Goal: Task Accomplishment & Management: Use online tool/utility

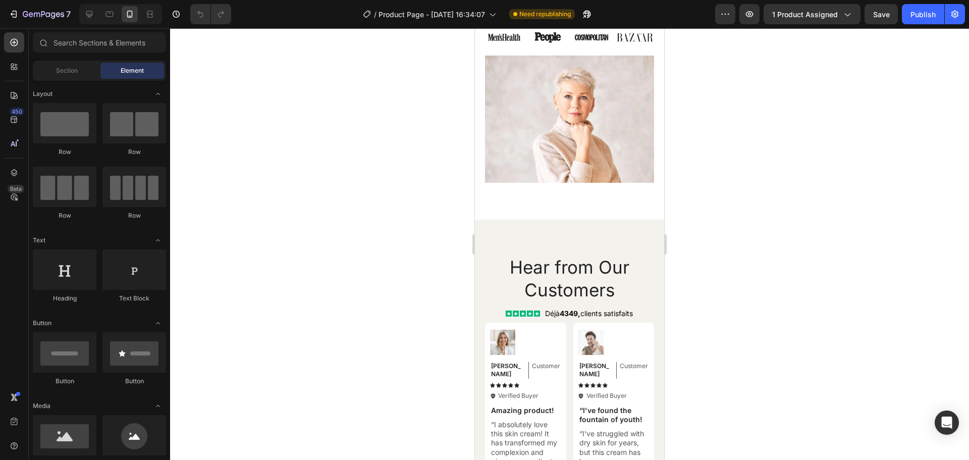
scroll to position [3971, 0]
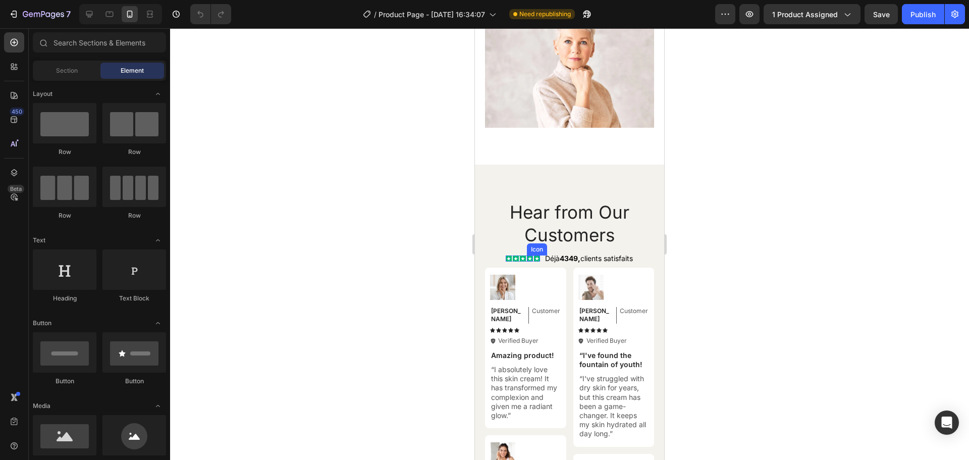
click at [527, 255] on rect at bounding box center [530, 258] width 6 height 6
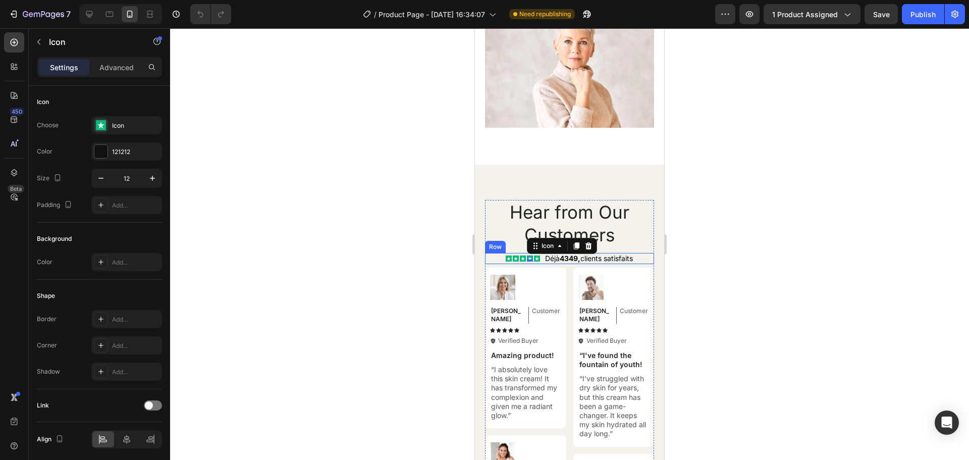
click at [490, 253] on div "Icon Icon Icon Icon 0 Icon Icon List Déjà 4349, clients satisfaits Text Block R…" at bounding box center [569, 258] width 169 height 11
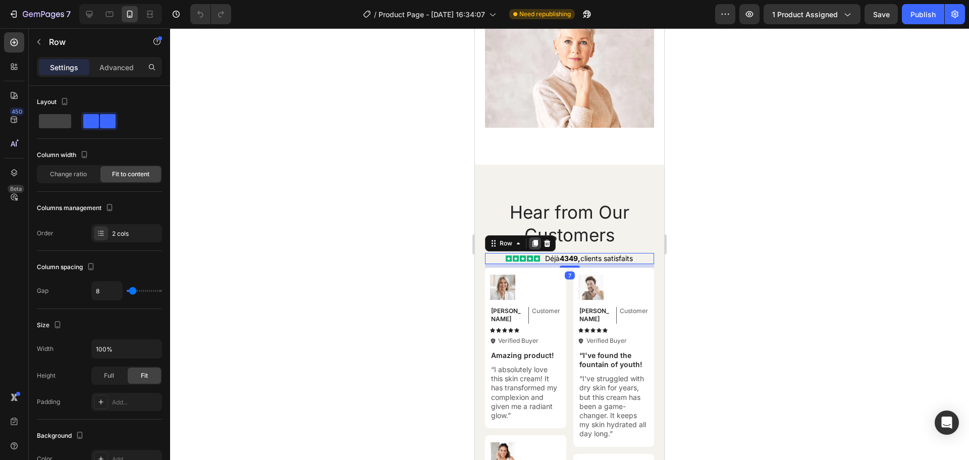
click at [536, 240] on icon at bounding box center [536, 243] width 6 height 7
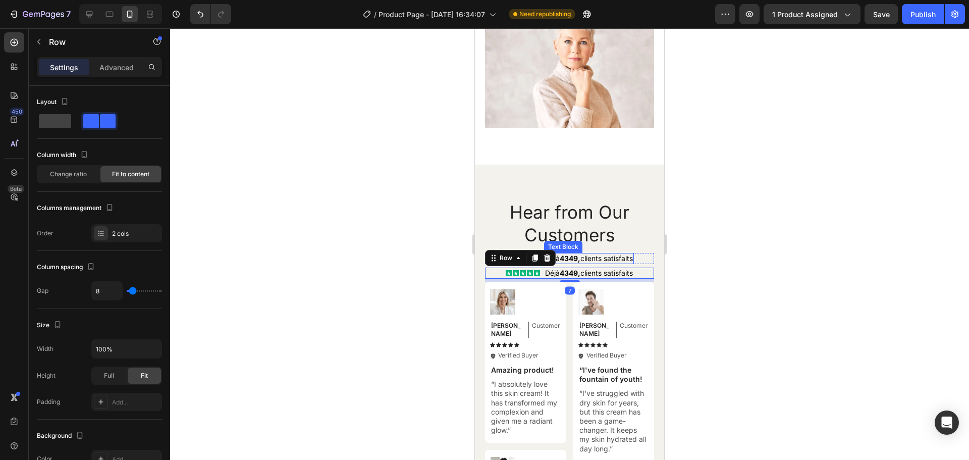
click at [600, 254] on span "Déjà 4349, clients satisfaits" at bounding box center [589, 258] width 88 height 9
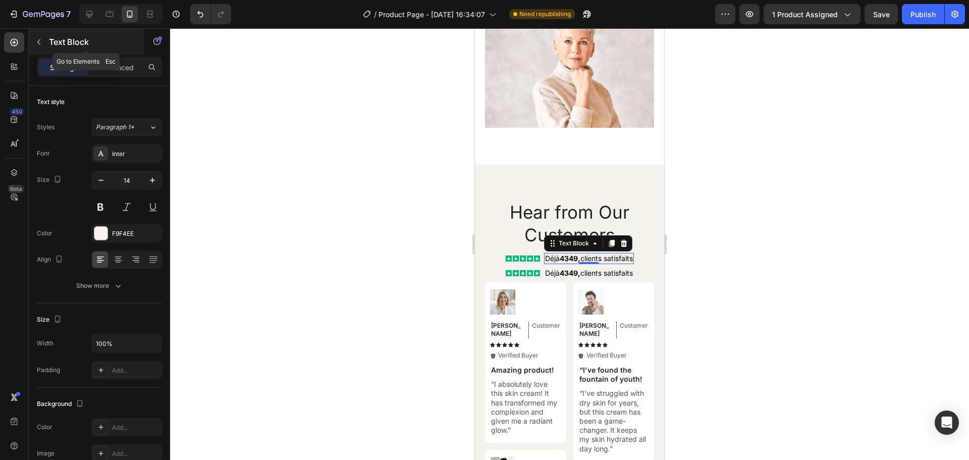
click at [42, 40] on icon "button" at bounding box center [39, 42] width 8 height 8
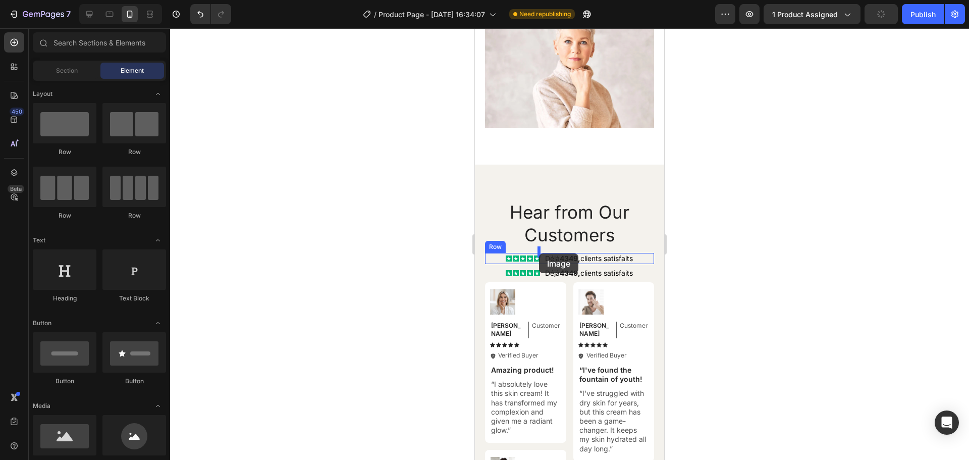
drag, startPoint x: 542, startPoint y: 459, endPoint x: 539, endPoint y: 253, distance: 205.5
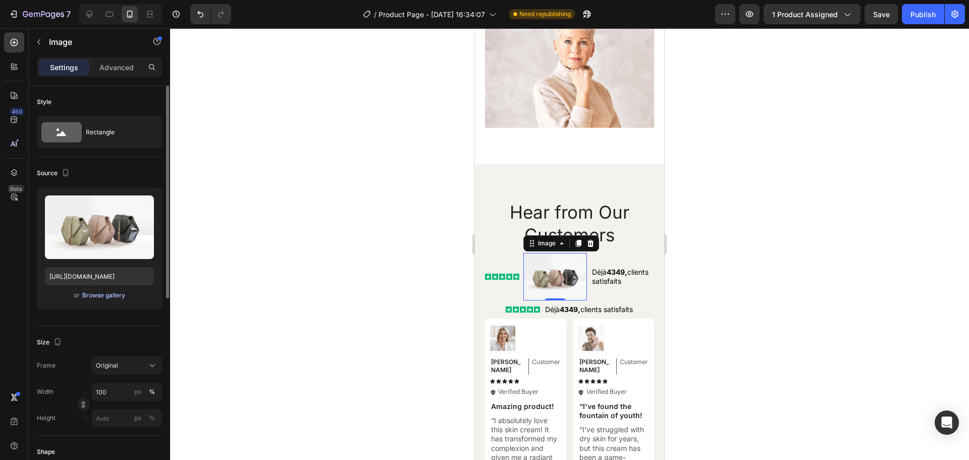
click at [106, 297] on div "Browse gallery" at bounding box center [103, 295] width 43 height 9
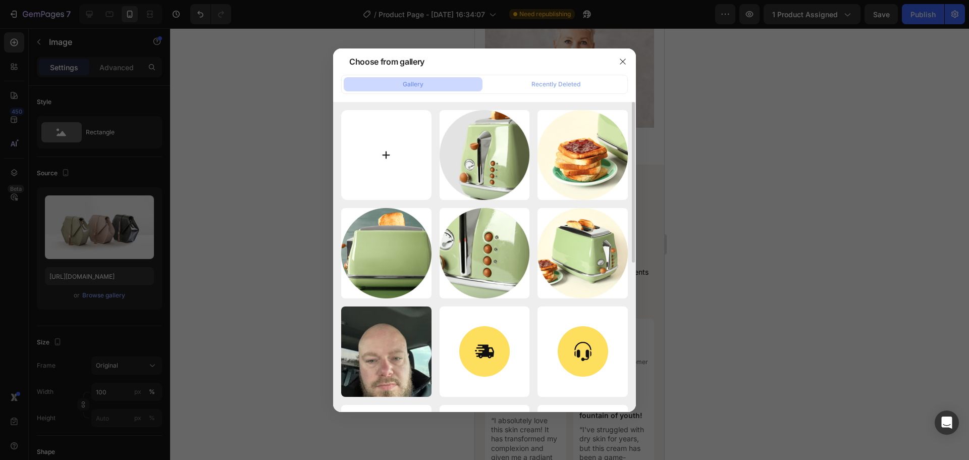
click at [383, 151] on input "file" at bounding box center [386, 155] width 90 height 90
type input "C:\fakepath\Truspilot.png"
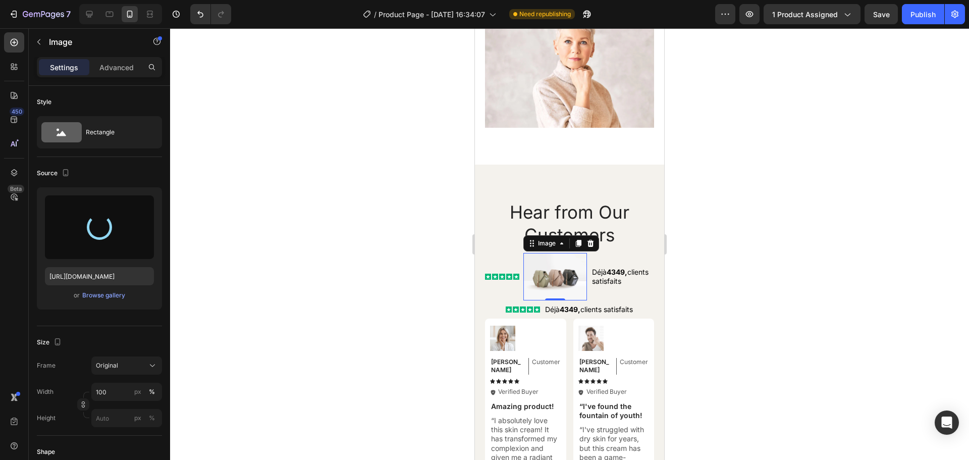
type input "https://cdn.shopify.com/s/files/1/0963/3988/6409/files/gempages_579311091461391…"
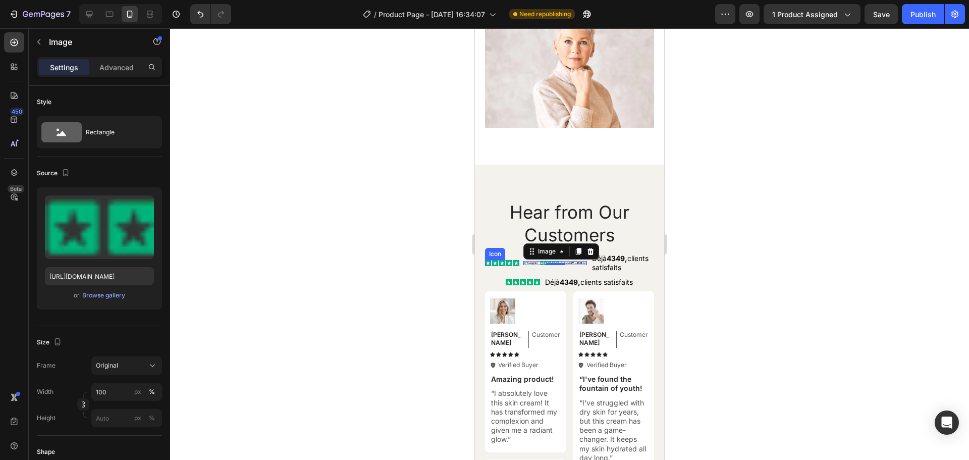
click at [488, 260] on rect at bounding box center [488, 263] width 6 height 6
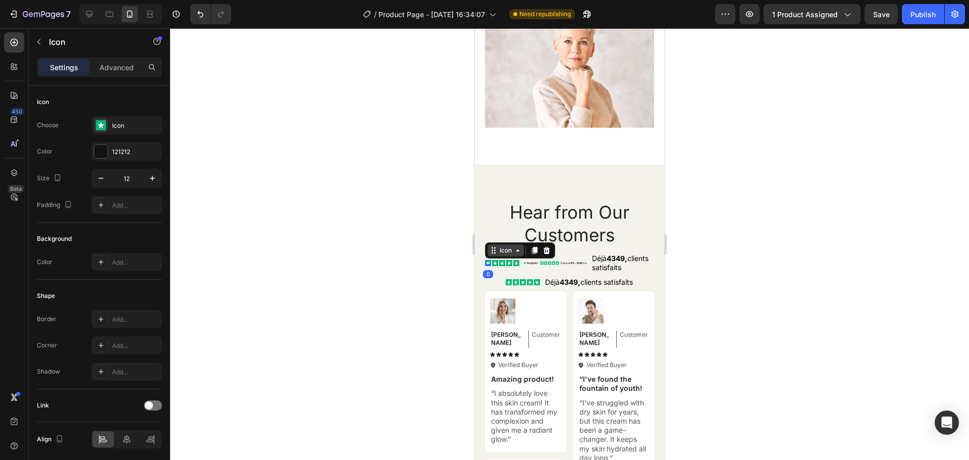
click at [493, 247] on icon at bounding box center [494, 250] width 8 height 8
click at [494, 232] on div "Icon List" at bounding box center [504, 233] width 36 height 16
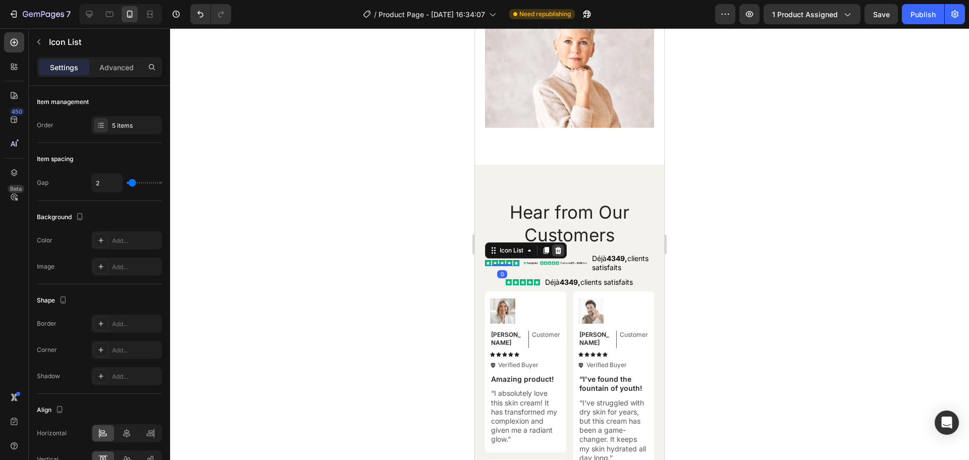
click at [557, 247] on icon at bounding box center [558, 250] width 7 height 7
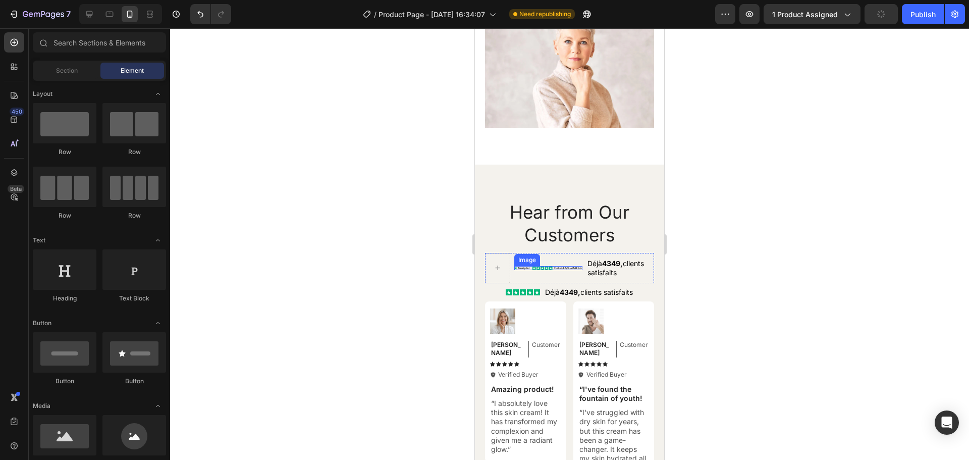
click at [559, 266] on img at bounding box center [549, 268] width 68 height 4
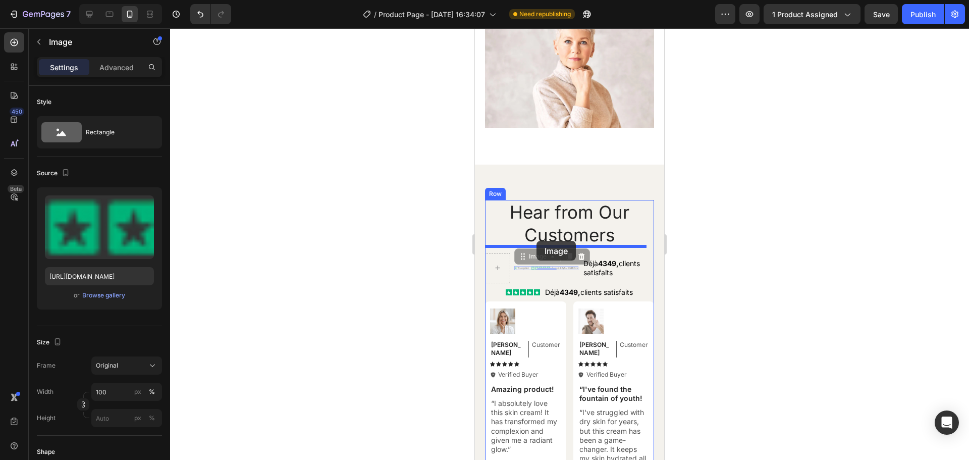
drag, startPoint x: 538, startPoint y: 252, endPoint x: 537, endPoint y: 241, distance: 11.7
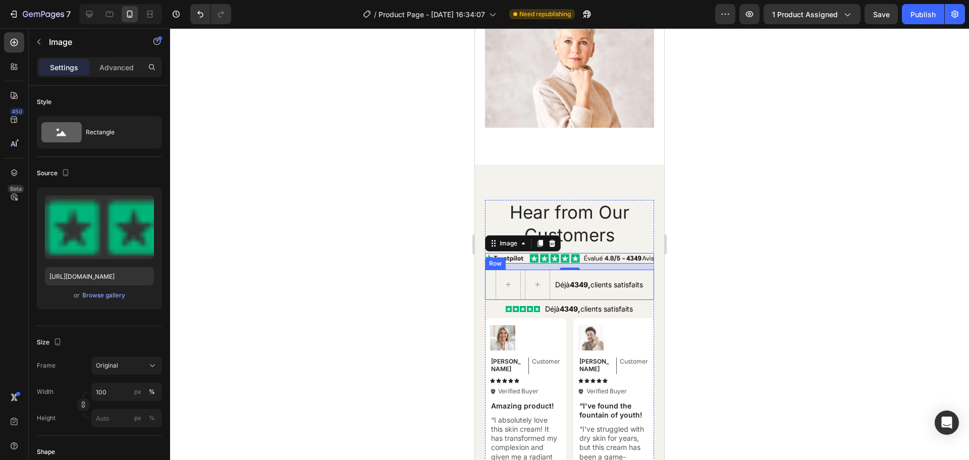
click at [635, 270] on div "Déjà 4349, clients satisfaits Text Block" at bounding box center [599, 285] width 90 height 30
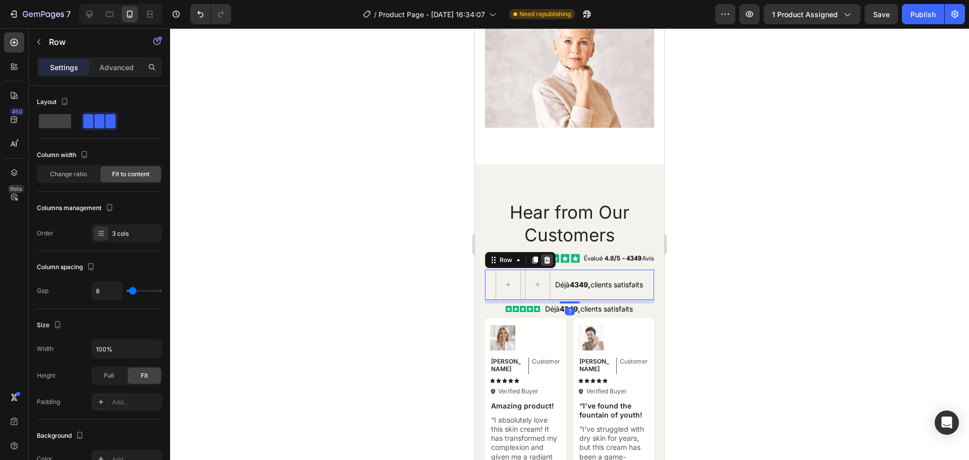
click at [549, 257] on icon at bounding box center [547, 260] width 7 height 7
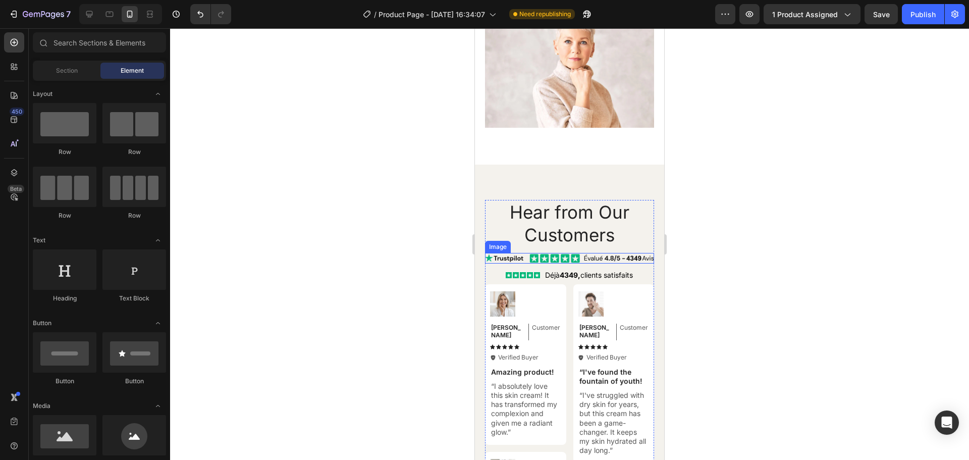
click at [547, 253] on img at bounding box center [569, 258] width 169 height 11
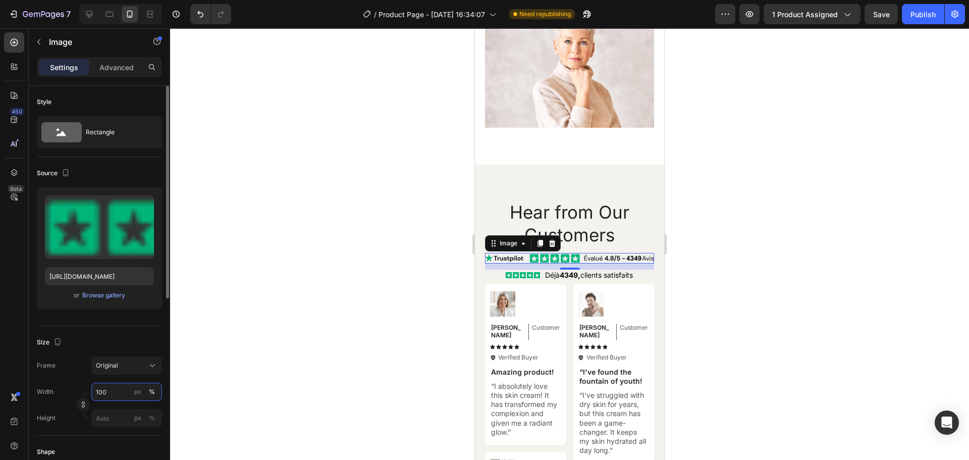
click at [108, 392] on input "100" at bounding box center [126, 392] width 71 height 18
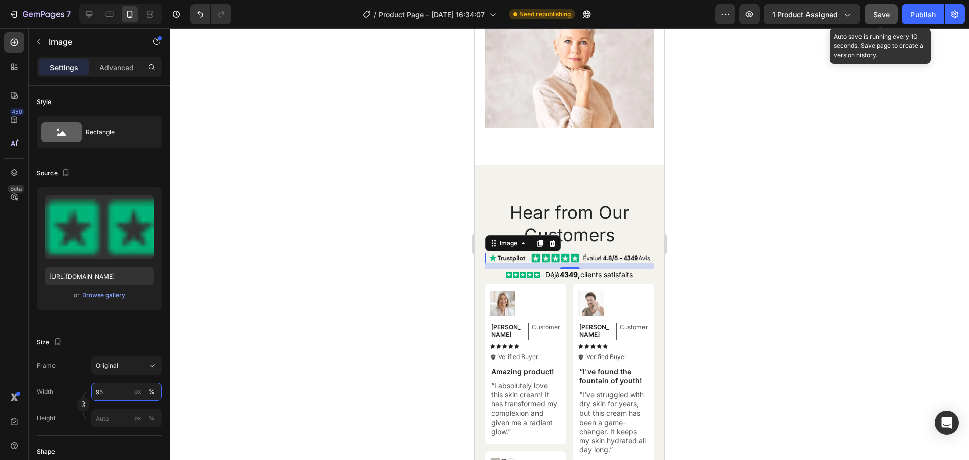
type input "95"
click at [879, 15] on span "Save" at bounding box center [882, 14] width 17 height 9
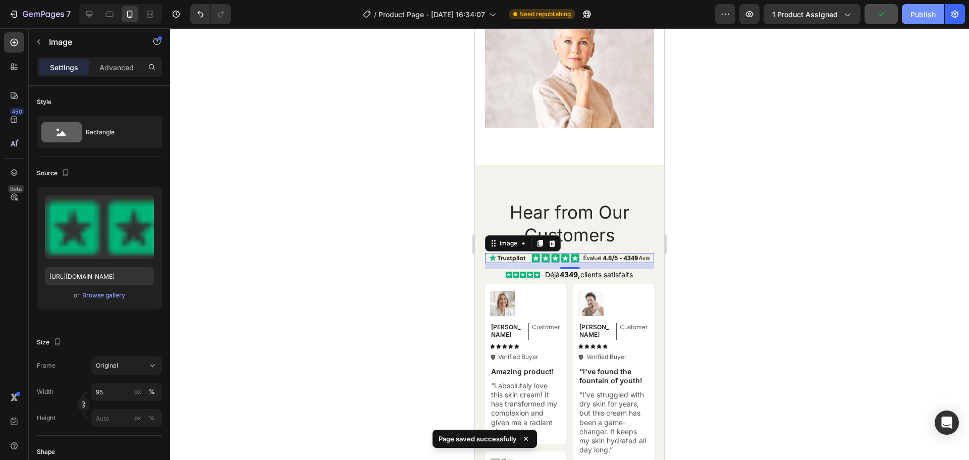
click at [920, 18] on div "Publish" at bounding box center [923, 14] width 25 height 11
click at [89, 13] on icon at bounding box center [89, 14] width 10 height 10
type input "https://cdn.shopify.com/s/files/1/2005/9307/files/image_demo.jpg"
type input "100"
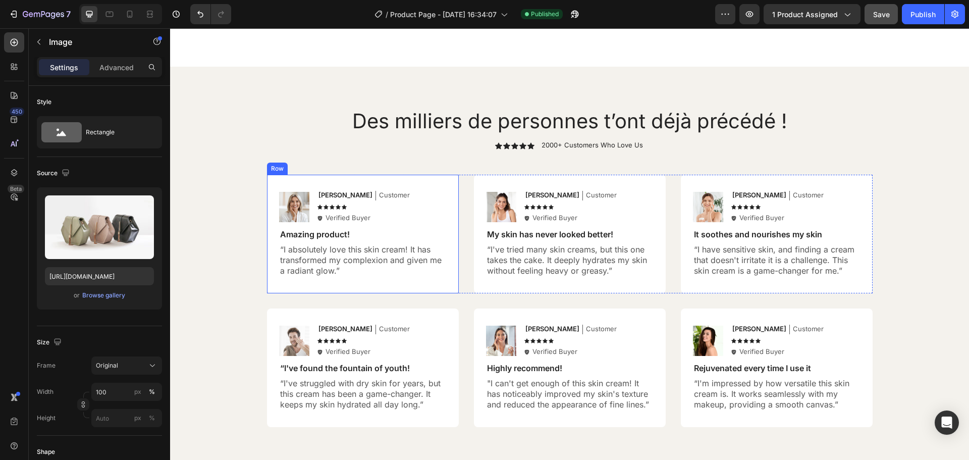
scroll to position [3787, 0]
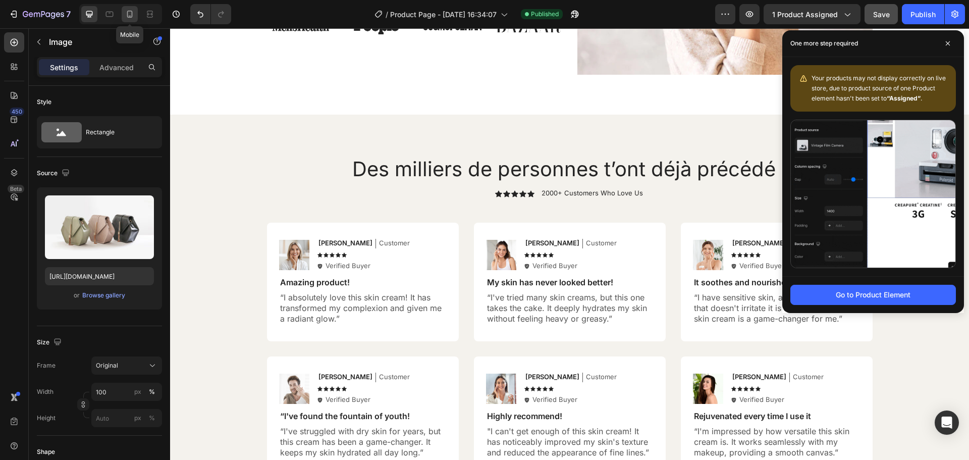
click at [134, 19] on icon at bounding box center [130, 14] width 10 height 10
type input "https://cdn.shopify.com/s/files/1/0963/3988/6409/files/gempages_579311091461391…"
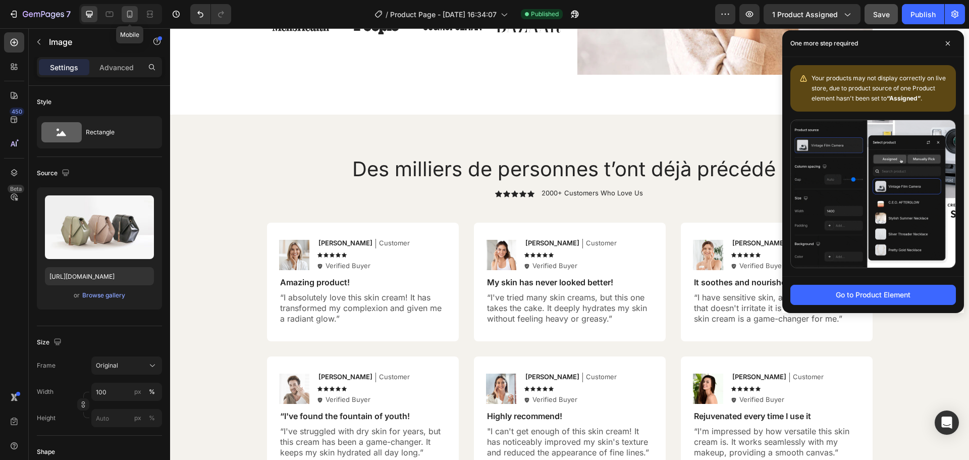
type input "95"
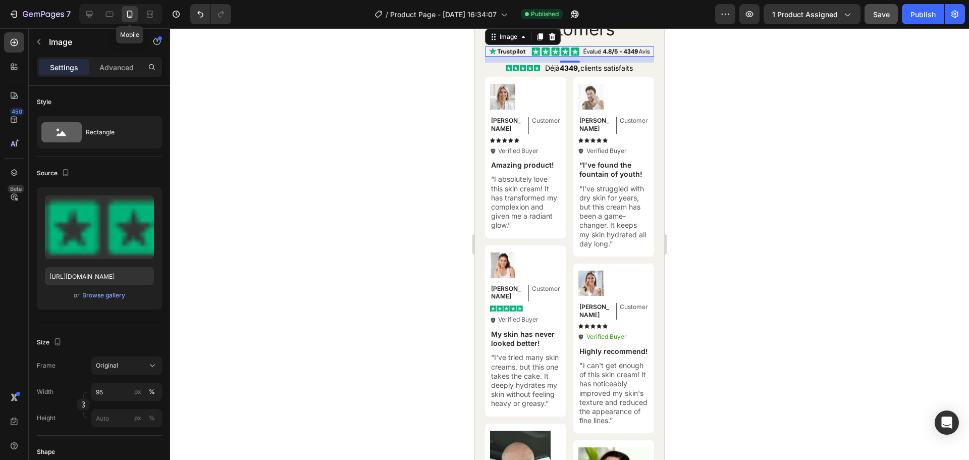
scroll to position [3744, 0]
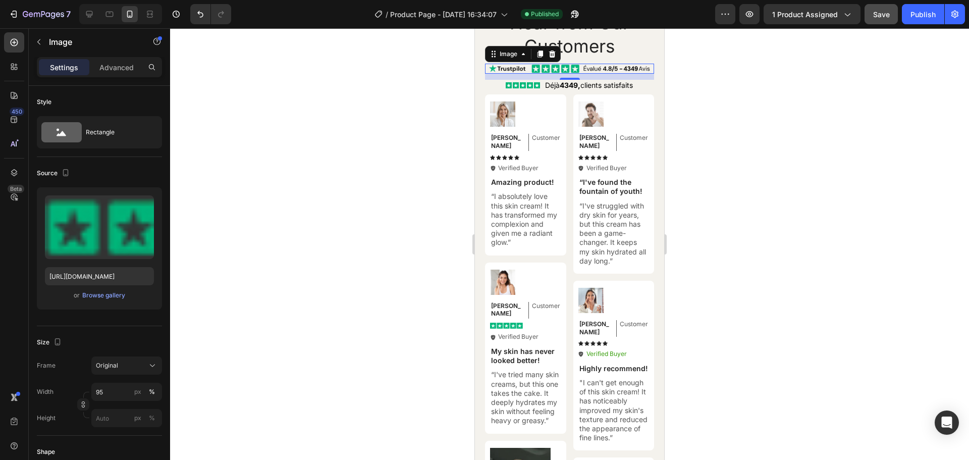
click at [360, 171] on div at bounding box center [569, 244] width 799 height 432
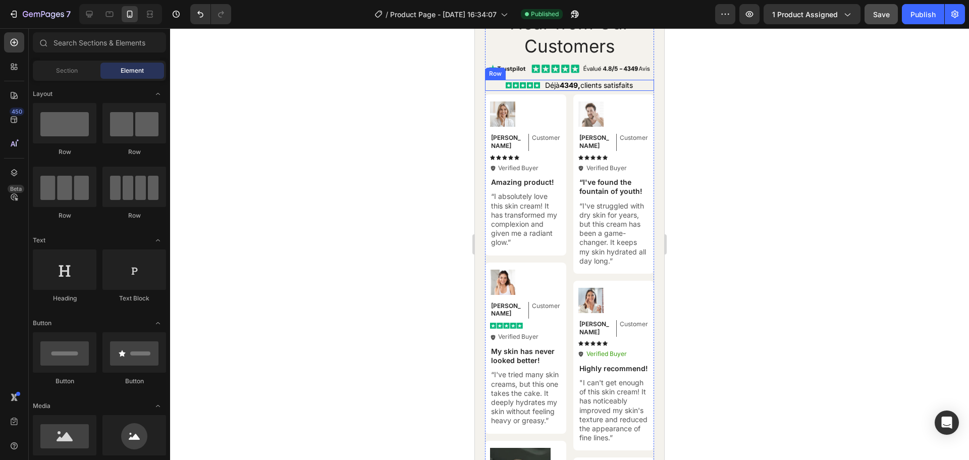
click at [498, 85] on div "Icon Icon Icon Icon Icon Icon List Déjà 4349, clients satisfaits Text Block Row" at bounding box center [569, 85] width 169 height 11
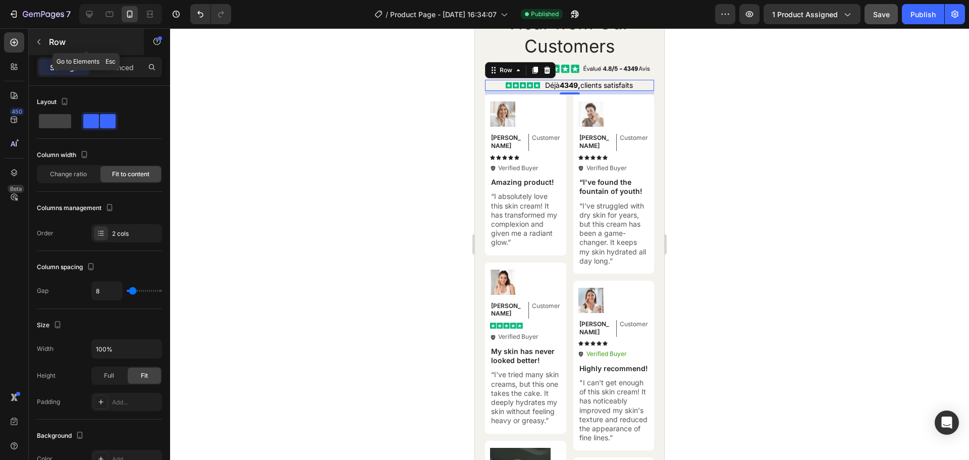
click at [43, 43] on button "button" at bounding box center [39, 42] width 16 height 16
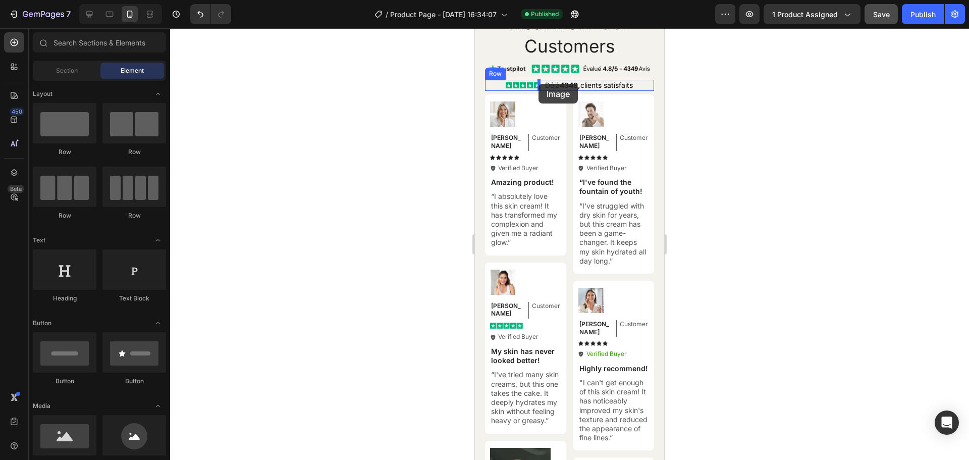
drag, startPoint x: 532, startPoint y: 455, endPoint x: 539, endPoint y: 84, distance: 371.2
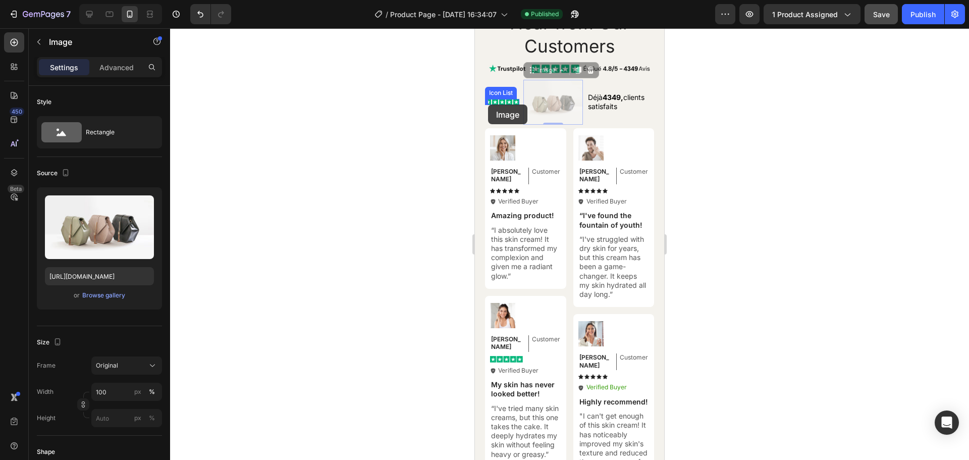
drag, startPoint x: 548, startPoint y: 105, endPoint x: 488, endPoint y: 105, distance: 60.1
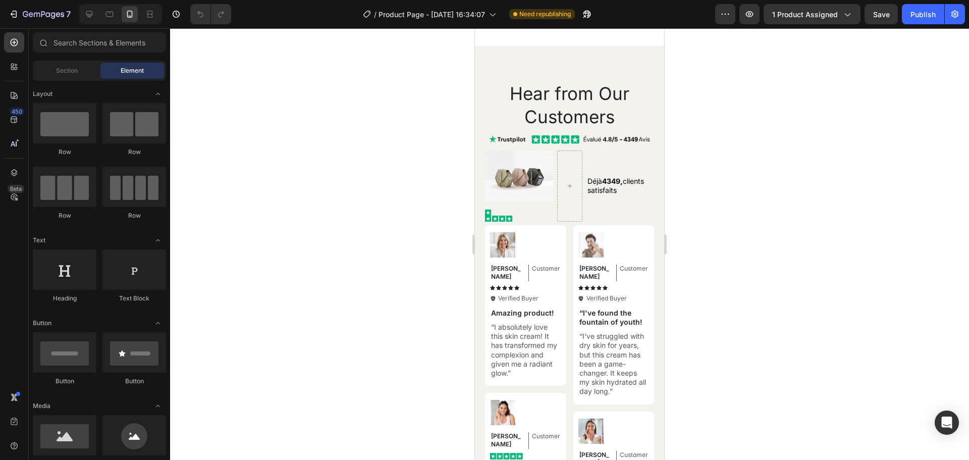
scroll to position [4066, 0]
click at [508, 199] on img at bounding box center [519, 175] width 68 height 51
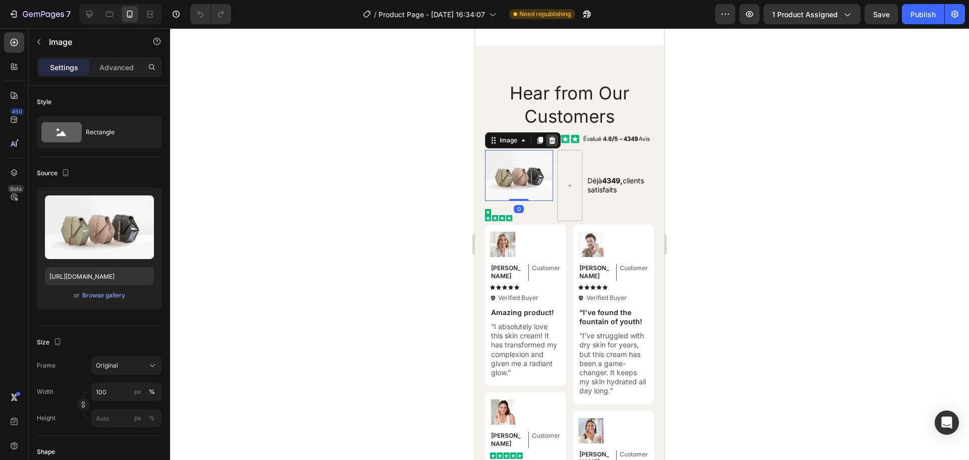
click at [552, 144] on icon at bounding box center [552, 140] width 8 height 8
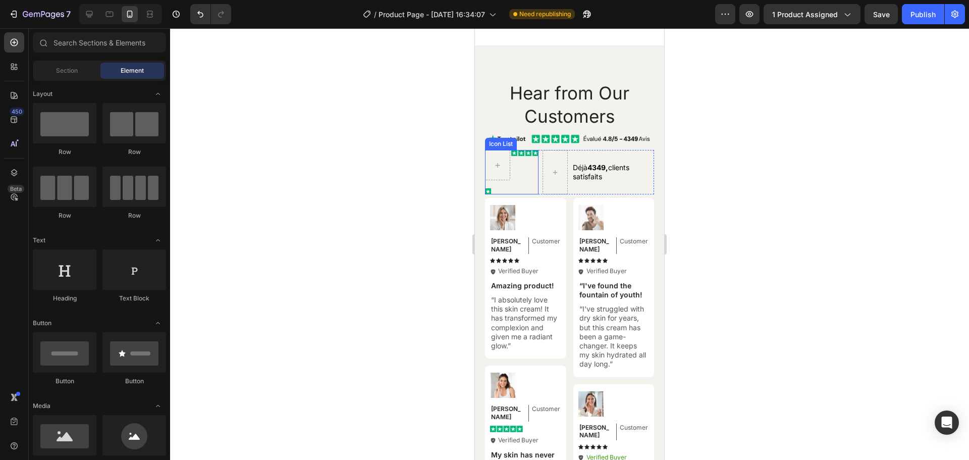
click at [510, 194] on div "Icon Row Icon Icon Icon Icon" at bounding box center [512, 172] width 54 height 44
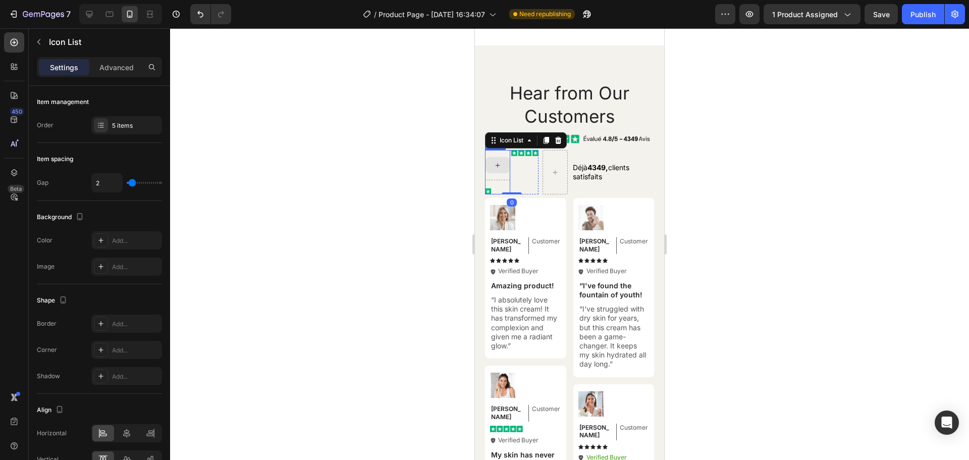
click at [507, 180] on div at bounding box center [497, 165] width 25 height 30
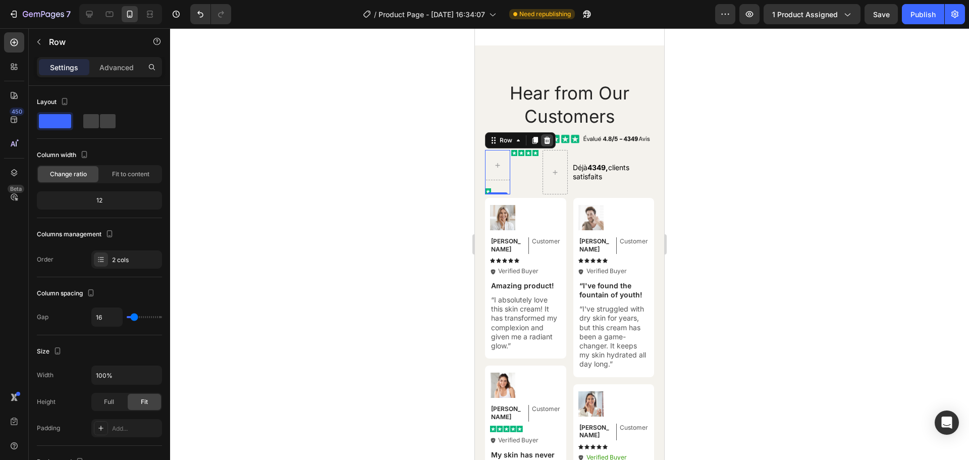
click at [548, 144] on icon at bounding box center [547, 140] width 8 height 8
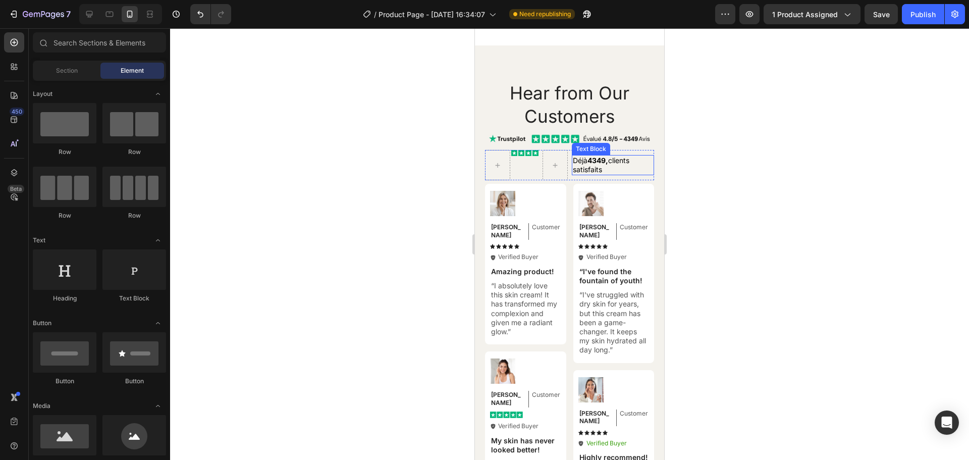
click at [579, 174] on span "Déjà 4349, clients satisfaits" at bounding box center [601, 165] width 57 height 18
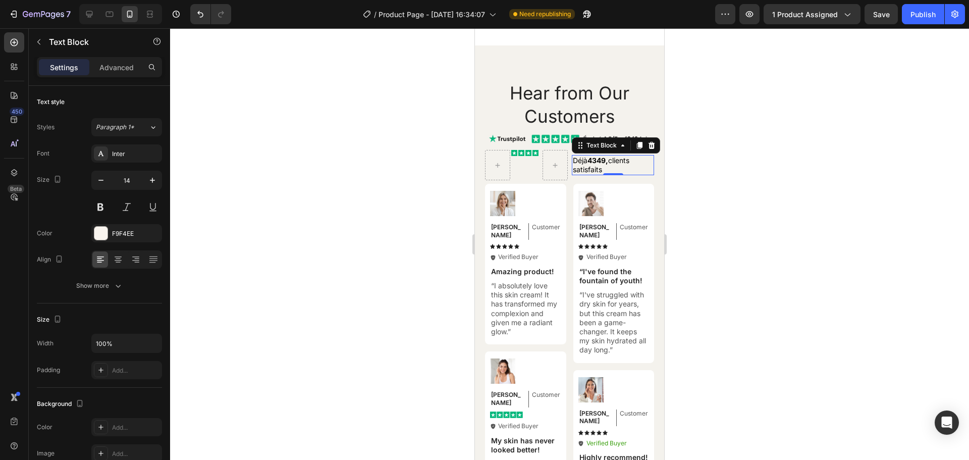
click at [709, 210] on div at bounding box center [569, 244] width 799 height 432
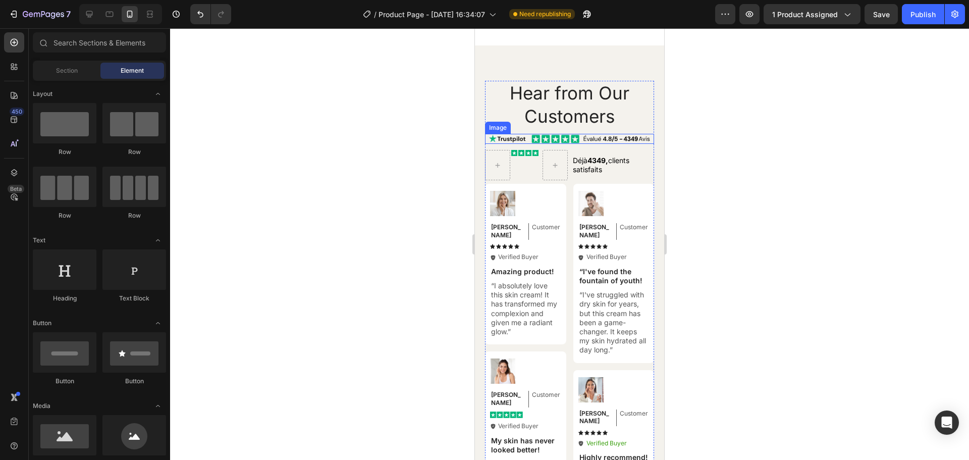
click at [552, 144] on img at bounding box center [569, 139] width 161 height 10
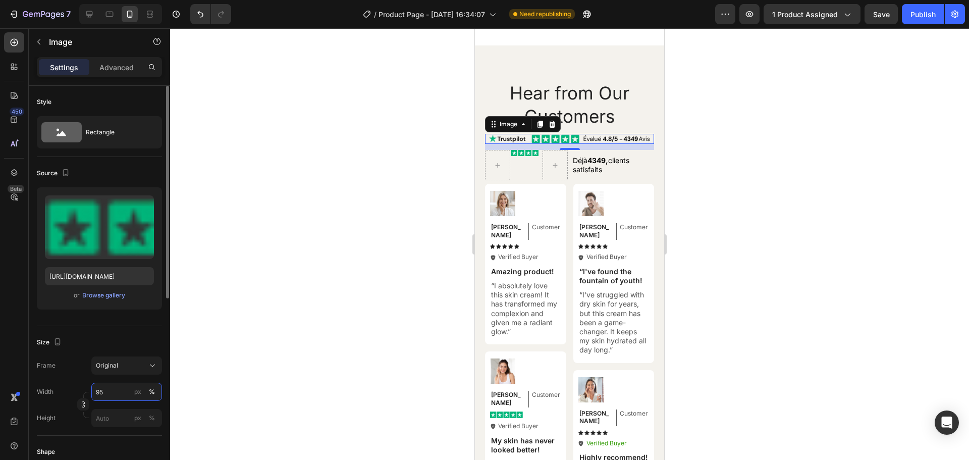
click at [105, 392] on input "95" at bounding box center [126, 392] width 71 height 18
type input "80"
click at [737, 174] on div at bounding box center [569, 244] width 799 height 432
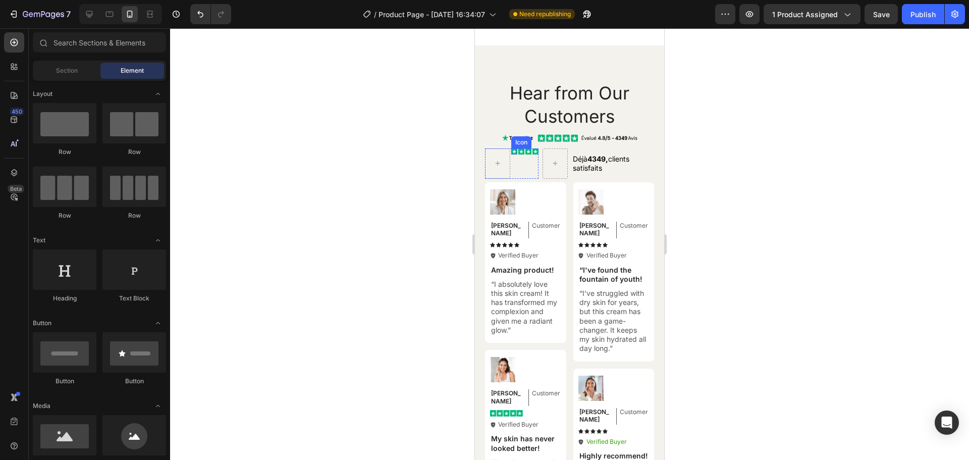
click at [516, 155] on rect at bounding box center [514, 151] width 6 height 6
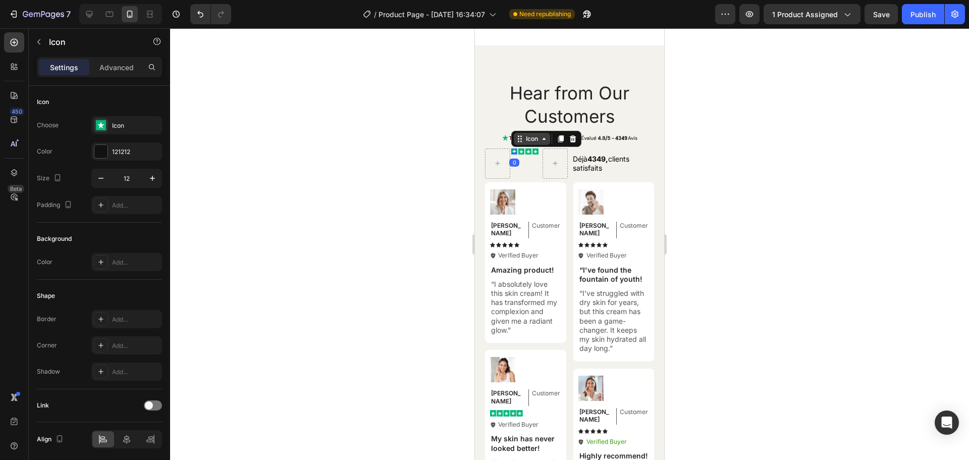
click at [519, 142] on icon at bounding box center [519, 141] width 2 height 2
click at [525, 129] on div "Icon List" at bounding box center [530, 121] width 36 height 16
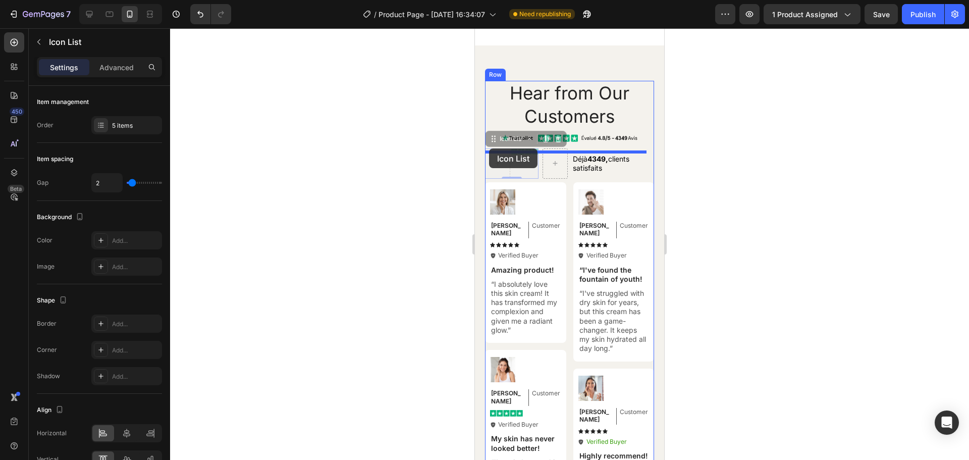
drag, startPoint x: 496, startPoint y: 160, endPoint x: 489, endPoint y: 148, distance: 13.3
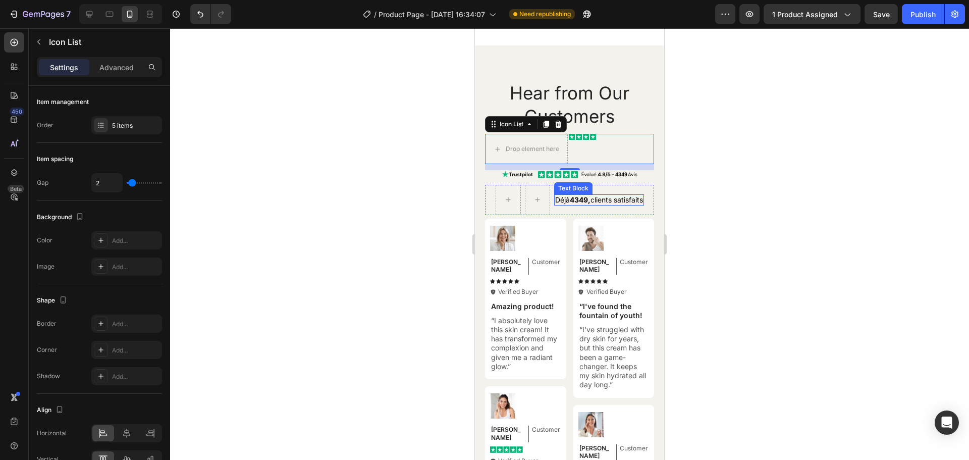
click at [603, 204] on span "Déjà 4349, clients satisfaits" at bounding box center [599, 199] width 88 height 9
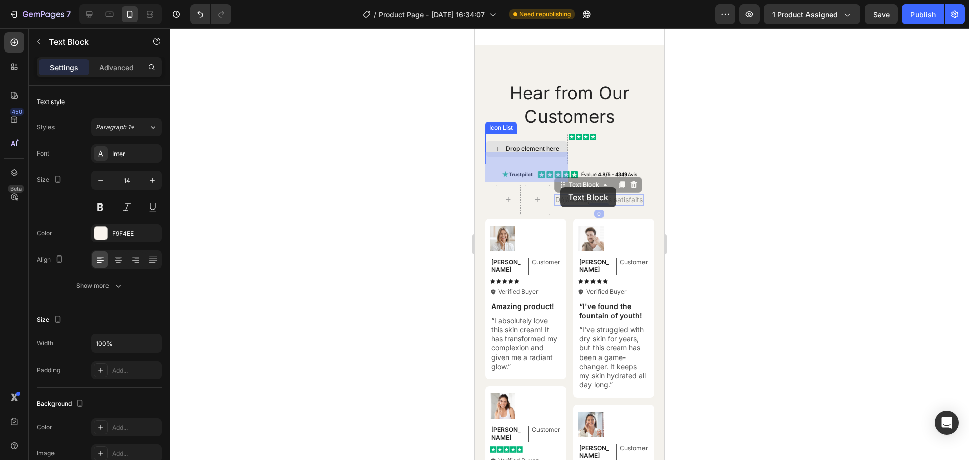
scroll to position [4060, 0]
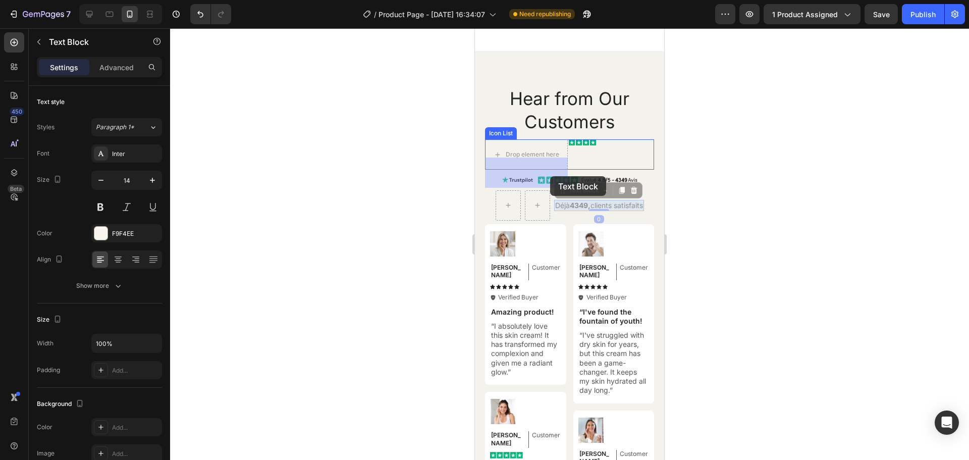
drag, startPoint x: 602, startPoint y: 217, endPoint x: 550, endPoint y: 176, distance: 65.9
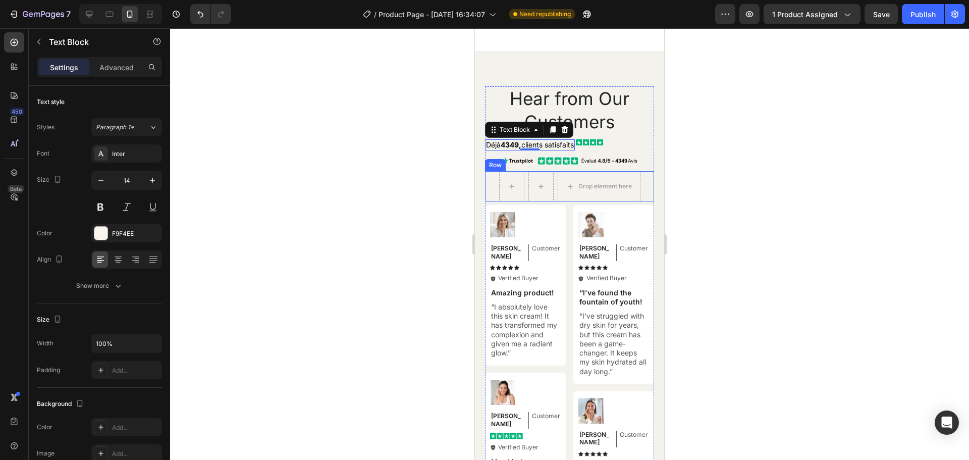
click at [639, 201] on div "Drop element here Row" at bounding box center [569, 186] width 169 height 30
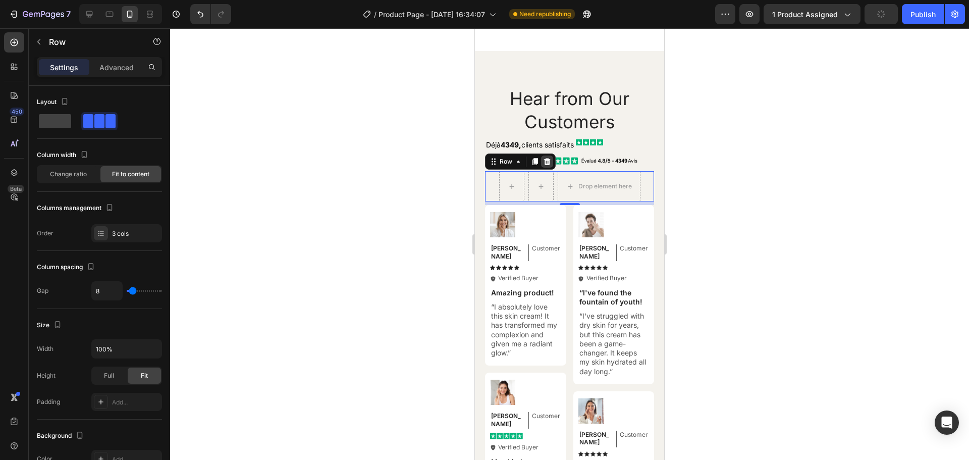
click at [549, 165] on icon at bounding box center [547, 161] width 7 height 7
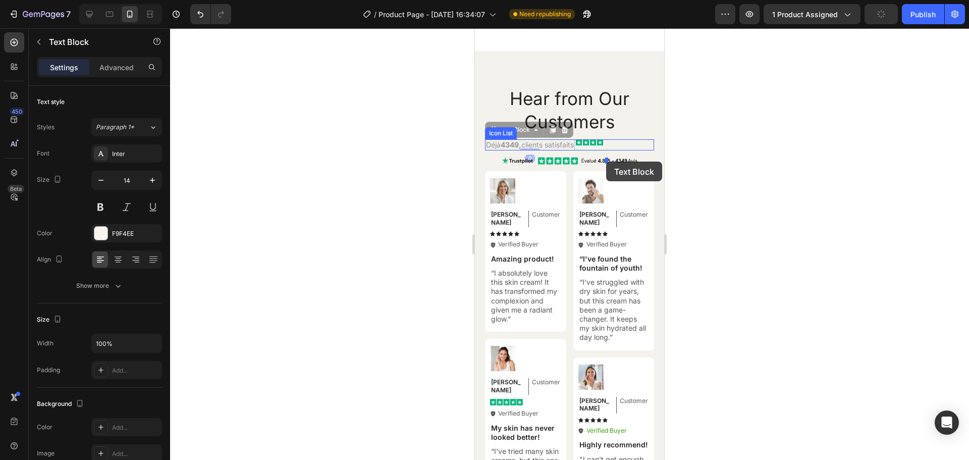
drag, startPoint x: 500, startPoint y: 164, endPoint x: 606, endPoint y: 162, distance: 106.1
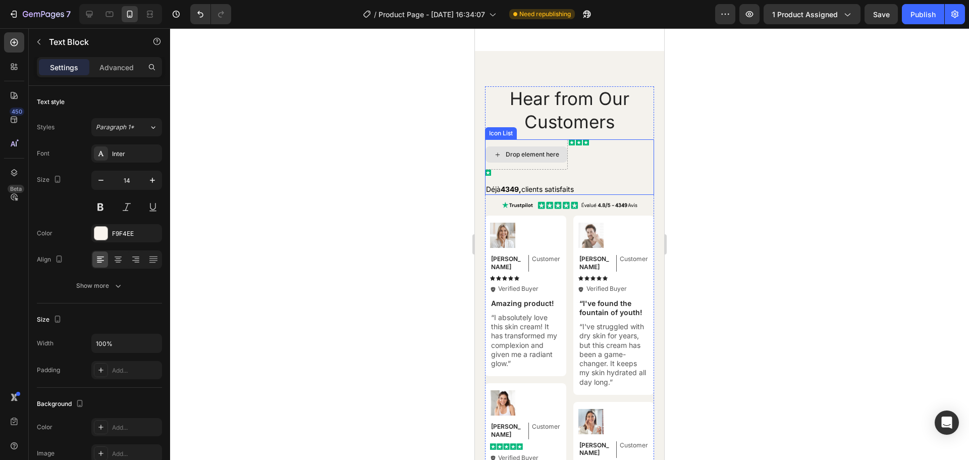
click at [531, 159] on div "Drop element here" at bounding box center [533, 154] width 54 height 8
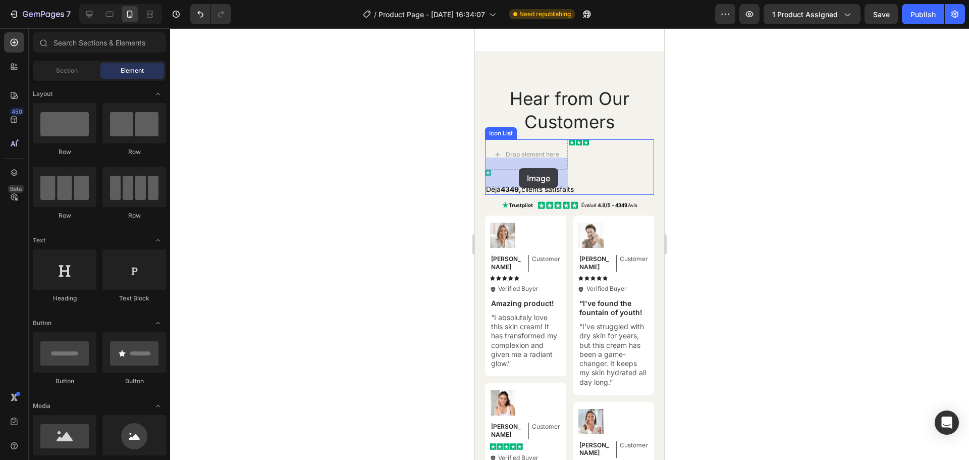
drag, startPoint x: 533, startPoint y: 465, endPoint x: 519, endPoint y: 168, distance: 296.7
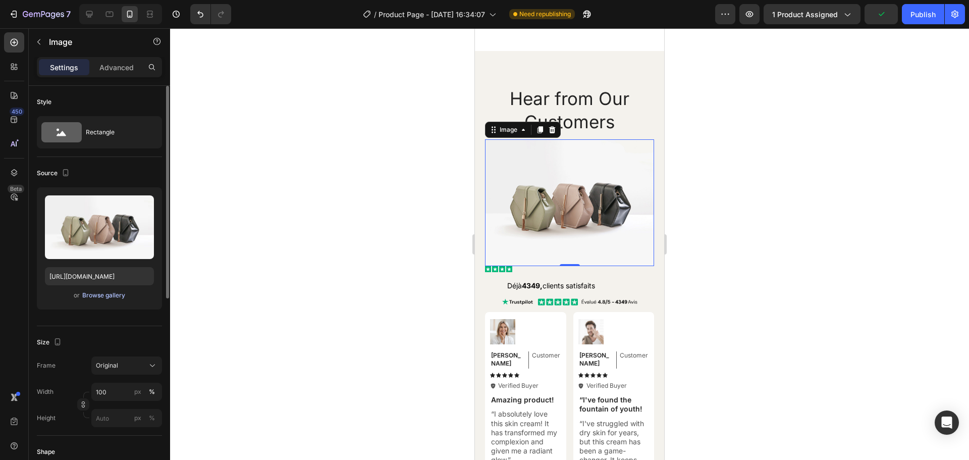
click at [105, 294] on div "Browse gallery" at bounding box center [103, 295] width 43 height 9
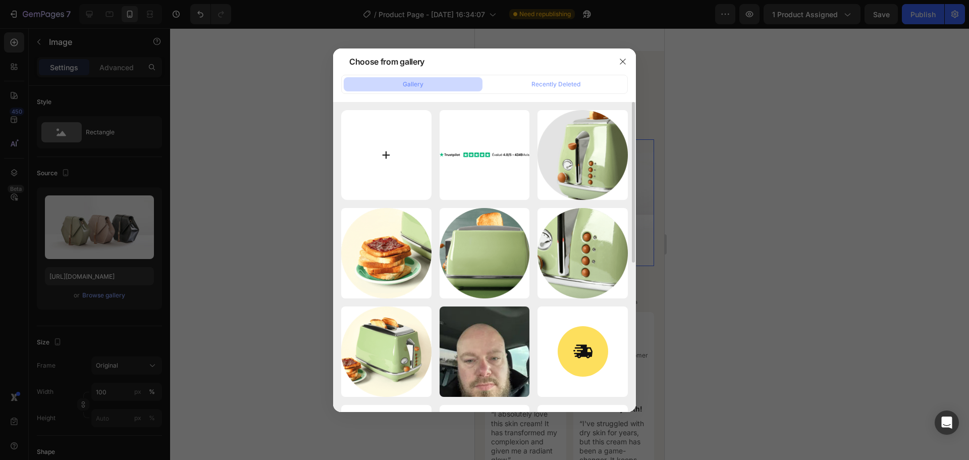
click at [383, 152] on input "file" at bounding box center [386, 155] width 90 height 90
type input "C:\fakepath\Truspilot2.png"
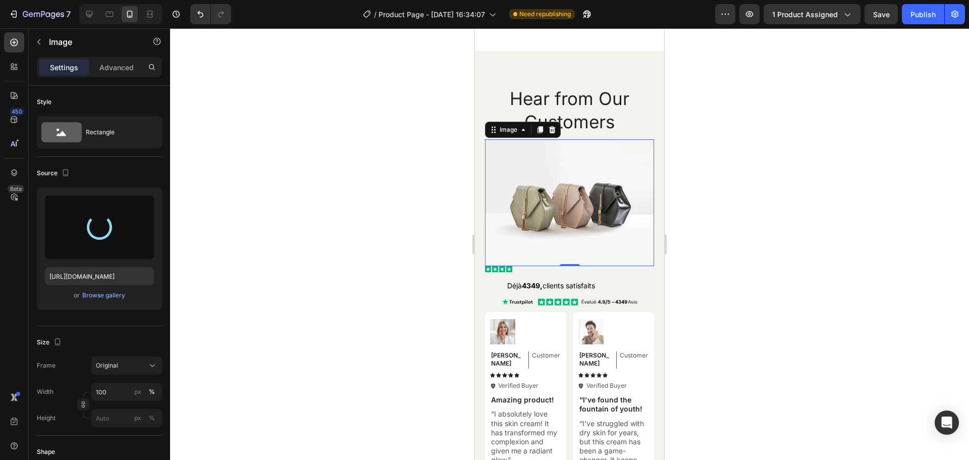
type input "[URL][DOMAIN_NAME]"
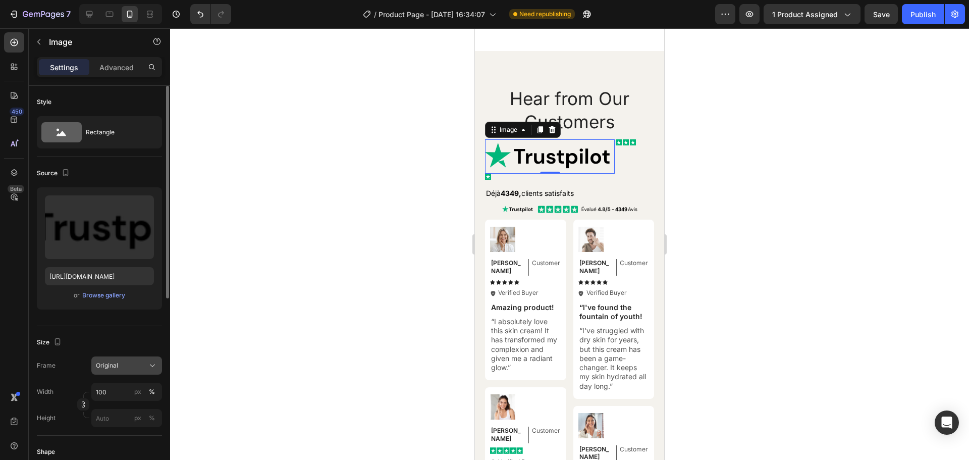
click at [105, 370] on span "Original" at bounding box center [107, 365] width 22 height 9
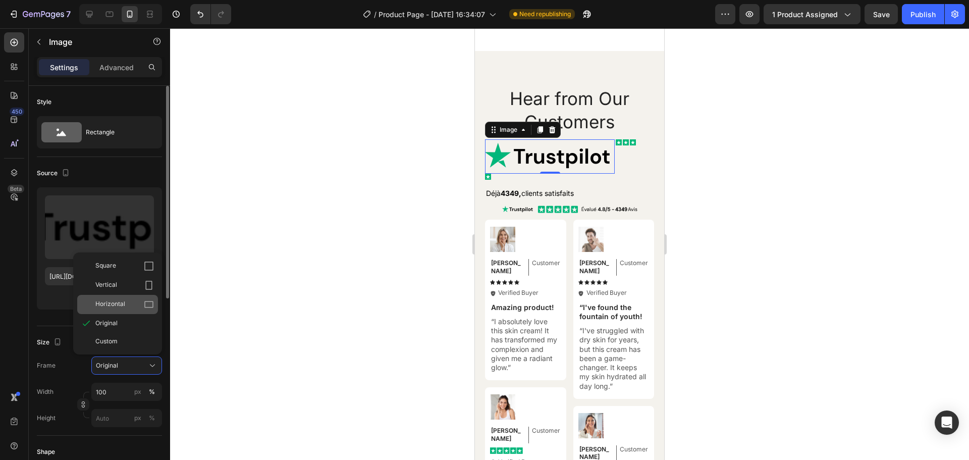
click at [108, 311] on div "Horizontal" at bounding box center [117, 304] width 81 height 19
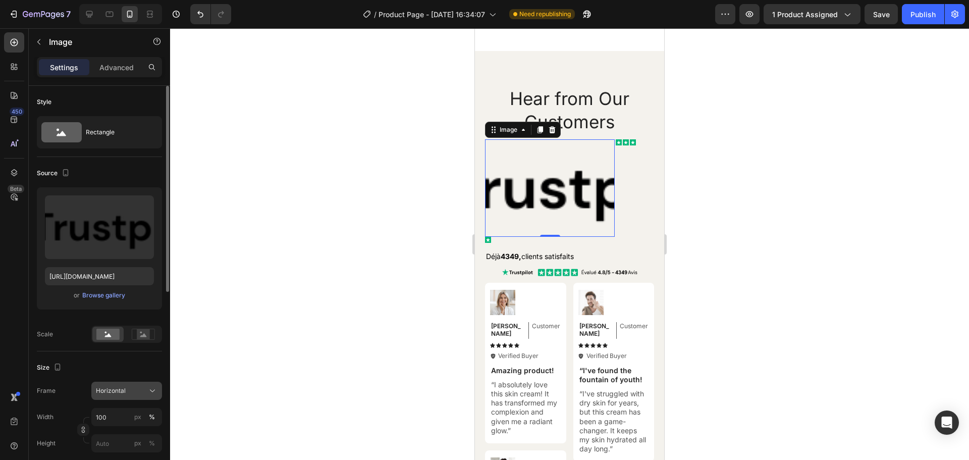
click at [113, 386] on span "Horizontal" at bounding box center [111, 390] width 30 height 9
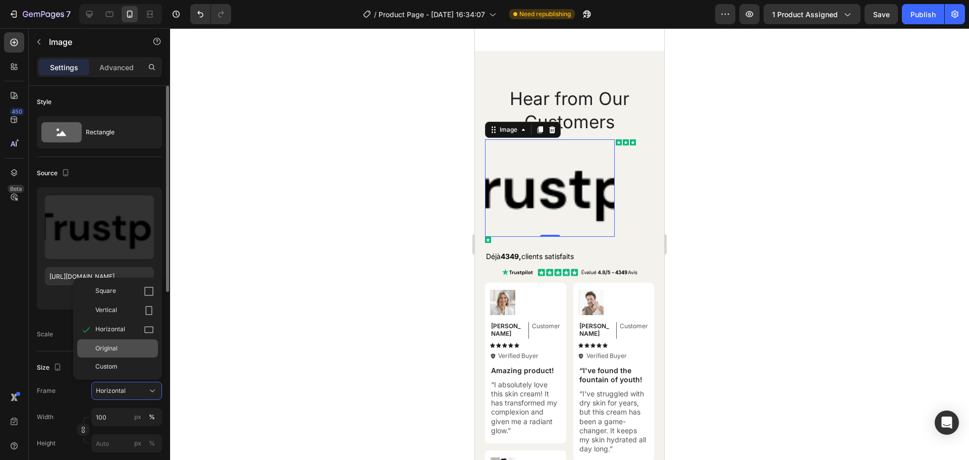
click at [113, 346] on span "Original" at bounding box center [106, 348] width 22 height 9
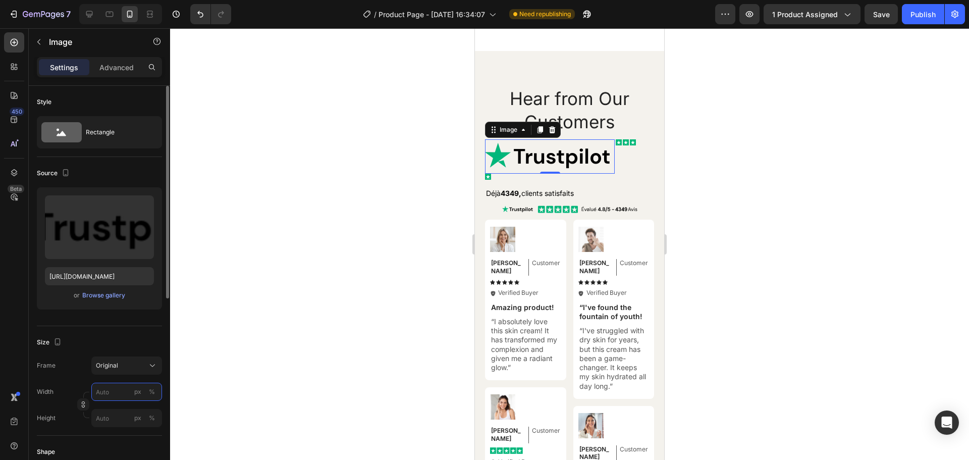
click at [113, 388] on input "px %" at bounding box center [126, 392] width 71 height 18
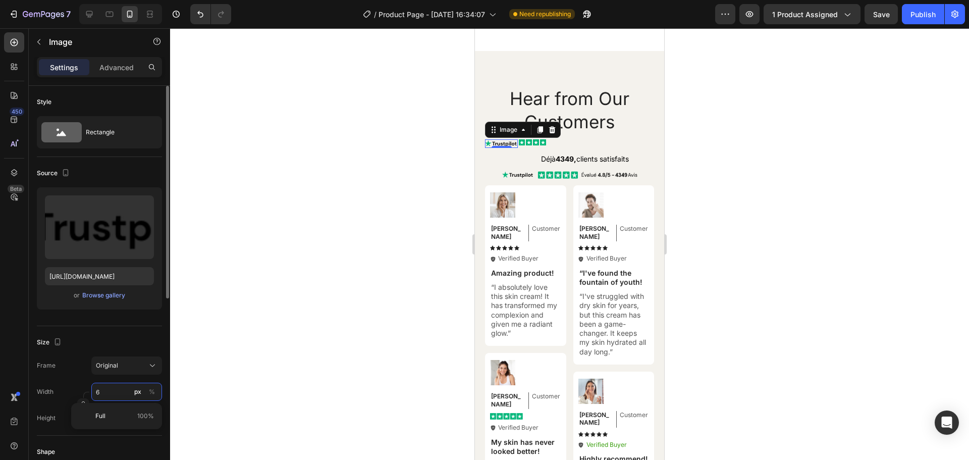
type input "65"
click at [540, 165] on div "Image 0 Icon Icon Icon Icon Déjà 4349, clients satisfaits Text Block Row" at bounding box center [569, 151] width 169 height 25
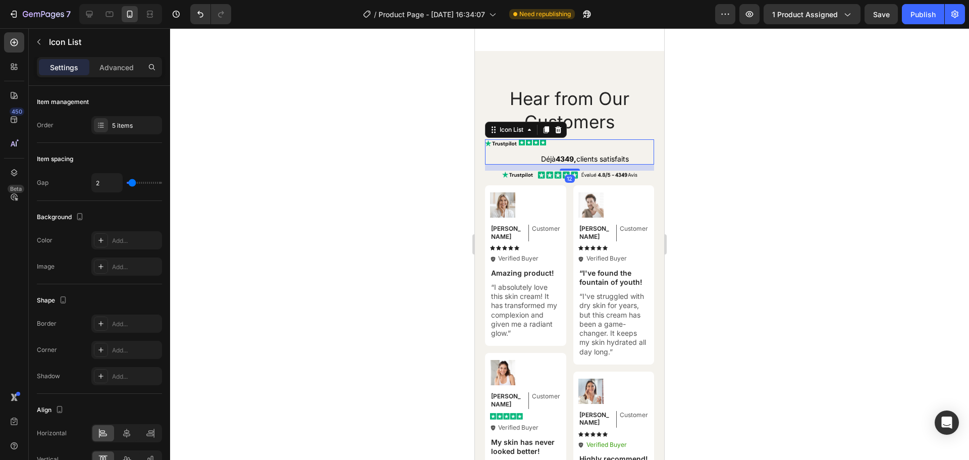
click at [528, 165] on div "Icon" at bounding box center [529, 151] width 6 height 25
click at [597, 163] on span "Déjà 4349, clients satisfaits" at bounding box center [585, 159] width 88 height 9
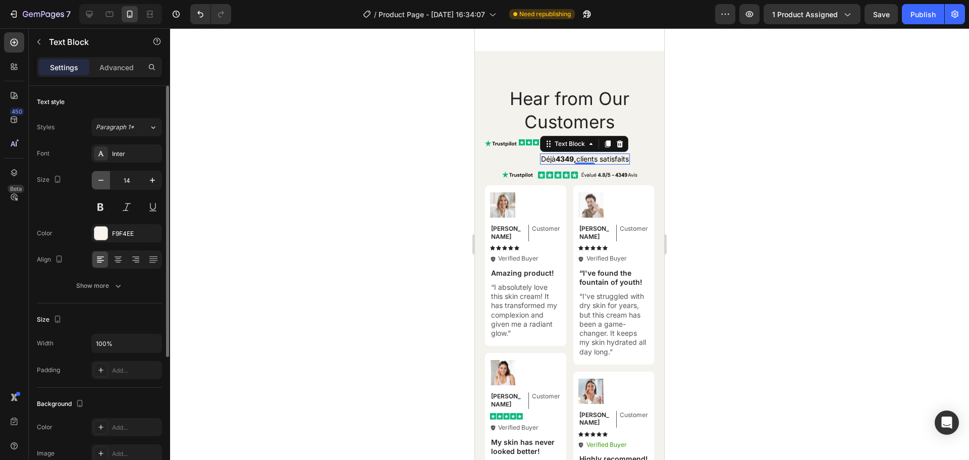
click at [100, 176] on icon "button" at bounding box center [101, 180] width 10 height 10
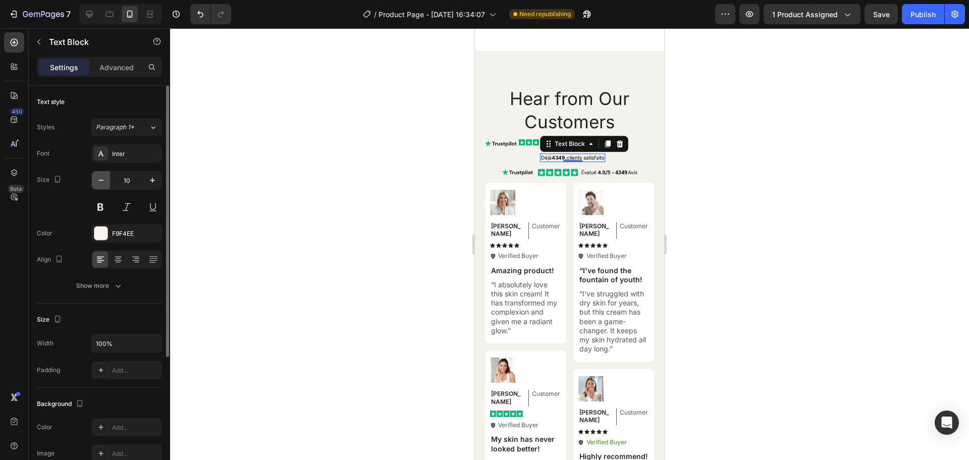
click at [100, 176] on icon "button" at bounding box center [101, 180] width 10 height 10
click at [146, 181] on button "button" at bounding box center [152, 180] width 18 height 18
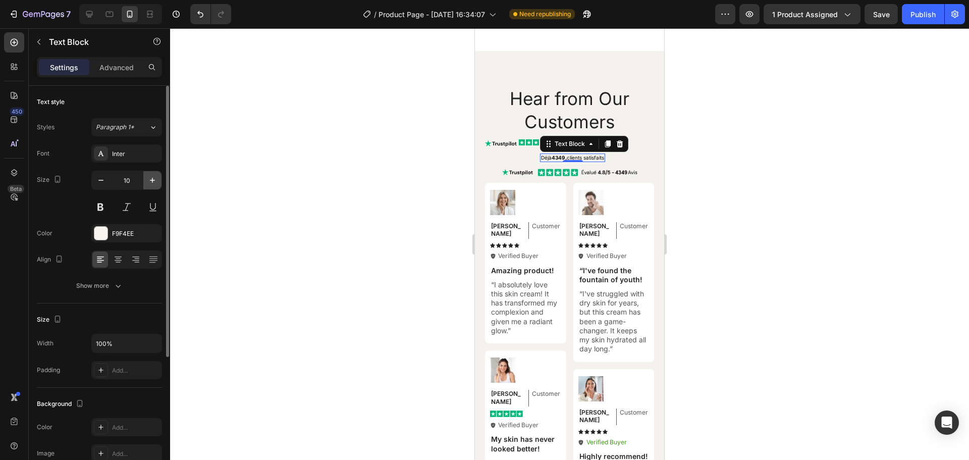
click at [146, 181] on button "button" at bounding box center [152, 180] width 18 height 18
type input "14"
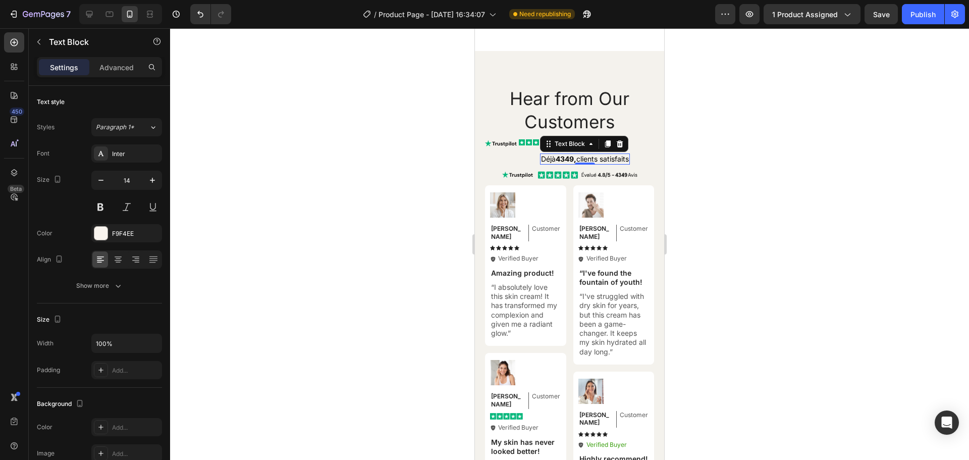
click at [736, 174] on div at bounding box center [569, 244] width 799 height 432
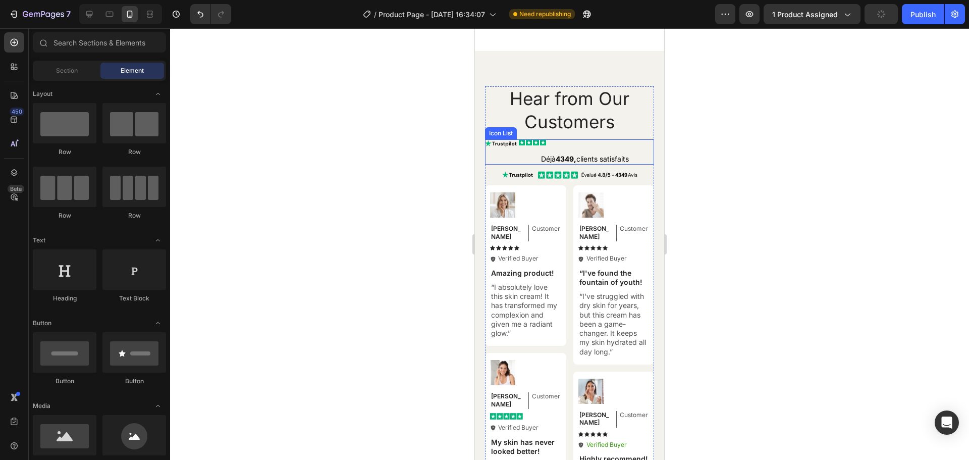
click at [531, 165] on div "Icon" at bounding box center [529, 151] width 6 height 25
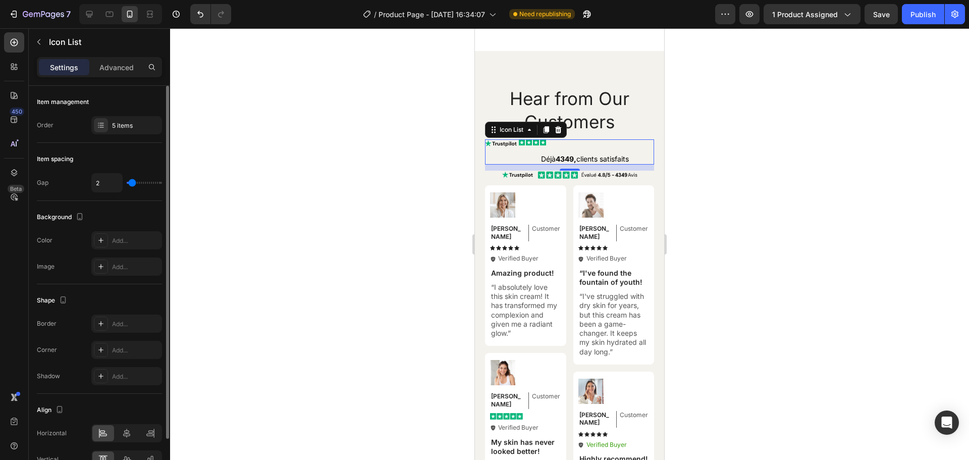
type input "1"
type input "0"
type input "1"
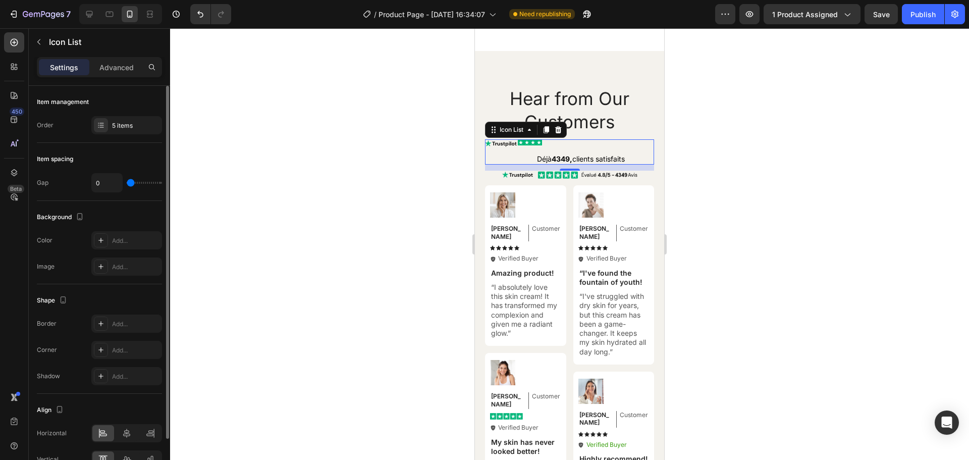
type input "1"
type input "4"
type input "5"
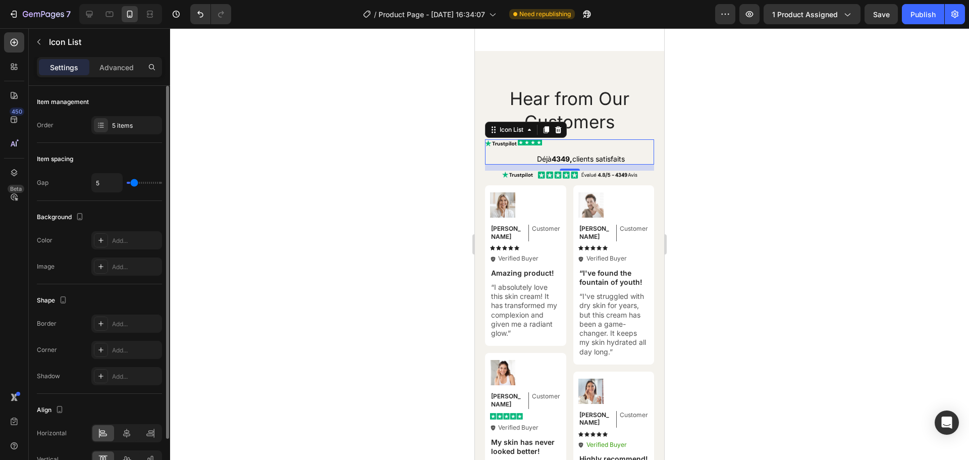
type input "6"
type input "8"
type input "9"
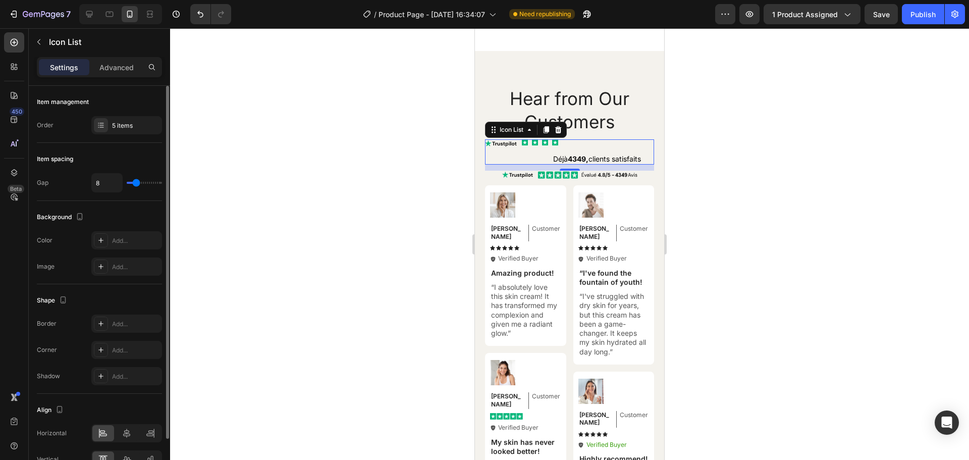
type input "9"
type input "10"
type input "9"
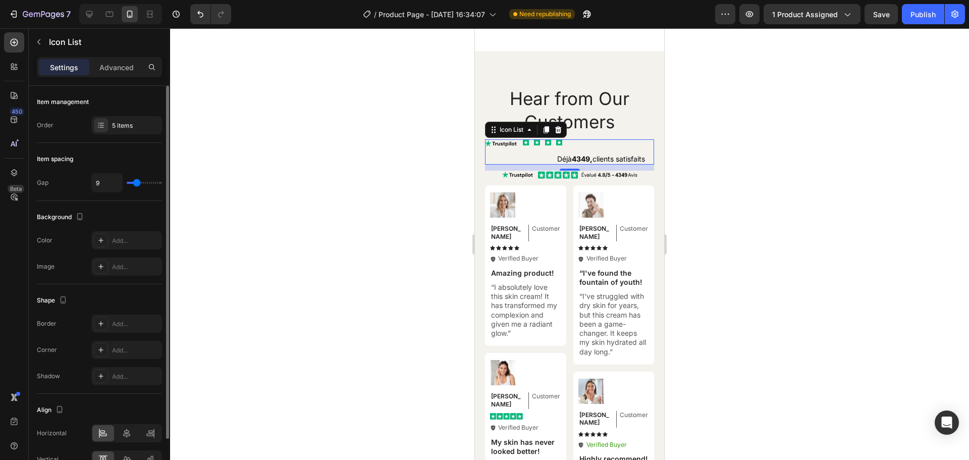
type input "6"
type input "5"
type input "4"
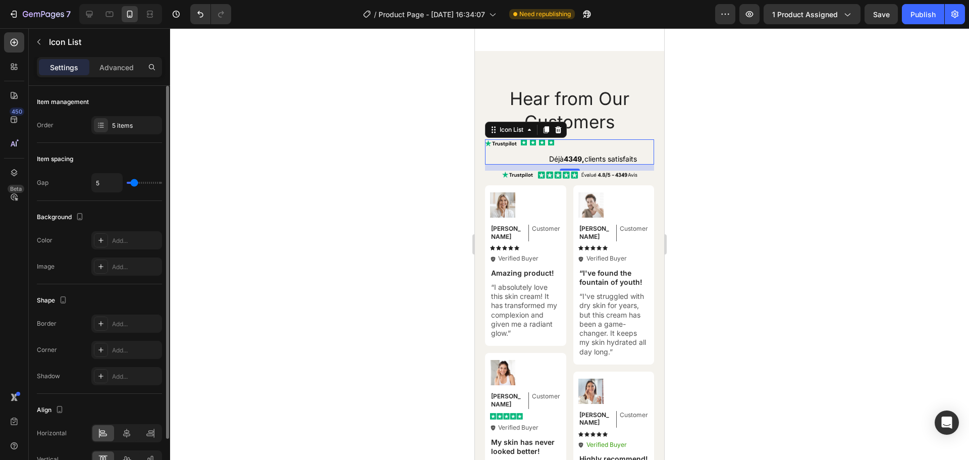
type input "4"
type input "3"
type input "2"
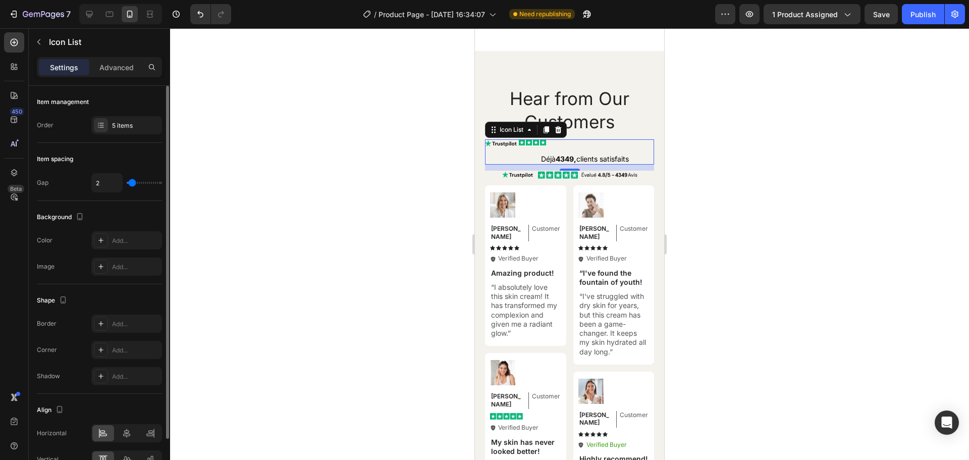
type input "1"
type input "0"
type input "1"
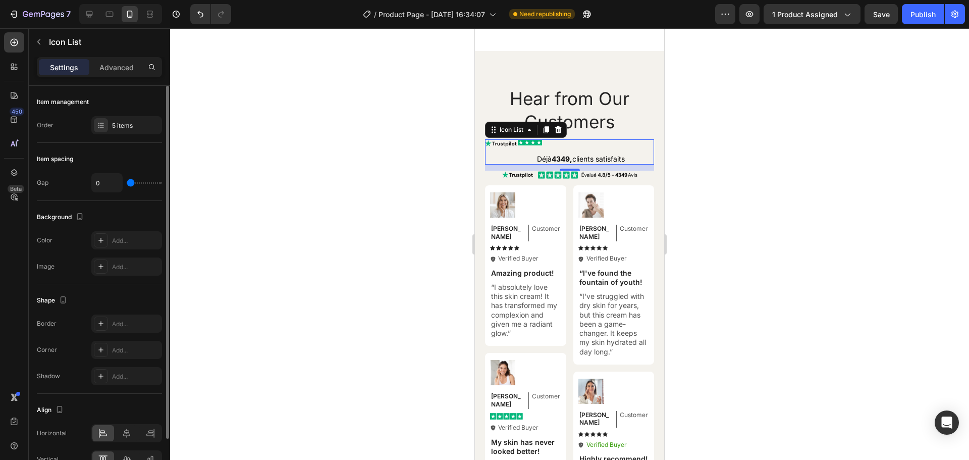
type input "1"
type input "2"
type input "3"
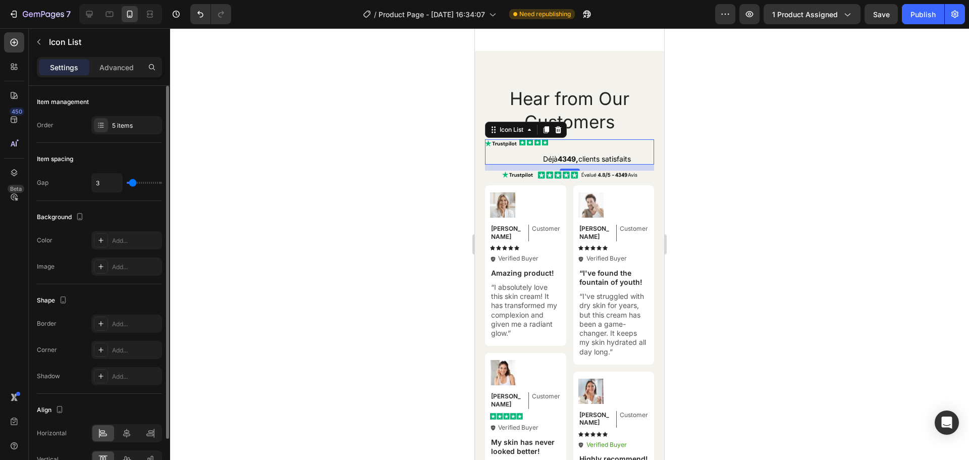
type input "2"
click at [132, 182] on input "range" at bounding box center [144, 183] width 35 height 2
click at [245, 168] on div at bounding box center [569, 244] width 799 height 432
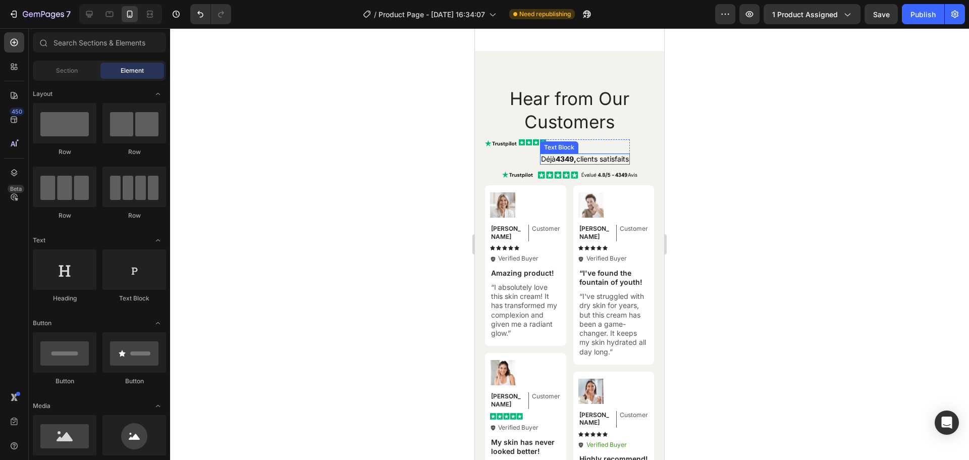
click at [562, 163] on strong "4349," at bounding box center [566, 159] width 21 height 9
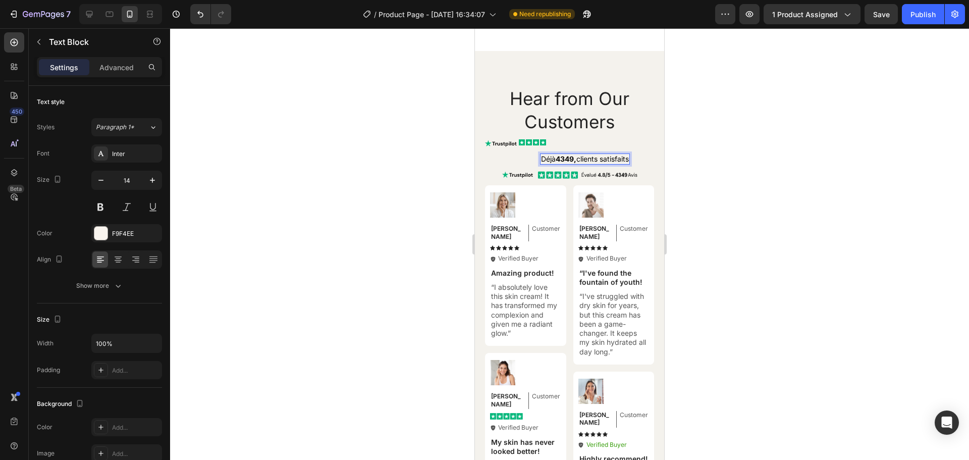
click at [553, 163] on span "Déjà 4349, clients satisfaits" at bounding box center [585, 159] width 88 height 9
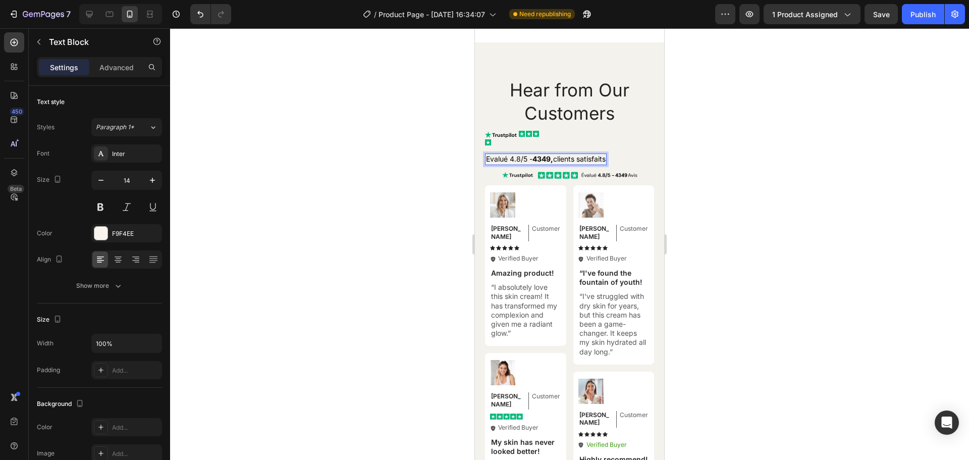
drag, startPoint x: 554, startPoint y: 179, endPoint x: 612, endPoint y: 182, distance: 58.1
click at [612, 165] on div "Image Icon Icon Icon Icon Evalué 4.8/5 - 4349, clients satisfaits Text Block 0 …" at bounding box center [569, 148] width 169 height 34
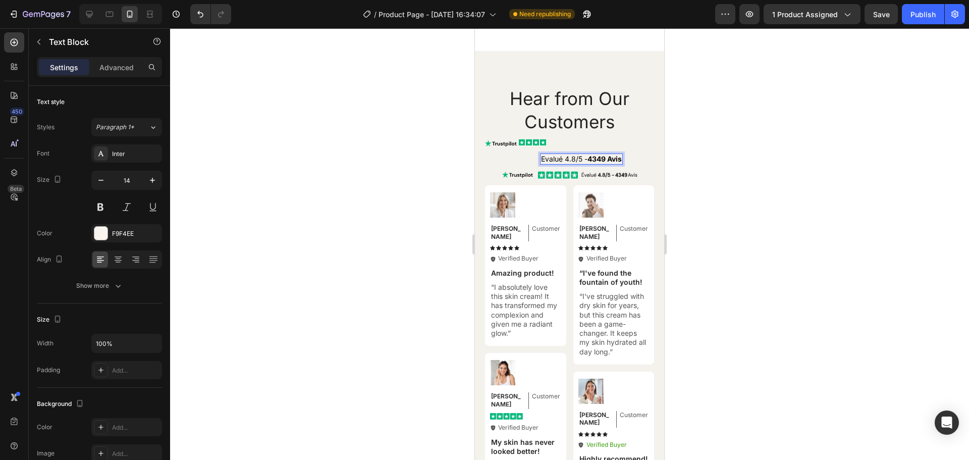
click at [621, 163] on strong "4349 Avis" at bounding box center [605, 159] width 34 height 9
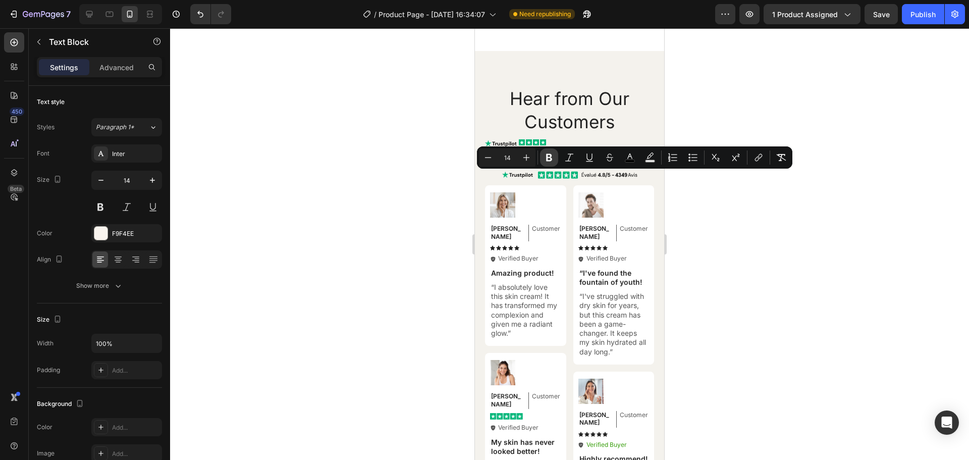
click at [550, 156] on icon "Editor contextual toolbar" at bounding box center [549, 157] width 10 height 10
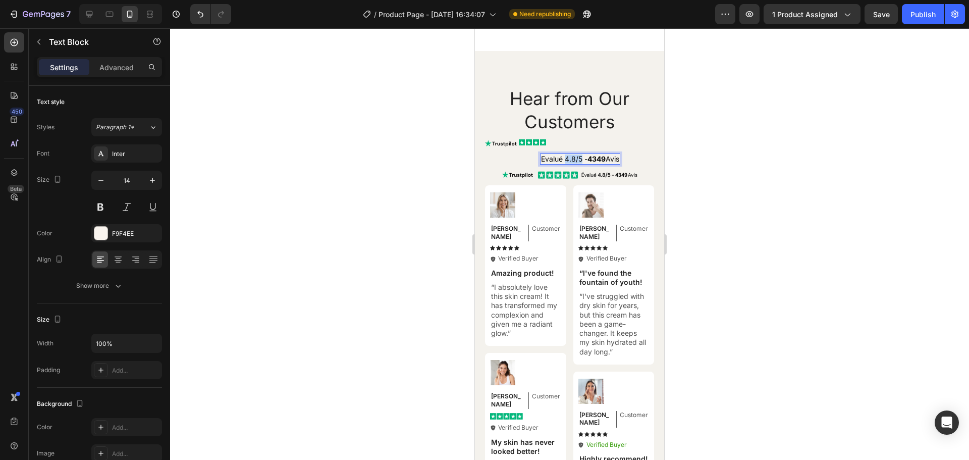
drag, startPoint x: 583, startPoint y: 177, endPoint x: 567, endPoint y: 178, distance: 16.2
click at [567, 163] on span "Evalué 4.8/5 - 4349 Avis" at bounding box center [580, 159] width 78 height 9
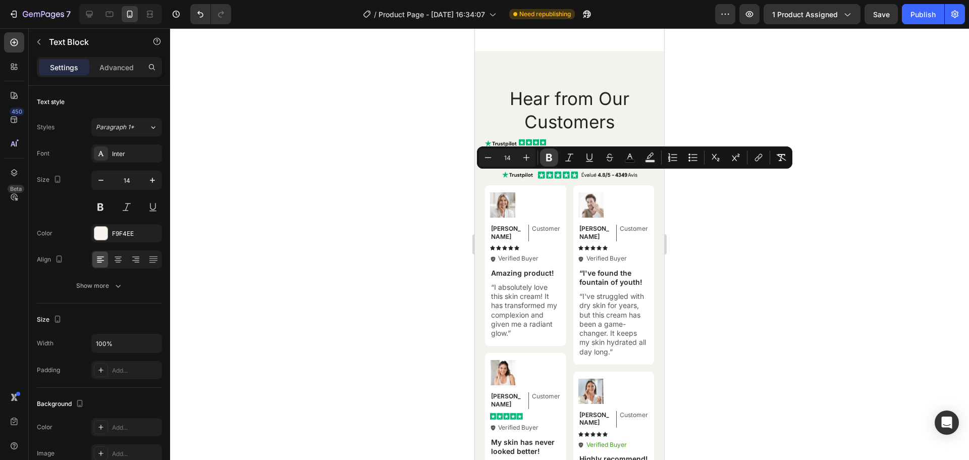
click at [551, 159] on icon "Editor contextual toolbar" at bounding box center [549, 158] width 6 height 8
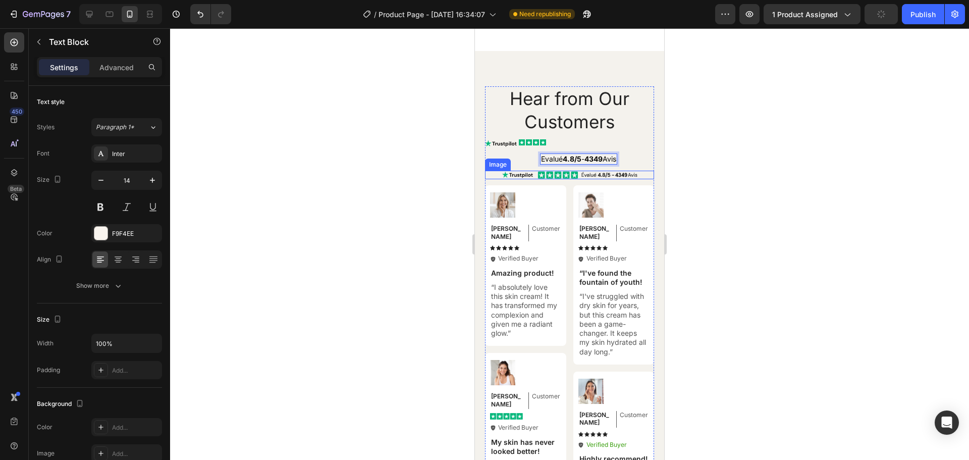
click at [602, 179] on img at bounding box center [569, 175] width 135 height 9
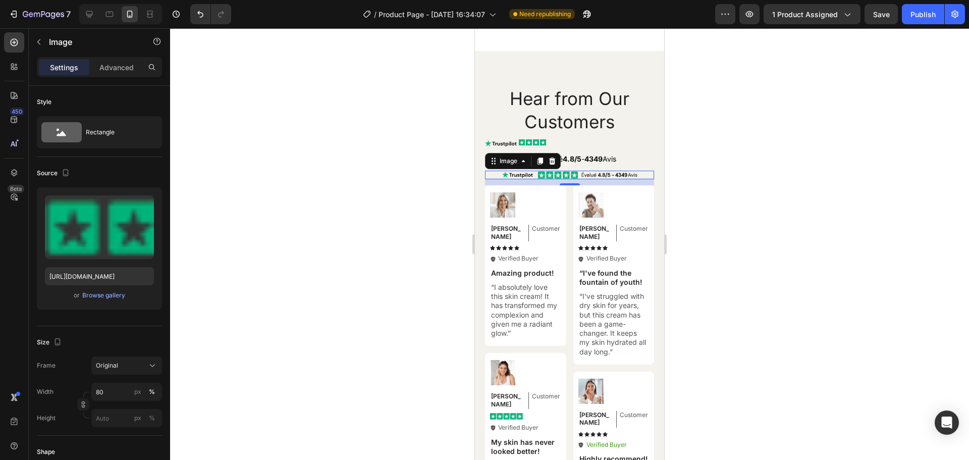
click at [766, 178] on div at bounding box center [569, 244] width 799 height 432
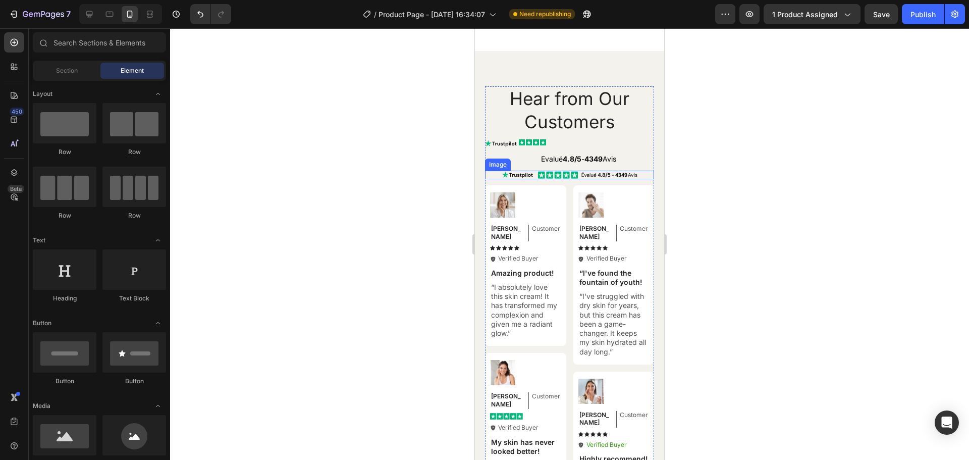
click at [606, 179] on img at bounding box center [569, 175] width 135 height 9
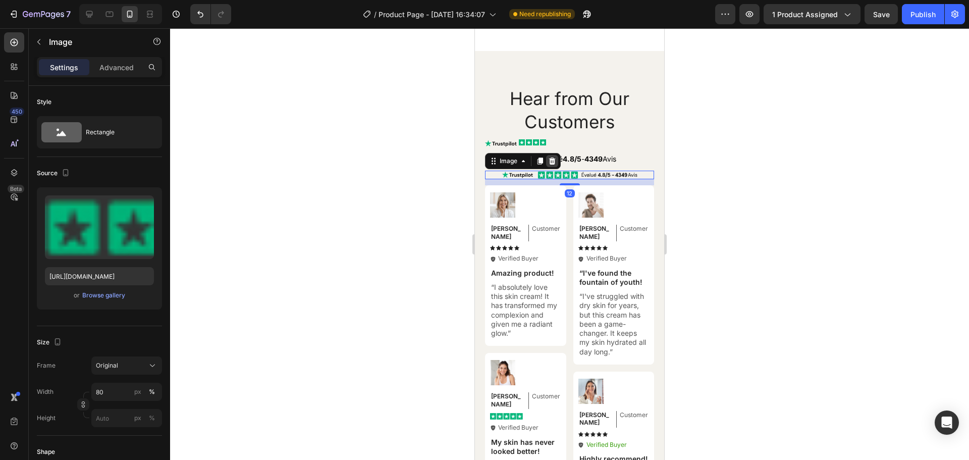
click at [551, 165] on icon at bounding box center [552, 161] width 7 height 7
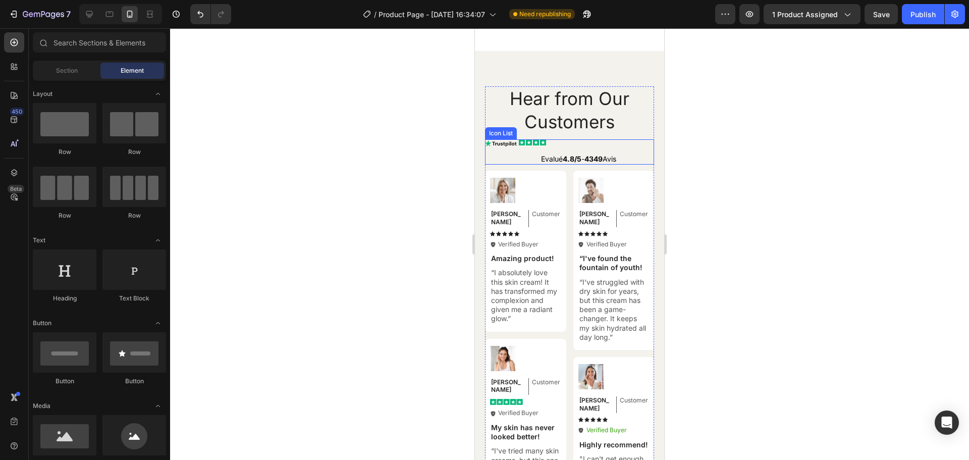
click at [636, 165] on div "Image Icon Icon Icon Icon Evalué 4.8/5 - 4349 Avis Text Block Row" at bounding box center [569, 151] width 169 height 25
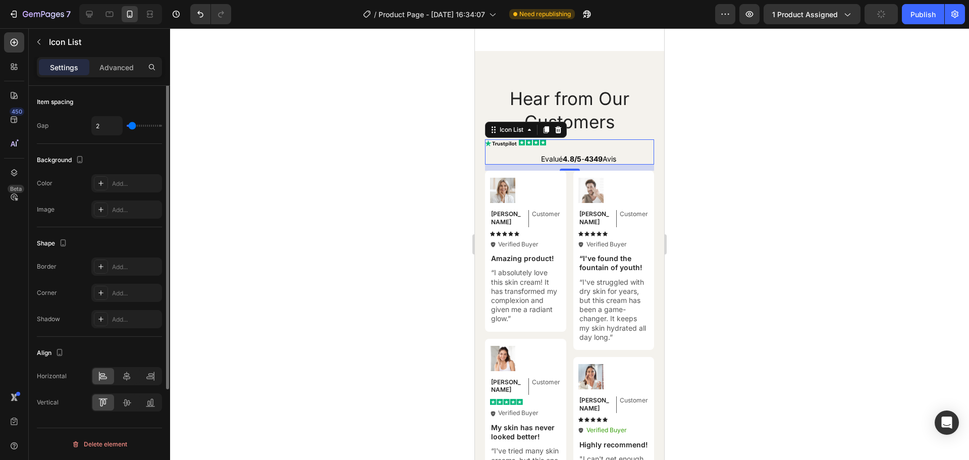
scroll to position [0, 0]
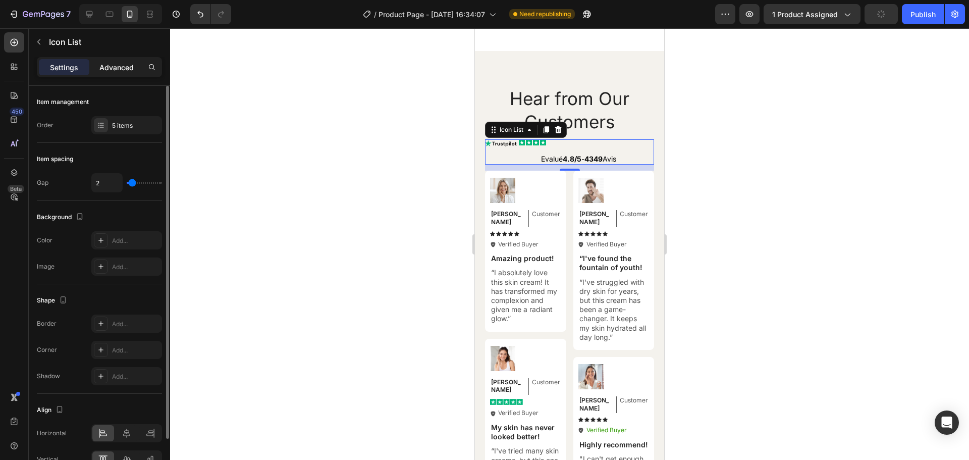
click at [115, 62] on p "Advanced" at bounding box center [116, 67] width 34 height 11
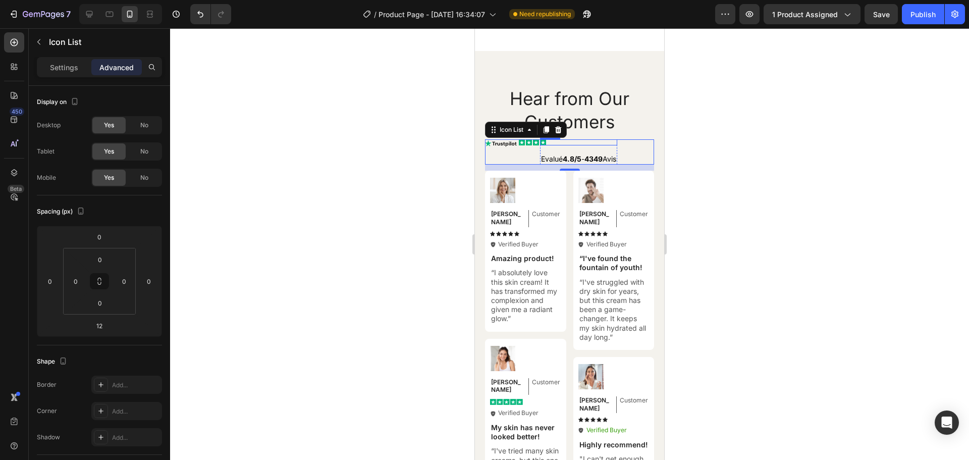
click at [562, 145] on div "Icon" at bounding box center [578, 142] width 77 height 6
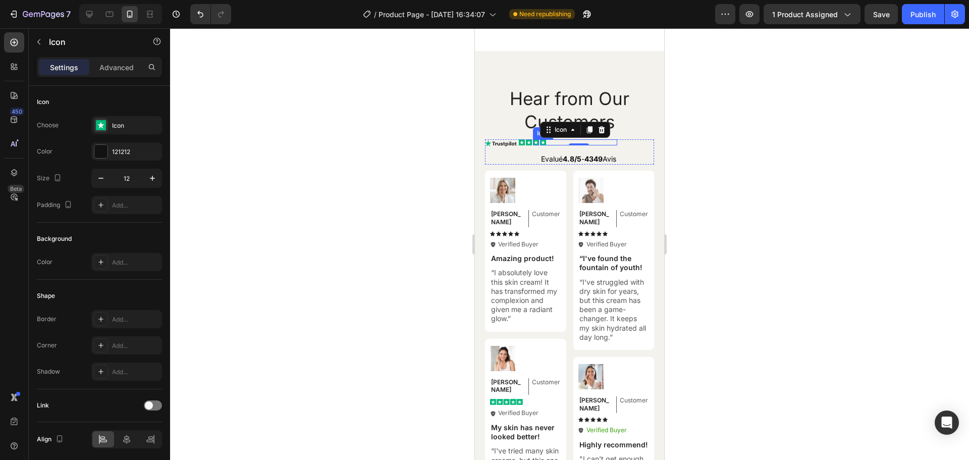
click at [535, 145] on rect at bounding box center [536, 142] width 6 height 6
click at [571, 145] on div "Icon" at bounding box center [578, 142] width 77 height 6
click at [603, 133] on icon at bounding box center [602, 129] width 7 height 7
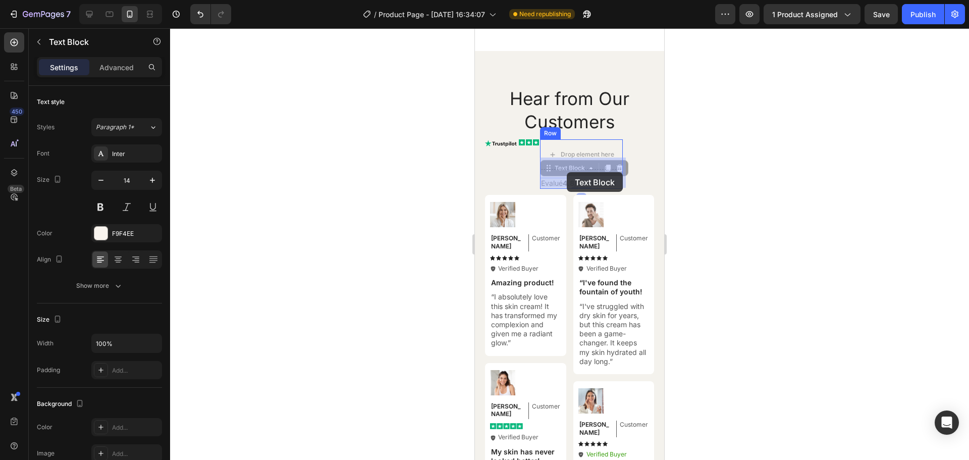
drag, startPoint x: 568, startPoint y: 202, endPoint x: 567, endPoint y: 172, distance: 30.3
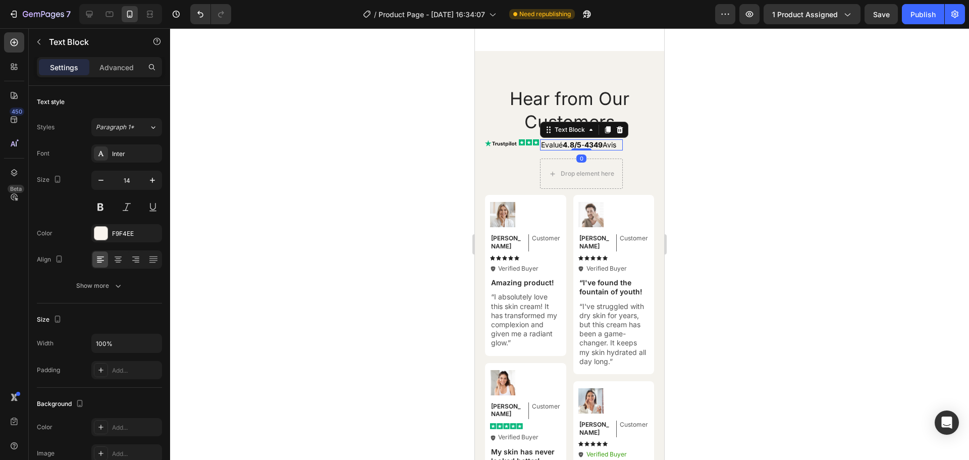
click at [739, 198] on div at bounding box center [569, 244] width 799 height 432
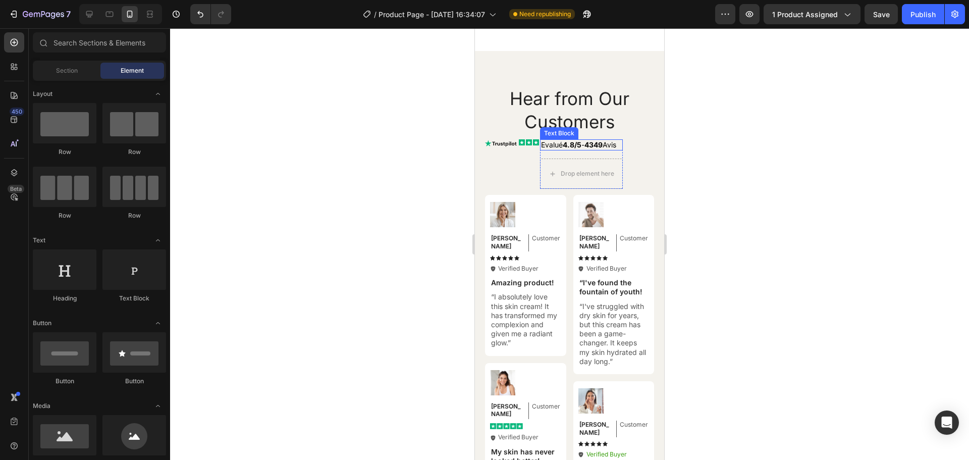
click at [572, 149] on strong "4.8/5" at bounding box center [572, 144] width 19 height 9
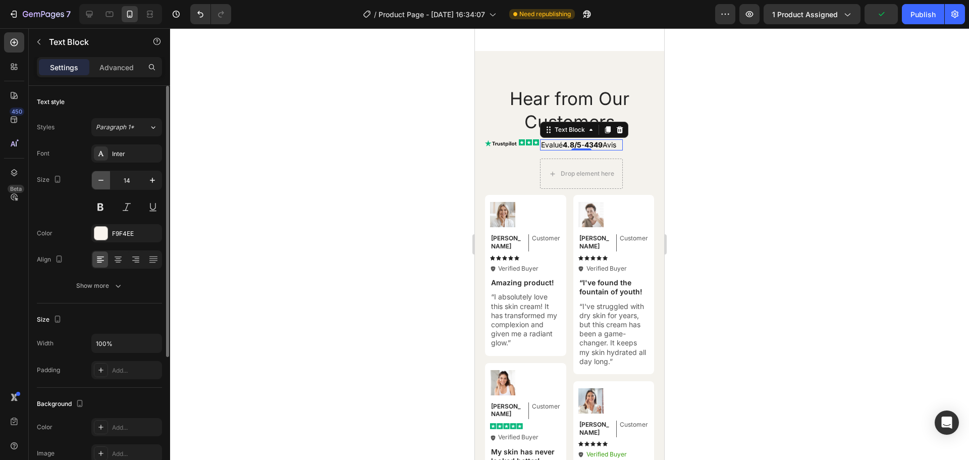
click at [104, 185] on button "button" at bounding box center [101, 180] width 18 height 18
click at [148, 181] on icon "button" at bounding box center [152, 180] width 10 height 10
type input "14"
click at [536, 145] on rect at bounding box center [536, 142] width 6 height 6
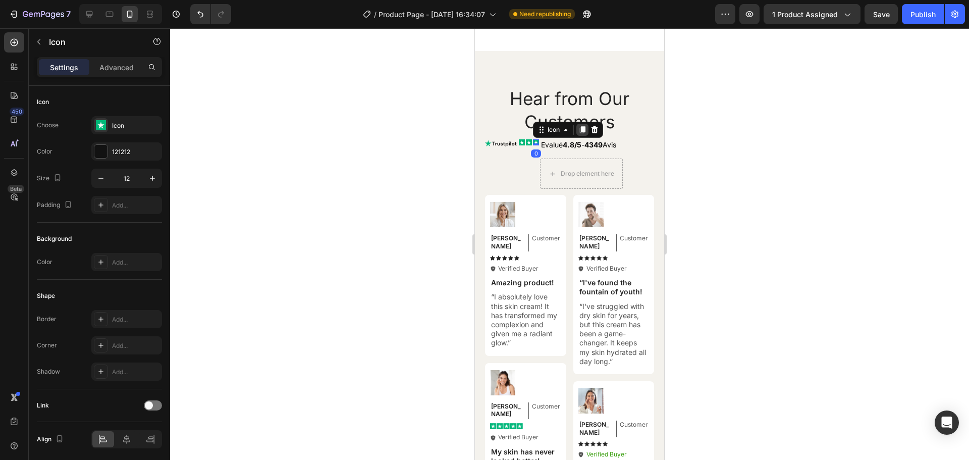
click at [584, 134] on icon at bounding box center [583, 130] width 8 height 8
click at [711, 168] on div at bounding box center [569, 244] width 799 height 432
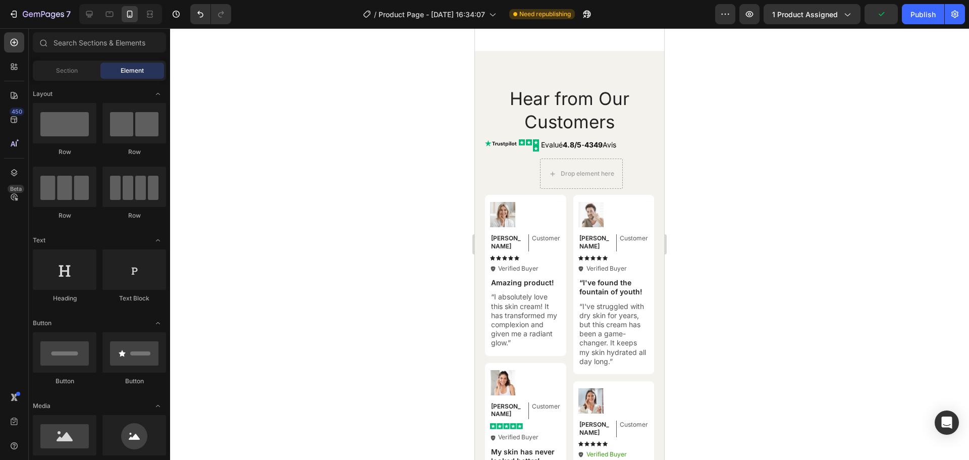
click at [723, 171] on div at bounding box center [569, 244] width 799 height 432
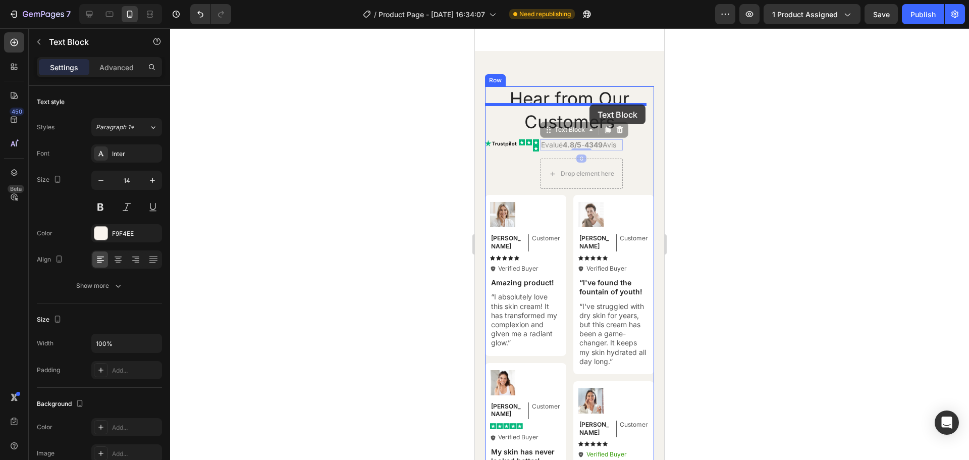
drag, startPoint x: 589, startPoint y: 162, endPoint x: 590, endPoint y: 105, distance: 57.6
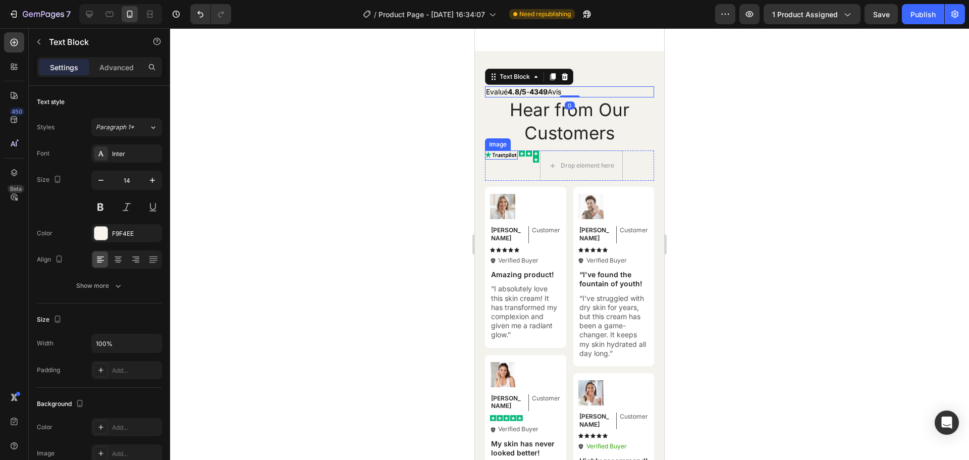
click at [501, 159] on img at bounding box center [501, 154] width 33 height 9
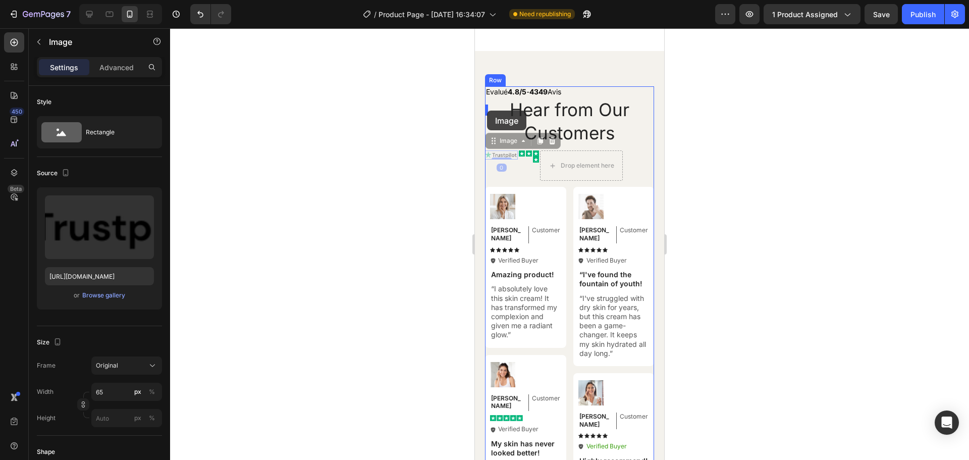
drag, startPoint x: 488, startPoint y: 173, endPoint x: 487, endPoint y: 111, distance: 62.6
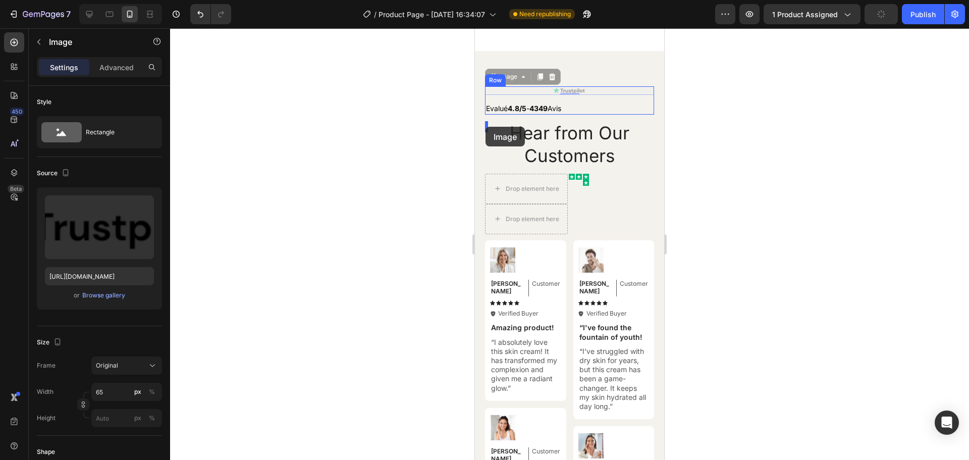
drag, startPoint x: 559, startPoint y: 108, endPoint x: 486, endPoint y: 127, distance: 76.2
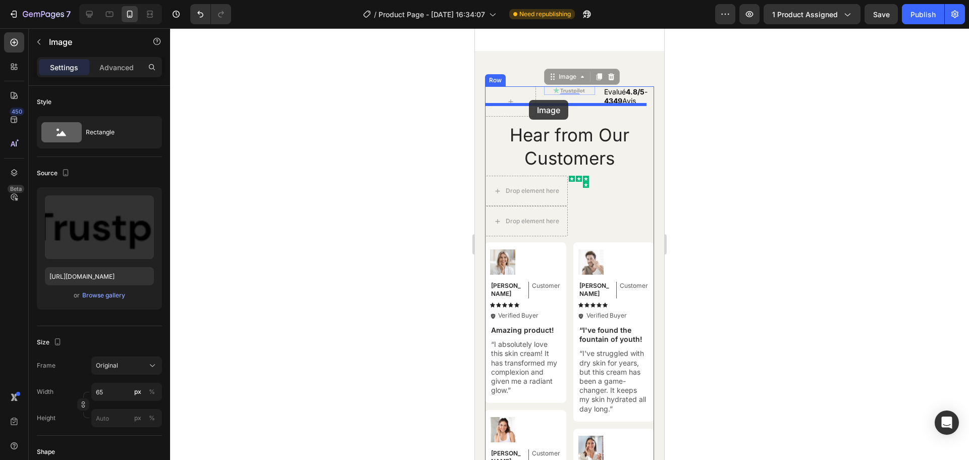
drag, startPoint x: 569, startPoint y: 109, endPoint x: 529, endPoint y: 100, distance: 40.9
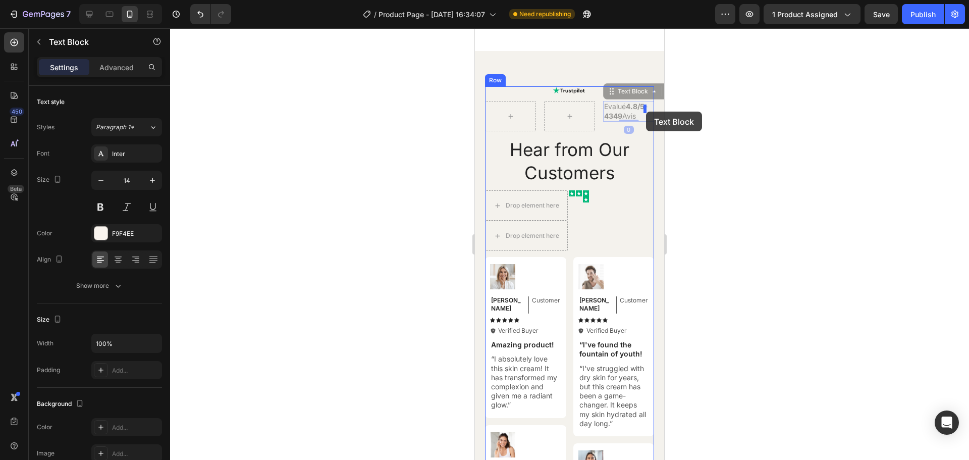
drag, startPoint x: 627, startPoint y: 134, endPoint x: 646, endPoint y: 112, distance: 30.1
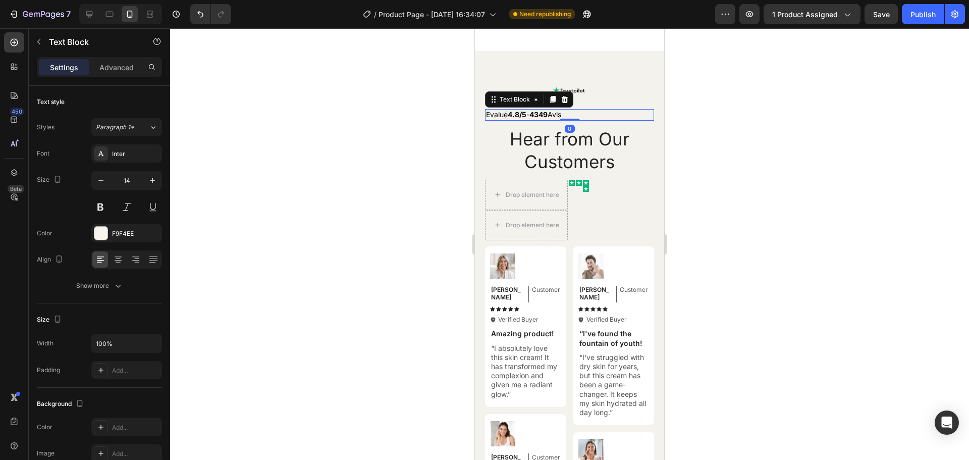
click at [751, 170] on div at bounding box center [569, 244] width 799 height 432
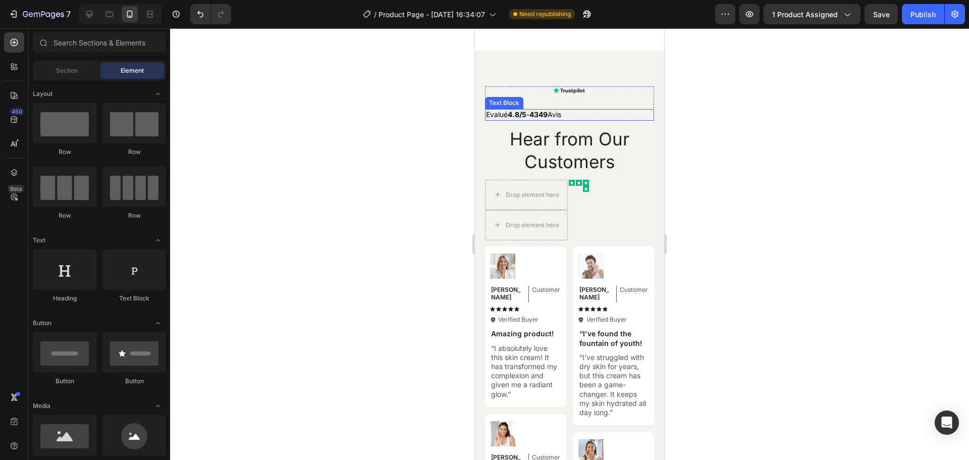
click at [539, 119] on strong "4349" at bounding box center [539, 114] width 18 height 9
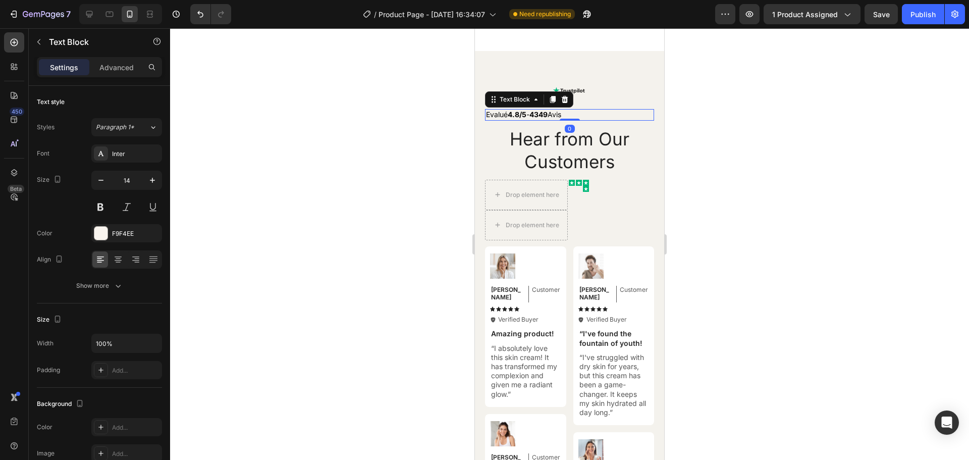
click at [539, 119] on strong "4349" at bounding box center [539, 114] width 18 height 9
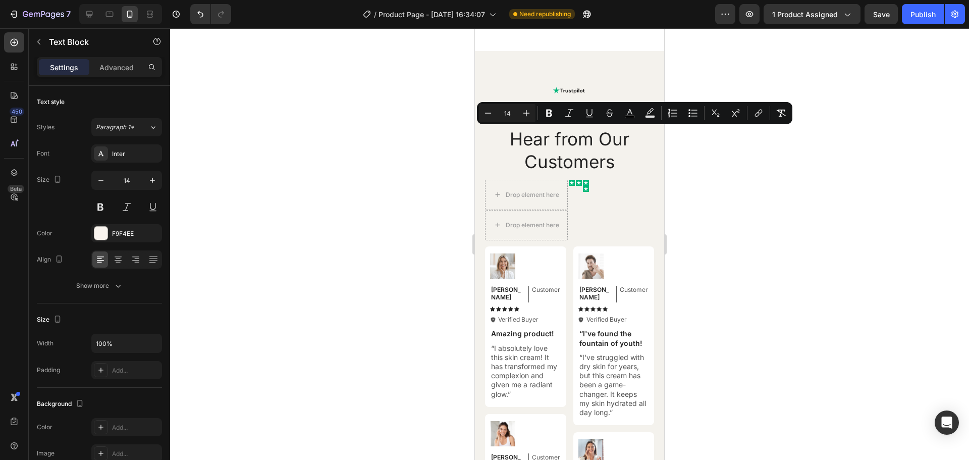
drag, startPoint x: 571, startPoint y: 132, endPoint x: 485, endPoint y: 135, distance: 85.9
click at [485, 120] on div "Evalué 4.8/5 - 4349 Avis" at bounding box center [569, 114] width 169 height 11
copy span "Evalué 4.8/5 - 4349 Avis"
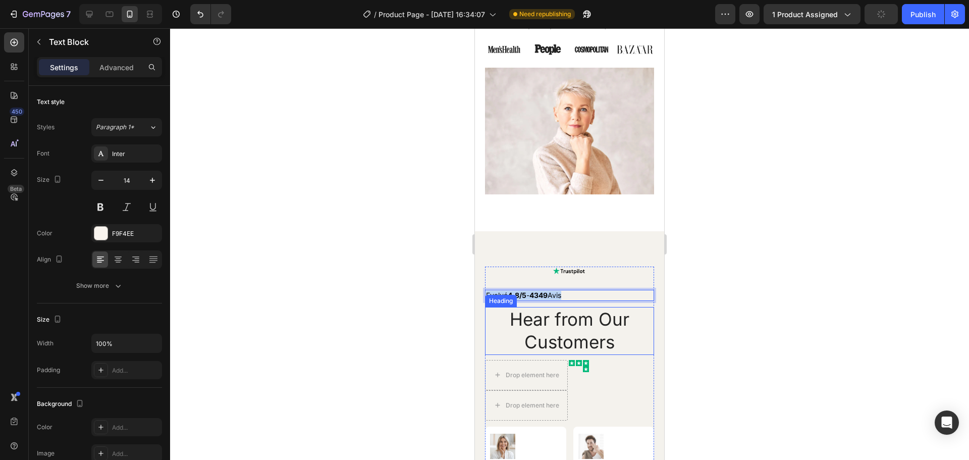
type input "16"
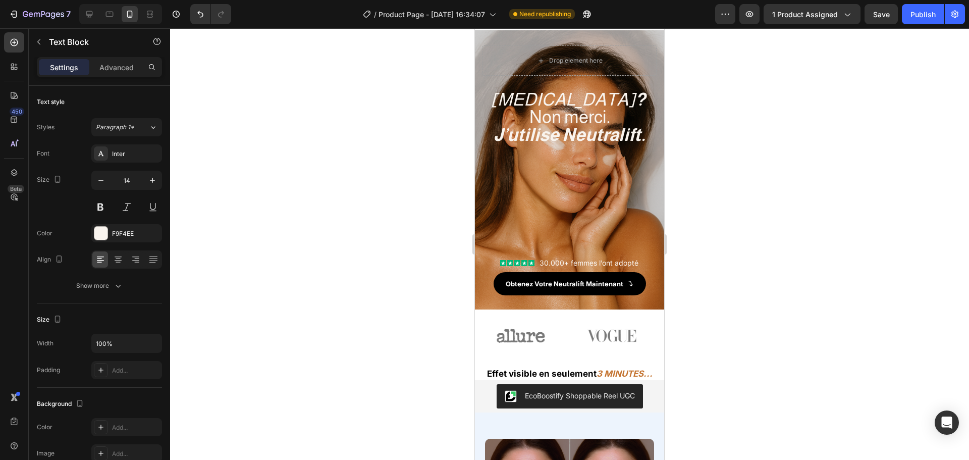
scroll to position [18, 0]
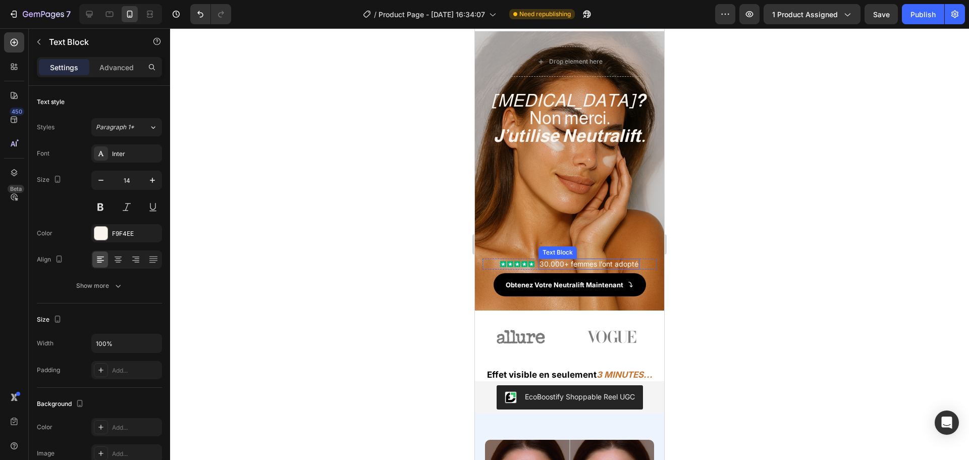
click at [541, 263] on p "30.000+ femmes l’ont adopté" at bounding box center [589, 264] width 99 height 9
click at [517, 265] on div "Icon Icon Icon Icon Icon" at bounding box center [517, 264] width 34 height 6
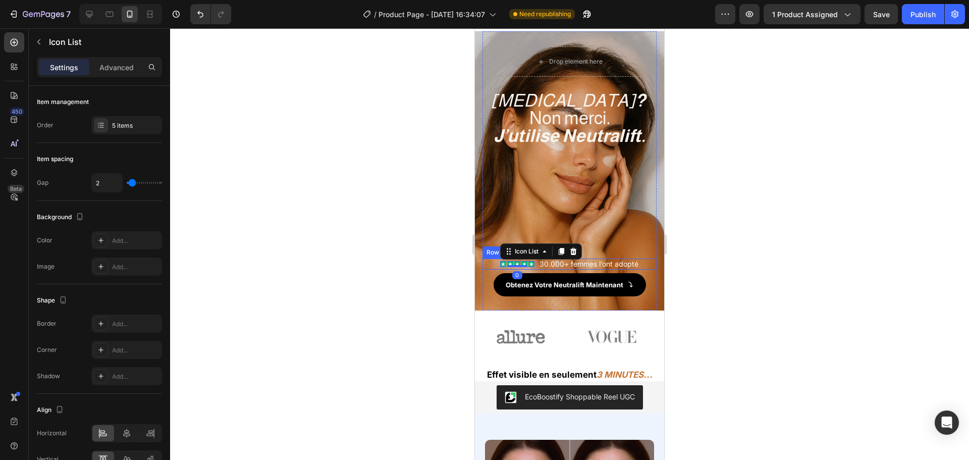
click at [490, 267] on div "Icon Icon Icon Icon Icon Icon List 0 30.000+ femmes l’ont adopté Text Block Row" at bounding box center [570, 264] width 174 height 11
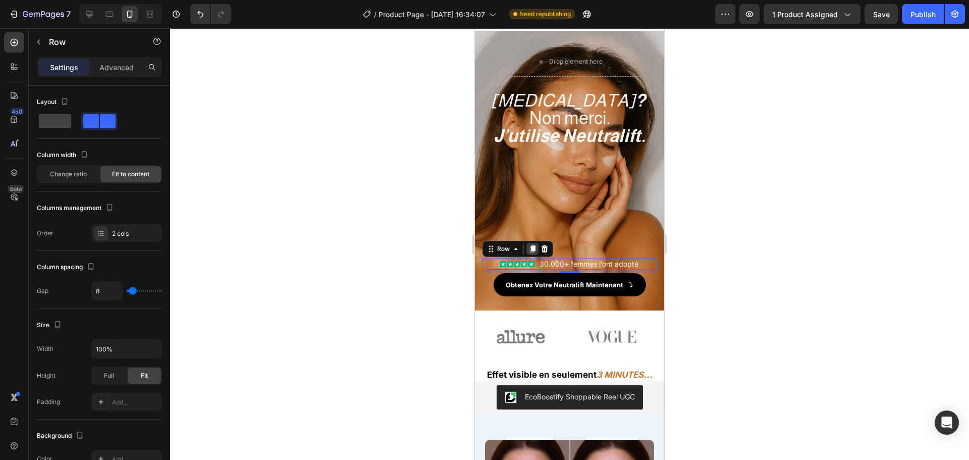
click at [534, 250] on icon at bounding box center [533, 248] width 6 height 7
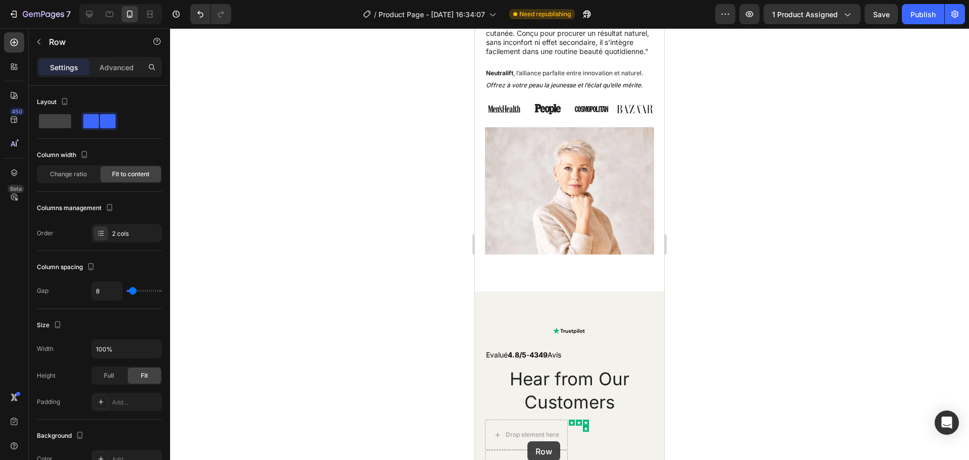
scroll to position [3886, 0]
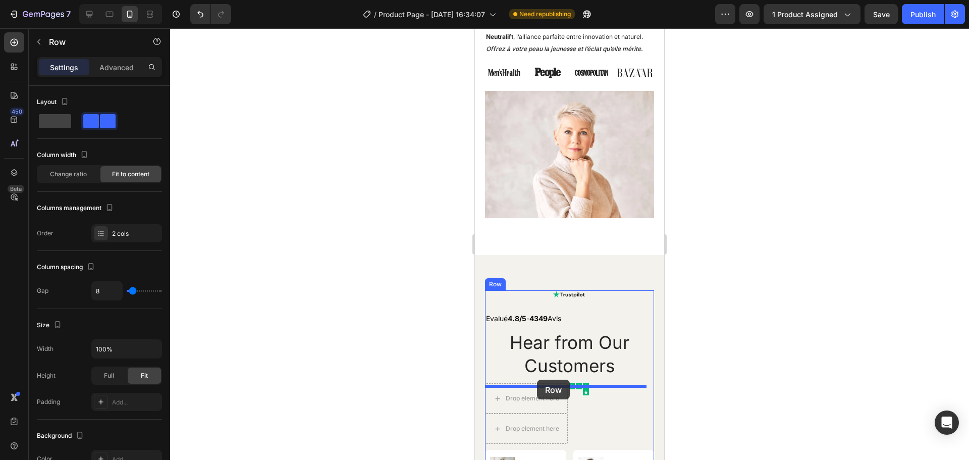
drag, startPoint x: 493, startPoint y: 267, endPoint x: 537, endPoint y: 380, distance: 121.0
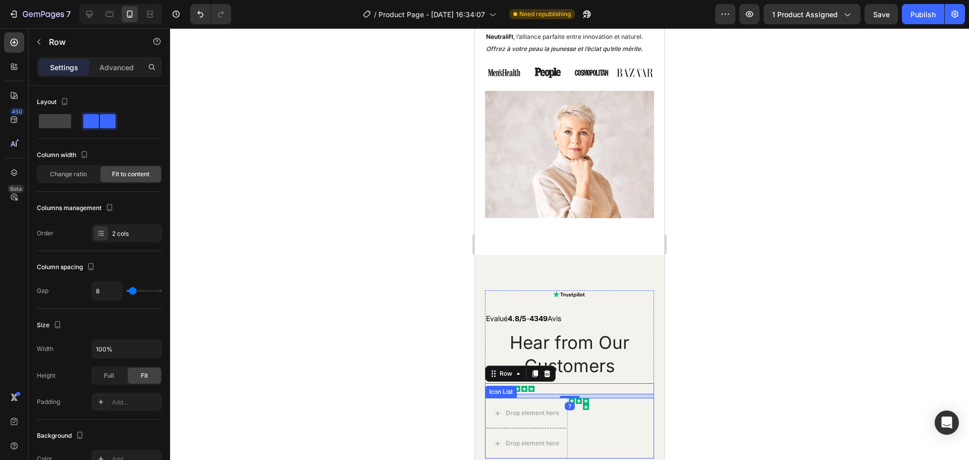
click at [588, 417] on div "Icon Icon" at bounding box center [586, 413] width 6 height 30
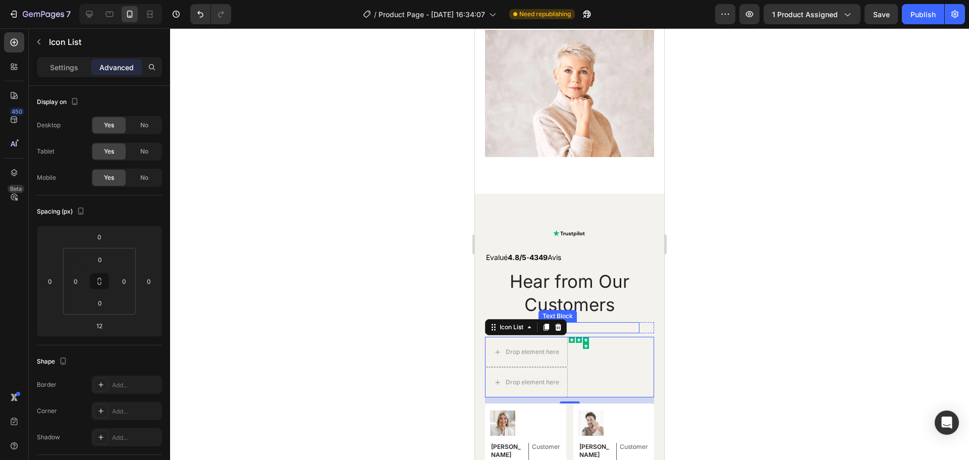
scroll to position [3972, 0]
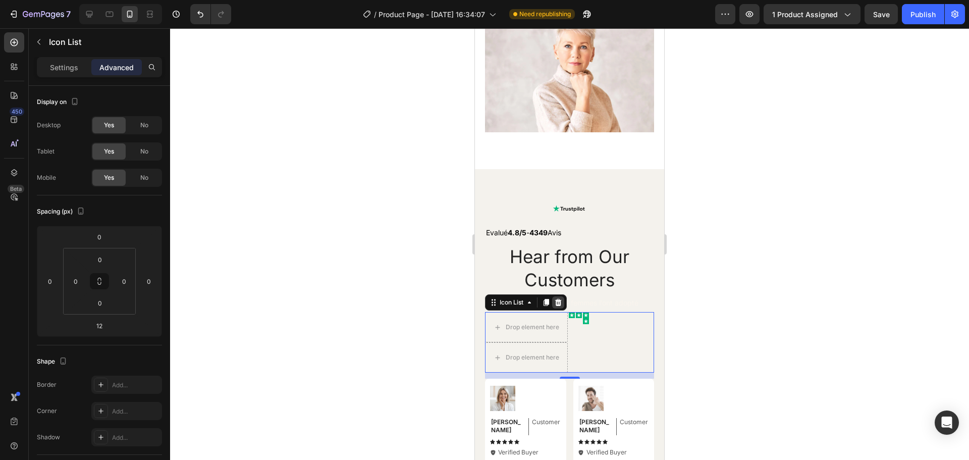
click at [559, 304] on icon at bounding box center [558, 302] width 7 height 7
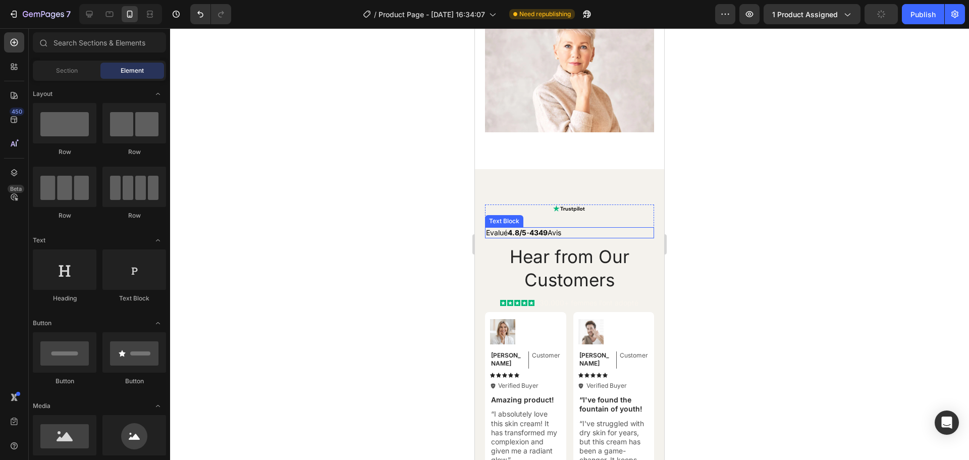
click at [561, 237] on span "Evalué 4.8/5 - 4349 Avis" at bounding box center [523, 232] width 75 height 9
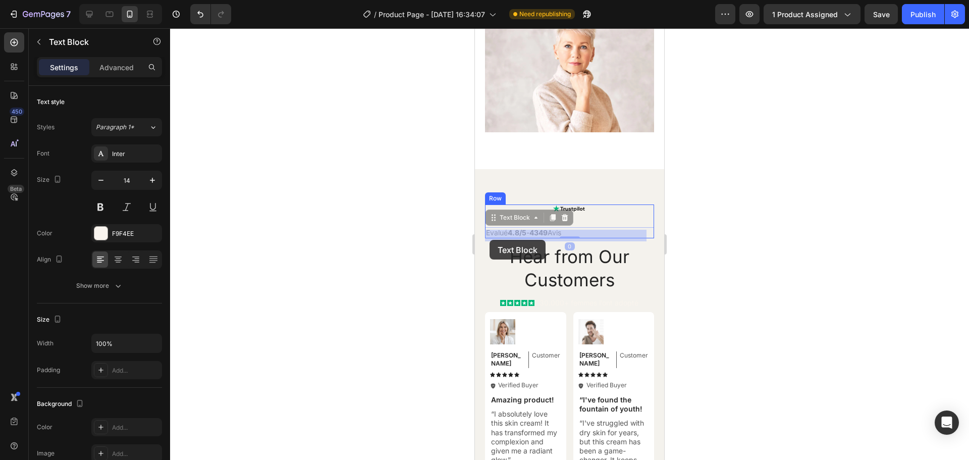
drag, startPoint x: 571, startPoint y: 236, endPoint x: 490, endPoint y: 240, distance: 80.9
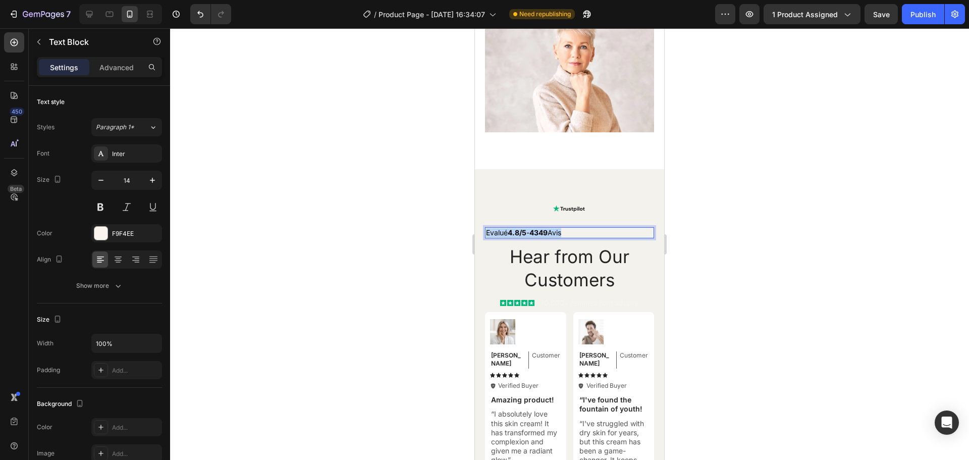
drag, startPoint x: 570, startPoint y: 237, endPoint x: 488, endPoint y: 238, distance: 82.3
click at [488, 237] on span "Evalué 4.8/5 - 4349 Avis" at bounding box center [523, 232] width 75 height 9
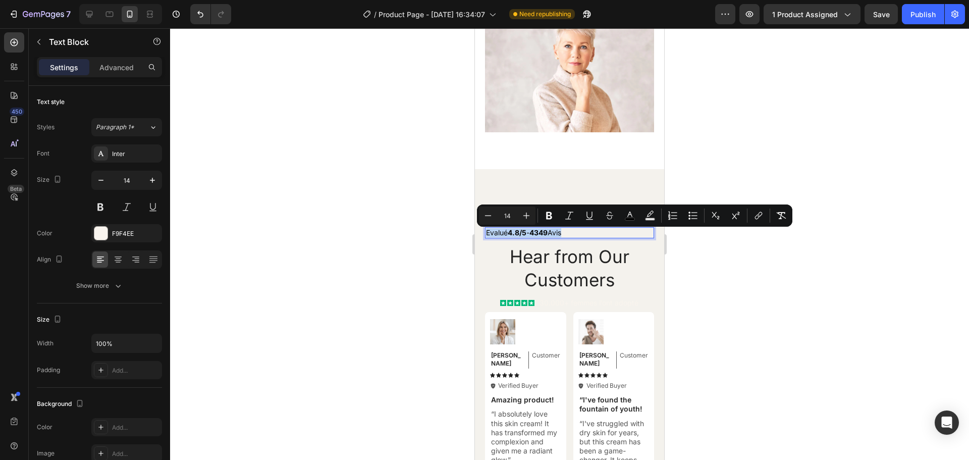
copy span "Evalué 4.8/5 - 4349 Avis"
click at [542, 307] on p "30.000+ femmes l’ont adopté" at bounding box center [589, 302] width 99 height 9
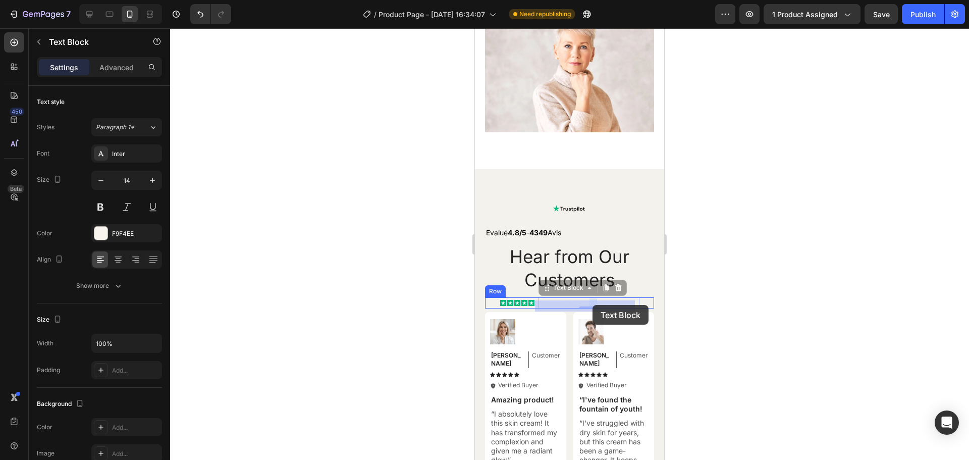
drag, startPoint x: 587, startPoint y: 305, endPoint x: 593, endPoint y: 305, distance: 6.1
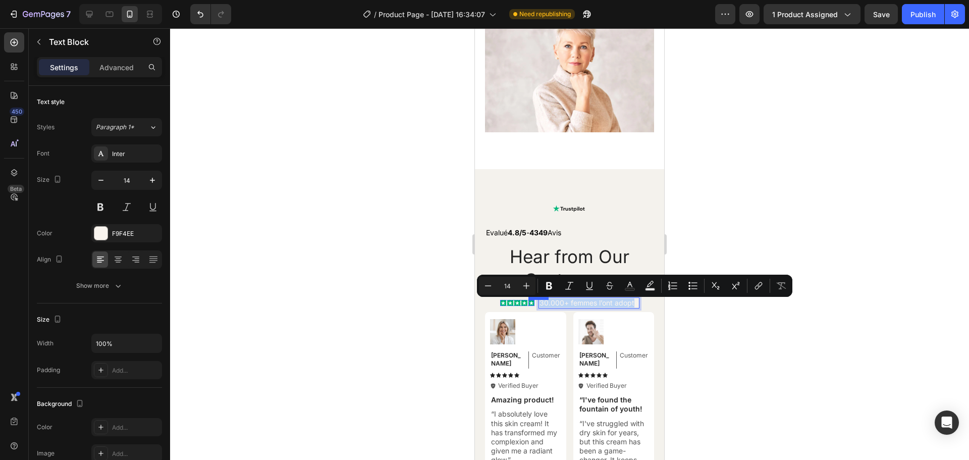
drag, startPoint x: 631, startPoint y: 309, endPoint x: 526, endPoint y: 309, distance: 105.0
click at [526, 309] on div "Icon Icon Icon Icon Icon Icon List 30.000+ femmes l’ont adopté Text Block 0 Row" at bounding box center [569, 302] width 169 height 11
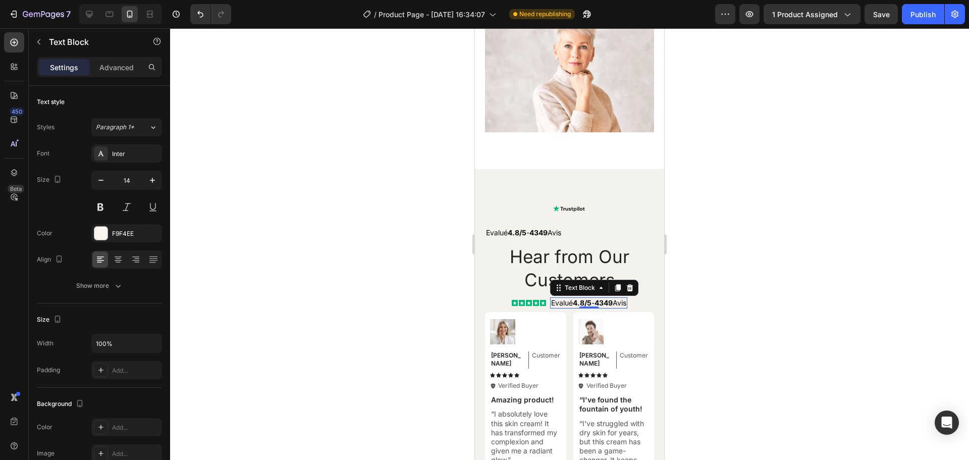
click at [756, 273] on div at bounding box center [569, 244] width 799 height 432
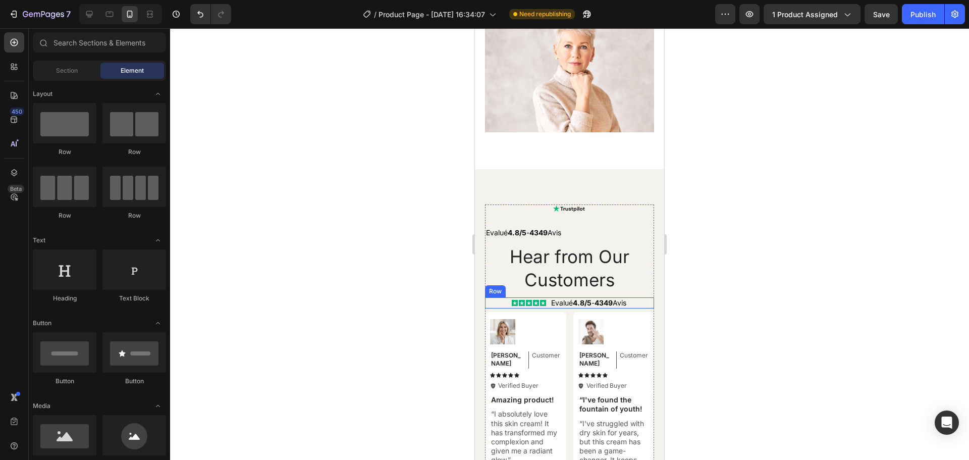
click at [500, 307] on div "Icon Icon Icon Icon Icon Icon List Evalué 4.8/5 - 4349 Avis Text Block Row" at bounding box center [569, 302] width 169 height 11
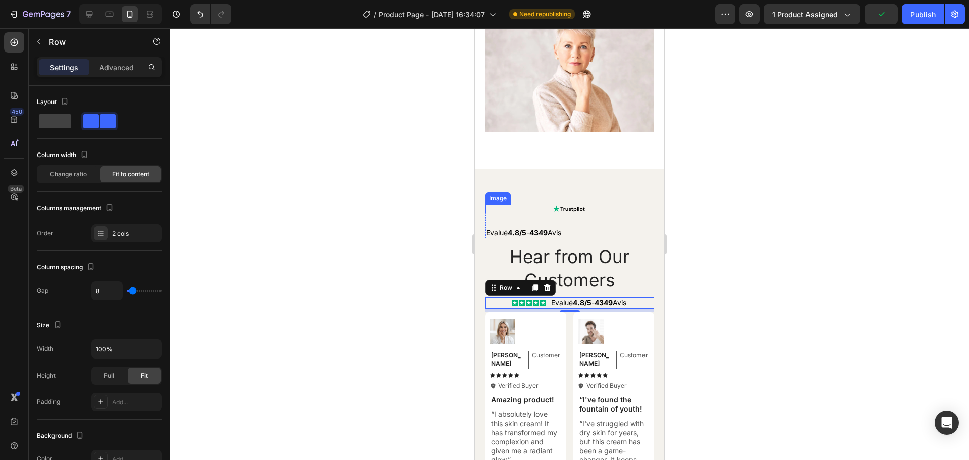
click at [562, 213] on img at bounding box center [569, 208] width 33 height 9
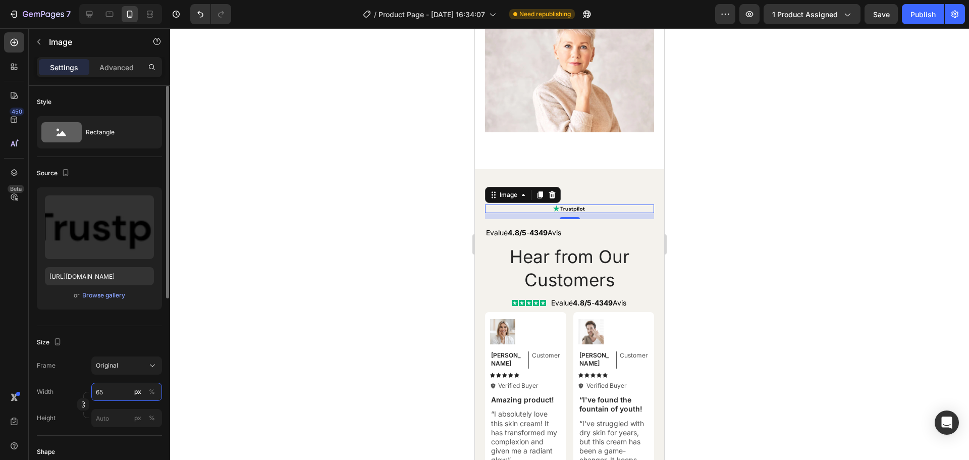
click at [114, 391] on input "65" at bounding box center [126, 392] width 71 height 18
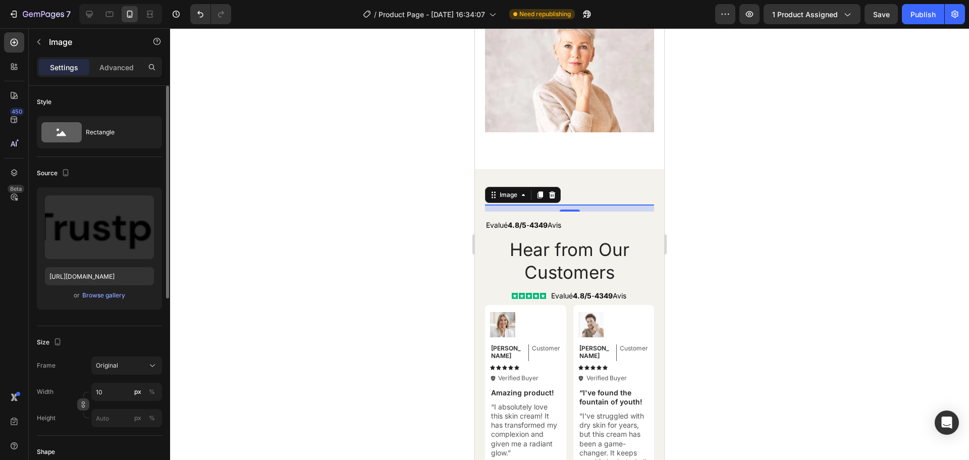
click at [86, 404] on icon "button" at bounding box center [83, 404] width 7 height 7
click at [107, 420] on input "10" at bounding box center [126, 417] width 71 height 18
click at [84, 430] on icon "button" at bounding box center [83, 431] width 3 height 3
click at [111, 395] on input "20" at bounding box center [126, 392] width 71 height 18
type input "65"
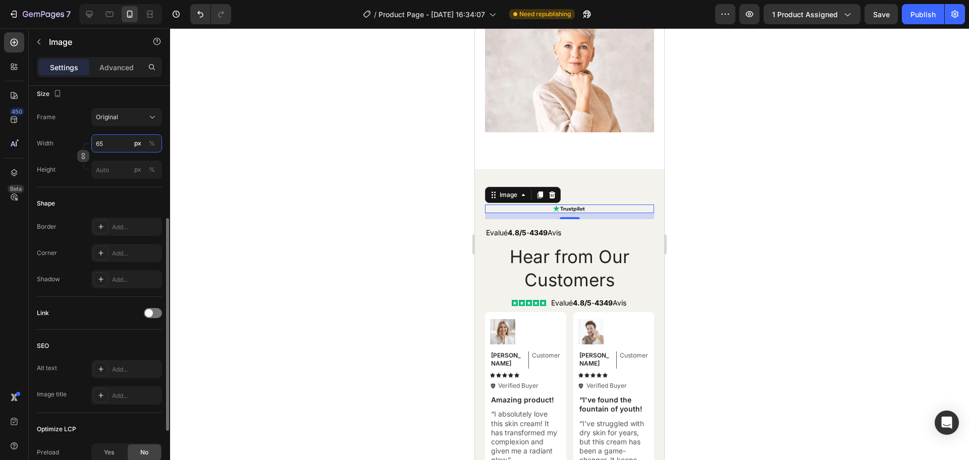
scroll to position [249, 0]
click at [496, 306] on div "Icon Icon Icon Icon Icon Icon List Evalué 4.8/5 - 4349 Avis Text Block Row" at bounding box center [569, 302] width 169 height 11
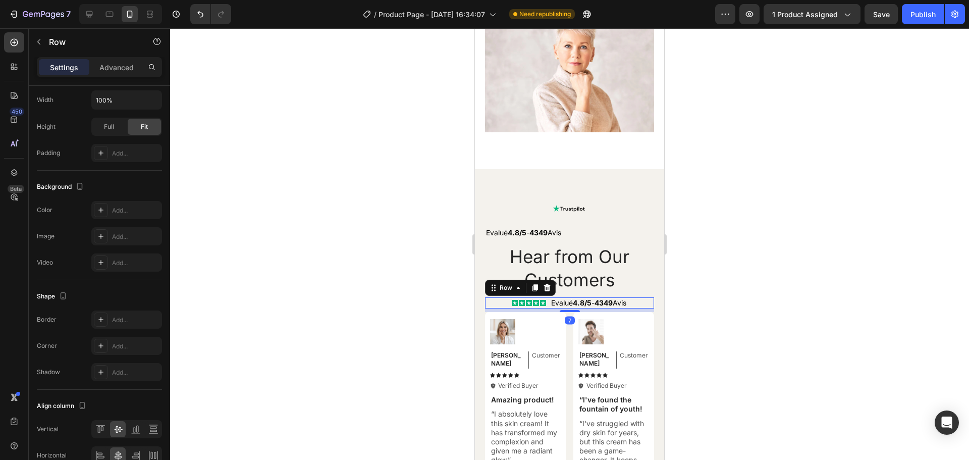
scroll to position [0, 0]
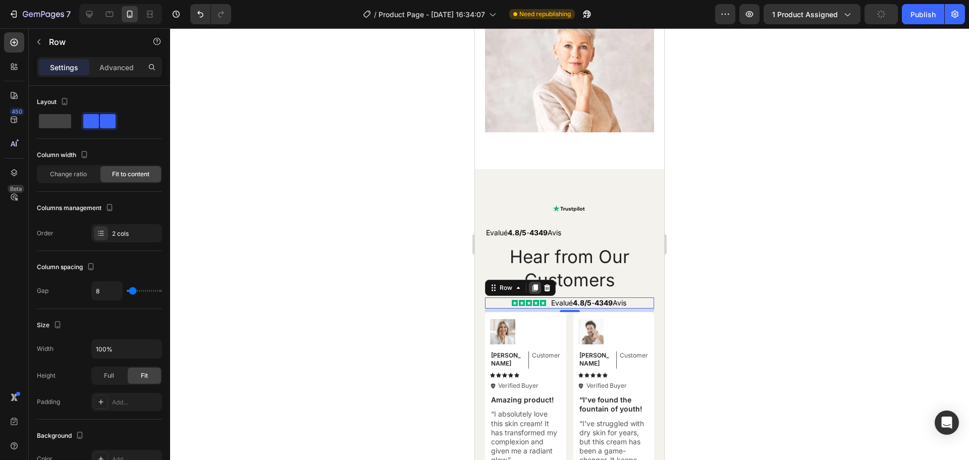
click at [536, 290] on icon at bounding box center [536, 287] width 6 height 7
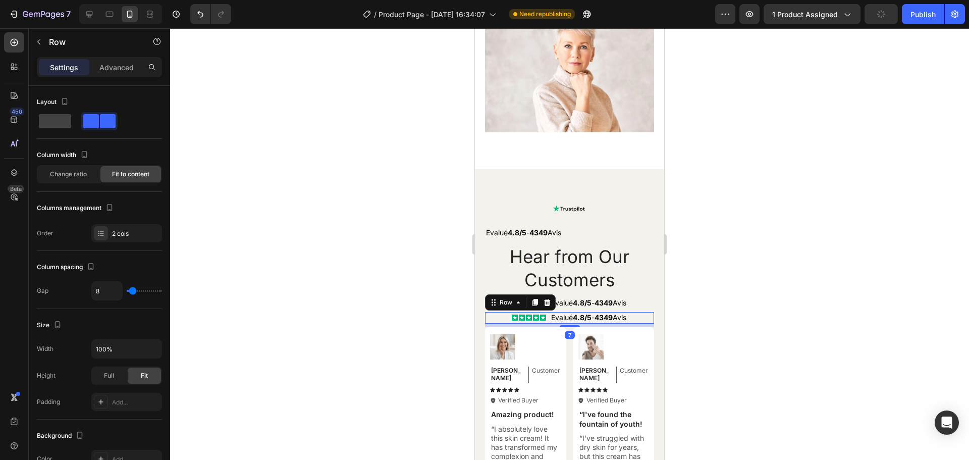
click at [497, 322] on div "Icon Icon Icon Icon Icon Icon List Evalué 4.8/5 - 4349 Avis Text Block Row 7" at bounding box center [569, 317] width 169 height 11
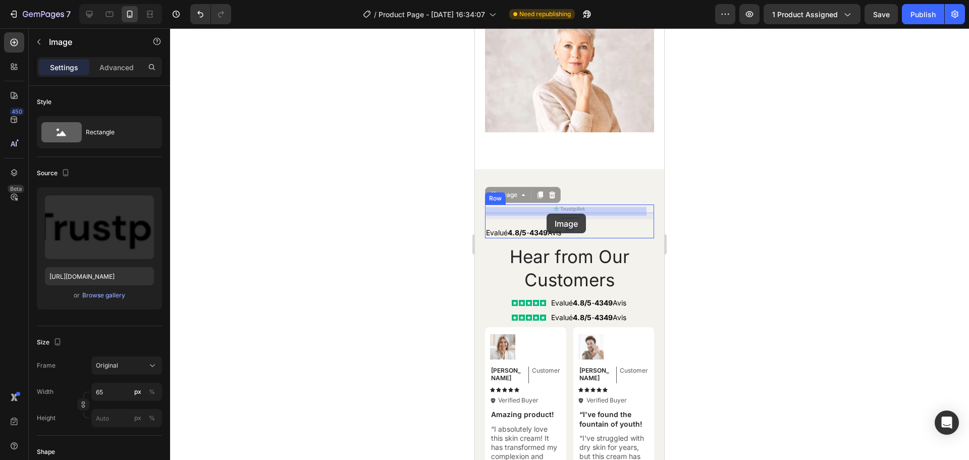
drag, startPoint x: 565, startPoint y: 210, endPoint x: 547, endPoint y: 214, distance: 18.1
click at [512, 318] on rect at bounding box center [515, 318] width 6 height 6
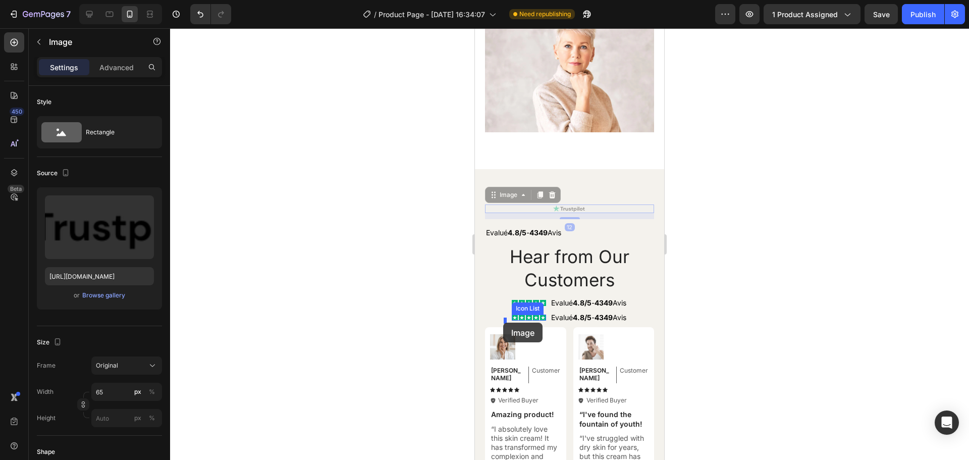
drag, startPoint x: 575, startPoint y: 211, endPoint x: 503, endPoint y: 323, distance: 132.8
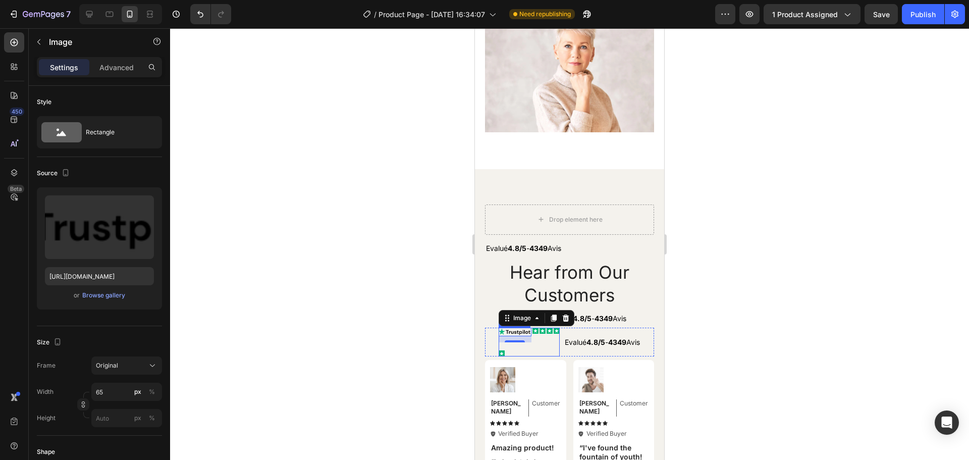
click at [547, 349] on div "Icon" at bounding box center [550, 342] width 6 height 29
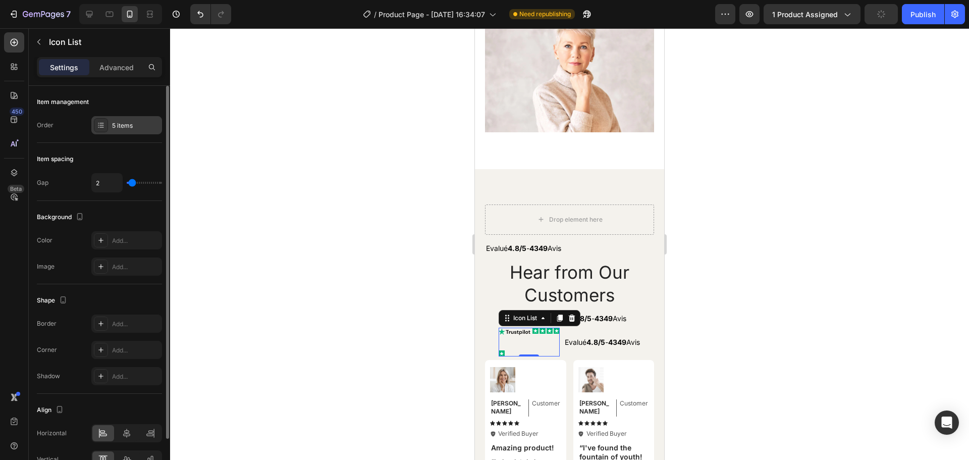
click at [104, 127] on icon at bounding box center [101, 125] width 8 height 8
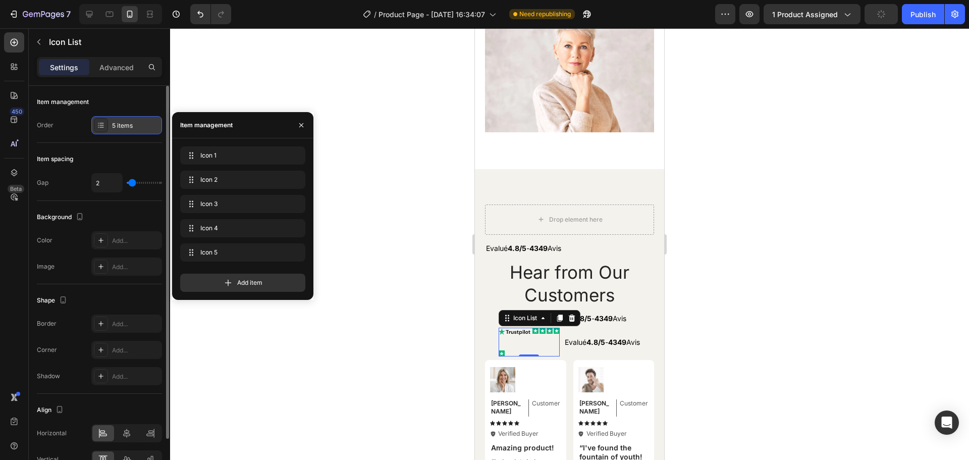
click at [104, 127] on icon at bounding box center [101, 125] width 8 height 8
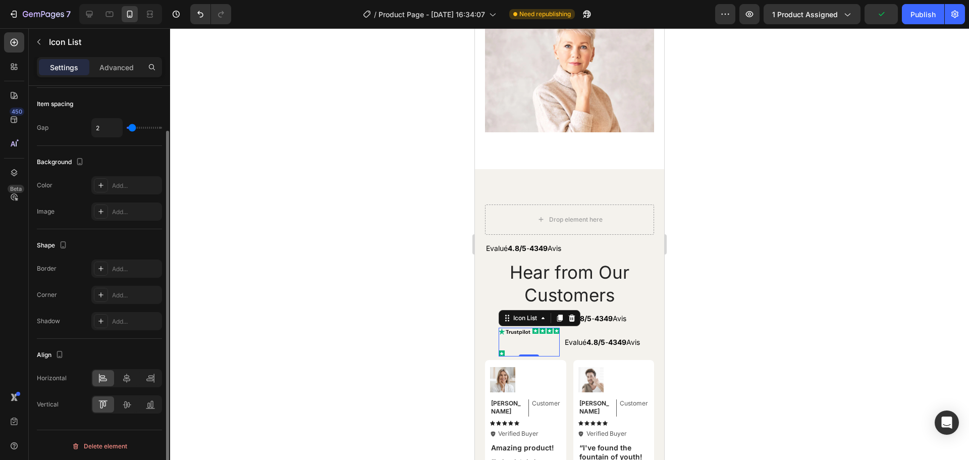
scroll to position [57, 0]
type input "4"
type input "5"
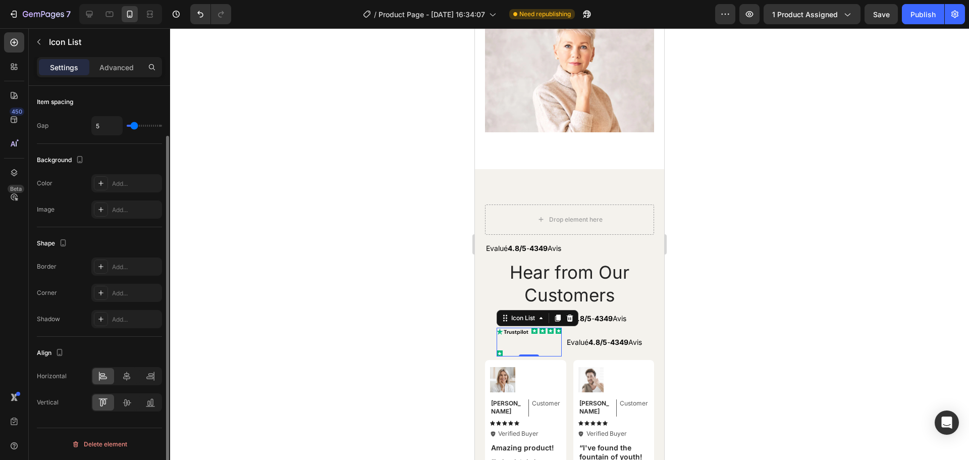
type input "6"
type input "7"
type input "9"
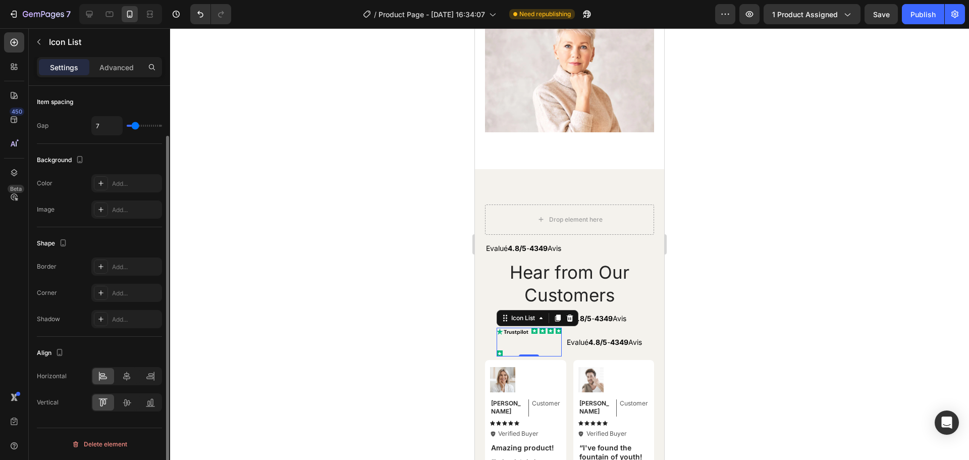
type input "9"
type input "10"
type input "11"
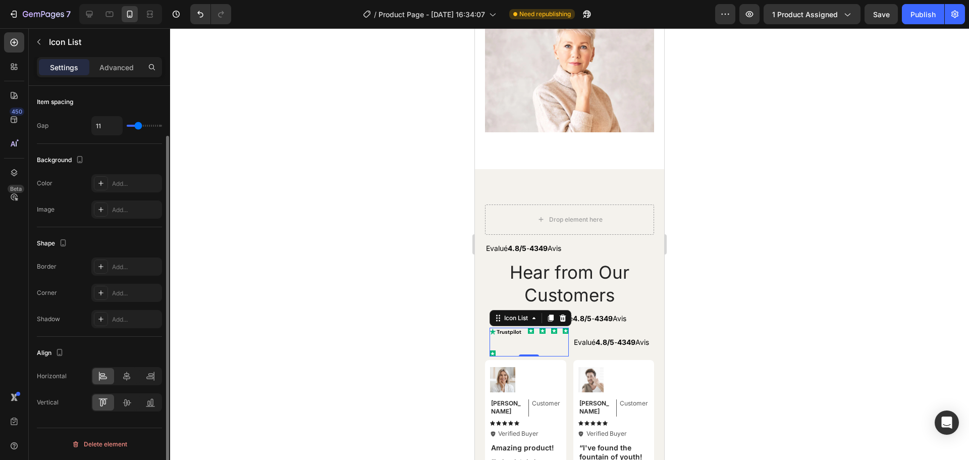
type input "12"
type input "11"
type input "10"
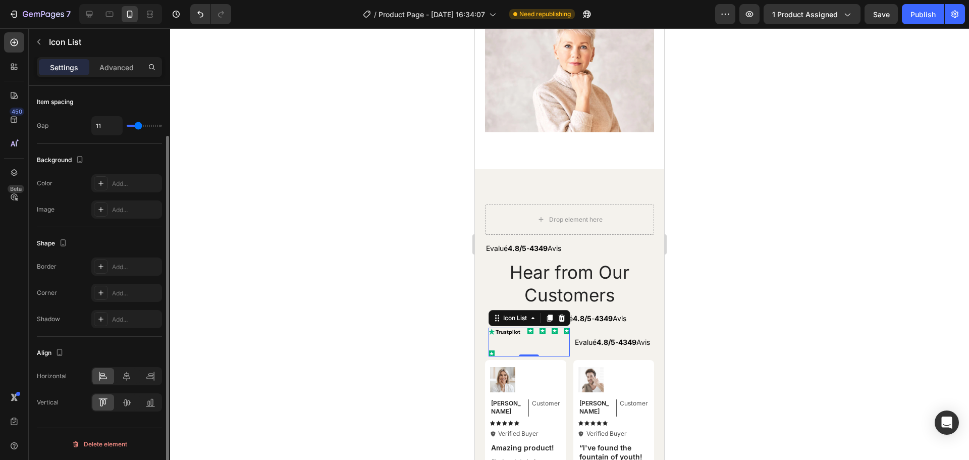
type input "10"
type input "7"
type input "6"
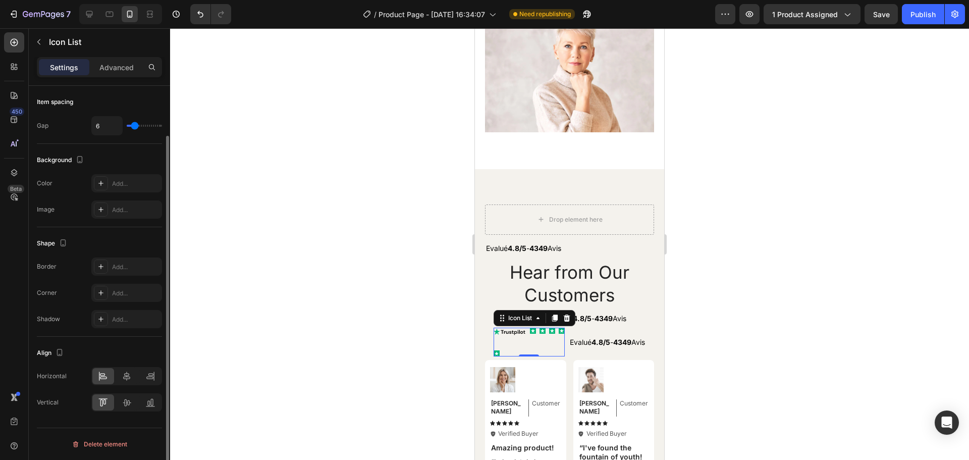
type input "5"
type input "4"
type input "3"
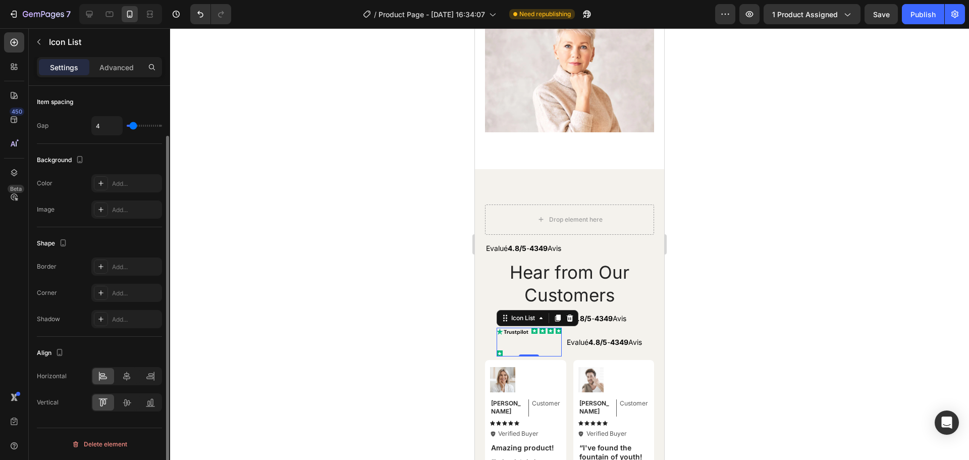
type input "3"
type input "2"
click at [132, 125] on input "range" at bounding box center [144, 126] width 35 height 2
click at [600, 331] on div "Evalué 4.8/5 - 4349 Avis Text Block" at bounding box center [602, 342] width 77 height 29
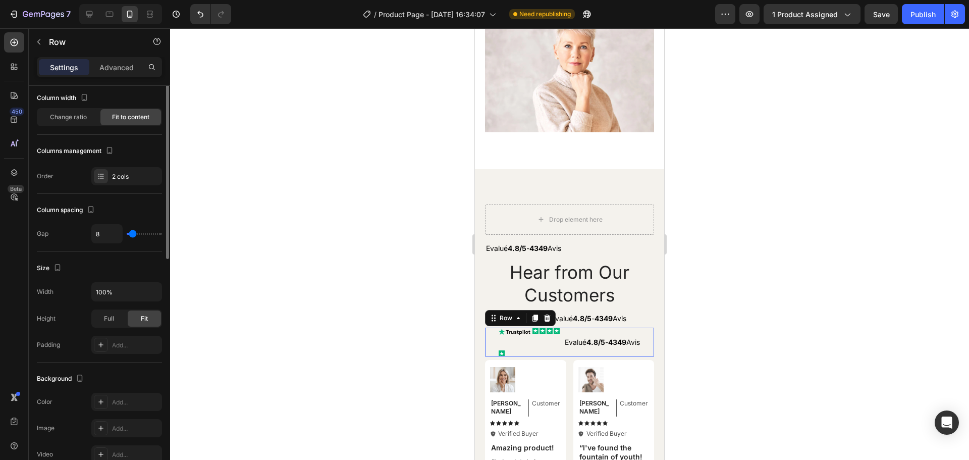
scroll to position [0, 0]
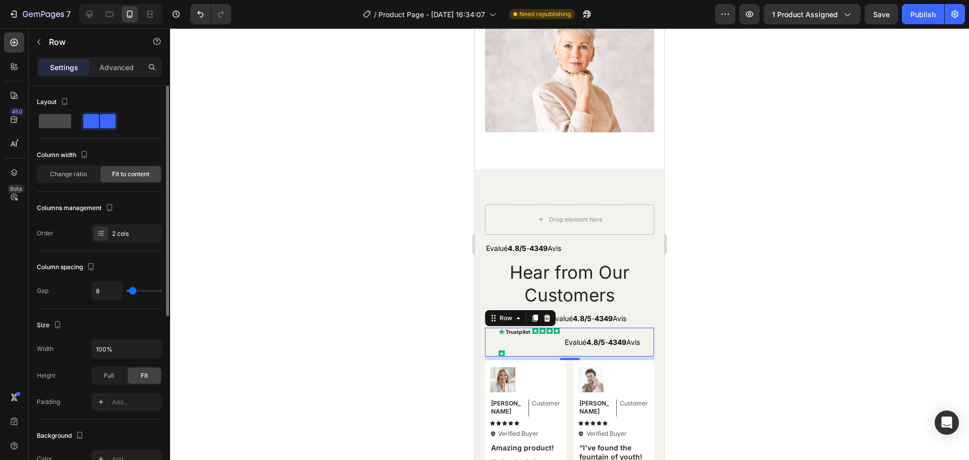
click at [59, 122] on span at bounding box center [55, 121] width 32 height 14
type input "0"
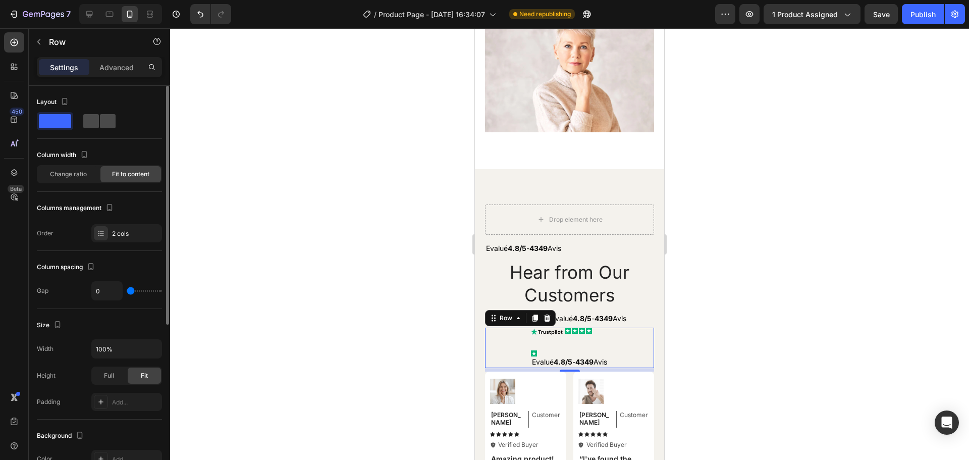
click at [100, 122] on span at bounding box center [108, 121] width 16 height 14
type input "8"
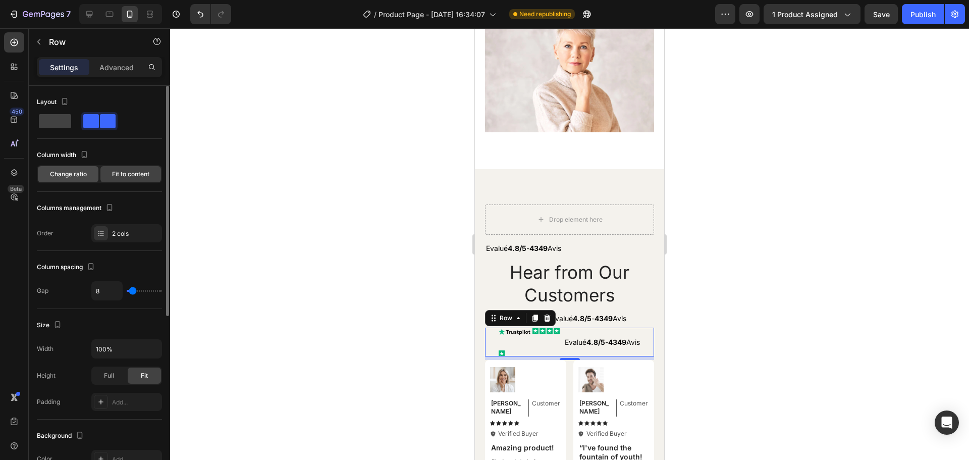
click at [64, 170] on span "Change ratio" at bounding box center [68, 174] width 37 height 9
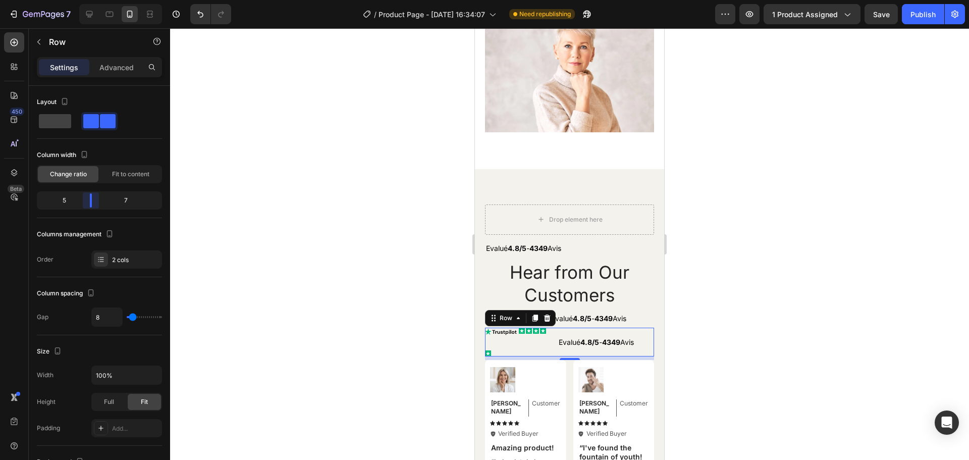
drag, startPoint x: 100, startPoint y: 197, endPoint x: 91, endPoint y: 203, distance: 10.9
click at [91, 0] on body "7 / Product Page - Aug 22, 16:34:07 Need republishing Preview 1 product assigne…" at bounding box center [484, 0] width 969 height 0
click at [489, 355] on rect at bounding box center [488, 353] width 6 height 6
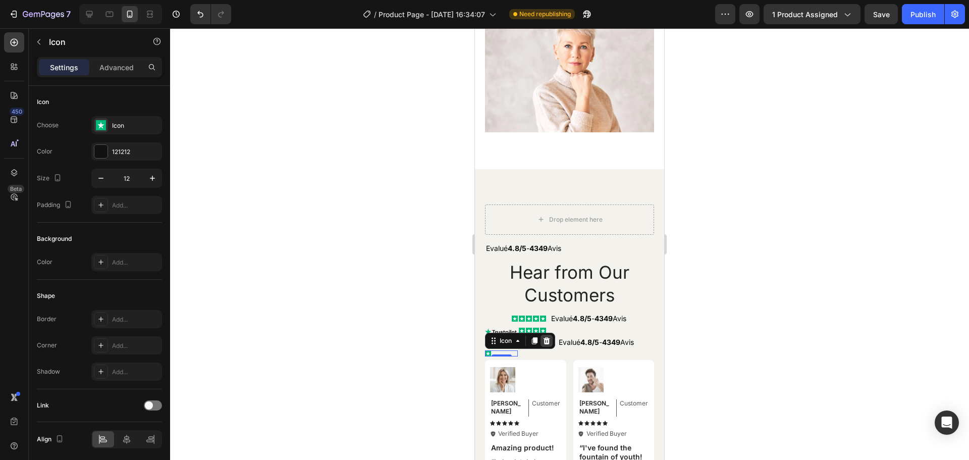
click at [546, 342] on icon at bounding box center [547, 340] width 7 height 7
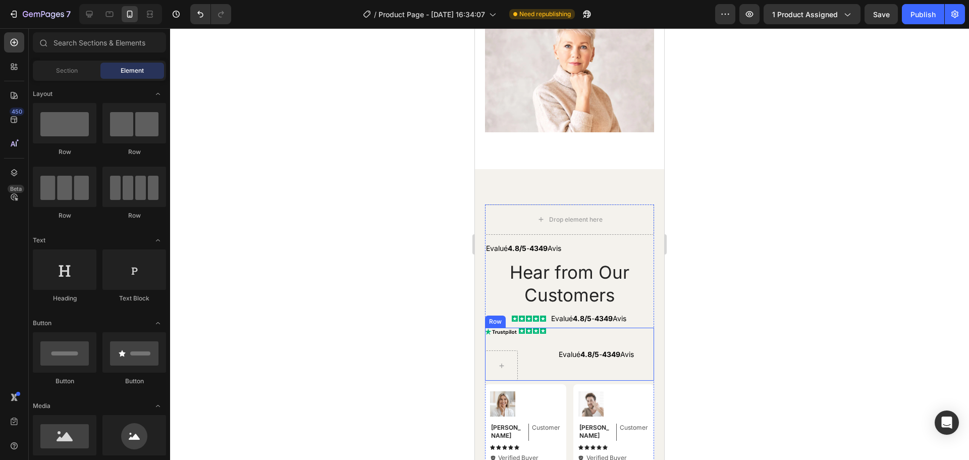
click at [600, 344] on div "Evalué 4.8/5 - 4349 Avis Text Block" at bounding box center [606, 354] width 96 height 53
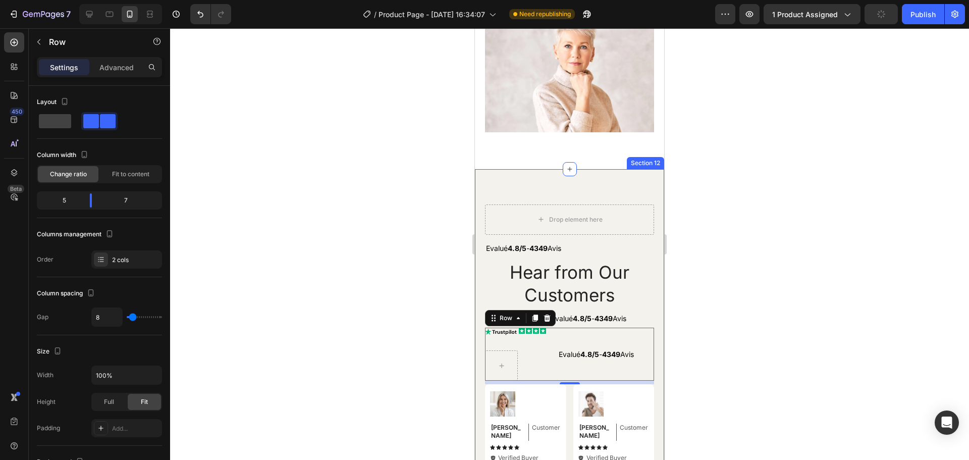
click at [684, 348] on div at bounding box center [569, 244] width 799 height 432
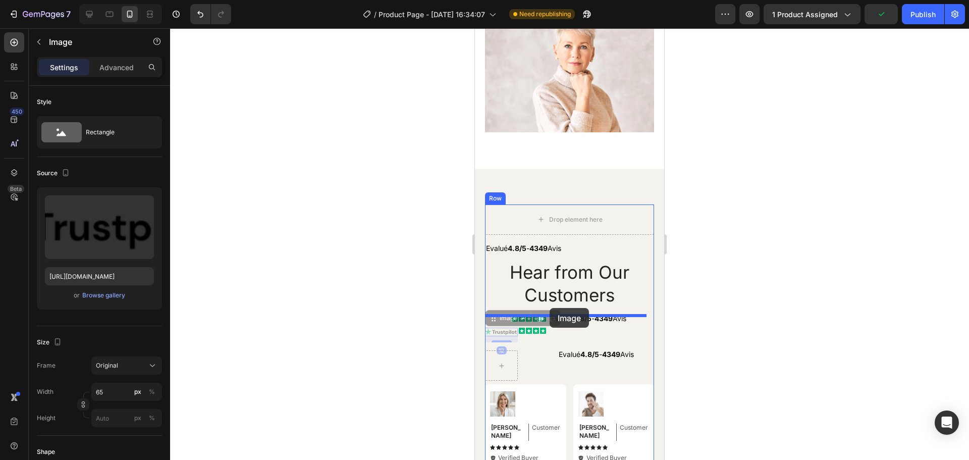
drag, startPoint x: 499, startPoint y: 336, endPoint x: 550, endPoint y: 309, distance: 57.4
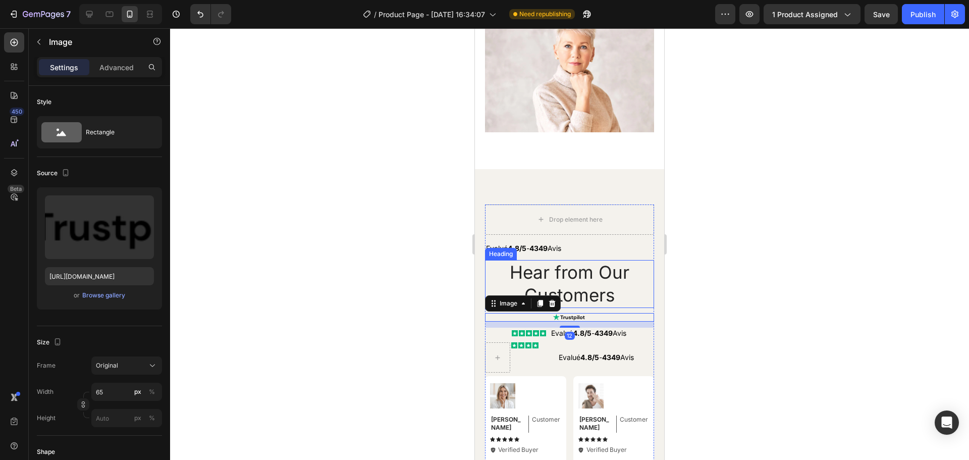
click at [721, 318] on div at bounding box center [569, 244] width 799 height 432
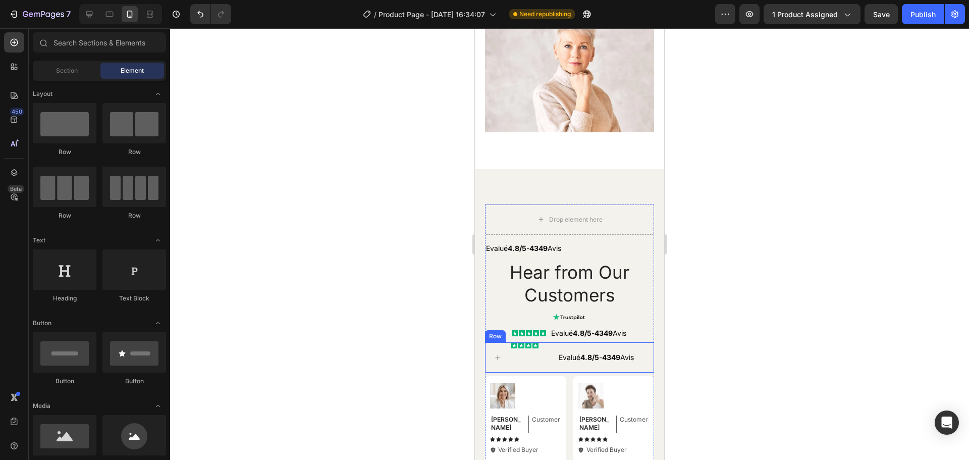
click at [623, 348] on div "Evalué 4.8/5 - 4349 Avis Text Block" at bounding box center [606, 357] width 96 height 30
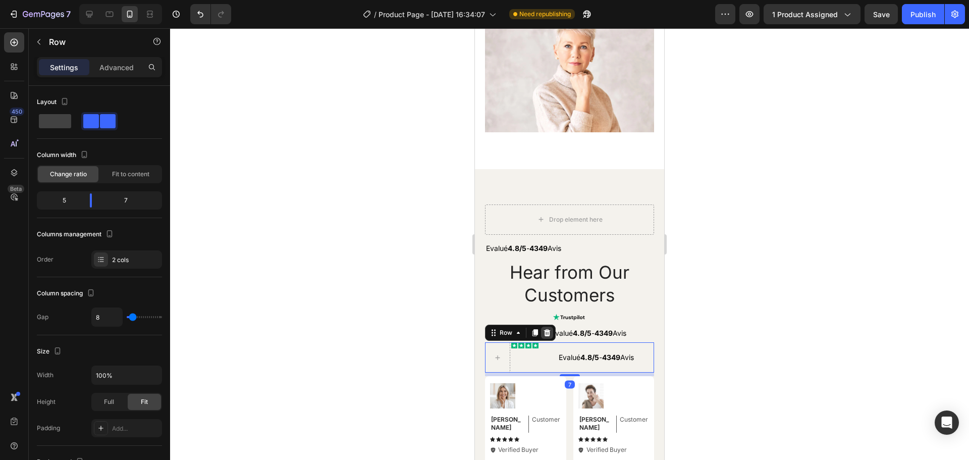
click at [547, 336] on icon at bounding box center [547, 332] width 7 height 7
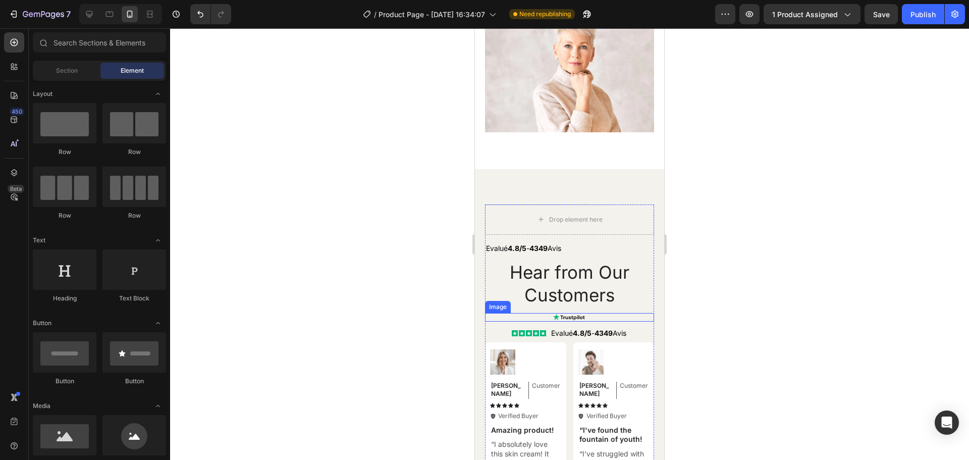
click at [565, 318] on img at bounding box center [569, 317] width 33 height 9
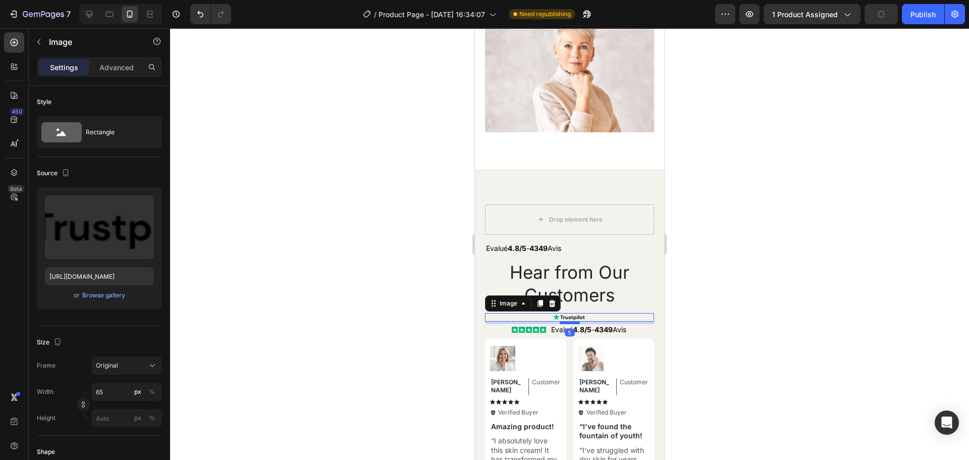
click at [563, 324] on div at bounding box center [570, 322] width 20 height 3
click at [779, 282] on div at bounding box center [569, 244] width 799 height 432
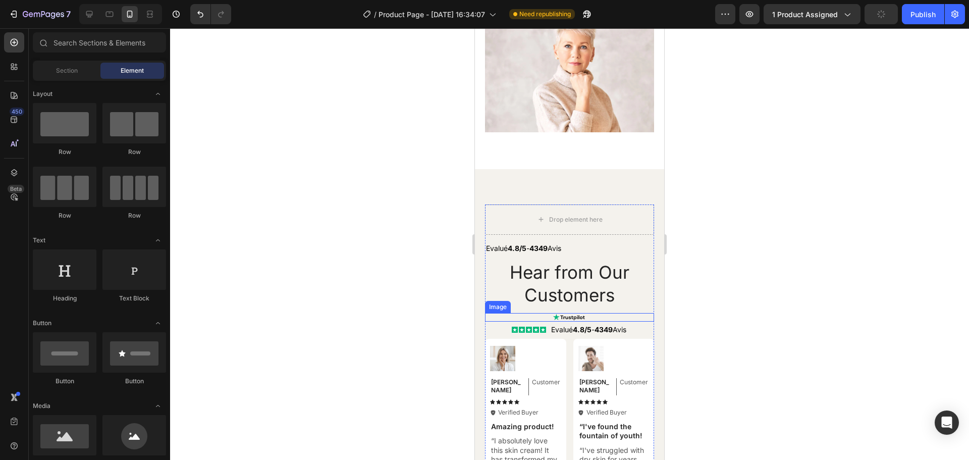
click at [579, 319] on img at bounding box center [569, 317] width 33 height 9
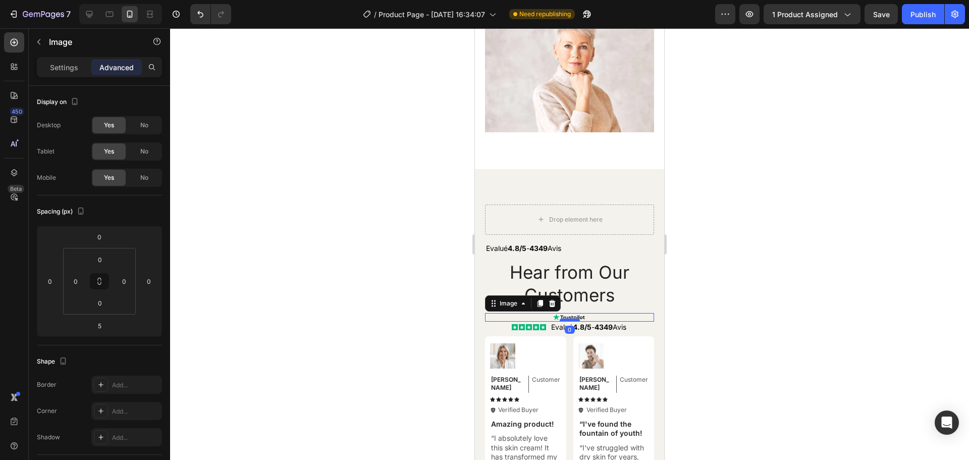
click at [567, 322] on div at bounding box center [570, 320] width 20 height 3
type input "0"
click at [583, 331] on strong "4.8/5" at bounding box center [582, 327] width 19 height 9
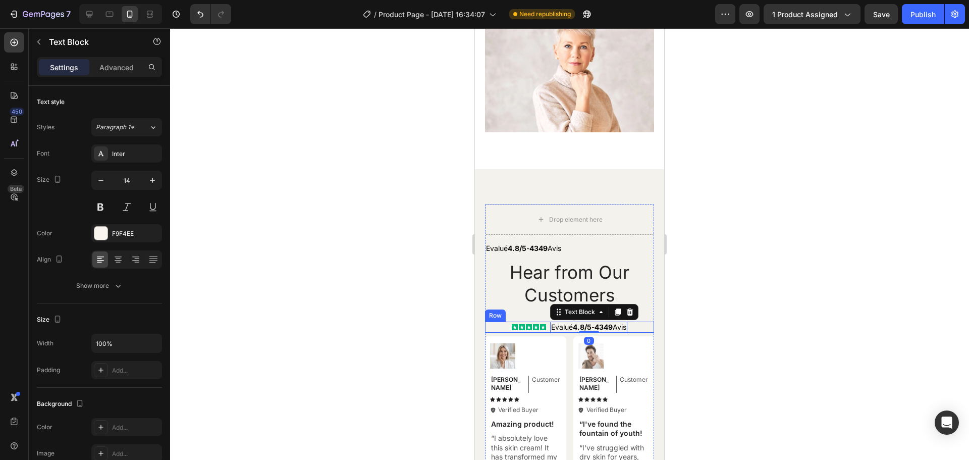
click at [534, 333] on div "Icon Icon Icon Icon Icon Icon List" at bounding box center [529, 327] width 34 height 11
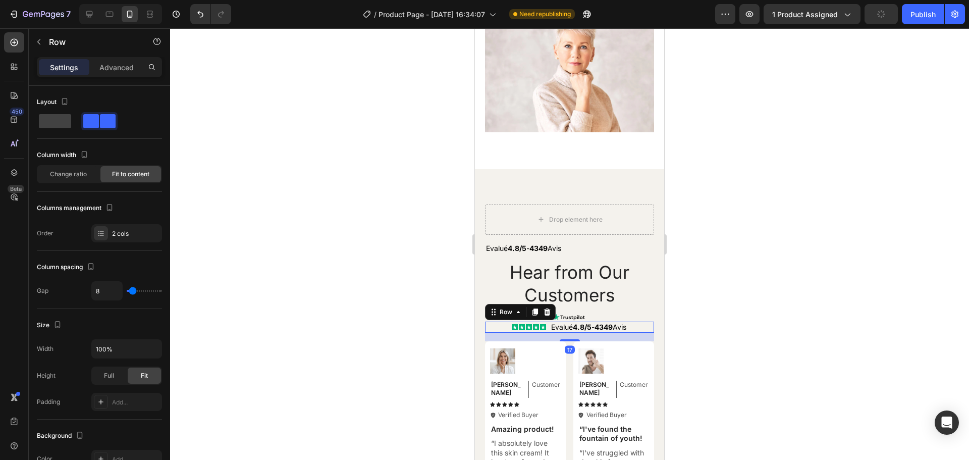
drag, startPoint x: 563, startPoint y: 339, endPoint x: 1194, endPoint y: 328, distance: 631.2
click at [562, 341] on div at bounding box center [570, 340] width 20 height 2
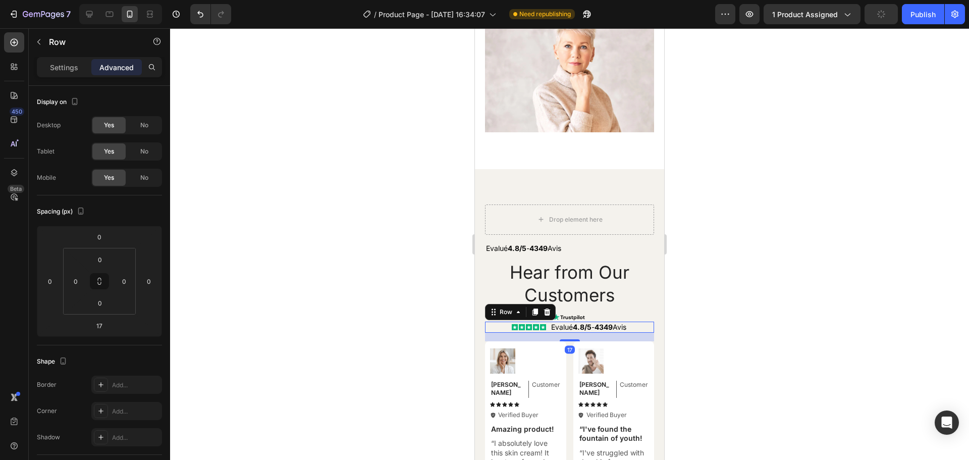
click at [719, 300] on div at bounding box center [569, 244] width 799 height 432
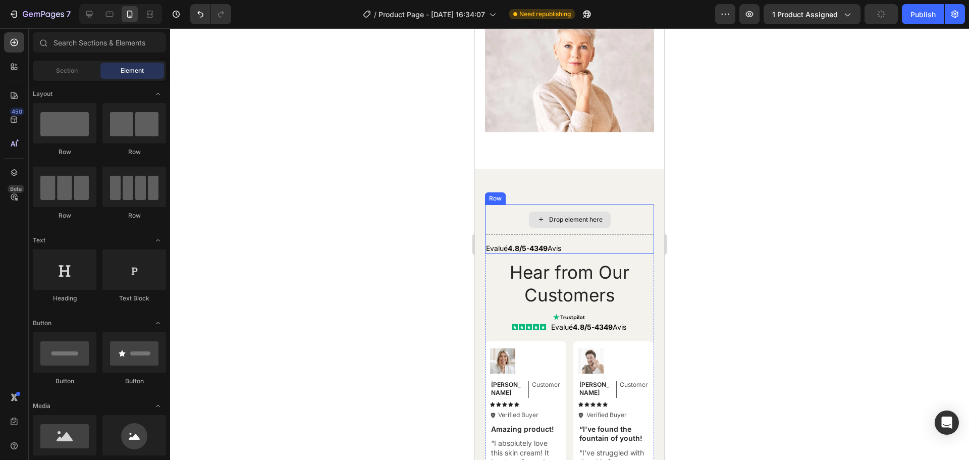
click at [485, 229] on div "Drop element here" at bounding box center [569, 219] width 169 height 30
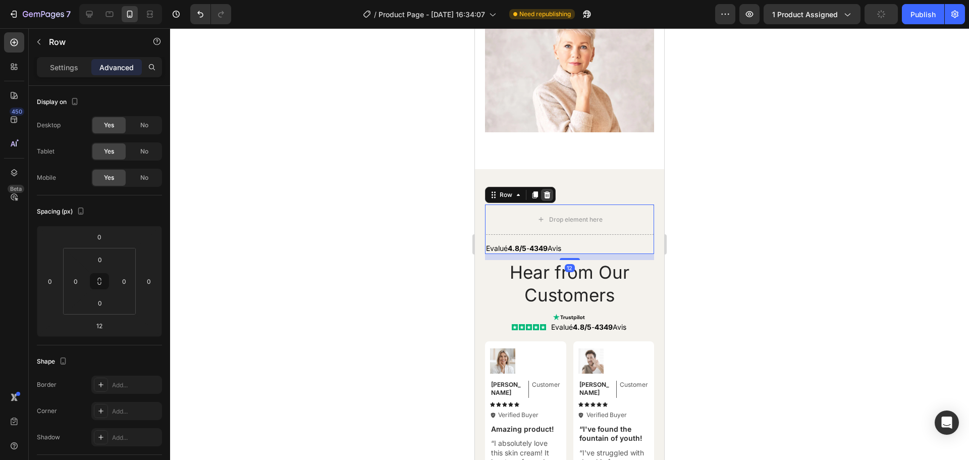
click at [550, 198] on icon at bounding box center [547, 195] width 8 height 8
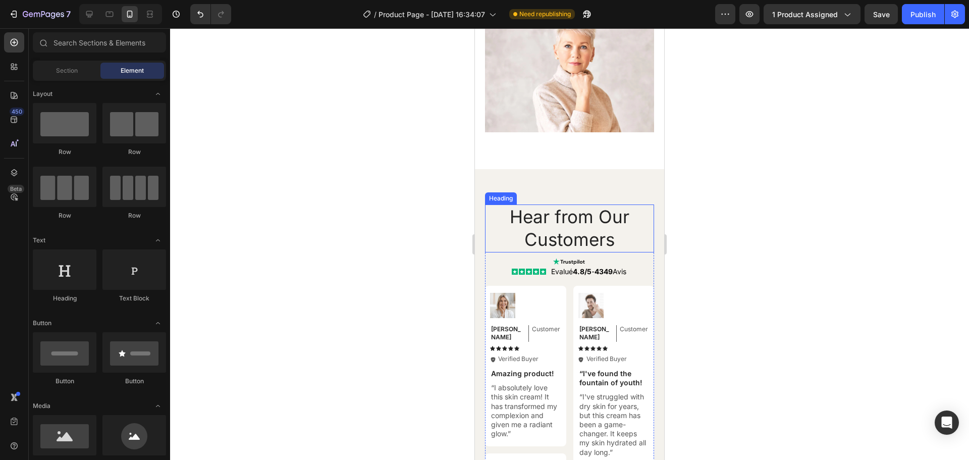
click at [557, 221] on h2 "Hear from Our Customers" at bounding box center [569, 228] width 169 height 48
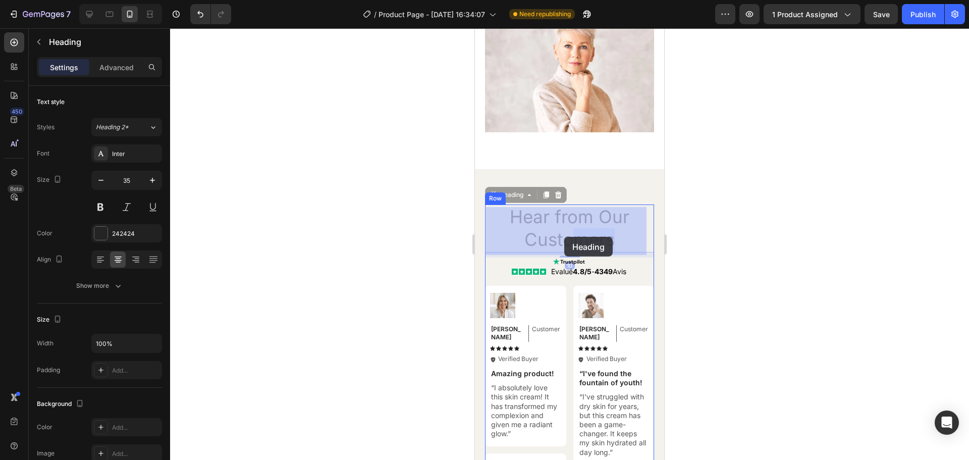
drag, startPoint x: 611, startPoint y: 245, endPoint x: 565, endPoint y: 237, distance: 47.2
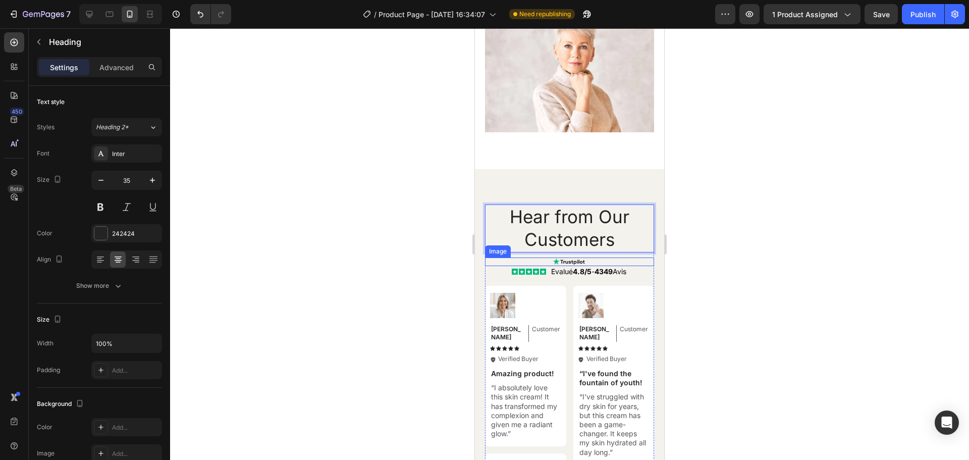
click at [563, 266] on img at bounding box center [569, 262] width 33 height 9
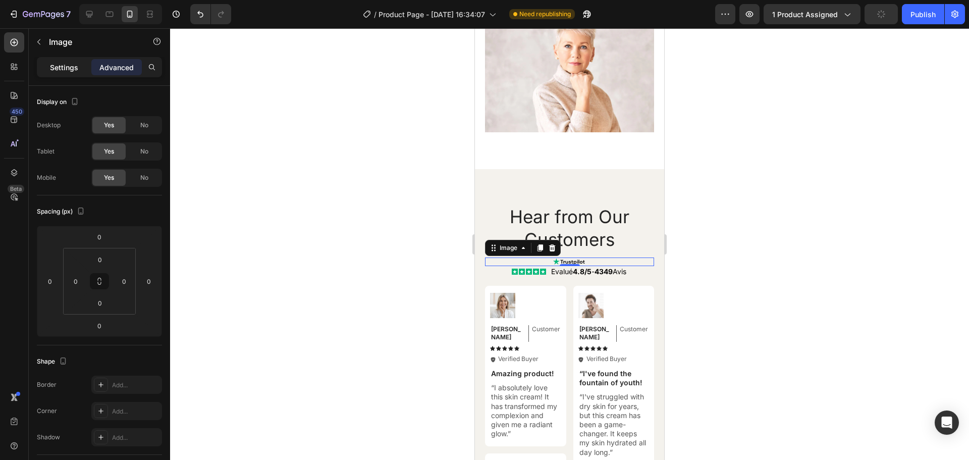
click at [58, 69] on p "Settings" at bounding box center [64, 67] width 28 height 11
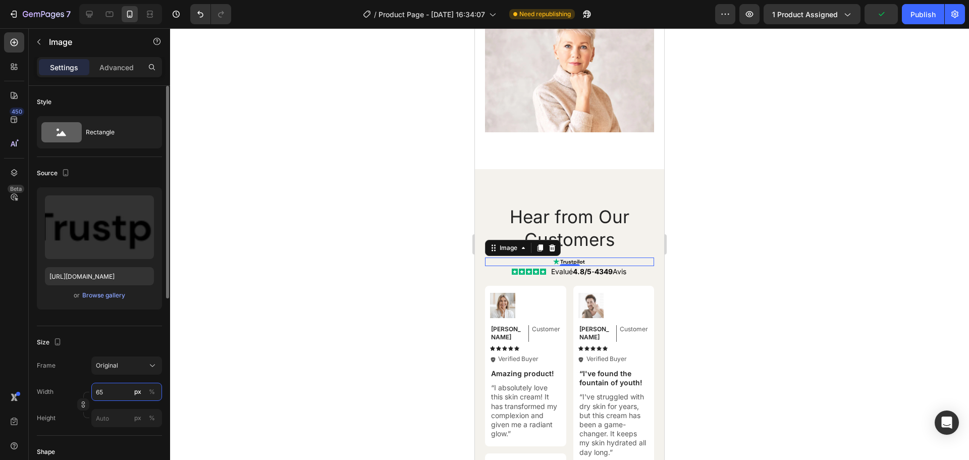
click at [107, 395] on input "65" at bounding box center [126, 392] width 71 height 18
click at [107, 395] on input "70" at bounding box center [126, 392] width 71 height 18
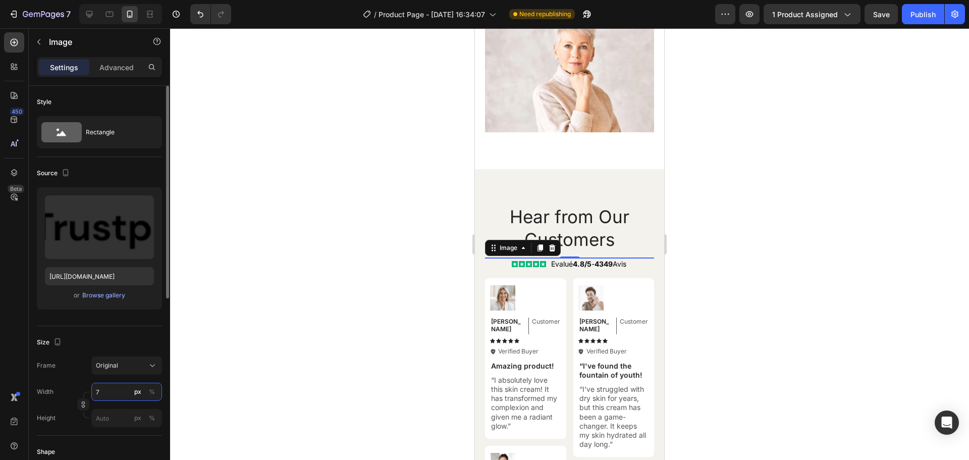
type input "75"
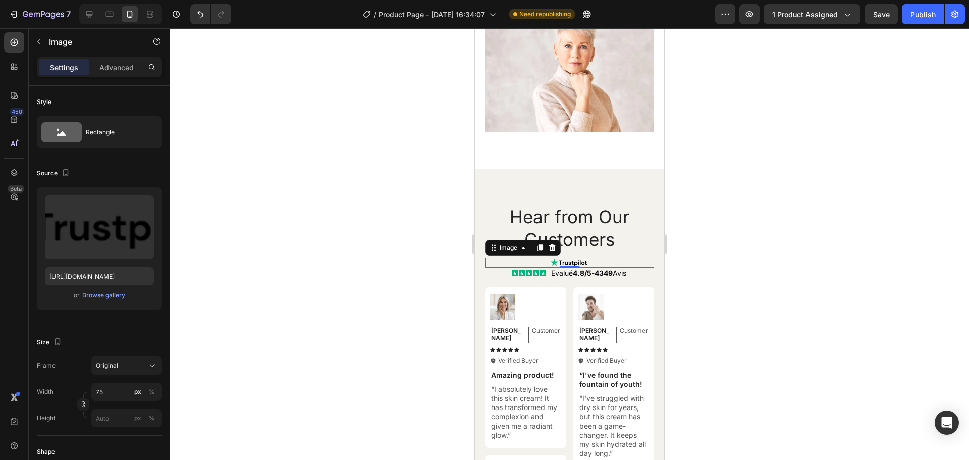
click at [801, 257] on div at bounding box center [569, 244] width 799 height 432
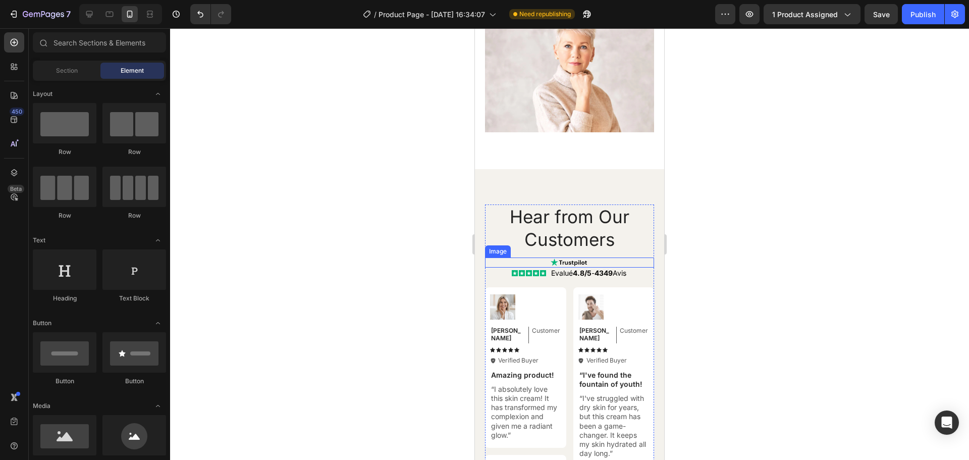
click at [580, 265] on img at bounding box center [570, 263] width 38 height 10
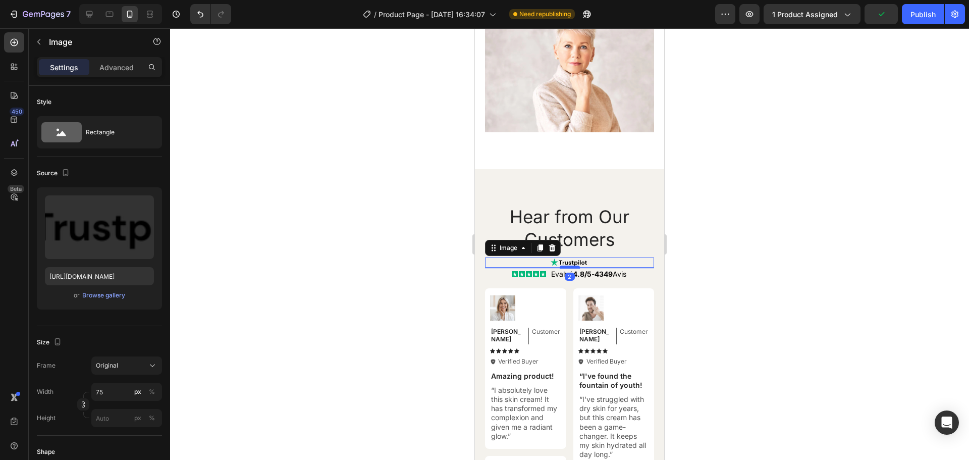
click at [575, 269] on div at bounding box center [570, 267] width 20 height 3
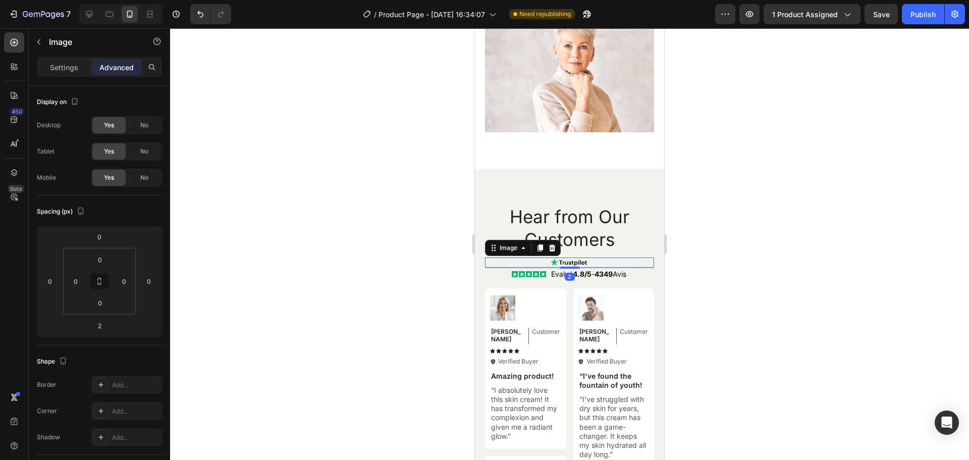
click at [752, 251] on div at bounding box center [569, 244] width 799 height 432
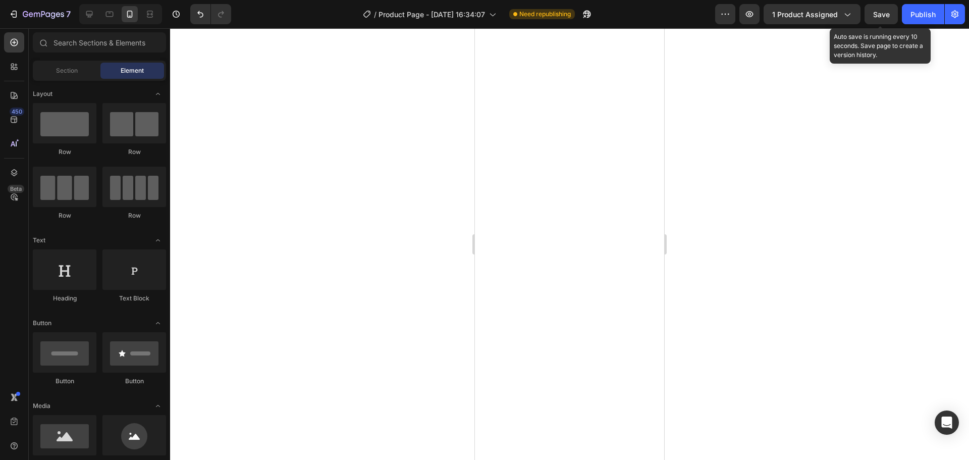
click at [886, 18] on span "Save" at bounding box center [882, 14] width 17 height 9
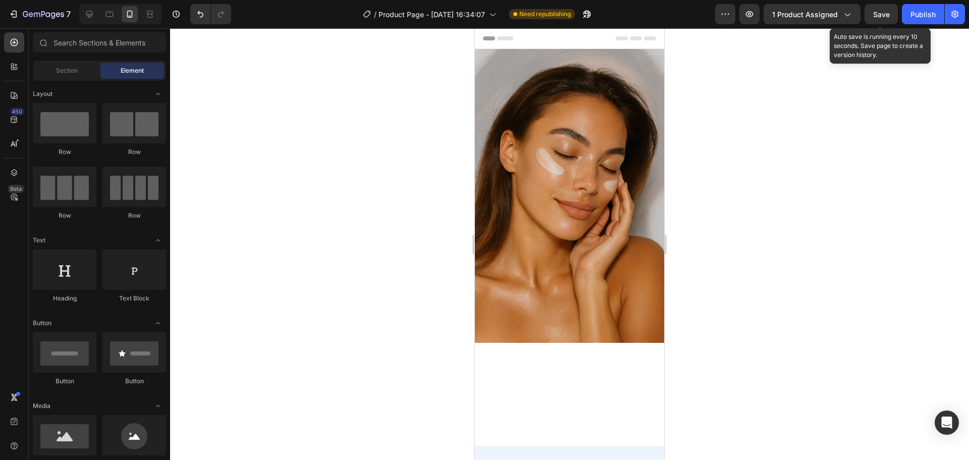
scroll to position [3972, 0]
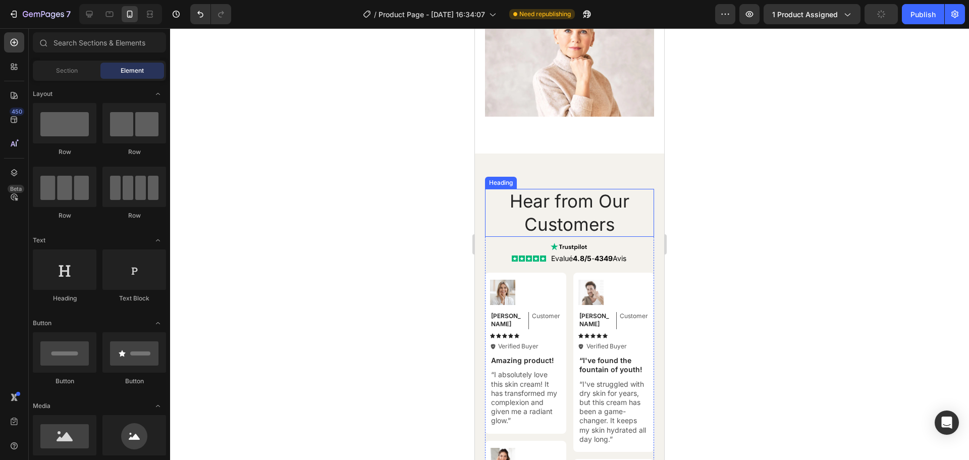
click at [572, 236] on p "Hear from Our Customers" at bounding box center [569, 213] width 167 height 46
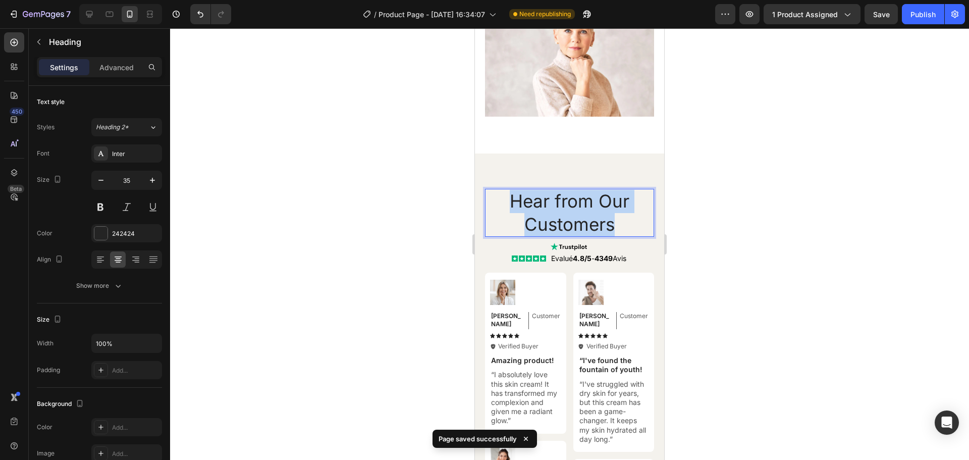
drag, startPoint x: 506, startPoint y: 219, endPoint x: 613, endPoint y: 246, distance: 109.8
click at [613, 236] on p "Hear from Our Customers" at bounding box center [569, 213] width 167 height 46
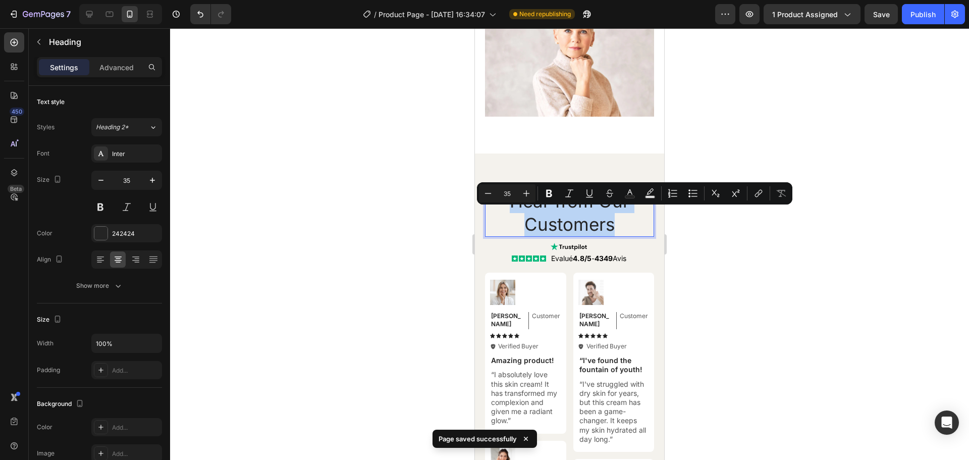
copy p "Hear from Our Customers"
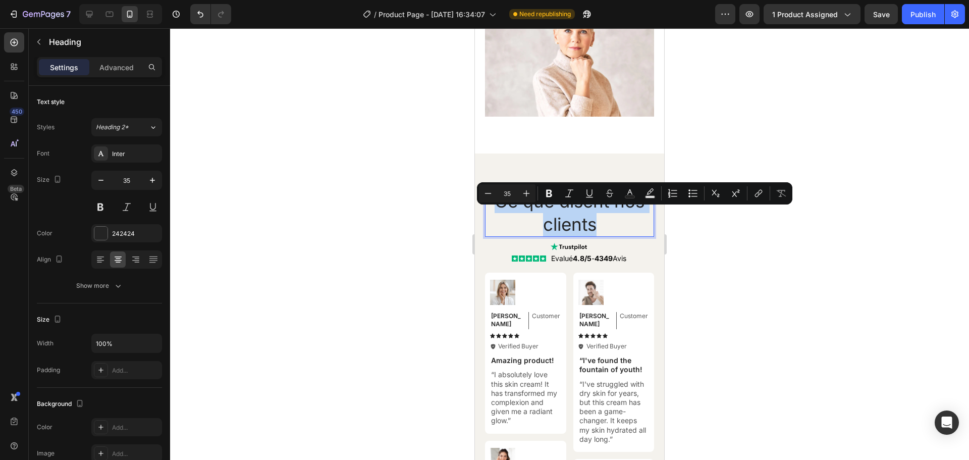
drag, startPoint x: 591, startPoint y: 243, endPoint x: 495, endPoint y: 219, distance: 99.3
click at [495, 219] on p "Ce que disent nos clients" at bounding box center [569, 213] width 167 height 46
click at [493, 201] on button "Minus" at bounding box center [488, 193] width 18 height 18
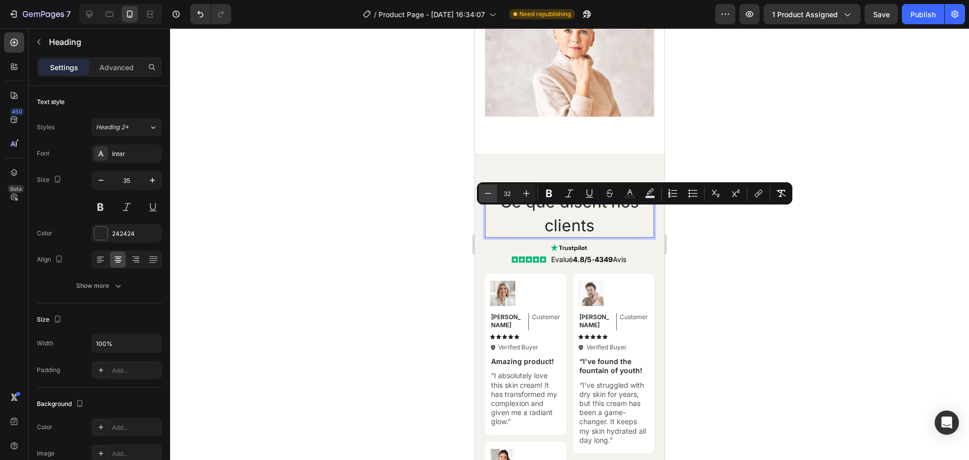
click at [493, 201] on button "Minus" at bounding box center [488, 193] width 18 height 18
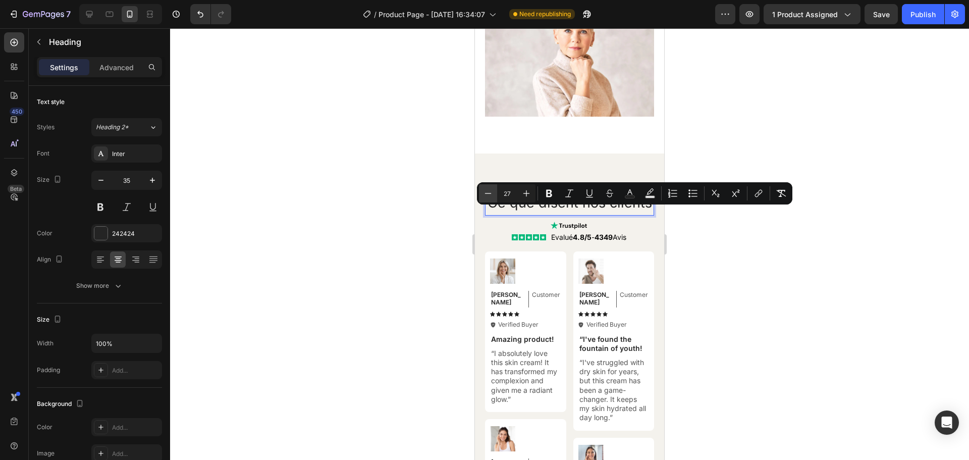
click at [493, 201] on button "Minus" at bounding box center [488, 193] width 18 height 18
type input "26"
click at [626, 211] on span "Ce que disent nos clients" at bounding box center [570, 203] width 156 height 16
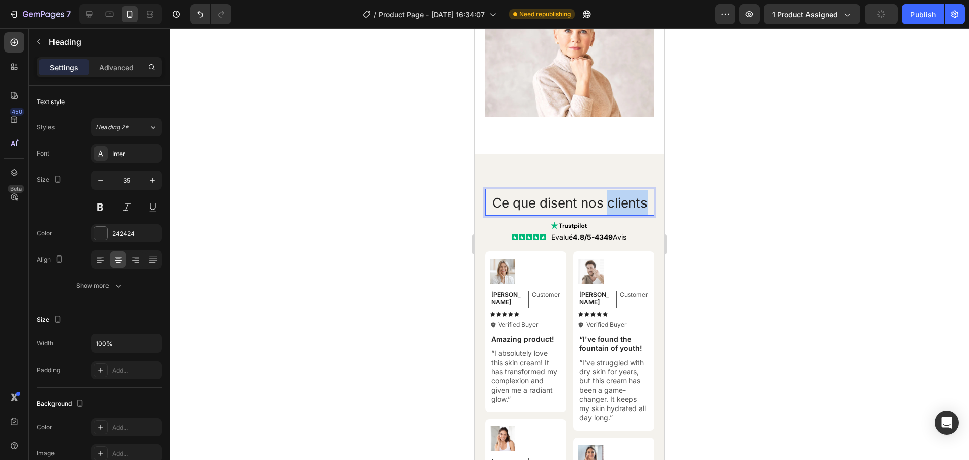
click at [626, 211] on span "Ce que disent nos clients" at bounding box center [570, 203] width 156 height 16
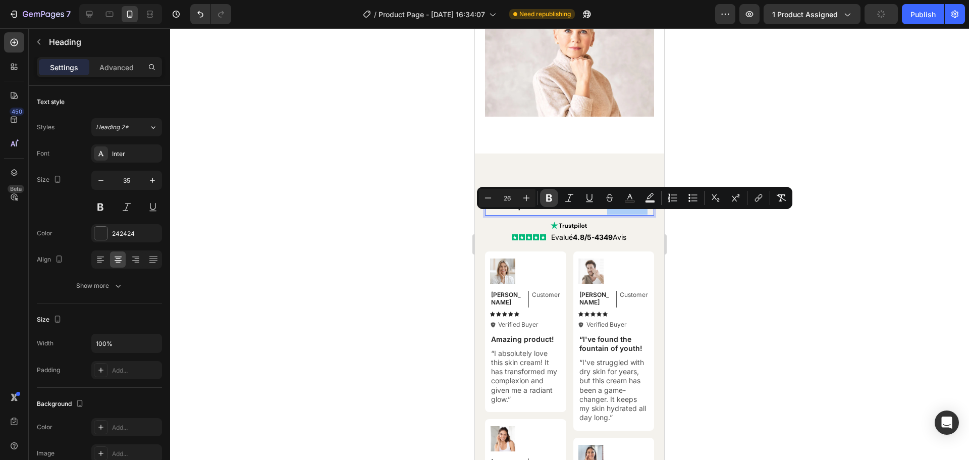
click at [550, 203] on button "Bold" at bounding box center [549, 198] width 18 height 18
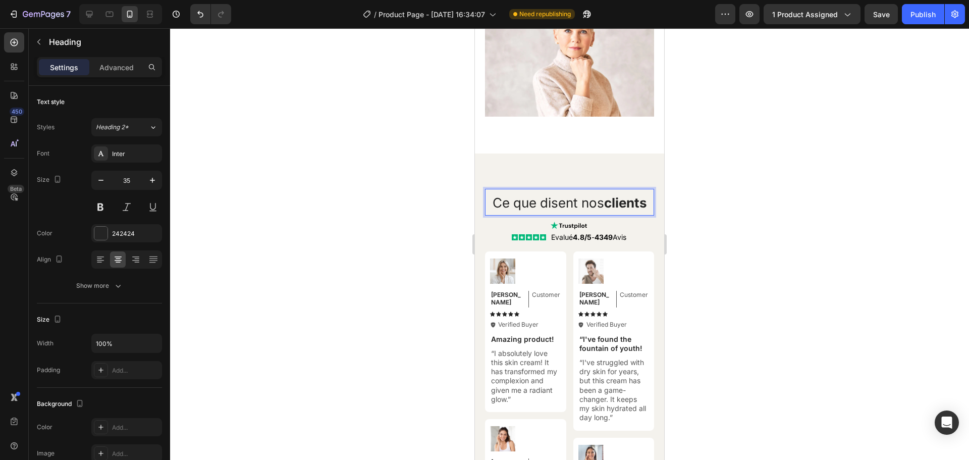
click at [760, 247] on div at bounding box center [569, 244] width 799 height 432
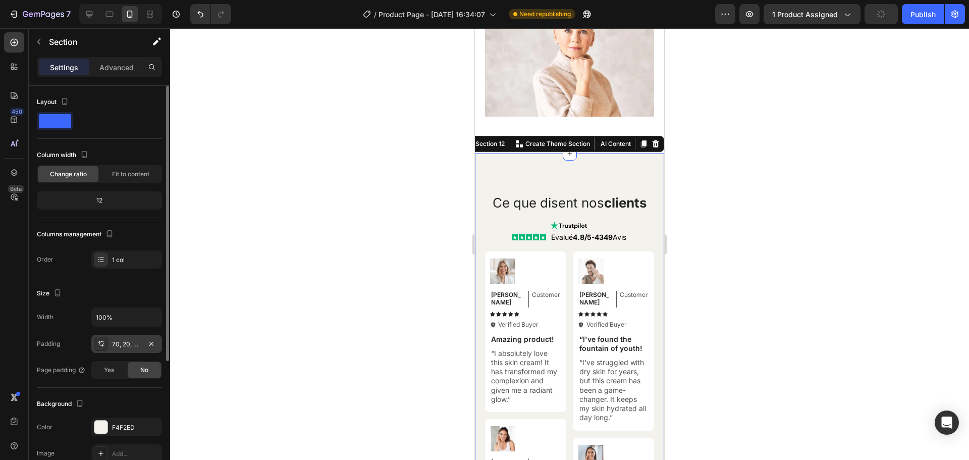
click at [122, 338] on div "70, 20, 70, 20" at bounding box center [126, 344] width 71 height 18
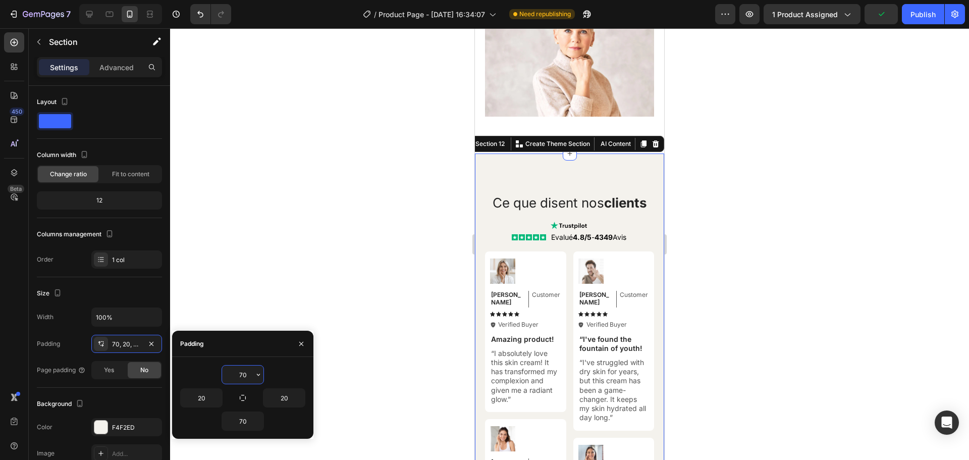
click at [241, 371] on input "70" at bounding box center [242, 375] width 41 height 18
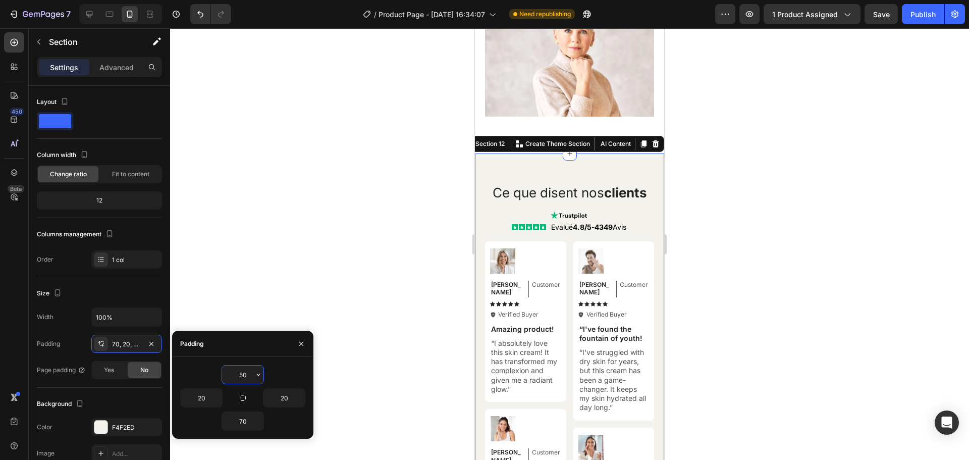
click at [242, 372] on input "50" at bounding box center [242, 375] width 41 height 18
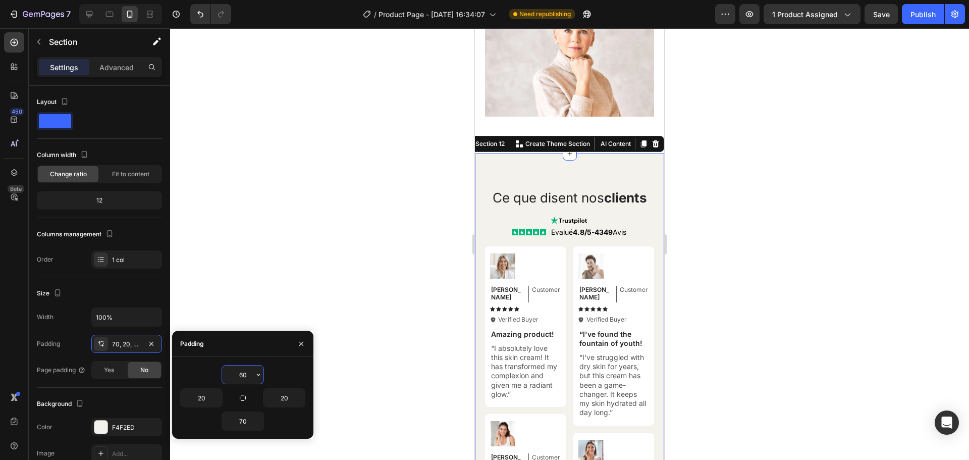
click at [241, 372] on input "60" at bounding box center [242, 375] width 41 height 18
type input "40"
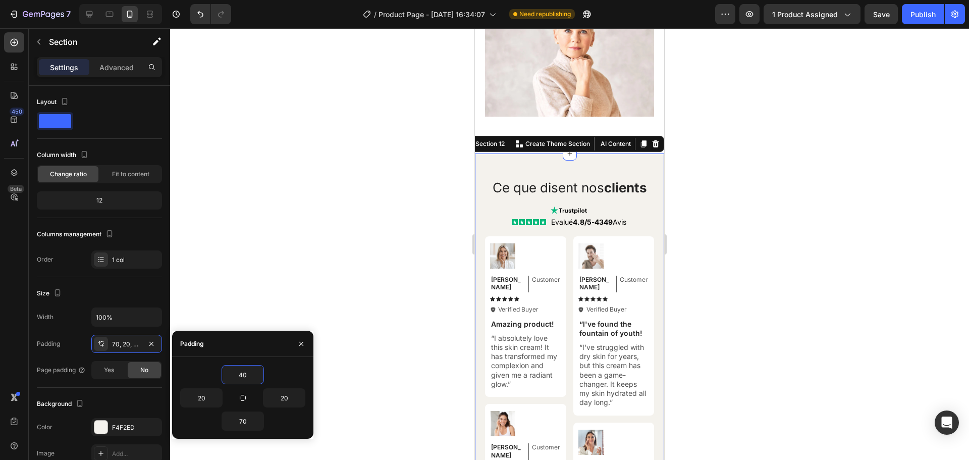
click at [736, 223] on div at bounding box center [569, 244] width 799 height 432
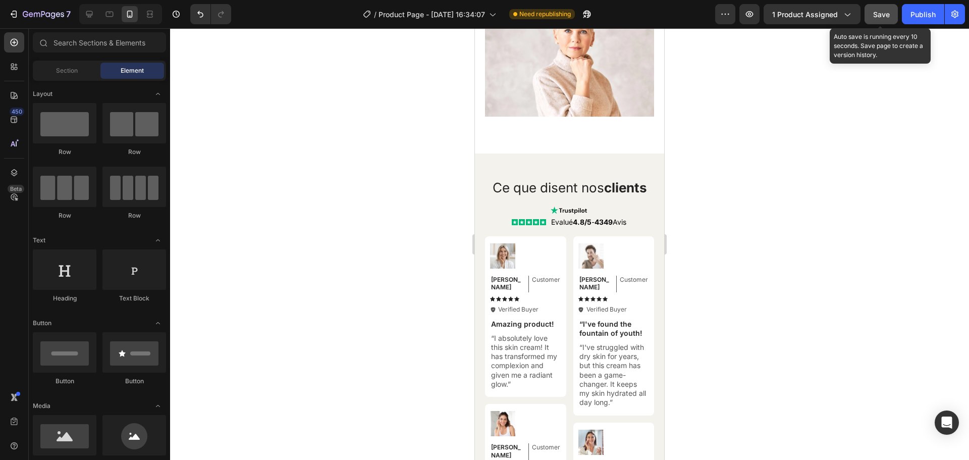
click at [874, 13] on span "Save" at bounding box center [882, 14] width 17 height 9
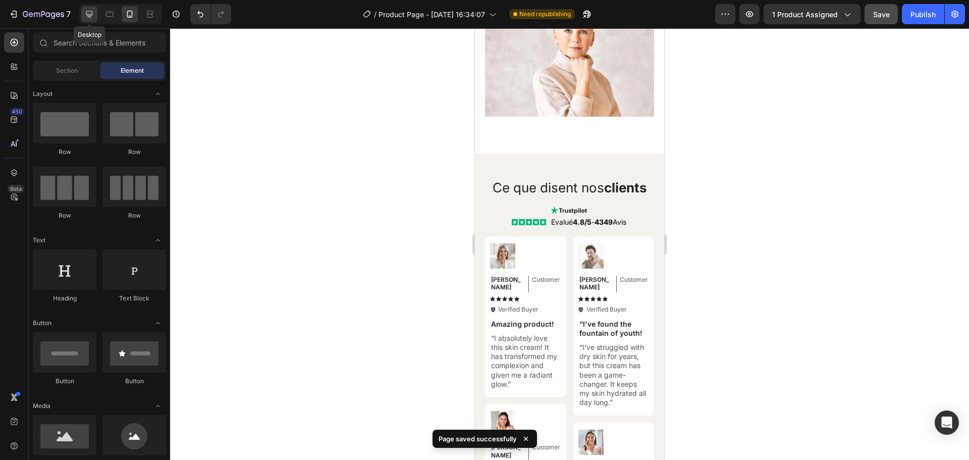
click at [86, 17] on icon at bounding box center [89, 14] width 10 height 10
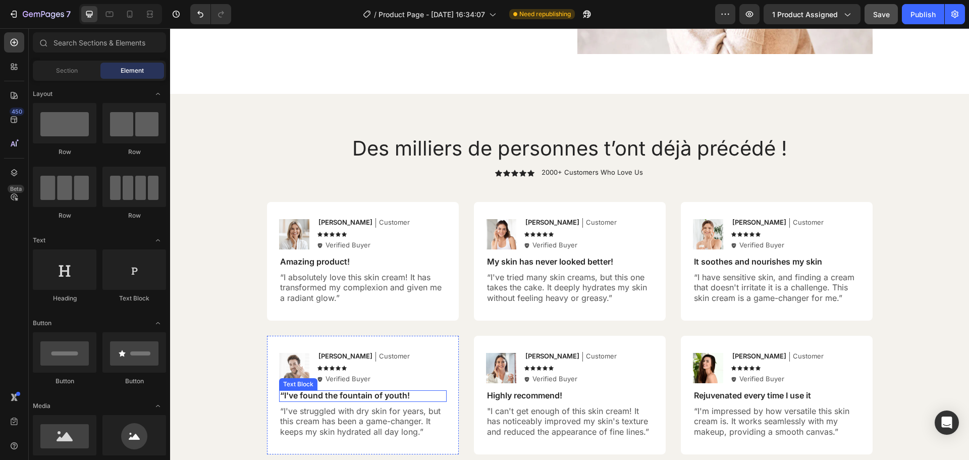
scroll to position [3776, 0]
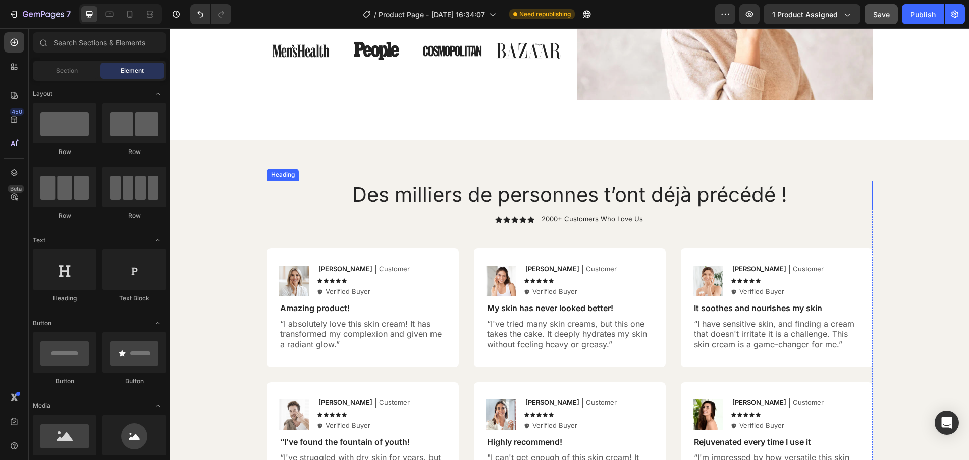
click at [766, 199] on h2 "Des milliers de personnes t’ont déjà précédé !" at bounding box center [570, 195] width 606 height 28
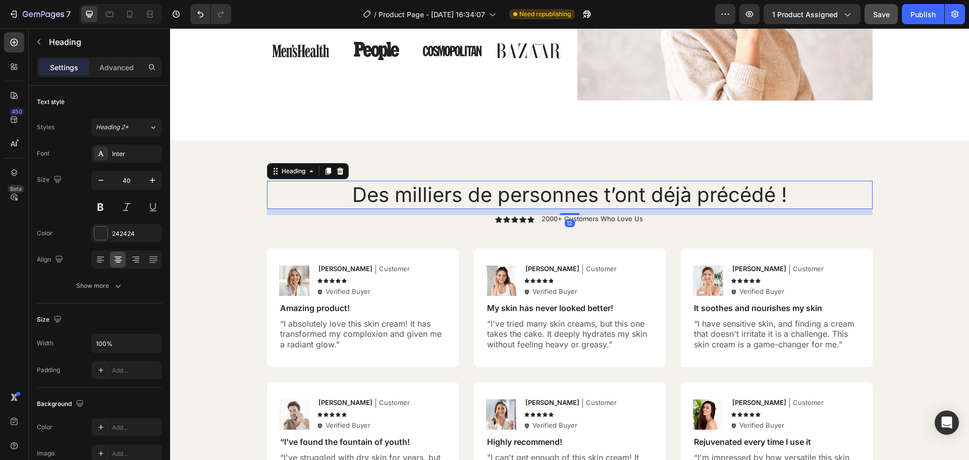
click at [767, 199] on h2 "Des milliers de personnes t’ont déjà précédé !" at bounding box center [570, 195] width 606 height 28
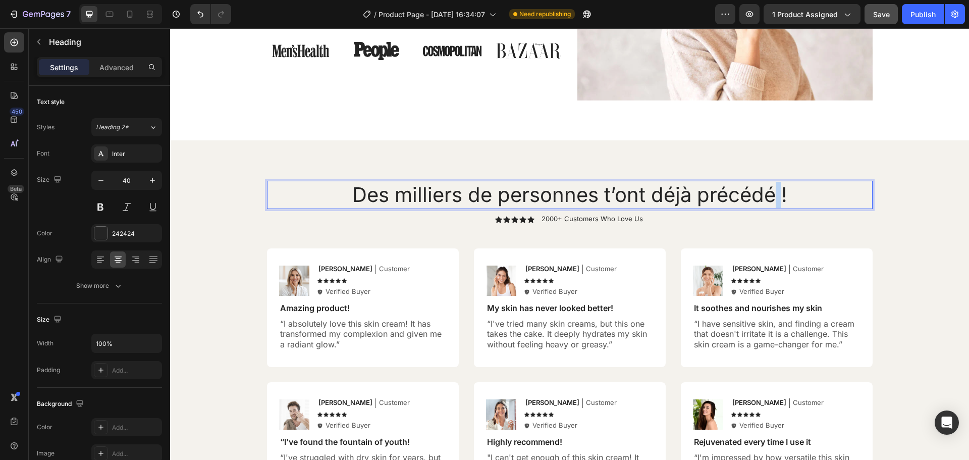
click at [767, 199] on p "Des milliers de personnes t’ont déjà précédé !" at bounding box center [570, 195] width 604 height 26
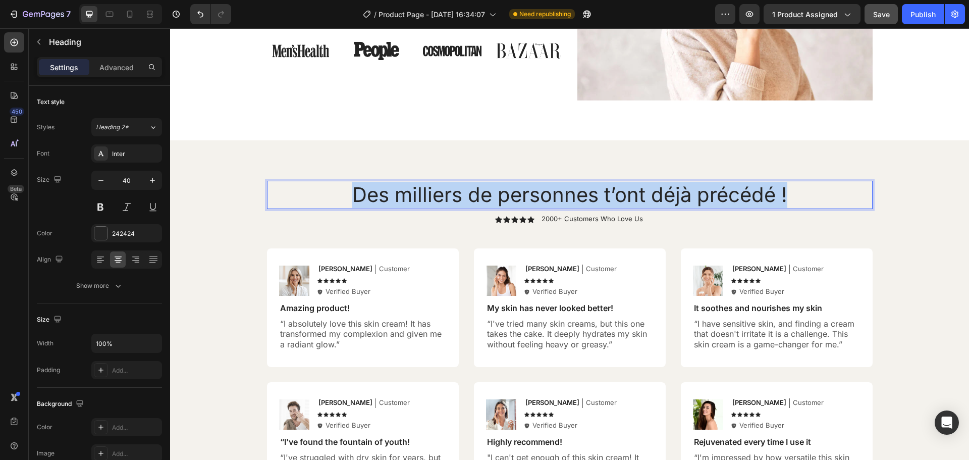
drag, startPoint x: 783, startPoint y: 197, endPoint x: 347, endPoint y: 201, distance: 435.8
click at [347, 201] on p "Des milliers de personnes t’ont déjà précédé !" at bounding box center [570, 195] width 604 height 26
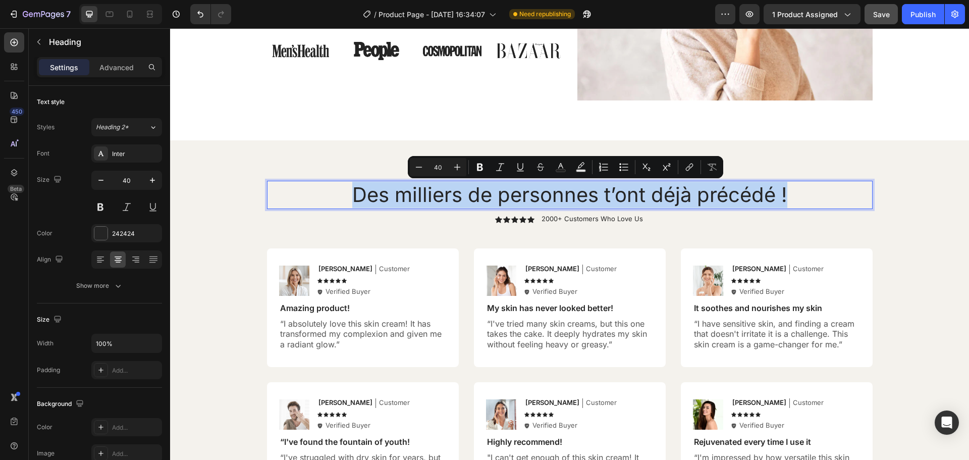
copy p "Des milliers de personnes t’ont déjà précédé !"
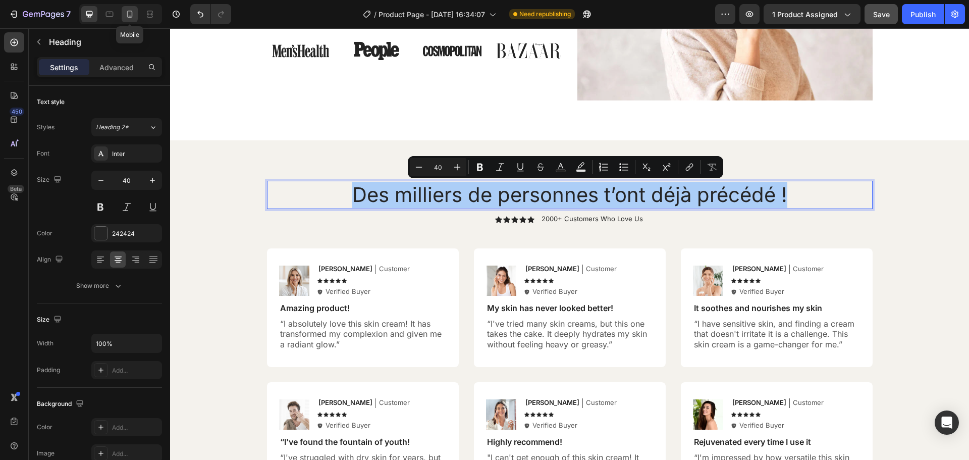
click at [131, 14] on icon at bounding box center [130, 14] width 10 height 10
type input "35"
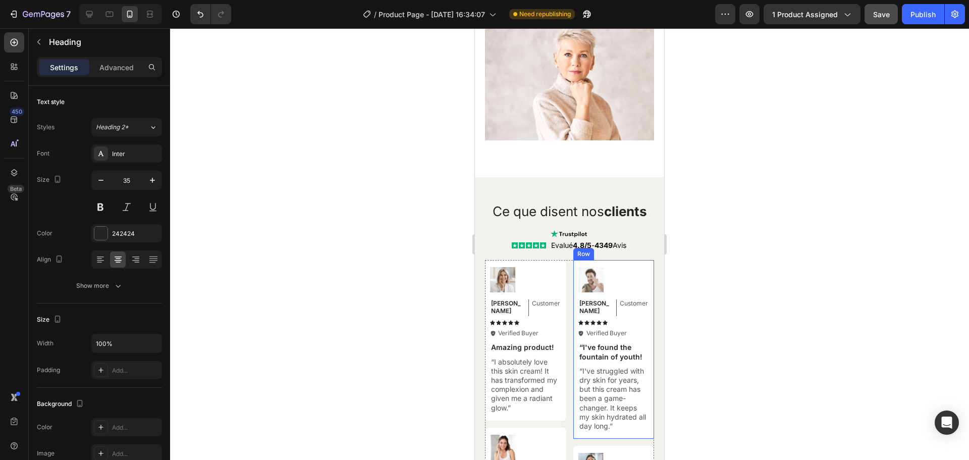
scroll to position [3553, 0]
click at [549, 209] on span "Ce que disent nos clients" at bounding box center [570, 212] width 155 height 16
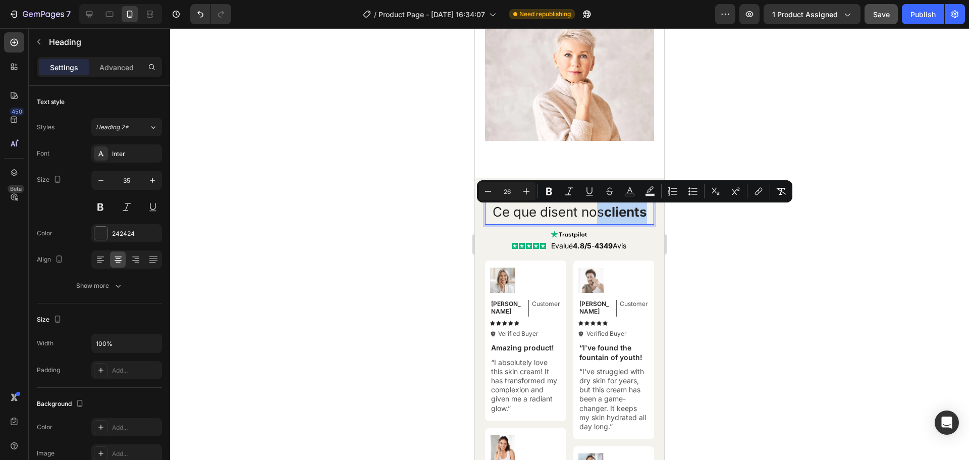
drag, startPoint x: 644, startPoint y: 216, endPoint x: 588, endPoint y: 215, distance: 56.0
click at [588, 215] on span "Ce que disent nos clients" at bounding box center [570, 212] width 155 height 16
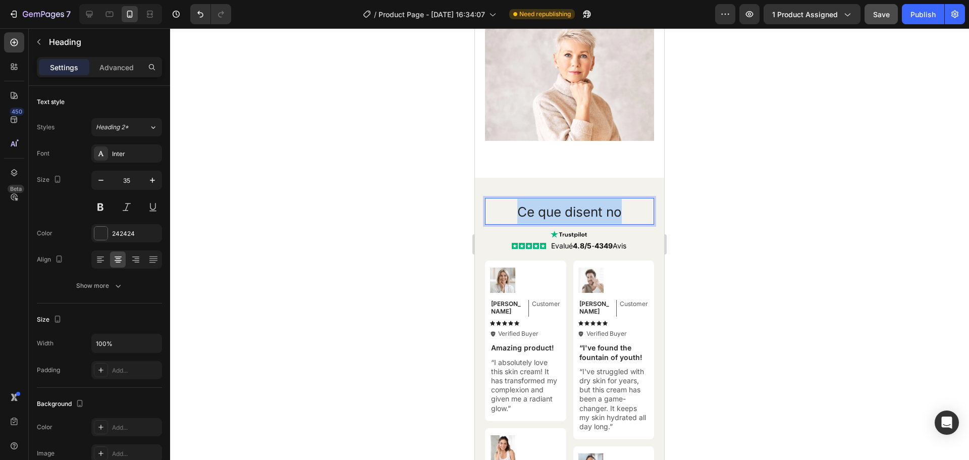
drag, startPoint x: 619, startPoint y: 218, endPoint x: 516, endPoint y: 218, distance: 103.0
click at [518, 218] on span "Ce que disent no" at bounding box center [570, 212] width 105 height 16
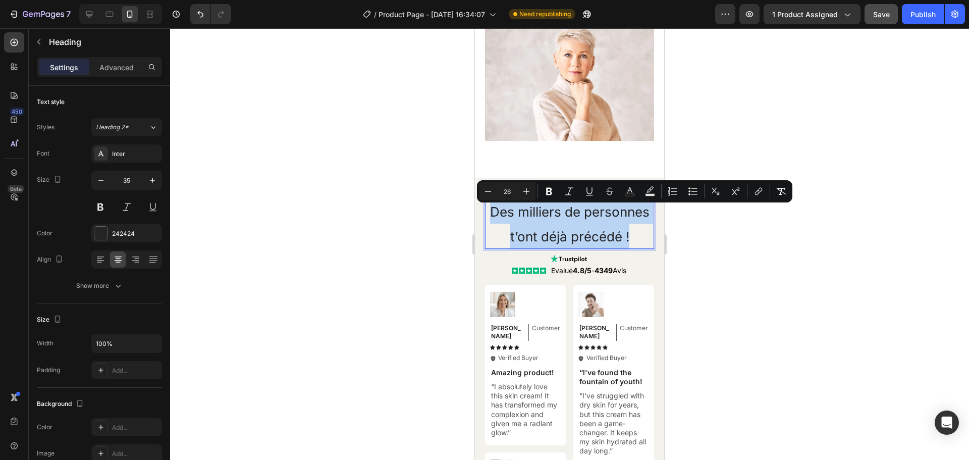
drag, startPoint x: 599, startPoint y: 262, endPoint x: 516, endPoint y: 224, distance: 90.8
click at [516, 224] on p "Des milliers de personnes t’ont déjà précédé !" at bounding box center [569, 223] width 167 height 49
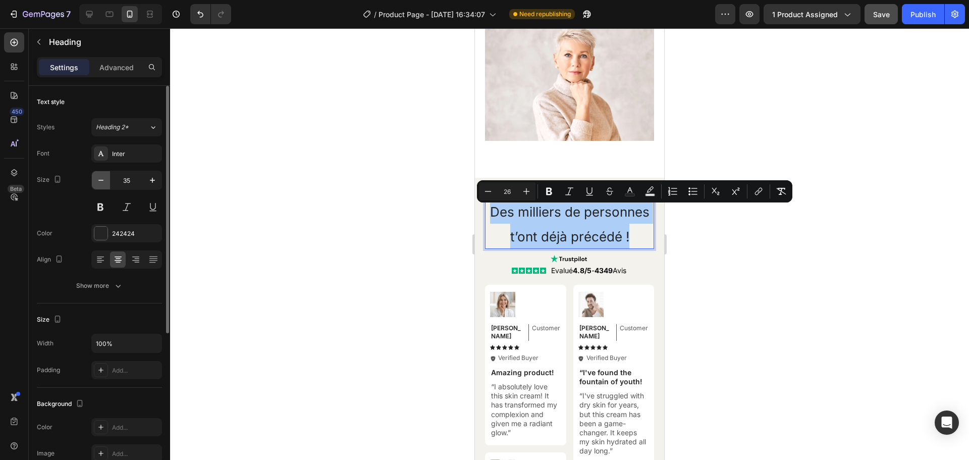
click at [100, 181] on icon "button" at bounding box center [101, 180] width 10 height 10
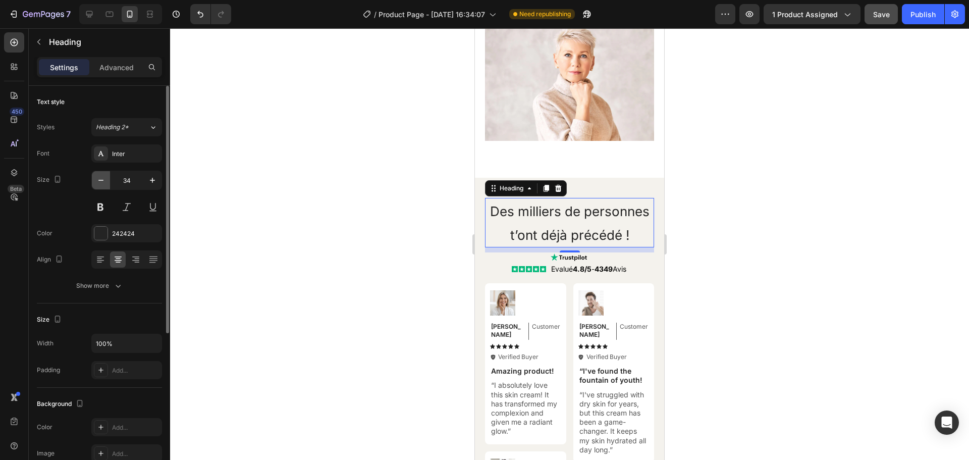
click at [100, 181] on icon "button" at bounding box center [101, 180] width 10 height 10
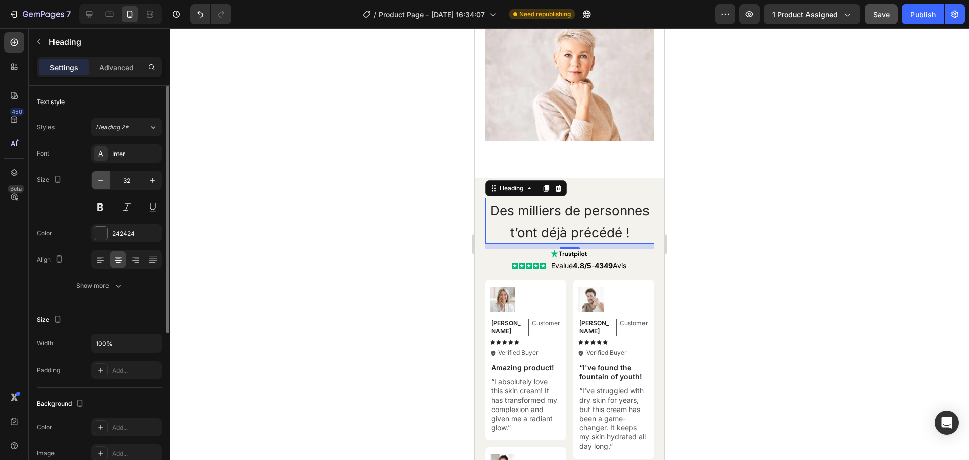
click at [100, 181] on icon "button" at bounding box center [101, 180] width 10 height 10
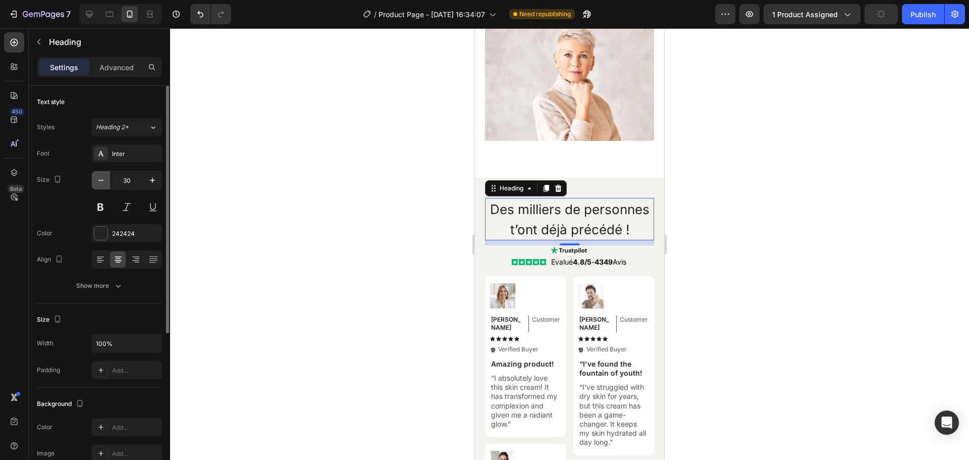
click at [100, 181] on icon "button" at bounding box center [101, 180] width 10 height 10
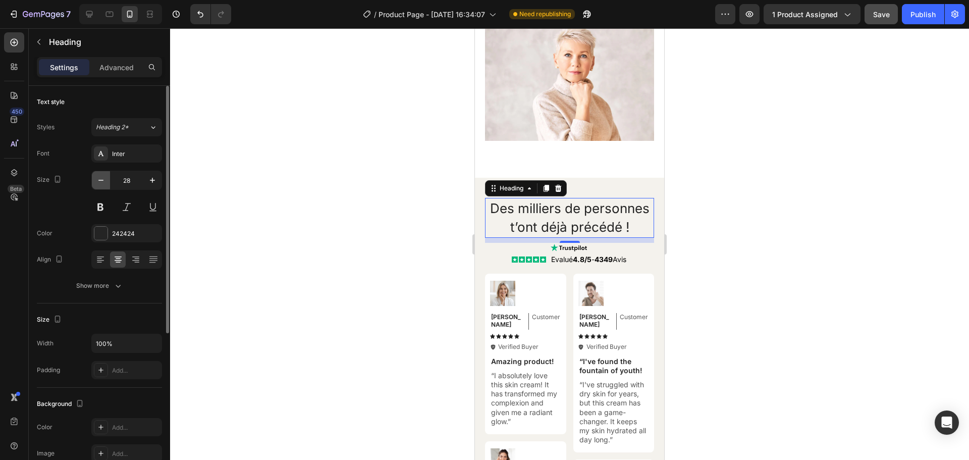
click at [100, 181] on icon "button" at bounding box center [101, 180] width 10 height 10
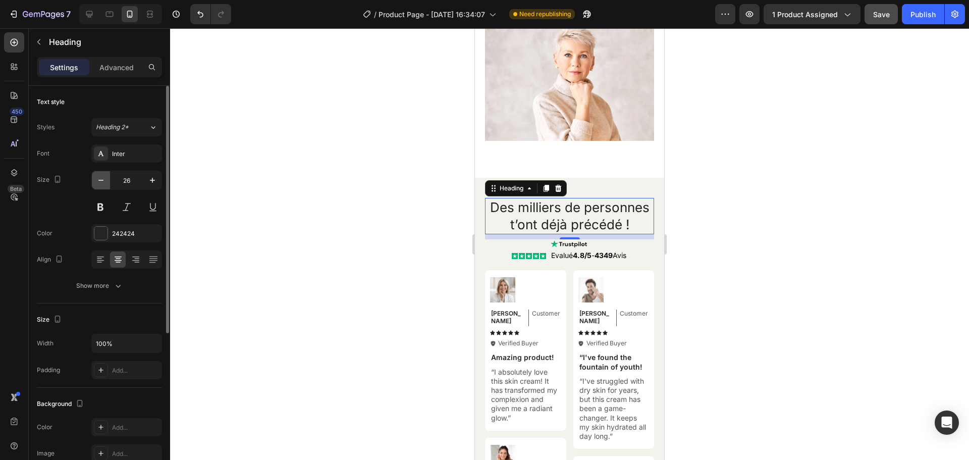
click at [100, 181] on icon "button" at bounding box center [101, 180] width 10 height 10
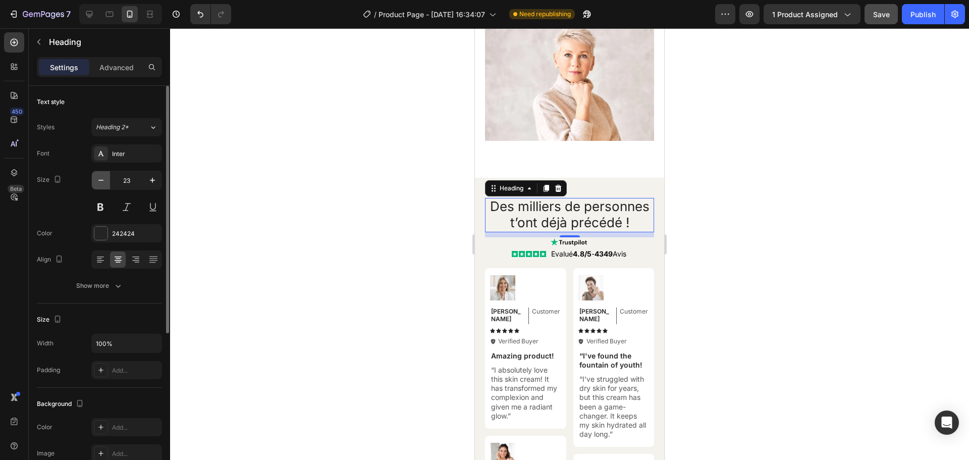
click at [100, 181] on icon "button" at bounding box center [101, 180] width 10 height 10
click at [148, 181] on icon "button" at bounding box center [152, 180] width 10 height 10
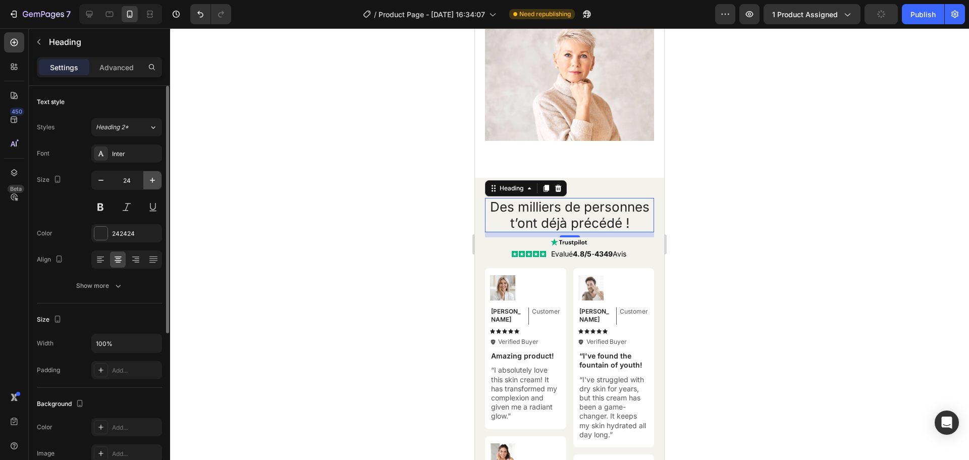
type input "25"
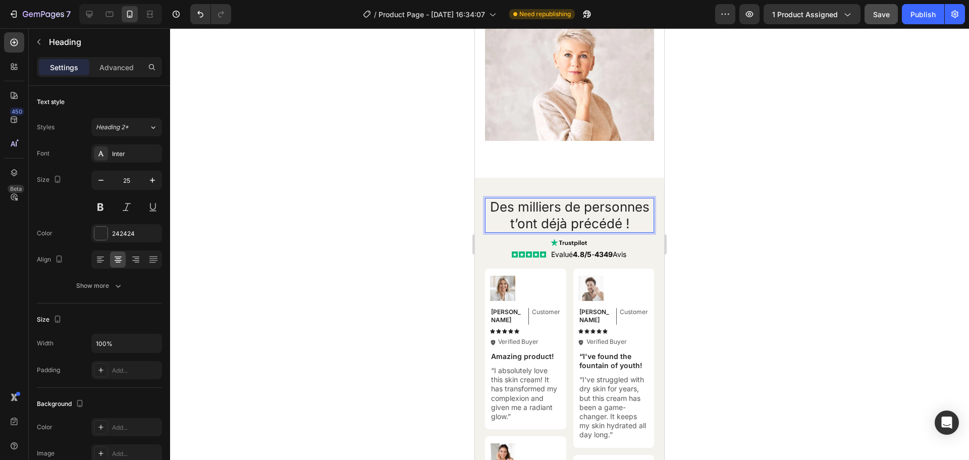
click at [567, 231] on span "Des milliers de personnes t’ont déjà précédé !" at bounding box center [570, 215] width 160 height 32
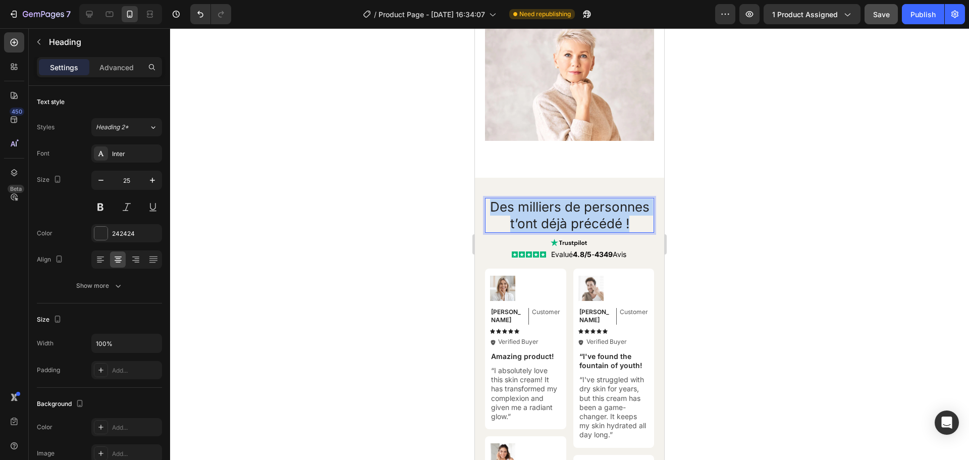
drag, startPoint x: 597, startPoint y: 243, endPoint x: 520, endPoint y: 211, distance: 83.9
click at [520, 211] on p "Des milliers de personnes t’ont déjà précédé !" at bounding box center [569, 215] width 167 height 33
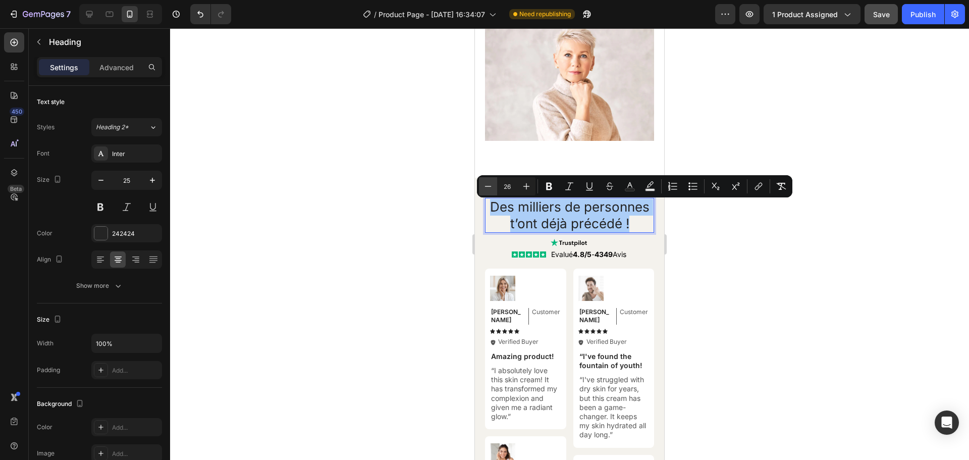
click at [491, 191] on icon "Editor contextual toolbar" at bounding box center [488, 186] width 10 height 10
type input "25"
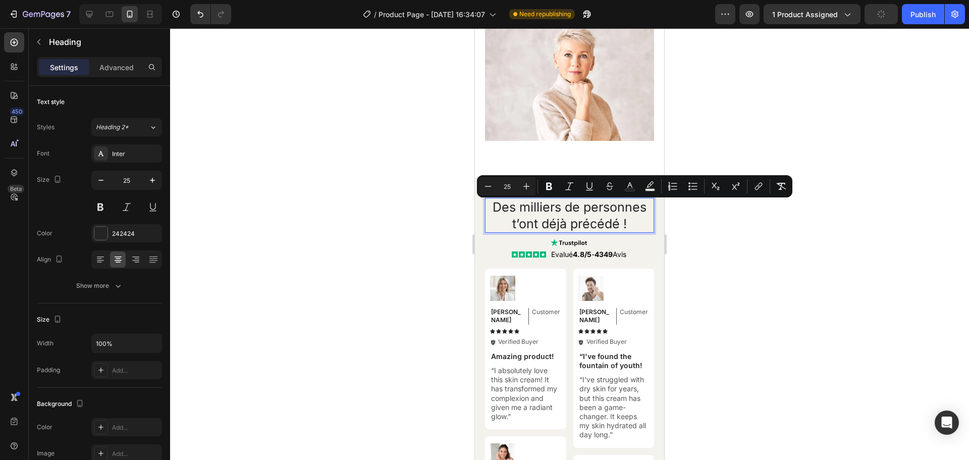
click at [528, 222] on span "Des milliers de personnes t’ont déjà précédé !" at bounding box center [570, 215] width 154 height 32
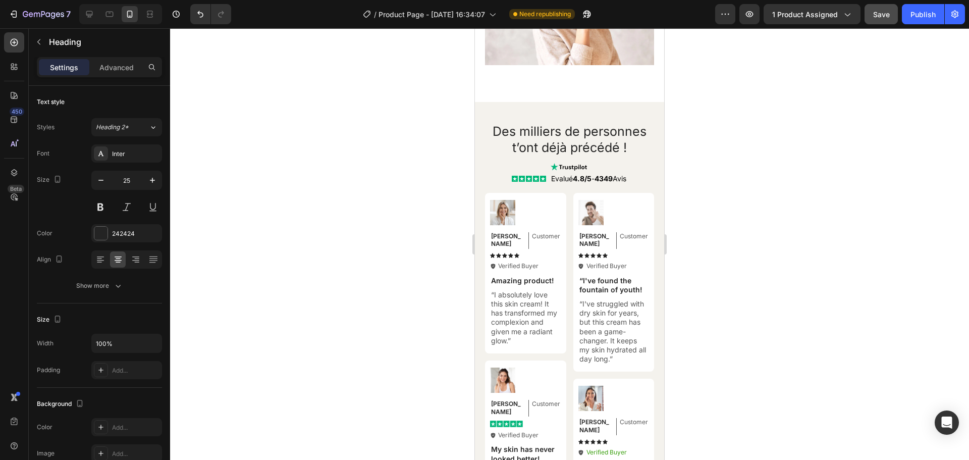
scroll to position [4040, 0]
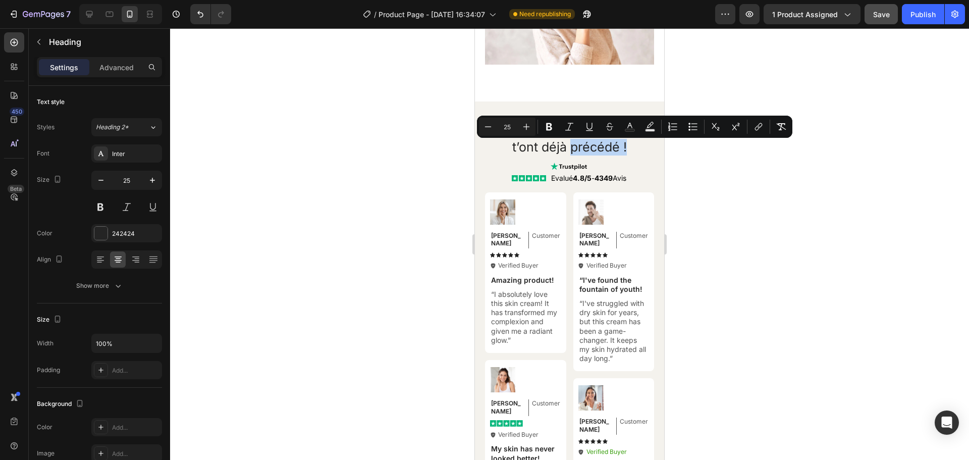
drag, startPoint x: 622, startPoint y: 150, endPoint x: 567, endPoint y: 153, distance: 55.1
click at [567, 153] on span "Des milliers de personnes t’ont déjà précédé !" at bounding box center [570, 139] width 154 height 32
click at [569, 126] on icon "Editor contextual toolbar" at bounding box center [570, 127] width 10 height 10
click at [628, 125] on icon "Editor contextual toolbar" at bounding box center [630, 127] width 10 height 10
type input "242424"
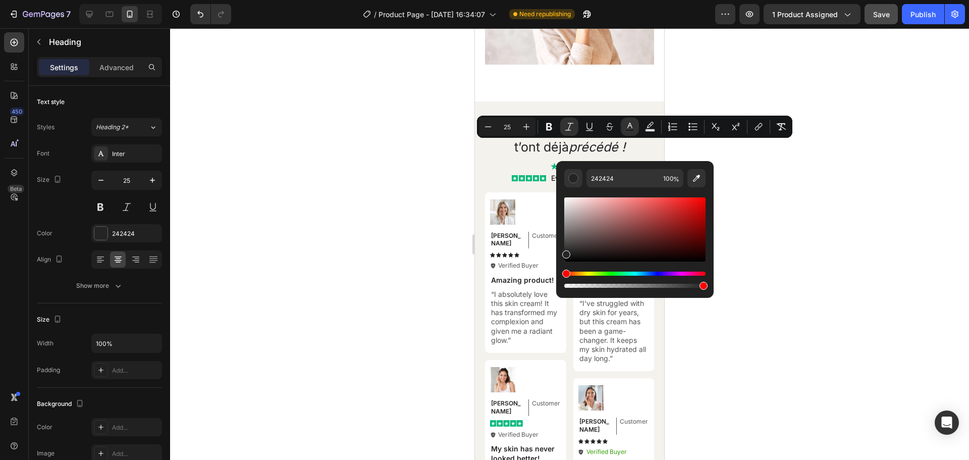
click at [664, 222] on div "Editor contextual toolbar" at bounding box center [635, 229] width 141 height 64
type input "9E2F2F"
click at [757, 187] on div at bounding box center [569, 244] width 799 height 432
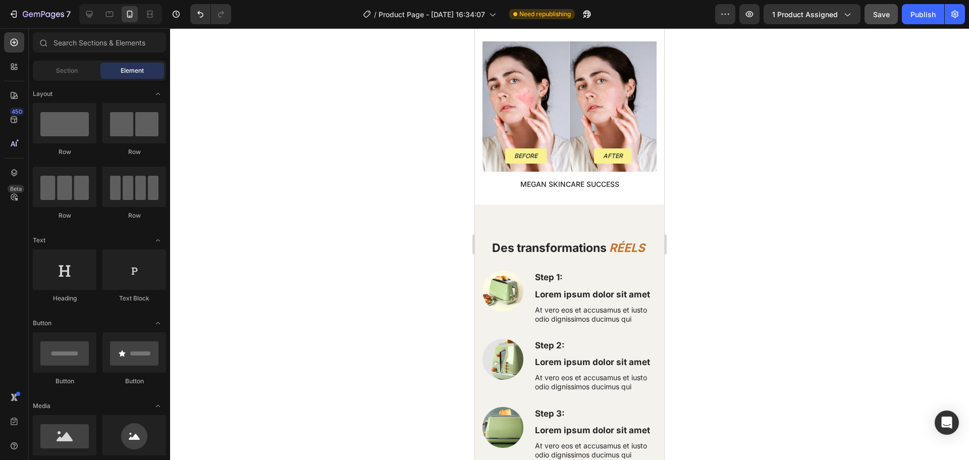
scroll to position [1987, 0]
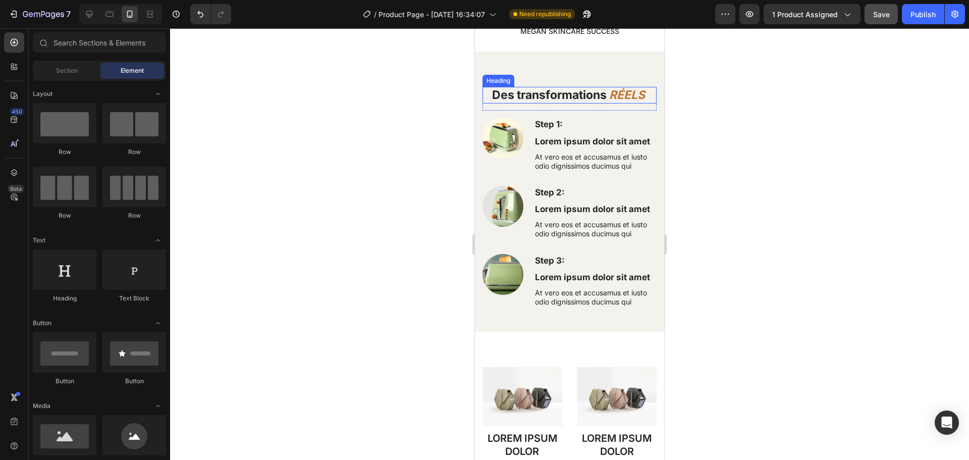
click at [616, 102] on strong "RÉELS" at bounding box center [627, 95] width 36 height 14
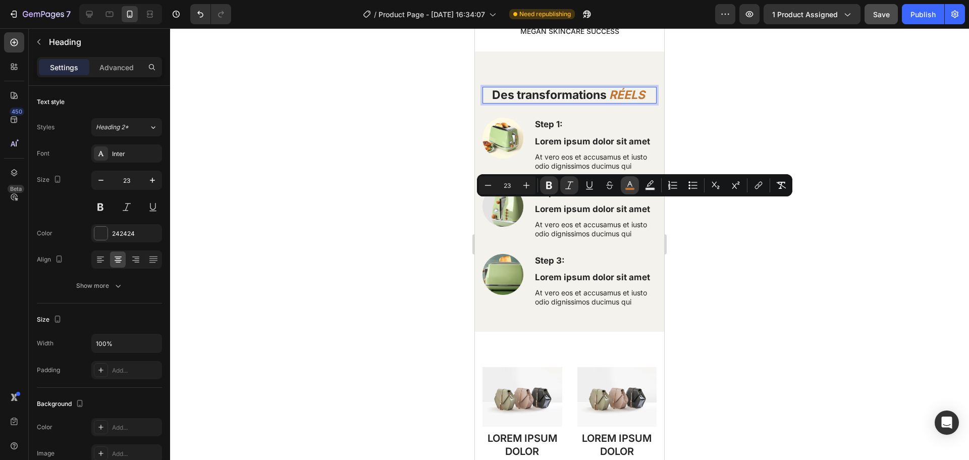
click at [629, 182] on icon "Editor contextual toolbar" at bounding box center [630, 185] width 10 height 10
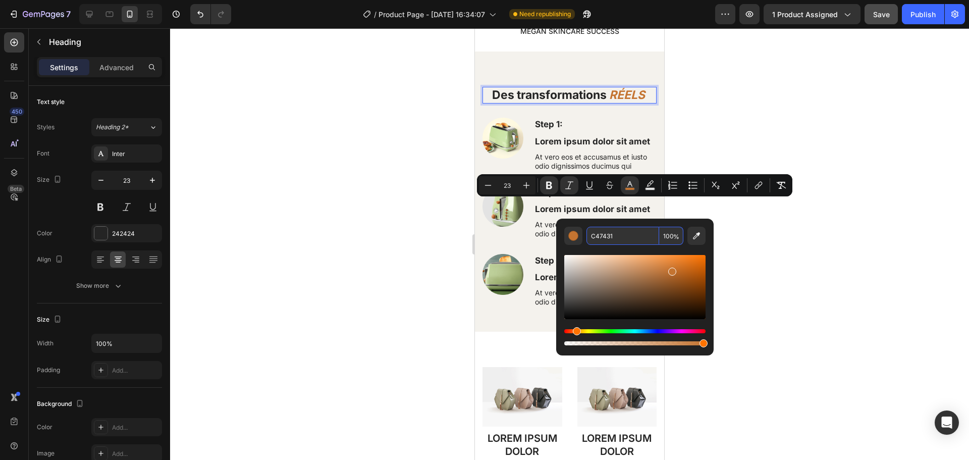
click at [601, 233] on input "C47431" at bounding box center [623, 236] width 73 height 18
click at [357, 295] on div at bounding box center [569, 244] width 799 height 432
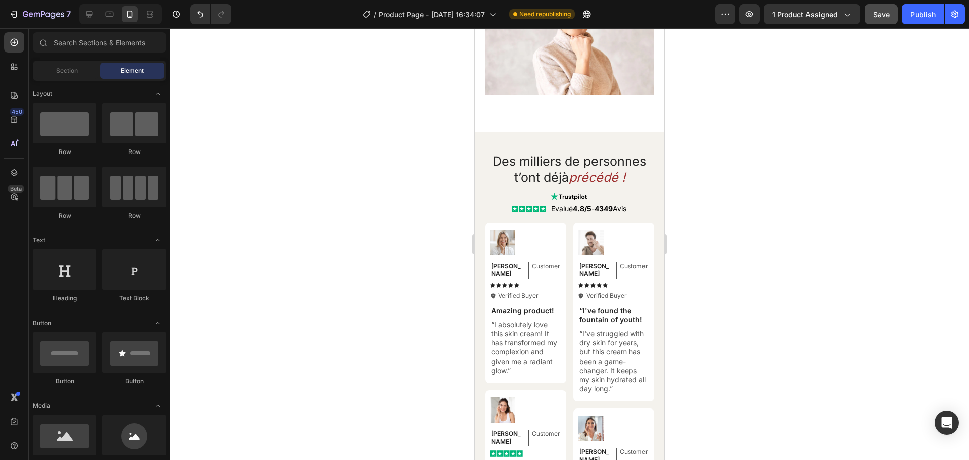
scroll to position [3989, 0]
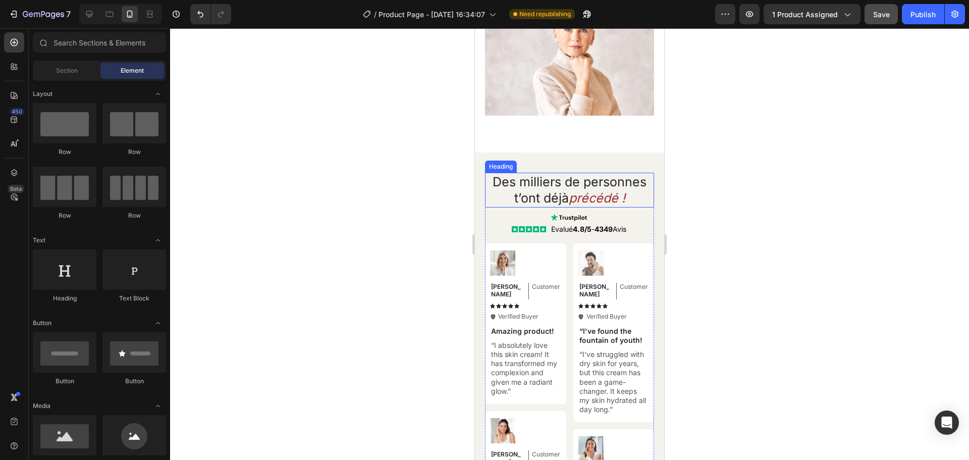
click at [583, 199] on icon "précédé !" at bounding box center [597, 197] width 57 height 15
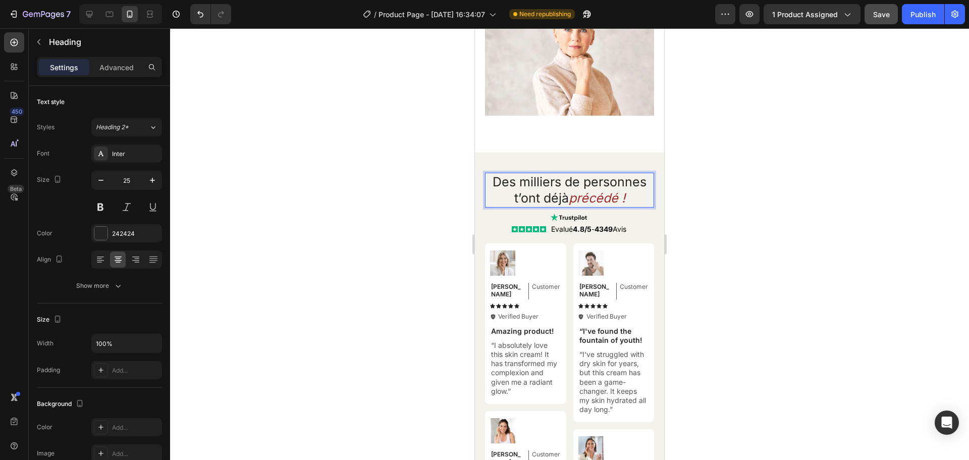
click at [583, 199] on icon "précédé !" at bounding box center [597, 197] width 57 height 15
drag, startPoint x: 623, startPoint y: 200, endPoint x: 588, endPoint y: 201, distance: 34.8
click at [588, 201] on icon "précédé !" at bounding box center [597, 197] width 57 height 15
drag, startPoint x: 626, startPoint y: 198, endPoint x: 604, endPoint y: 202, distance: 21.6
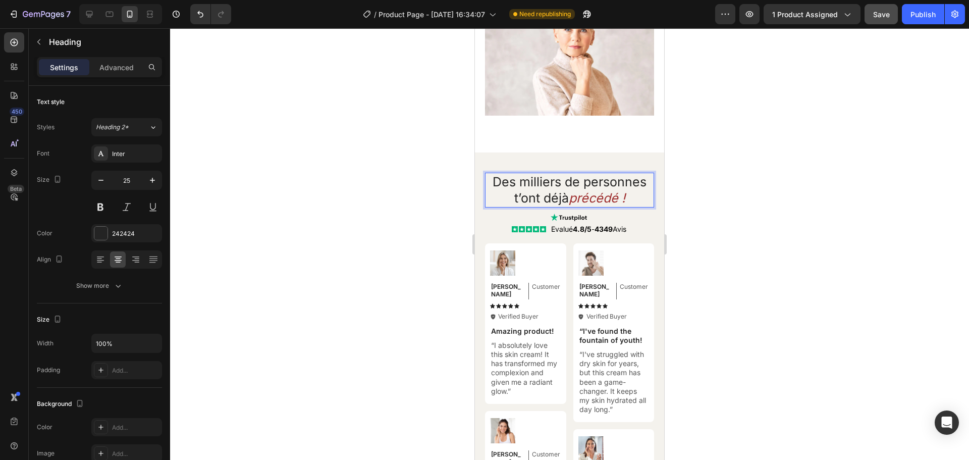
click at [604, 202] on p "Des milliers de personnes t’ont déjà précédé !" at bounding box center [569, 190] width 167 height 33
drag, startPoint x: 624, startPoint y: 201, endPoint x: 569, endPoint y: 201, distance: 54.5
click at [569, 201] on p "Des milliers de personnes t’ont déjà précédé !" at bounding box center [569, 190] width 167 height 33
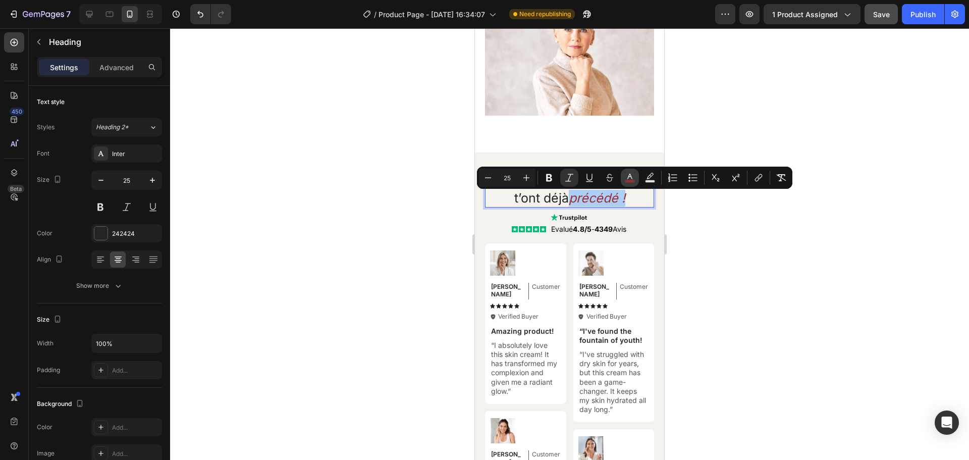
click at [630, 185] on button "color" at bounding box center [630, 178] width 18 height 18
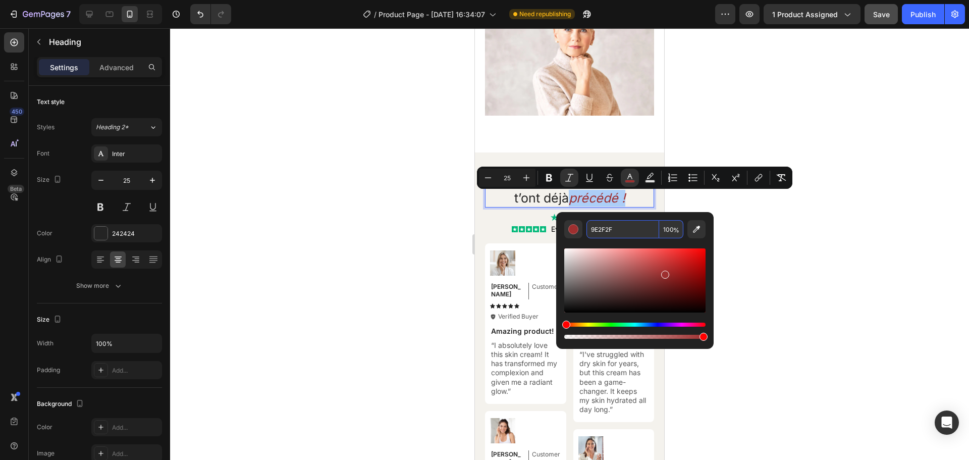
click at [603, 231] on input "9E2F2F" at bounding box center [623, 229] width 73 height 18
paste input "C47431"
type input "C47431"
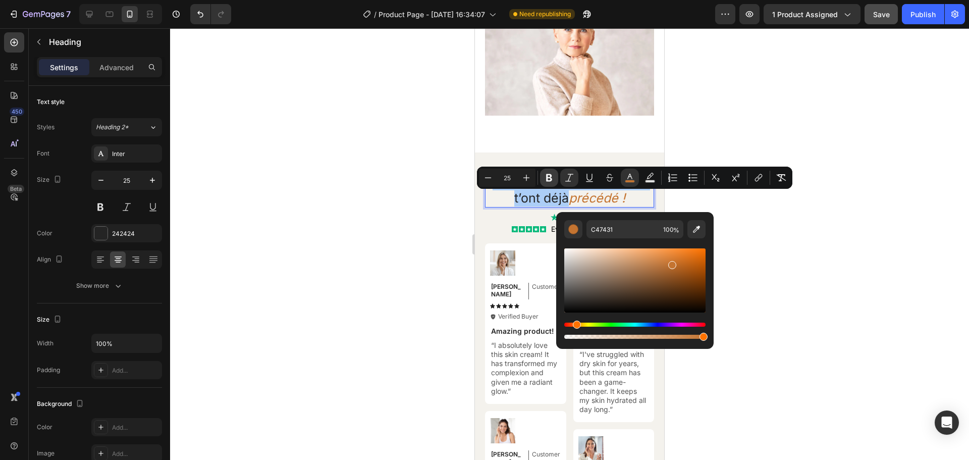
click at [551, 175] on icon "Editor contextual toolbar" at bounding box center [549, 178] width 6 height 8
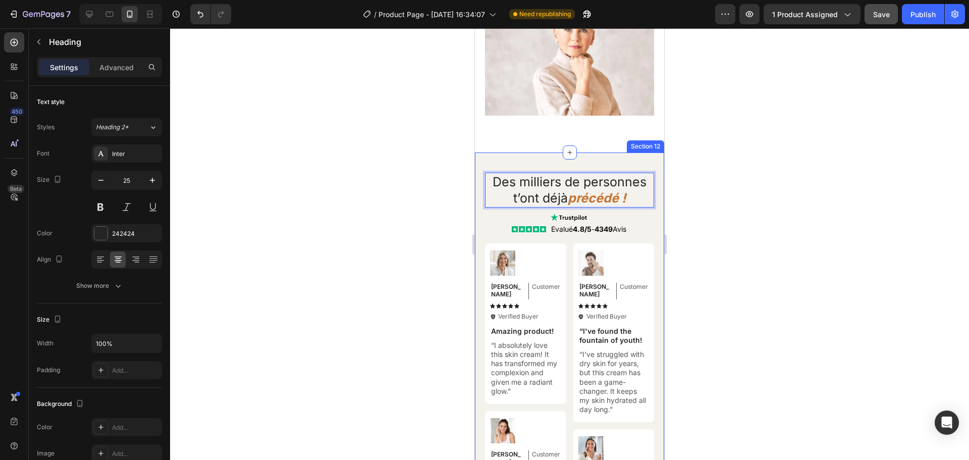
click at [693, 158] on div at bounding box center [569, 244] width 799 height 432
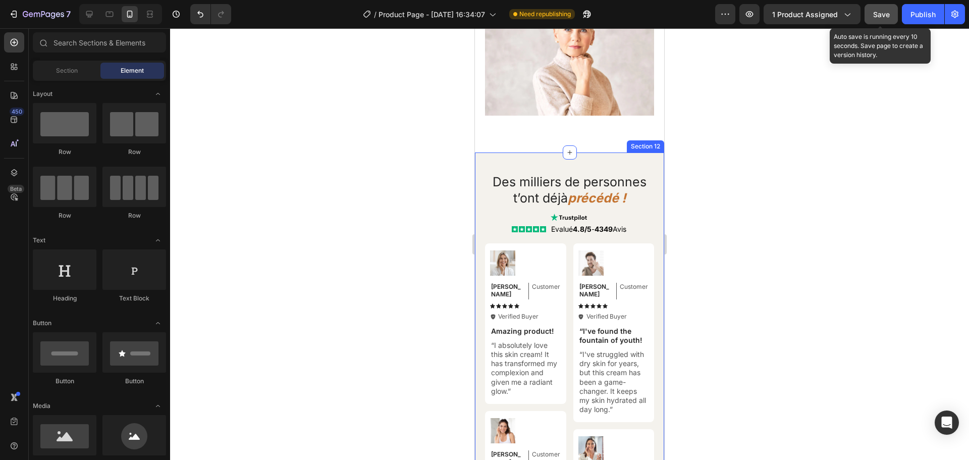
click at [877, 11] on span "Save" at bounding box center [882, 14] width 17 height 9
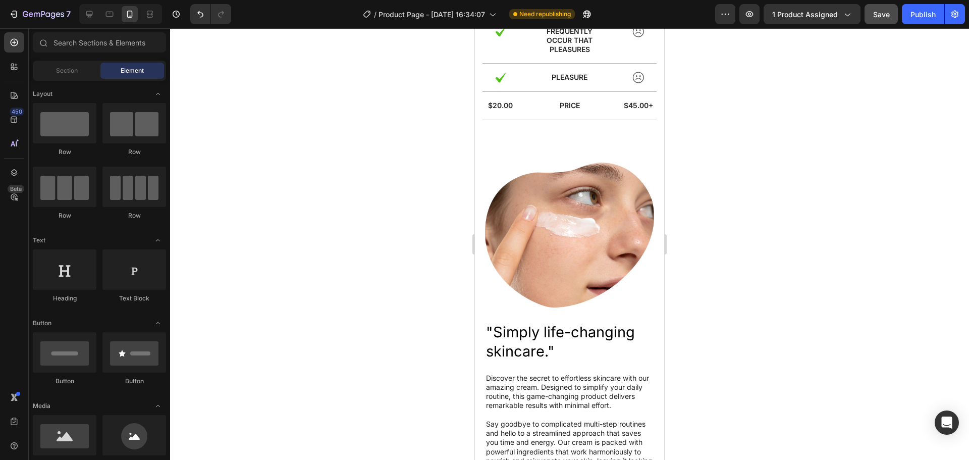
scroll to position [2580, 0]
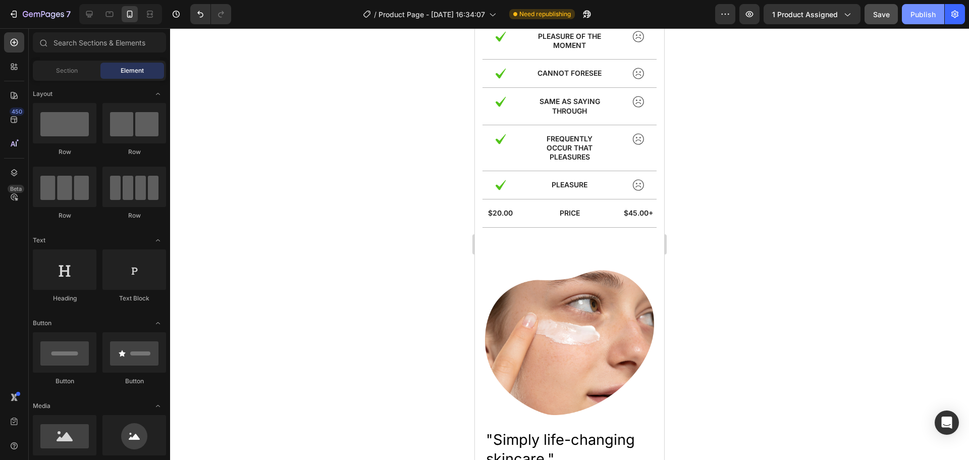
click at [916, 14] on div "Publish" at bounding box center [923, 14] width 25 height 11
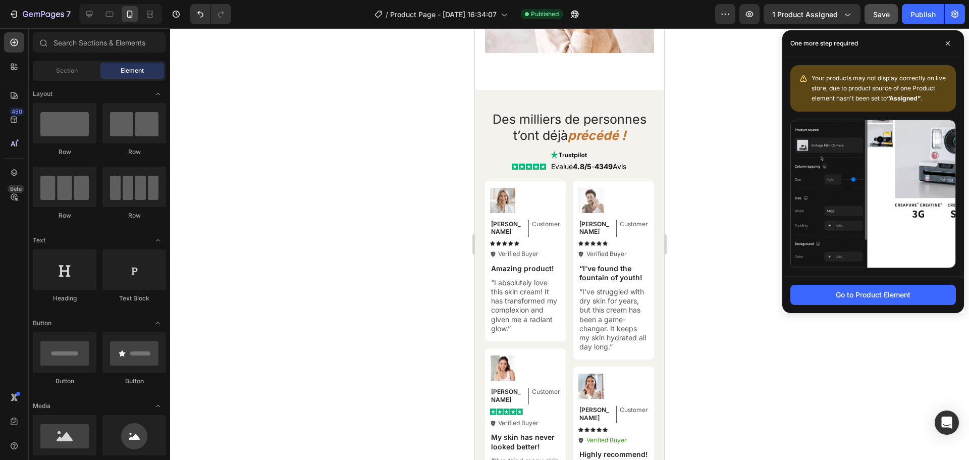
scroll to position [4051, 0]
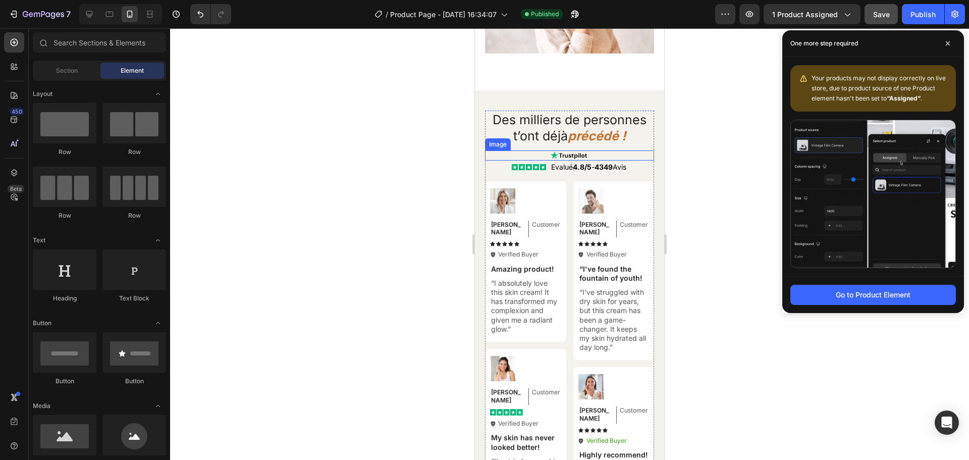
click at [559, 161] on img at bounding box center [570, 155] width 38 height 10
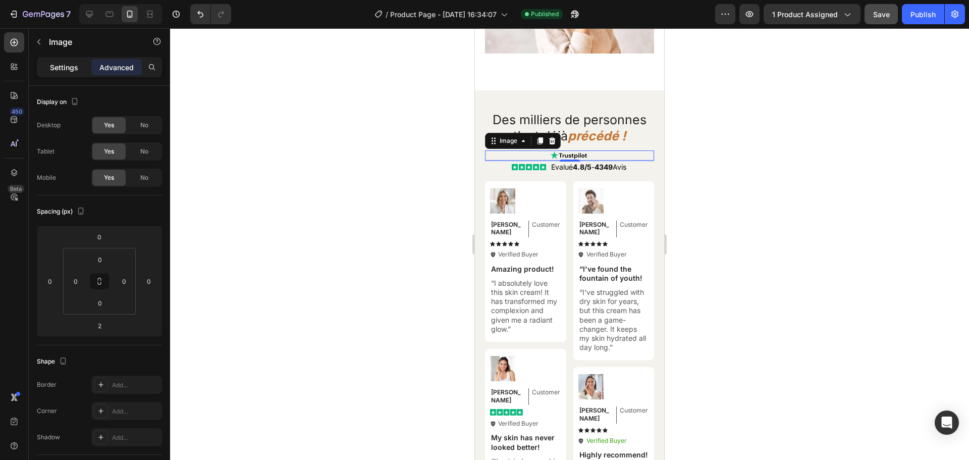
click at [64, 68] on p "Settings" at bounding box center [64, 67] width 28 height 11
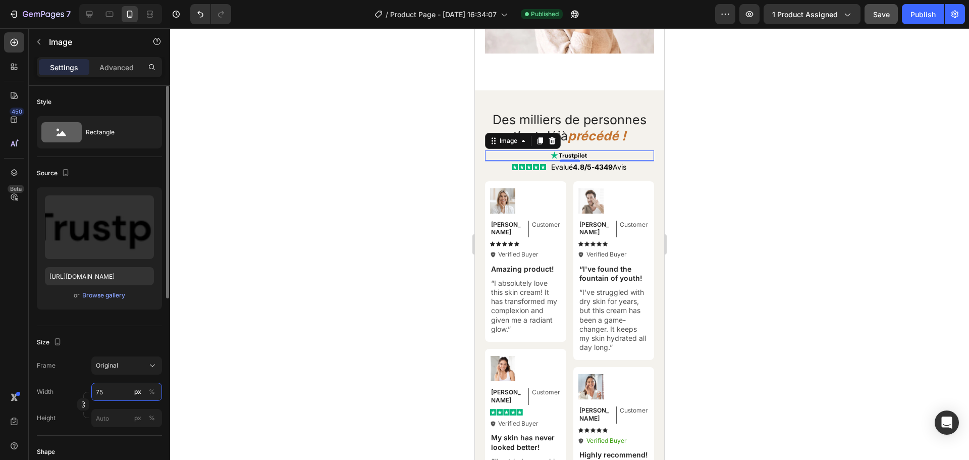
click at [99, 391] on input "75" at bounding box center [126, 392] width 71 height 18
drag, startPoint x: 99, startPoint y: 391, endPoint x: 93, endPoint y: 391, distance: 6.6
click at [93, 391] on input "85" at bounding box center [126, 392] width 71 height 18
type input "95"
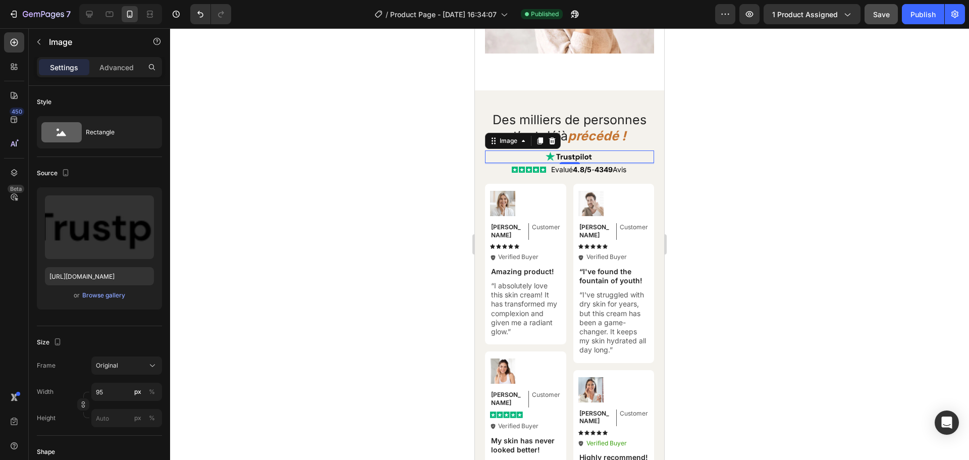
click at [316, 303] on div at bounding box center [569, 244] width 799 height 432
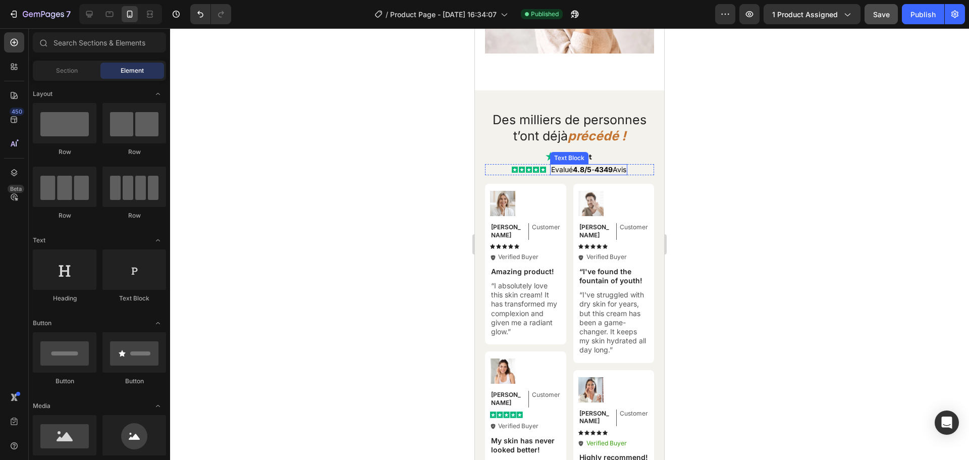
click at [560, 170] on span "Evalué 4.8/5 - 4349 Avis" at bounding box center [588, 169] width 75 height 9
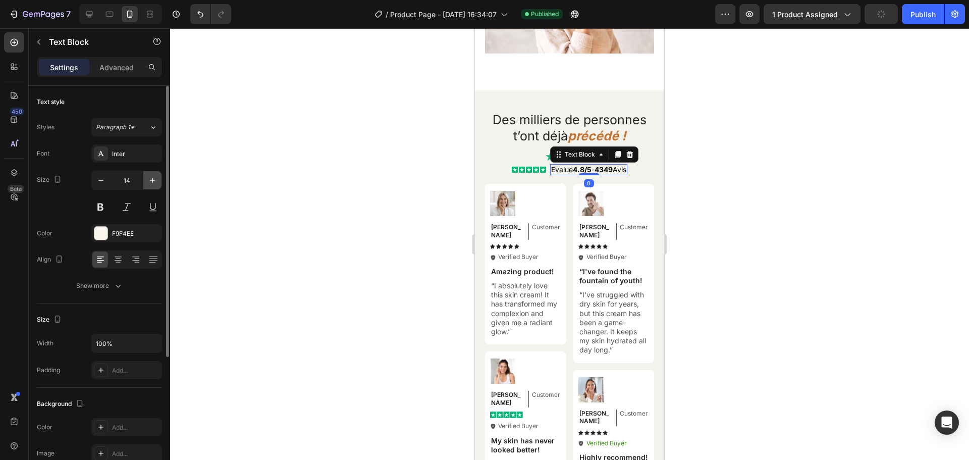
click at [150, 185] on button "button" at bounding box center [152, 180] width 18 height 18
type input "16"
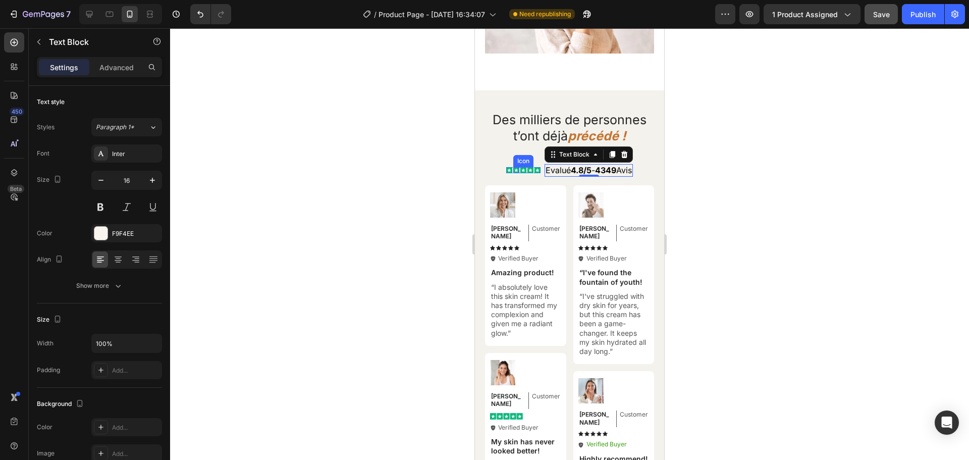
click at [514, 172] on rect at bounding box center [517, 170] width 6 height 6
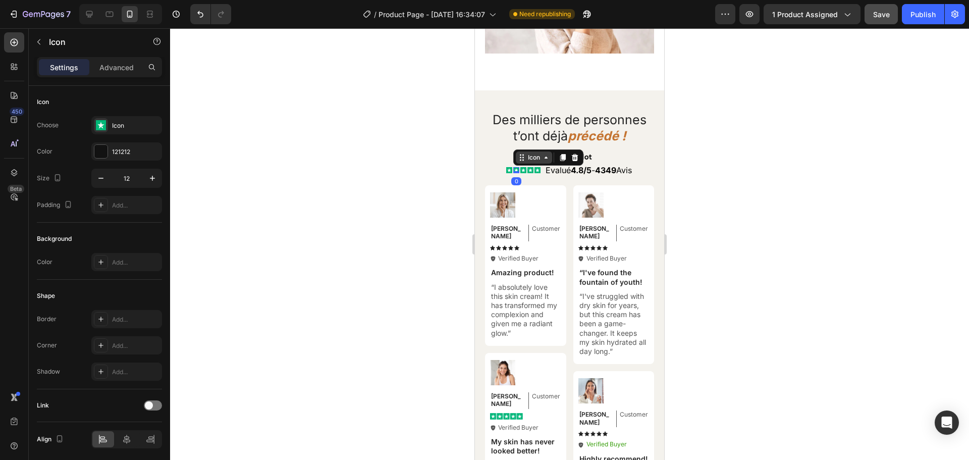
click at [516, 164] on div "Icon" at bounding box center [534, 157] width 36 height 12
click at [515, 148] on div "Icon List" at bounding box center [532, 140] width 36 height 16
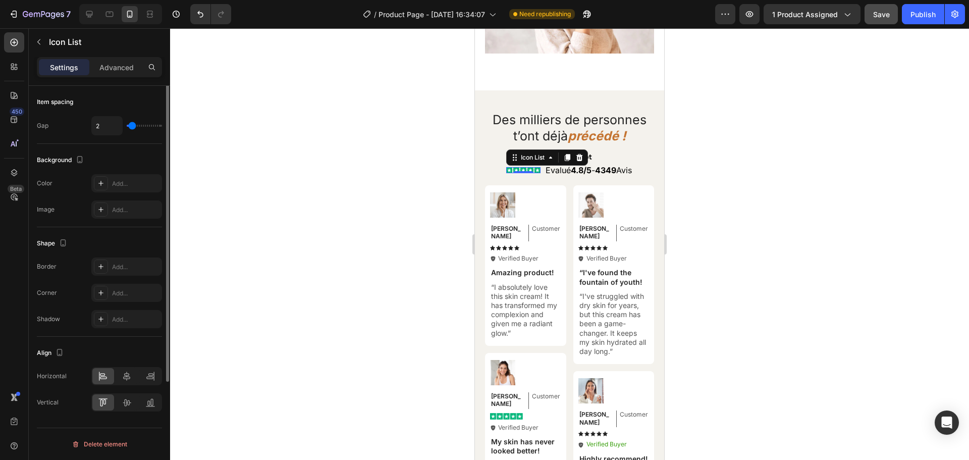
scroll to position [0, 0]
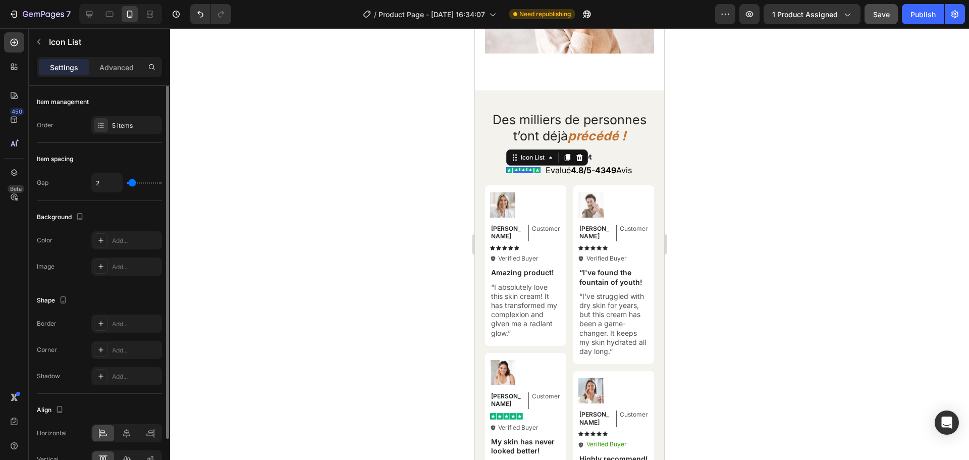
type input "1"
type input "2"
type input "3"
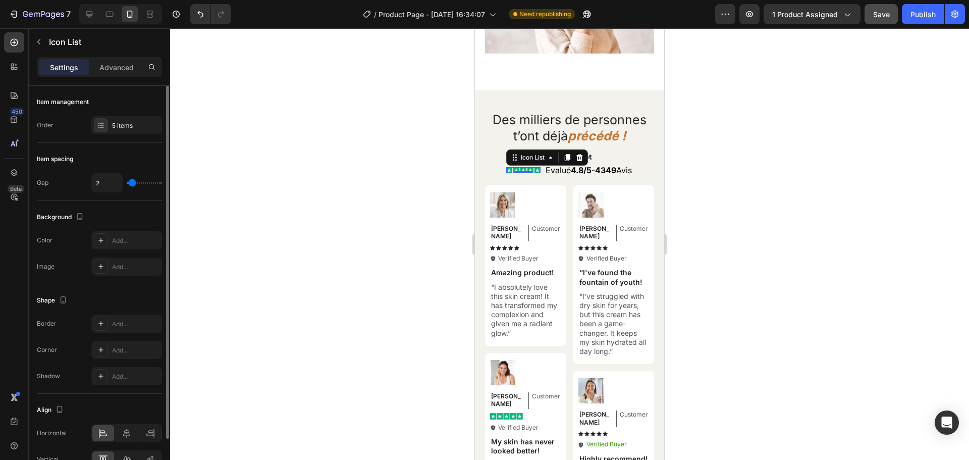
type input "3"
type input "4"
type input "3"
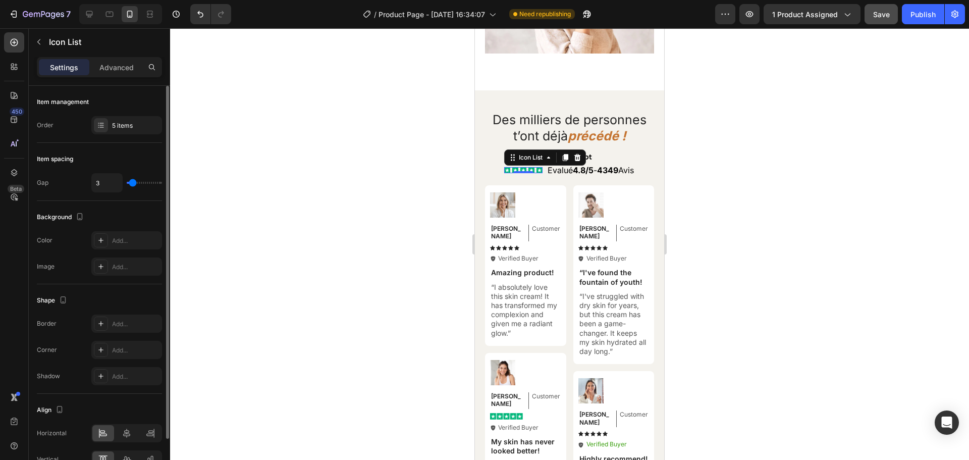
type input "2"
type input "1"
type input "2"
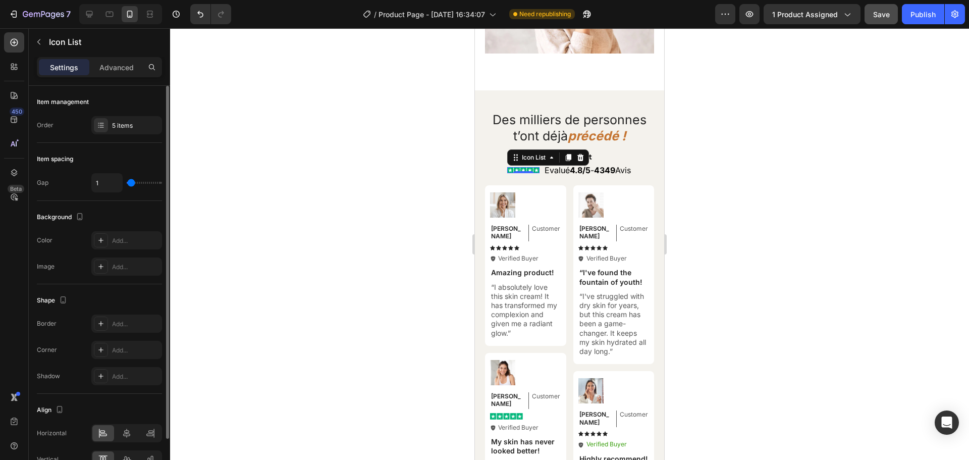
type input "2"
type input "3"
type input "2"
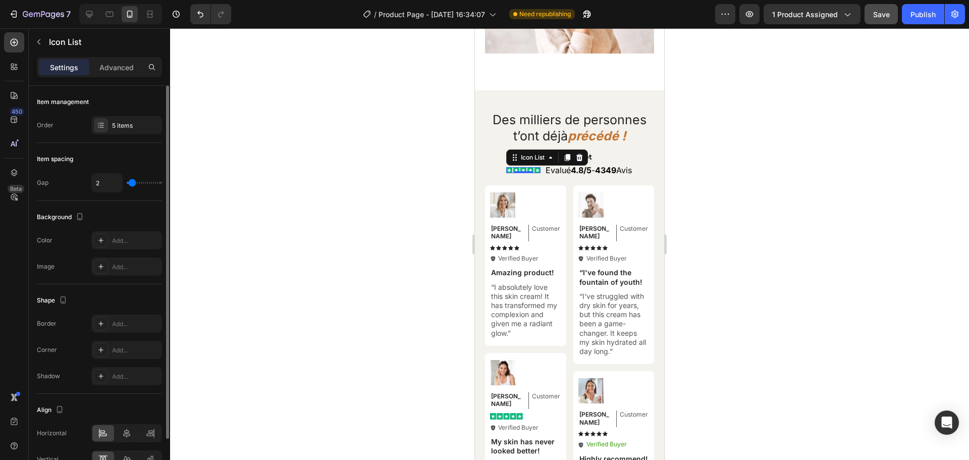
type input "1"
click at [132, 182] on input "range" at bounding box center [144, 183] width 35 height 2
type input "2"
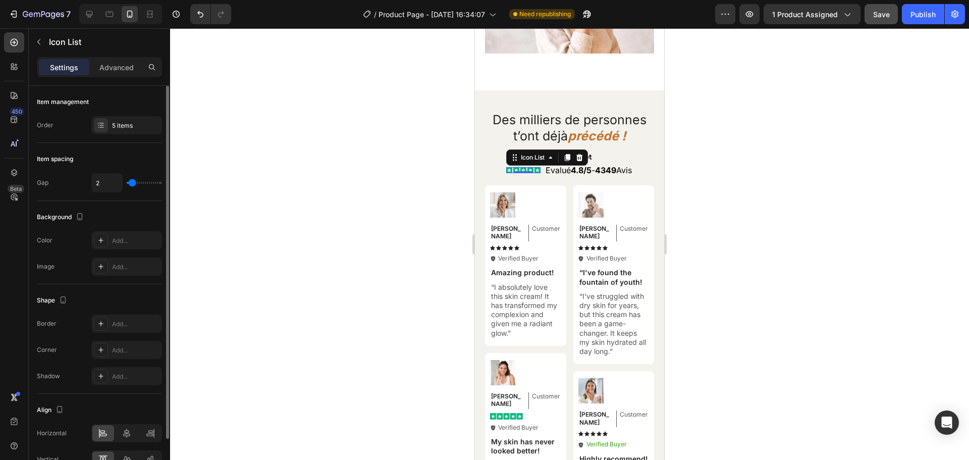
type input "3"
click at [133, 182] on input "range" at bounding box center [144, 183] width 35 height 2
type input "2"
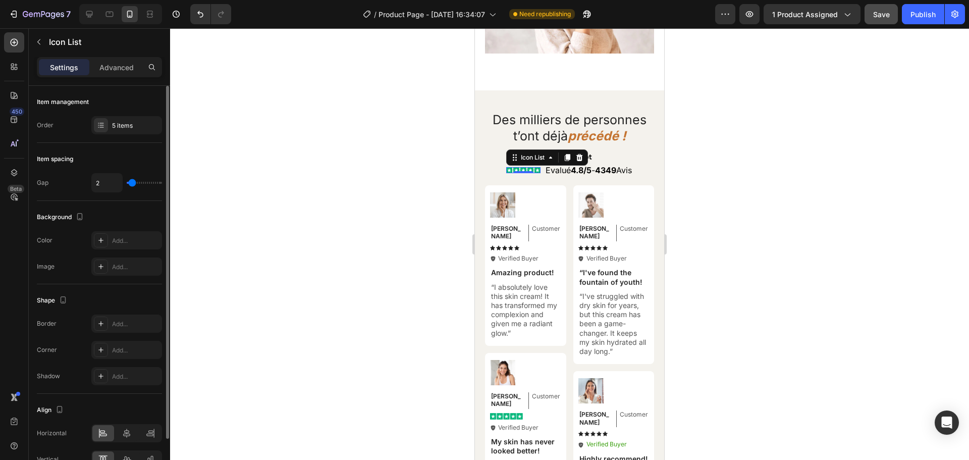
type input "1"
click at [132, 182] on input "range" at bounding box center [144, 183] width 35 height 2
click at [107, 182] on input "1" at bounding box center [107, 183] width 30 height 18
type input "2"
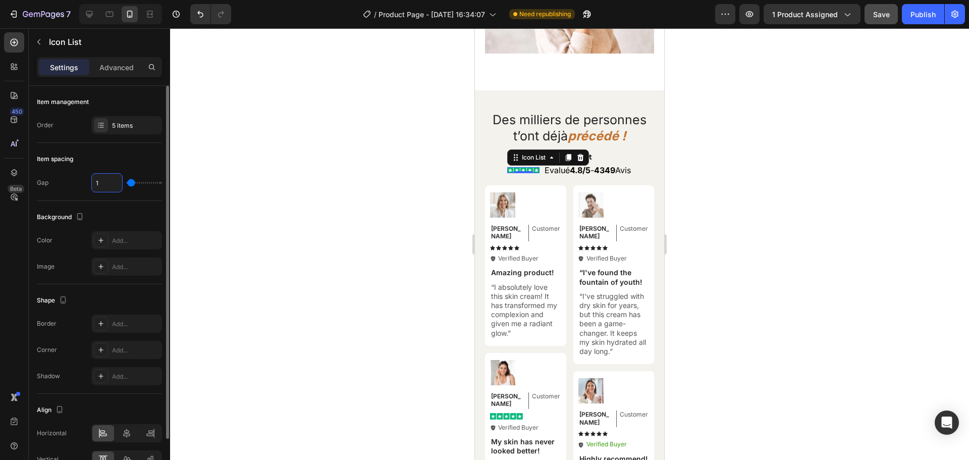
type input "2"
click at [131, 157] on div "Item spacing" at bounding box center [99, 159] width 125 height 16
click at [111, 61] on div "Advanced" at bounding box center [116, 67] width 50 height 16
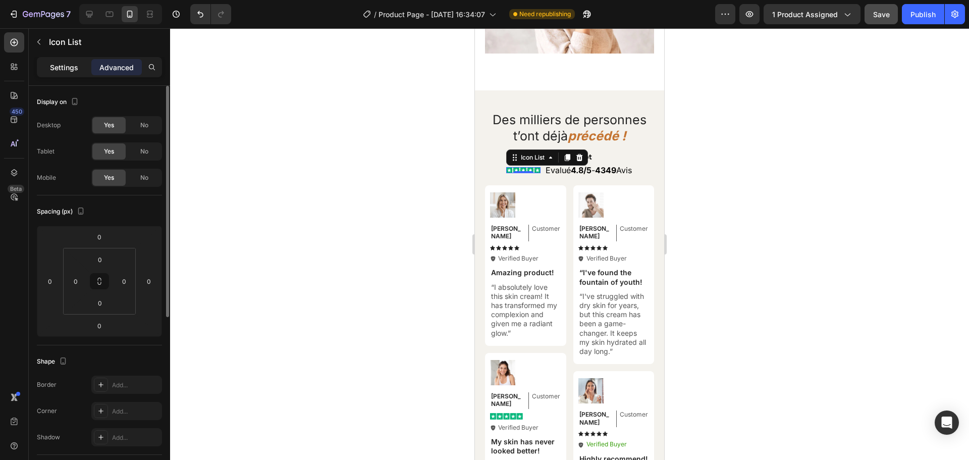
click at [61, 66] on p "Settings" at bounding box center [64, 67] width 28 height 11
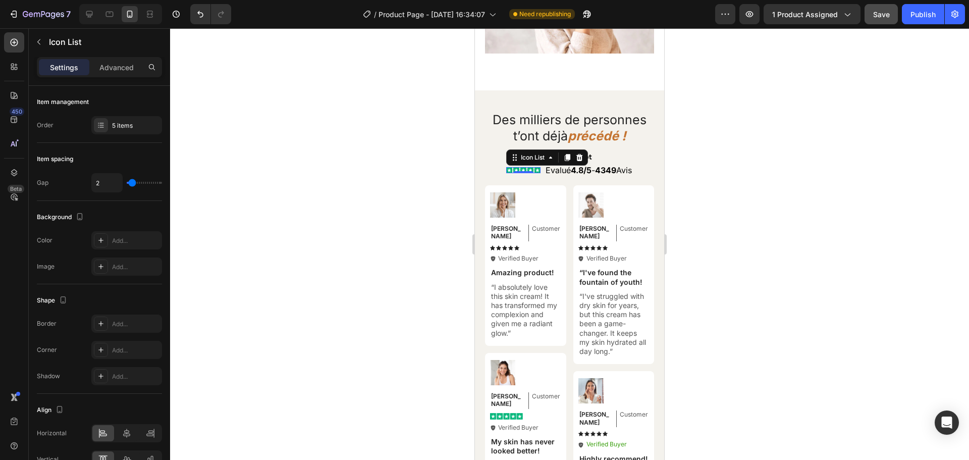
click at [367, 164] on div at bounding box center [569, 244] width 799 height 432
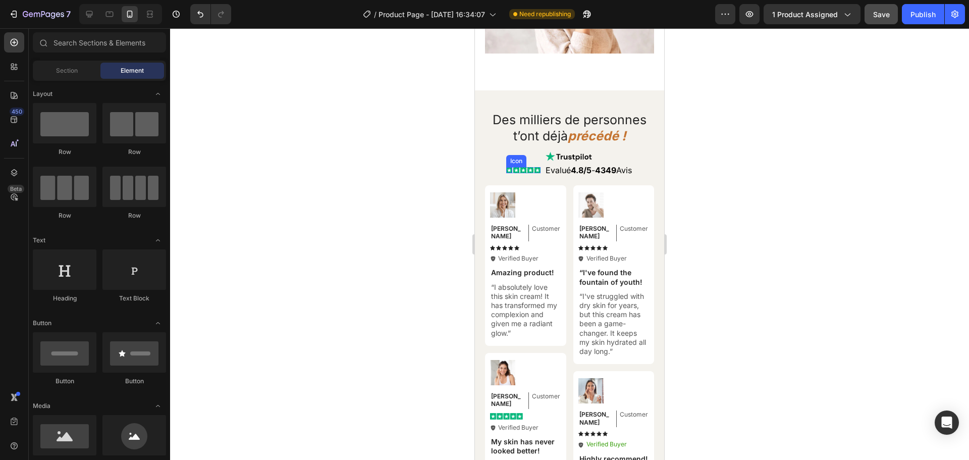
click at [506, 173] on rect at bounding box center [509, 170] width 6 height 6
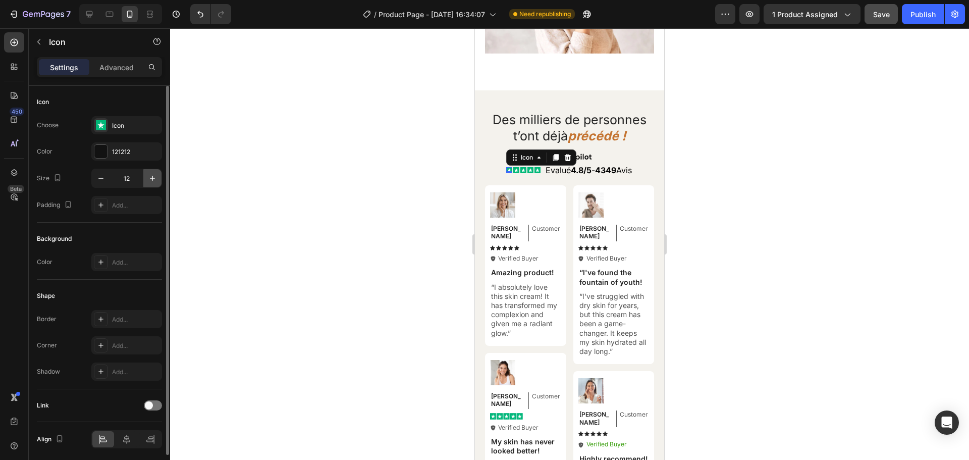
click at [153, 179] on icon "button" at bounding box center [152, 178] width 10 height 10
type input "14"
click at [514, 173] on div "Icon" at bounding box center [517, 170] width 6 height 6
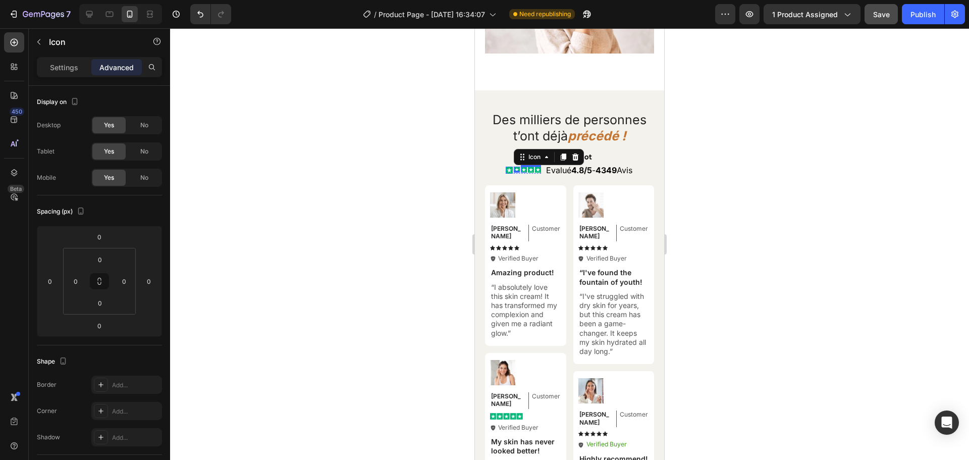
click at [521, 173] on rect at bounding box center [524, 170] width 6 height 6
click at [514, 172] on rect at bounding box center [517, 170] width 6 height 6
click at [59, 68] on p "Settings" at bounding box center [64, 67] width 28 height 11
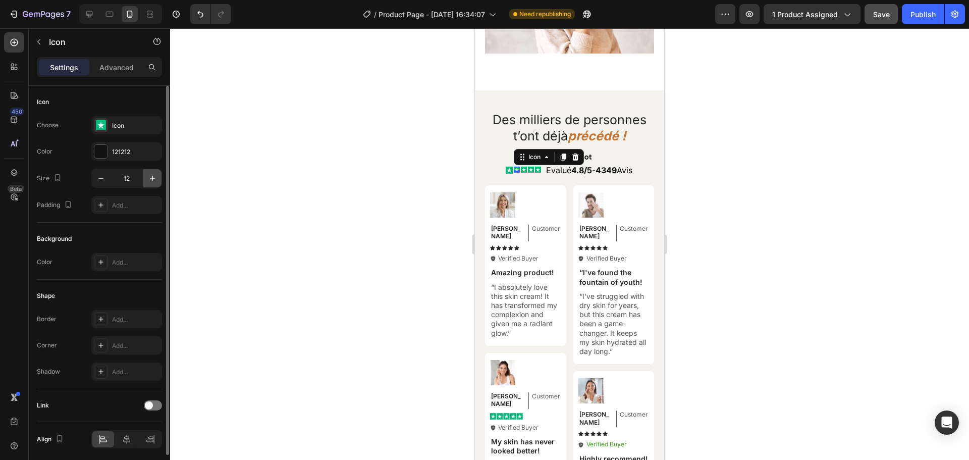
click at [153, 177] on icon "button" at bounding box center [152, 178] width 10 height 10
type input "14"
click at [523, 172] on icon at bounding box center [525, 170] width 4 height 4
click at [153, 176] on icon "button" at bounding box center [152, 178] width 10 height 10
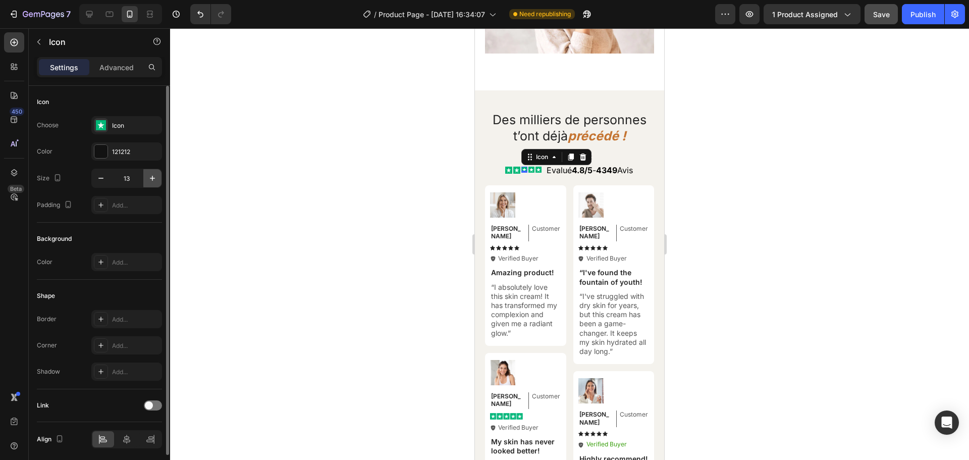
click at [153, 176] on icon "button" at bounding box center [152, 178] width 10 height 10
type input "14"
click at [529, 173] on rect at bounding box center [532, 170] width 6 height 6
click at [156, 180] on icon "button" at bounding box center [152, 178] width 10 height 10
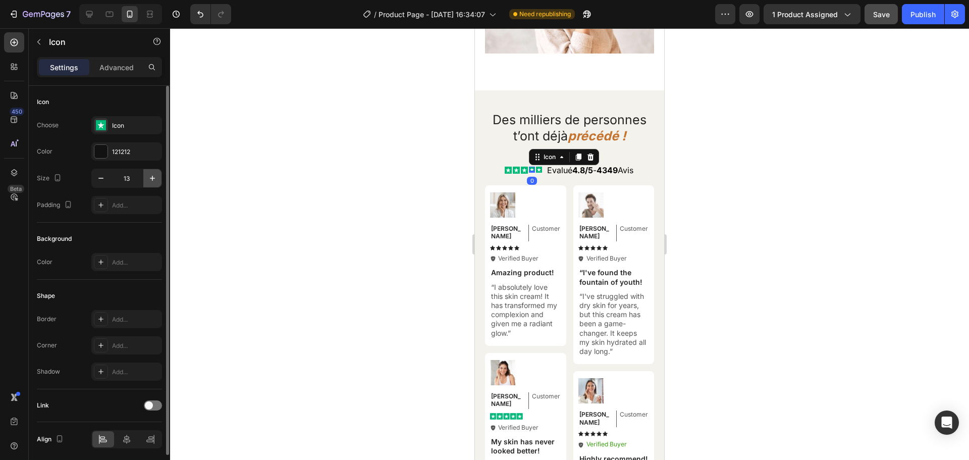
type input "14"
click at [538, 172] on icon at bounding box center [540, 170] width 4 height 4
click at [148, 177] on icon "button" at bounding box center [152, 178] width 10 height 10
type input "14"
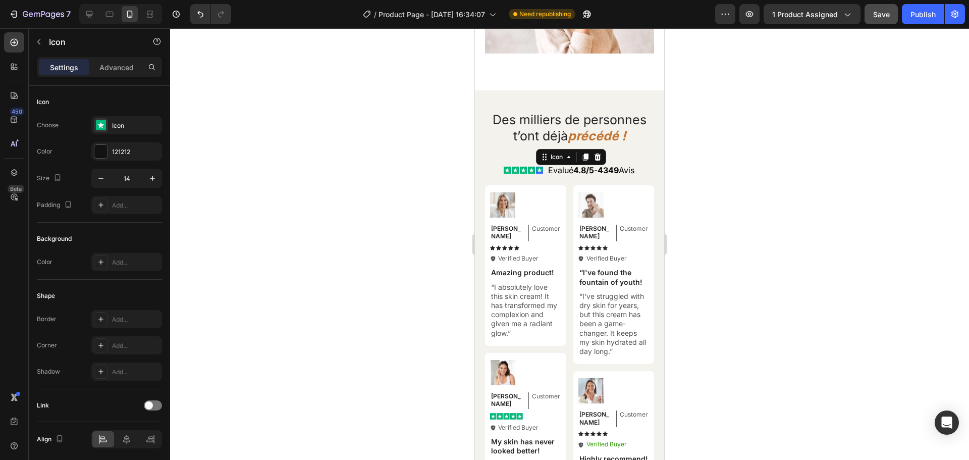
click at [789, 128] on div at bounding box center [569, 244] width 799 height 432
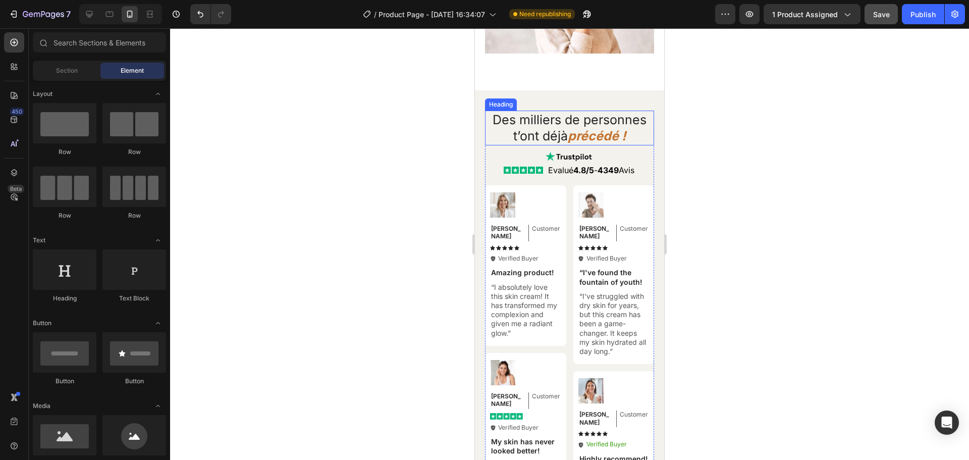
click at [607, 136] on strong "précédé !" at bounding box center [597, 135] width 58 height 15
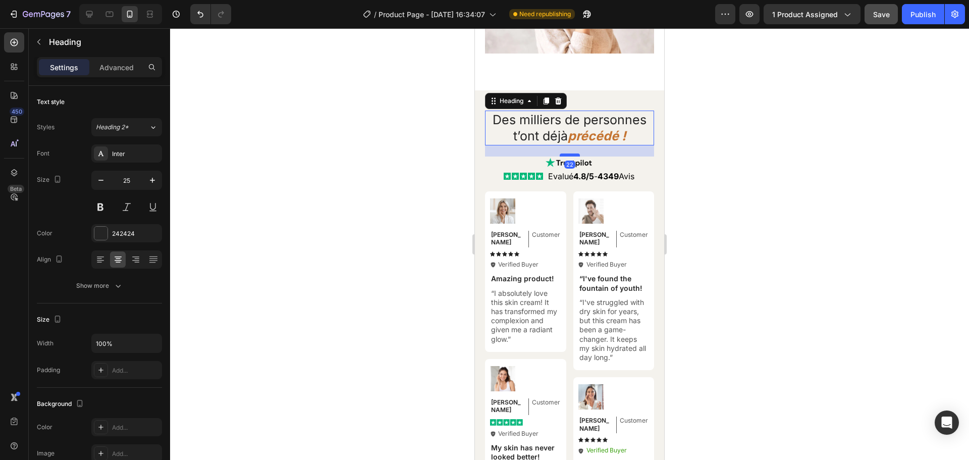
drag, startPoint x: 561, startPoint y: 152, endPoint x: 561, endPoint y: 159, distance: 6.1
click at [561, 157] on div at bounding box center [570, 154] width 20 height 3
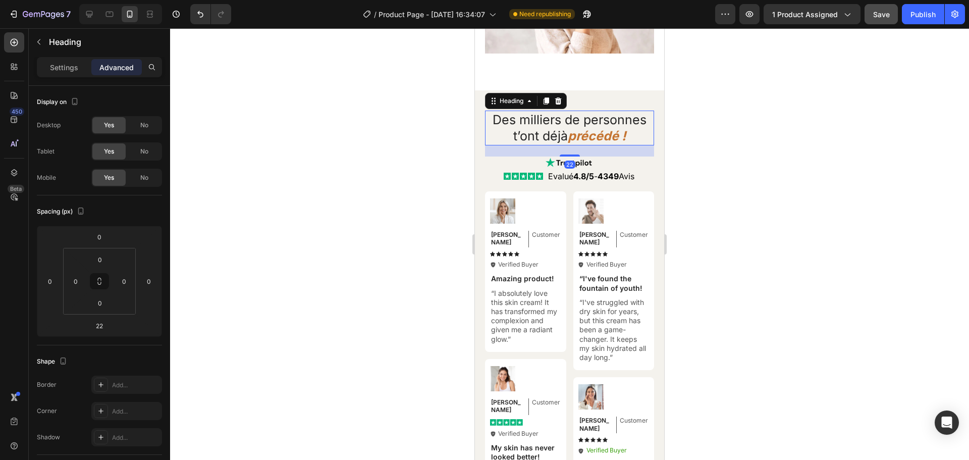
click at [718, 151] on div at bounding box center [569, 244] width 799 height 432
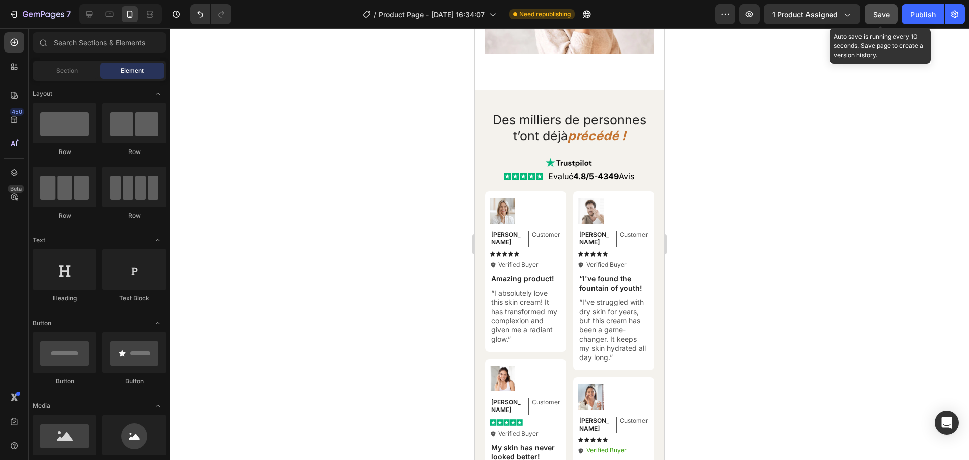
click at [886, 16] on span "Save" at bounding box center [882, 14] width 17 height 9
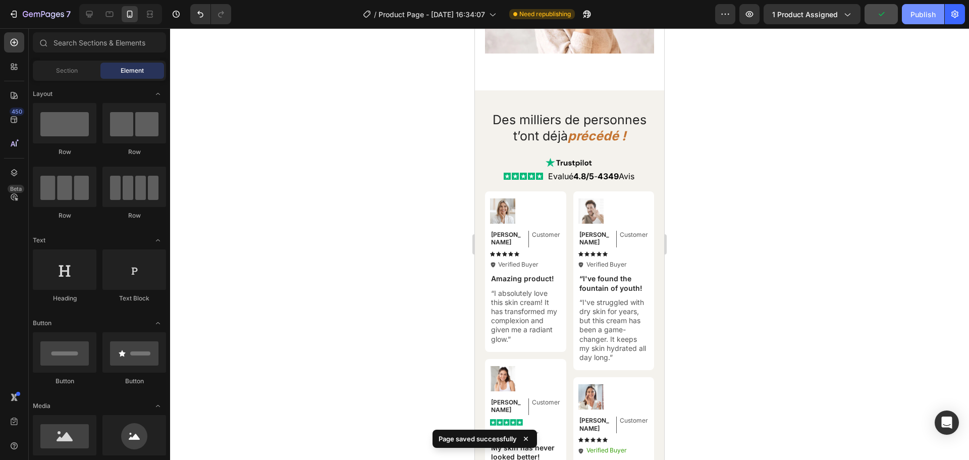
click at [926, 13] on div "Publish" at bounding box center [923, 14] width 25 height 11
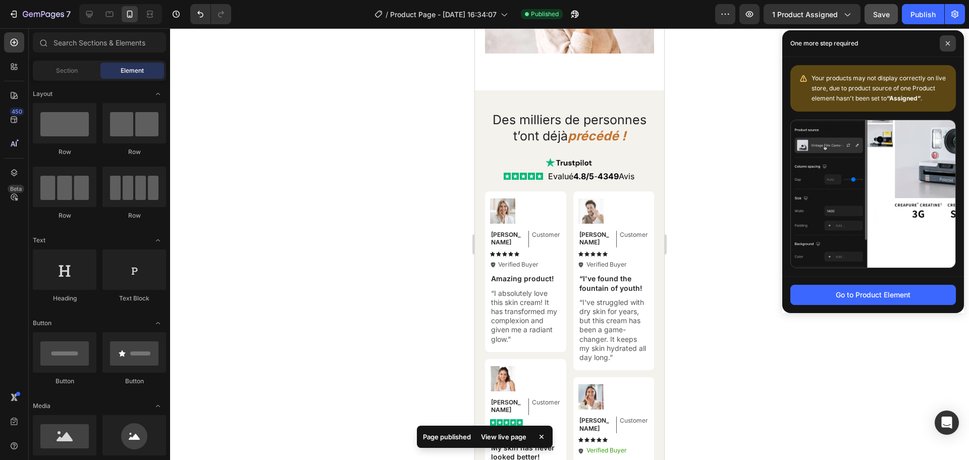
click at [949, 40] on span at bounding box center [948, 43] width 16 height 16
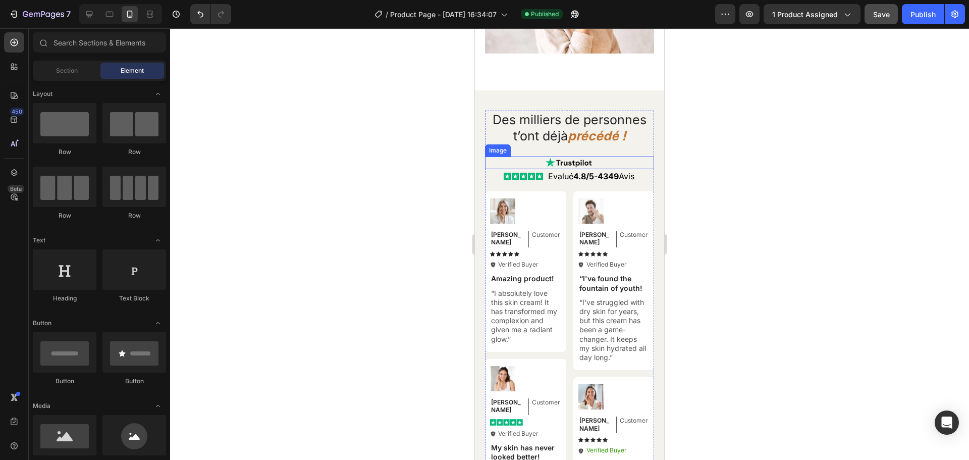
click at [576, 165] on img at bounding box center [570, 163] width 48 height 13
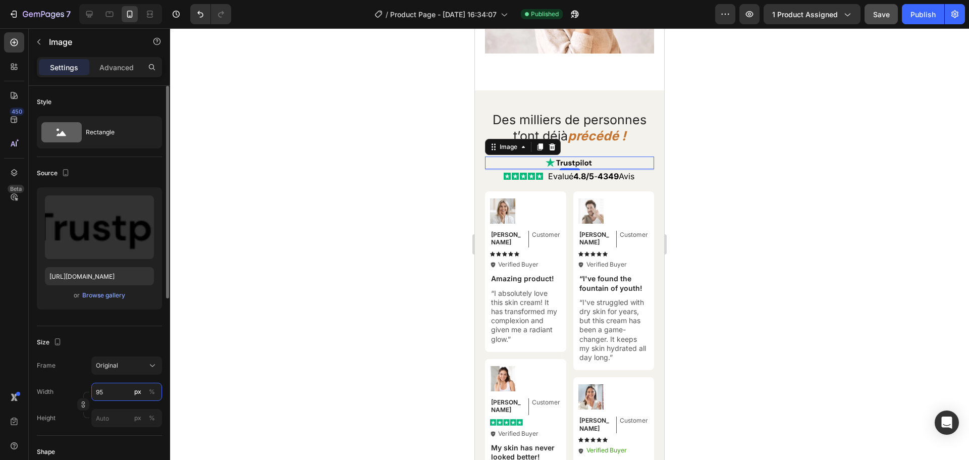
click at [98, 392] on input "95" at bounding box center [126, 392] width 71 height 18
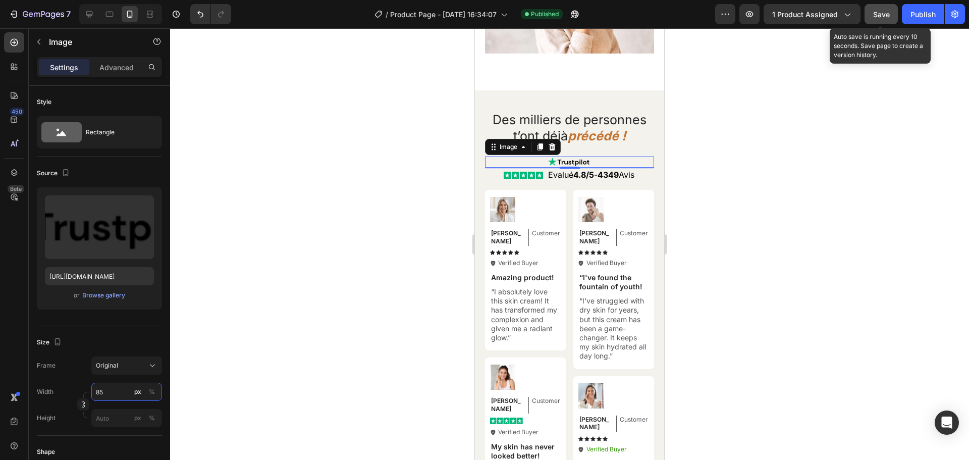
type input "85"
click at [878, 20] on button "Save" at bounding box center [881, 14] width 33 height 20
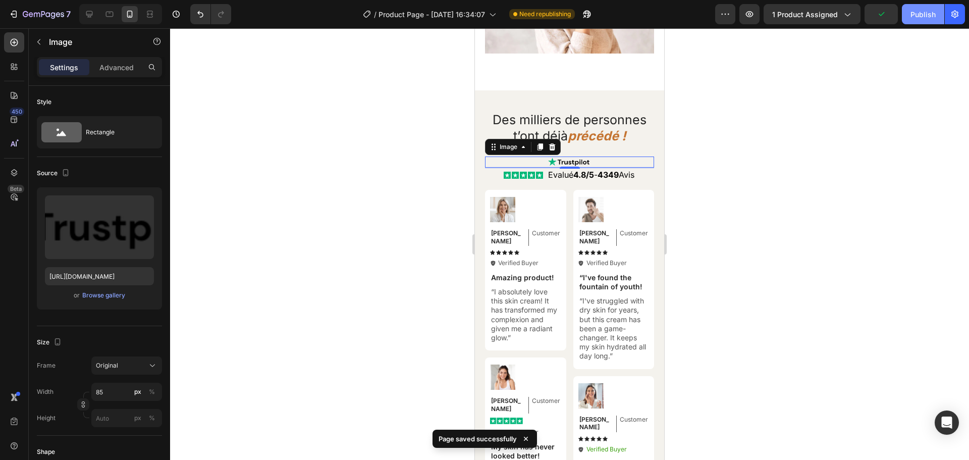
click at [918, 17] on div "Publish" at bounding box center [923, 14] width 25 height 11
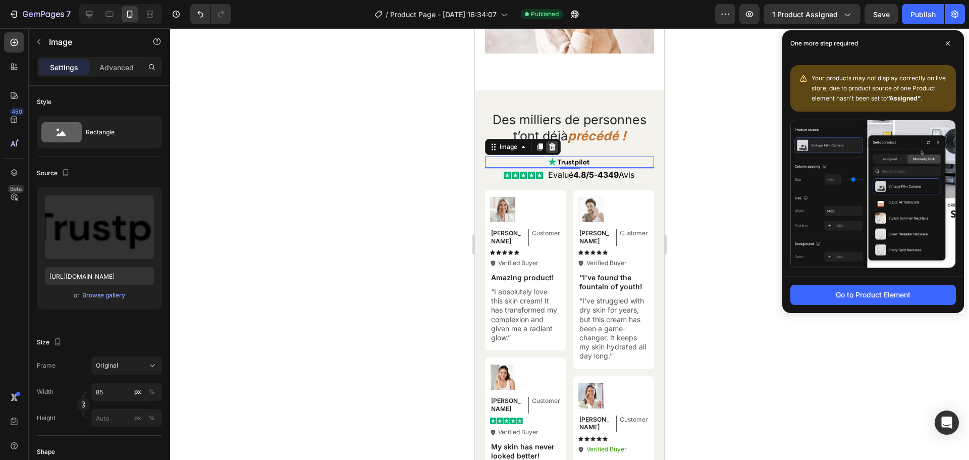
click at [550, 150] on icon at bounding box center [552, 146] width 7 height 7
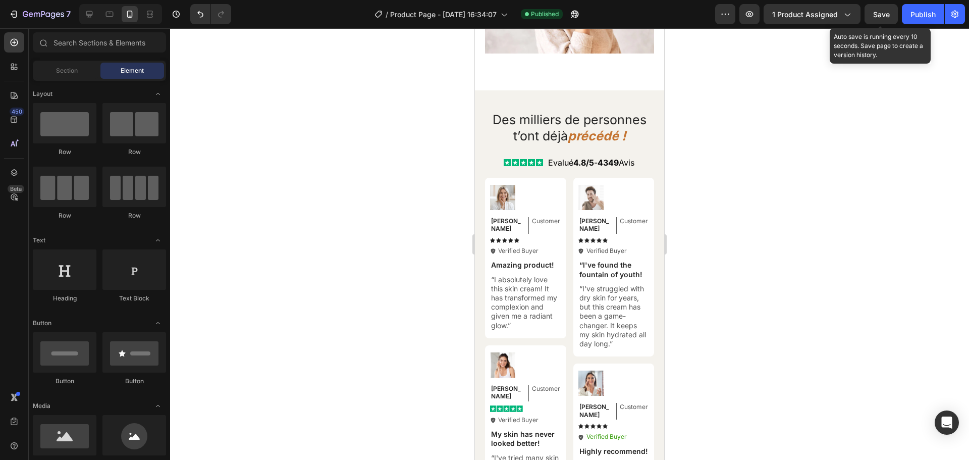
click at [880, 19] on div "Save" at bounding box center [882, 14] width 17 height 11
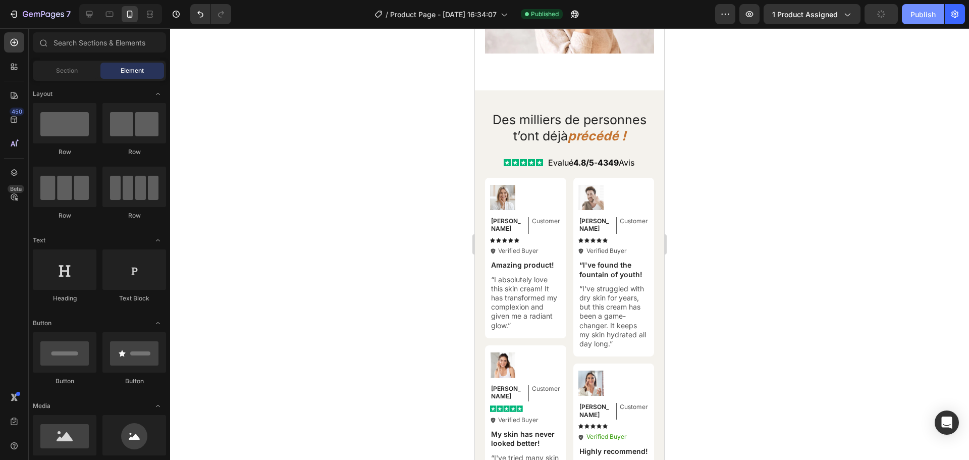
click at [919, 16] on div "Publish" at bounding box center [923, 14] width 25 height 11
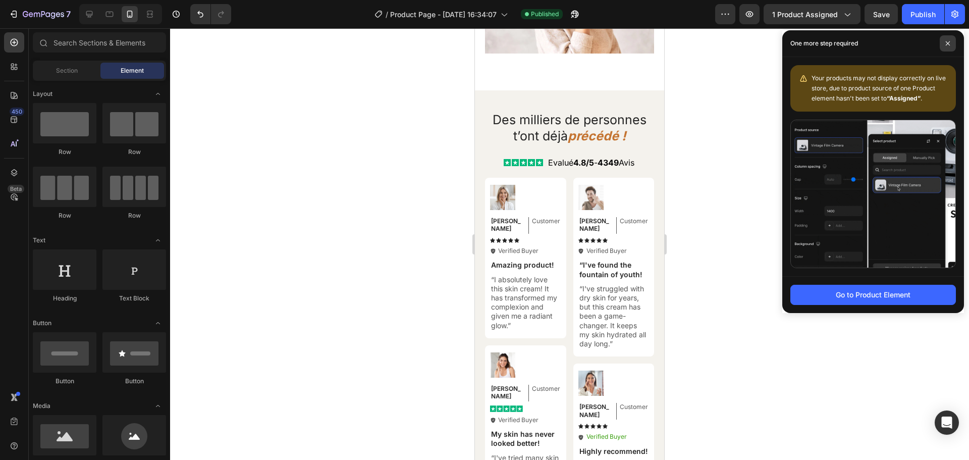
click at [949, 38] on span at bounding box center [948, 43] width 16 height 16
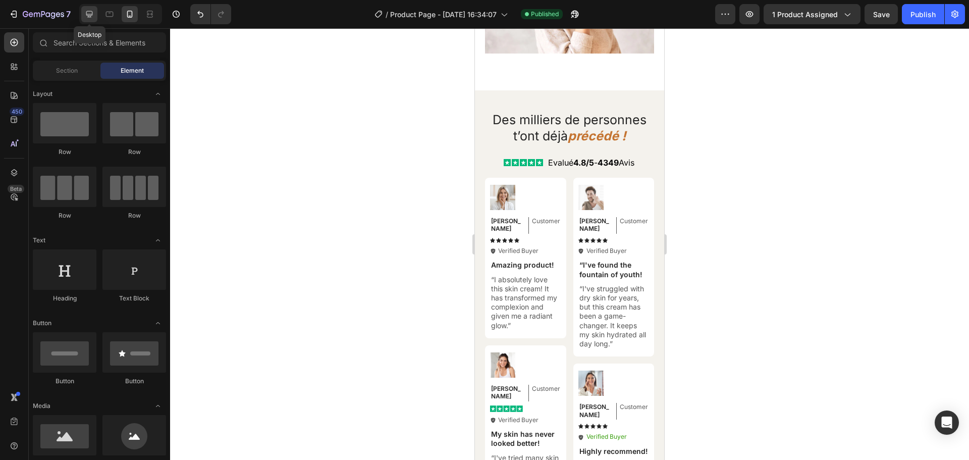
click at [90, 15] on icon at bounding box center [89, 14] width 7 height 7
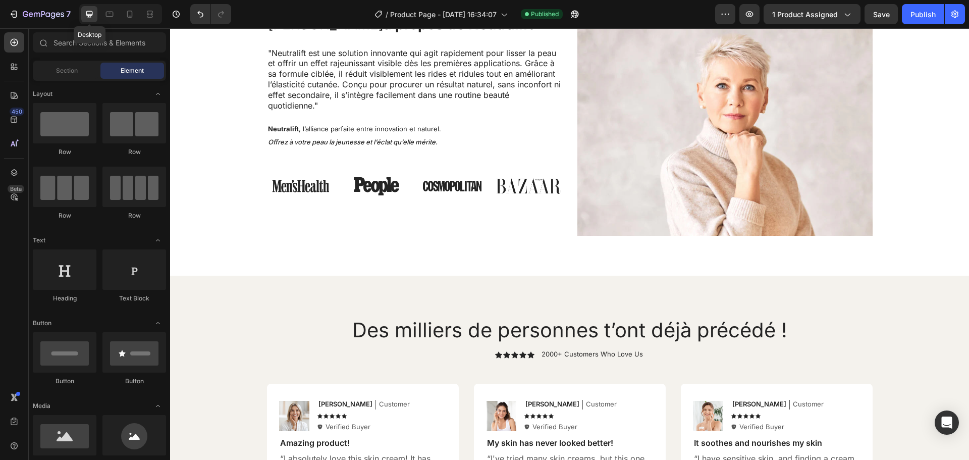
scroll to position [4037, 0]
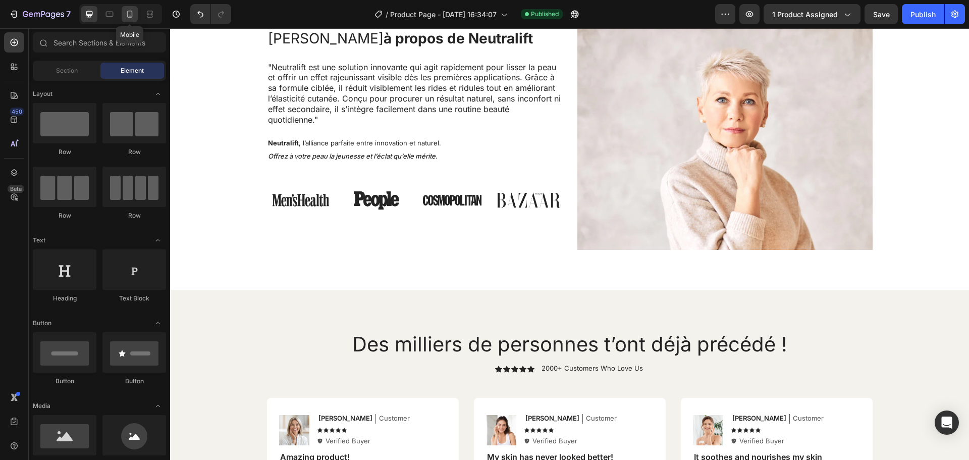
click at [129, 17] on icon at bounding box center [130, 14] width 10 height 10
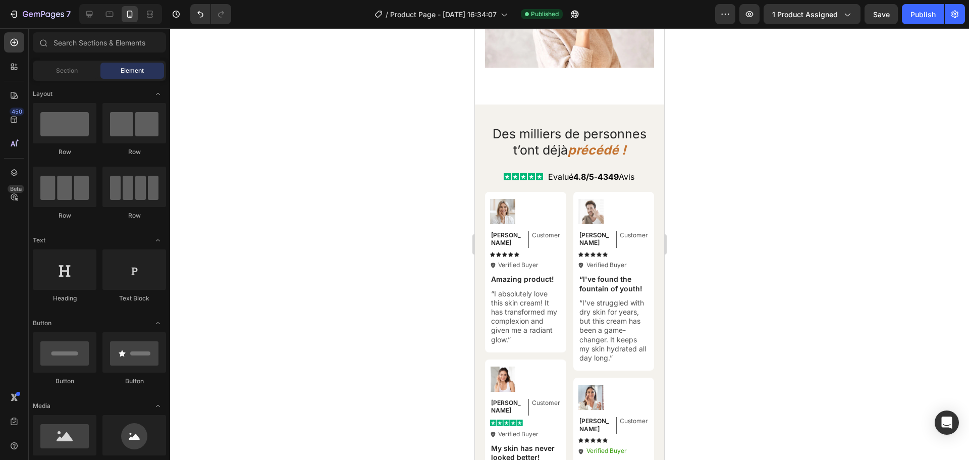
scroll to position [4045, 0]
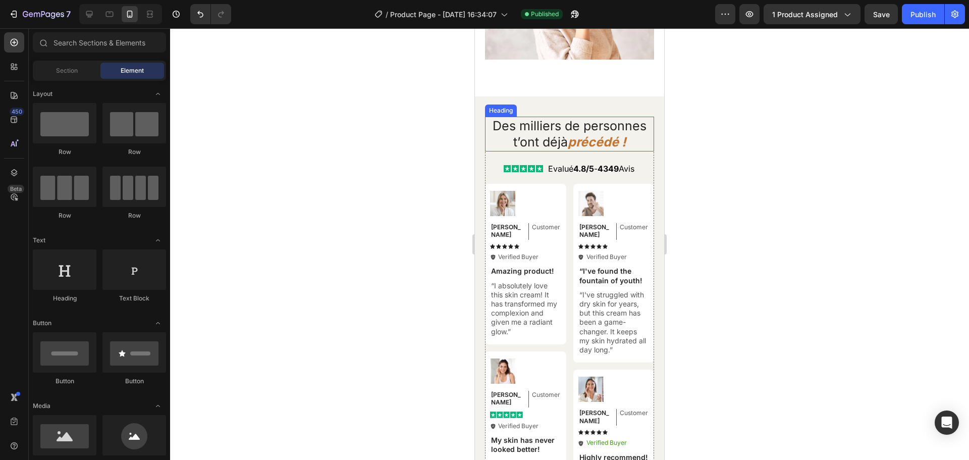
click at [536, 132] on span "Des milliers de personnes t’ont déjà" at bounding box center [570, 134] width 154 height 32
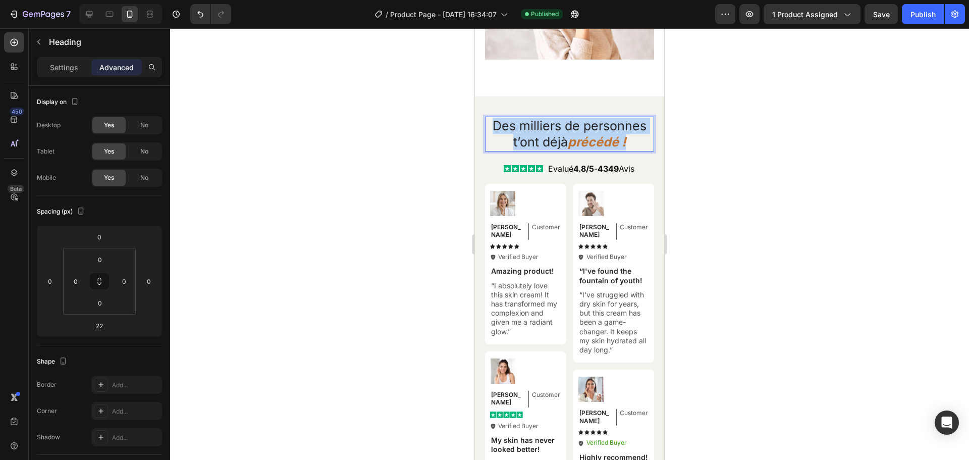
drag, startPoint x: 624, startPoint y: 145, endPoint x: 491, endPoint y: 127, distance: 133.5
click at [491, 127] on p "Des milliers de personnes t’ont déjà précédé !" at bounding box center [569, 134] width 167 height 33
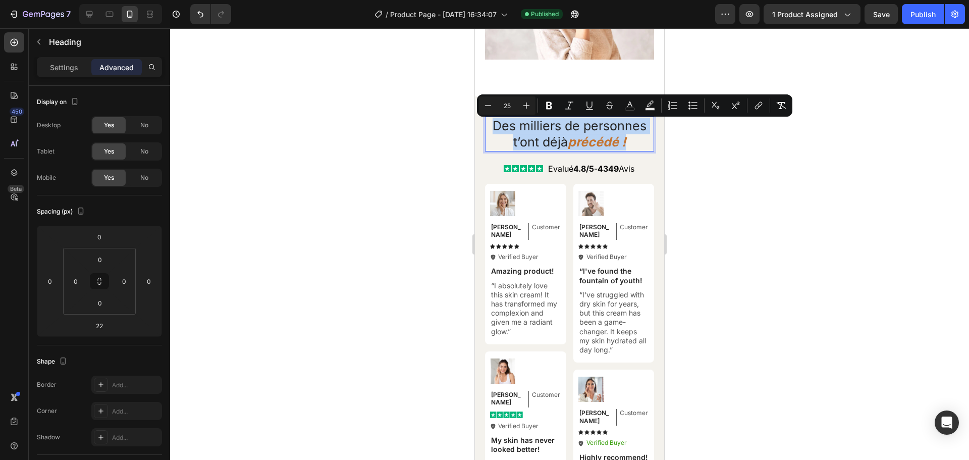
copy p "Des milliers de personnes t’ont déjà précédé !"
click at [90, 17] on icon at bounding box center [89, 14] width 7 height 7
type input "12"
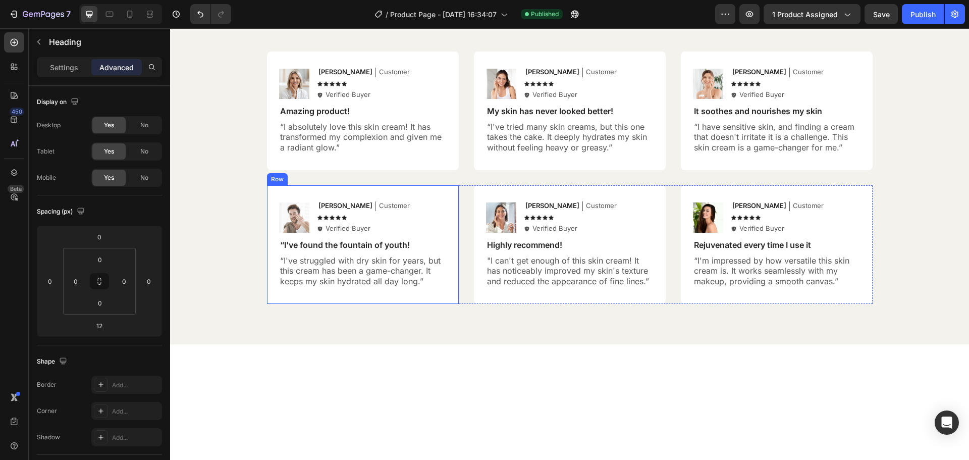
scroll to position [3817, 0]
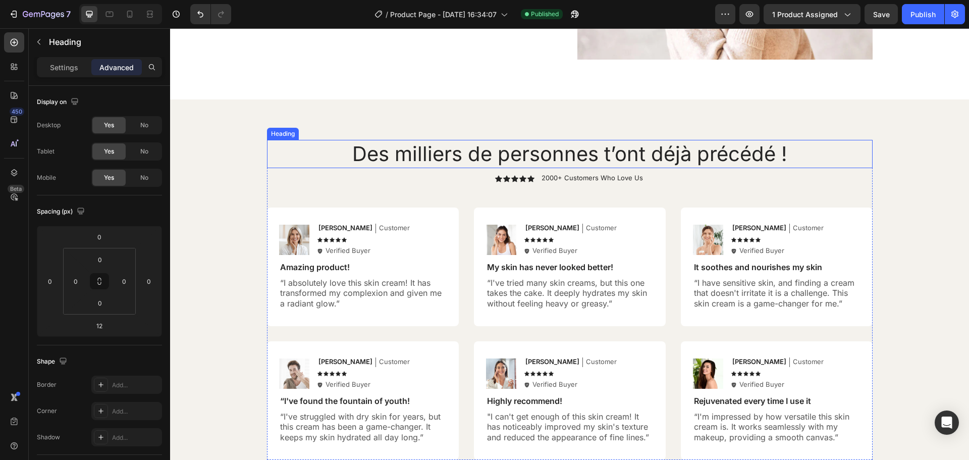
click at [546, 167] on p "Des milliers de personnes t’ont déjà précédé !" at bounding box center [570, 154] width 604 height 26
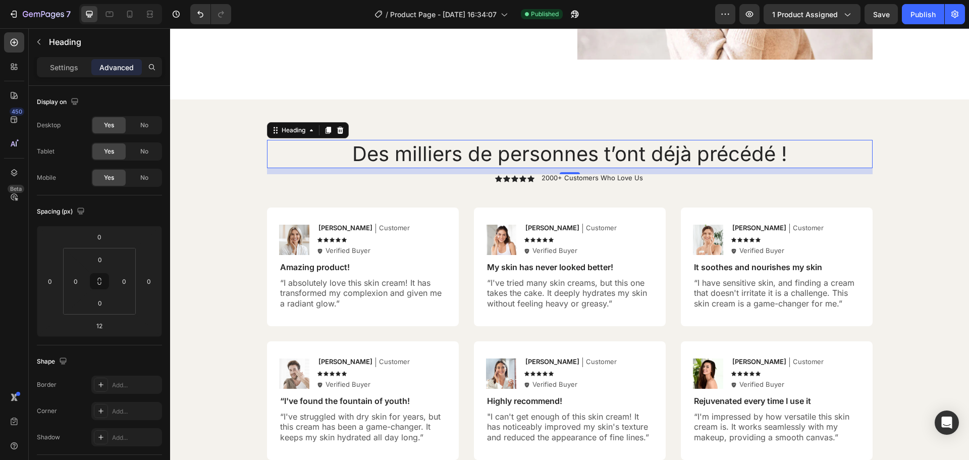
click at [783, 155] on p "Des milliers de personnes t’ont déjà précédé !" at bounding box center [570, 154] width 604 height 26
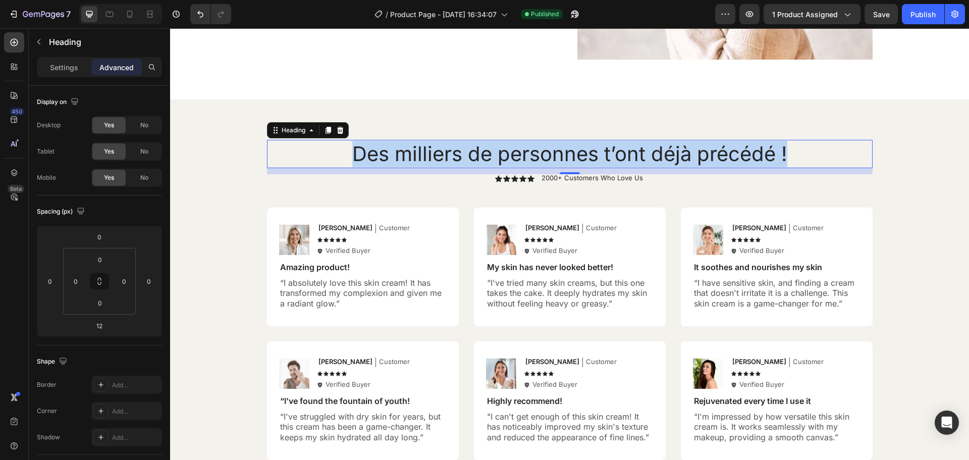
drag, startPoint x: 783, startPoint y: 155, endPoint x: 353, endPoint y: 164, distance: 429.3
click at [353, 164] on p "Des milliers de personnes t’ont déjà précédé !" at bounding box center [570, 154] width 604 height 26
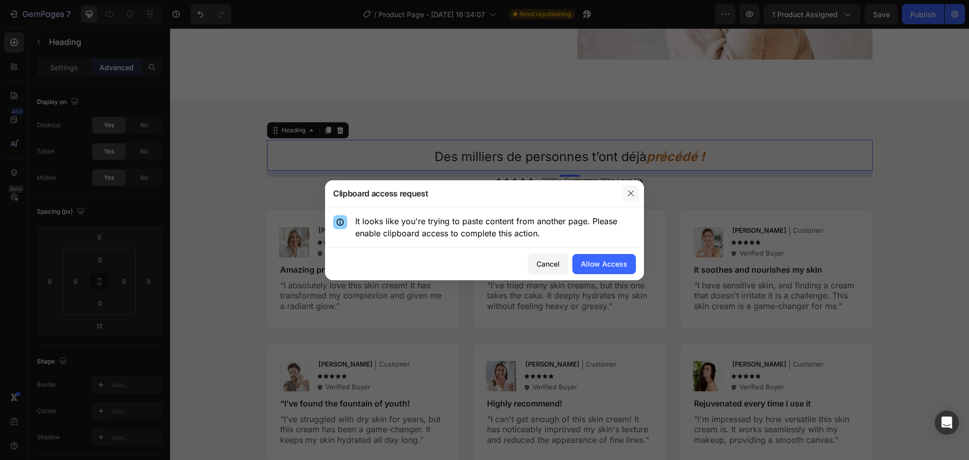
click at [632, 191] on icon "button" at bounding box center [631, 193] width 8 height 8
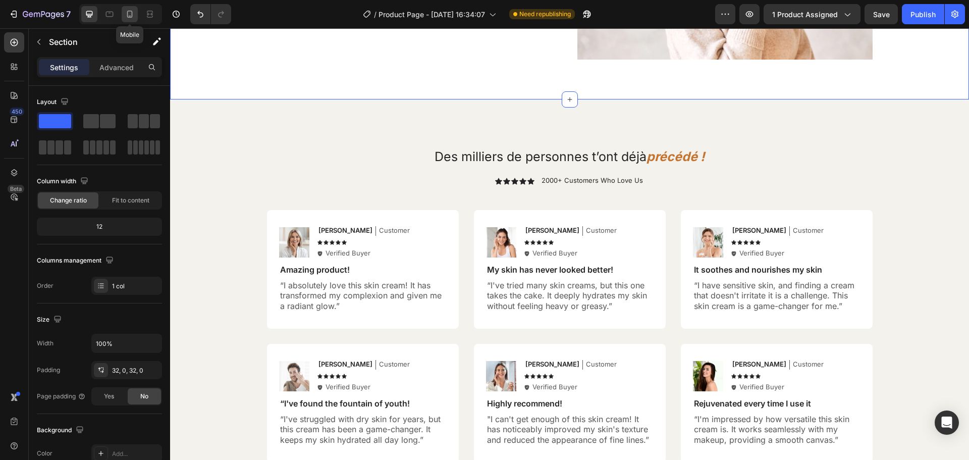
click at [128, 13] on icon at bounding box center [130, 14] width 10 height 10
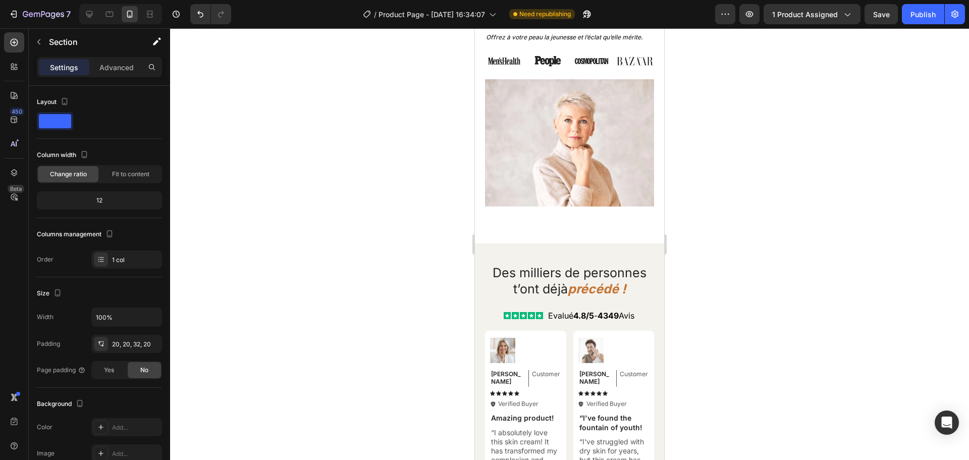
scroll to position [3933, 0]
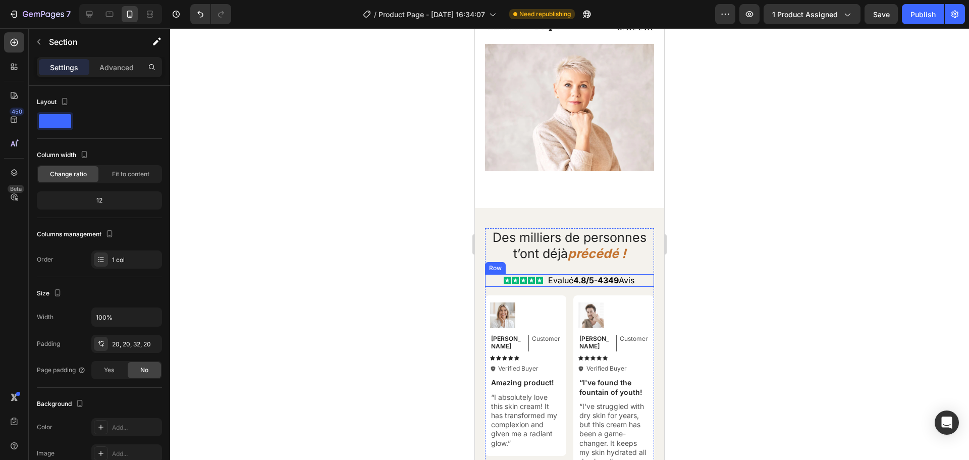
click at [492, 283] on div "Icon Icon Icon Icon Icon Icon List Evalué 4.8/5 - 4349 Avis Text Block Row" at bounding box center [569, 280] width 169 height 13
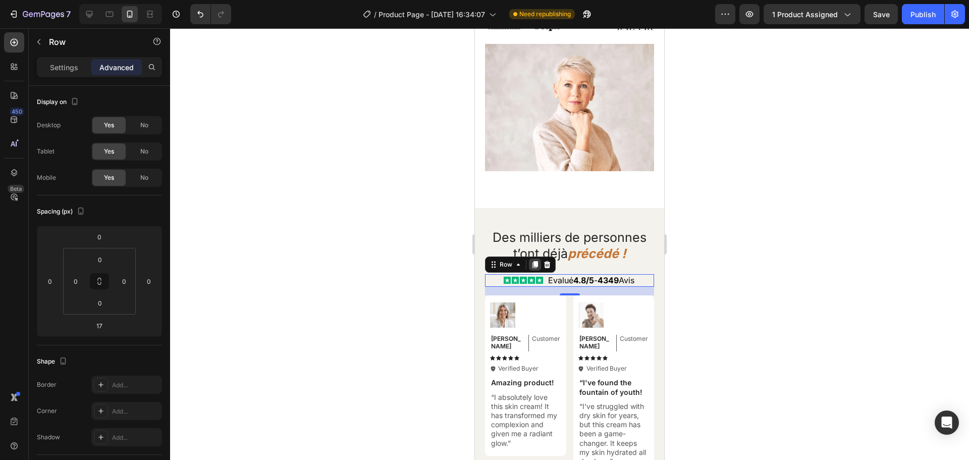
click at [534, 268] on icon at bounding box center [536, 264] width 6 height 7
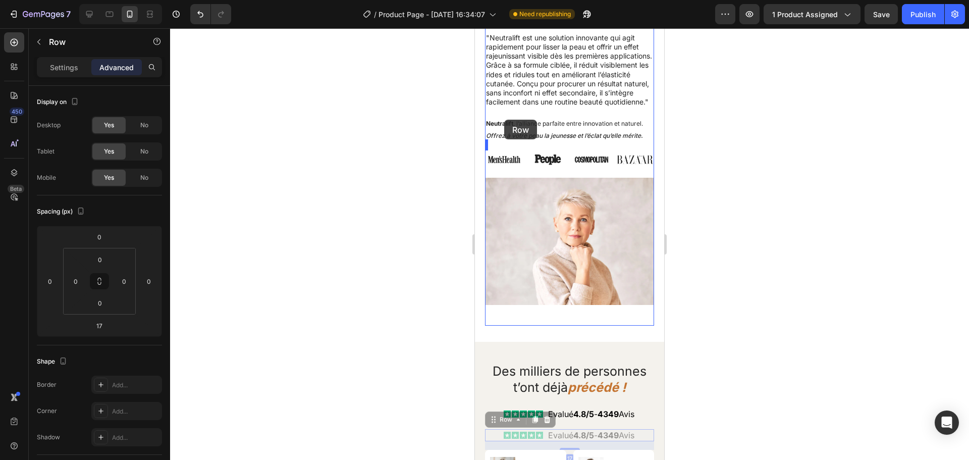
scroll to position [3771, 0]
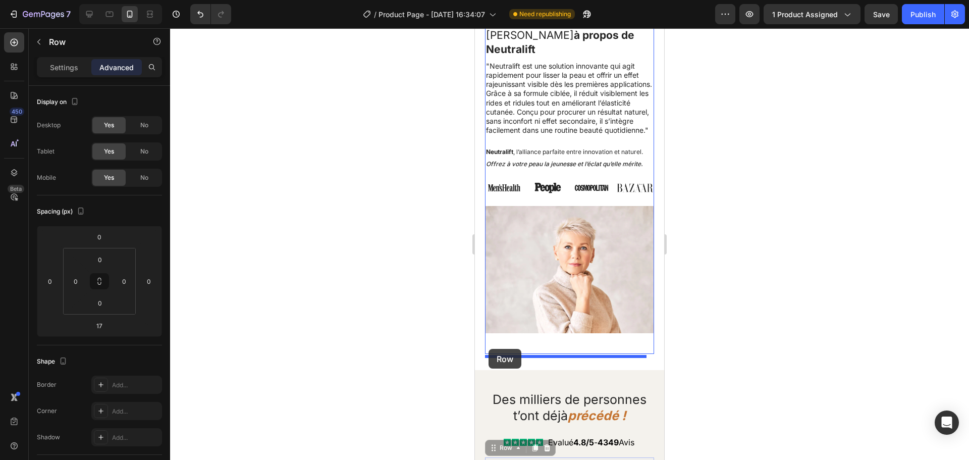
drag, startPoint x: 493, startPoint y: 287, endPoint x: 489, endPoint y: 349, distance: 62.2
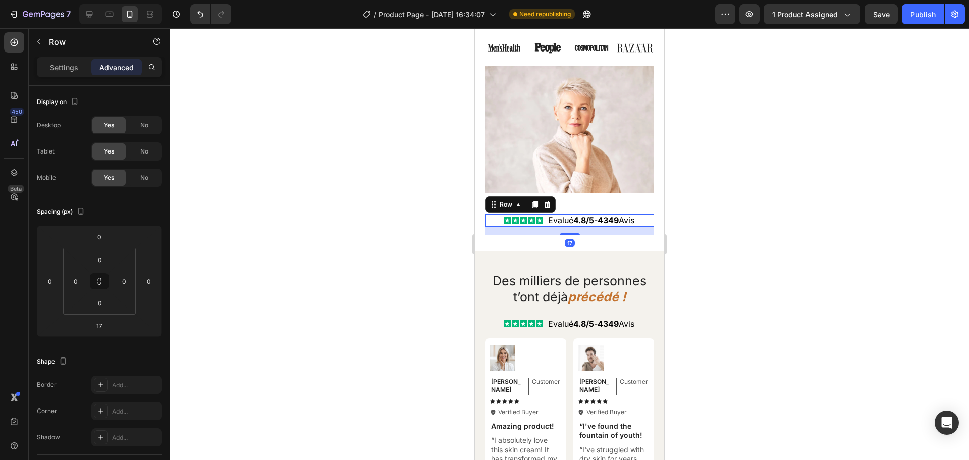
scroll to position [3912, 0]
click at [89, 17] on icon at bounding box center [89, 14] width 7 height 7
type input "6"
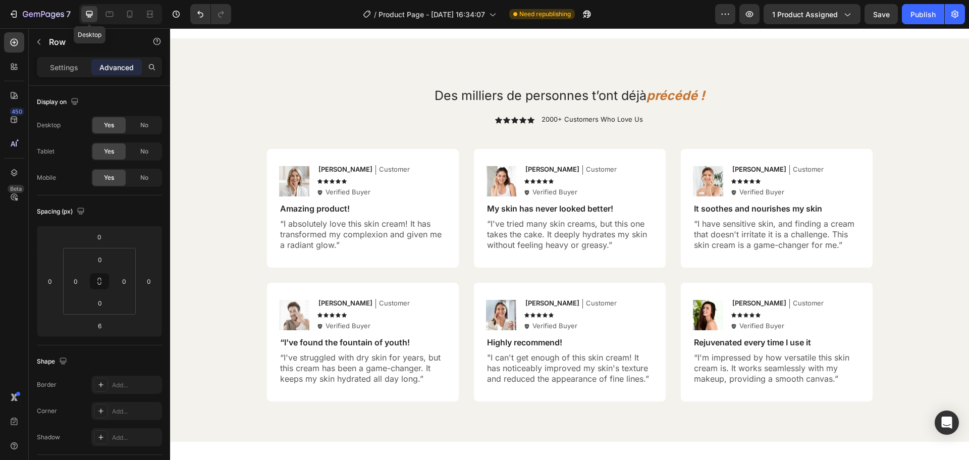
scroll to position [3813, 0]
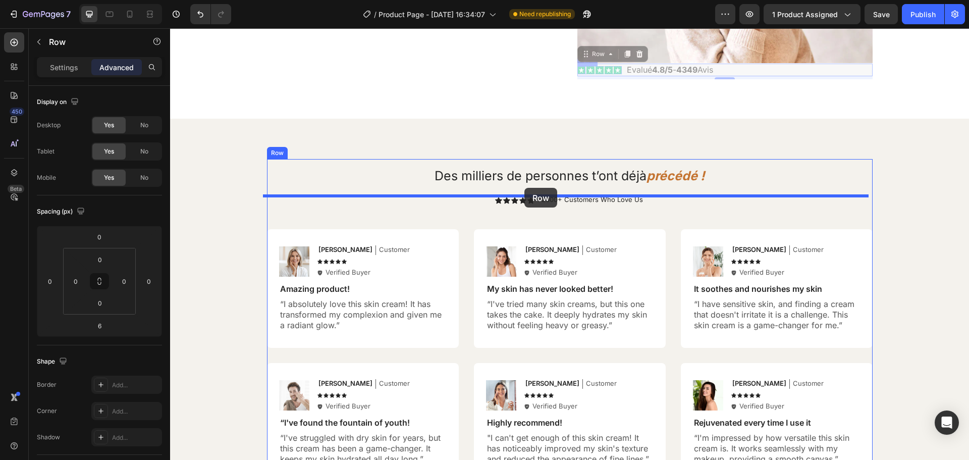
drag, startPoint x: 584, startPoint y: 56, endPoint x: 525, endPoint y: 188, distance: 144.9
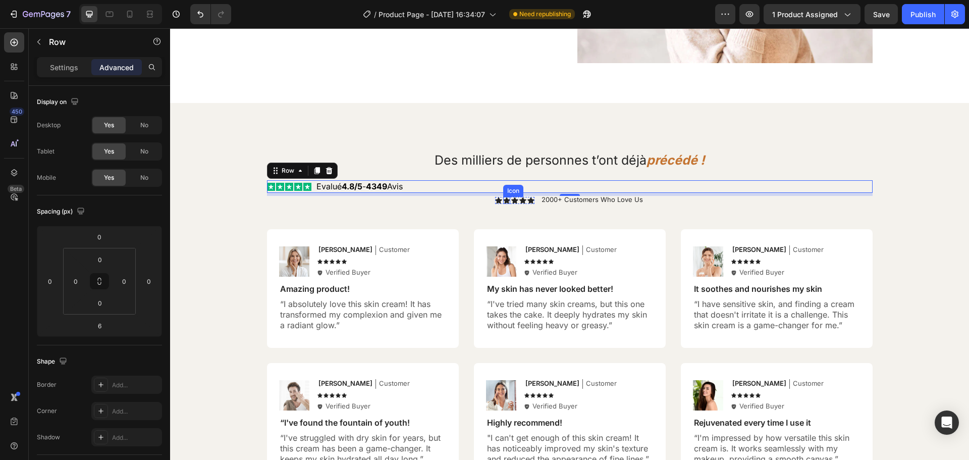
click at [504, 201] on icon at bounding box center [506, 200] width 7 height 7
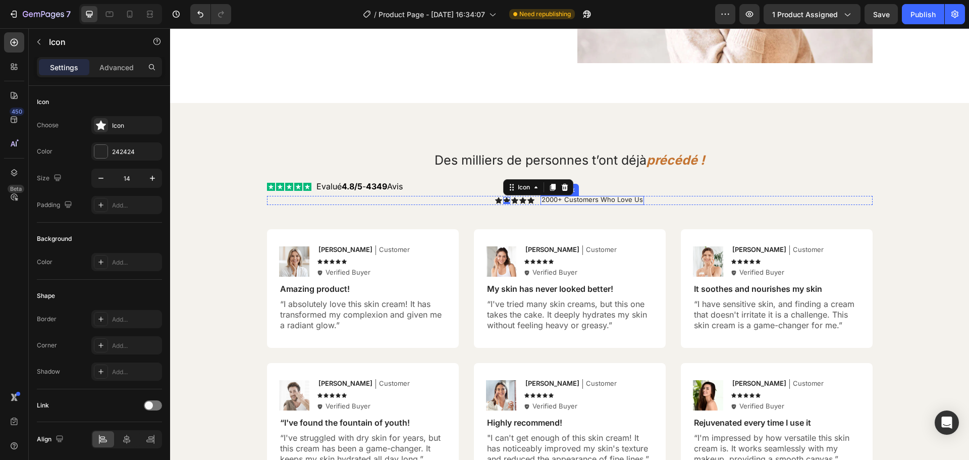
click at [629, 200] on p "2000+ Customers Who Love Us" at bounding box center [592, 200] width 101 height 8
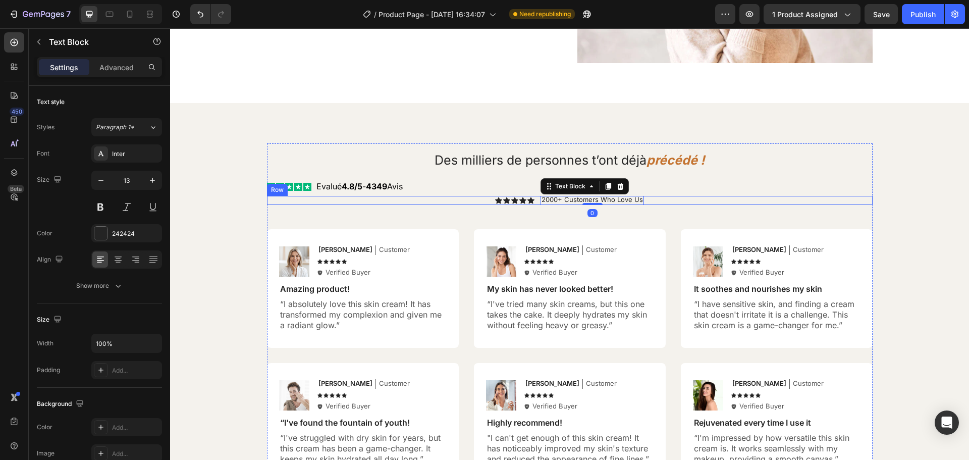
click at [641, 201] on div "Icon Icon Icon Icon Icon Icon List 2000+ Customers Who Love Us Text Block 0 Row" at bounding box center [570, 200] width 606 height 9
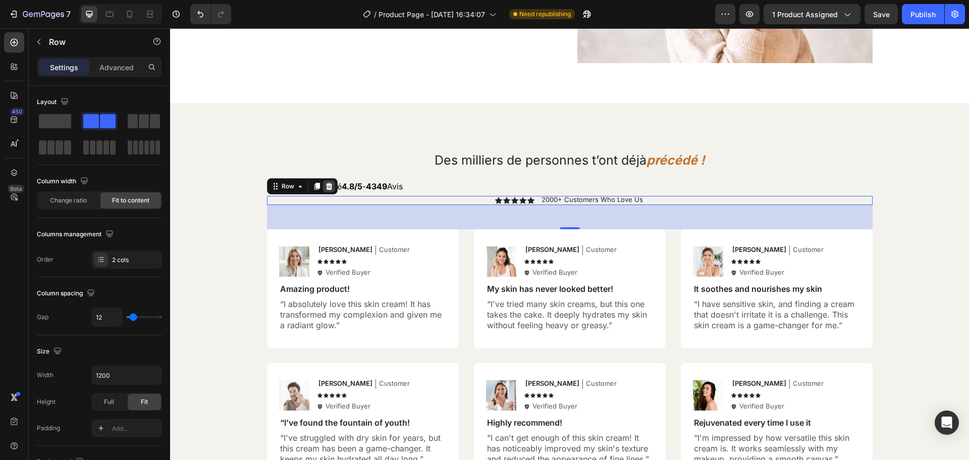
click at [326, 187] on icon at bounding box center [329, 186] width 7 height 7
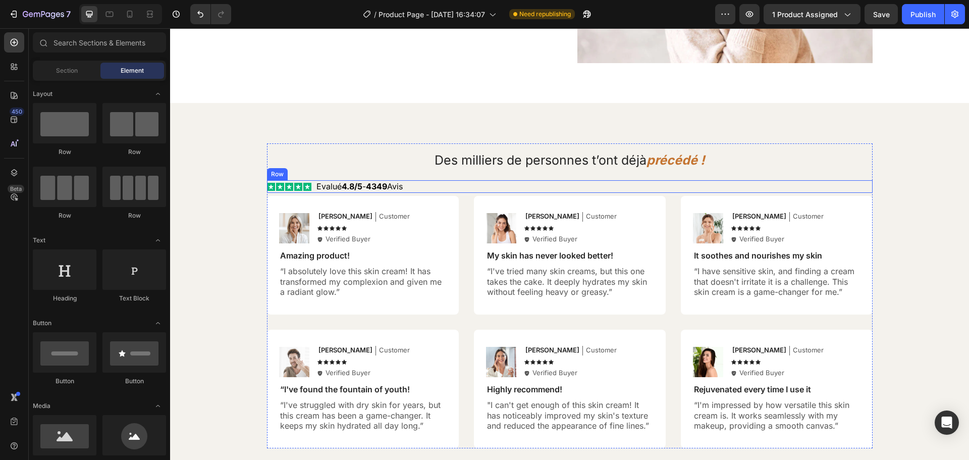
click at [427, 189] on div "Icon Icon Icon Icon Icon Icon List Evalué 4.8/5 - 4349 Avis Text Block Row" at bounding box center [570, 186] width 606 height 13
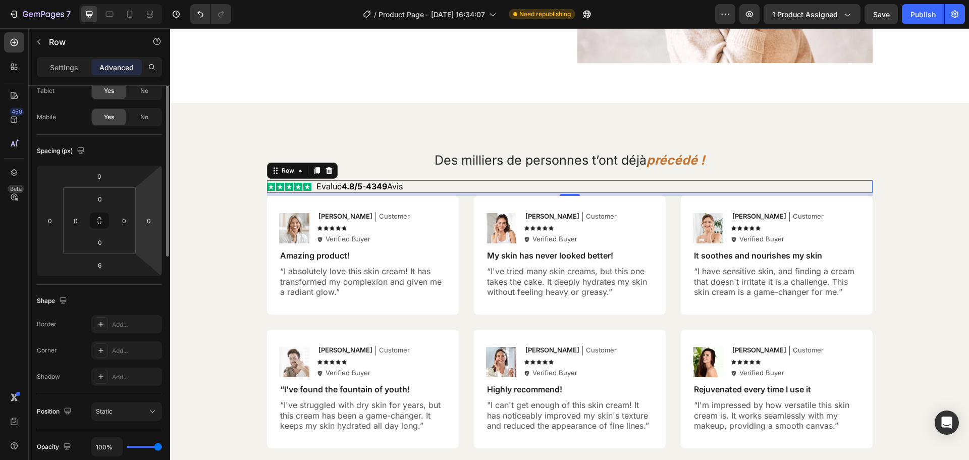
scroll to position [0, 0]
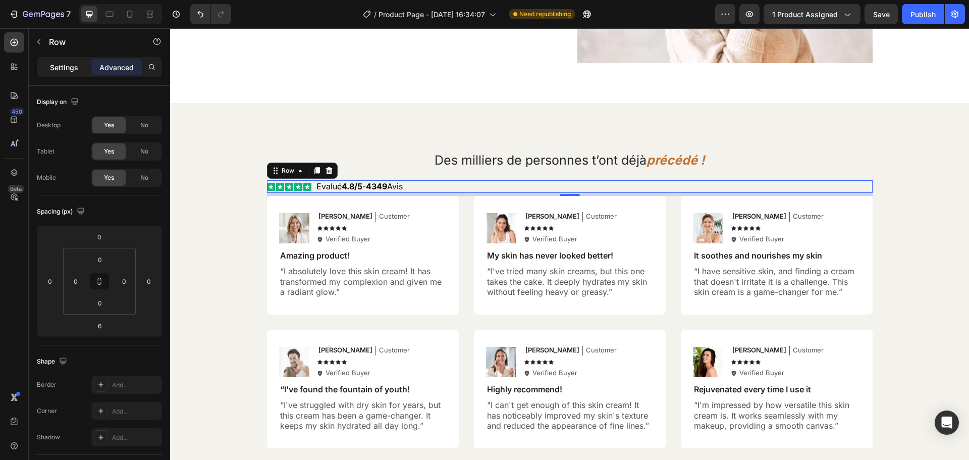
click at [55, 71] on p "Settings" at bounding box center [64, 67] width 28 height 11
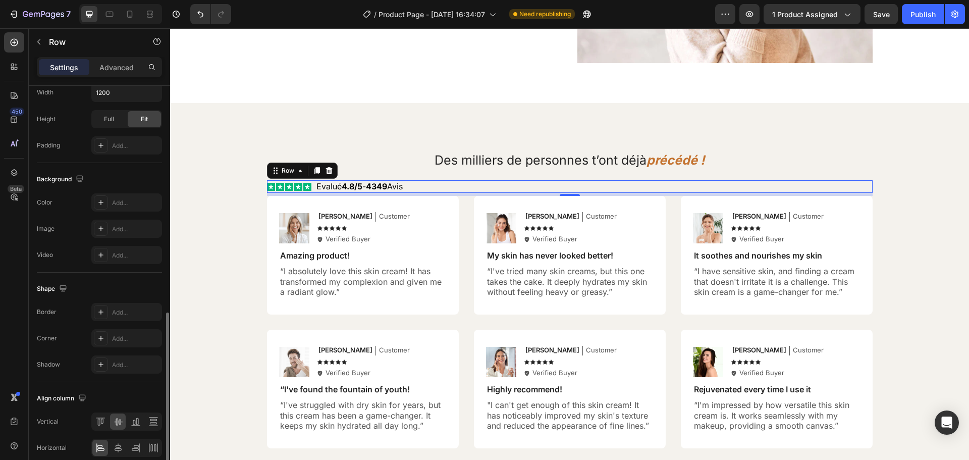
scroll to position [328, 0]
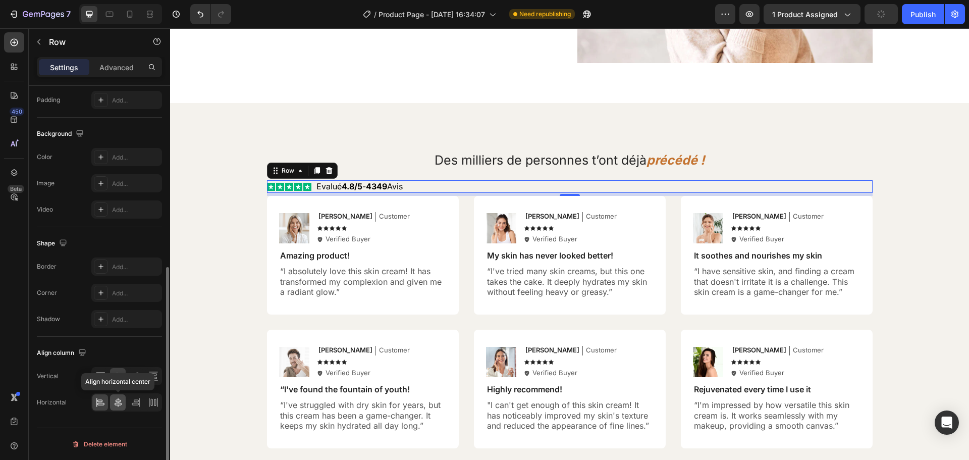
click at [116, 402] on icon at bounding box center [118, 402] width 10 height 10
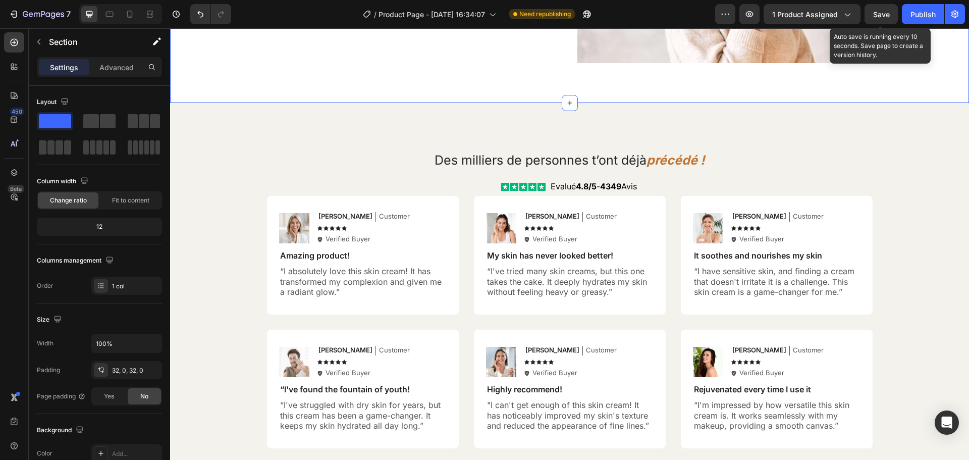
click at [889, 10] on span "Save" at bounding box center [882, 14] width 17 height 9
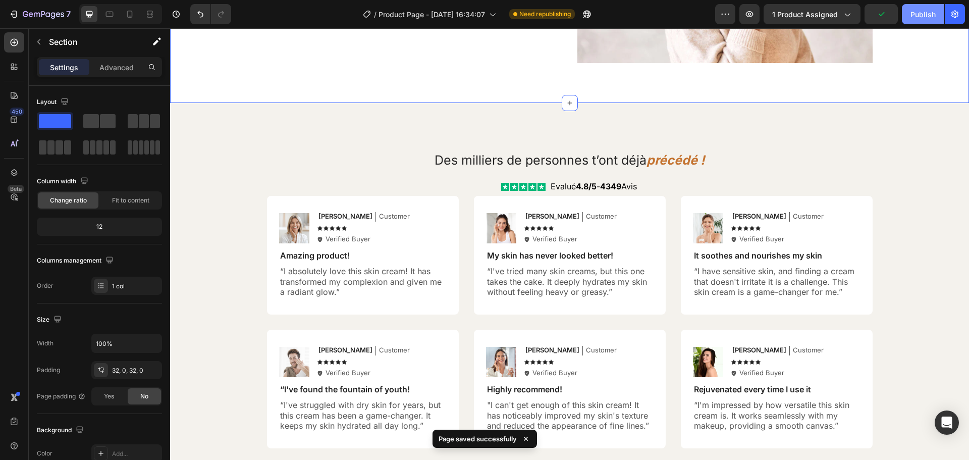
click at [913, 14] on div "Publish" at bounding box center [923, 14] width 25 height 11
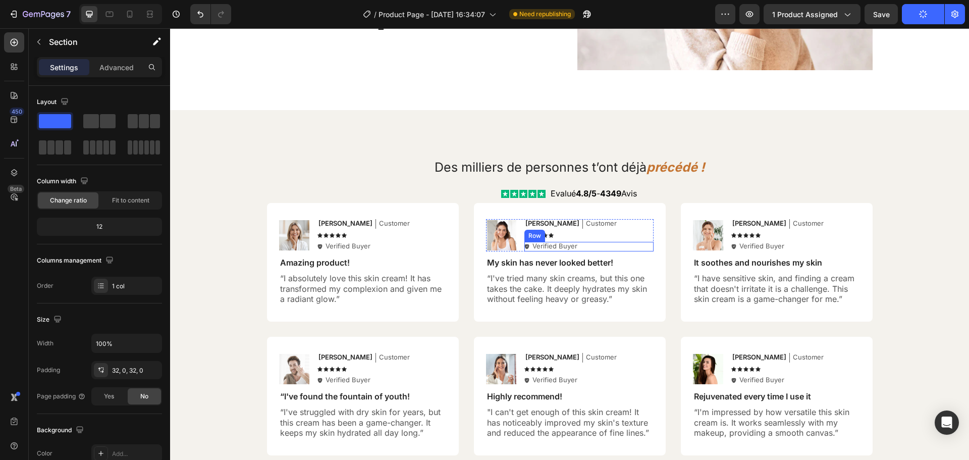
scroll to position [3806, 0]
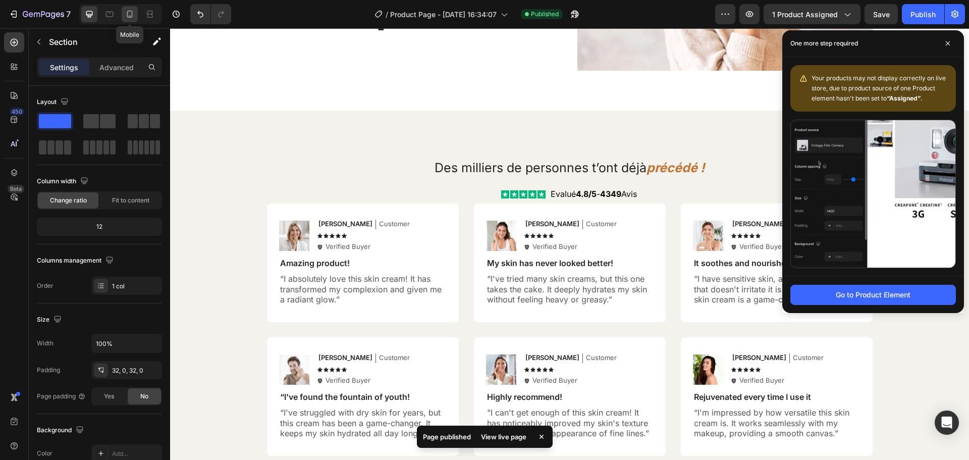
click at [131, 16] on icon at bounding box center [130, 14] width 10 height 10
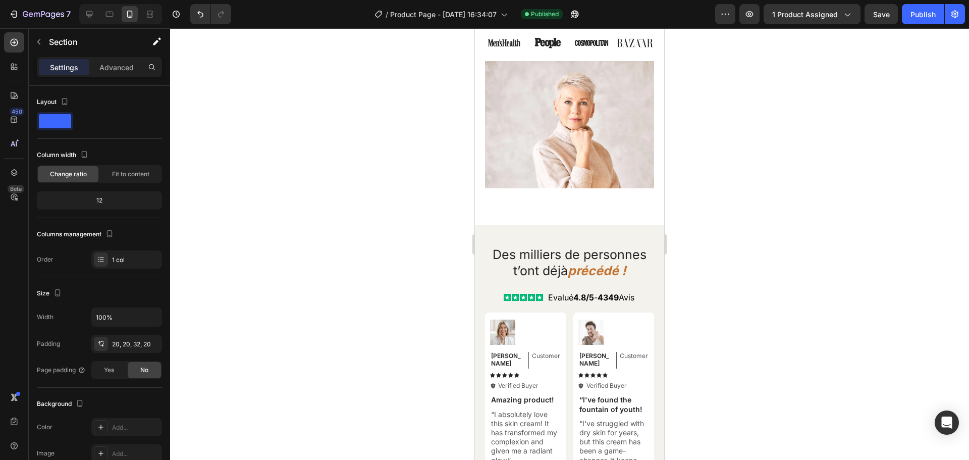
scroll to position [3916, 0]
click at [517, 131] on img at bounding box center [569, 125] width 169 height 127
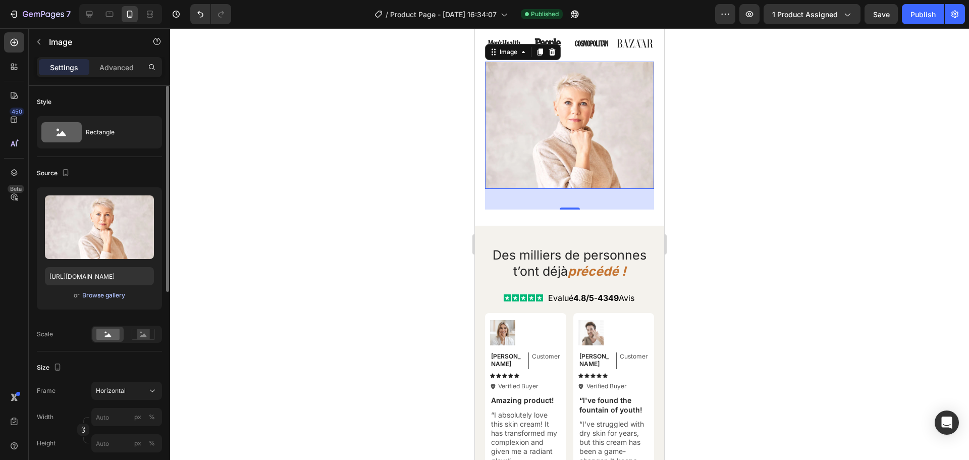
click at [104, 299] on div "Browse gallery" at bounding box center [103, 295] width 43 height 9
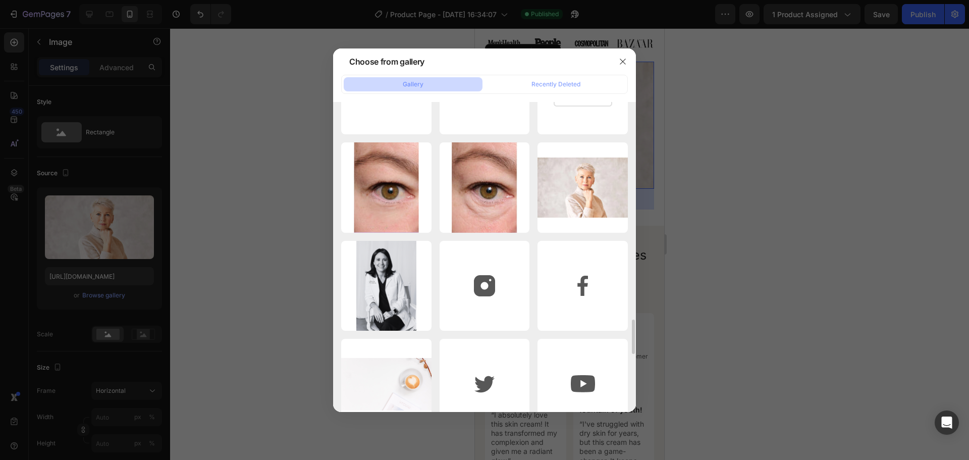
scroll to position [1934, 0]
click at [0, 0] on p "2057.33 kb" at bounding box center [0, 0] width 0 height 0
type input "https://cdn.shopify.com/s/files/1/0963/3988/6409/files/gempages_579311091461391…"
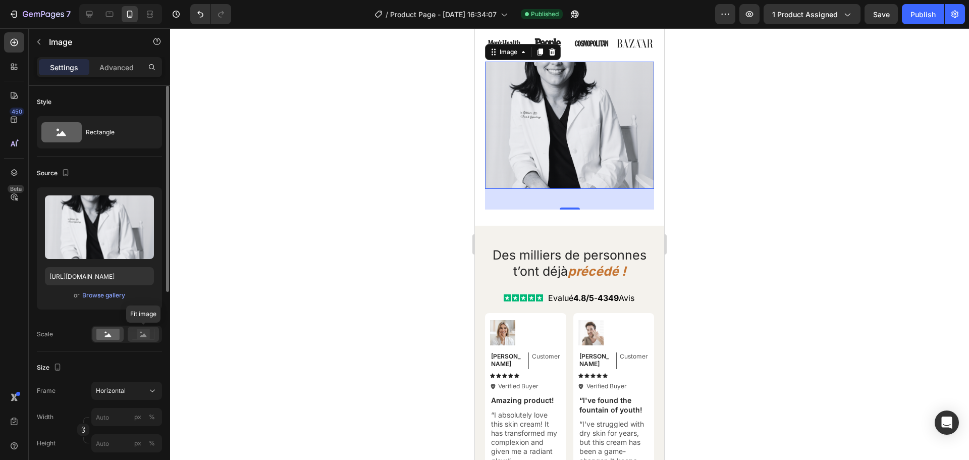
click at [141, 335] on rect at bounding box center [143, 334] width 13 height 10
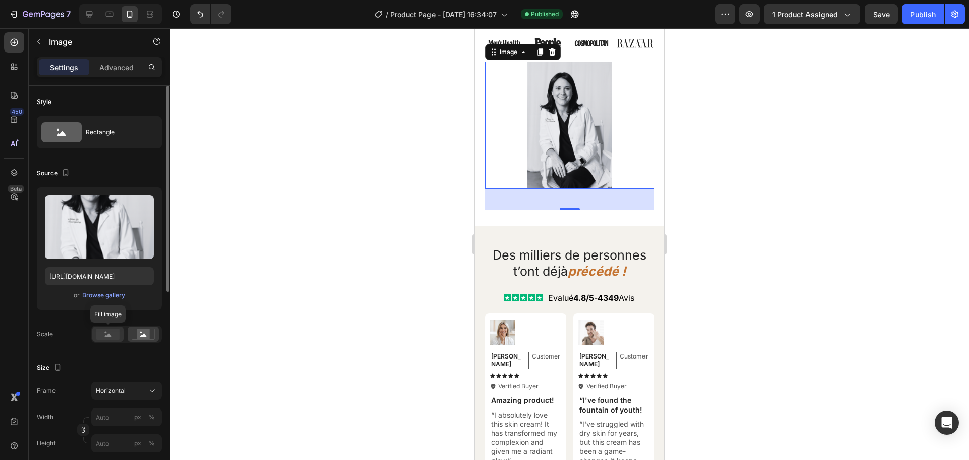
click at [104, 337] on rect at bounding box center [107, 334] width 23 height 11
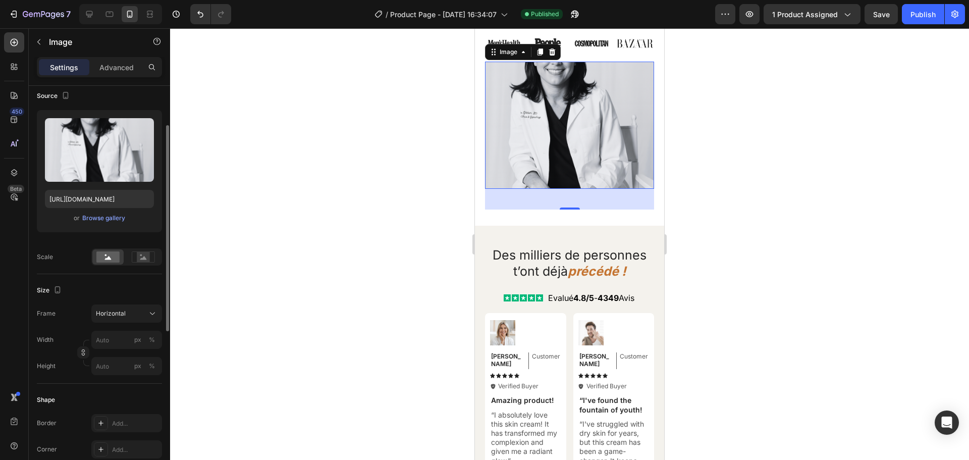
scroll to position [78, 0]
click at [126, 311] on div "Horizontal" at bounding box center [120, 313] width 49 height 9
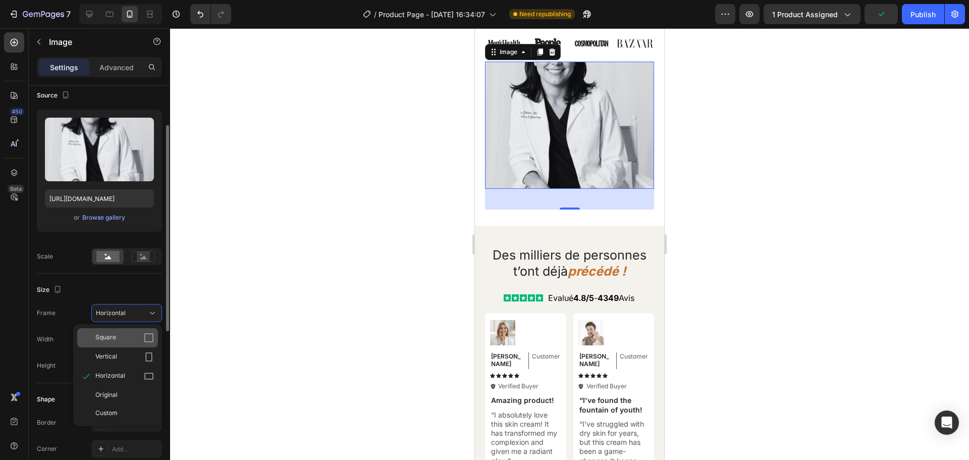
click at [122, 332] on div "Square" at bounding box center [117, 337] width 81 height 19
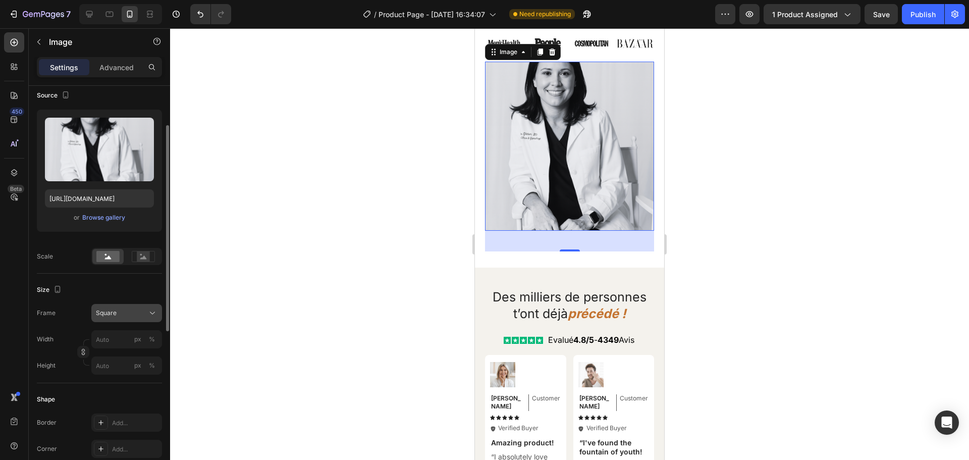
click at [125, 310] on div "Square" at bounding box center [120, 313] width 49 height 9
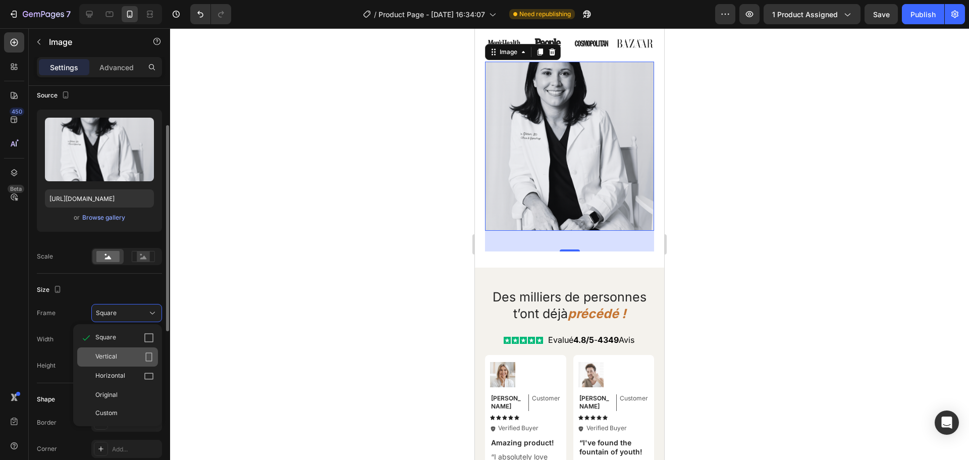
click at [109, 355] on span "Vertical" at bounding box center [106, 357] width 22 height 10
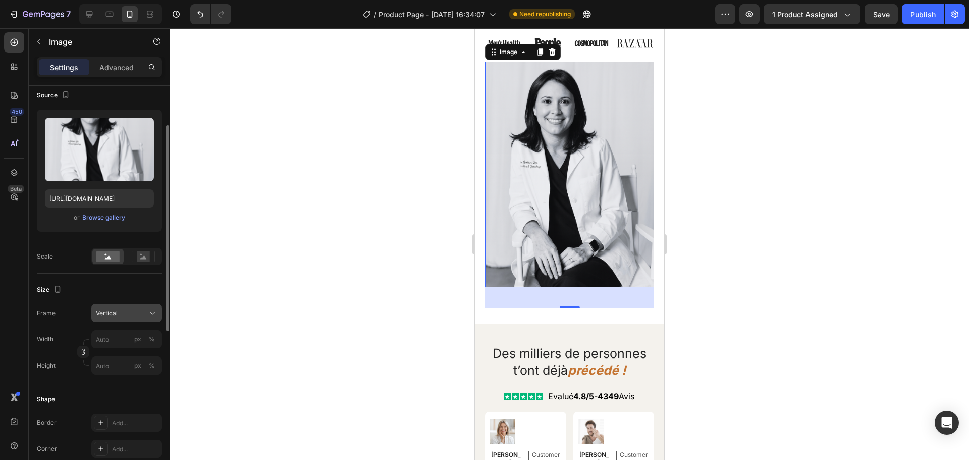
click at [119, 316] on div "Vertical" at bounding box center [120, 313] width 49 height 9
click at [114, 391] on span "Original" at bounding box center [106, 394] width 22 height 9
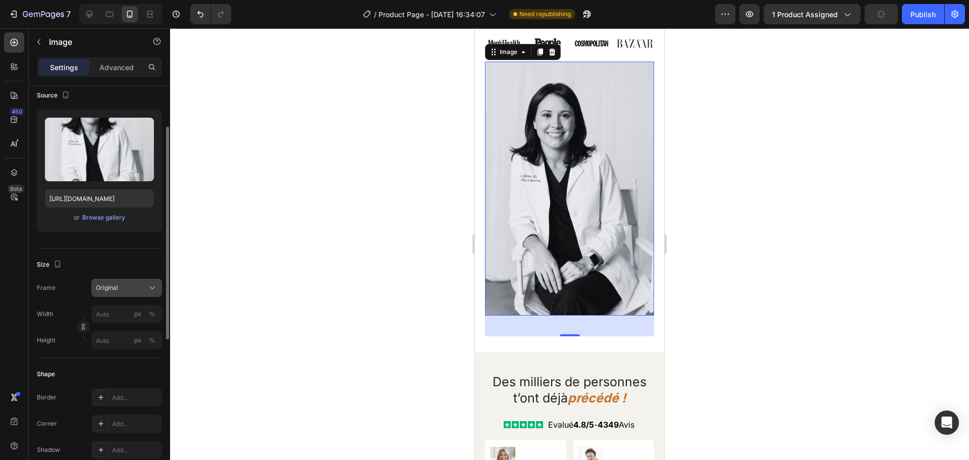
click at [121, 287] on div "Original" at bounding box center [120, 287] width 49 height 9
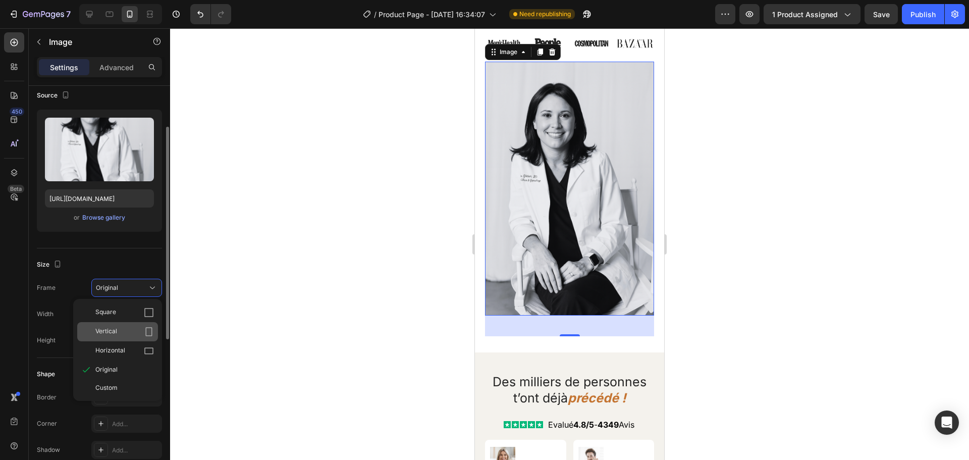
click at [118, 328] on div "Vertical" at bounding box center [124, 332] width 59 height 10
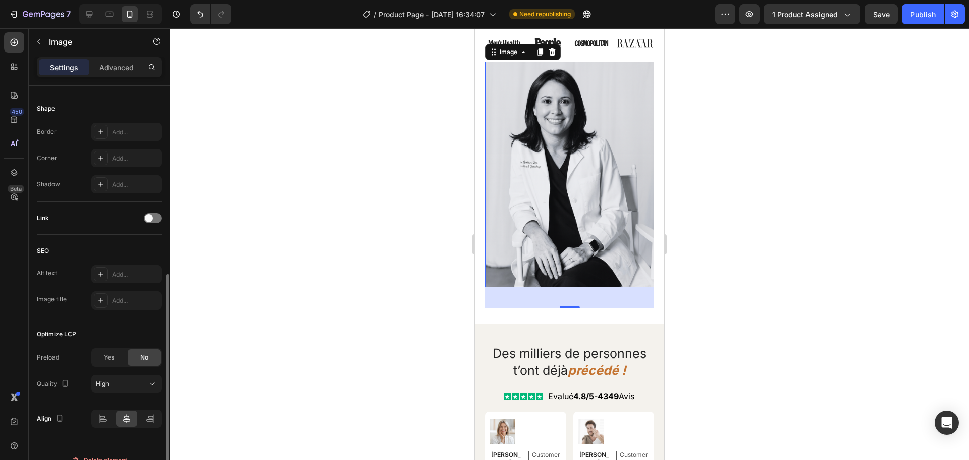
scroll to position [385, 0]
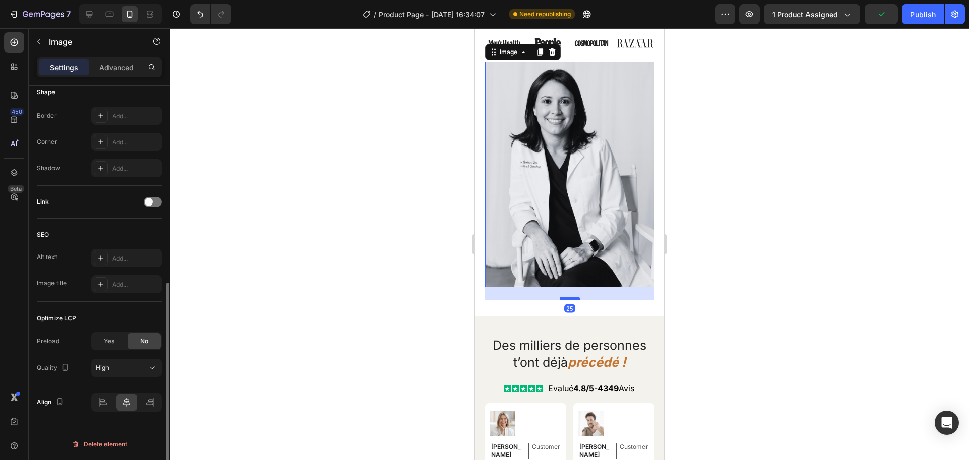
drag, startPoint x: 569, startPoint y: 305, endPoint x: 569, endPoint y: 296, distance: 8.6
click at [569, 297] on div at bounding box center [570, 298] width 20 height 3
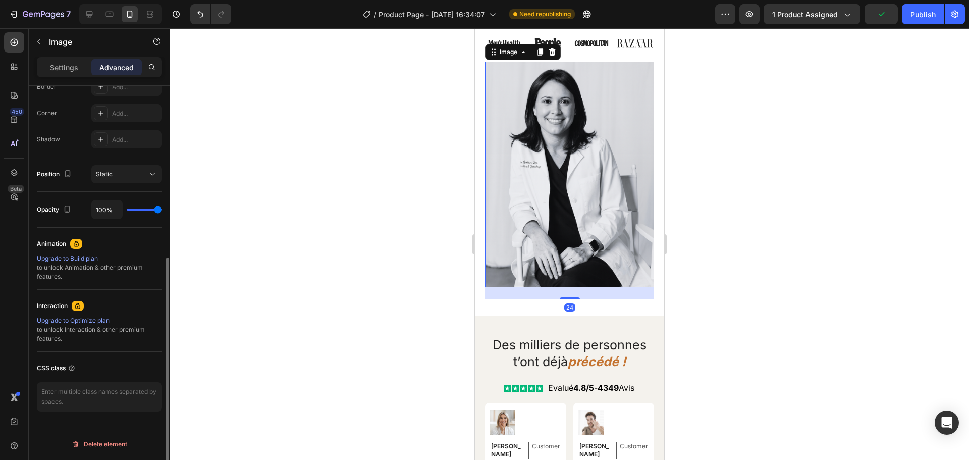
scroll to position [298, 0]
click at [740, 252] on div at bounding box center [569, 244] width 799 height 432
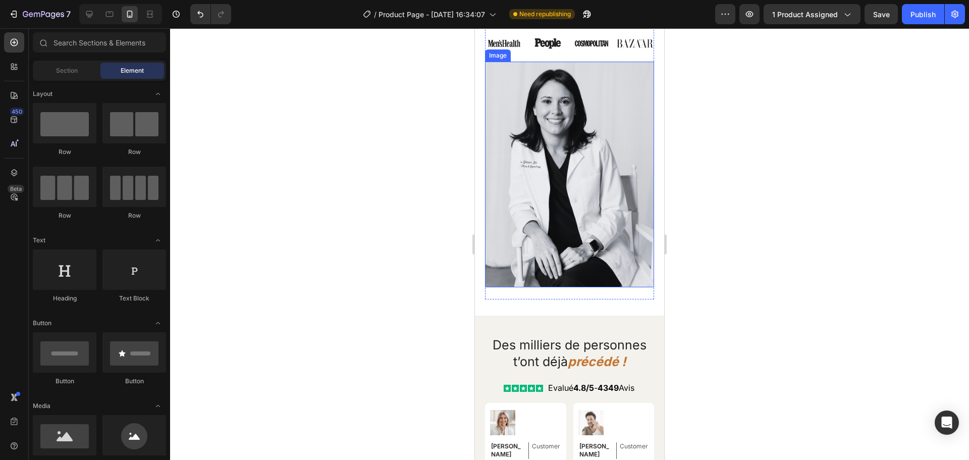
click at [592, 270] on img at bounding box center [569, 175] width 169 height 226
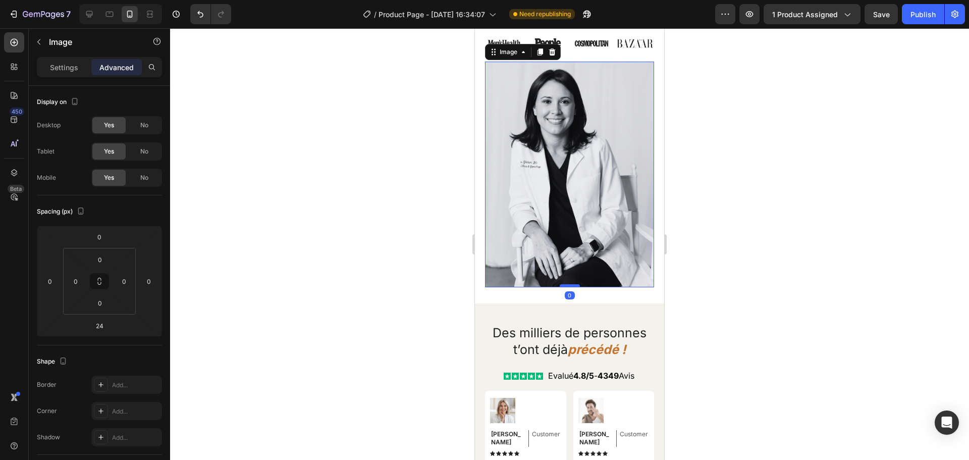
drag, startPoint x: 567, startPoint y: 297, endPoint x: 567, endPoint y: 284, distance: 12.6
click at [567, 284] on div at bounding box center [570, 285] width 20 height 3
type input "0"
click at [766, 227] on div at bounding box center [569, 244] width 799 height 432
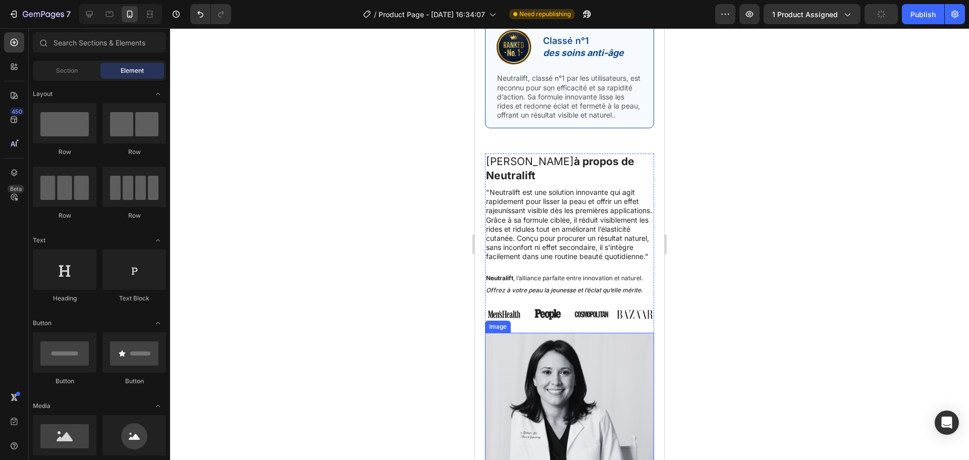
scroll to position [3548, 0]
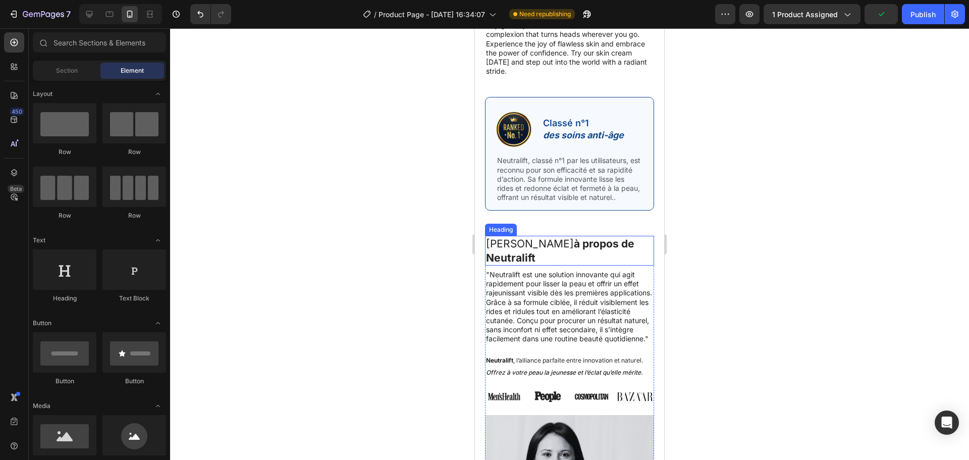
click at [560, 236] on h2 "Dr. Sofia Legrand à propos de Neutralift" at bounding box center [569, 251] width 169 height 30
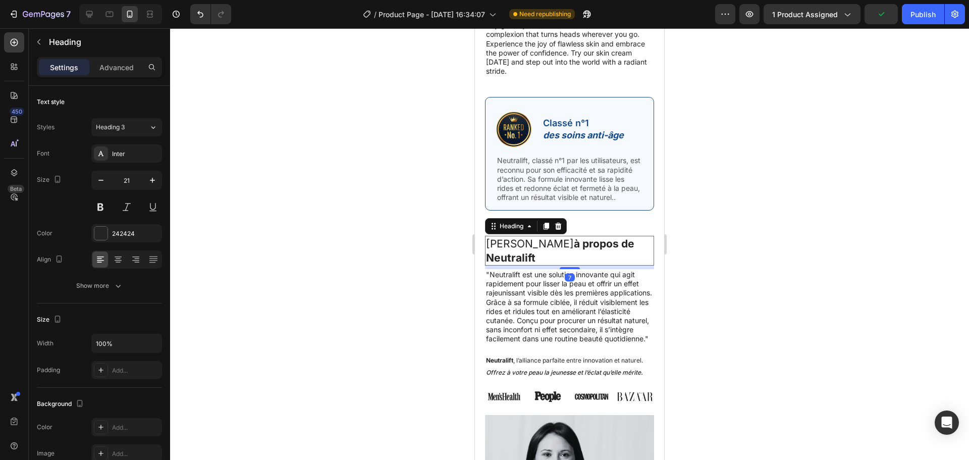
click at [560, 236] on h2 "Dr. Sofia Legrand à propos de Neutralift" at bounding box center [569, 251] width 169 height 30
click at [560, 237] on p "Dr. Sofia Legrand à propos de Neutralift" at bounding box center [569, 251] width 167 height 28
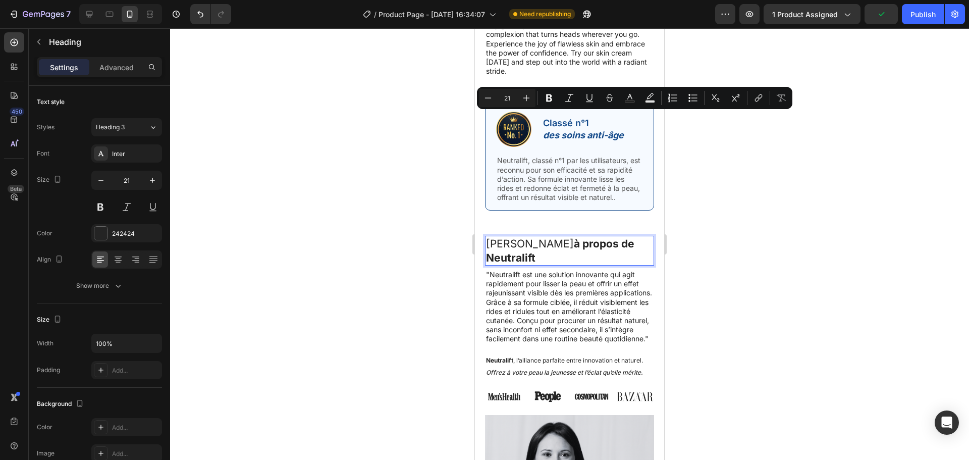
click at [560, 237] on p "Dr. Sofia Legrand à propos de Neutralift" at bounding box center [569, 251] width 167 height 28
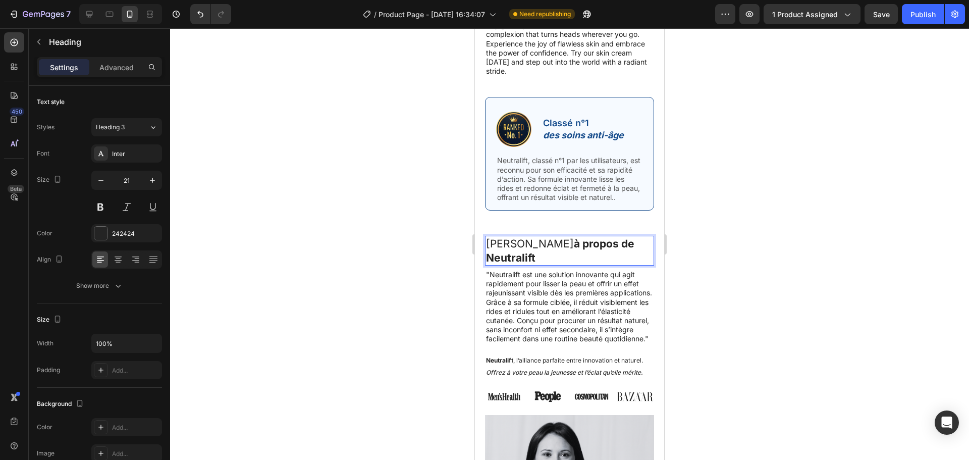
drag, startPoint x: 574, startPoint y: 119, endPoint x: 539, endPoint y: 120, distance: 34.9
click at [539, 237] on p "Dr. Sofia Legrand à propos de Neutralift" at bounding box center [569, 251] width 167 height 28
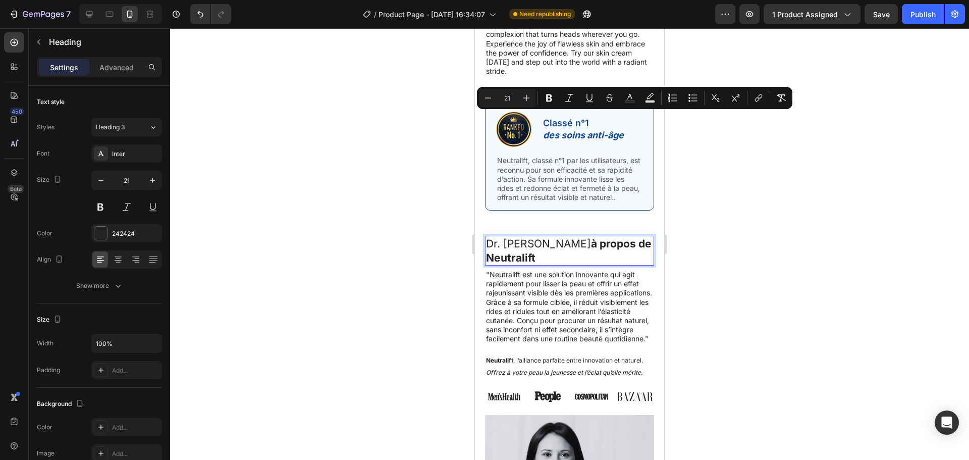
drag, startPoint x: 536, startPoint y: 135, endPoint x: 489, endPoint y: 121, distance: 49.7
click at [489, 237] on p "Dr. Sofia L. à propos de Neutralift" at bounding box center [569, 251] width 167 height 28
click at [484, 97] on icon "Editor contextual toolbar" at bounding box center [488, 98] width 10 height 10
type input "19"
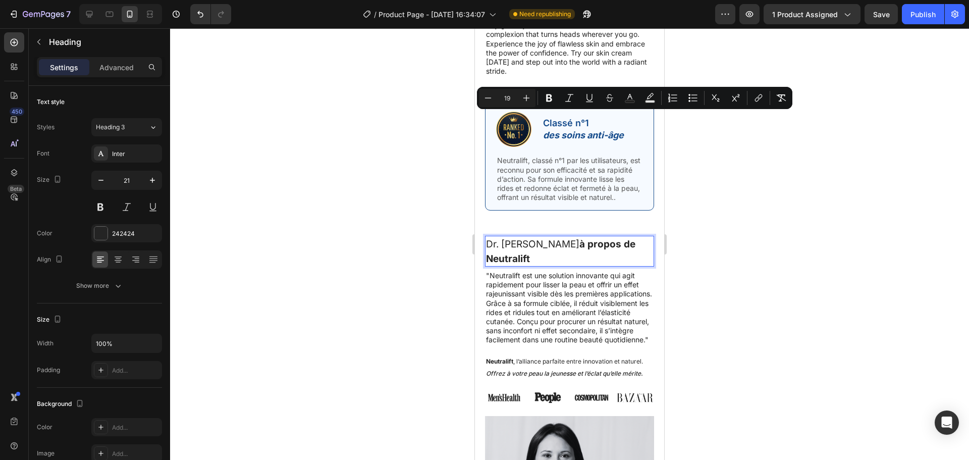
click at [570, 238] on strong "à propos de Neutralift" at bounding box center [560, 251] width 149 height 26
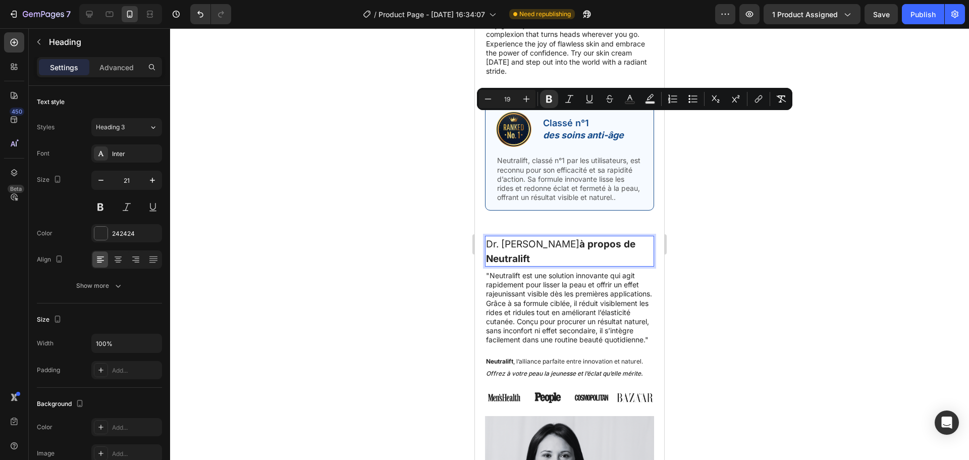
drag, startPoint x: 641, startPoint y: 121, endPoint x: 537, endPoint y: 127, distance: 104.2
click at [537, 236] on h2 "Dr. Sofia L. à propos de Neutralift" at bounding box center [569, 251] width 169 height 31
click at [568, 99] on icon "Editor contextual toolbar" at bounding box center [570, 99] width 10 height 10
click at [566, 271] on p ""Neutralift est une solution innovante qui agit rapidement pour lisser la peau …" at bounding box center [569, 308] width 167 height 74
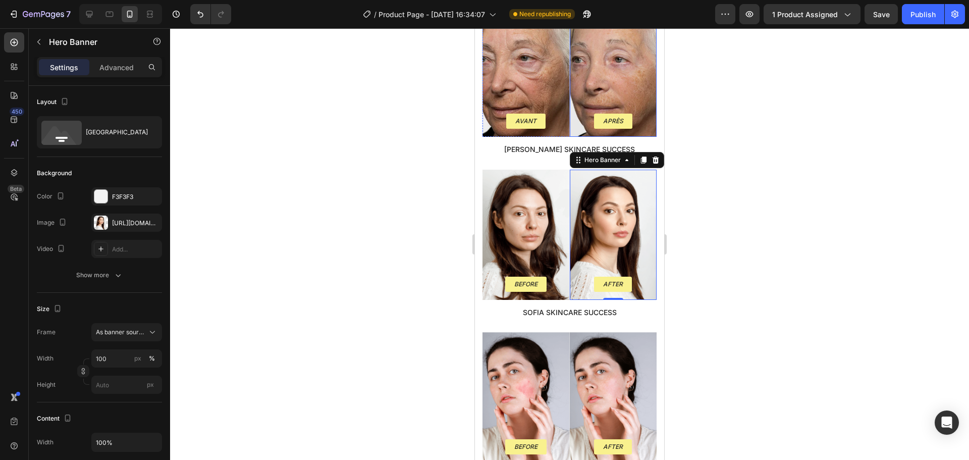
scroll to position [1463, 0]
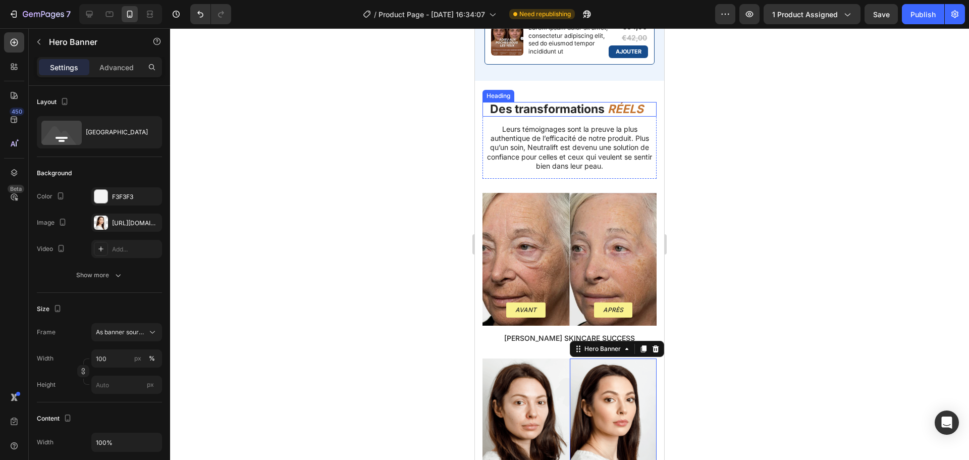
click at [621, 116] on strong "RÉELS" at bounding box center [626, 109] width 36 height 14
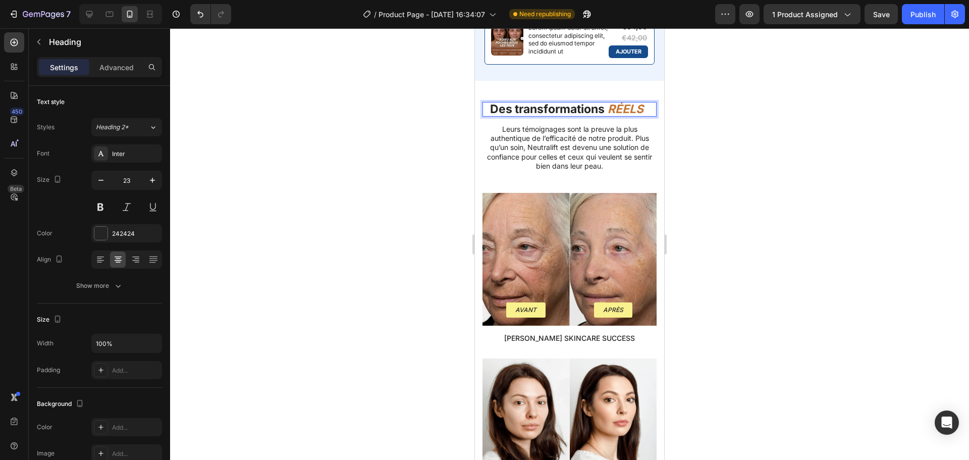
click at [621, 116] on strong "RÉELS" at bounding box center [626, 109] width 36 height 14
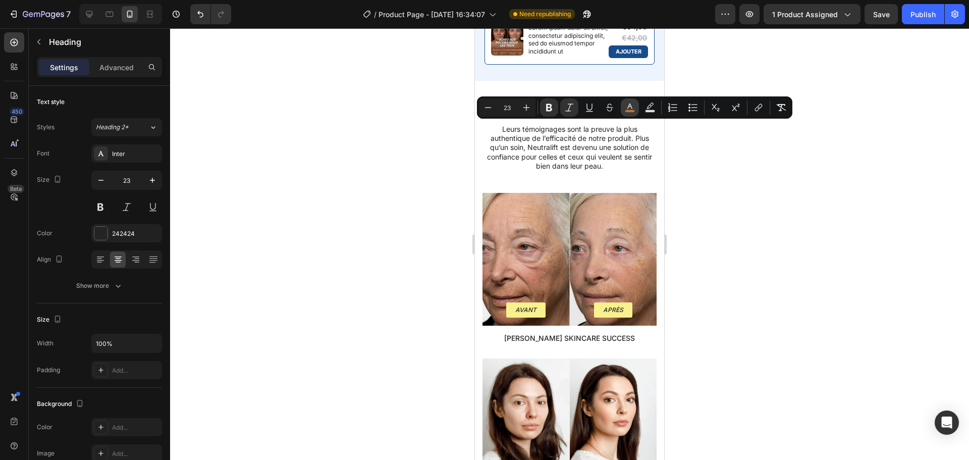
click at [625, 106] on icon "Editor contextual toolbar" at bounding box center [630, 108] width 10 height 10
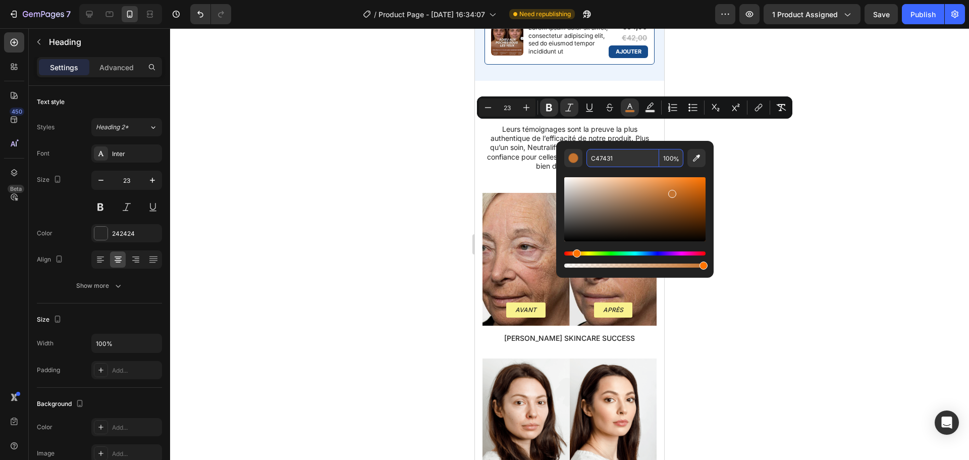
click at [601, 159] on input "C47431" at bounding box center [623, 158] width 73 height 18
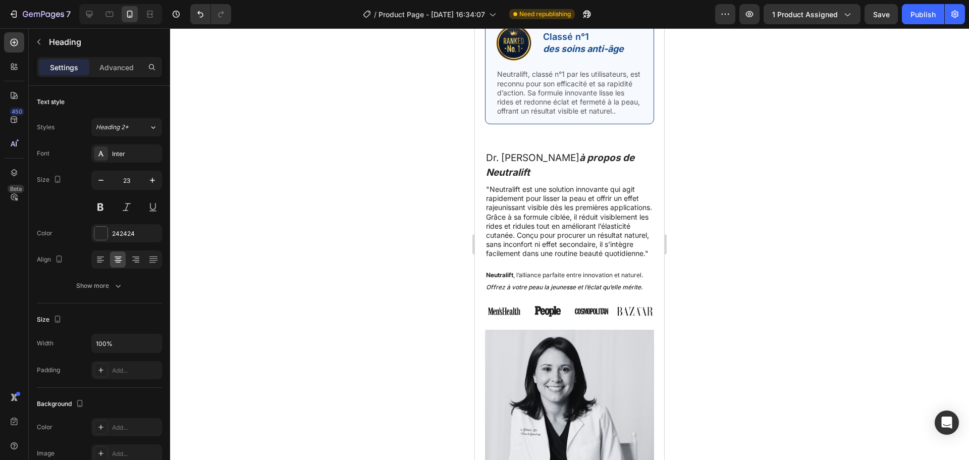
scroll to position [3635, 0]
click at [562, 171] on strong "à propos de Neutralift" at bounding box center [560, 164] width 148 height 26
type input "16"
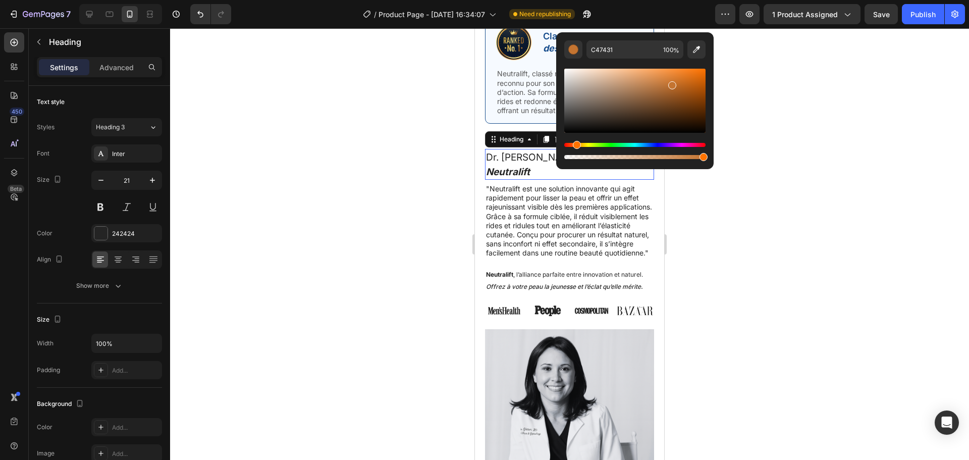
scroll to position [252, 0]
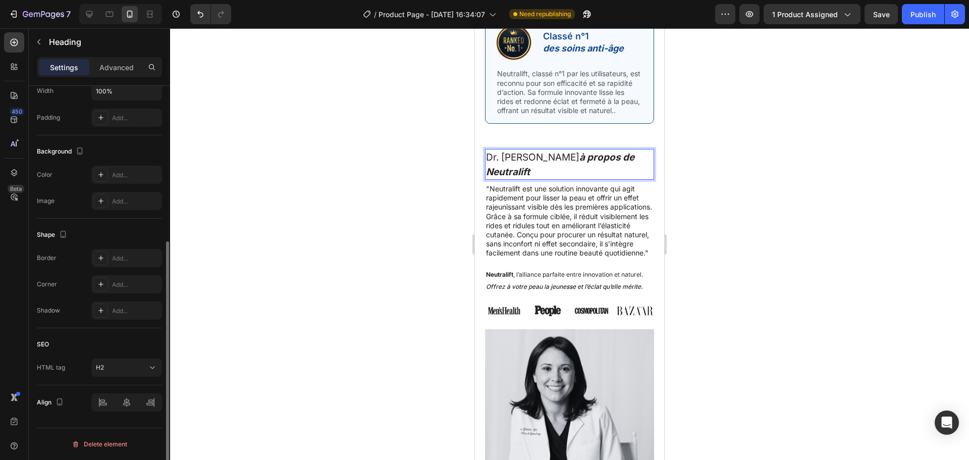
click at [562, 171] on strong "à propos de Neutralift" at bounding box center [560, 164] width 148 height 26
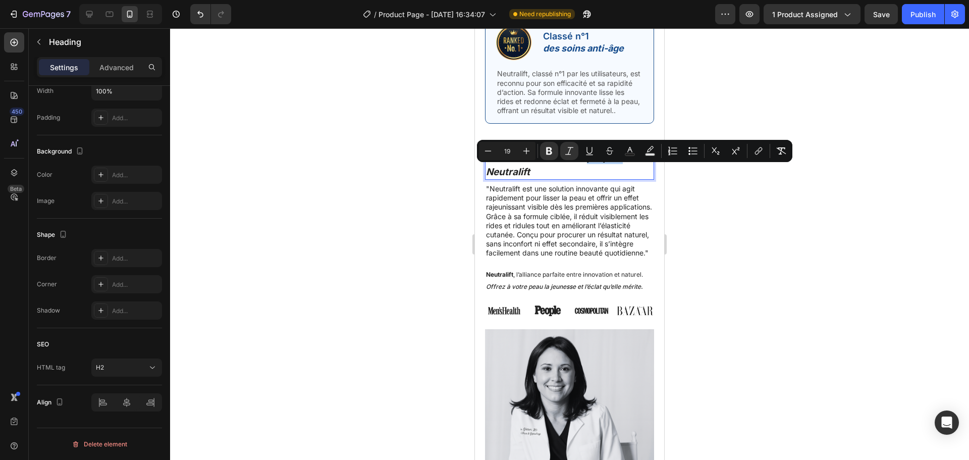
drag, startPoint x: 641, startPoint y: 172, endPoint x: 540, endPoint y: 169, distance: 100.5
click at [540, 169] on strong "à propos de Neutralift" at bounding box center [560, 164] width 148 height 26
click at [629, 153] on rect "Editor contextual toolbar" at bounding box center [631, 154] width 10 height 3
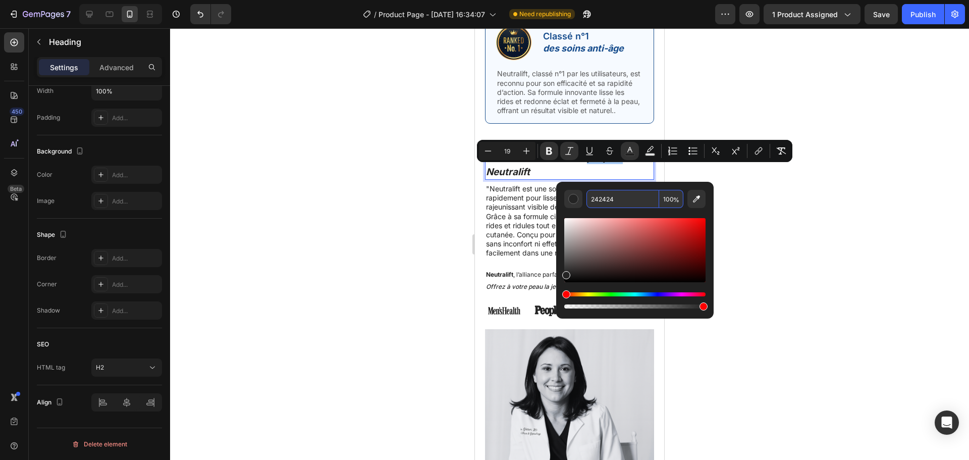
click at [606, 198] on input "242424" at bounding box center [623, 199] width 73 height 18
paste input "C47431"
type input "C47431"
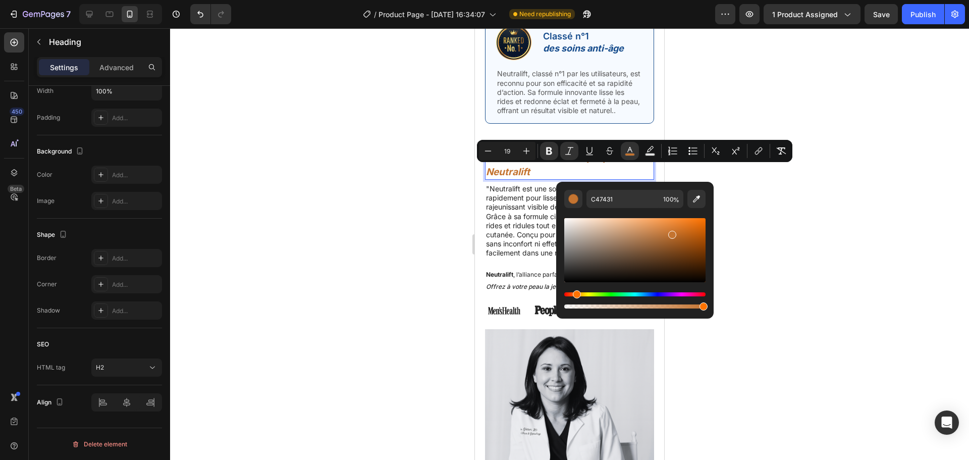
click at [509, 163] on span "Dr. Sofia L." at bounding box center [532, 157] width 93 height 12
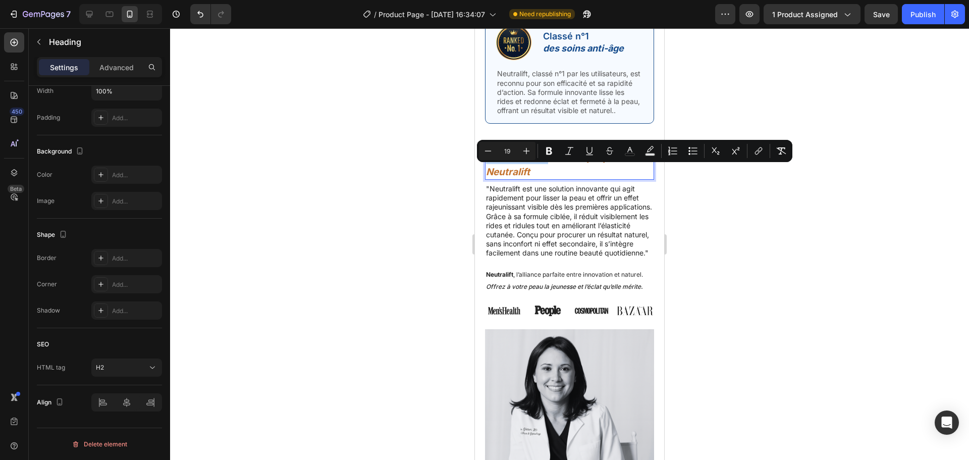
drag, startPoint x: 536, startPoint y: 174, endPoint x: 489, endPoint y: 174, distance: 47.0
click at [489, 163] on span "Dr. Sofia L." at bounding box center [532, 157] width 93 height 12
click at [549, 149] on icon "Editor contextual toolbar" at bounding box center [549, 151] width 10 height 10
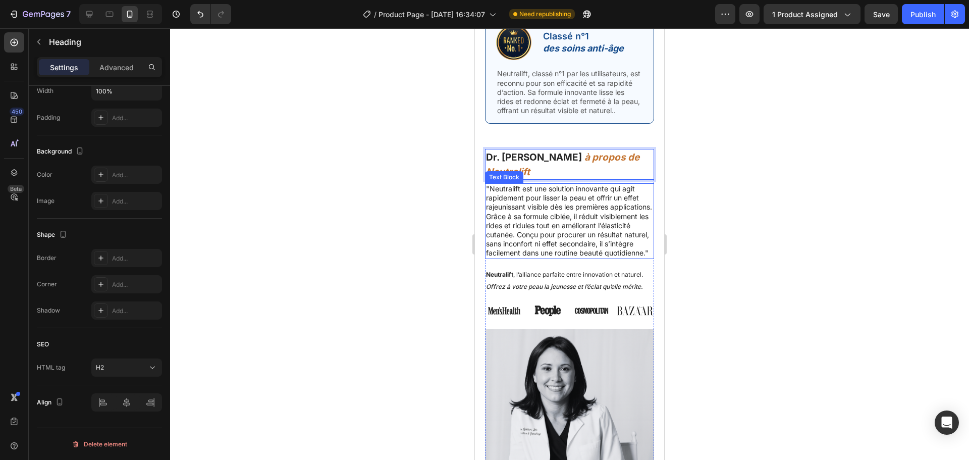
click at [545, 191] on p ""Neutralift est une solution innovante qui agit rapidement pour lisser la peau …" at bounding box center [569, 221] width 167 height 74
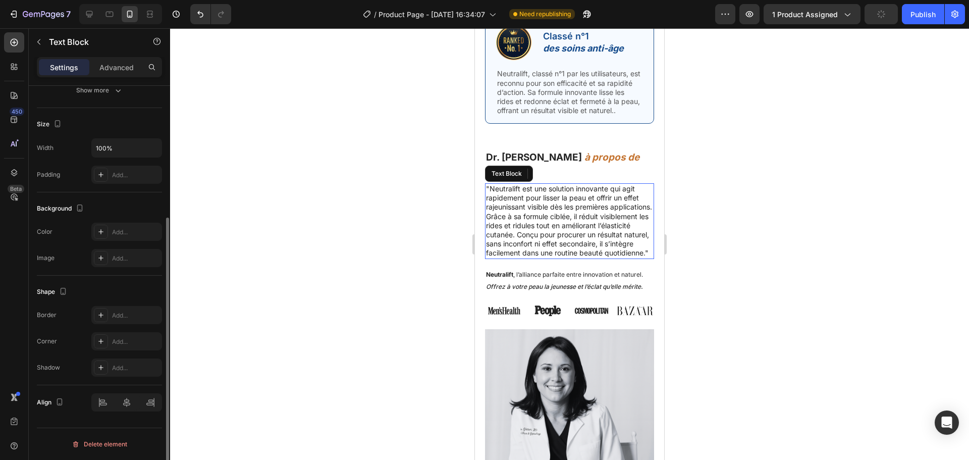
scroll to position [0, 0]
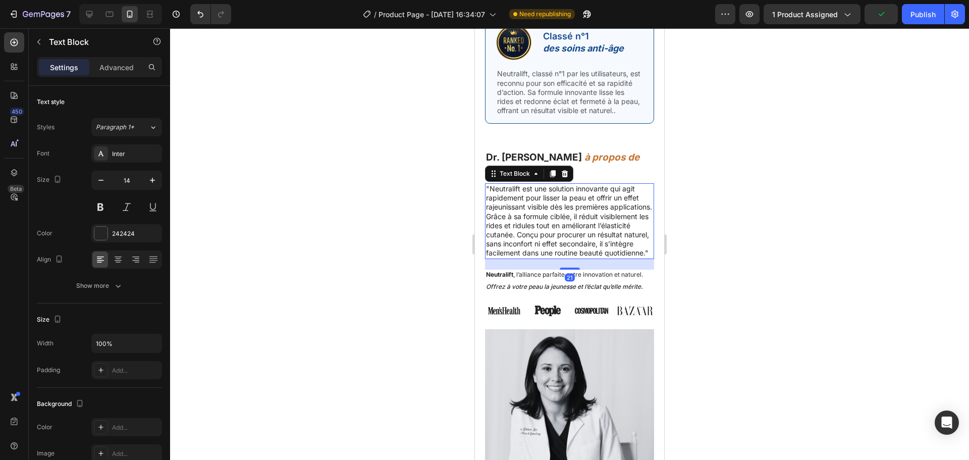
click at [520, 191] on p ""Neutralift est une solution innovante qui agit rapidement pour lisser la peau …" at bounding box center [569, 221] width 167 height 74
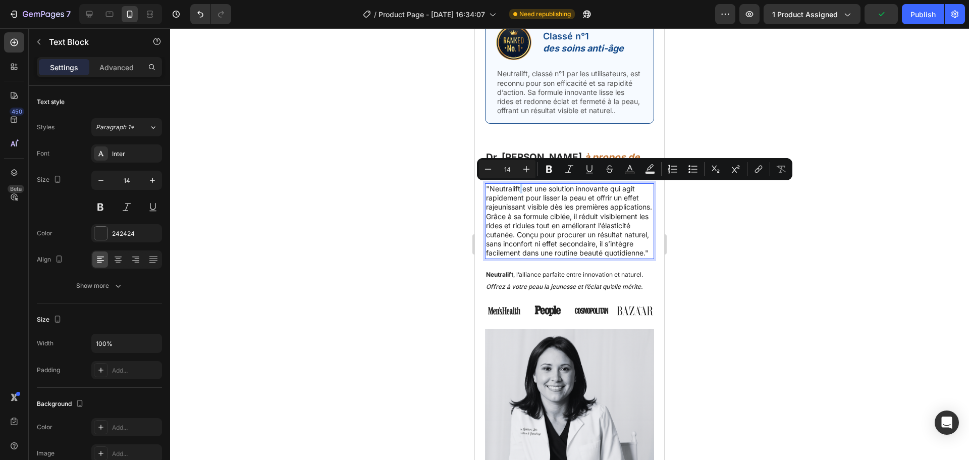
click at [520, 191] on p ""Neutralift est une solution innovante qui agit rapidement pour lisser la peau …" at bounding box center [569, 221] width 167 height 74
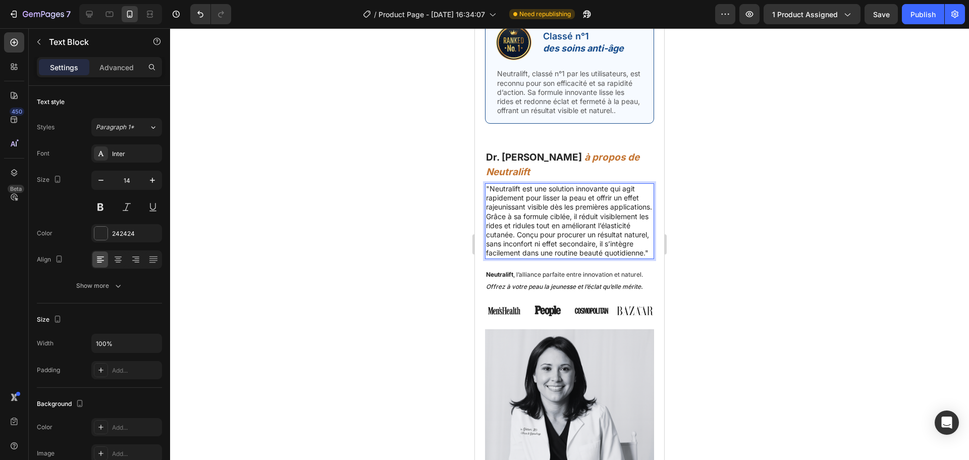
click at [507, 190] on p ""Neutralift est une solution innovante qui agit rapidement pour lisser la peau …" at bounding box center [569, 221] width 167 height 74
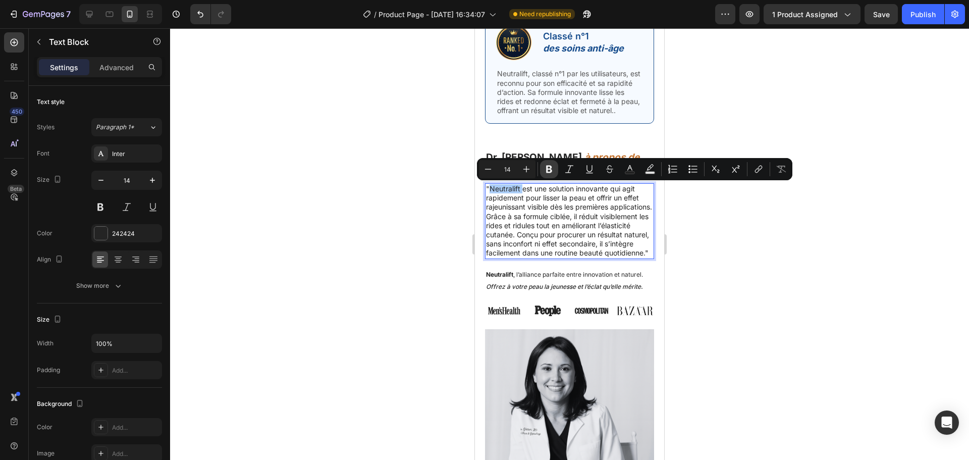
click at [550, 173] on icon "Editor contextual toolbar" at bounding box center [549, 169] width 10 height 10
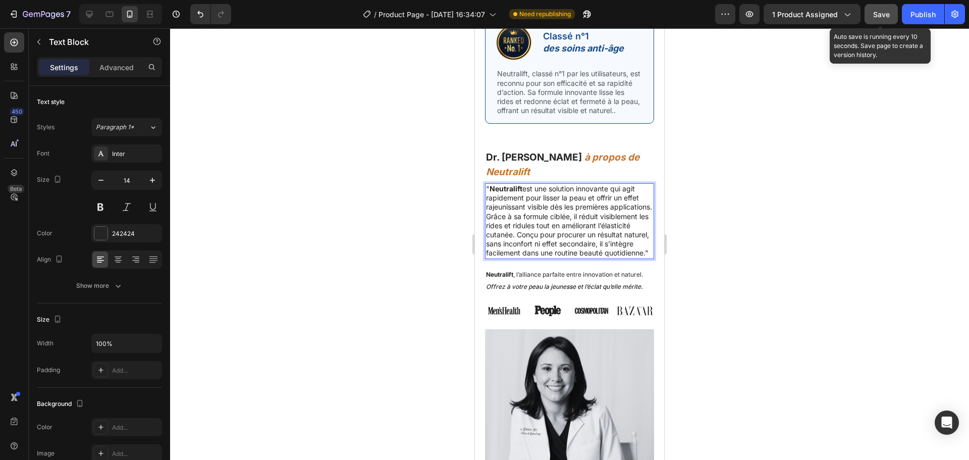
click at [883, 20] on button "Save" at bounding box center [881, 14] width 33 height 20
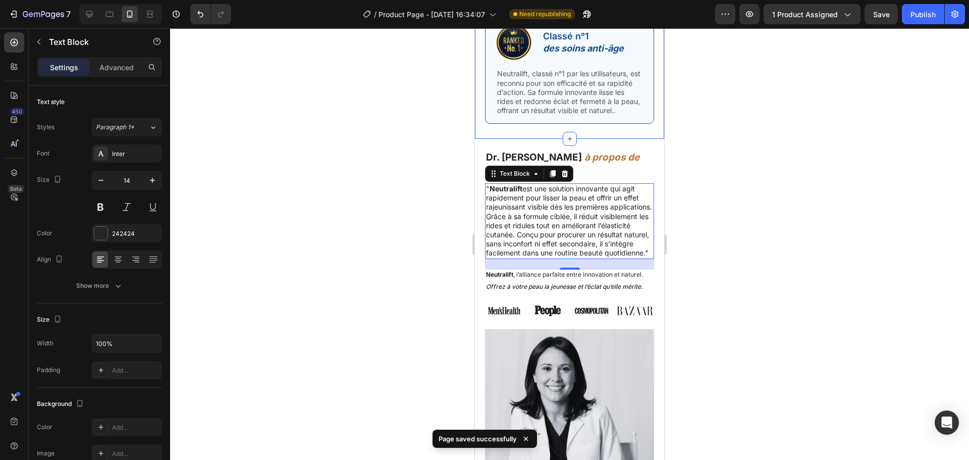
scroll to position [3599, 0]
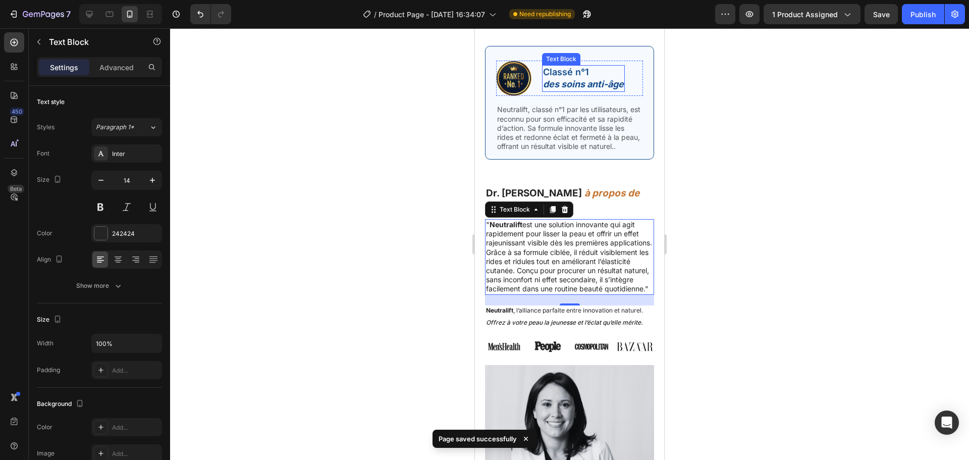
click at [566, 77] on span "Classé n°1" at bounding box center [566, 72] width 46 height 11
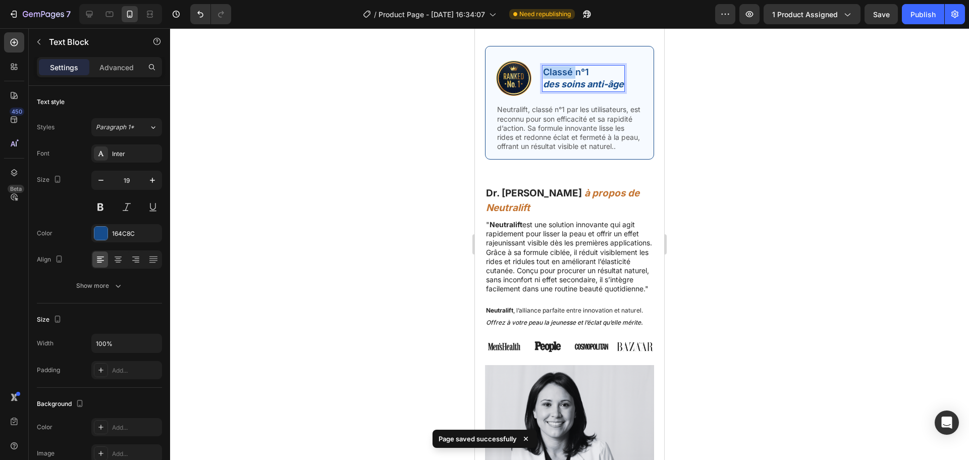
click at [566, 77] on span "Classé n°1" at bounding box center [566, 72] width 46 height 11
drag, startPoint x: 588, startPoint y: 77, endPoint x: 543, endPoint y: 80, distance: 45.0
click at [543, 80] on div "Classé n°1 des soins anti-âge" at bounding box center [583, 78] width 83 height 27
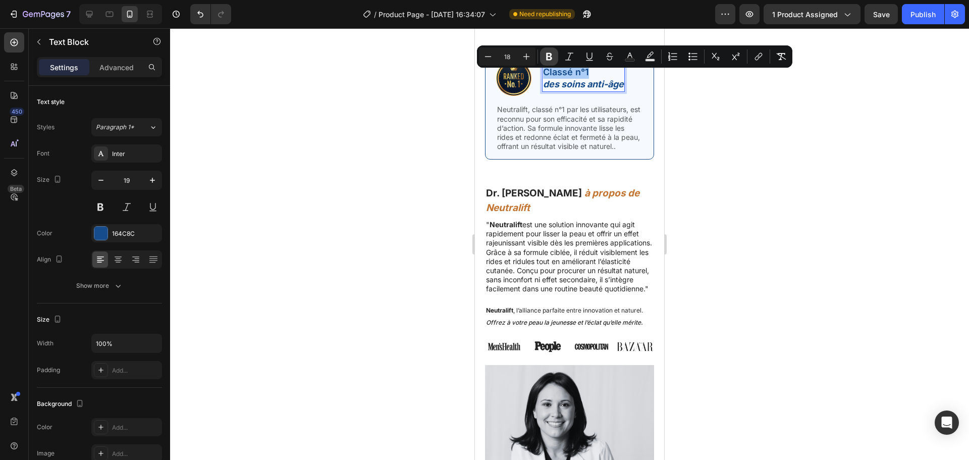
click at [551, 57] on icon "Editor contextual toolbar" at bounding box center [549, 57] width 10 height 10
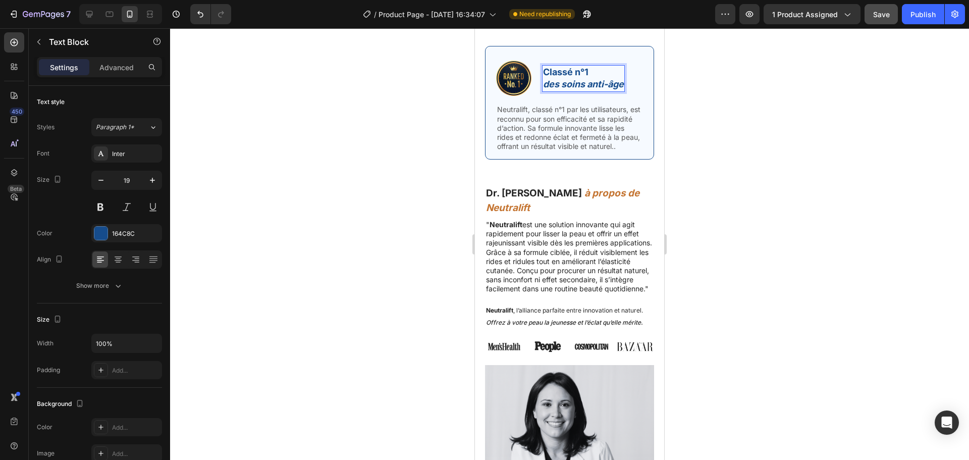
click at [896, 14] on button "Save" at bounding box center [881, 14] width 33 height 20
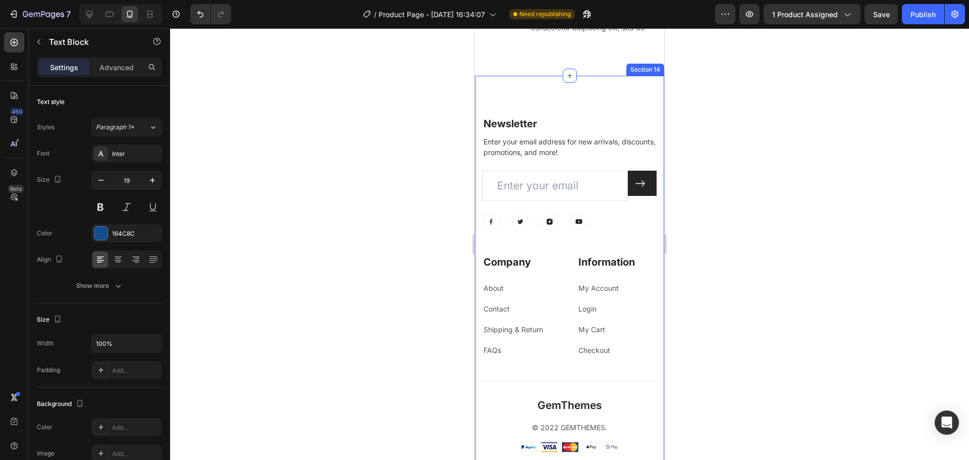
scroll to position [5117, 0]
click at [603, 131] on p "Newsletter" at bounding box center [570, 124] width 172 height 13
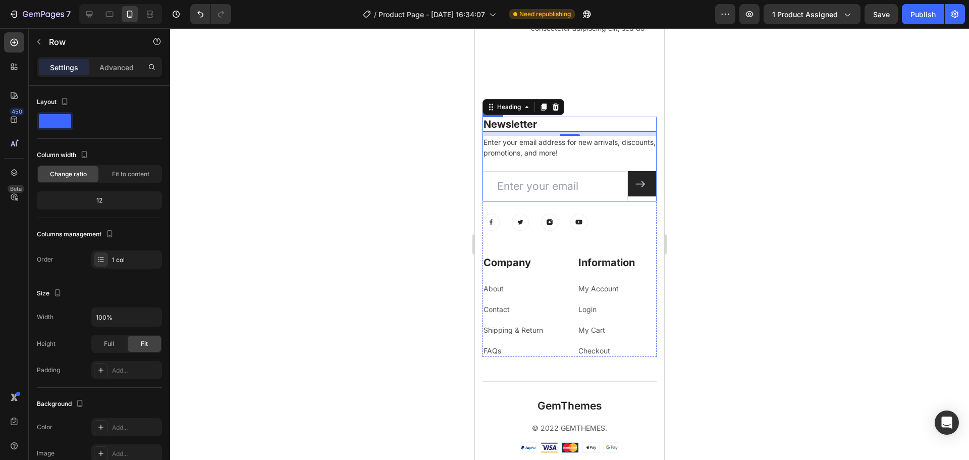
click at [648, 176] on div "Newsletter Heading 8 Enter your email address for new arrivals, discounts, prom…" at bounding box center [570, 159] width 174 height 85
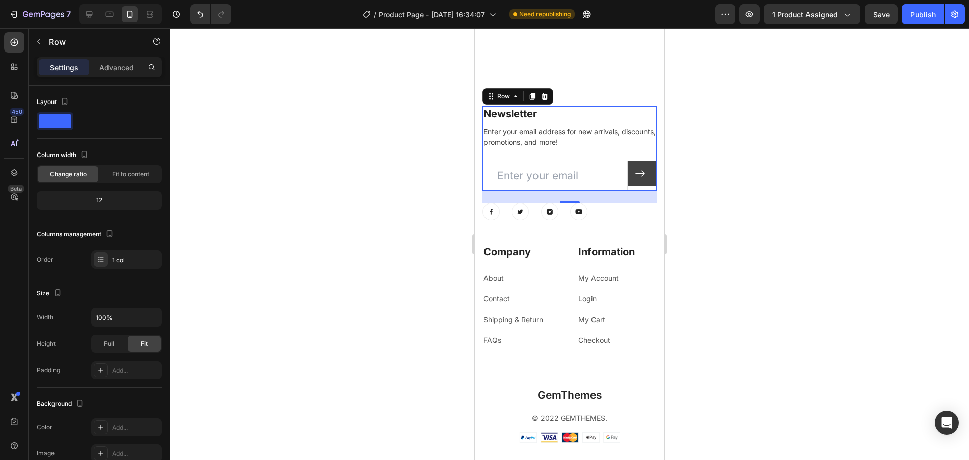
scroll to position [5135, 0]
click at [542, 100] on icon at bounding box center [545, 96] width 7 height 7
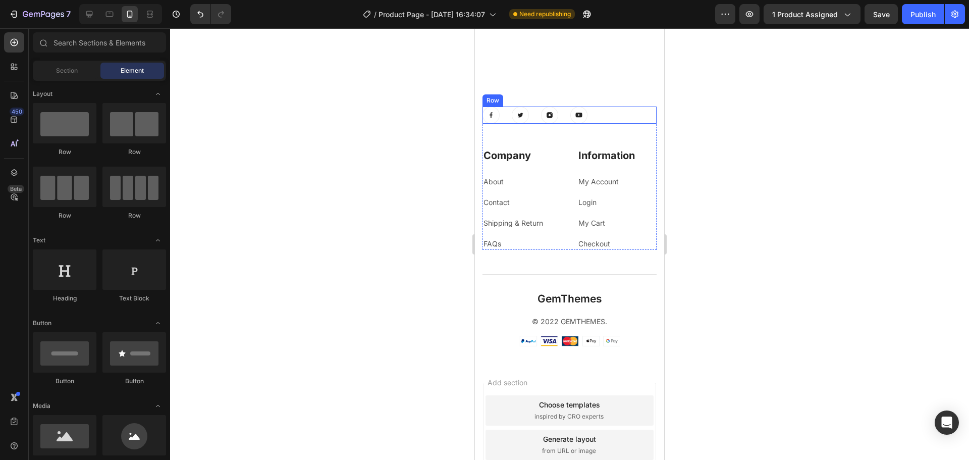
click at [615, 124] on div "Image Image Image Image Row" at bounding box center [570, 115] width 174 height 17
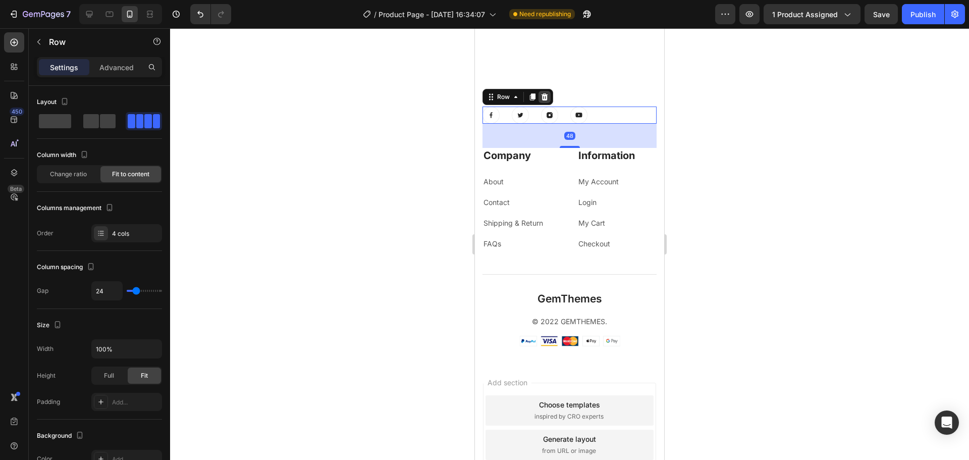
click at [545, 100] on icon at bounding box center [545, 96] width 7 height 7
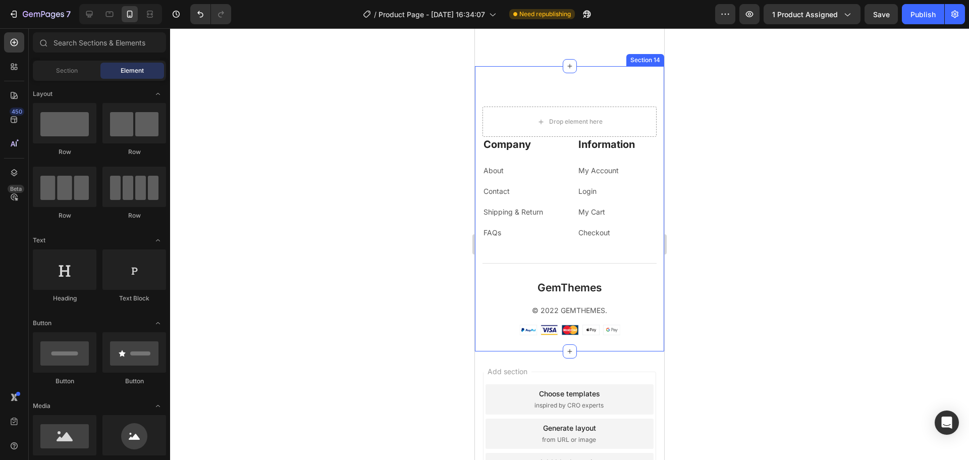
click at [604, 99] on div "Drop element here Company Heading About Text block Contact Text block Shipping …" at bounding box center [569, 208] width 189 height 285
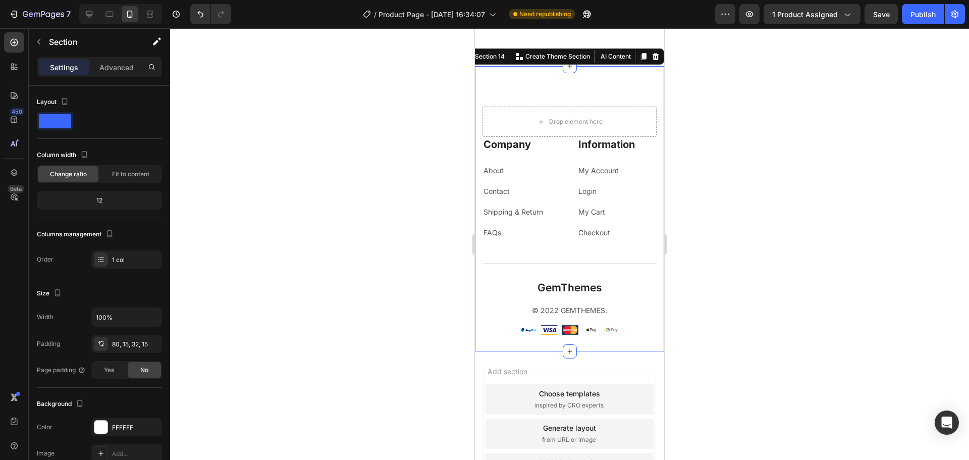
scroll to position [5024, 0]
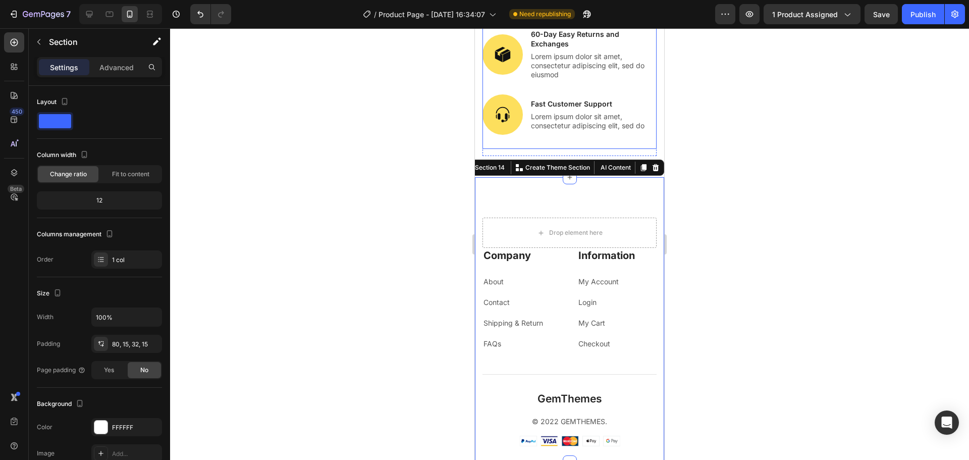
click at [566, 149] on div "Image Fast Customer Support Text Block Lorem ipsum dolor sit amet, consectetur …" at bounding box center [570, 121] width 174 height 55
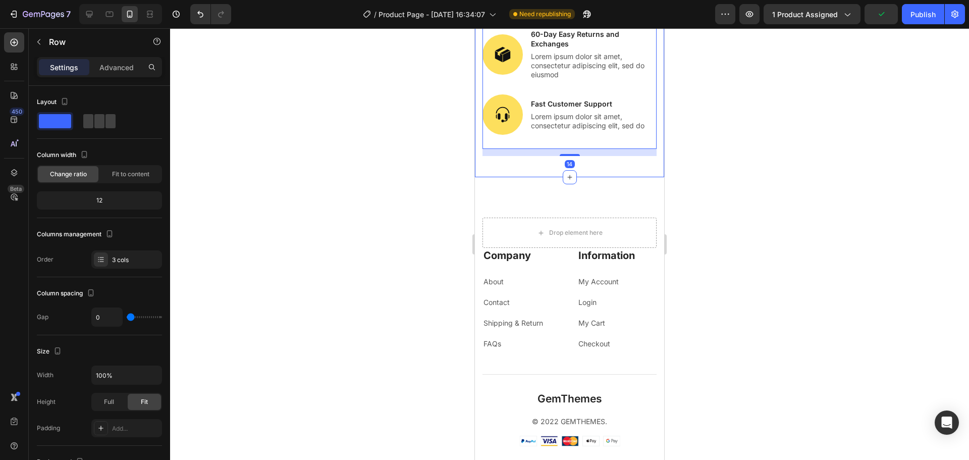
click at [542, 177] on div "How all this mistaken idea Heading Image FREE Shipping all days Text Block Lore…" at bounding box center [569, 29] width 189 height 295
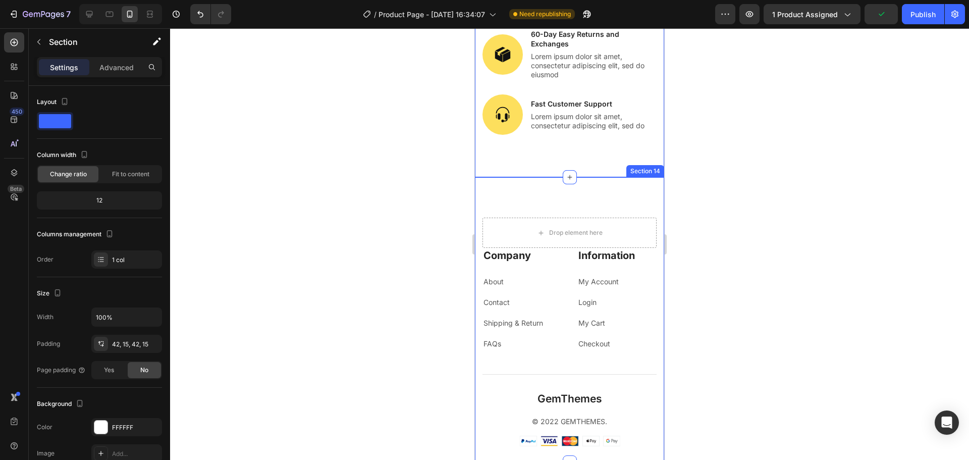
click at [636, 218] on div "Drop element here Company Heading About Text block Contact Text block Shipping …" at bounding box center [569, 319] width 189 height 285
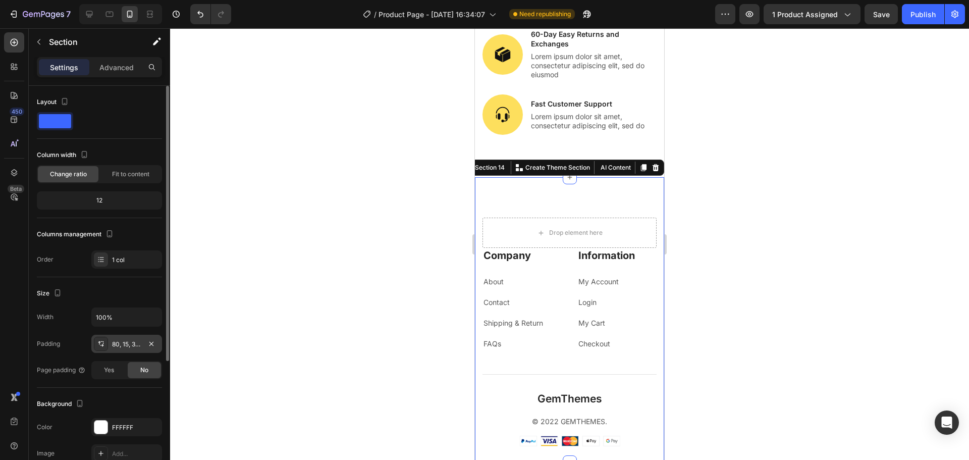
click at [119, 345] on div "80, 15, 32, 15" at bounding box center [126, 344] width 29 height 9
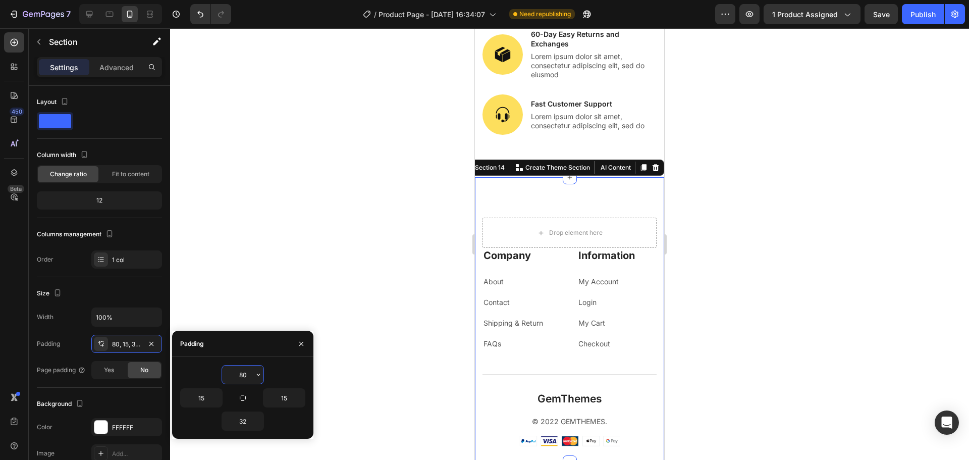
click at [243, 370] on input "80" at bounding box center [242, 375] width 41 height 18
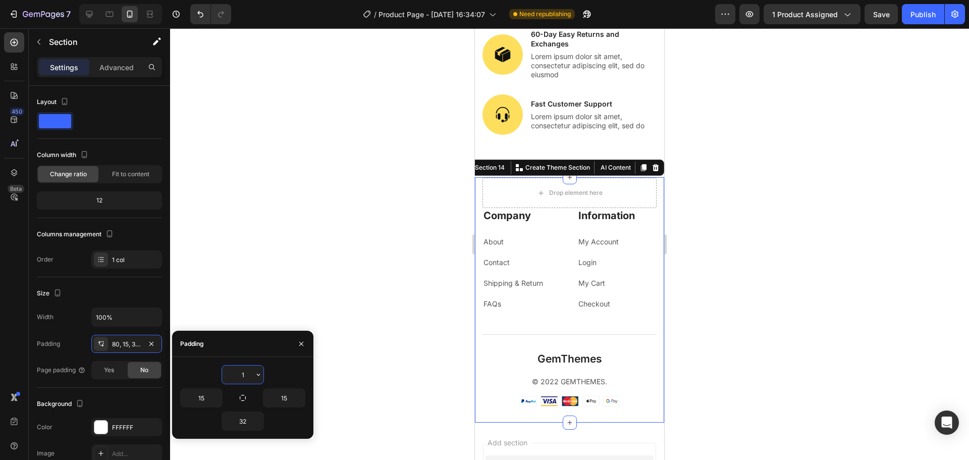
type input "10"
click at [732, 218] on div at bounding box center [569, 244] width 799 height 432
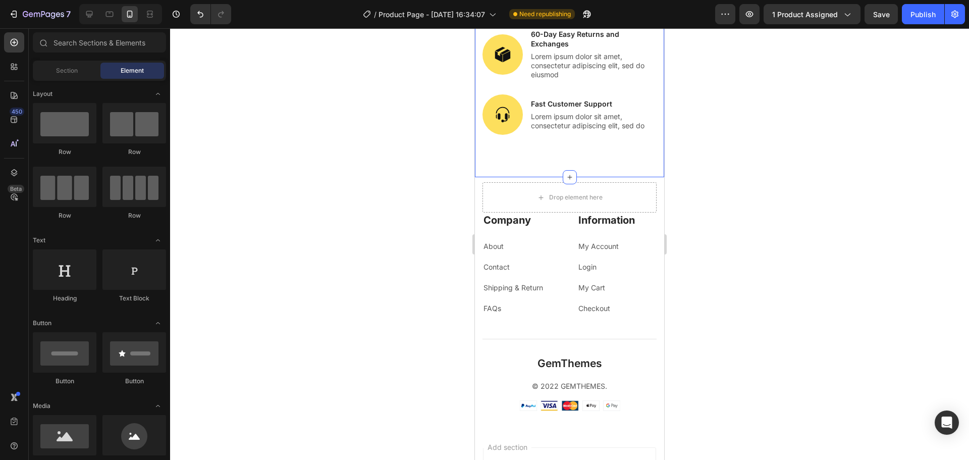
click at [583, 174] on div "How all this mistaken idea Heading Image FREE Shipping all days Text Block Lore…" at bounding box center [569, 29] width 189 height 295
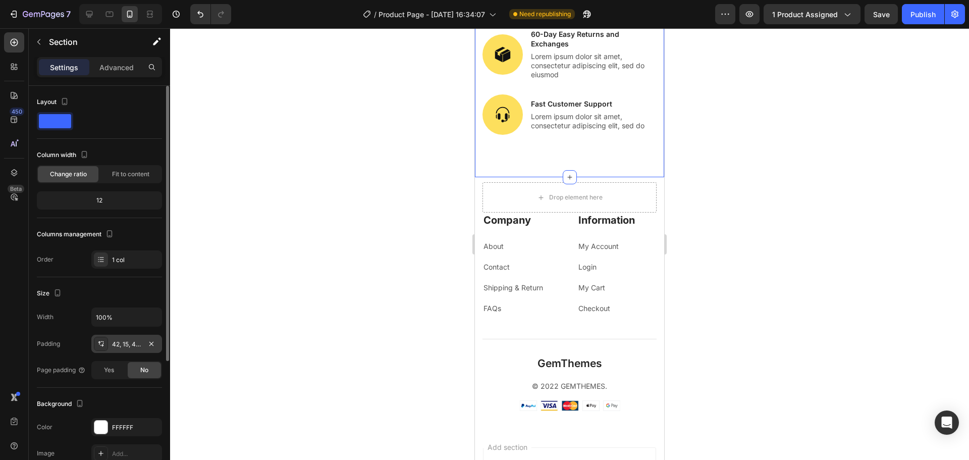
click at [116, 340] on div "42, 15, 42, 15" at bounding box center [126, 344] width 29 height 9
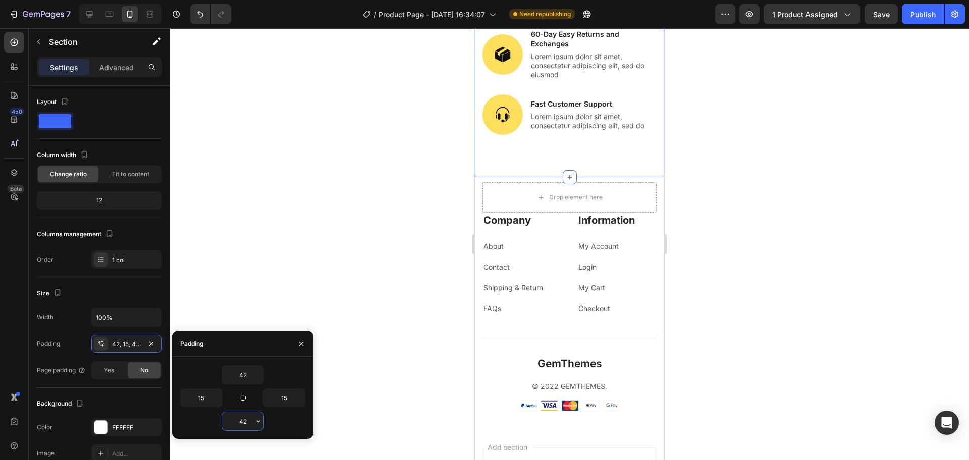
click at [248, 423] on input "42" at bounding box center [242, 421] width 41 height 18
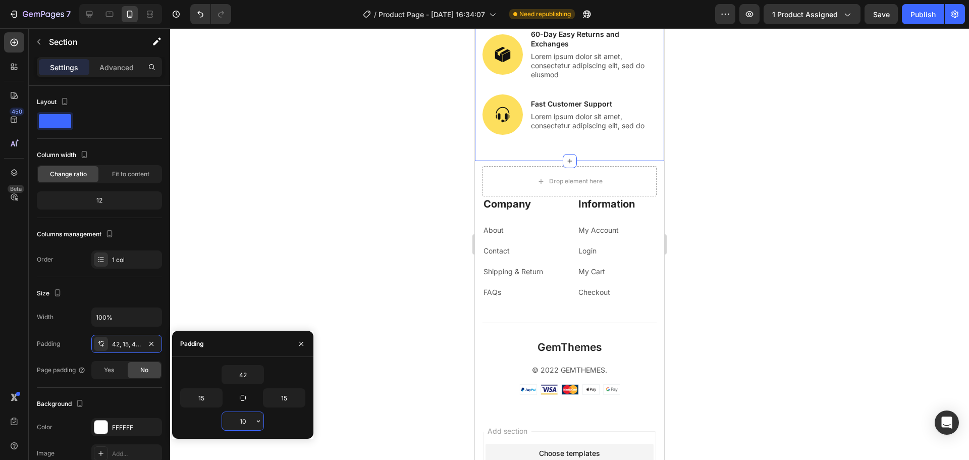
drag, startPoint x: 248, startPoint y: 423, endPoint x: 239, endPoint y: 423, distance: 9.1
click at [239, 423] on input "10" at bounding box center [242, 421] width 41 height 18
type input "0"
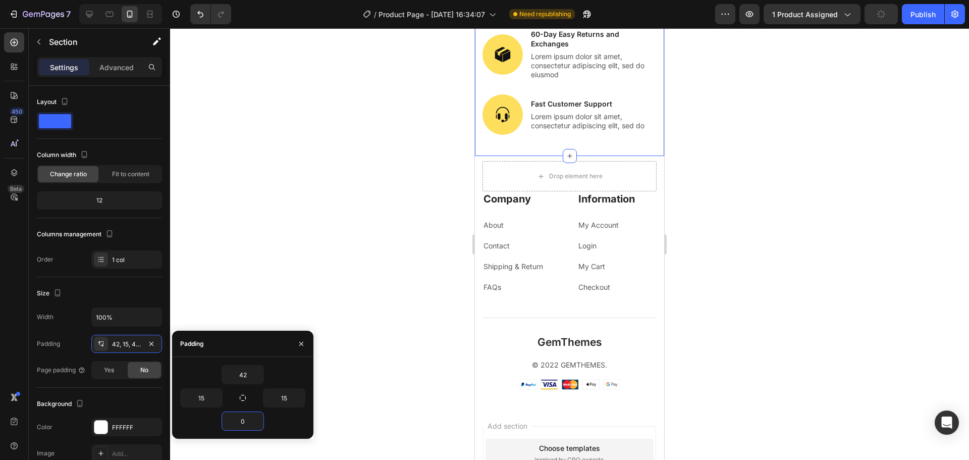
click at [752, 293] on div at bounding box center [569, 244] width 799 height 432
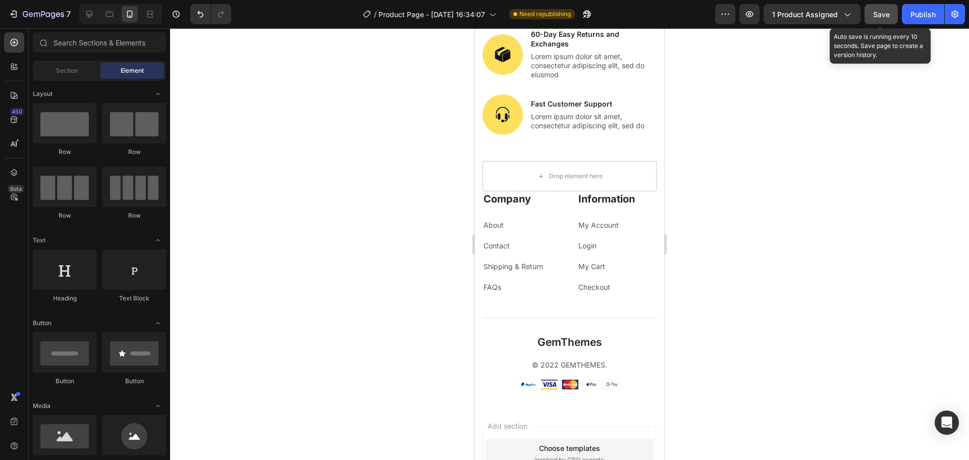
click at [879, 8] on button "Save" at bounding box center [881, 14] width 33 height 20
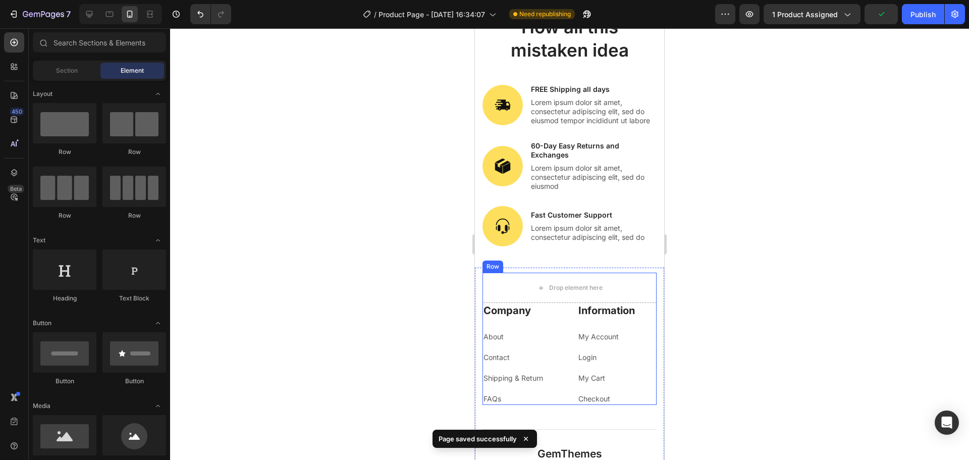
scroll to position [4808, 0]
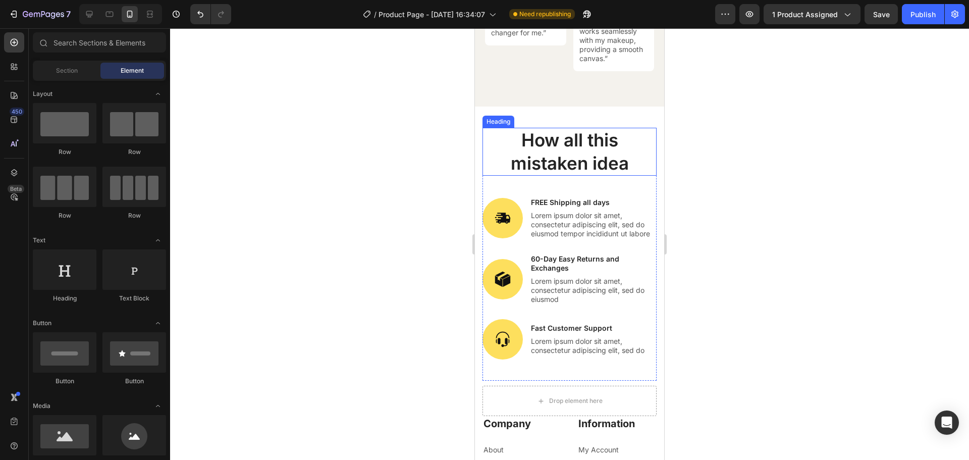
click at [560, 158] on h2 "How all this mistaken idea" at bounding box center [570, 152] width 174 height 48
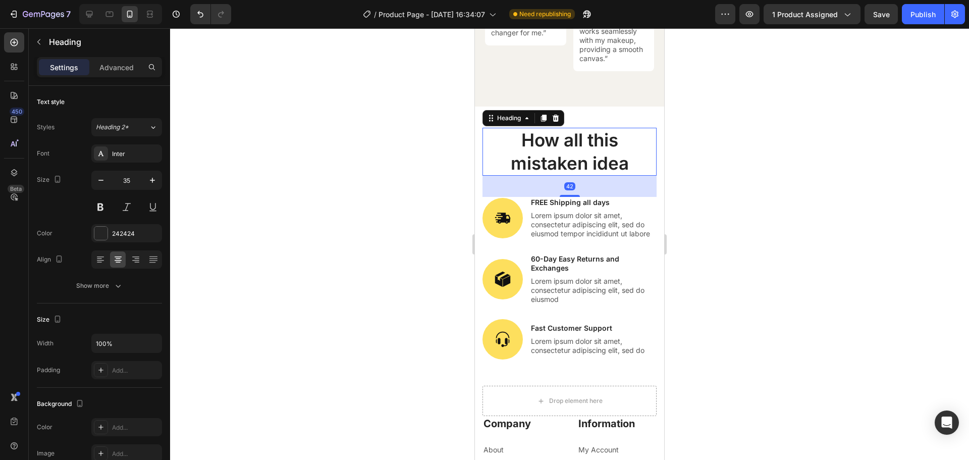
click at [560, 158] on h2 "How all this mistaken idea" at bounding box center [570, 152] width 174 height 48
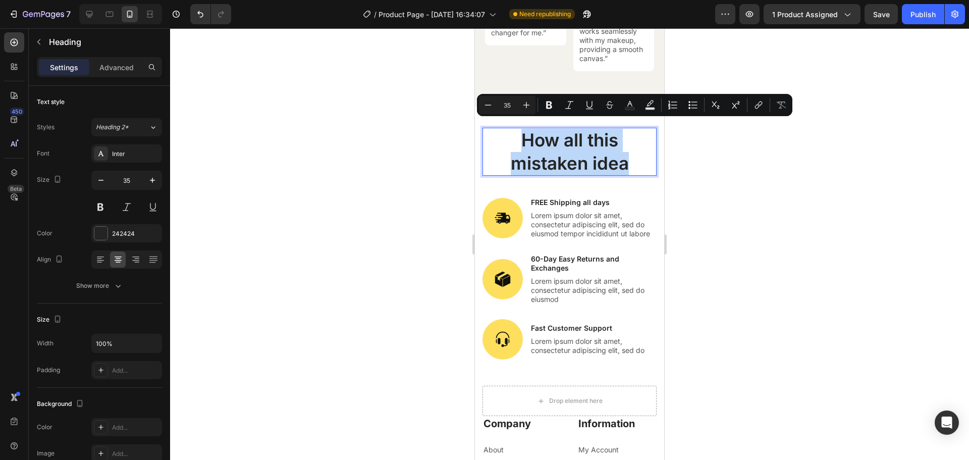
drag, startPoint x: 623, startPoint y: 159, endPoint x: 503, endPoint y: 136, distance: 121.9
click at [503, 136] on p "How all this mistaken idea" at bounding box center [570, 152] width 172 height 46
copy p "How all this mistaken idea"
click at [918, 19] on div "Publish" at bounding box center [923, 14] width 25 height 11
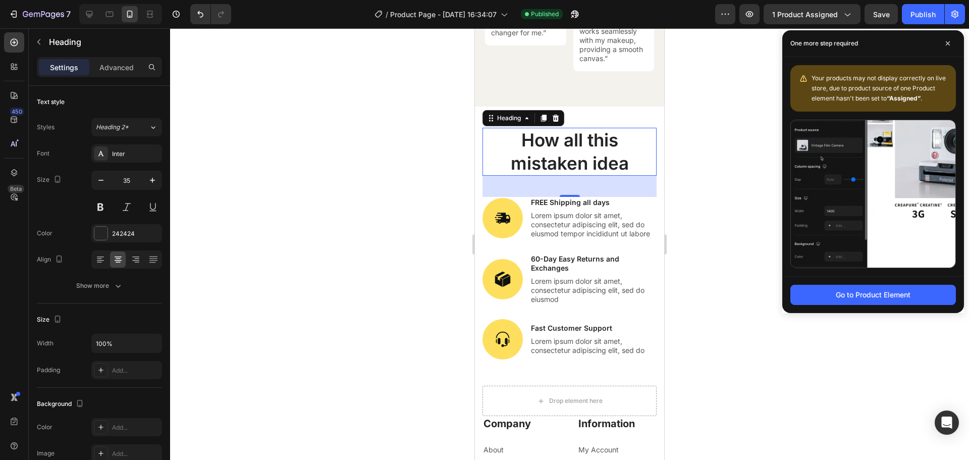
click at [847, 207] on img at bounding box center [873, 193] width 165 height 147
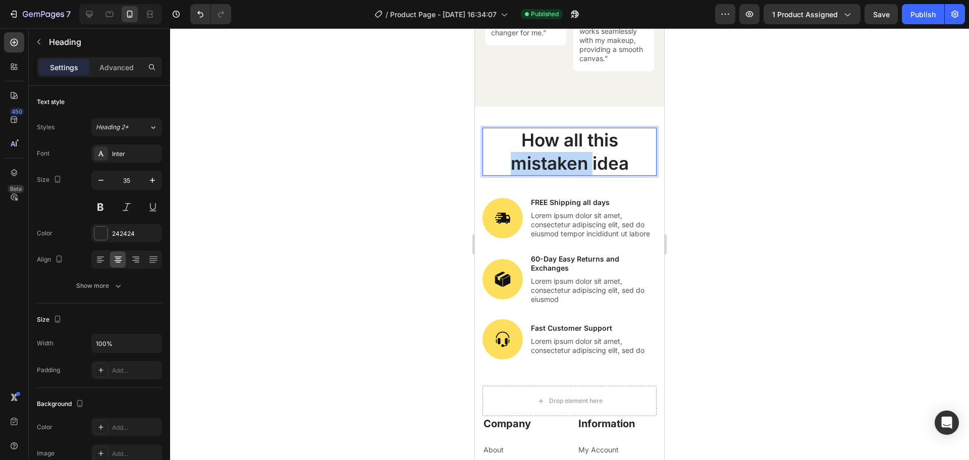
click at [543, 150] on p "How all this mistaken idea" at bounding box center [570, 152] width 172 height 46
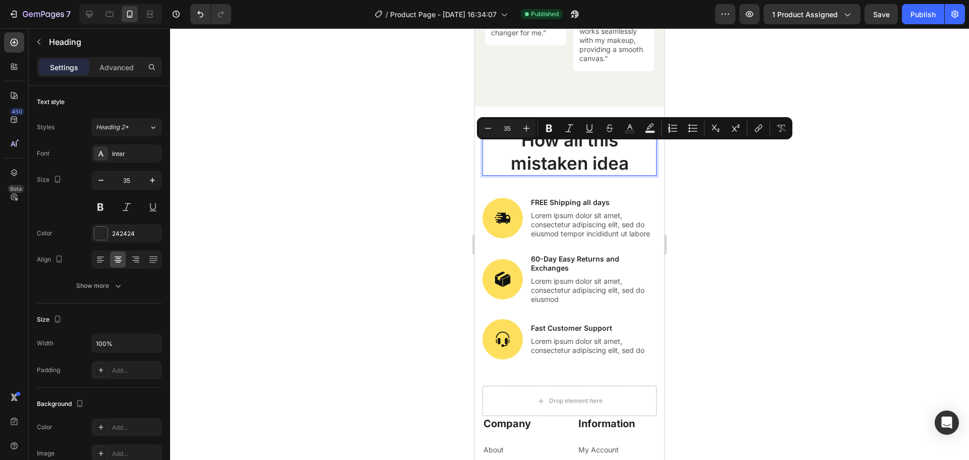
click at [624, 159] on p "How all this mistaken idea" at bounding box center [570, 152] width 172 height 46
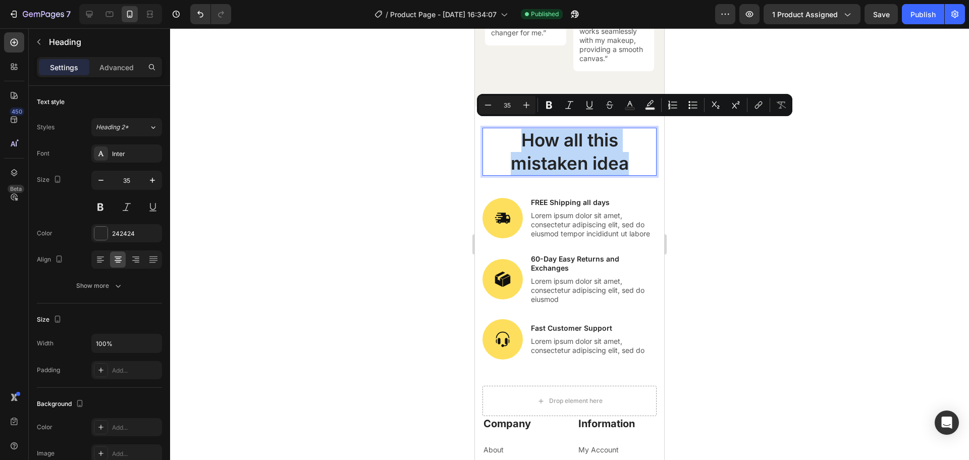
drag, startPoint x: 624, startPoint y: 159, endPoint x: 514, endPoint y: 139, distance: 111.7
click at [514, 139] on p "How all this mistaken idea" at bounding box center [570, 152] width 172 height 46
click at [90, 12] on icon at bounding box center [89, 14] width 10 height 10
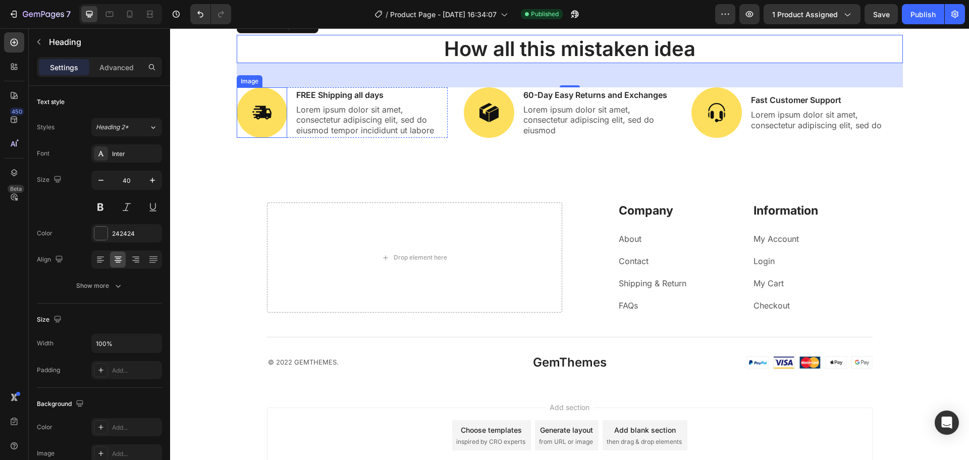
scroll to position [4817, 0]
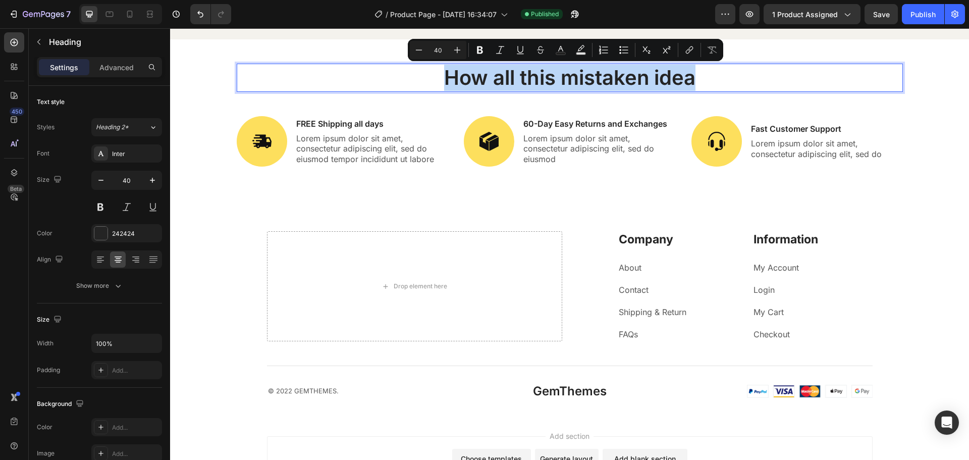
drag, startPoint x: 689, startPoint y: 76, endPoint x: 442, endPoint y: 81, distance: 247.5
click at [442, 81] on p "How all this mistaken idea" at bounding box center [570, 78] width 664 height 26
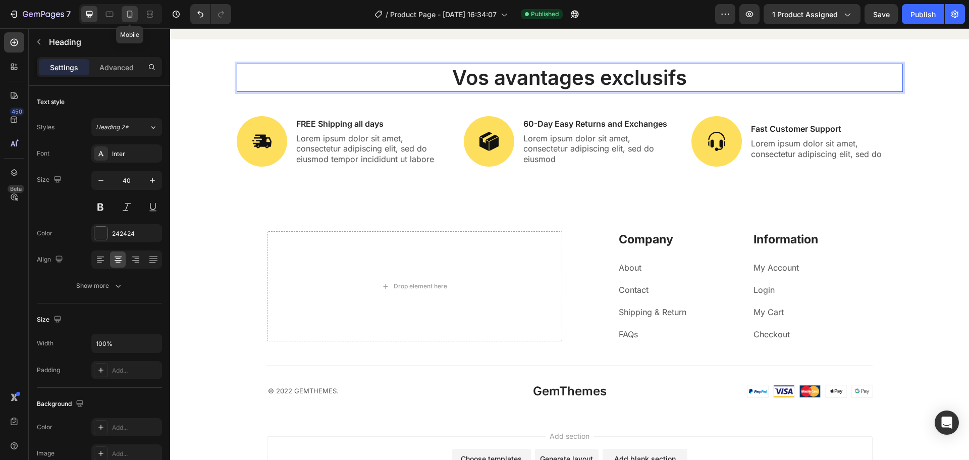
click at [133, 15] on icon at bounding box center [130, 14] width 10 height 10
type input "35"
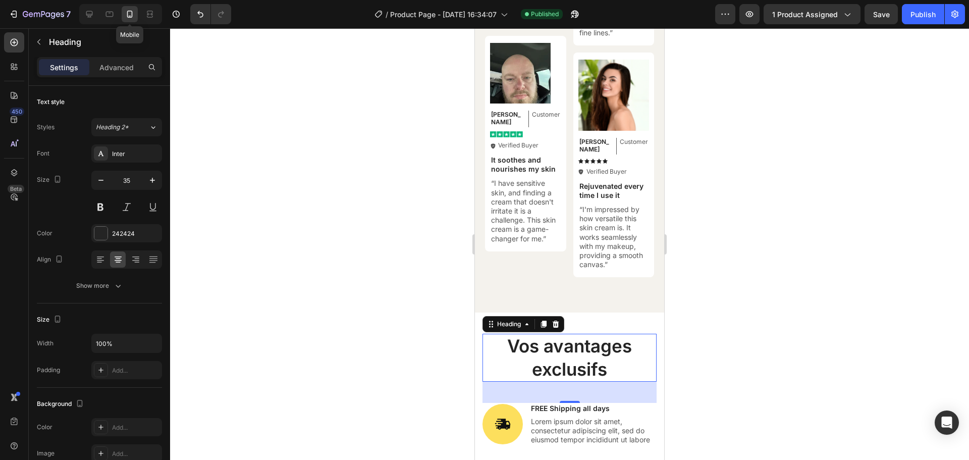
scroll to position [4863, 0]
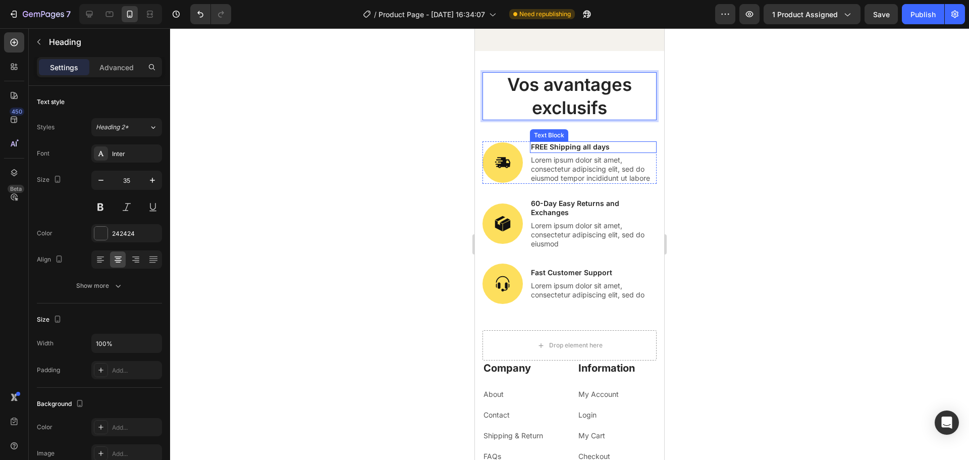
click at [565, 142] on p "FREE Shipping all days" at bounding box center [593, 146] width 125 height 9
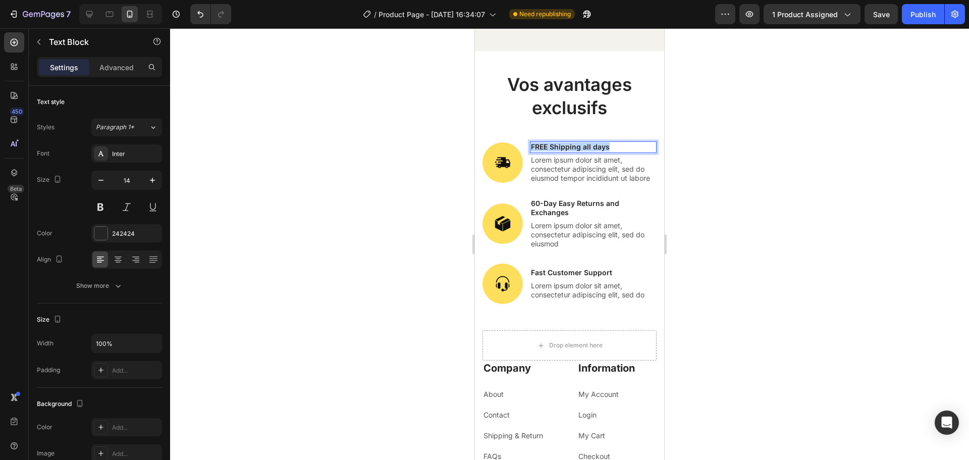
drag, startPoint x: 610, startPoint y: 136, endPoint x: 532, endPoint y: 140, distance: 78.8
click at [532, 142] on p "FREE Shipping all days" at bounding box center [593, 146] width 125 height 9
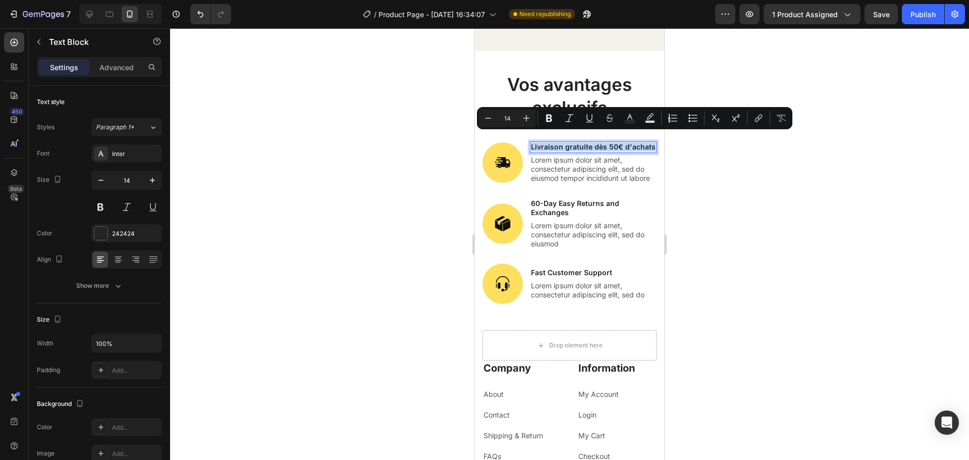
drag, startPoint x: 563, startPoint y: 148, endPoint x: 531, endPoint y: 138, distance: 33.4
click at [531, 142] on p "Livraison gratuite dès 50€ d'achats" at bounding box center [593, 146] width 125 height 9
click at [485, 119] on icon "Editor contextual toolbar" at bounding box center [488, 118] width 10 height 10
type input "13"
click at [562, 202] on p "60-Day Easy Returns and Exchanges" at bounding box center [593, 208] width 125 height 18
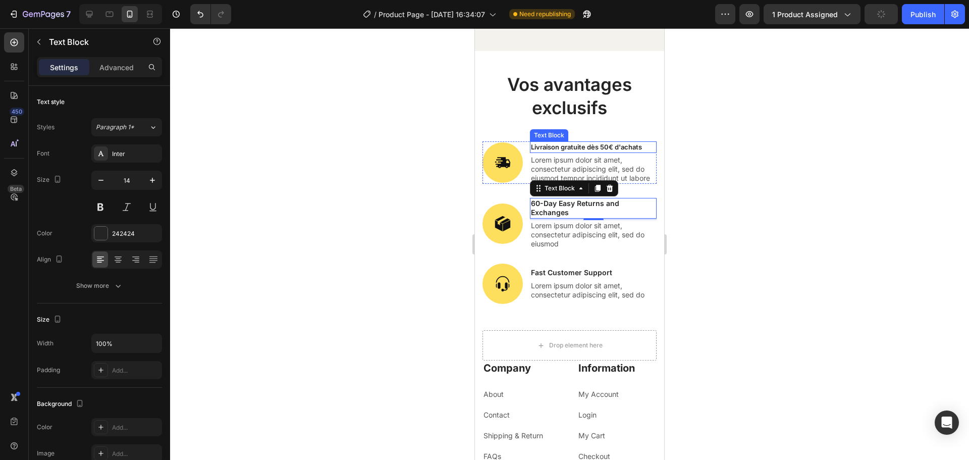
click at [597, 143] on span "Livraison gratuite dès 50€ d'achats" at bounding box center [586, 147] width 111 height 8
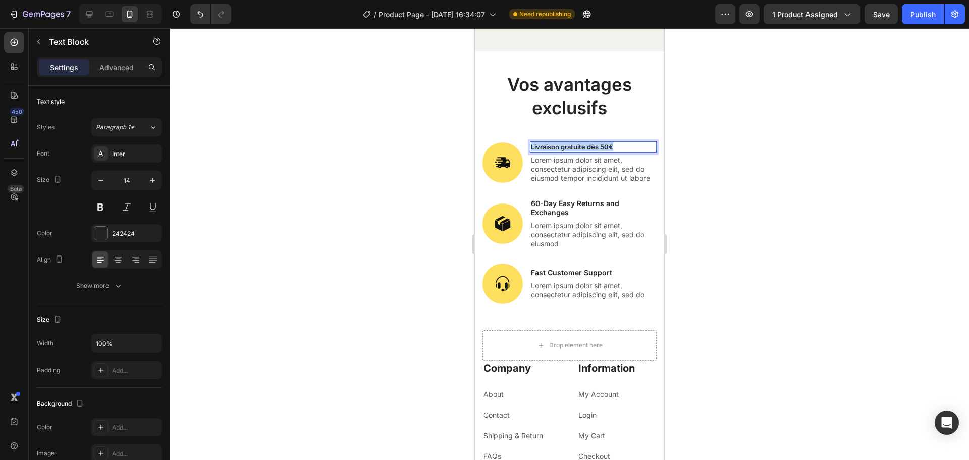
drag, startPoint x: 616, startPoint y: 137, endPoint x: 532, endPoint y: 139, distance: 83.3
click at [532, 142] on p "Livraison gratuite dès 50€" at bounding box center [593, 146] width 125 height 9
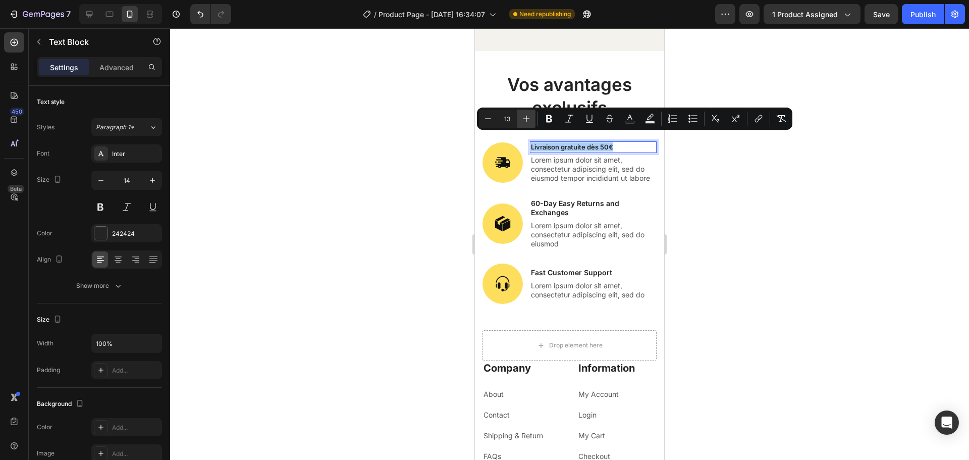
click at [522, 119] on icon "Editor contextual toolbar" at bounding box center [527, 119] width 10 height 10
type input "14"
click at [556, 206] on p "60-Day Easy Returns and Exchanges" at bounding box center [593, 208] width 125 height 18
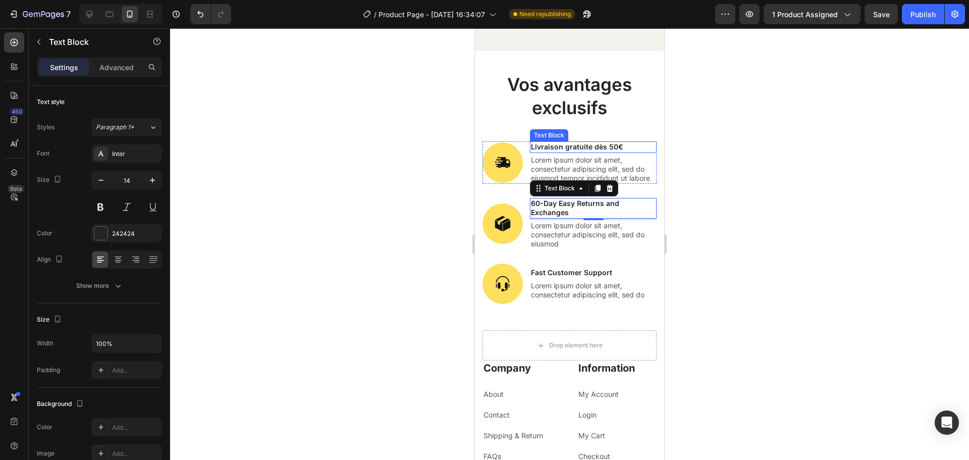
click at [586, 142] on span "Livraison gratuite dès 50€" at bounding box center [577, 146] width 92 height 9
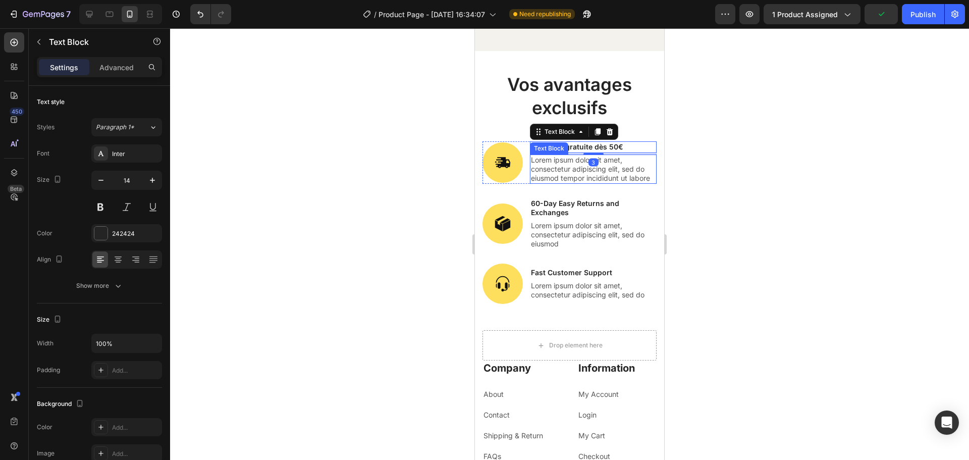
click at [563, 159] on p "Lorem ipsum dolor sit amet, consectetur adipiscing elit, sed do eiusmod tempor …" at bounding box center [593, 170] width 125 height 28
click at [565, 158] on p "Lorem ipsum dolor sit amet, consectetur adipiscing elit, sed do eiusmod tempor …" at bounding box center [593, 170] width 125 height 28
click at [553, 176] on p "Lorem ipsum dolor sit amet, consectetur adipiscing elit, sed do eiusmod tempor …" at bounding box center [593, 170] width 125 height 28
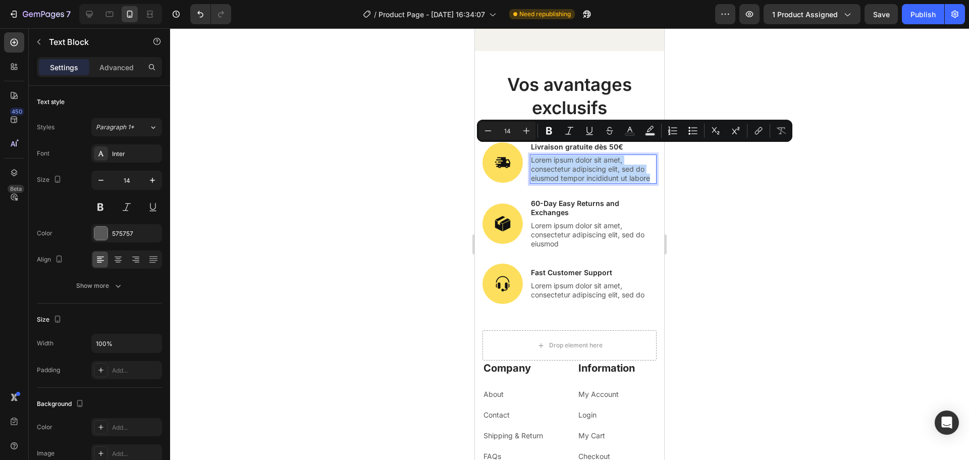
drag, startPoint x: 555, startPoint y: 179, endPoint x: 530, endPoint y: 153, distance: 36.1
click at [530, 155] on div "Lorem ipsum dolor sit amet, consectetur adipiscing elit, sed do eiusmod tempor …" at bounding box center [593, 170] width 127 height 30
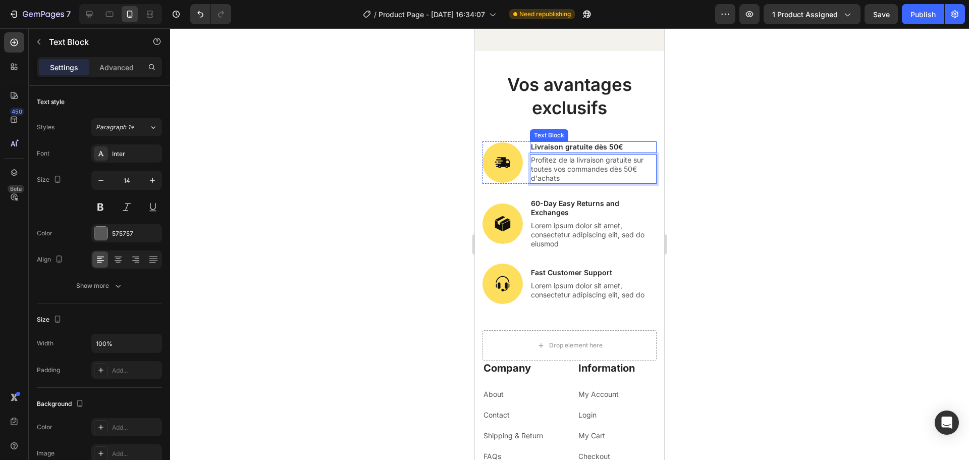
click at [596, 142] on span "Livraison gratuite dès 50€" at bounding box center [577, 146] width 92 height 9
click at [619, 142] on span "Livraison gratuite dès 50€" at bounding box center [577, 146] width 92 height 9
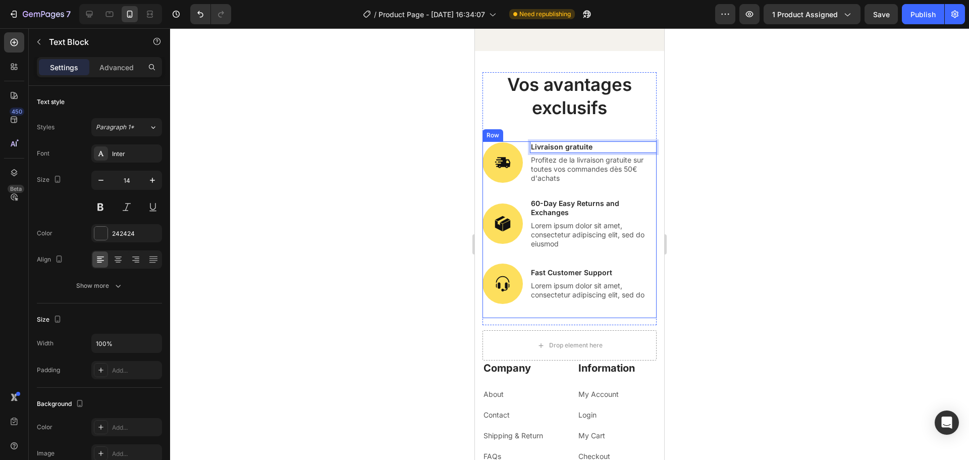
click at [544, 199] on p "60-Day Easy Returns and Exchanges" at bounding box center [593, 208] width 125 height 18
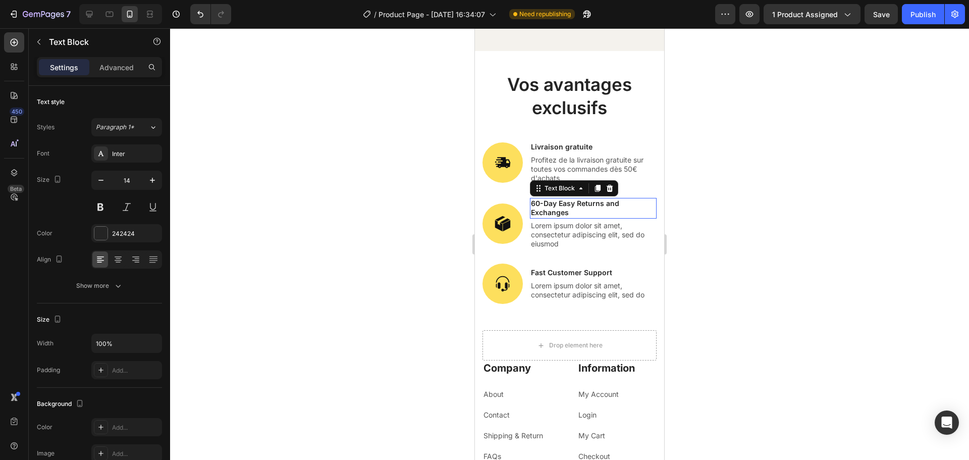
click at [544, 199] on p "60-Day Easy Returns and Exchanges" at bounding box center [593, 208] width 125 height 18
drag, startPoint x: 568, startPoint y: 206, endPoint x: 522, endPoint y: 193, distance: 47.0
click at [522, 198] on div "Image 60-Day Easy Returns and Exchanges Text Block 3 Lorem ipsum dolor sit amet…" at bounding box center [570, 224] width 174 height 52
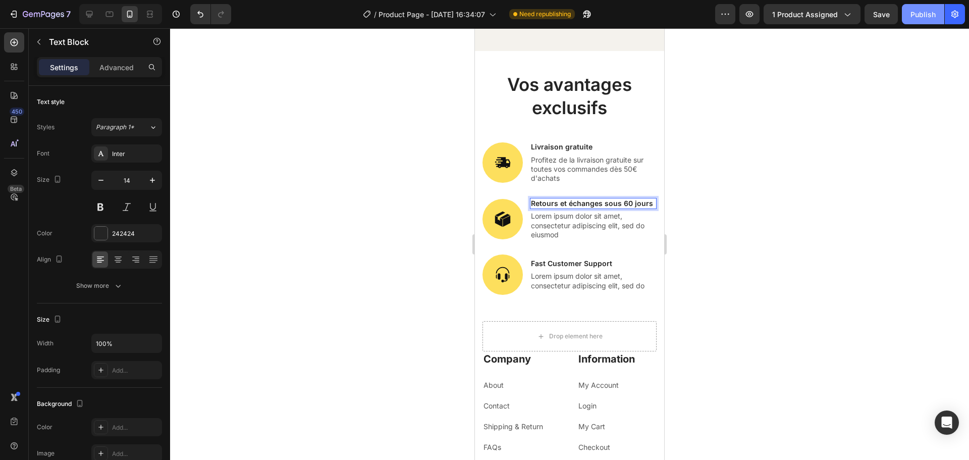
click at [927, 11] on div "Publish" at bounding box center [923, 14] width 25 height 11
click at [578, 142] on span "Livraison gratuite" at bounding box center [562, 146] width 62 height 9
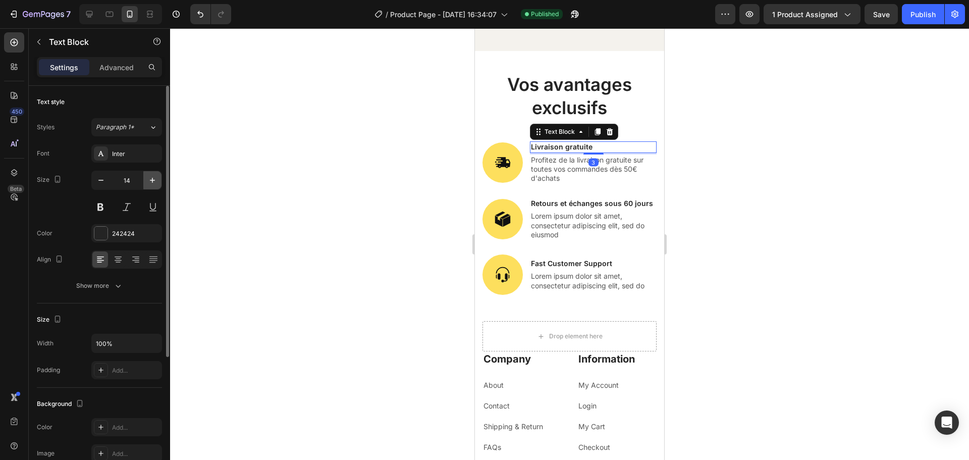
click at [150, 179] on icon "button" at bounding box center [152, 180] width 10 height 10
click at [103, 182] on icon "button" at bounding box center [101, 180] width 10 height 10
type input "14"
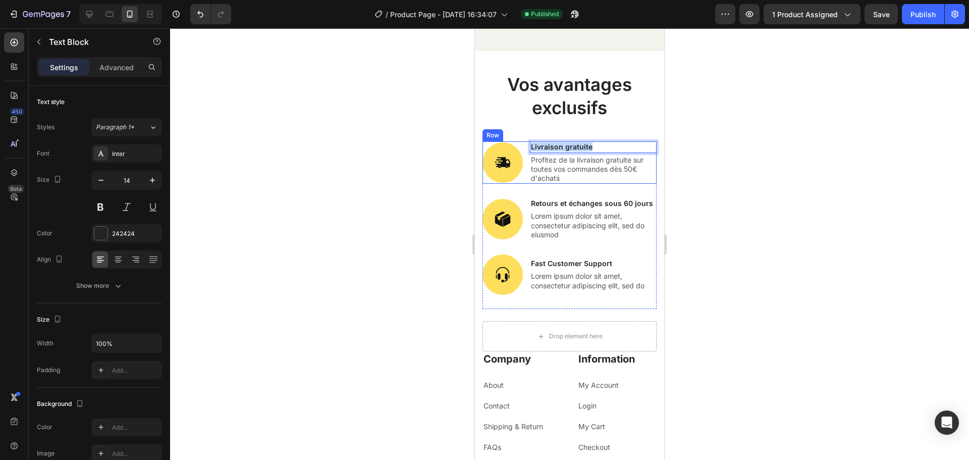
drag, startPoint x: 593, startPoint y: 136, endPoint x: 529, endPoint y: 137, distance: 63.6
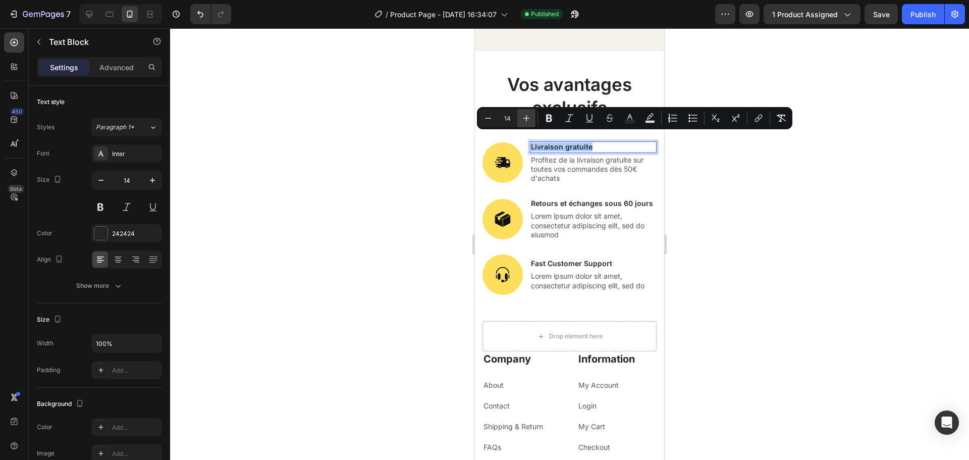
click at [519, 122] on button "Plus" at bounding box center [527, 118] width 18 height 18
click at [490, 123] on icon "Editor contextual toolbar" at bounding box center [488, 118] width 10 height 10
type input "15"
click at [558, 199] on p "Retours et échanges sous 60 jours" at bounding box center [593, 203] width 125 height 9
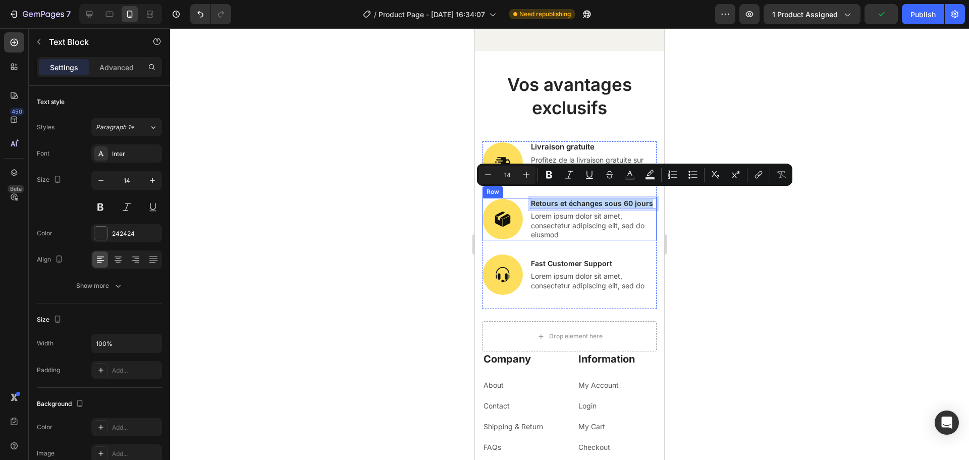
drag, startPoint x: 551, startPoint y: 206, endPoint x: 529, endPoint y: 194, distance: 25.1
click at [523, 176] on icon "Editor contextual toolbar" at bounding box center [527, 175] width 10 height 10
type input "15"
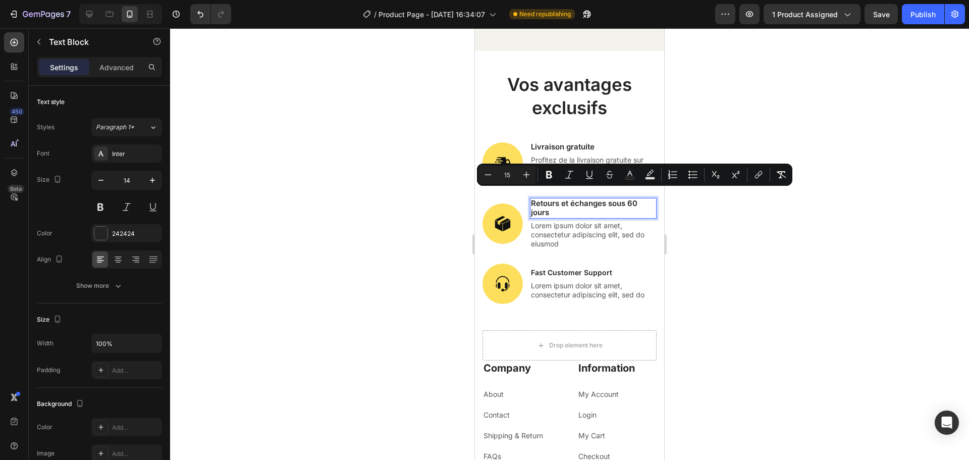
click at [567, 204] on p "Retours et échanges sous 60 jours" at bounding box center [593, 208] width 125 height 18
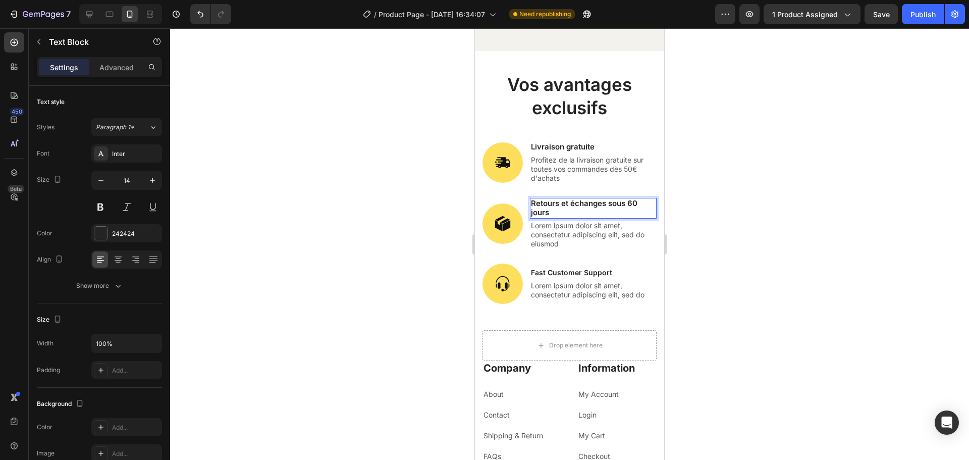
click at [628, 198] on span "Retours et échanges sous 60 jours" at bounding box center [584, 207] width 107 height 19
click at [563, 208] on p "60 jours" at bounding box center [593, 212] width 125 height 9
click at [550, 221] on p "Lorem ipsum dolor sit amet, consectetur adipiscing elit, sed do eiusmod" at bounding box center [593, 235] width 125 height 28
click at [565, 232] on p "Lorem ipsum dolor sit amet, consectetur adipiscing elit, sed do eiusmod" at bounding box center [593, 235] width 125 height 28
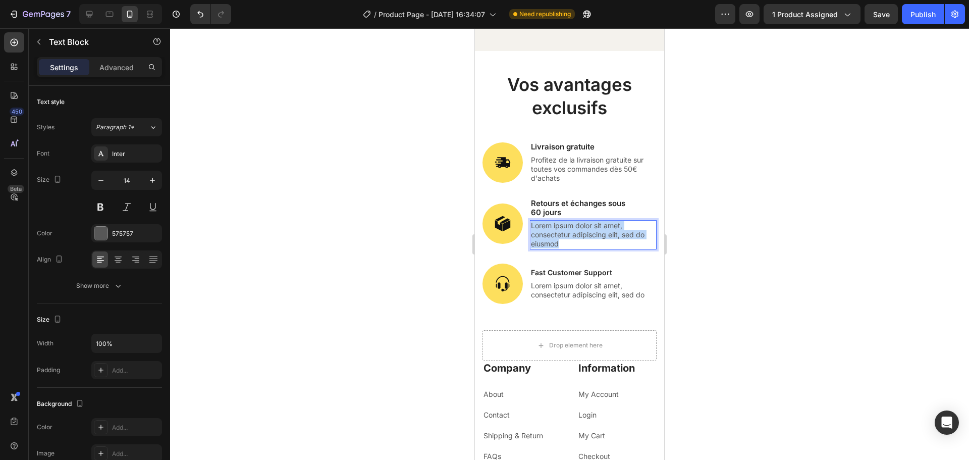
drag, startPoint x: 565, startPoint y: 234, endPoint x: 532, endPoint y: 217, distance: 37.3
click at [532, 221] on p "Lorem ipsum dolor sit amet, consectetur adipiscing elit, sed do eiusmod" at bounding box center [593, 235] width 125 height 28
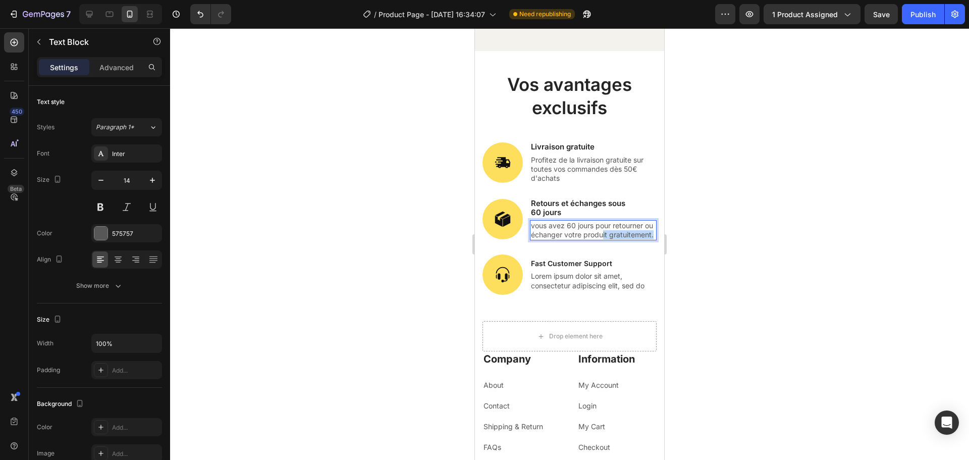
drag, startPoint x: 579, startPoint y: 235, endPoint x: 614, endPoint y: 226, distance: 37.0
click at [614, 226] on p "vous avez 60 jours pour retourner ou échanger votre produit gratuitement." at bounding box center [593, 230] width 125 height 18
click at [572, 259] on p "Fast Customer Support" at bounding box center [593, 263] width 125 height 9
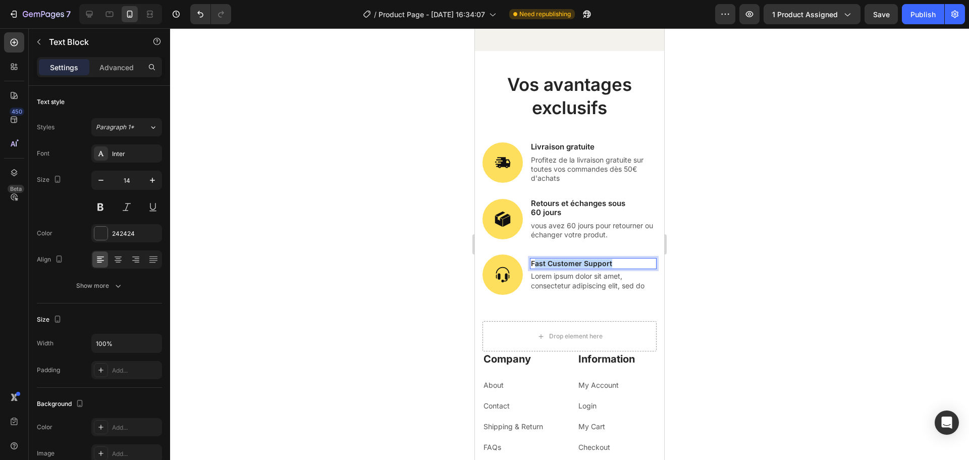
drag, startPoint x: 616, startPoint y: 253, endPoint x: 535, endPoint y: 255, distance: 80.8
click at [535, 259] on p "Fast Customer Support" at bounding box center [593, 263] width 125 height 9
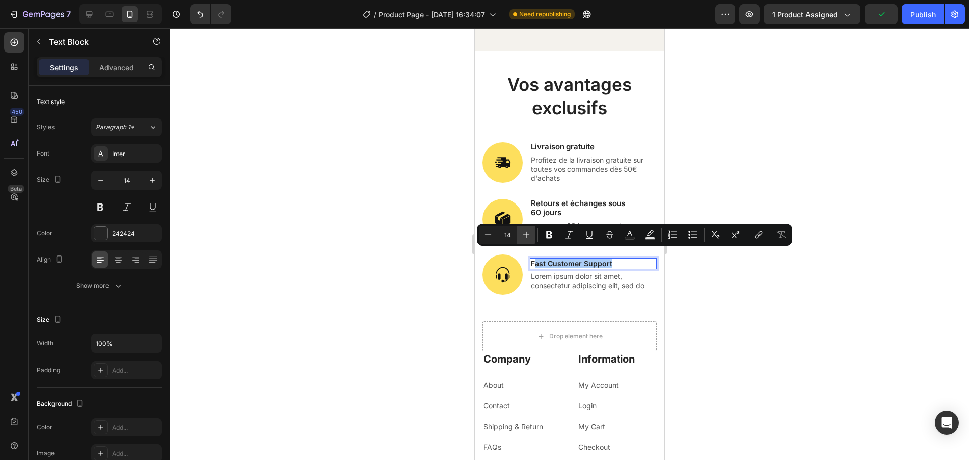
click at [528, 234] on icon "Editor contextual toolbar" at bounding box center [527, 235] width 10 height 10
type input "14"
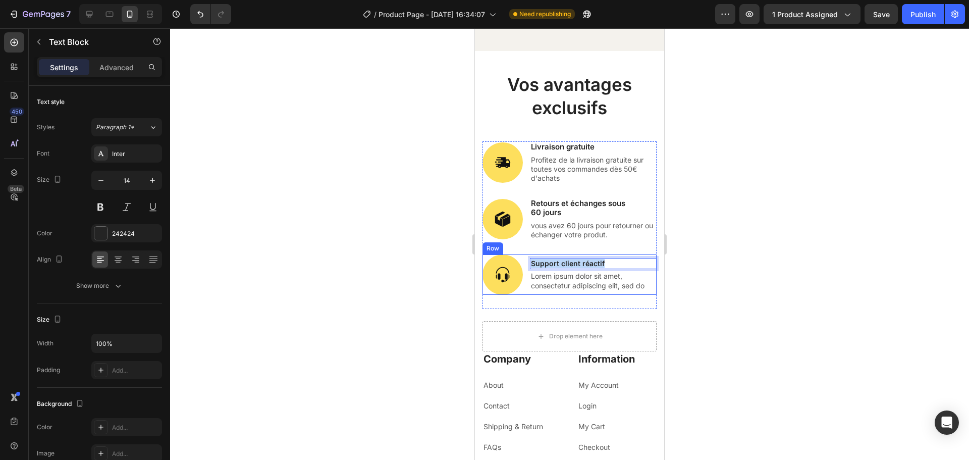
drag, startPoint x: 604, startPoint y: 253, endPoint x: 526, endPoint y: 258, distance: 78.9
click at [526, 258] on div "Image Support client réactif Text Block 3 Lorem ipsum dolor sit amet, consectet…" at bounding box center [570, 274] width 174 height 40
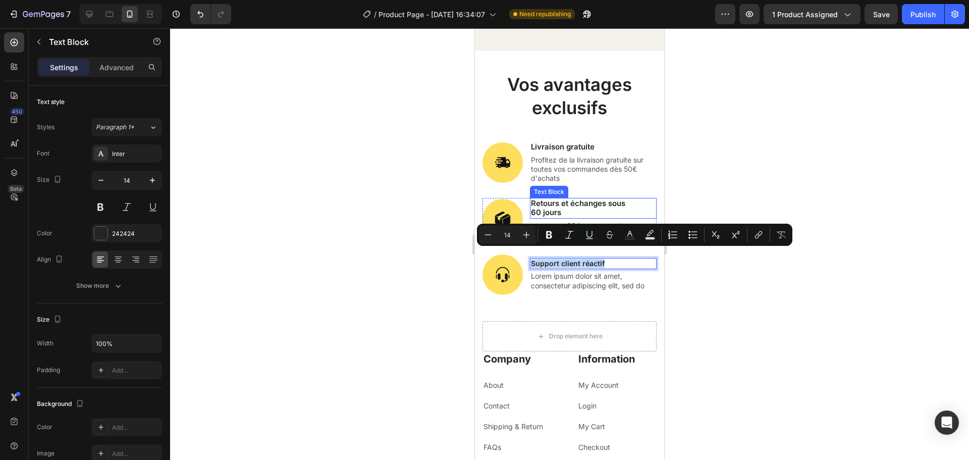
click at [555, 198] on span "Retours et échanges sous" at bounding box center [578, 203] width 94 height 10
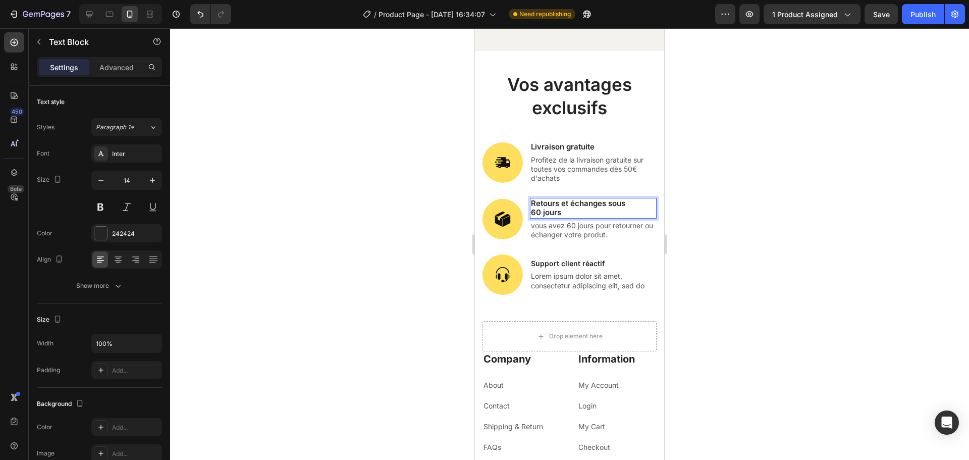
click at [555, 198] on span "Retours et échanges sous" at bounding box center [578, 203] width 94 height 10
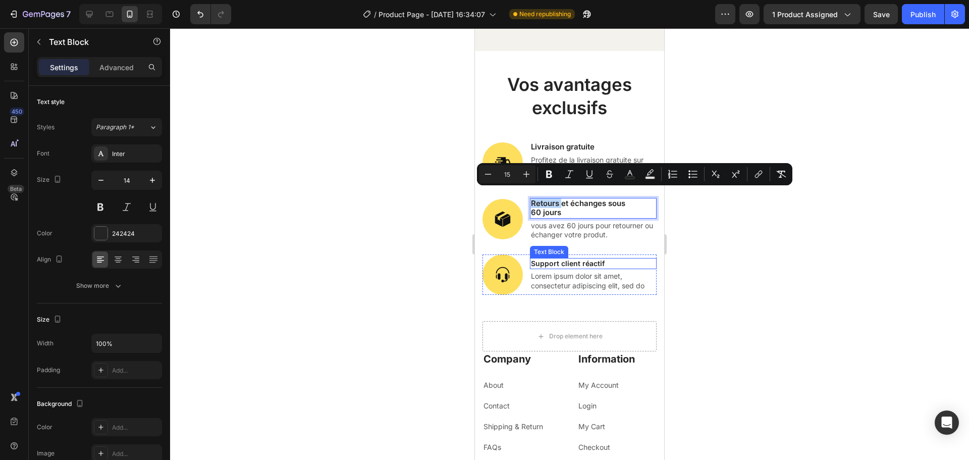
click at [561, 259] on p "Support client réactif" at bounding box center [593, 263] width 125 height 9
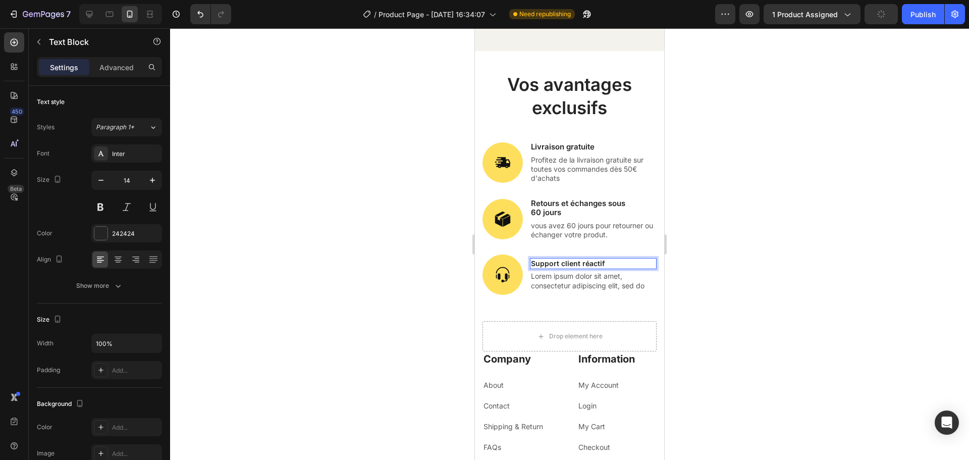
click at [602, 259] on p "Support client réactif" at bounding box center [593, 263] width 125 height 9
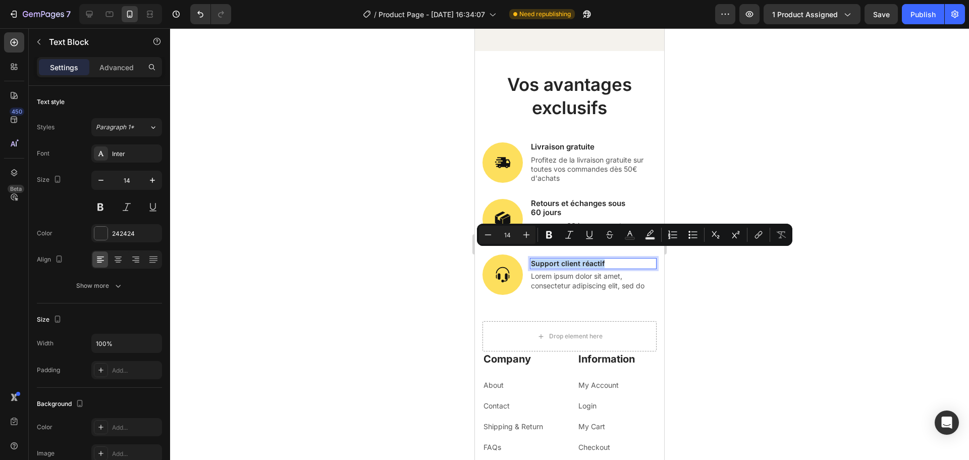
drag, startPoint x: 602, startPoint y: 254, endPoint x: 532, endPoint y: 253, distance: 69.7
click at [532, 259] on p "Support client réactif" at bounding box center [593, 263] width 125 height 9
click at [529, 235] on icon "Editor contextual toolbar" at bounding box center [527, 235] width 10 height 10
type input "15"
click at [563, 275] on p "Lorem ipsum dolor sit amet, consectetur adipiscing elit, sed do" at bounding box center [593, 281] width 125 height 18
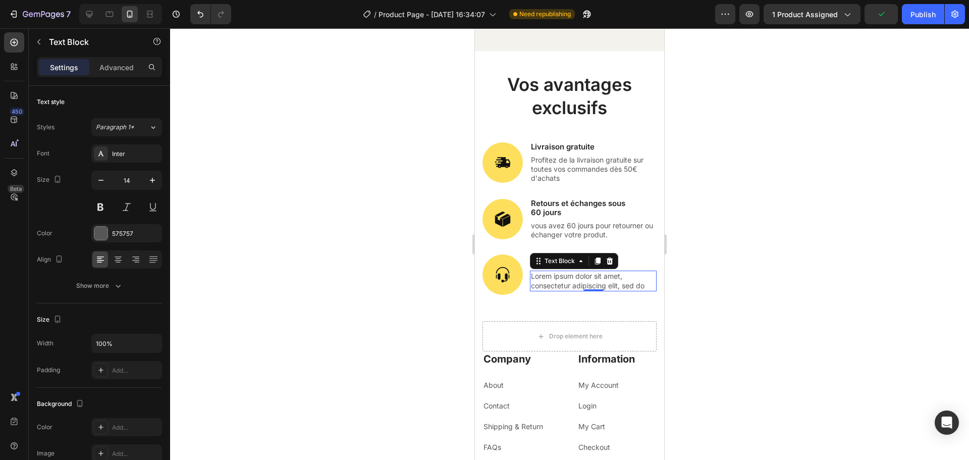
click at [582, 272] on p "Lorem ipsum dolor sit amet, consectetur adipiscing elit, sed do" at bounding box center [593, 281] width 125 height 18
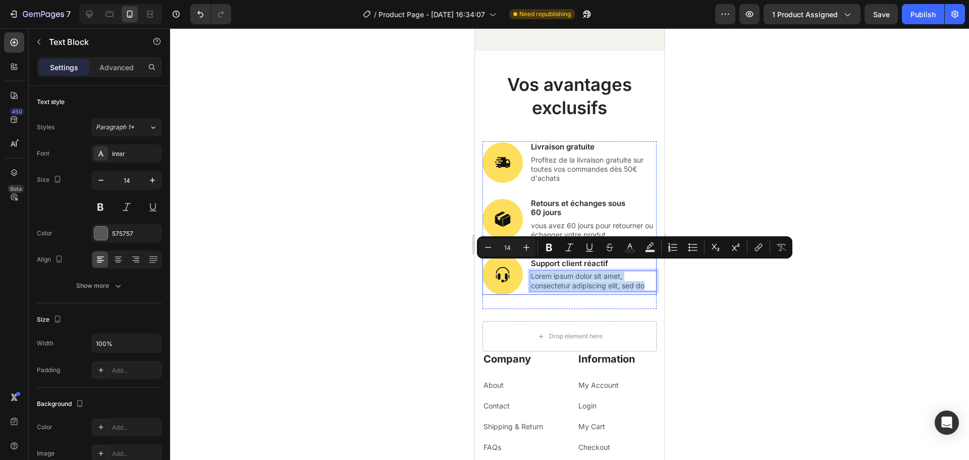
drag, startPoint x: 645, startPoint y: 276, endPoint x: 528, endPoint y: 267, distance: 117.0
click at [528, 267] on div "Image Support client réactif Text Block Lorem ipsum dolor sit amet, consectetur…" at bounding box center [570, 274] width 174 height 40
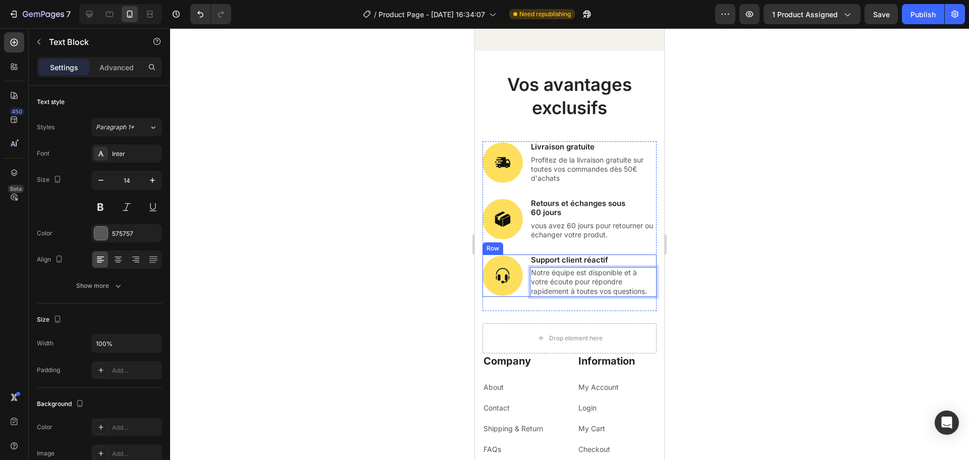
scroll to position [4859, 0]
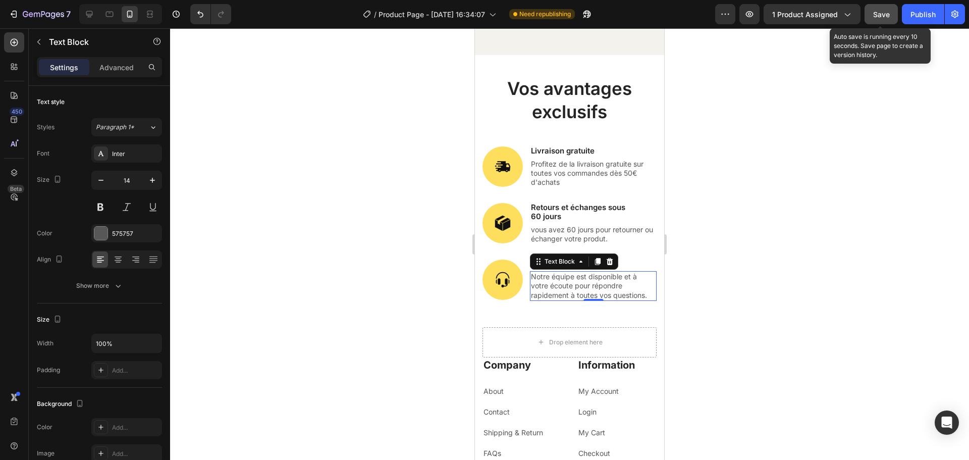
click at [869, 13] on button "Save" at bounding box center [881, 14] width 33 height 20
click at [808, 161] on div at bounding box center [569, 244] width 799 height 432
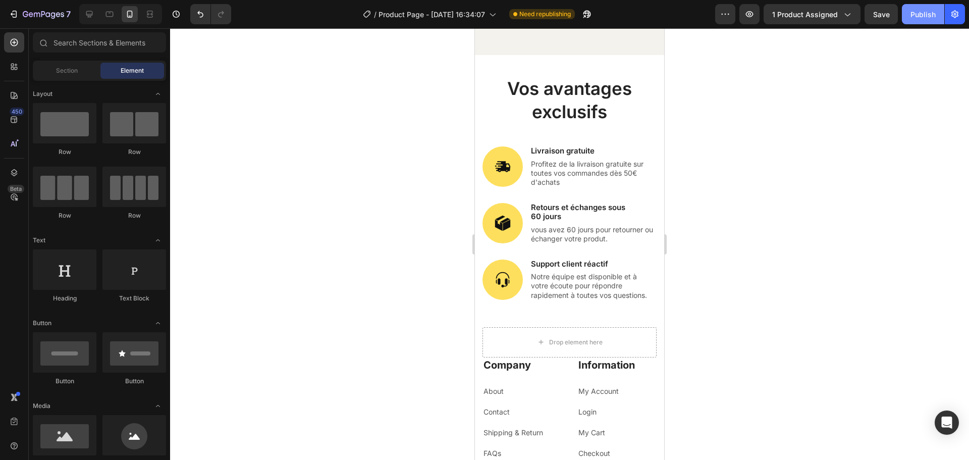
click at [932, 14] on div "Publish" at bounding box center [923, 14] width 25 height 11
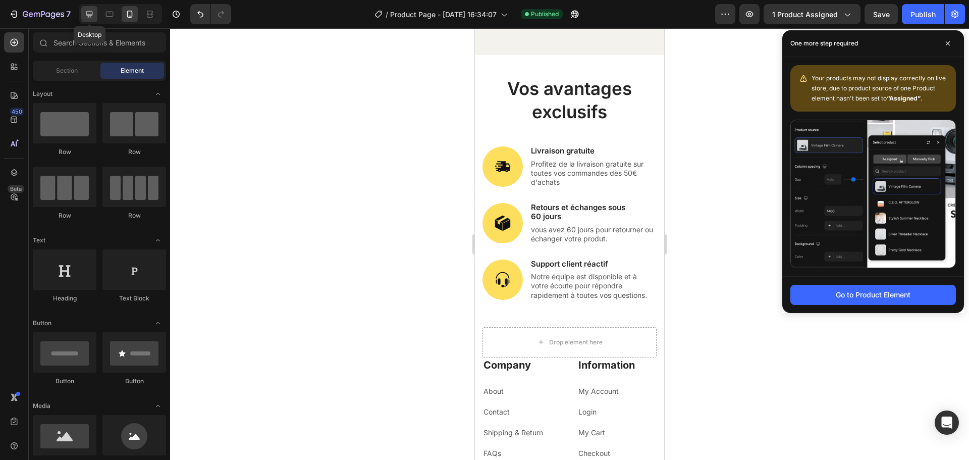
click at [93, 13] on icon at bounding box center [89, 14] width 10 height 10
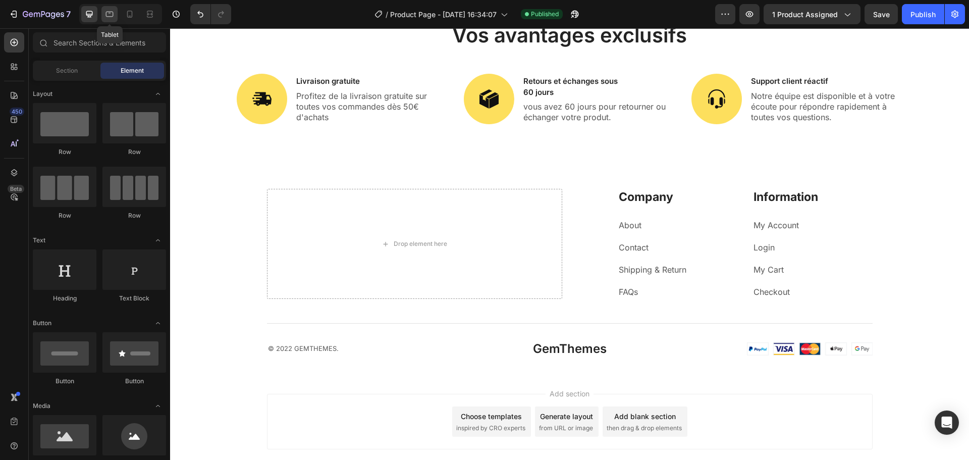
click at [106, 13] on icon at bounding box center [110, 15] width 8 height 6
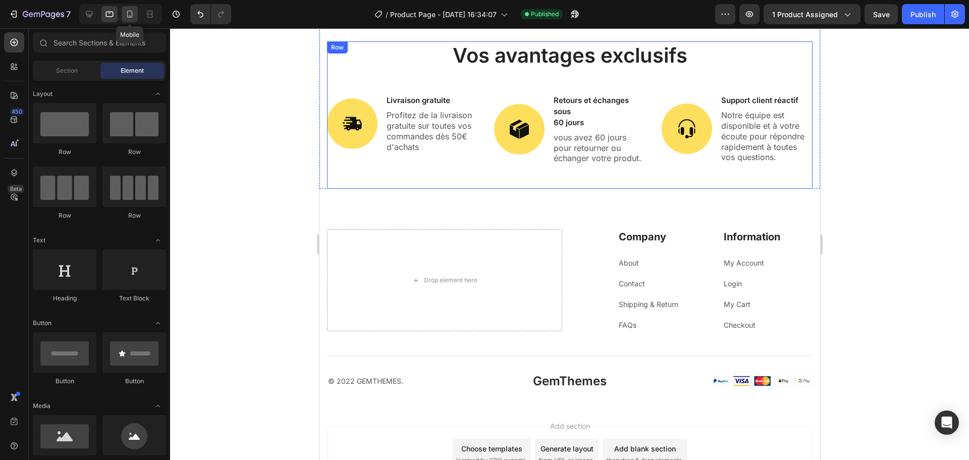
click at [134, 19] on icon at bounding box center [130, 14] width 10 height 10
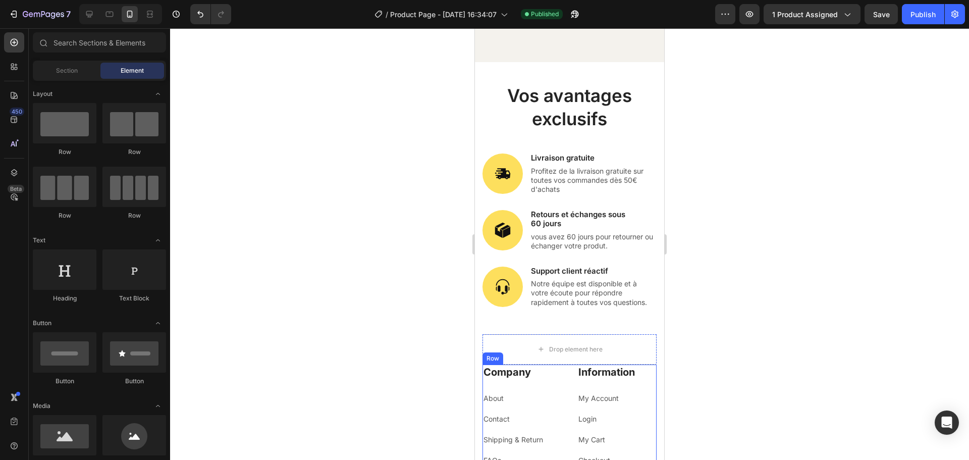
scroll to position [4852, 0]
click at [583, 91] on p "Vos avantages exclusifs" at bounding box center [570, 108] width 172 height 46
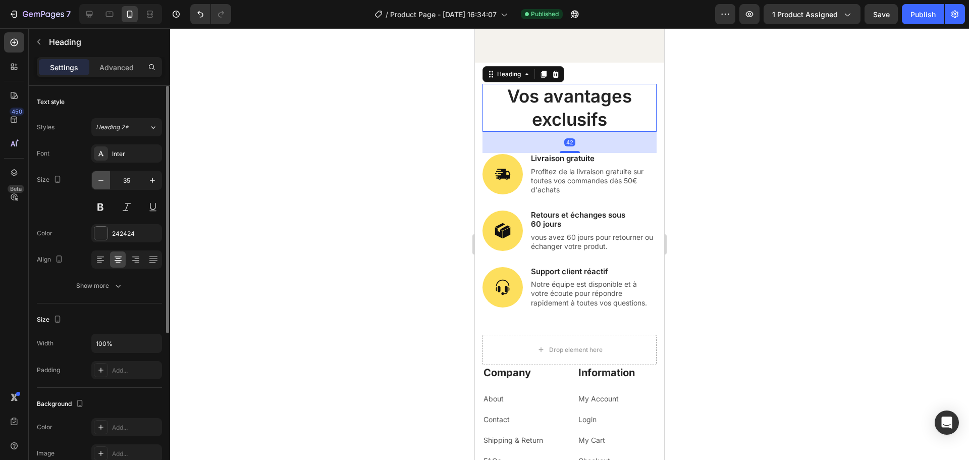
click at [101, 182] on icon "button" at bounding box center [101, 180] width 10 height 10
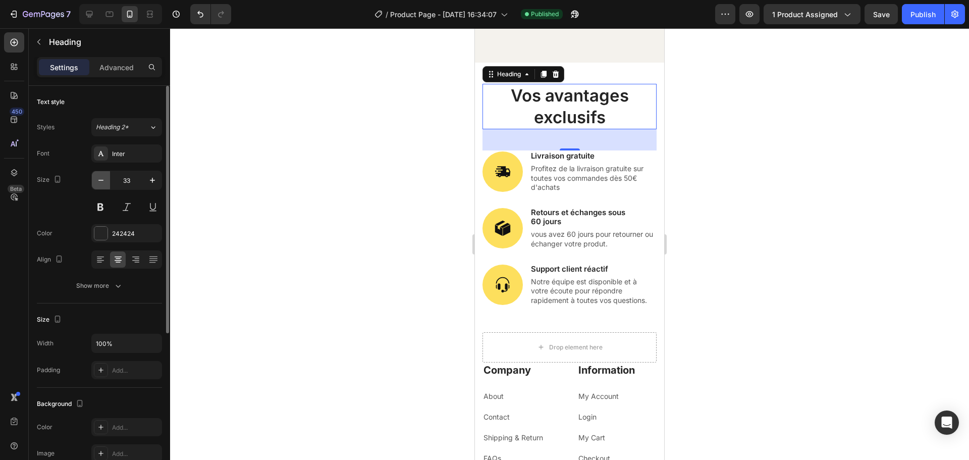
click at [101, 182] on icon "button" at bounding box center [101, 180] width 10 height 10
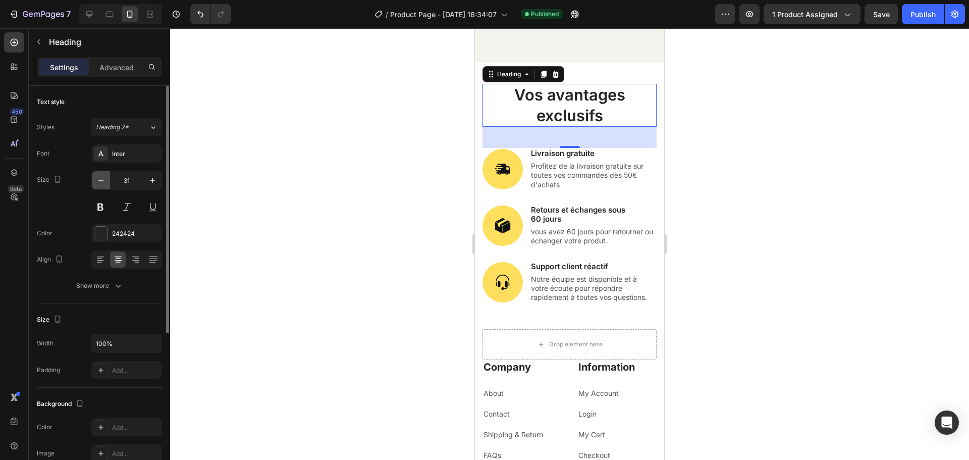
click at [101, 182] on icon "button" at bounding box center [101, 180] width 10 height 10
click at [153, 178] on icon "button" at bounding box center [152, 180] width 10 height 10
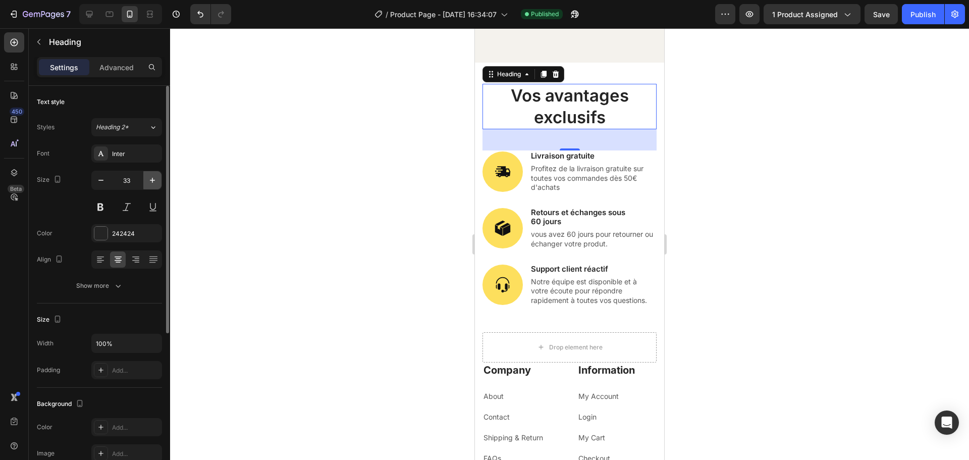
click at [153, 178] on icon "button" at bounding box center [152, 180] width 10 height 10
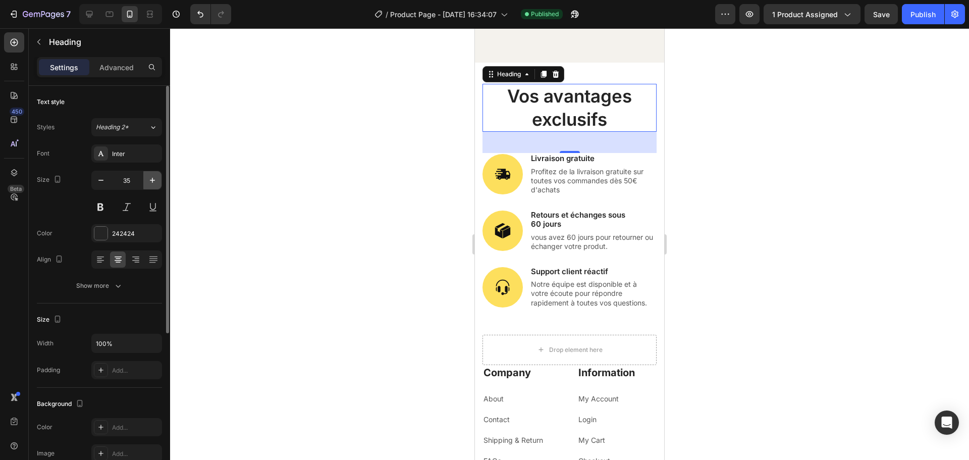
type input "36"
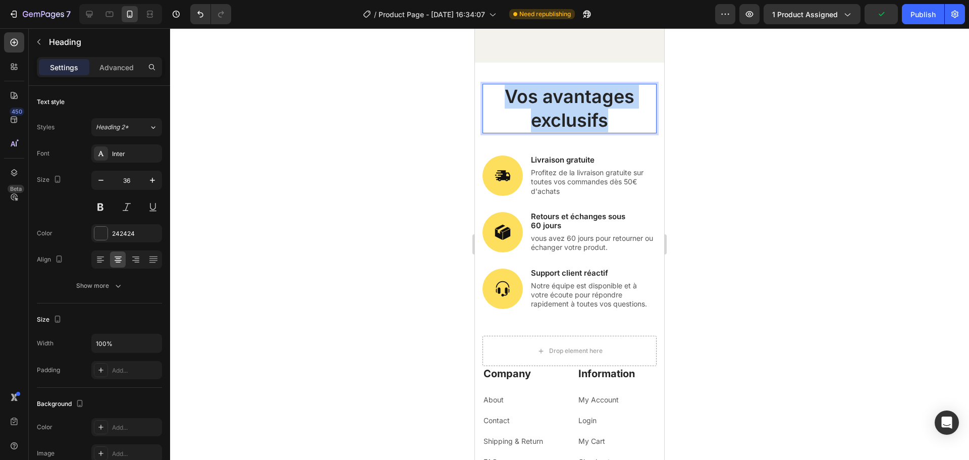
drag, startPoint x: 605, startPoint y: 114, endPoint x: 506, endPoint y: 88, distance: 102.6
click at [506, 88] on p "Vos avantages exclusifs" at bounding box center [570, 108] width 172 height 47
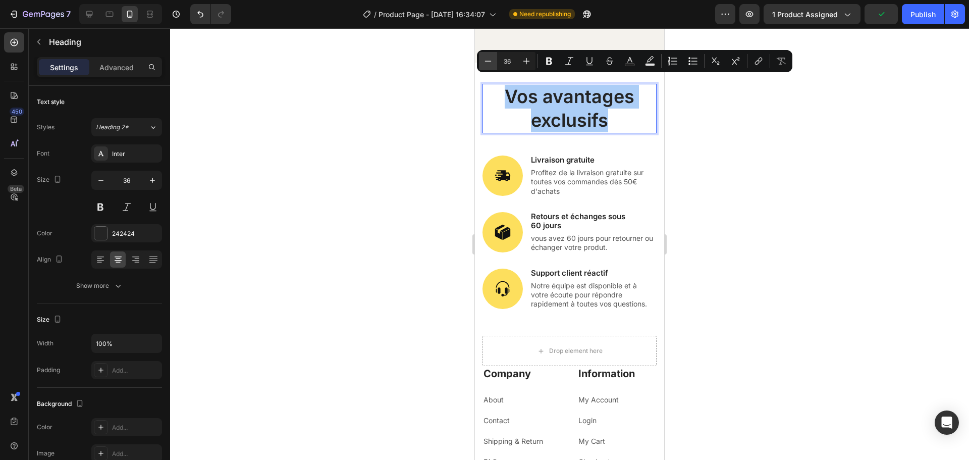
click at [490, 64] on icon "Editor contextual toolbar" at bounding box center [488, 61] width 10 height 10
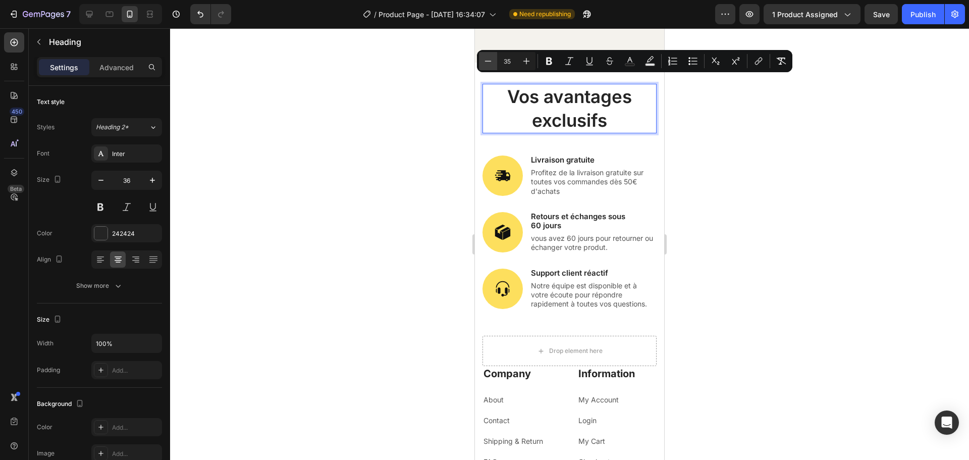
click at [490, 64] on icon "Editor contextual toolbar" at bounding box center [488, 61] width 10 height 10
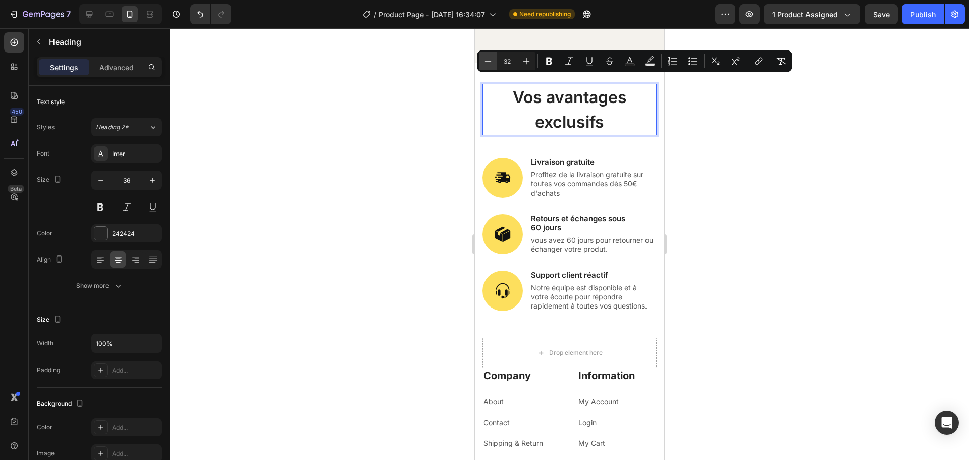
click at [490, 64] on icon "Editor contextual toolbar" at bounding box center [488, 61] width 10 height 10
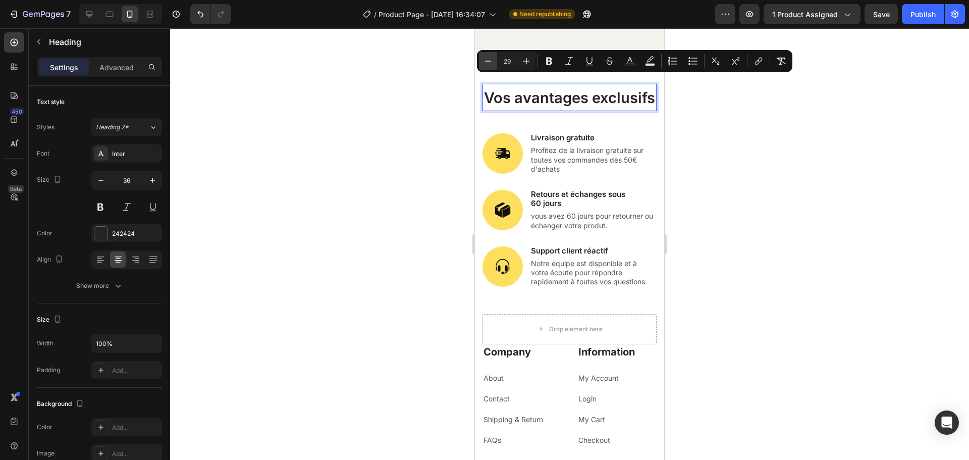
click at [490, 64] on icon "Editor contextual toolbar" at bounding box center [488, 61] width 10 height 10
click at [524, 63] on icon "Editor contextual toolbar" at bounding box center [527, 61] width 10 height 10
type input "27"
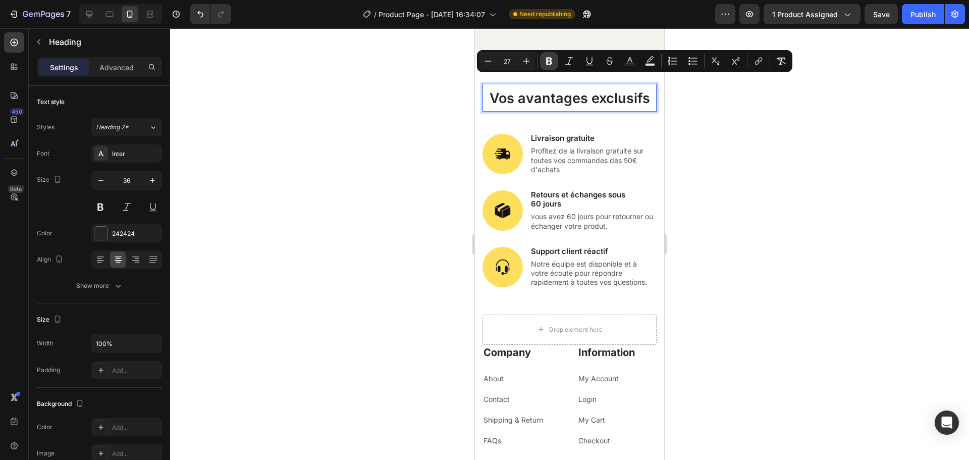
click at [545, 61] on icon "Editor contextual toolbar" at bounding box center [549, 61] width 10 height 10
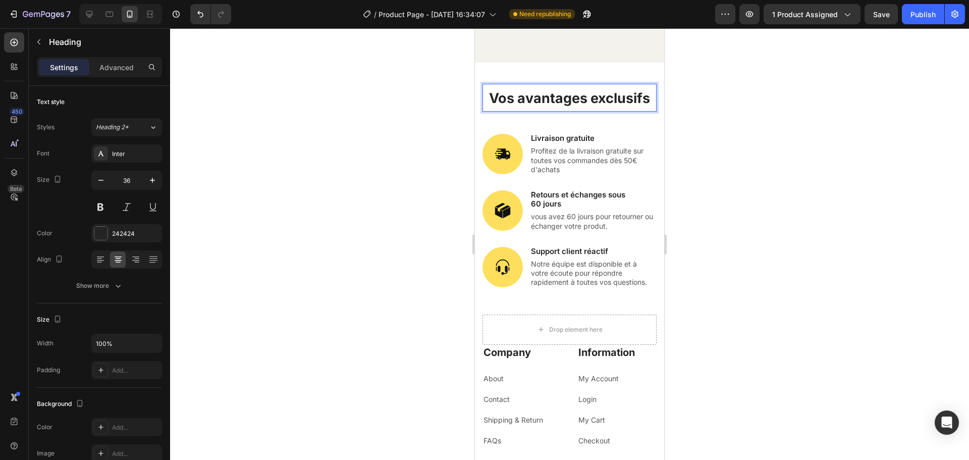
click at [756, 149] on div at bounding box center [569, 244] width 799 height 432
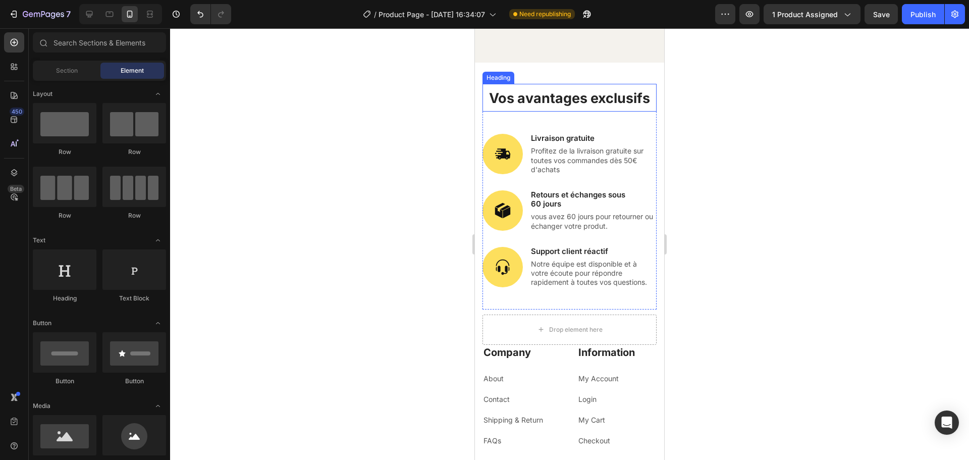
click at [580, 96] on strong "Vos avantages exclusifs" at bounding box center [569, 98] width 161 height 17
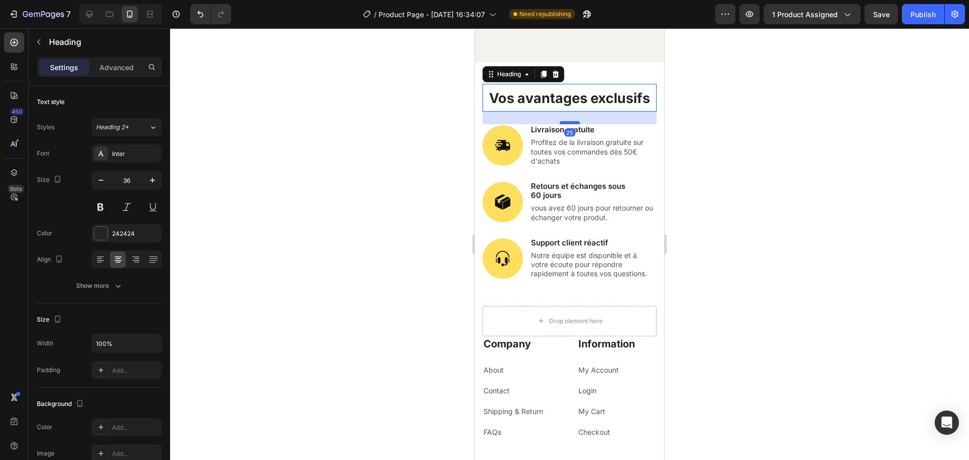
drag, startPoint x: 565, startPoint y: 122, endPoint x: 565, endPoint y: 113, distance: 9.1
click at [565, 121] on div at bounding box center [570, 122] width 20 height 3
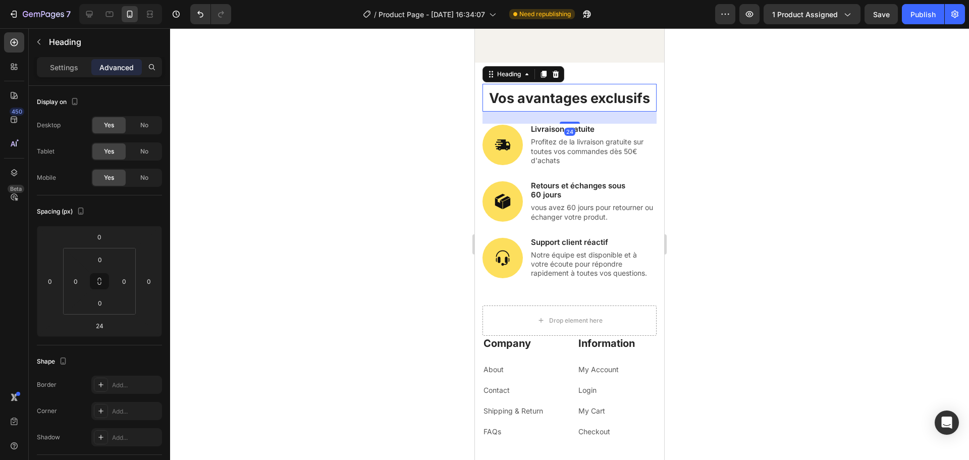
click at [356, 191] on div at bounding box center [569, 244] width 799 height 432
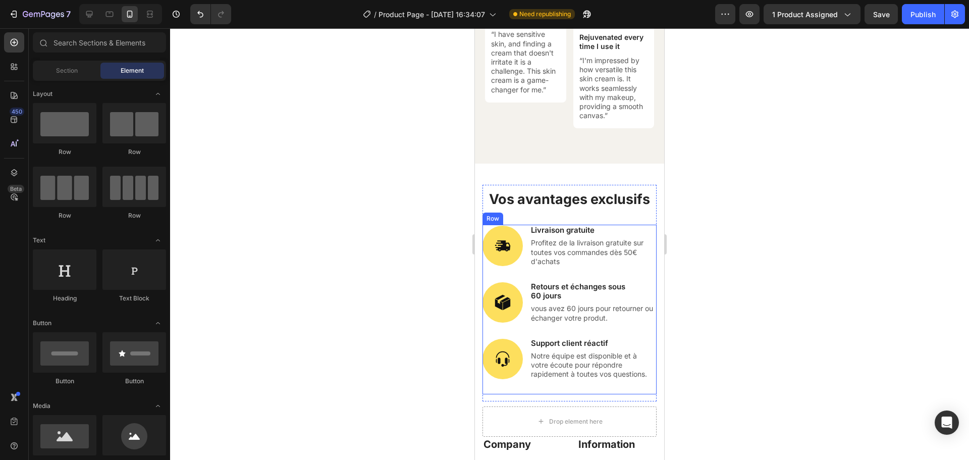
scroll to position [4749, 0]
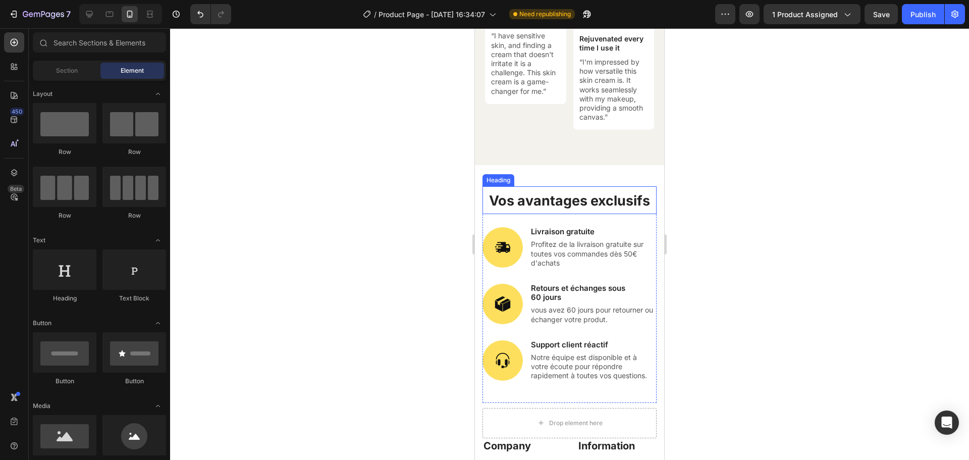
click at [609, 196] on strong "Vos avantages exclusifs" at bounding box center [569, 200] width 161 height 17
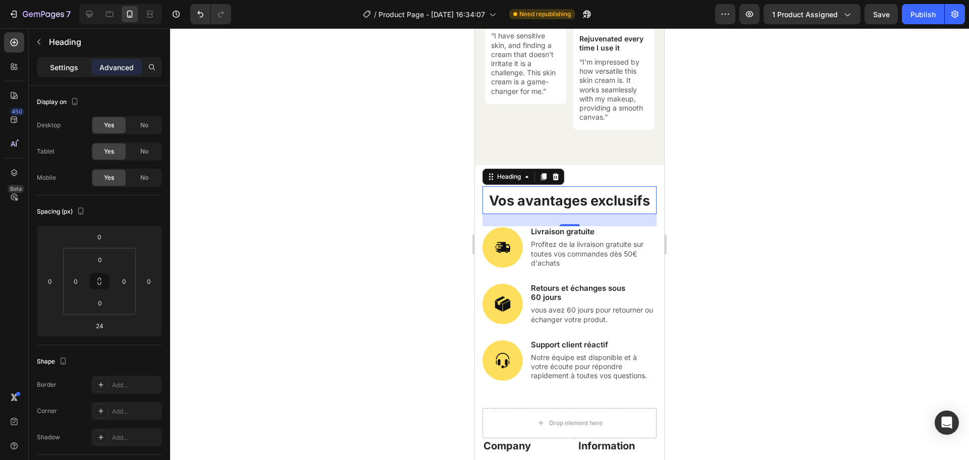
click at [71, 67] on p "Settings" at bounding box center [64, 67] width 28 height 11
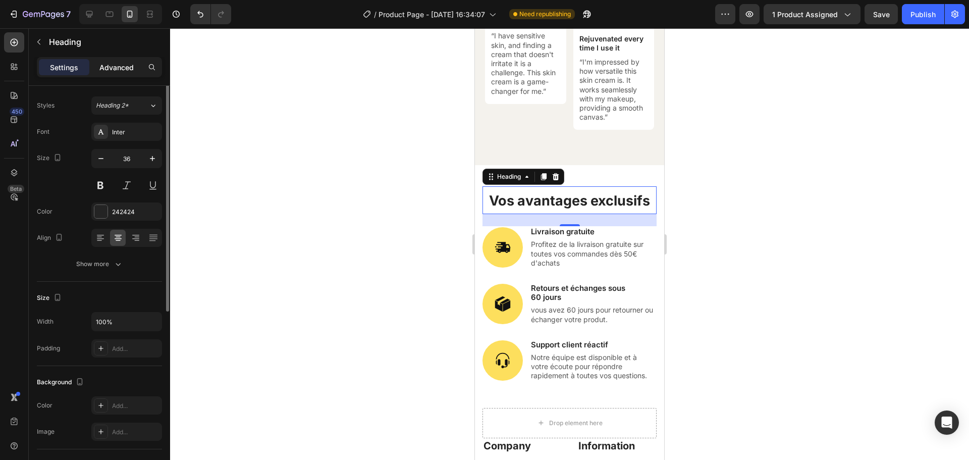
scroll to position [0, 0]
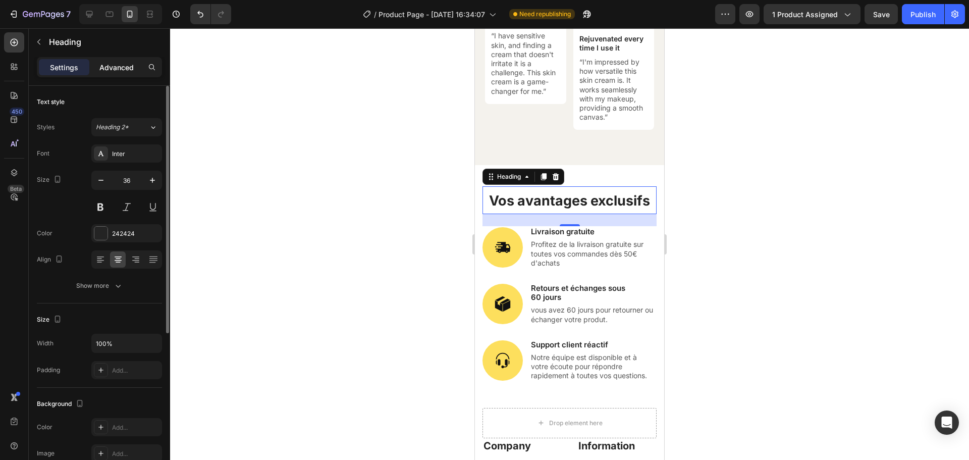
click at [106, 66] on p "Advanced" at bounding box center [116, 67] width 34 height 11
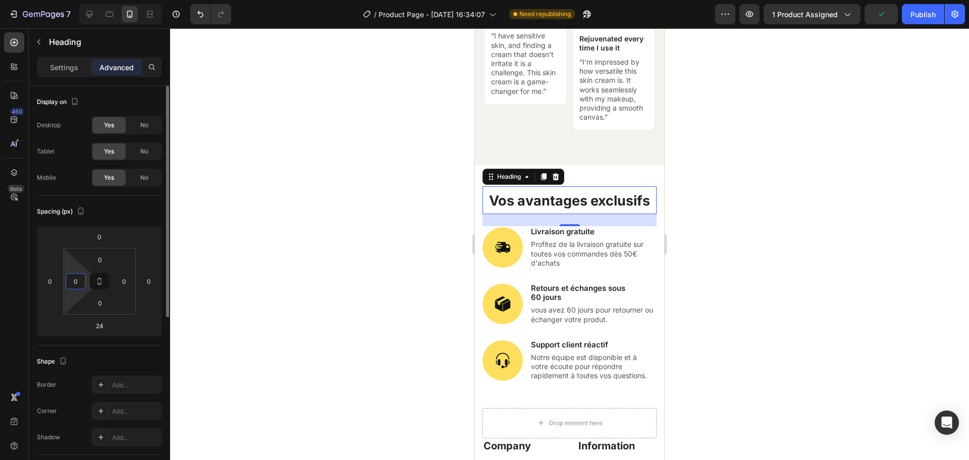
click at [80, 283] on input "0" at bounding box center [75, 281] width 15 height 15
type input "5"
click at [123, 277] on input "0" at bounding box center [124, 281] width 15 height 15
type input "5"
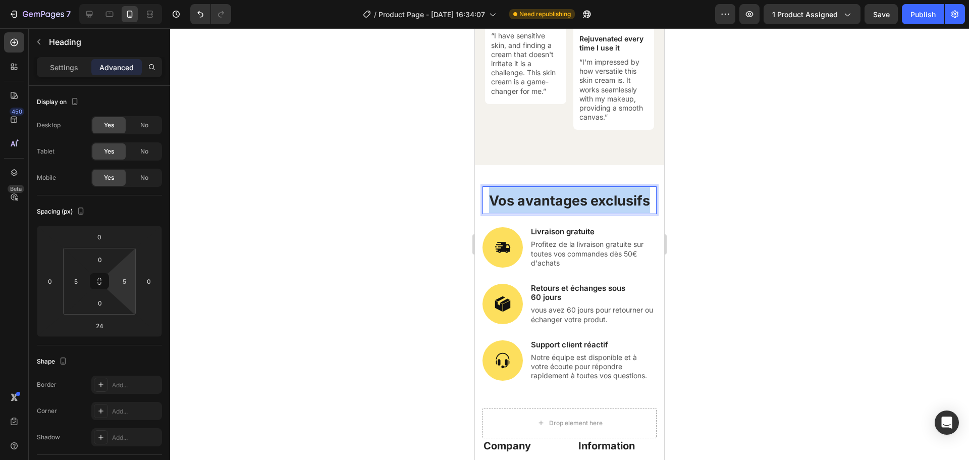
drag, startPoint x: 595, startPoint y: 217, endPoint x: 521, endPoint y: 196, distance: 77.7
click at [521, 196] on strong "Vos avantages exclusifs" at bounding box center [569, 200] width 161 height 17
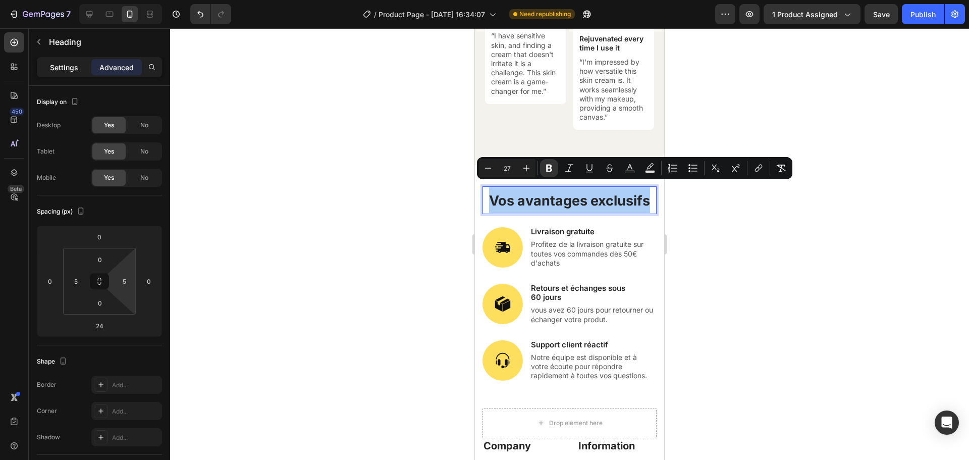
click at [63, 68] on p "Settings" at bounding box center [64, 67] width 28 height 11
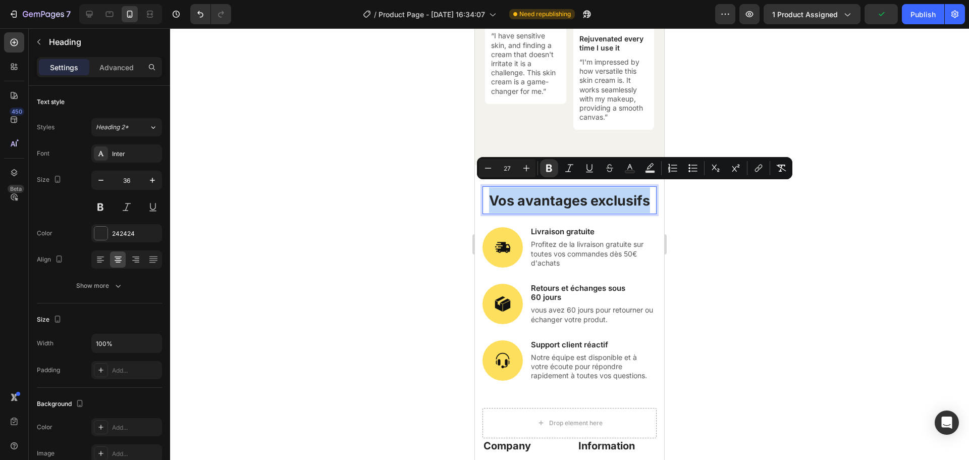
drag, startPoint x: 598, startPoint y: 219, endPoint x: 515, endPoint y: 188, distance: 88.4
click at [486, 166] on icon "Editor contextual toolbar" at bounding box center [488, 168] width 10 height 10
type input "26"
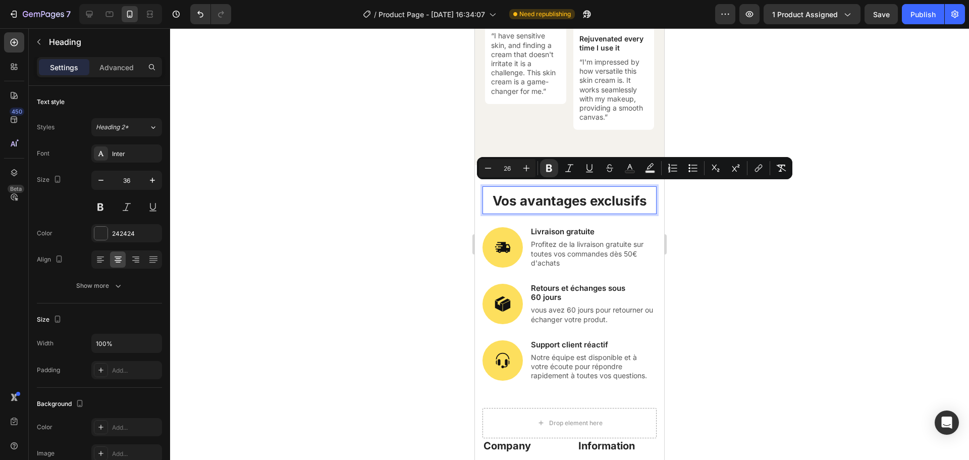
click at [802, 214] on div at bounding box center [569, 244] width 799 height 432
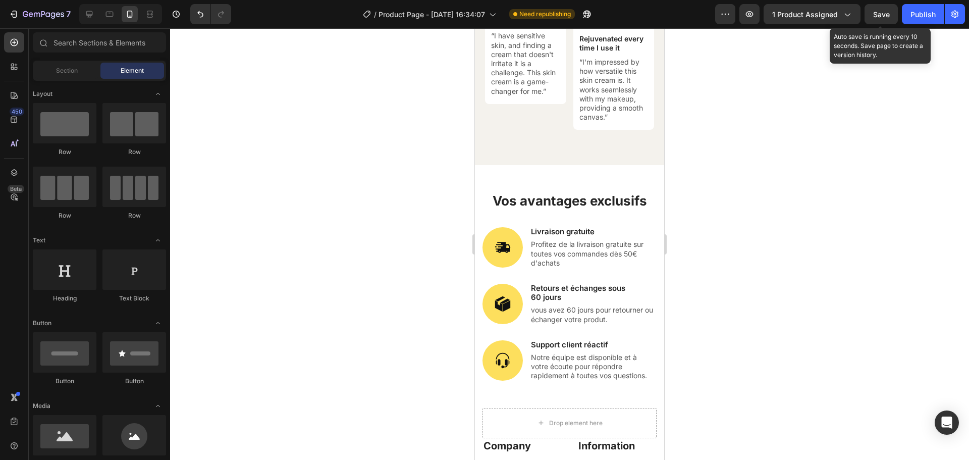
click at [883, 16] on span "Save" at bounding box center [882, 14] width 17 height 9
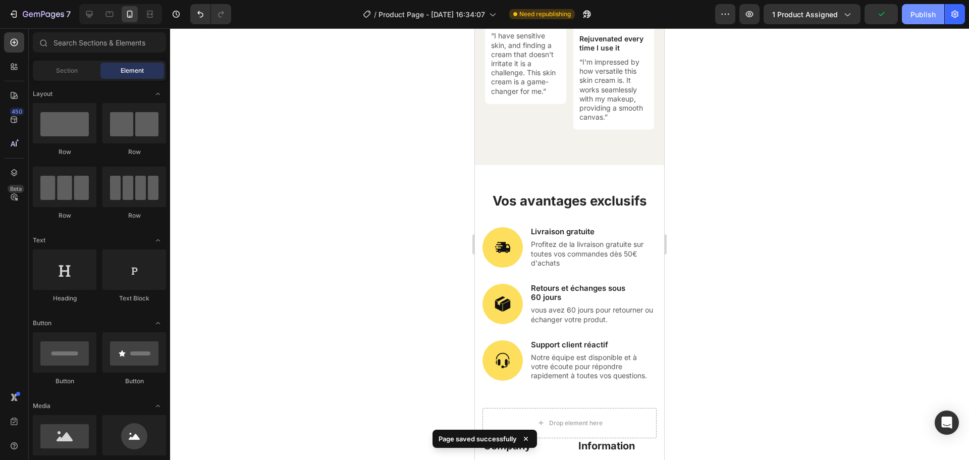
click at [920, 16] on div "Publish" at bounding box center [923, 14] width 25 height 11
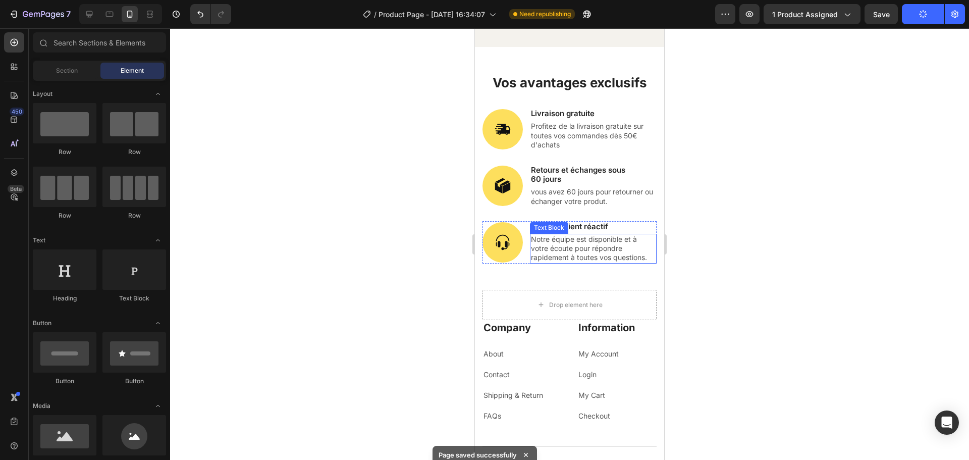
scroll to position [4868, 0]
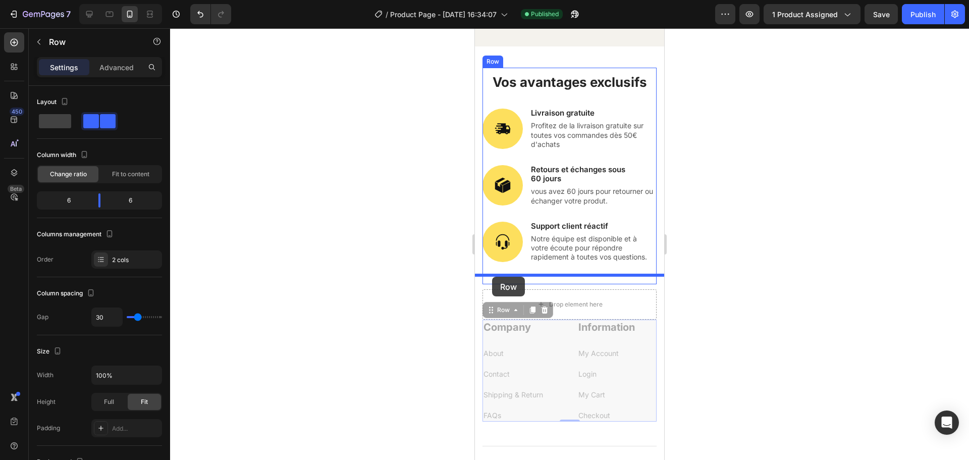
drag, startPoint x: 493, startPoint y: 303, endPoint x: 492, endPoint y: 277, distance: 26.3
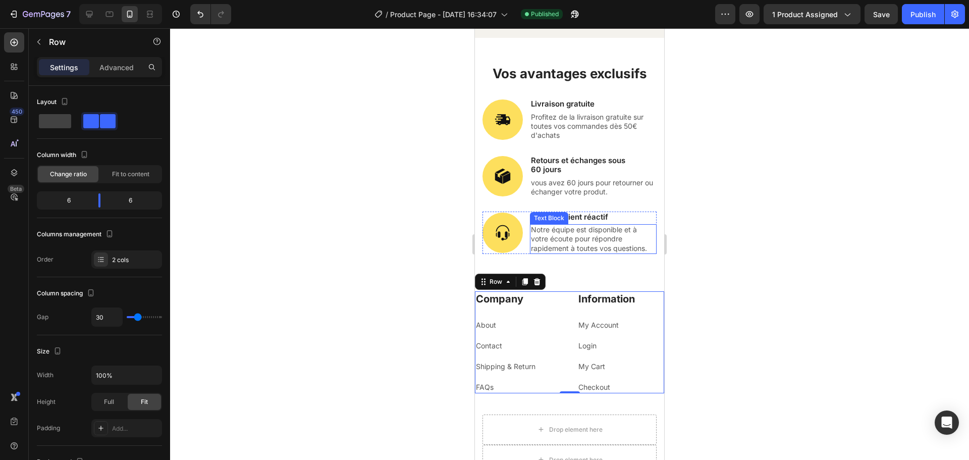
scroll to position [4965, 0]
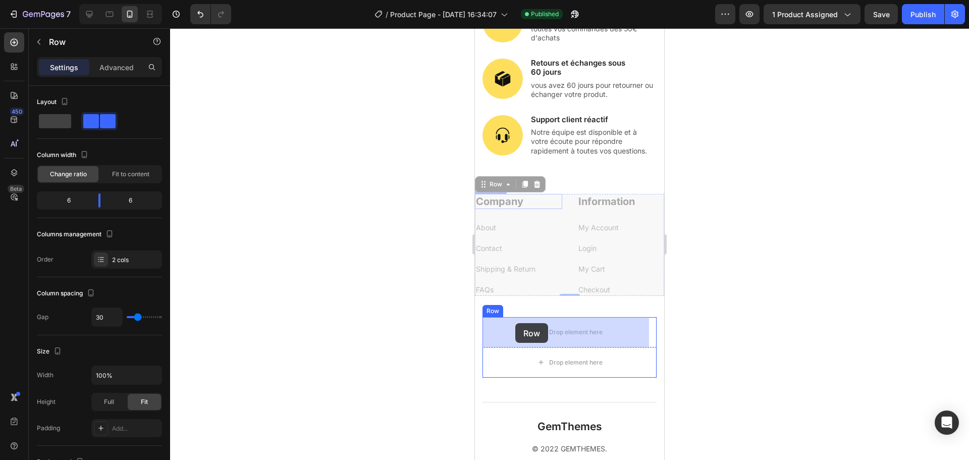
drag, startPoint x: 481, startPoint y: 186, endPoint x: 516, endPoint y: 323, distance: 141.6
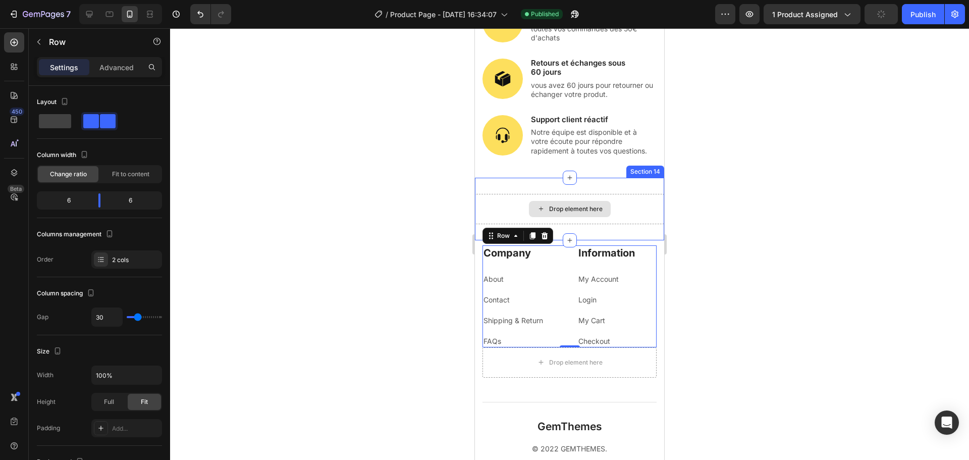
click at [630, 220] on div "Drop element here" at bounding box center [569, 209] width 189 height 30
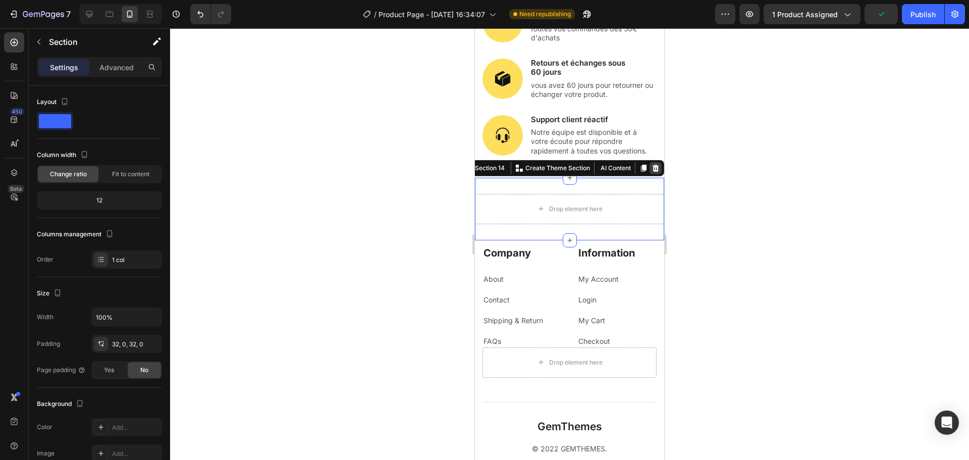
click at [652, 165] on div at bounding box center [656, 168] width 12 height 12
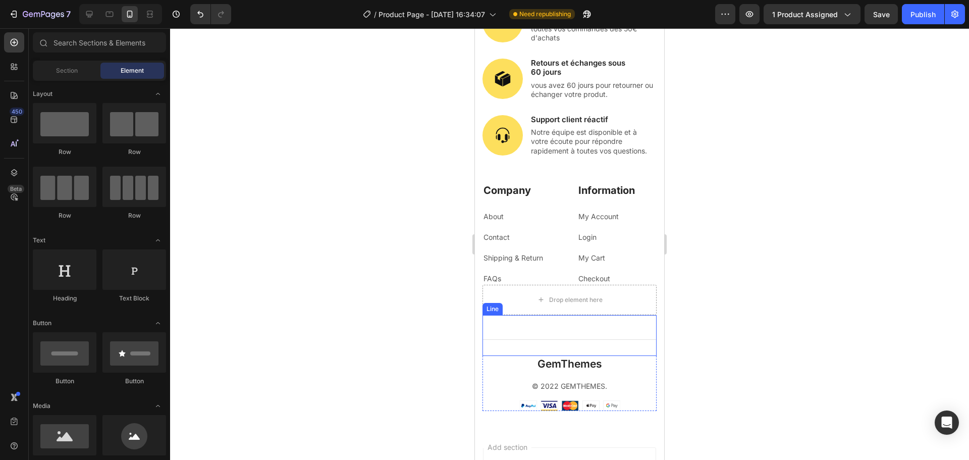
click at [617, 327] on div "Title Line" at bounding box center [570, 335] width 174 height 41
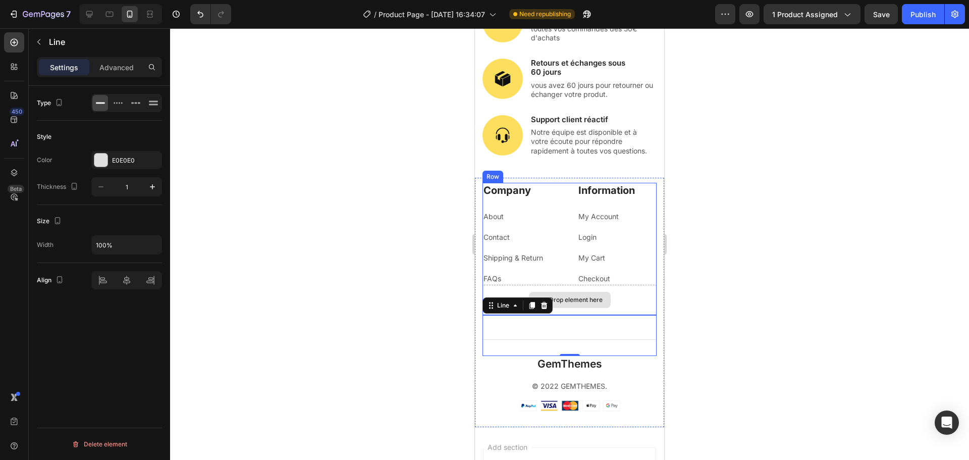
click at [612, 304] on div "Drop element here" at bounding box center [570, 300] width 174 height 30
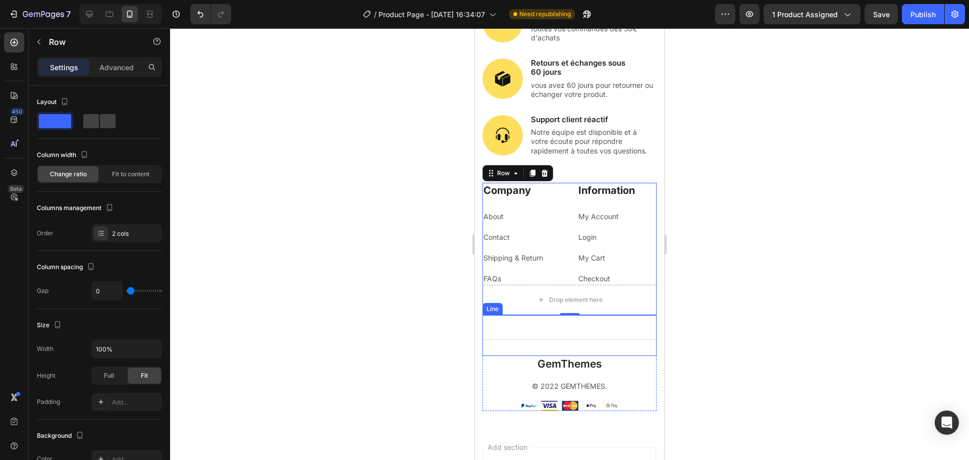
click at [584, 335] on div "Title Line" at bounding box center [570, 335] width 174 height 41
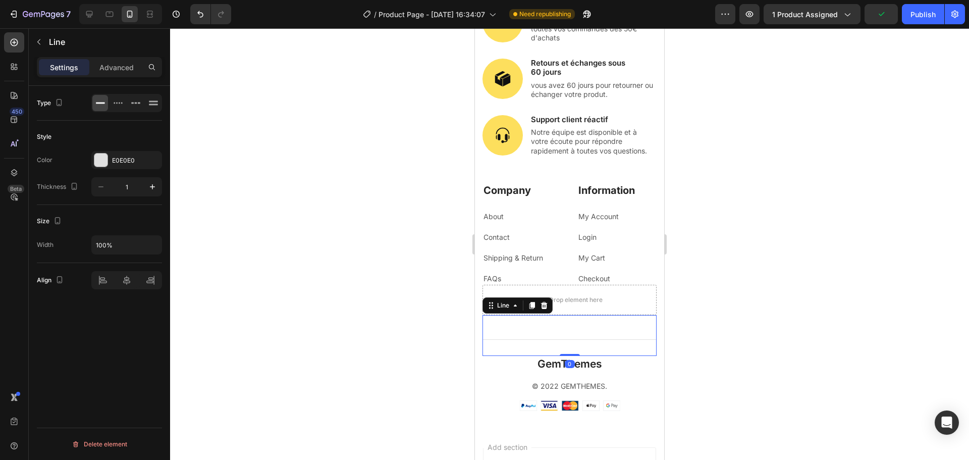
click at [568, 350] on div "Title Line 0" at bounding box center [570, 335] width 174 height 41
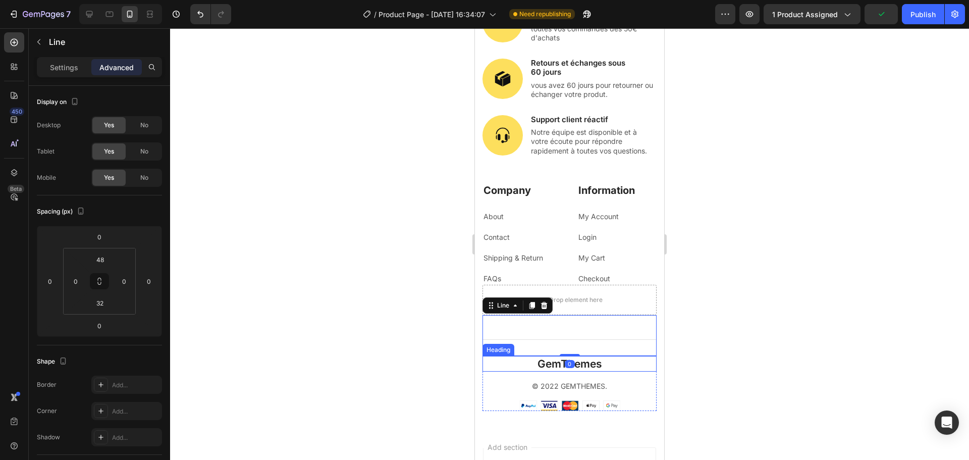
click at [593, 365] on p "GemThemes" at bounding box center [570, 364] width 172 height 14
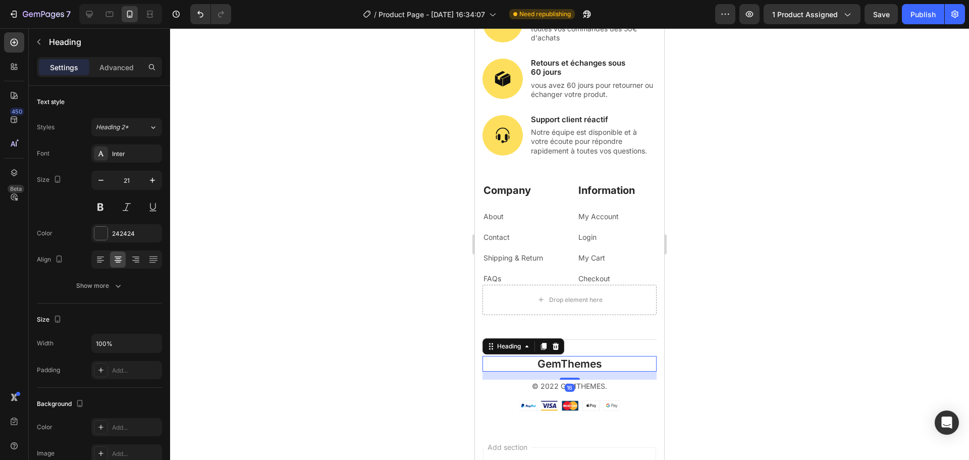
click at [593, 365] on p "GemThemes" at bounding box center [570, 364] width 172 height 14
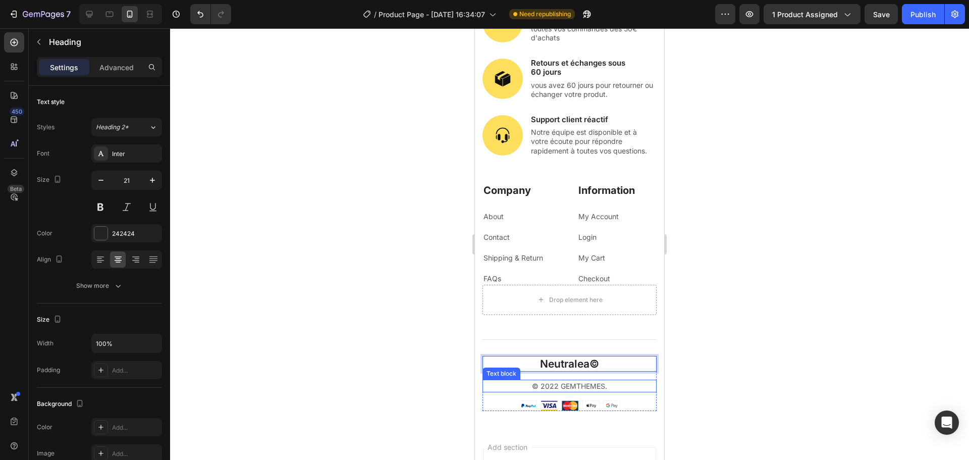
click at [551, 389] on p "© 2022 GEMTHEMES." at bounding box center [570, 386] width 172 height 11
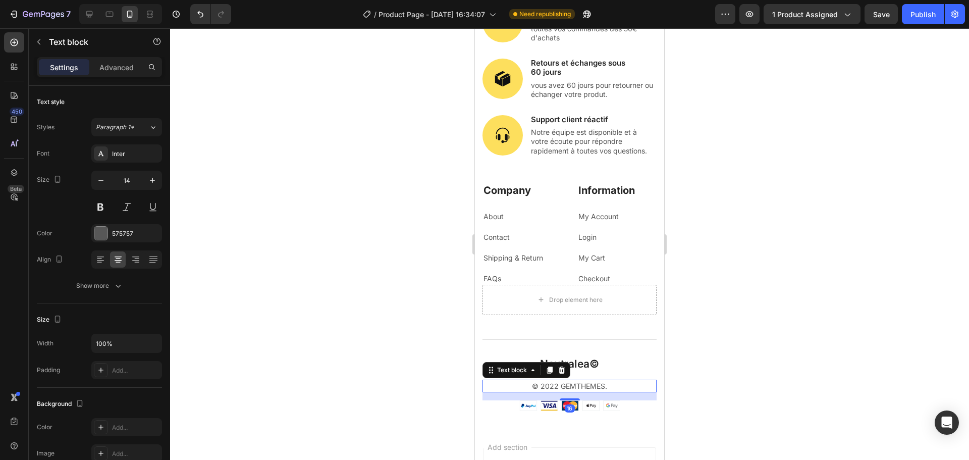
click at [551, 389] on p "© 2022 GEMTHEMES." at bounding box center [570, 386] width 172 height 11
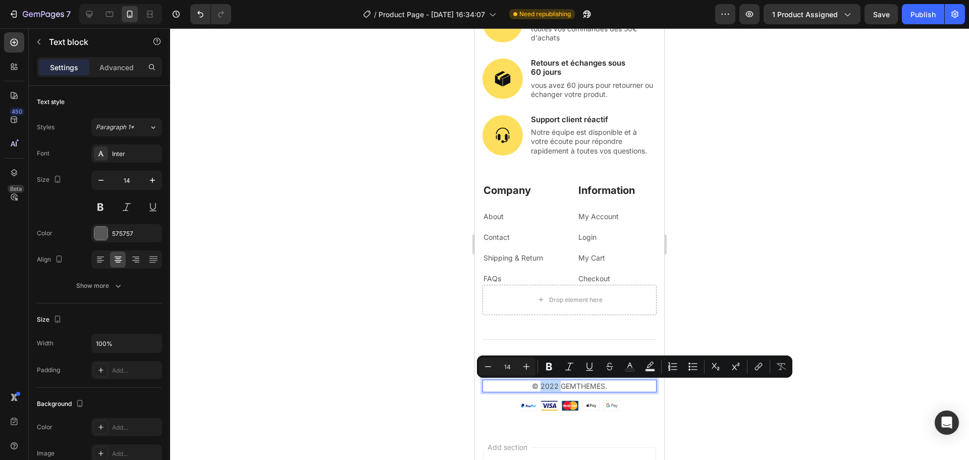
click at [551, 389] on p "© 2022 GEMTHEMES." at bounding box center [570, 386] width 172 height 11
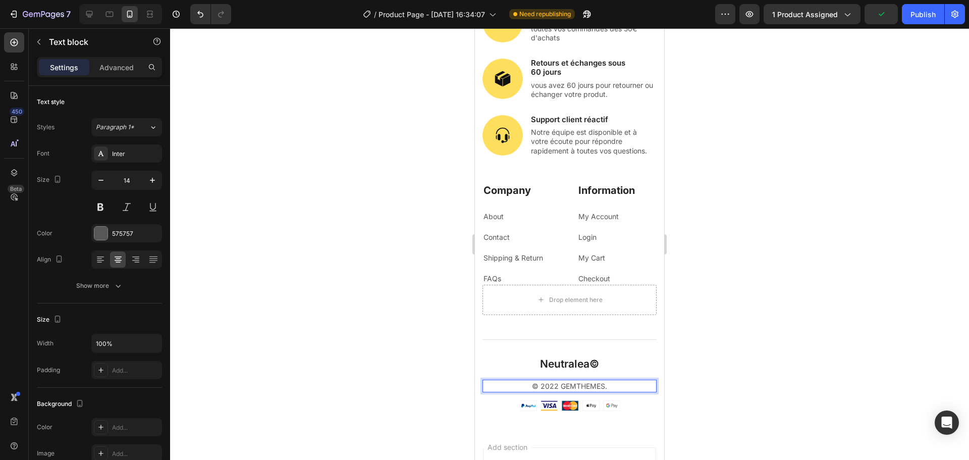
click at [554, 387] on p "© 2022 GEMTHEMES." at bounding box center [570, 386] width 172 height 11
click at [601, 386] on p "© 2025 GEMTHEMES." at bounding box center [570, 386] width 172 height 11
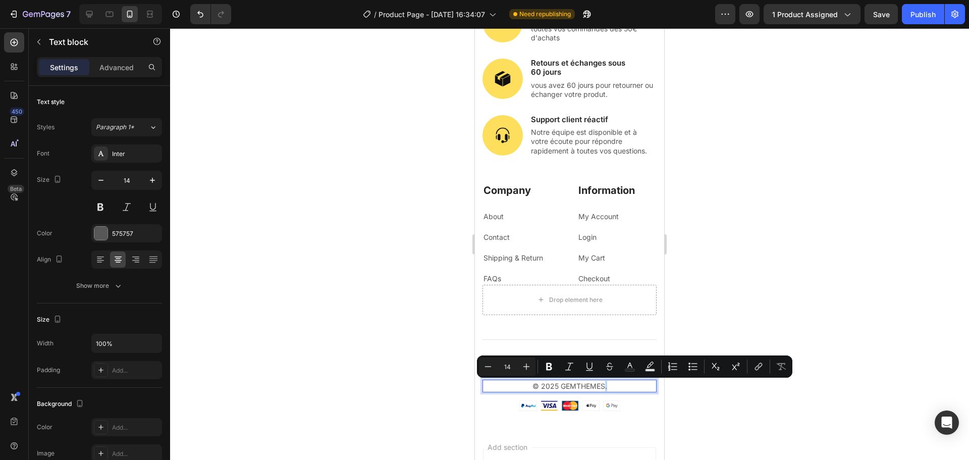
click at [601, 386] on p "© 2025 GEMTHEMES." at bounding box center [570, 386] width 172 height 11
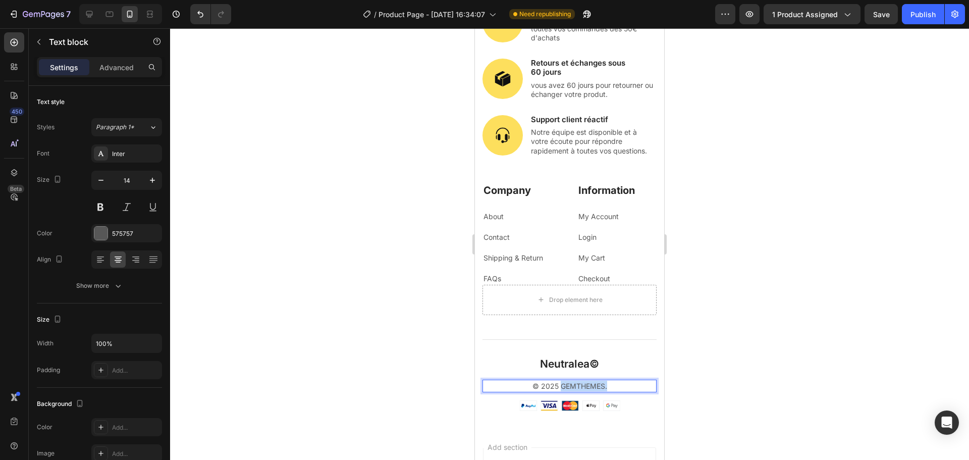
drag, startPoint x: 604, startPoint y: 387, endPoint x: 555, endPoint y: 385, distance: 48.5
click at [555, 385] on p "© 2025 GEMTHEMES." at bounding box center [570, 386] width 172 height 11
click at [540, 388] on p "© 2025 © copyright" at bounding box center [570, 386] width 172 height 11
click at [545, 385] on p "2025 © copyright" at bounding box center [570, 386] width 172 height 11
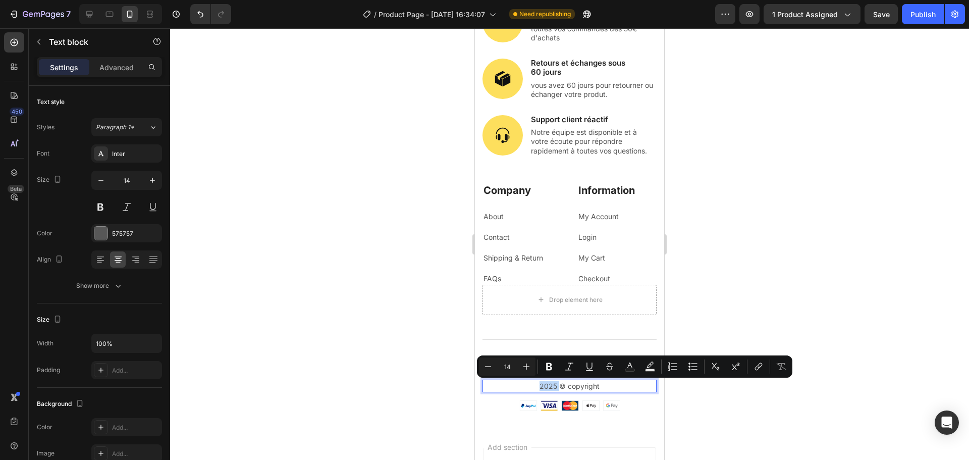
copy p "2025"
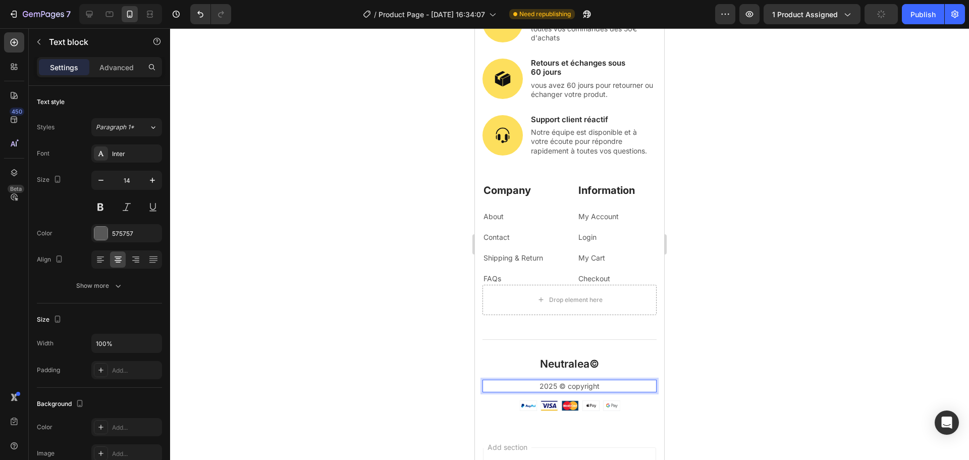
click at [565, 387] on p "2025 © copyright" at bounding box center [570, 386] width 172 height 11
click at [535, 387] on p "2025 © 2025 copyright" at bounding box center [570, 386] width 172 height 11
click at [732, 340] on div at bounding box center [569, 244] width 799 height 432
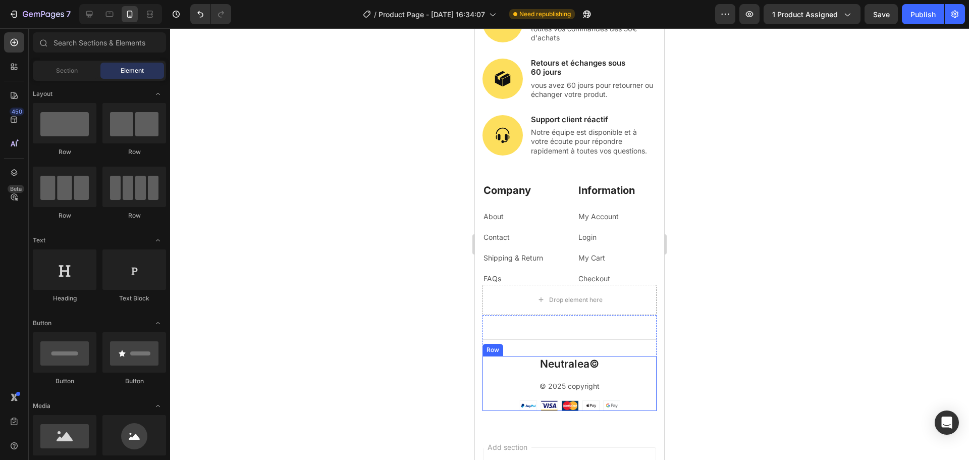
click at [568, 374] on div "Neutralea© Heading" at bounding box center [570, 368] width 174 height 24
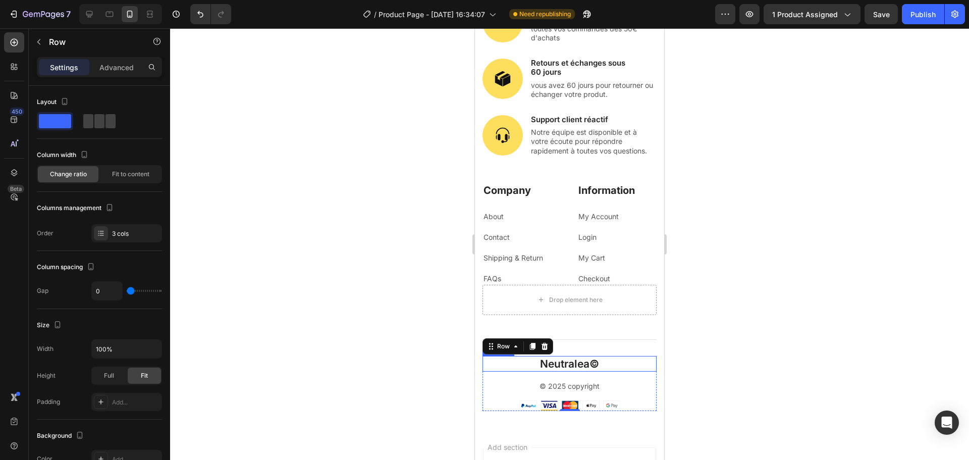
click at [565, 363] on p "Neutralea©" at bounding box center [570, 364] width 172 height 14
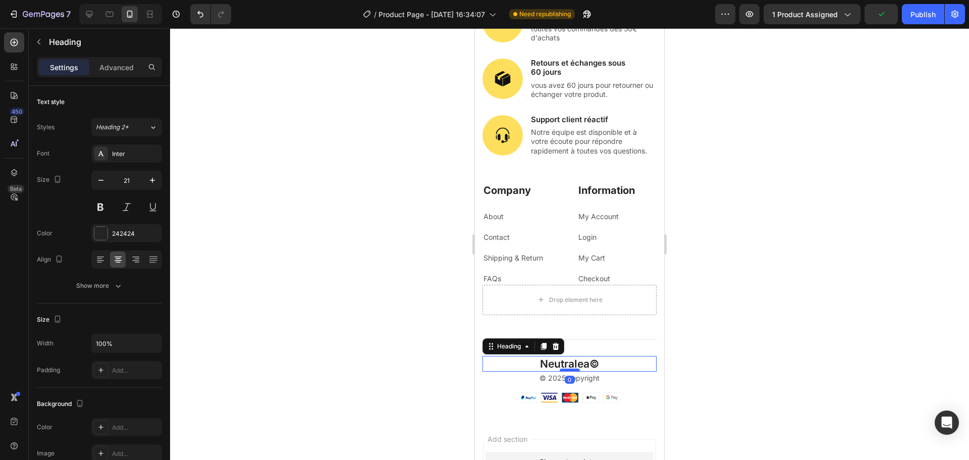
drag, startPoint x: 567, startPoint y: 379, endPoint x: 568, endPoint y: 371, distance: 8.6
click at [568, 371] on div at bounding box center [570, 370] width 20 height 3
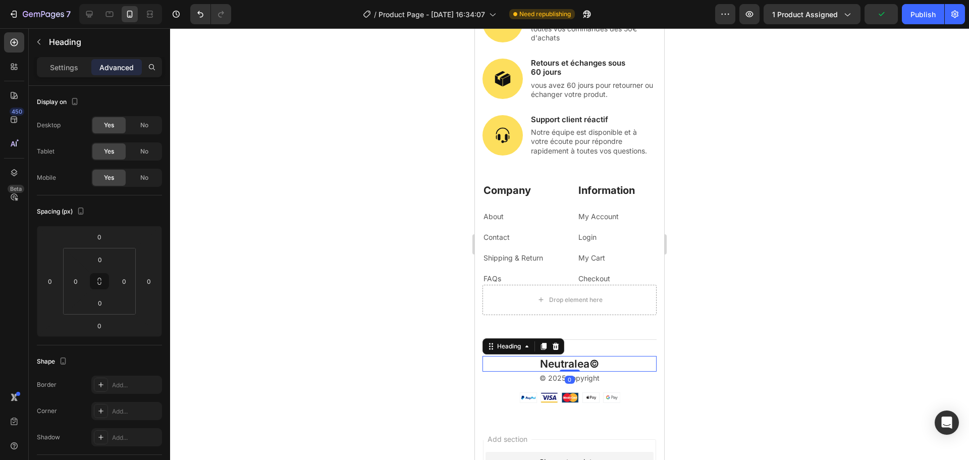
click at [735, 344] on div at bounding box center [569, 244] width 799 height 432
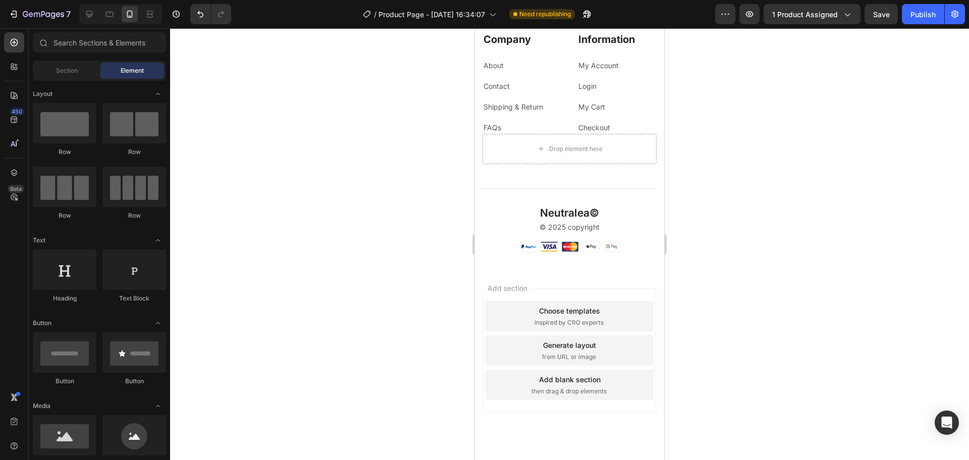
scroll to position [5049, 0]
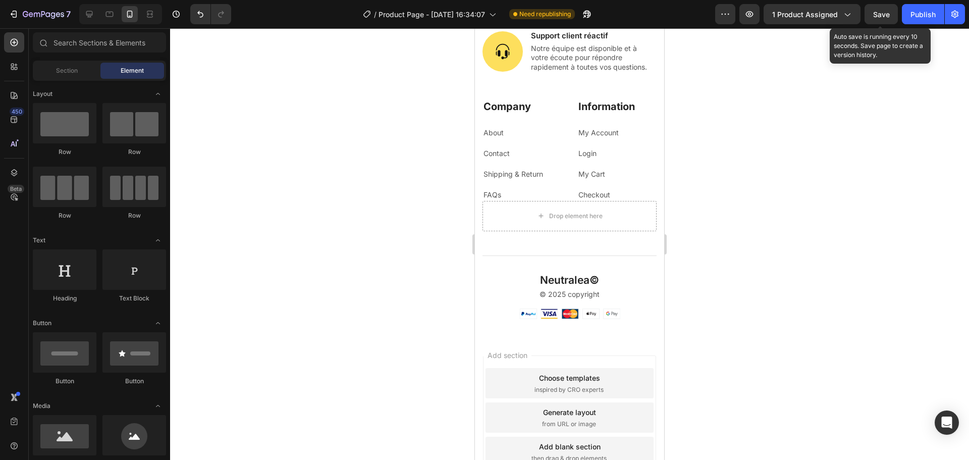
click at [889, 18] on span "Save" at bounding box center [882, 14] width 17 height 9
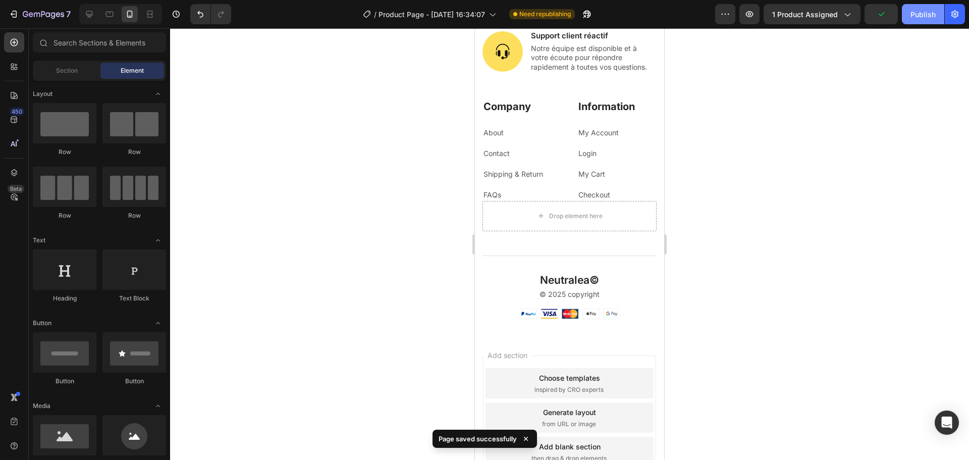
click at [910, 18] on button "Publish" at bounding box center [923, 14] width 42 height 20
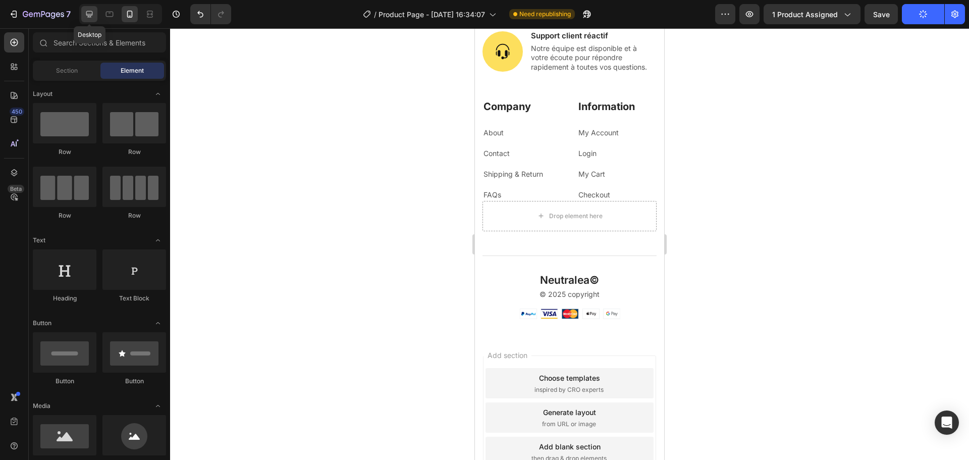
click at [89, 16] on icon at bounding box center [89, 14] width 10 height 10
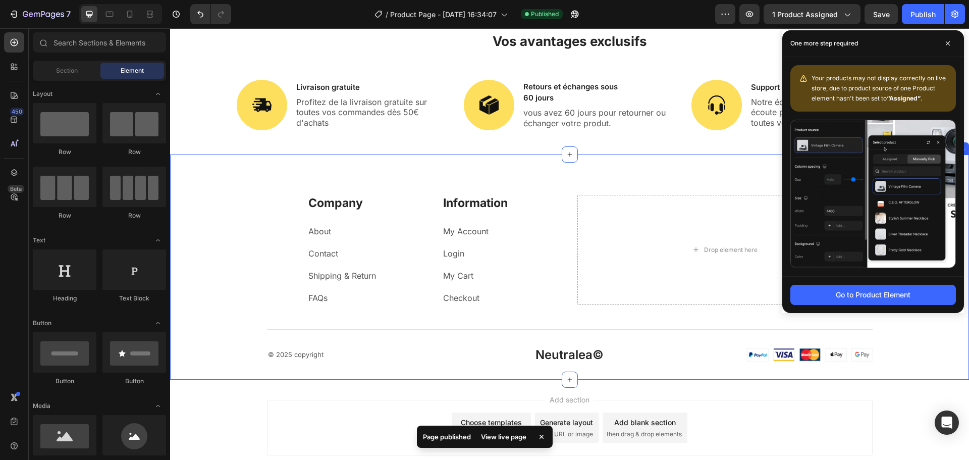
scroll to position [4874, 0]
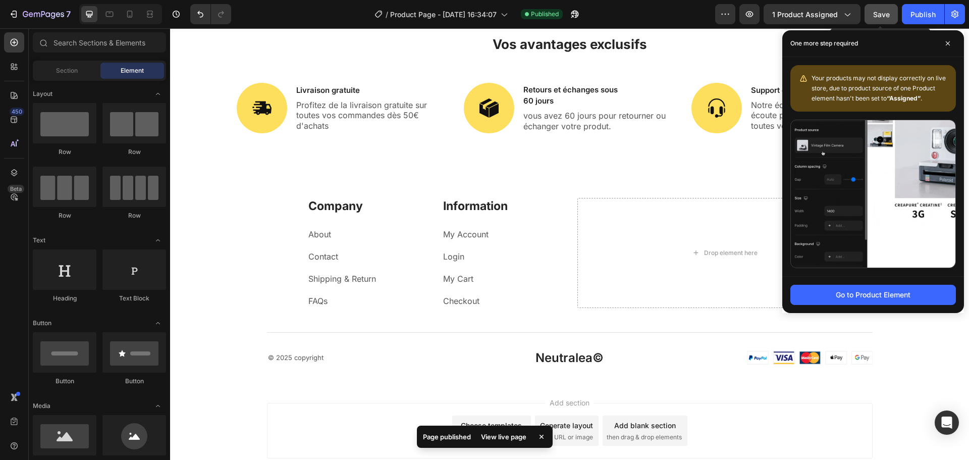
click at [884, 20] on button "Save" at bounding box center [881, 14] width 33 height 20
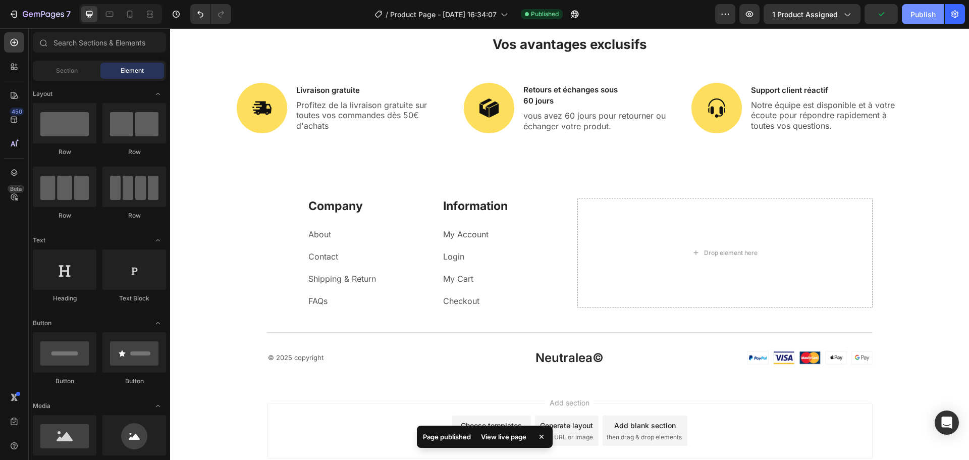
click at [919, 18] on div "Publish" at bounding box center [923, 14] width 25 height 11
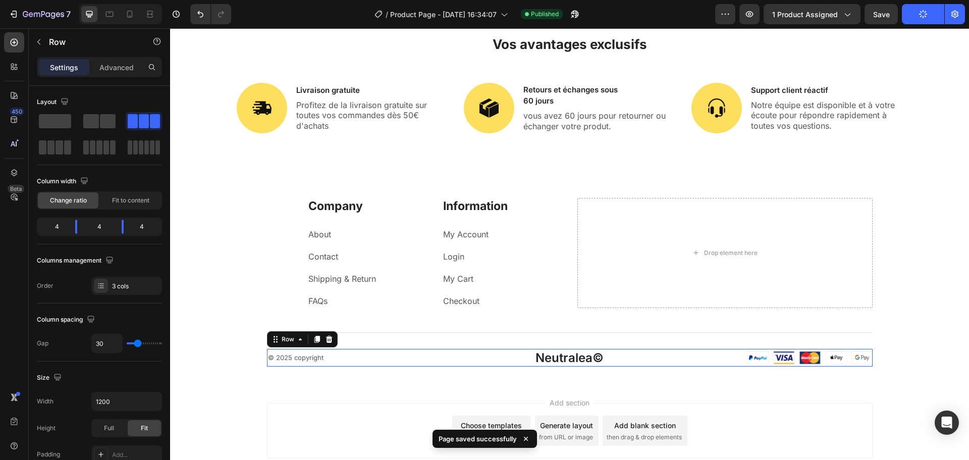
click at [856, 349] on div "Image" at bounding box center [777, 358] width 192 height 18
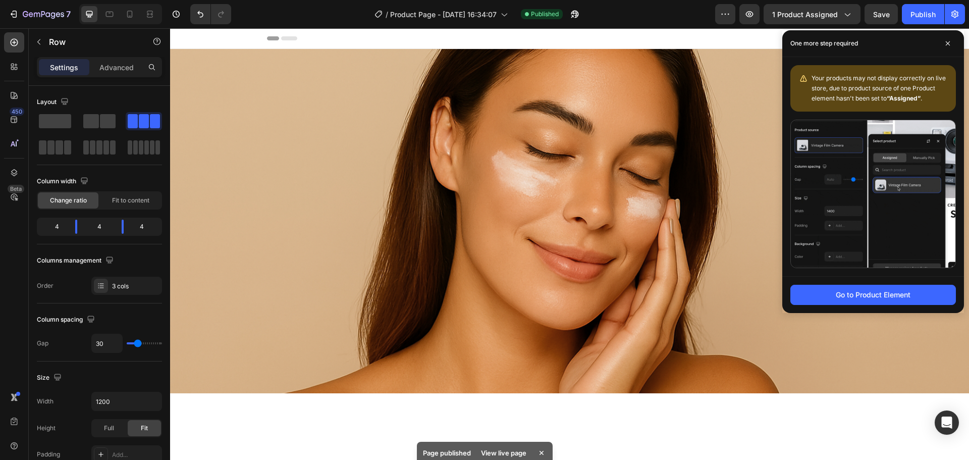
scroll to position [4874, 0]
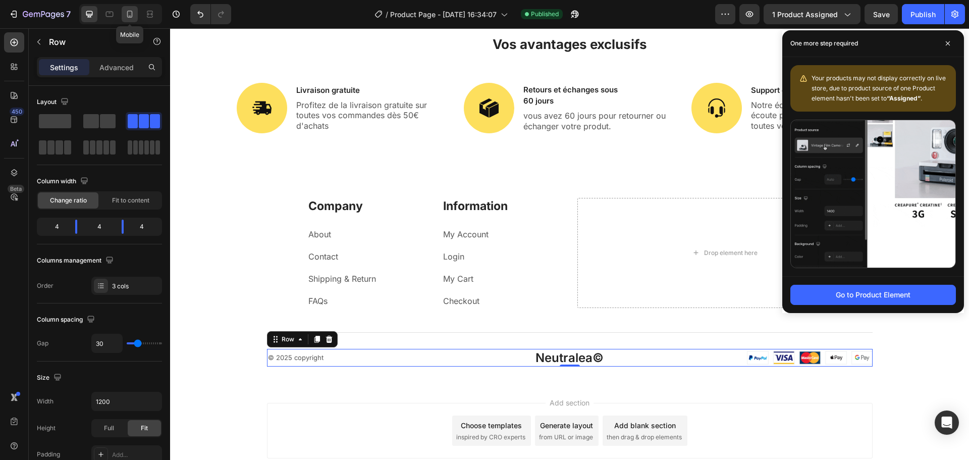
click at [132, 15] on icon at bounding box center [130, 14] width 6 height 7
type input "0"
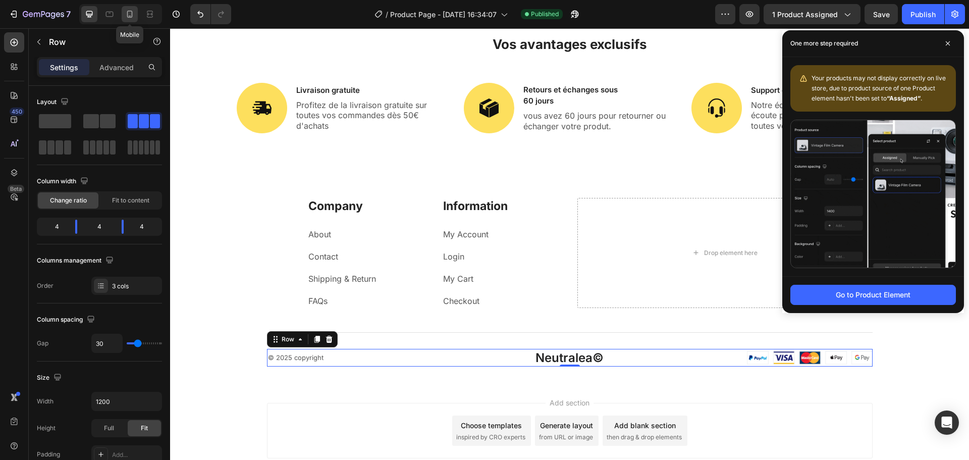
type input "0"
type input "100%"
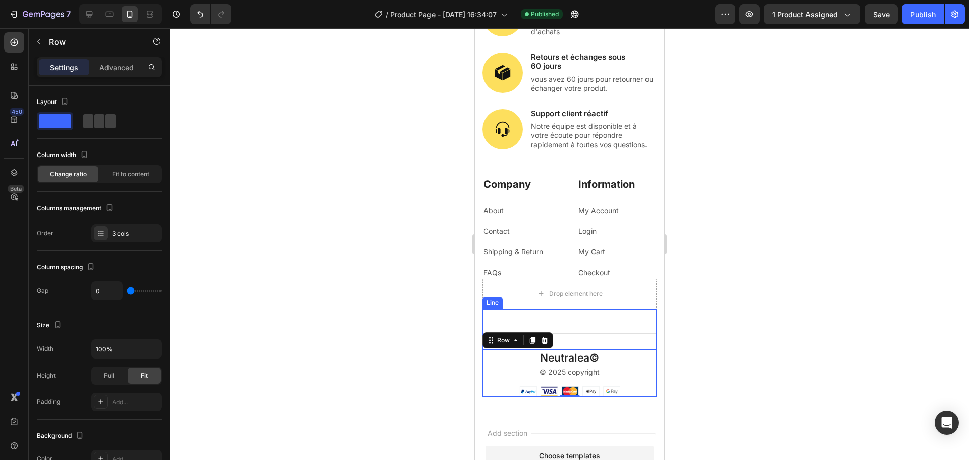
scroll to position [4971, 0]
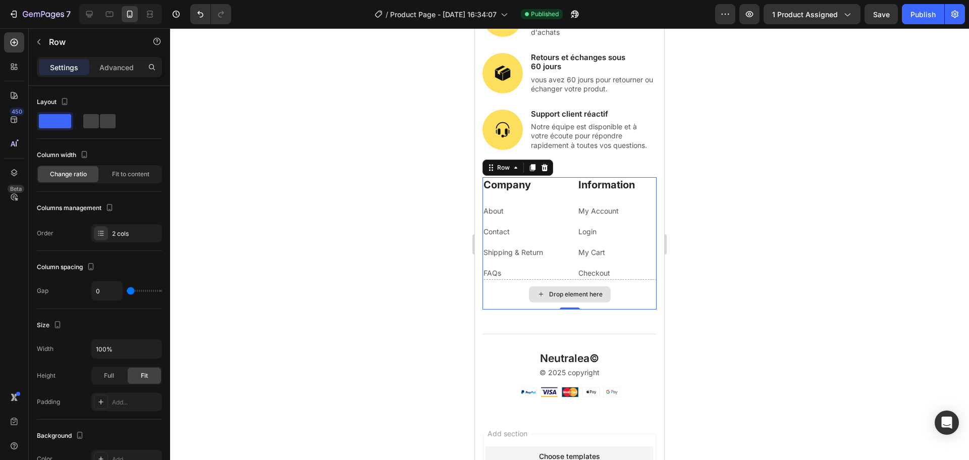
click at [631, 279] on div "Drop element here" at bounding box center [570, 294] width 174 height 30
click at [817, 170] on div at bounding box center [569, 244] width 799 height 432
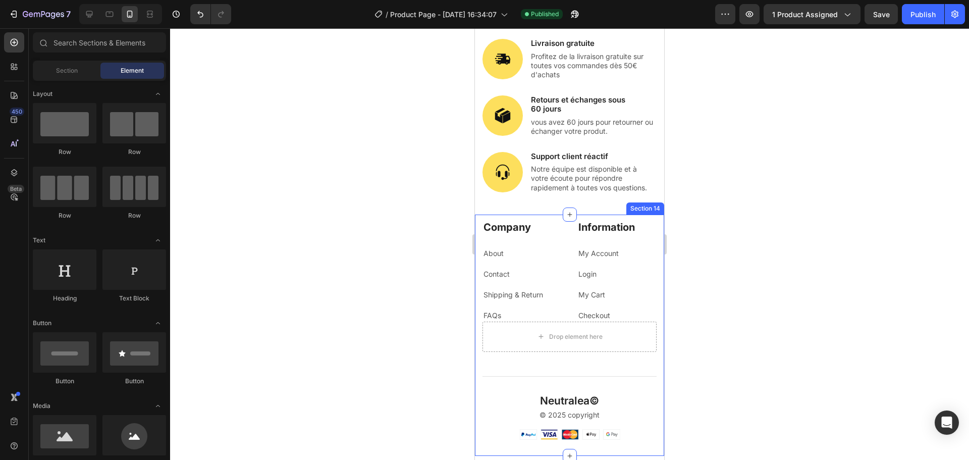
scroll to position [4946, 0]
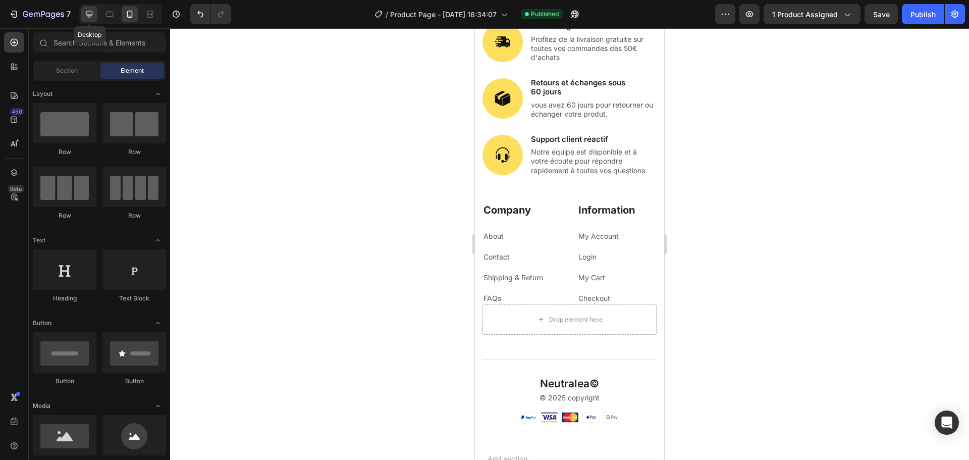
click at [90, 16] on icon at bounding box center [89, 14] width 7 height 7
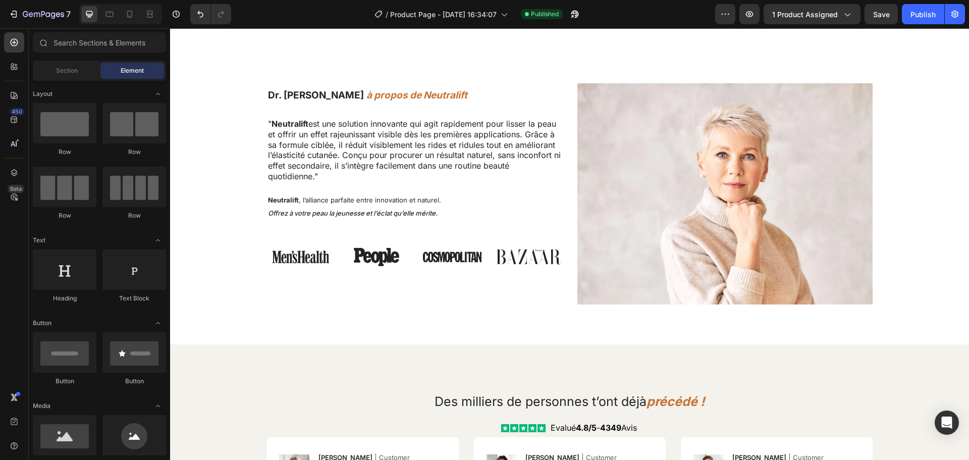
scroll to position [3687, 0]
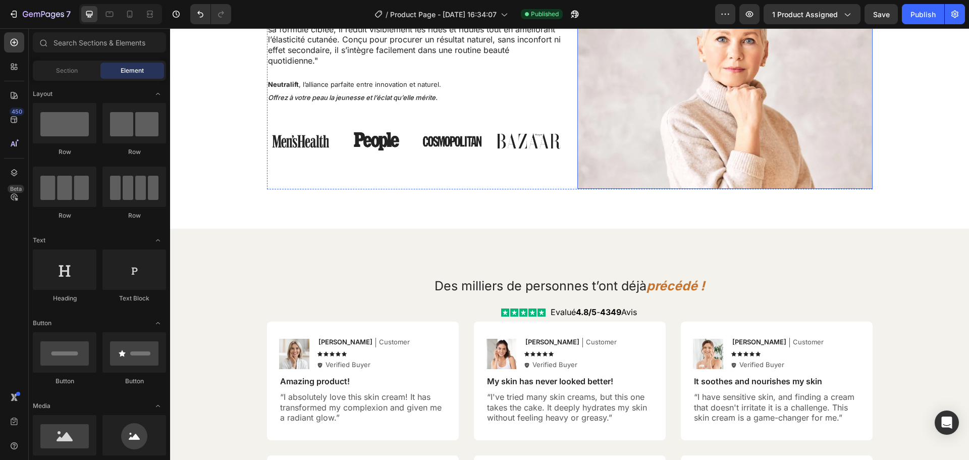
click at [643, 181] on img at bounding box center [725, 79] width 295 height 222
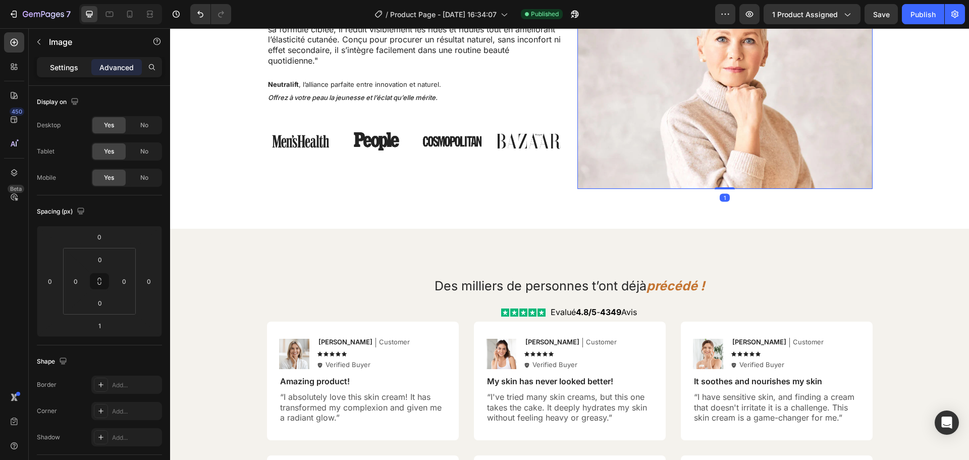
click at [69, 70] on p "Settings" at bounding box center [64, 67] width 28 height 11
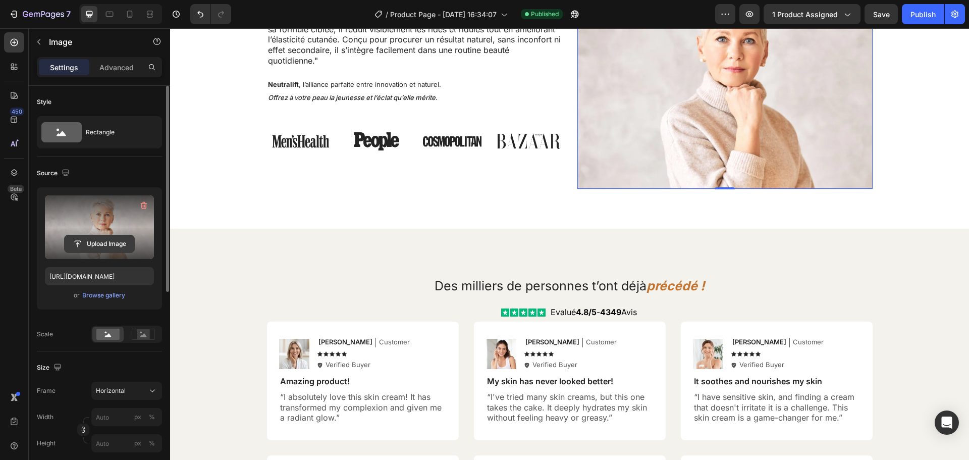
click at [98, 248] on input "file" at bounding box center [100, 243] width 70 height 17
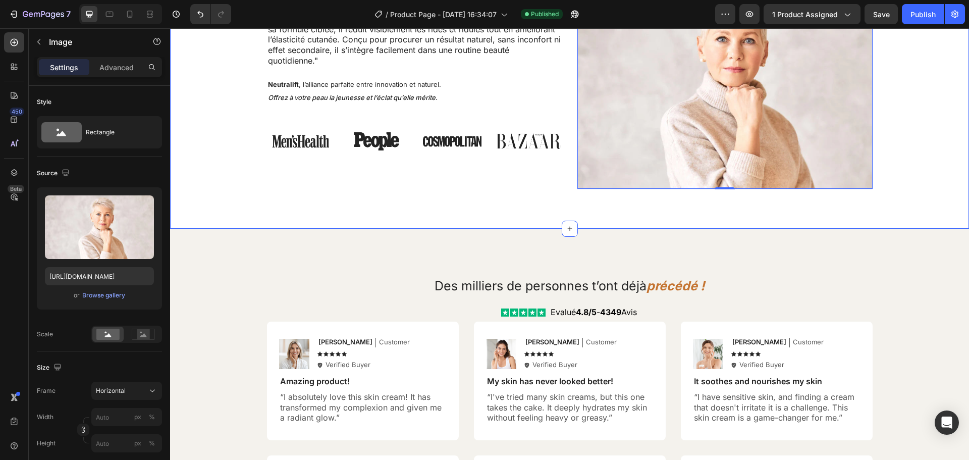
click at [912, 213] on div "Dr. Sofia L. à propos de Neutralift Heading " Neutralift est une solution innov…" at bounding box center [569, 90] width 799 height 245
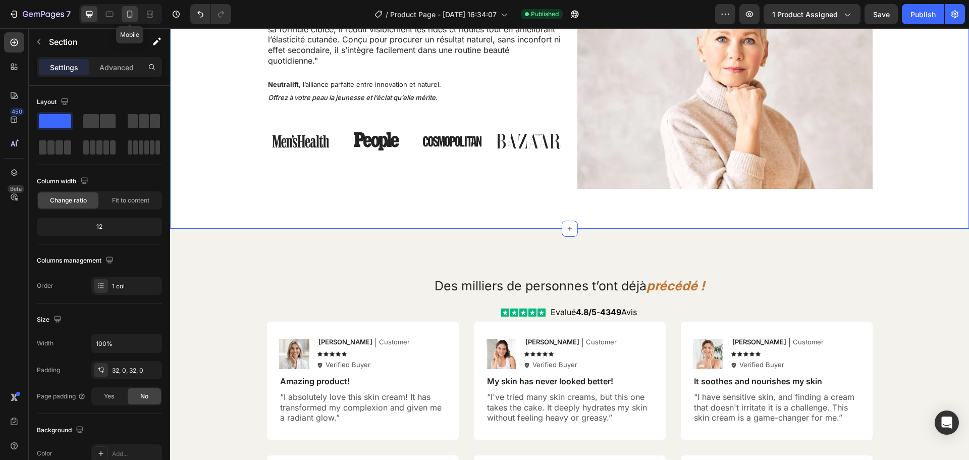
click at [127, 17] on icon at bounding box center [130, 14] width 10 height 10
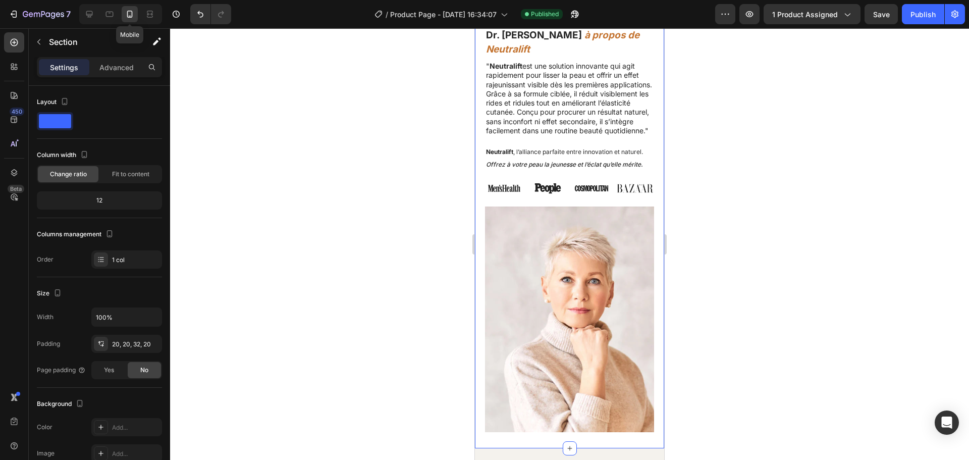
scroll to position [3725, 0]
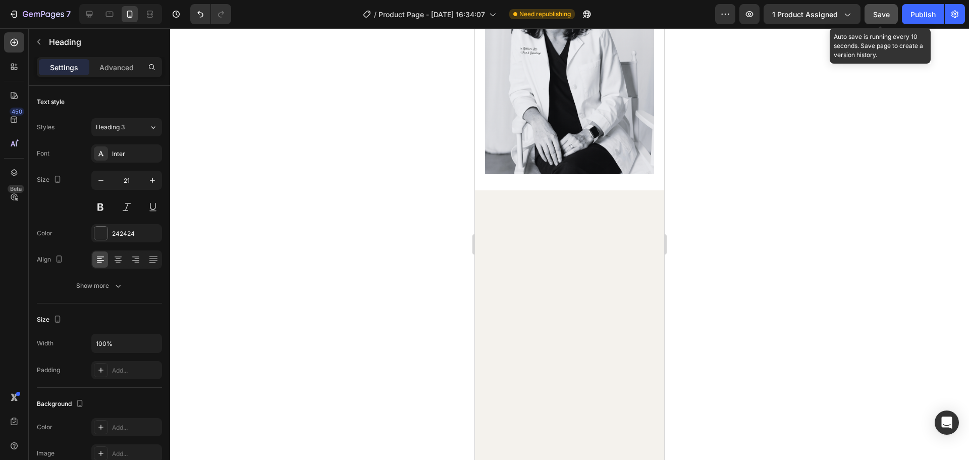
click at [867, 22] on button "Save" at bounding box center [881, 14] width 33 height 20
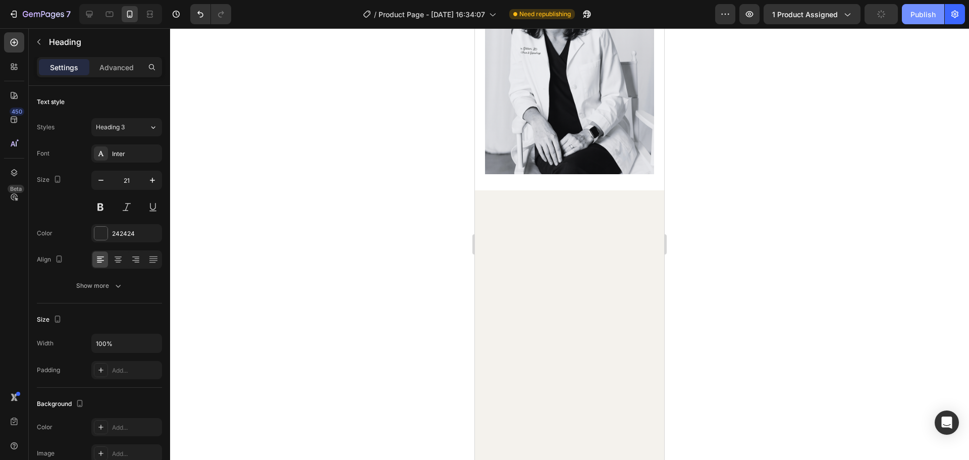
click at [919, 15] on div "Publish" at bounding box center [923, 14] width 25 height 11
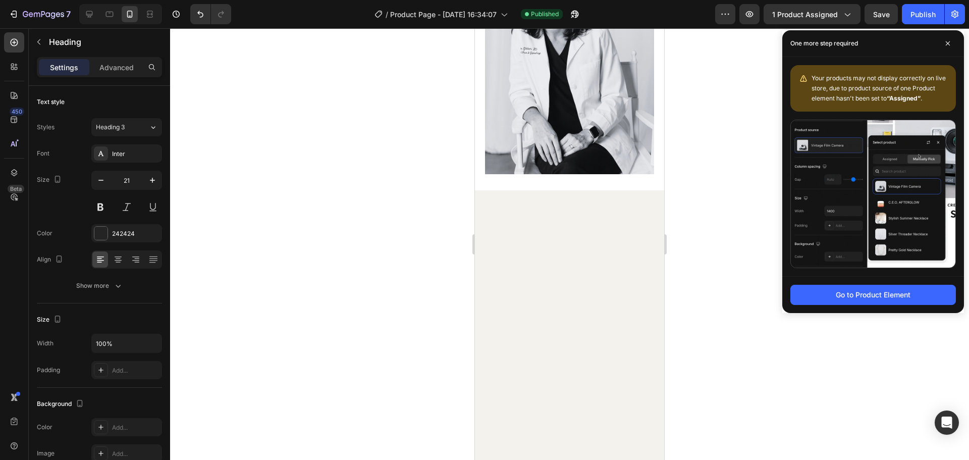
click at [733, 78] on div at bounding box center [569, 244] width 799 height 432
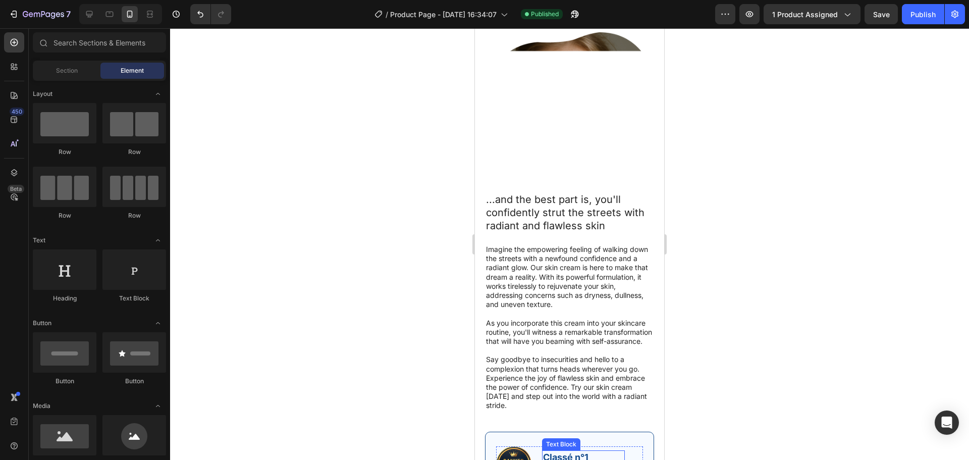
scroll to position [3069, 0]
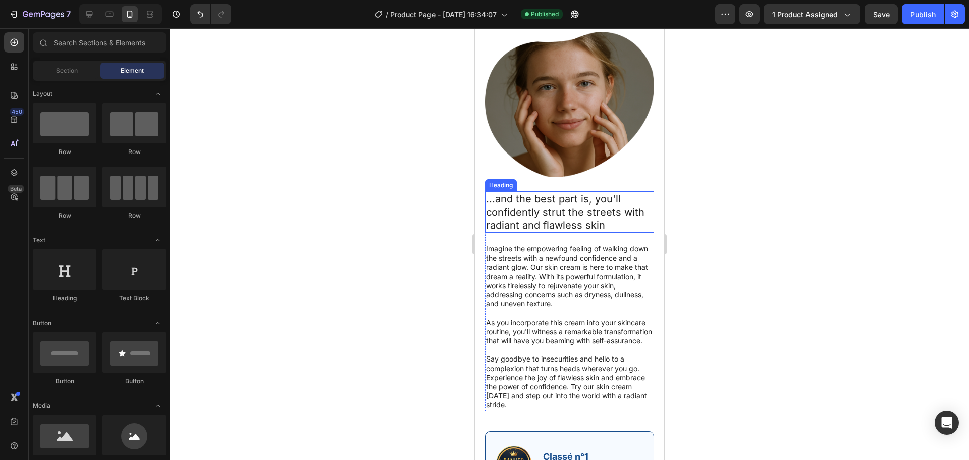
click at [560, 233] on h2 "...and the best part is, you'll confidently strut the streets with radiant and …" at bounding box center [569, 211] width 169 height 41
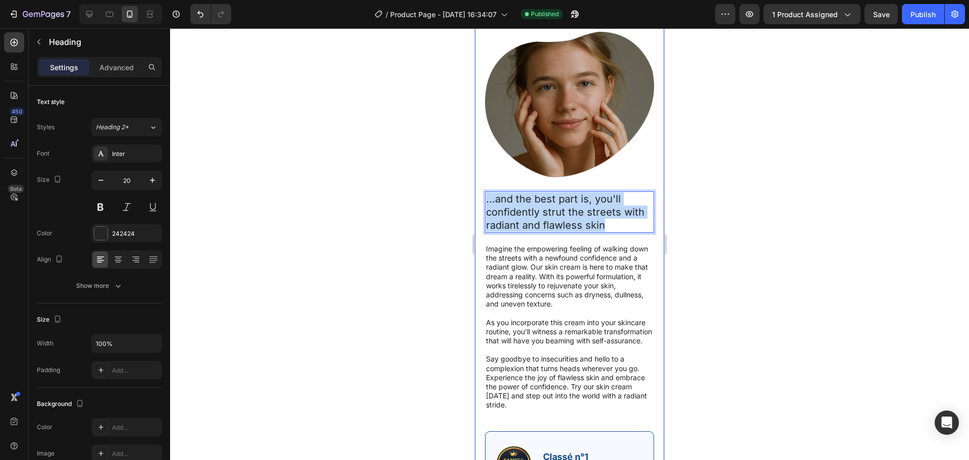
drag, startPoint x: 602, startPoint y: 366, endPoint x: 482, endPoint y: 336, distance: 123.8
click at [482, 336] on div ""Simply life-changing skincare." Heading Discover the secret to effortless skin…" at bounding box center [569, 156] width 189 height 807
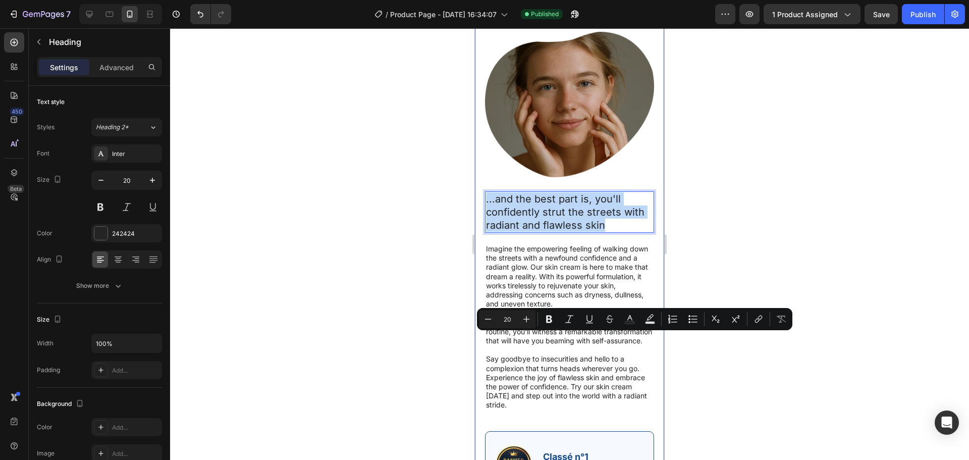
copy p "...and the best part is, you'll confidently strut the streets with radiant and …"
click at [543, 232] on p "...and the best part is, you'll confidently strut the streets with radiant and …" at bounding box center [569, 211] width 167 height 39
drag, startPoint x: 619, startPoint y: 339, endPoint x: 497, endPoint y: 341, distance: 121.7
click at [497, 232] on p "...and the best part is, you'll confidently strut the streets with radiant and …" at bounding box center [569, 211] width 167 height 39
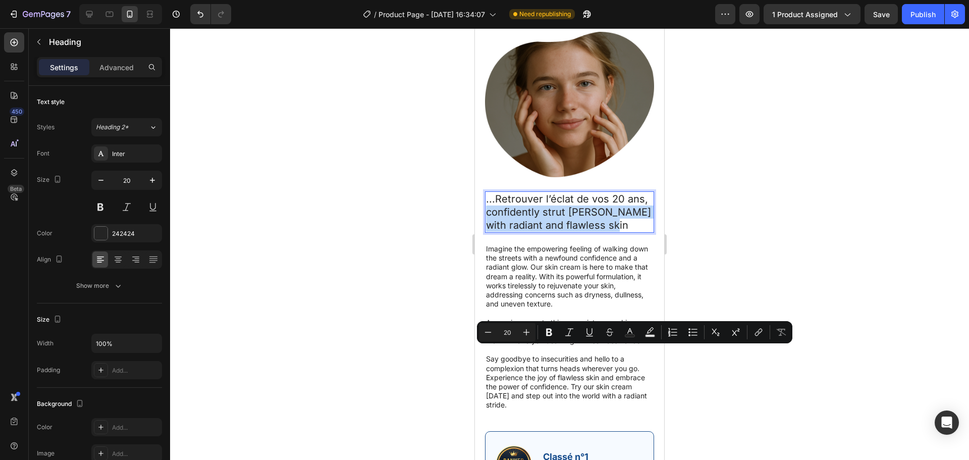
drag, startPoint x: 604, startPoint y: 368, endPoint x: 487, endPoint y: 355, distance: 118.4
click at [487, 232] on p "...Retrouver l’éclat de vos 20 ans, confidently strut the streets with radiant …" at bounding box center [569, 211] width 167 height 39
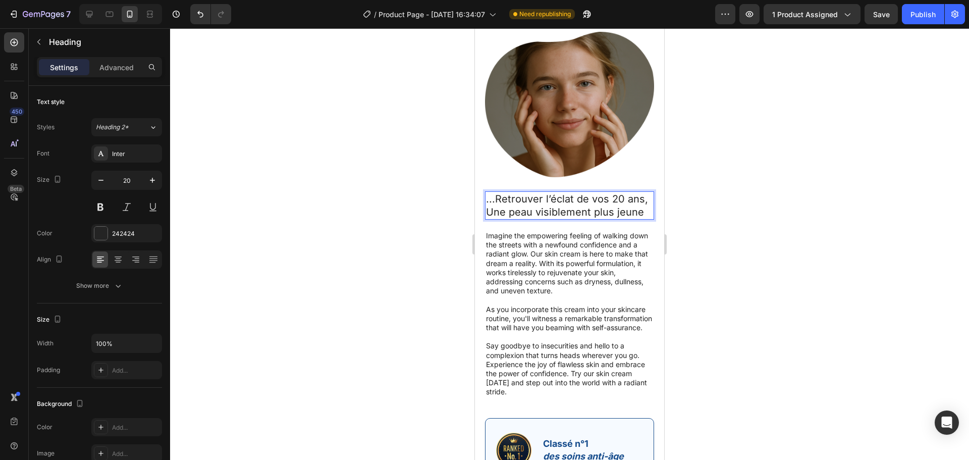
click at [489, 219] on p "...Retrouver l’éclat de vos 20 ans, Une peau visiblement plus jeune" at bounding box center [569, 205] width 167 height 26
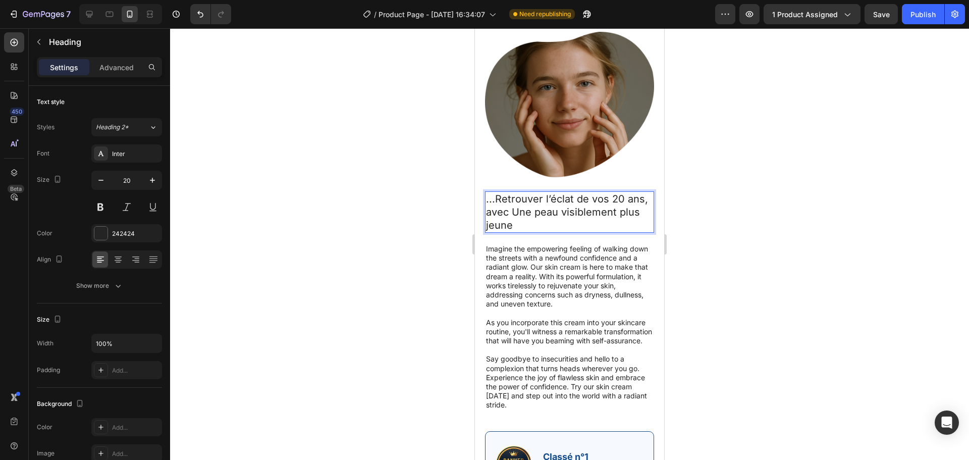
click at [522, 232] on p "...Retrouver l’éclat de vos 20 ans, avec Une peau visiblement plus jeune" at bounding box center [569, 211] width 167 height 39
click at [515, 232] on p "...Retrouver l’éclat de vos 20 ans, avec une peau visiblement plus jeune" at bounding box center [569, 211] width 167 height 39
drag, startPoint x: 498, startPoint y: 339, endPoint x: 475, endPoint y: 339, distance: 22.7
click at [475, 339] on div ""Simply life-changing skincare." Heading Discover the secret to effortless skin…" at bounding box center [569, 156] width 189 height 807
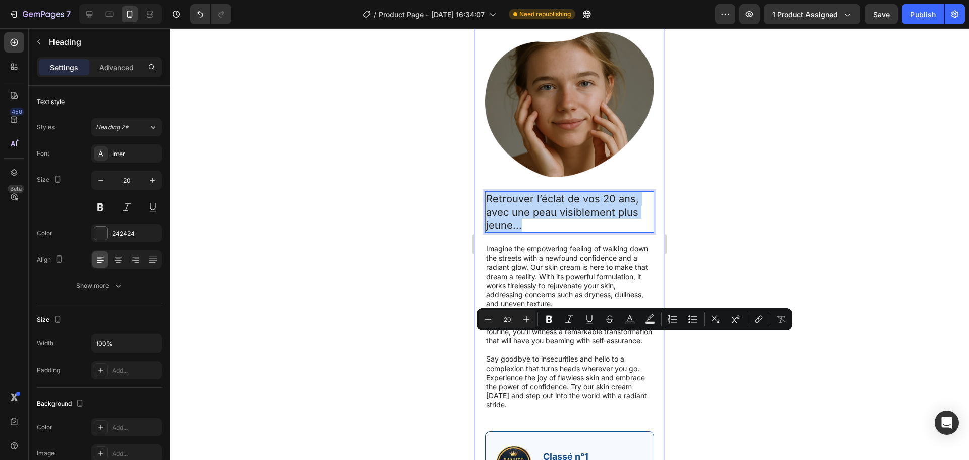
drag, startPoint x: 526, startPoint y: 367, endPoint x: 482, endPoint y: 339, distance: 52.0
click at [482, 339] on div ""Simply life-changing skincare." Heading Discover the secret to effortless skin…" at bounding box center [569, 156] width 189 height 807
copy p "Retrouver l’éclat de vos 20 ans, avec une peau visiblement plus jeune..."
drag, startPoint x: 631, startPoint y: 340, endPoint x: 603, endPoint y: 339, distance: 27.8
click at [603, 232] on p "Retrouver l’éclat de vos 20 ans et afficher une peau visiblement plus jeune…" at bounding box center [569, 211] width 167 height 39
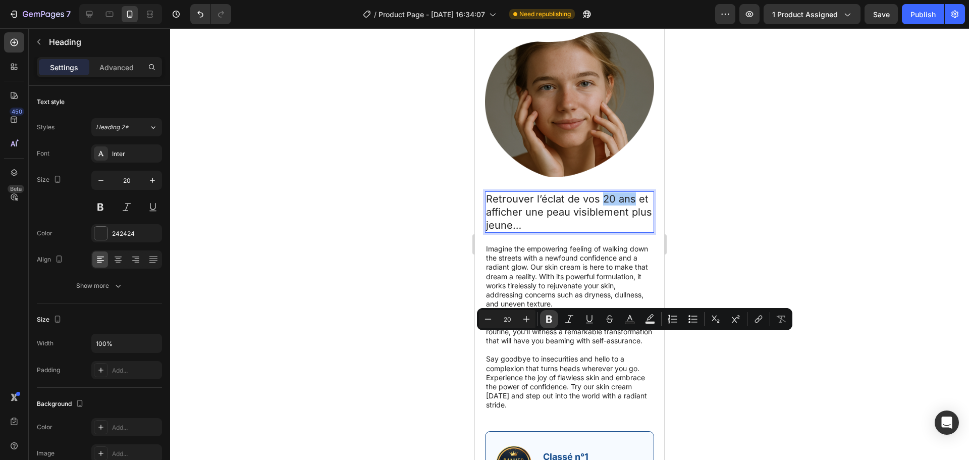
click at [554, 317] on icon "Editor contextual toolbar" at bounding box center [549, 319] width 10 height 10
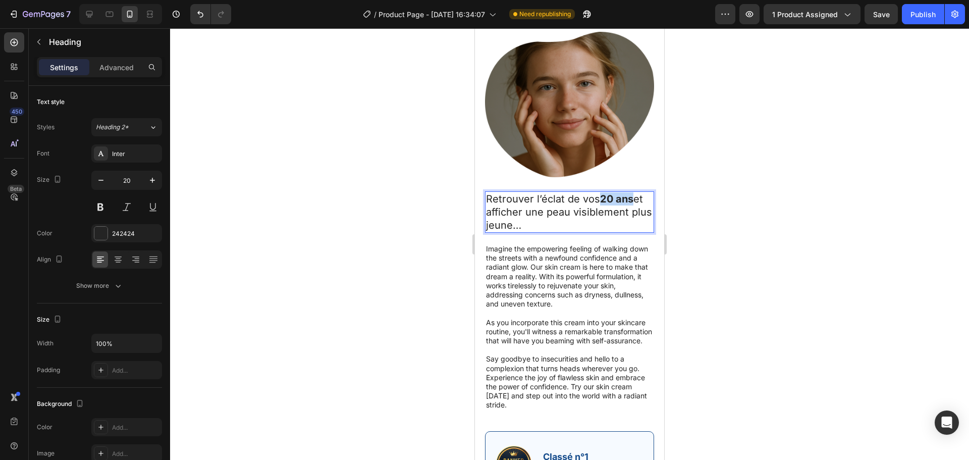
drag, startPoint x: 634, startPoint y: 340, endPoint x: 602, endPoint y: 340, distance: 31.3
click at [602, 205] on strong "20 ans" at bounding box center [616, 199] width 33 height 12
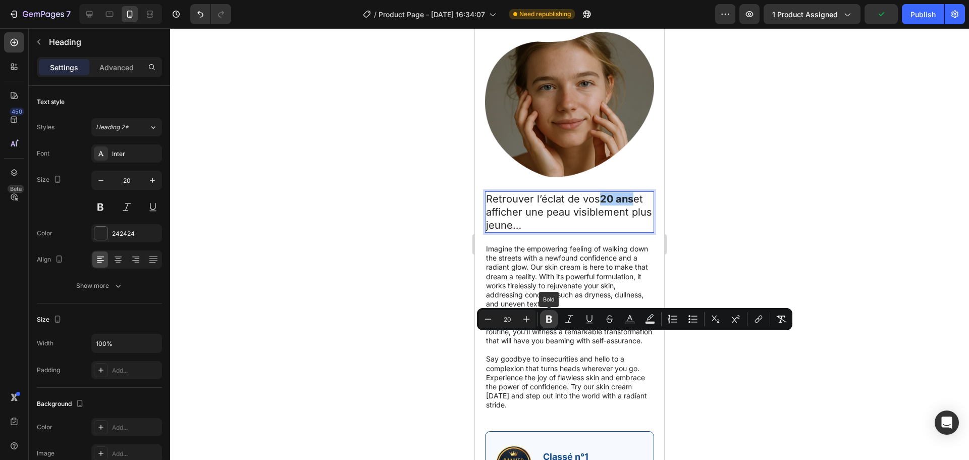
click at [550, 321] on icon "Editor contextual toolbar" at bounding box center [549, 319] width 10 height 10
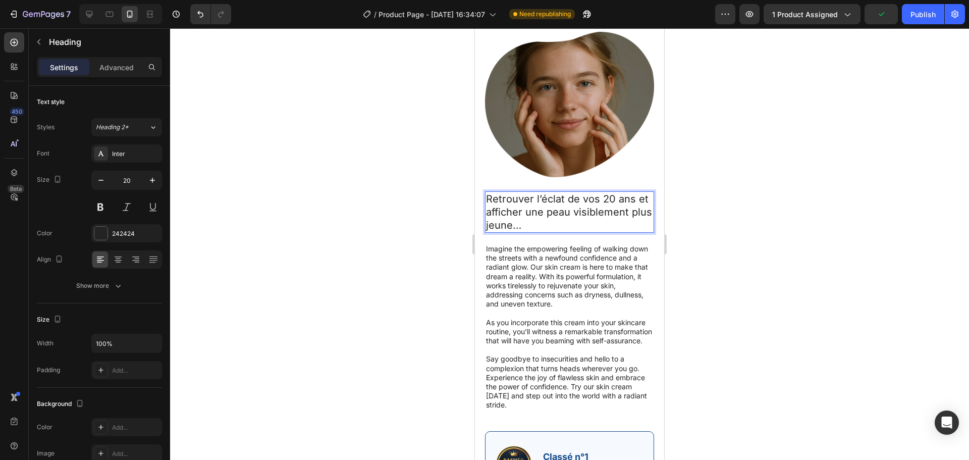
click at [576, 232] on p "Retrouver l’éclat de vos 20 ans et afficher une peau visiblement plus jeune…" at bounding box center [569, 211] width 167 height 39
click at [887, 15] on span "Save" at bounding box center [882, 14] width 17 height 9
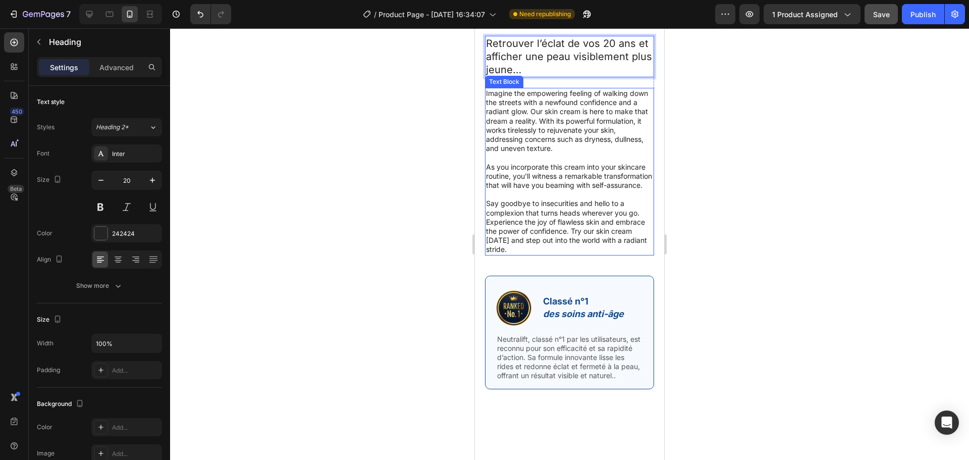
scroll to position [3225, 0]
click at [531, 253] on p "Say goodbye to insecurities and hello to a complexion that turns heads wherever…" at bounding box center [569, 225] width 167 height 55
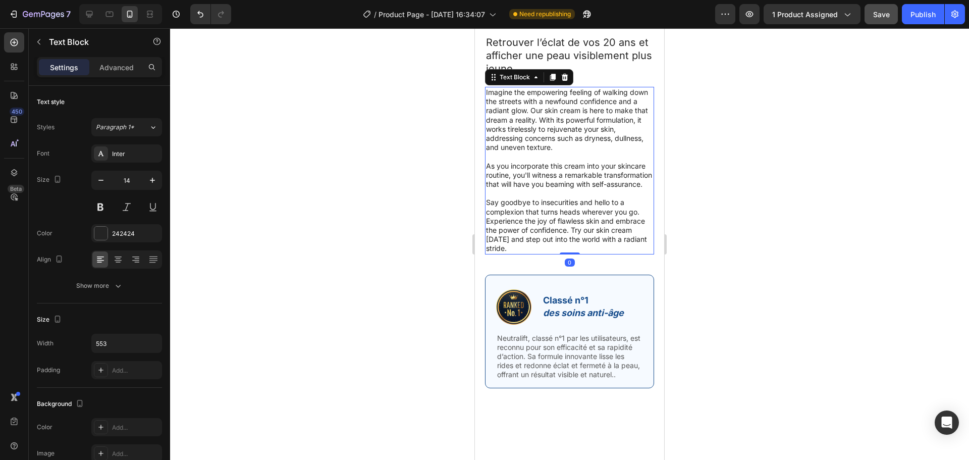
click at [532, 253] on p "Say goodbye to insecurities and hello to a complexion that turns heads wherever…" at bounding box center [569, 225] width 167 height 55
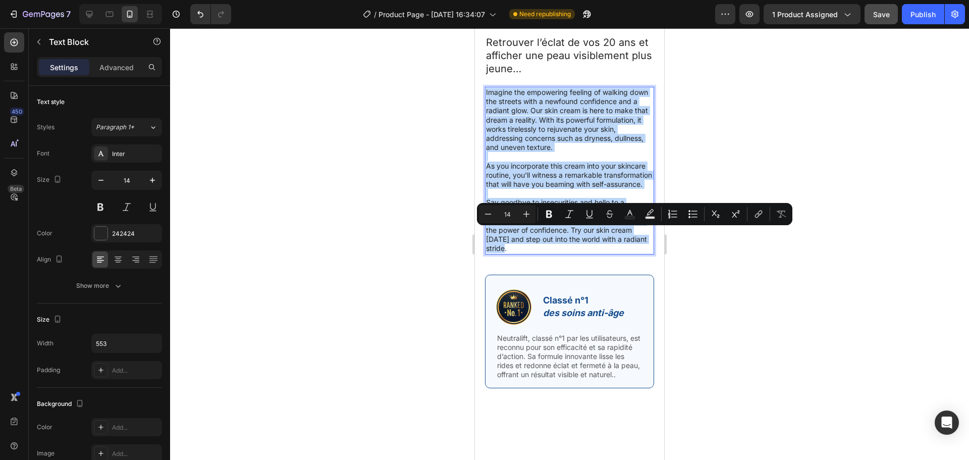
drag, startPoint x: 534, startPoint y: 402, endPoint x: 486, endPoint y: 236, distance: 172.6
click at [486, 236] on div "Imagine the empowering feeling of walking down the streets with a newfound conf…" at bounding box center [569, 171] width 169 height 168
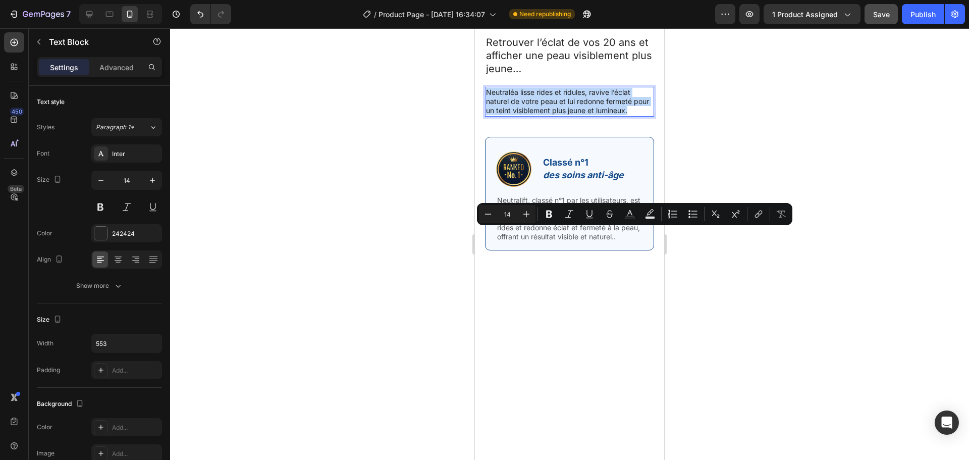
drag, startPoint x: 523, startPoint y: 260, endPoint x: 486, endPoint y: 235, distance: 44.7
click at [486, 116] on p "Neutraléa lisse rides et ridules, ravive l’éclat naturel de votre peau et lui r…" at bounding box center [569, 102] width 167 height 28
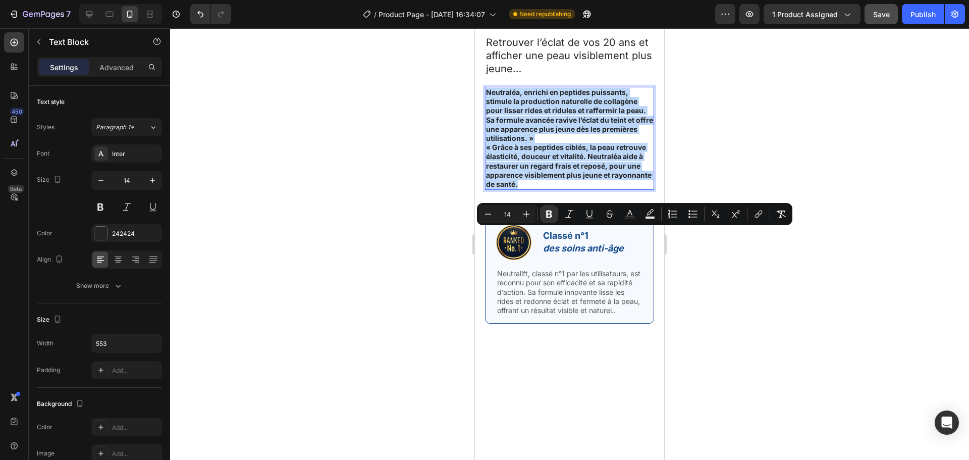
drag, startPoint x: 593, startPoint y: 325, endPoint x: 486, endPoint y: 236, distance: 138.7
click at [486, 190] on div "Neutraléa, enrichi en peptides puissants, stimule la production naturelle de co…" at bounding box center [569, 138] width 169 height 103
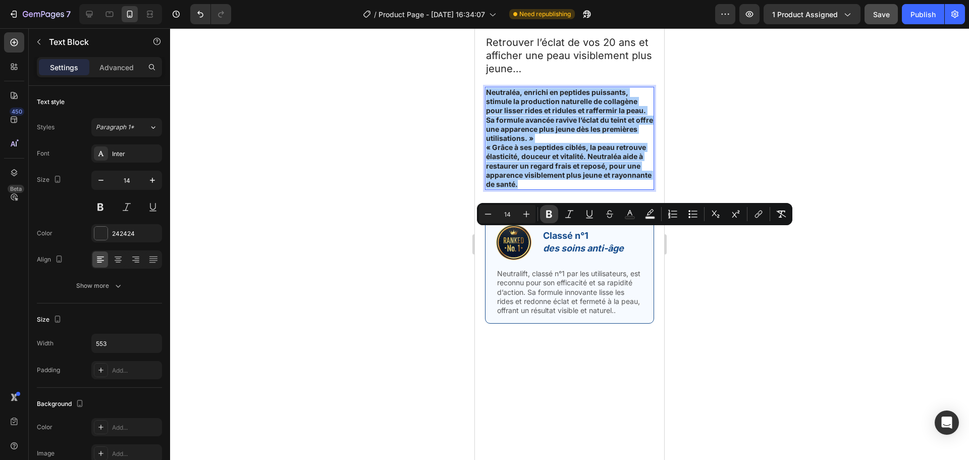
click at [548, 215] on icon "Editor contextual toolbar" at bounding box center [549, 214] width 10 height 10
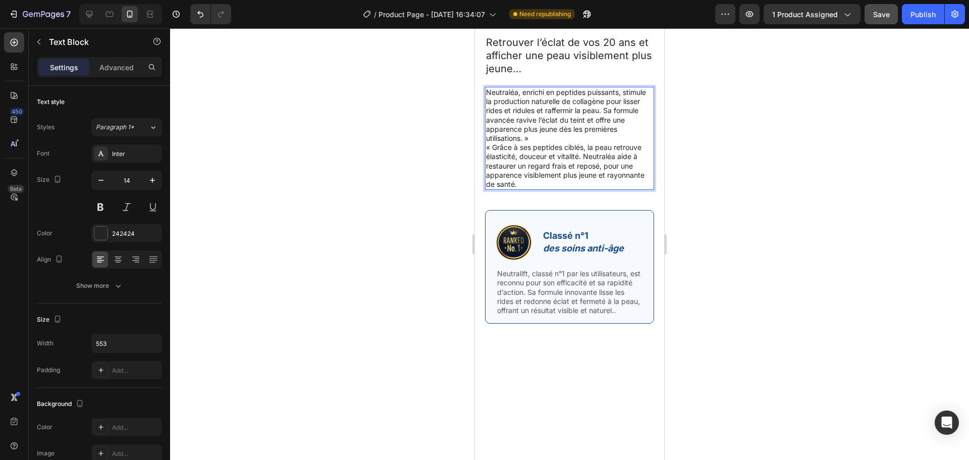
click at [574, 143] on p "Neutraléa, enrichi en peptides puissants, stimule la production naturelle de co…" at bounding box center [569, 115] width 167 height 55
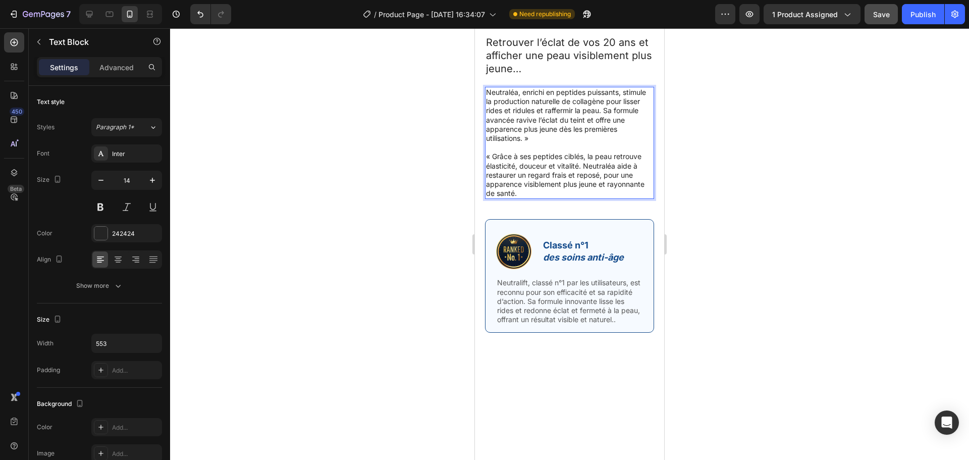
click at [493, 198] on p "« Grâce à ses peptides ciblés, la peau retrouve élasticité, douceur et vitalité…" at bounding box center [569, 175] width 167 height 46
drag, startPoint x: 520, startPoint y: 234, endPoint x: 486, endPoint y: 232, distance: 33.4
click at [486, 143] on p "Neutraléa, enrichi en peptides puissants, stimule la production naturelle de co…" at bounding box center [569, 115] width 167 height 55
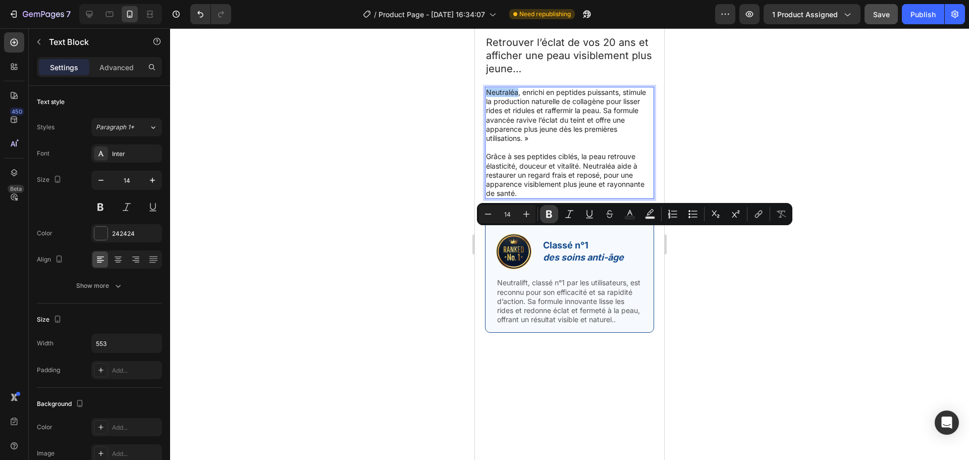
click at [550, 214] on icon "Editor contextual toolbar" at bounding box center [549, 215] width 6 height 8
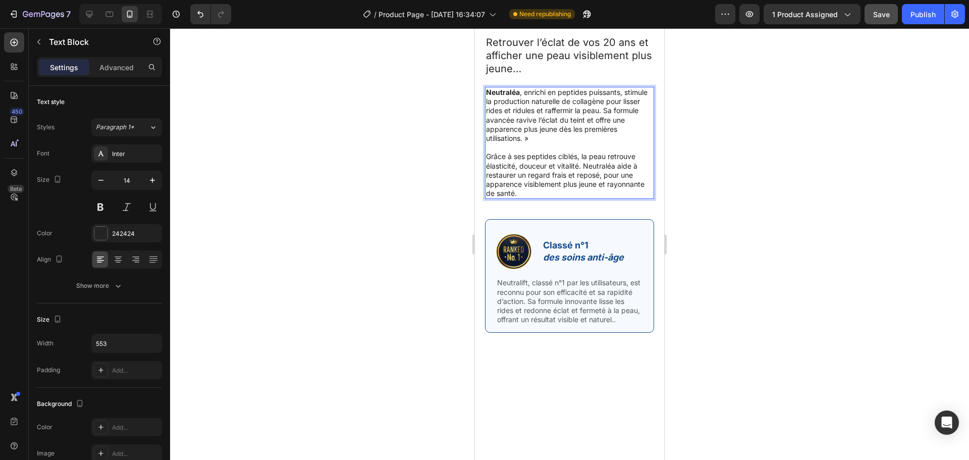
click at [538, 143] on p "Neutraléa , enrichi en peptides puissants, stimule la production naturelle de c…" at bounding box center [569, 115] width 167 height 55
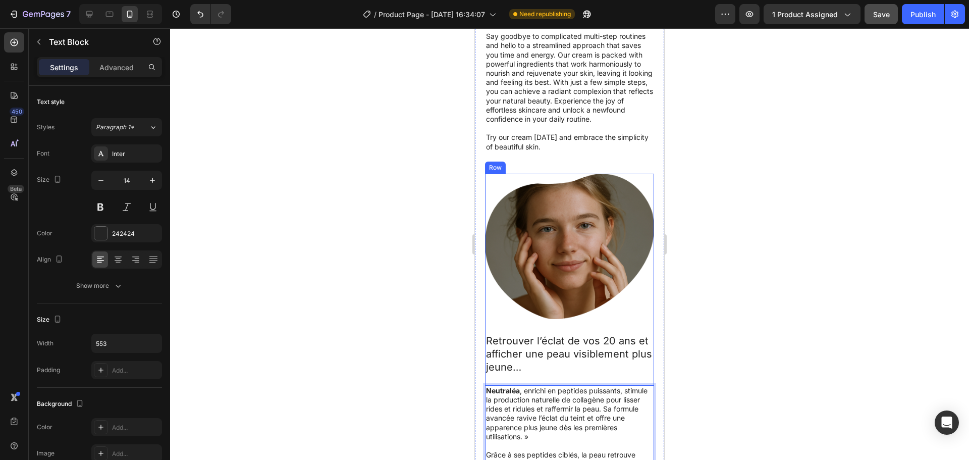
scroll to position [2780, 0]
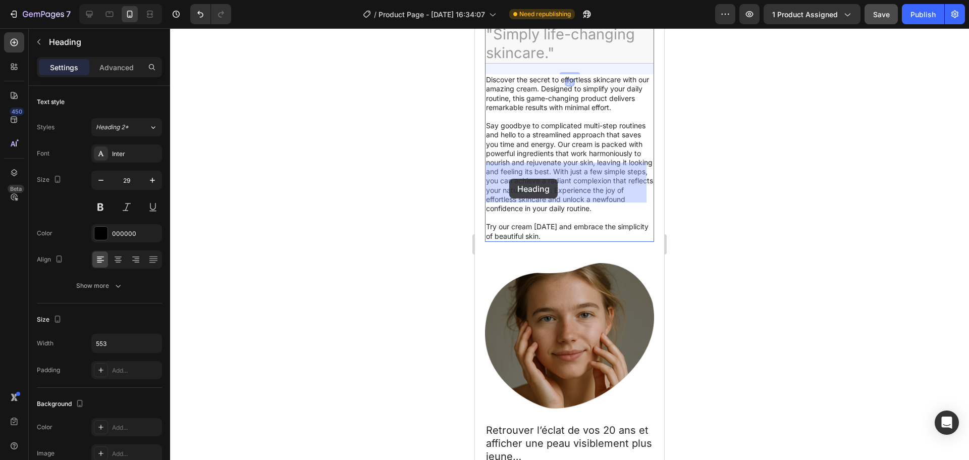
drag, startPoint x: 549, startPoint y: 194, endPoint x: 528, endPoint y: 188, distance: 21.7
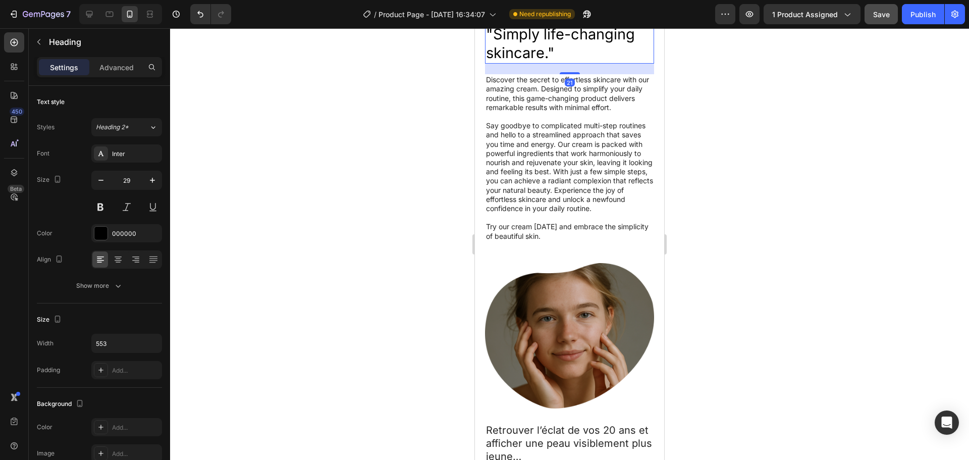
click at [509, 64] on h2 ""Simply life-changing skincare."" at bounding box center [569, 44] width 169 height 40
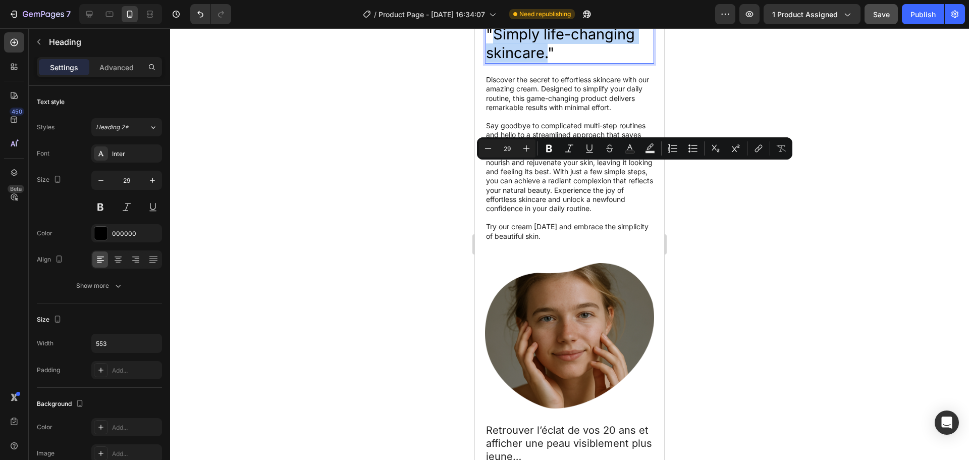
drag, startPoint x: 549, startPoint y: 195, endPoint x: 496, endPoint y: 173, distance: 56.8
click at [496, 63] on p ""Simply life-changing skincare."" at bounding box center [569, 44] width 167 height 38
copy p "Simply life-changing skincare."
click at [520, 213] on p "Say goodbye to complicated multi-step routines and hello to a streamlined appro…" at bounding box center [569, 167] width 167 height 92
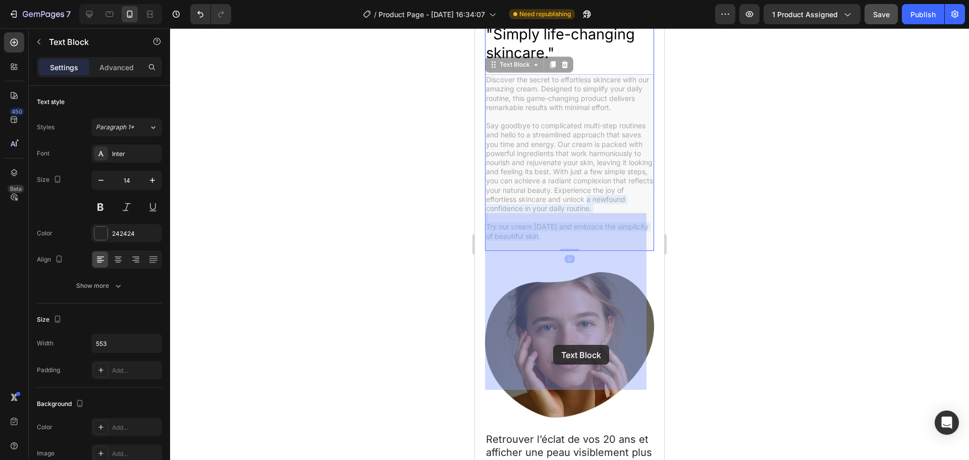
drag, startPoint x: 580, startPoint y: 384, endPoint x: 555, endPoint y: 346, distance: 45.5
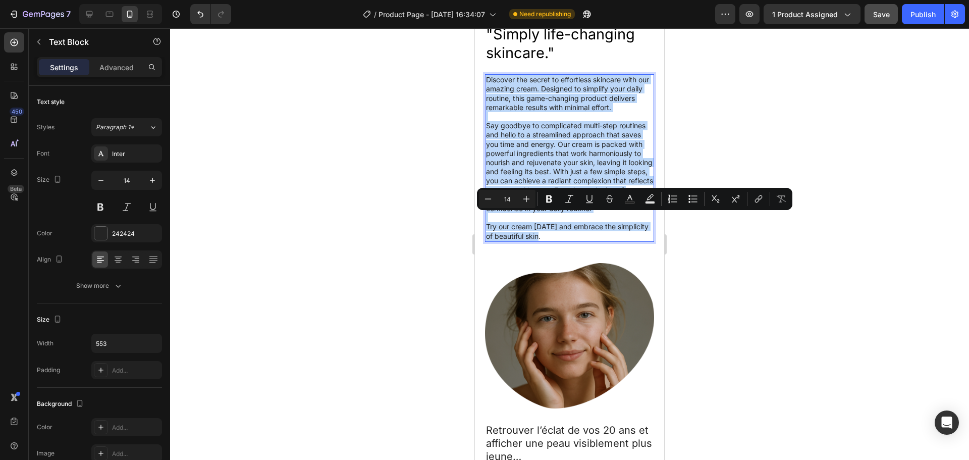
drag, startPoint x: 576, startPoint y: 385, endPoint x: 486, endPoint y: 218, distance: 189.8
click at [486, 218] on div "Discover the secret to effortless skincare with our amazing cream. Designed to …" at bounding box center [569, 158] width 169 height 168
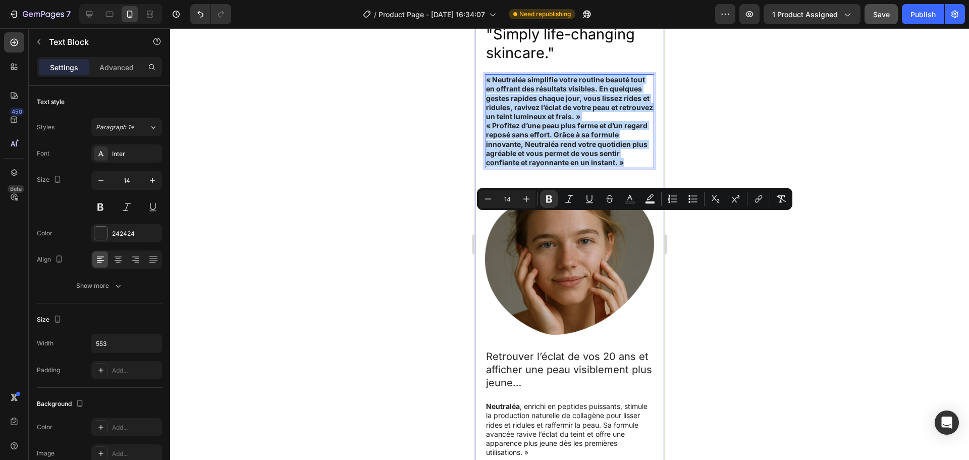
drag, startPoint x: 625, startPoint y: 300, endPoint x: 485, endPoint y: 217, distance: 163.1
click at [485, 217] on div ""Simply life-changing skincare." Heading « Neutraléa simplifie votre routine be…" at bounding box center [569, 323] width 189 height 678
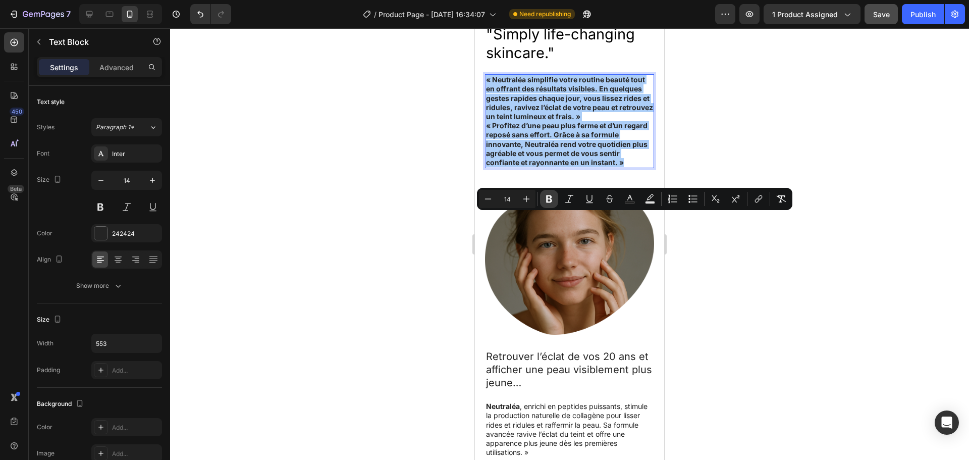
click at [547, 201] on icon "Editor contextual toolbar" at bounding box center [549, 199] width 6 height 8
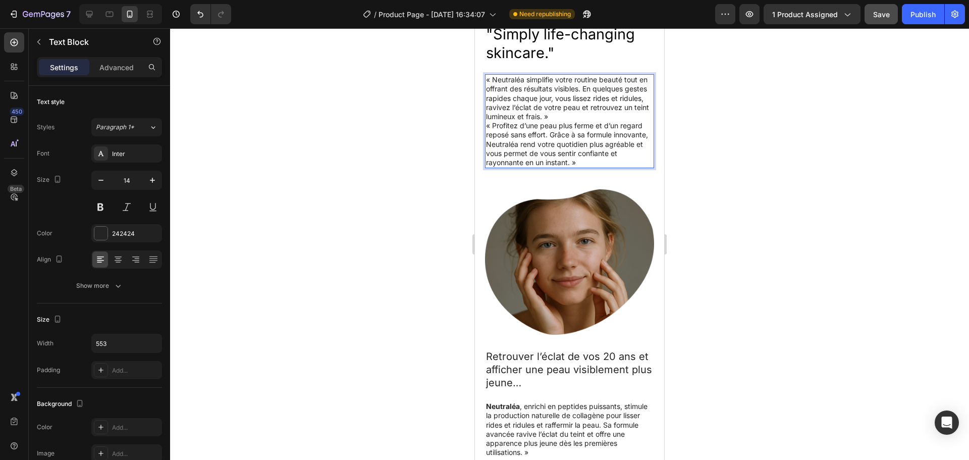
click at [493, 121] on p "« Neutraléa simplifie votre routine beauté tout en offrant des résultats visibl…" at bounding box center [569, 98] width 167 height 46
click at [613, 121] on p "Neutraléa simplifie votre routine beauté tout en offrant des résultats visibles…" at bounding box center [569, 98] width 167 height 46
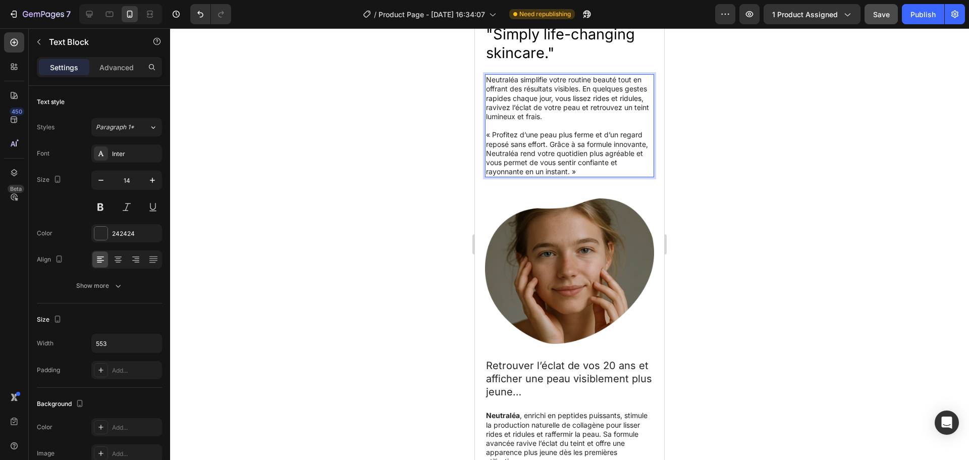
click at [492, 176] on p "« Profitez d’une peau plus ferme et d’un regard reposé sans effort. Grâce à sa …" at bounding box center [569, 153] width 167 height 46
click at [622, 176] on p "Profitez d’une peau plus ferme et d’un regard reposé sans effort. Grâce à sa fo…" at bounding box center [569, 153] width 167 height 46
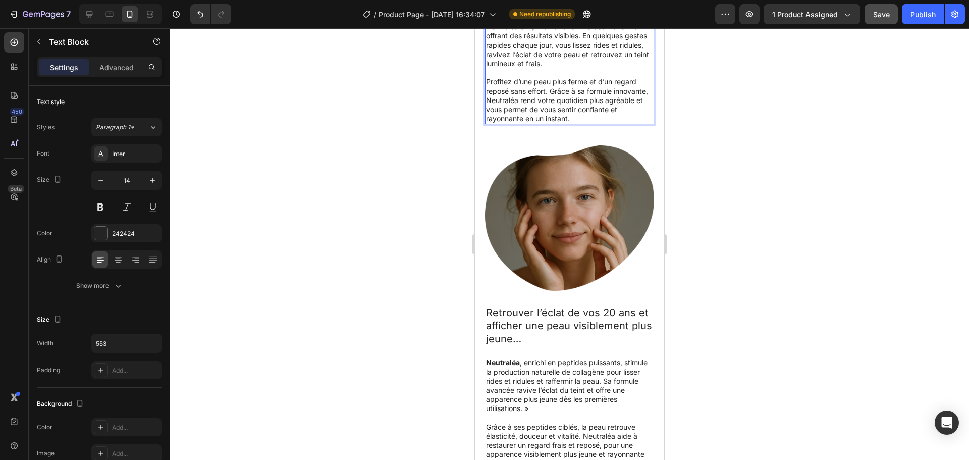
scroll to position [2833, 0]
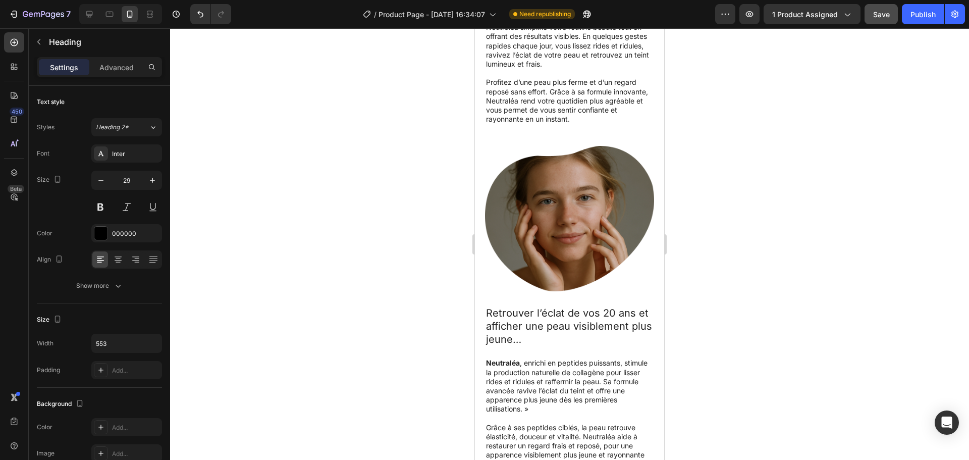
drag, startPoint x: 542, startPoint y: 142, endPoint x: 496, endPoint y: 119, distance: 51.3
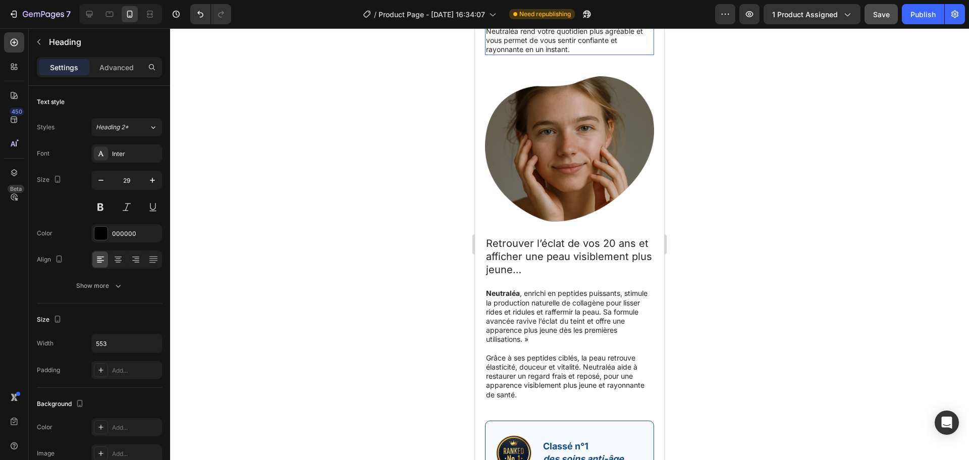
scroll to position [2903, 0]
click at [569, 54] on p "Profitez d’une peau plus ferme et d’un regard reposé sans effort. Grâce à sa fo…" at bounding box center [569, 31] width 167 height 46
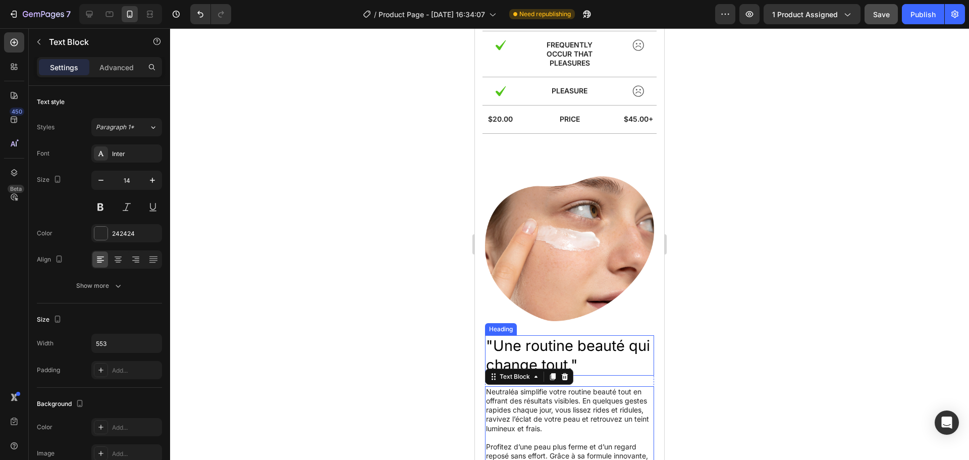
scroll to position [2674, 0]
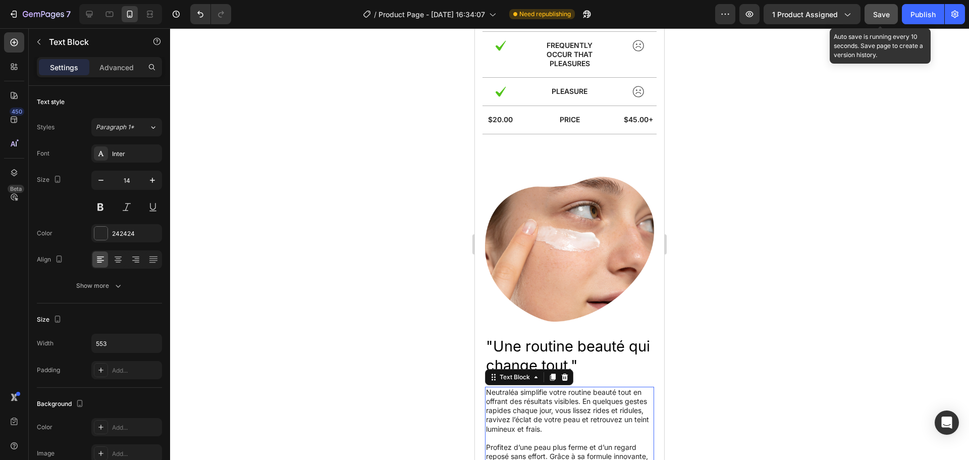
click at [881, 10] on span "Save" at bounding box center [882, 14] width 17 height 9
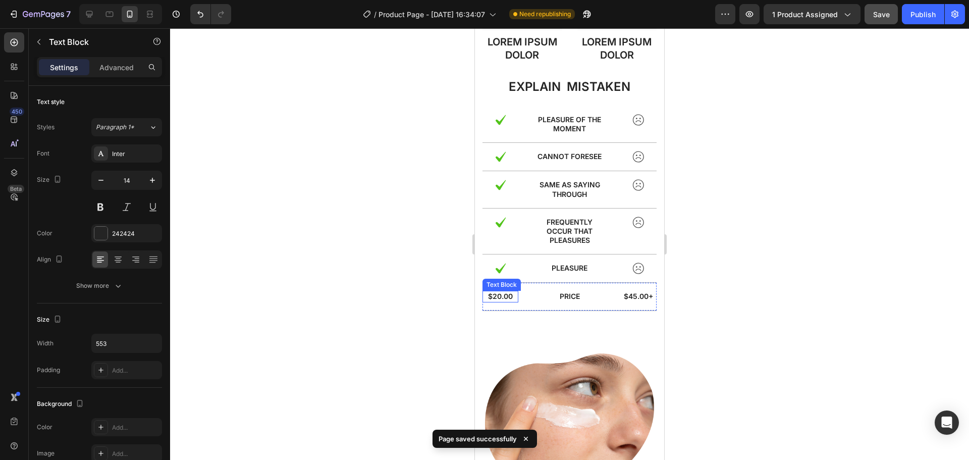
scroll to position [2498, 0]
click at [496, 292] on p "$20.00" at bounding box center [501, 295] width 34 height 9
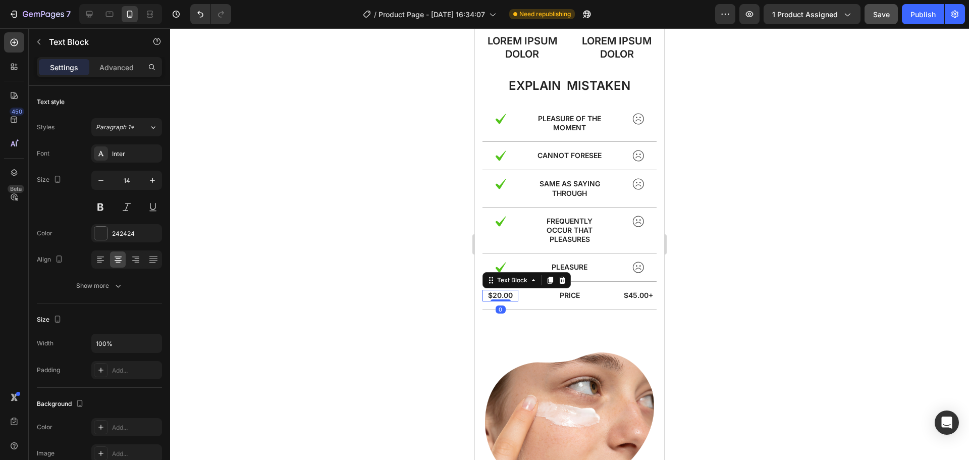
click at [496, 292] on p "$20.00" at bounding box center [501, 295] width 34 height 9
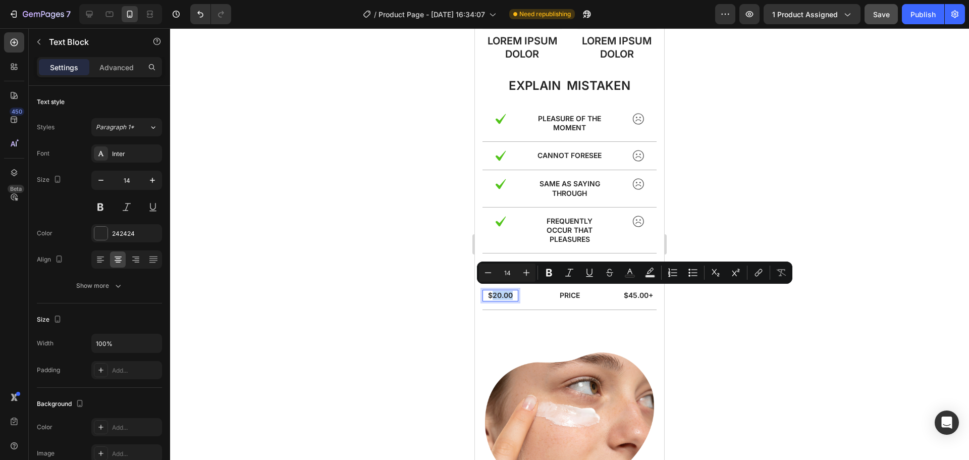
click at [496, 292] on p "$20.00" at bounding box center [501, 295] width 34 height 9
drag, startPoint x: 512, startPoint y: 293, endPoint x: 489, endPoint y: 295, distance: 23.3
click at [489, 295] on p "$20.00" at bounding box center [501, 295] width 34 height 9
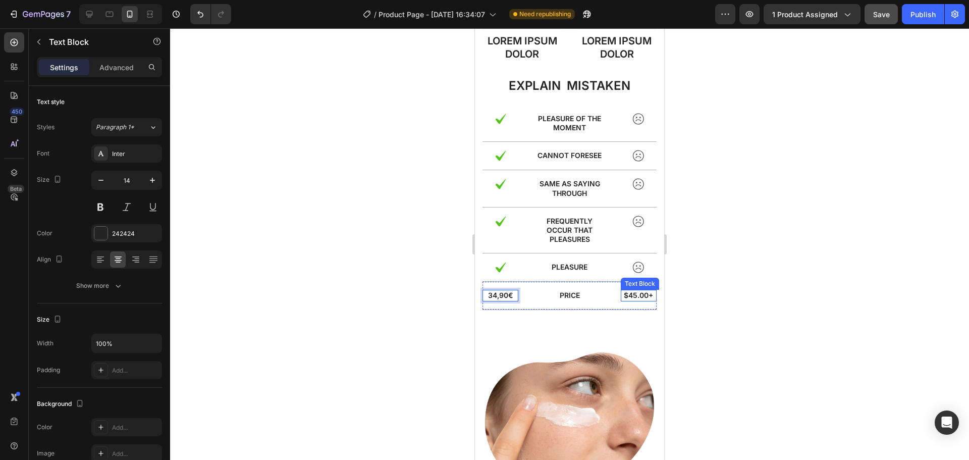
click at [625, 294] on p "$45.00+" at bounding box center [639, 295] width 34 height 9
click at [624, 294] on p "$100+" at bounding box center [639, 295] width 34 height 9
click at [512, 292] on p "34,90€" at bounding box center [501, 295] width 34 height 9
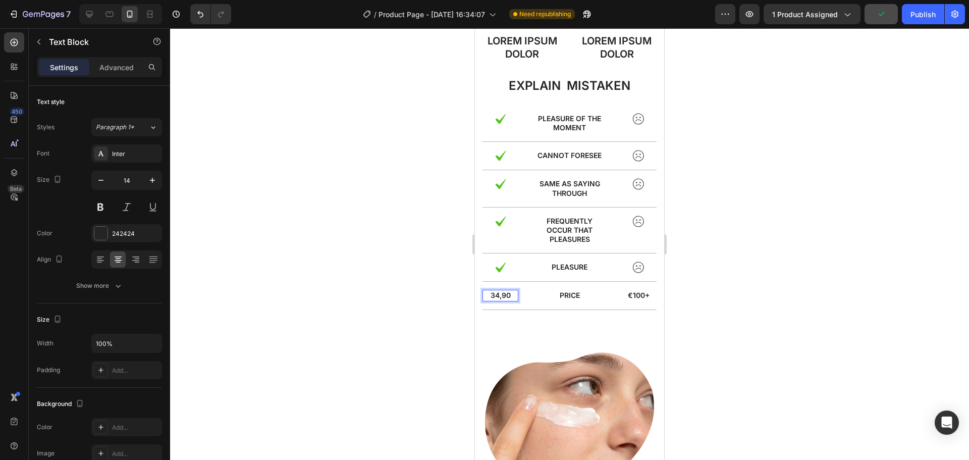
click at [488, 292] on p "34,90" at bounding box center [501, 295] width 34 height 9
click at [510, 292] on p "€34,90" at bounding box center [501, 295] width 34 height 9
click at [512, 294] on p "€34,90" at bounding box center [501, 295] width 34 height 9
click at [491, 295] on p "€34,90€" at bounding box center [501, 295] width 34 height 9
click at [626, 292] on p "€100+" at bounding box center [639, 295] width 34 height 9
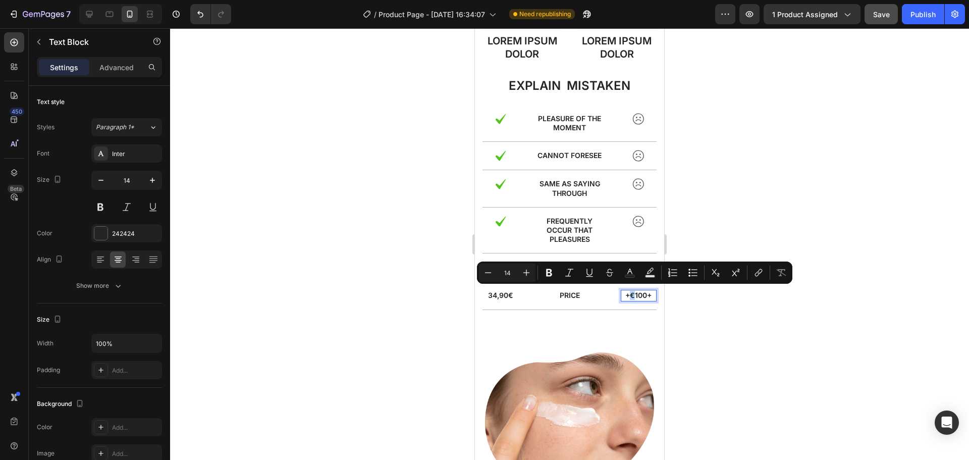
click at [626, 292] on p "+€100+" at bounding box center [639, 295] width 34 height 9
copy p "€"
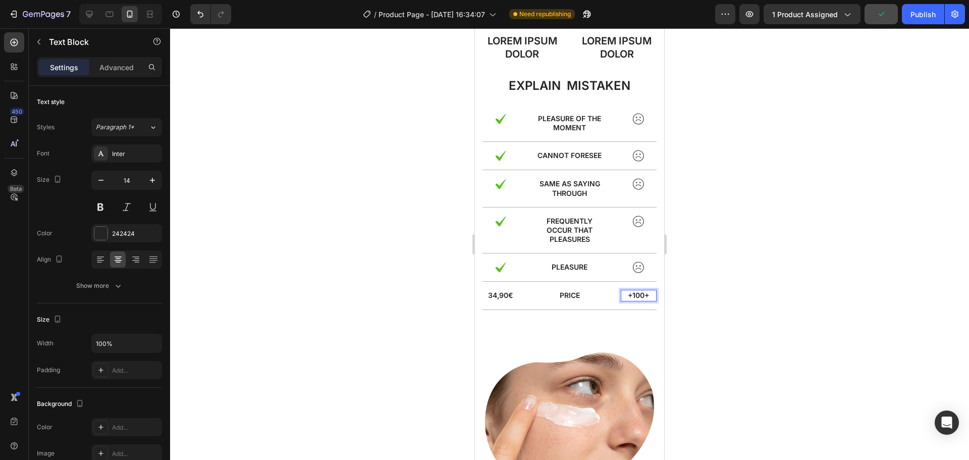
click at [642, 293] on p "+100+" at bounding box center [639, 295] width 34 height 9
click at [886, 16] on span "Save" at bounding box center [882, 14] width 17 height 9
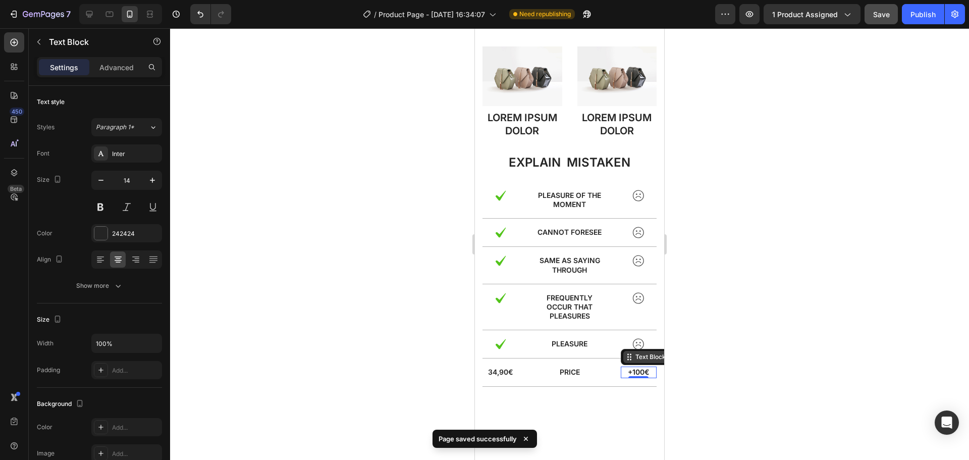
scroll to position [2358, 0]
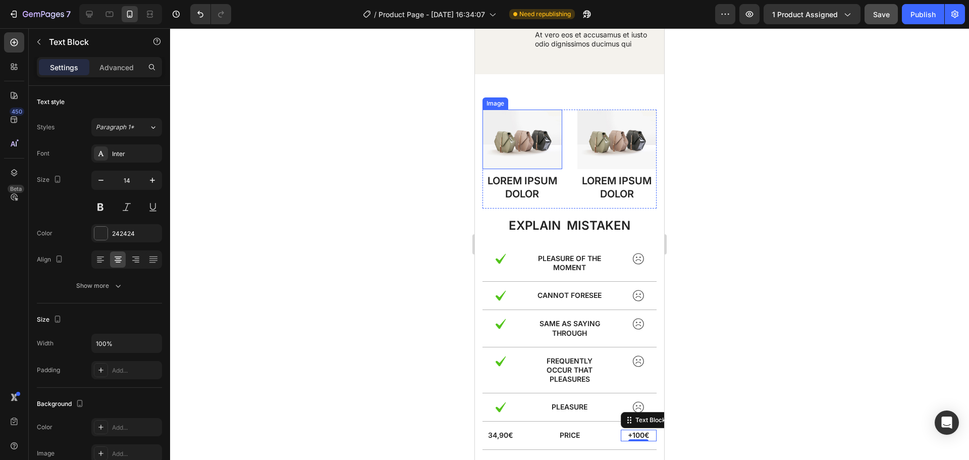
click at [515, 152] on img at bounding box center [523, 140] width 80 height 60
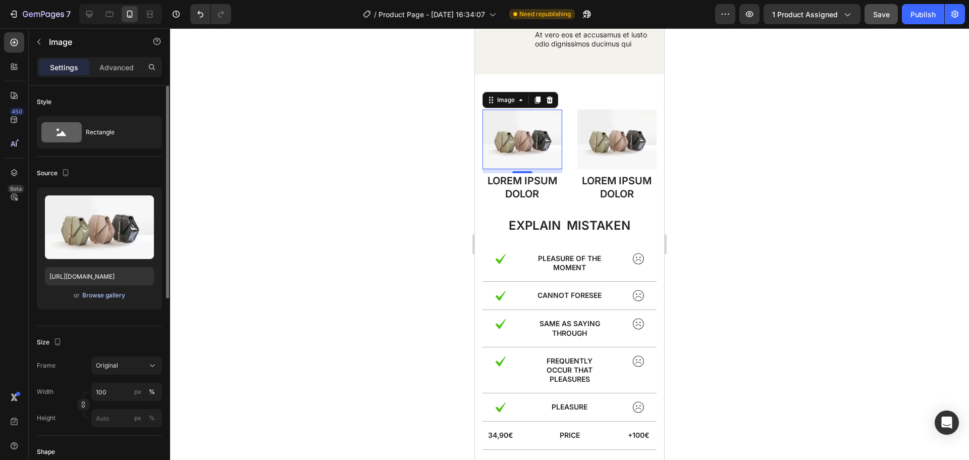
click at [98, 295] on div "Browse gallery" at bounding box center [103, 295] width 43 height 9
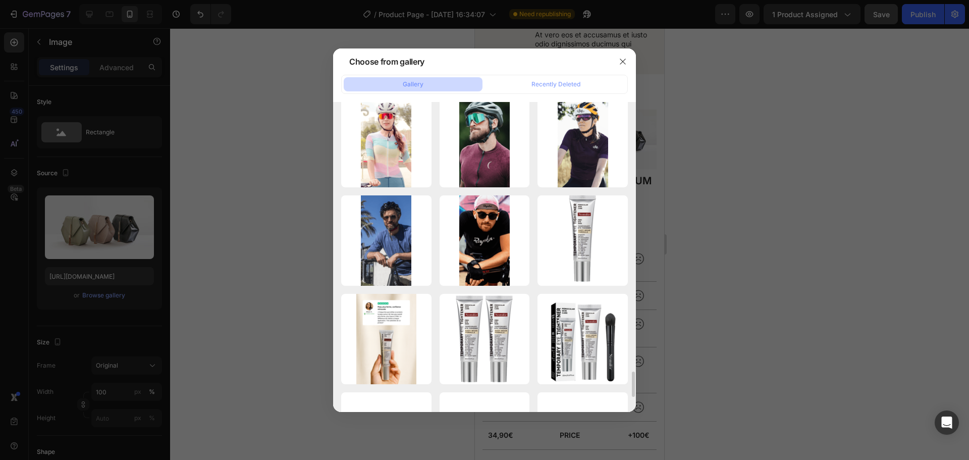
scroll to position [3266, 0]
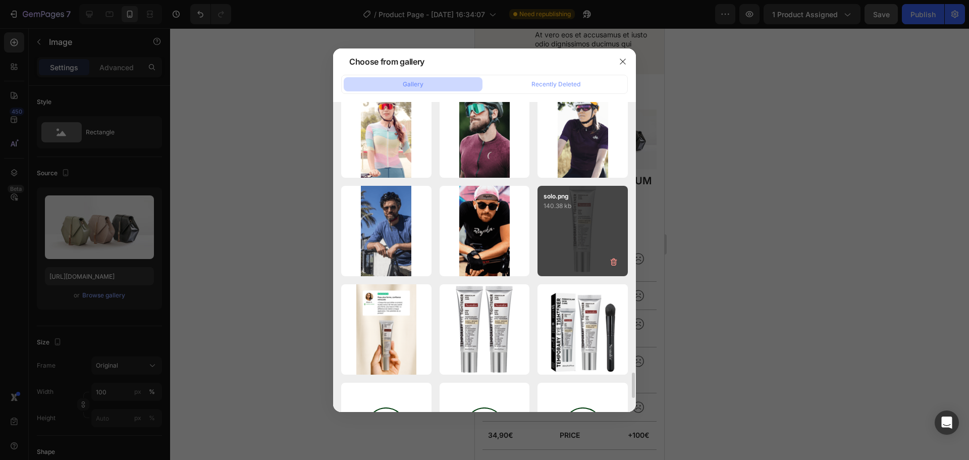
click at [580, 239] on div "solo.png 140.38 kb" at bounding box center [583, 231] width 90 height 90
type input "https://cdn.shopify.com/s/files/1/0963/3988/6409/files/gempages_579311091461391…"
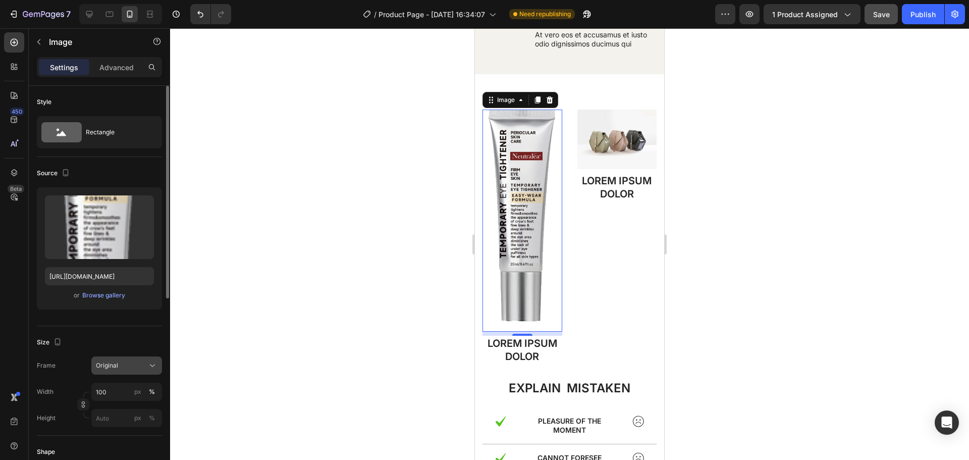
click at [113, 364] on span "Original" at bounding box center [107, 365] width 22 height 9
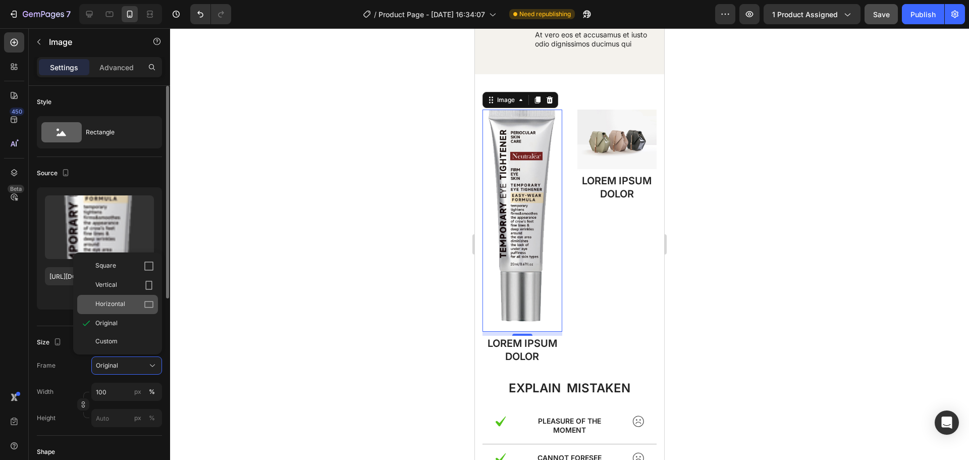
click at [113, 306] on span "Horizontal" at bounding box center [110, 304] width 30 height 10
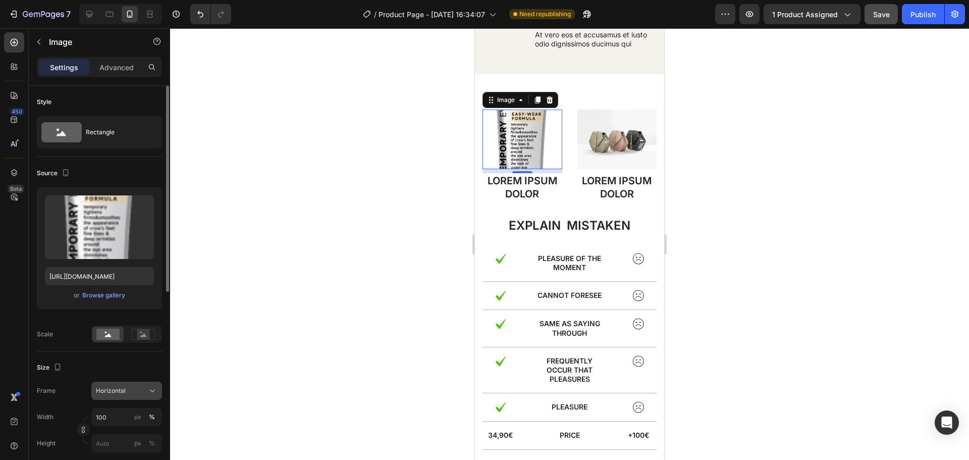
click at [112, 382] on button "Horizontal" at bounding box center [126, 391] width 71 height 18
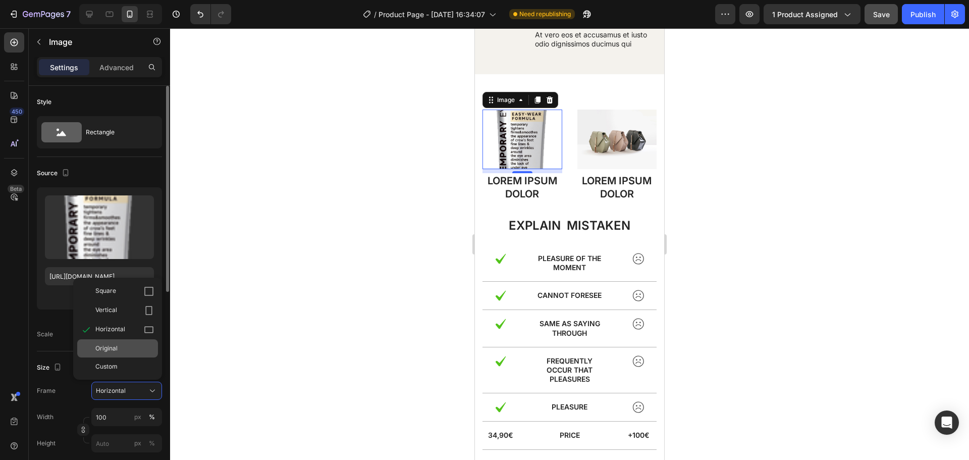
click at [113, 346] on span "Original" at bounding box center [106, 348] width 22 height 9
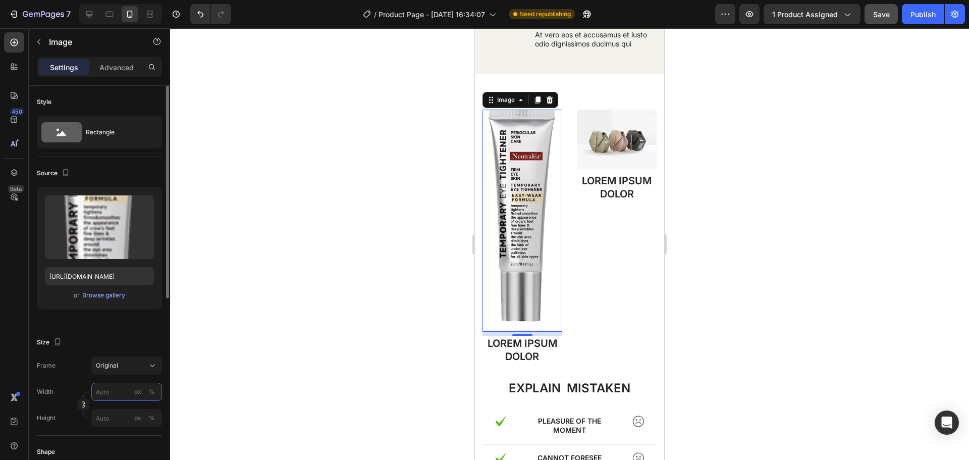
click at [111, 388] on input "px %" at bounding box center [126, 392] width 71 height 18
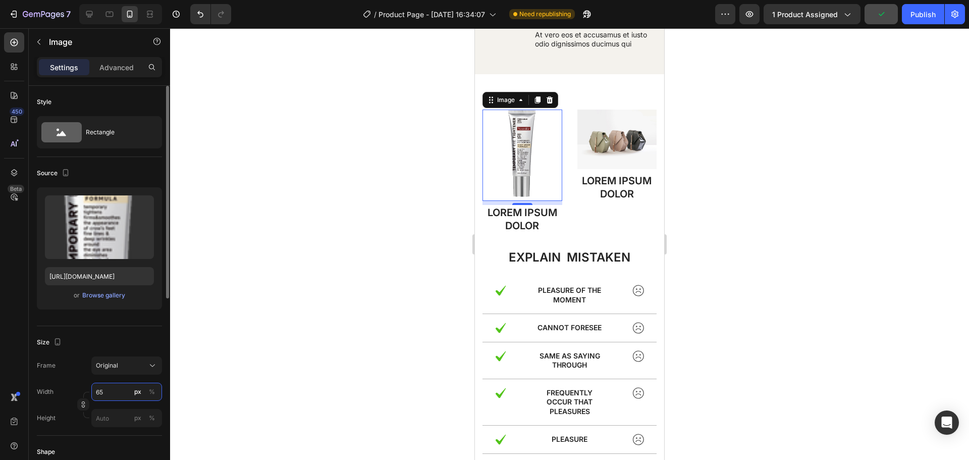
drag, startPoint x: 111, startPoint y: 393, endPoint x: 92, endPoint y: 392, distance: 18.7
click at [92, 392] on input "65" at bounding box center [126, 392] width 71 height 18
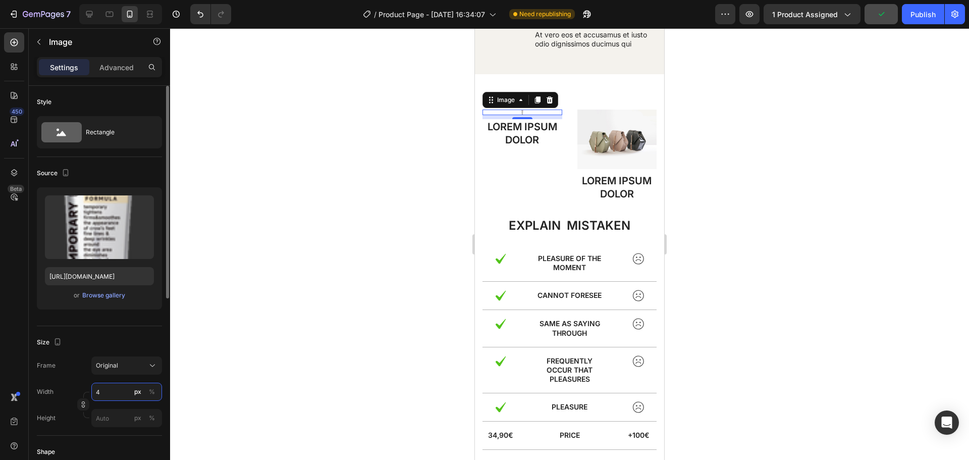
type input "45"
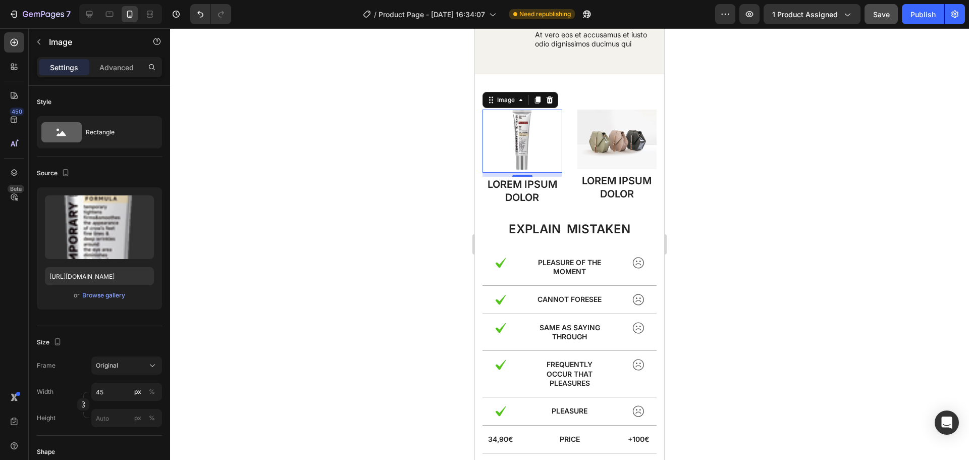
click at [311, 259] on div at bounding box center [569, 244] width 799 height 432
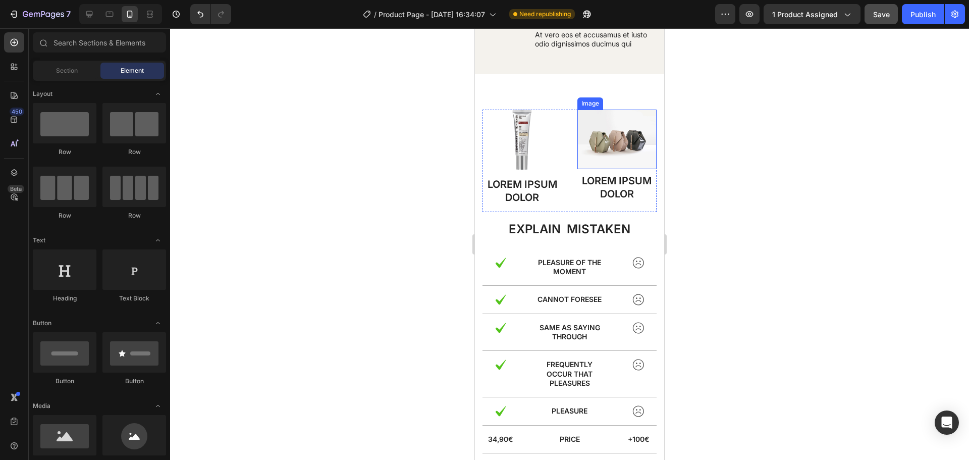
click at [594, 151] on img at bounding box center [618, 140] width 80 height 60
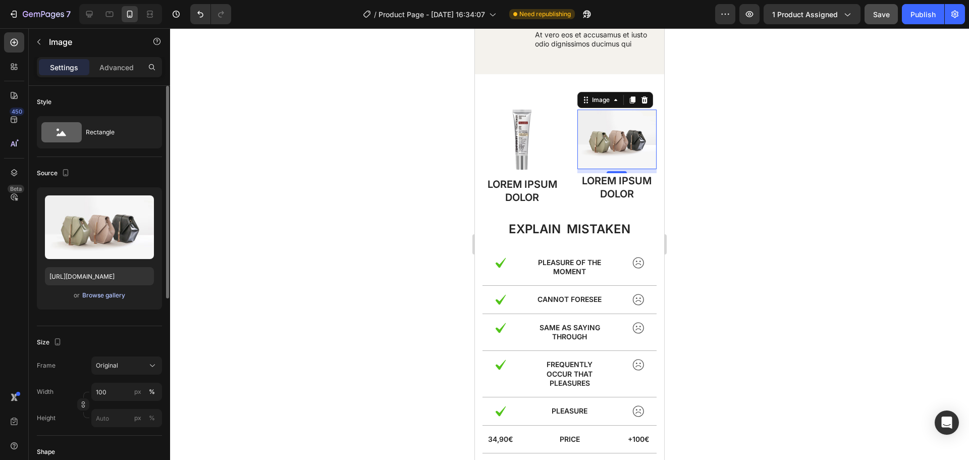
click at [102, 297] on div "Browse gallery" at bounding box center [103, 295] width 43 height 9
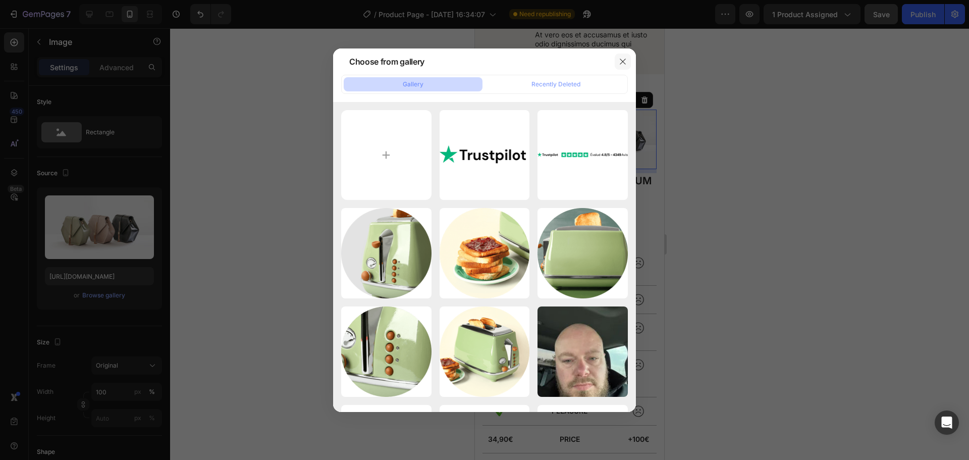
click at [624, 60] on icon "button" at bounding box center [623, 62] width 8 height 8
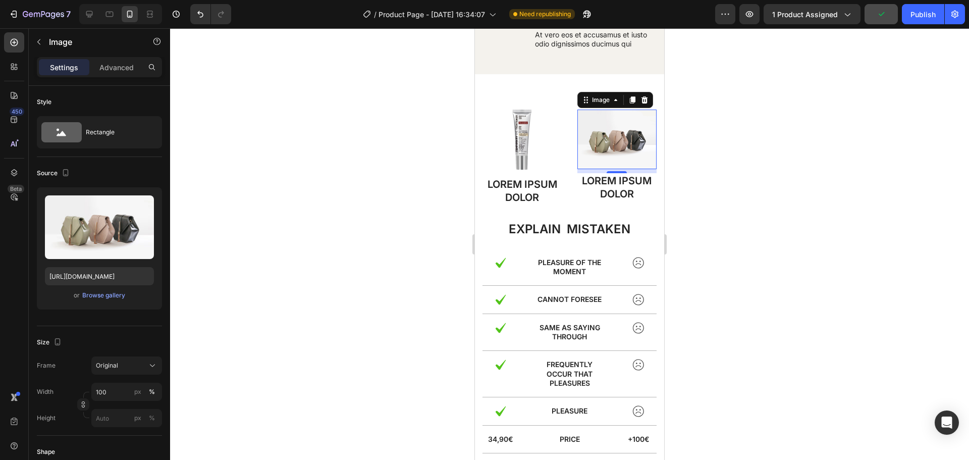
click at [775, 142] on div at bounding box center [569, 244] width 799 height 432
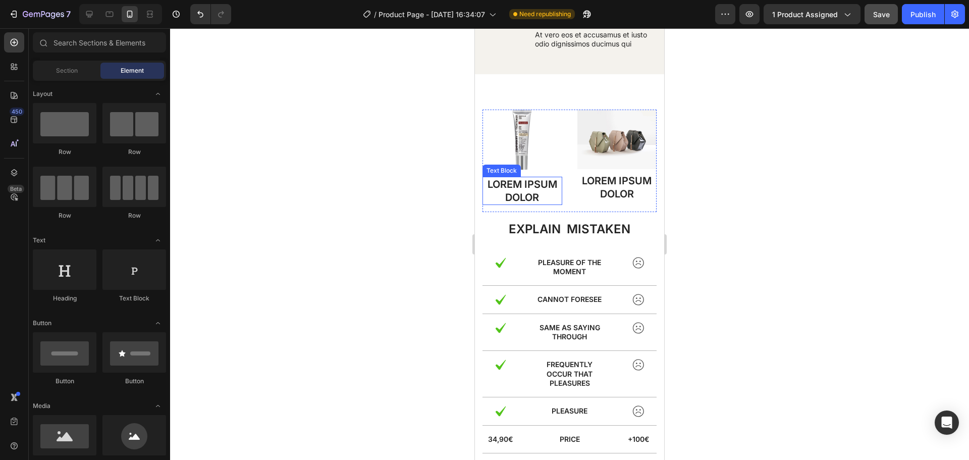
click at [519, 198] on p "Lorem ipsum dolor" at bounding box center [523, 191] width 78 height 26
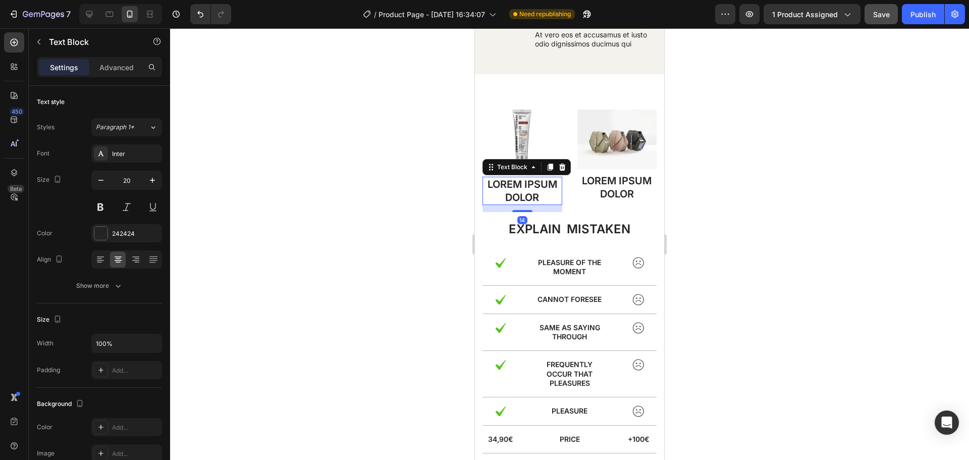
click at [519, 198] on p "Lorem ipsum dolor" at bounding box center [523, 191] width 78 height 26
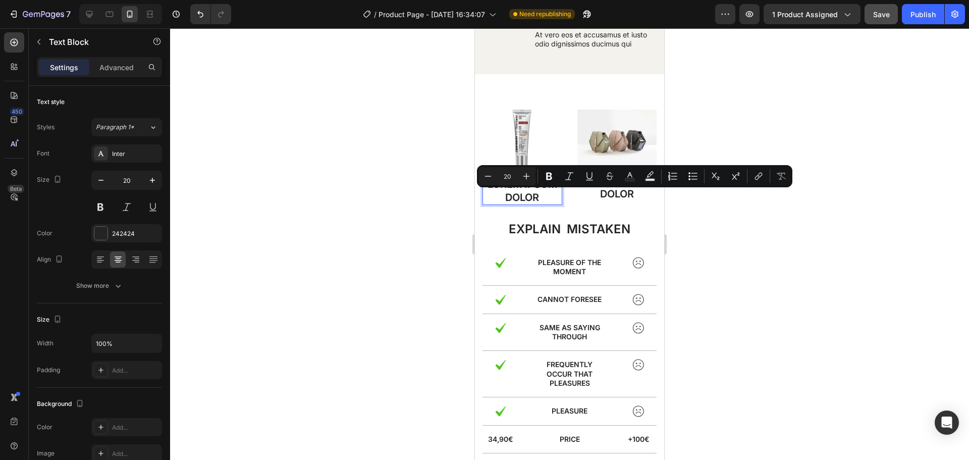
click at [531, 198] on p "Lorem ipsum dolor" at bounding box center [523, 191] width 78 height 26
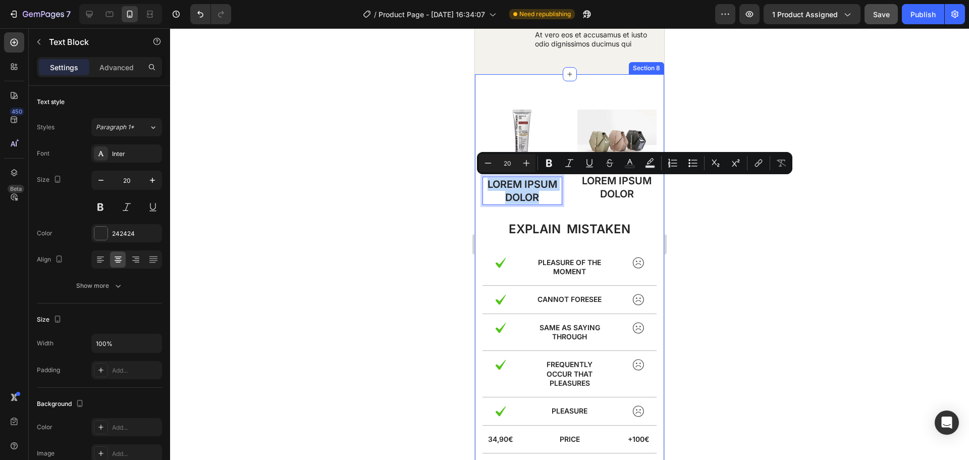
drag, startPoint x: 536, startPoint y: 198, endPoint x: 482, endPoint y: 183, distance: 56.1
click at [482, 183] on div "Image Lorem ipsum dolor Text Block 14 Image Lorem ipsum dolor Text Block Row ex…" at bounding box center [569, 272] width 189 height 397
drag, startPoint x: 551, startPoint y: 183, endPoint x: 489, endPoint y: 183, distance: 62.1
click at [489, 183] on p "Neutralift EYE" at bounding box center [523, 191] width 78 height 26
click at [549, 165] on icon "Editor contextual toolbar" at bounding box center [549, 163] width 10 height 10
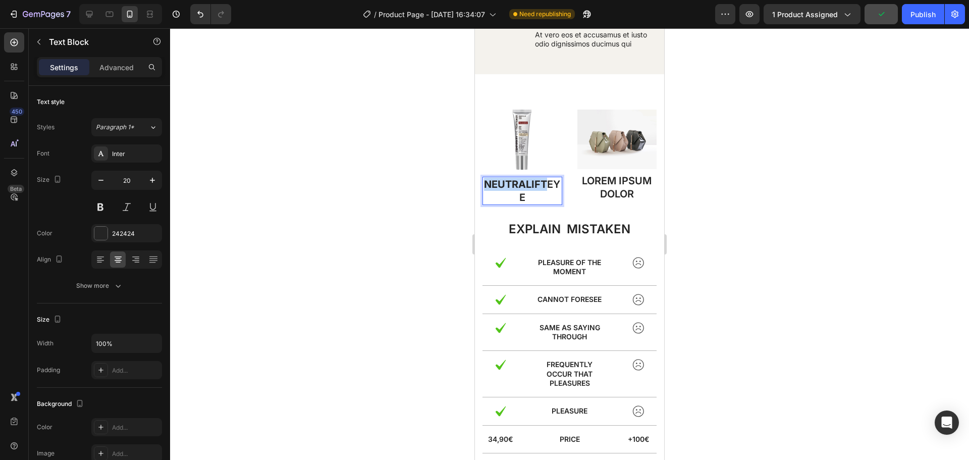
drag, startPoint x: 550, startPoint y: 182, endPoint x: 491, endPoint y: 184, distance: 59.1
click at [491, 184] on strong "Neutralift" at bounding box center [515, 184] width 63 height 12
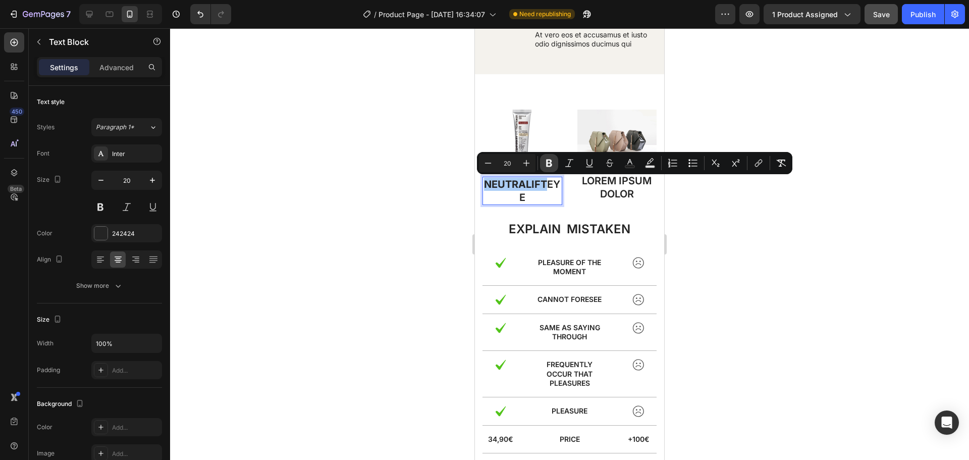
click at [550, 162] on icon "Editor contextual toolbar" at bounding box center [549, 164] width 6 height 8
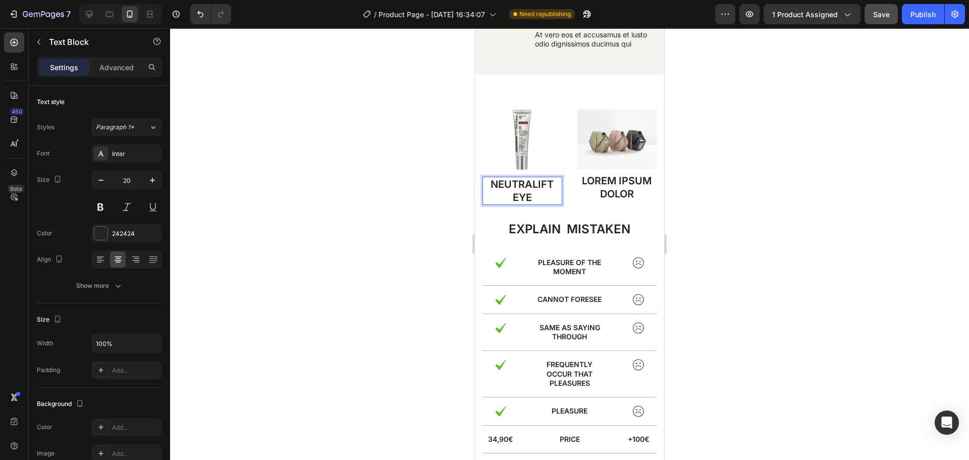
click at [528, 196] on p "Neutralift EYE" at bounding box center [523, 191] width 78 height 26
drag, startPoint x: 528, startPoint y: 196, endPoint x: 509, endPoint y: 198, distance: 18.3
click at [509, 198] on p "Neutralift EYE" at bounding box center [523, 191] width 78 height 26
click at [597, 189] on p "Lorem ipsum dolor" at bounding box center [618, 187] width 78 height 26
click at [526, 182] on p "Neutralift EYE" at bounding box center [523, 191] width 78 height 26
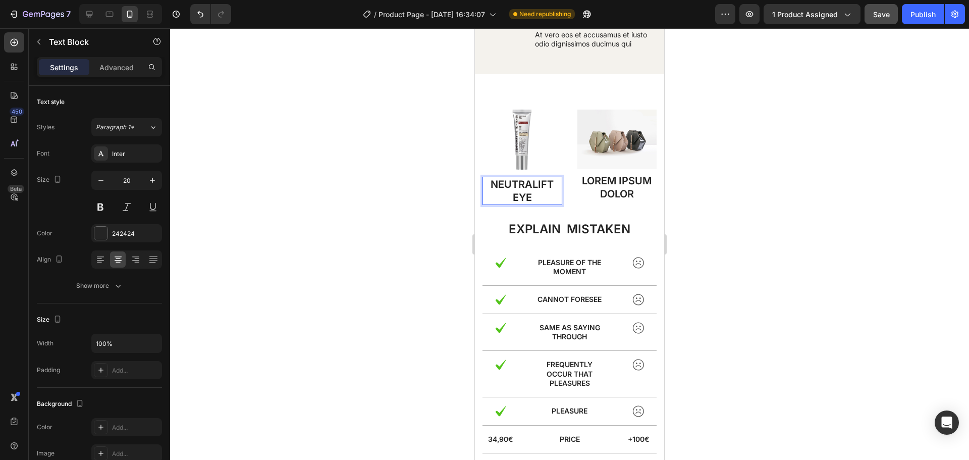
click at [530, 197] on p "Neutralift EYE" at bounding box center [523, 191] width 78 height 26
drag, startPoint x: 531, startPoint y: 197, endPoint x: 509, endPoint y: 200, distance: 21.4
click at [509, 200] on p "Neutralift EYE" at bounding box center [523, 191] width 78 height 26
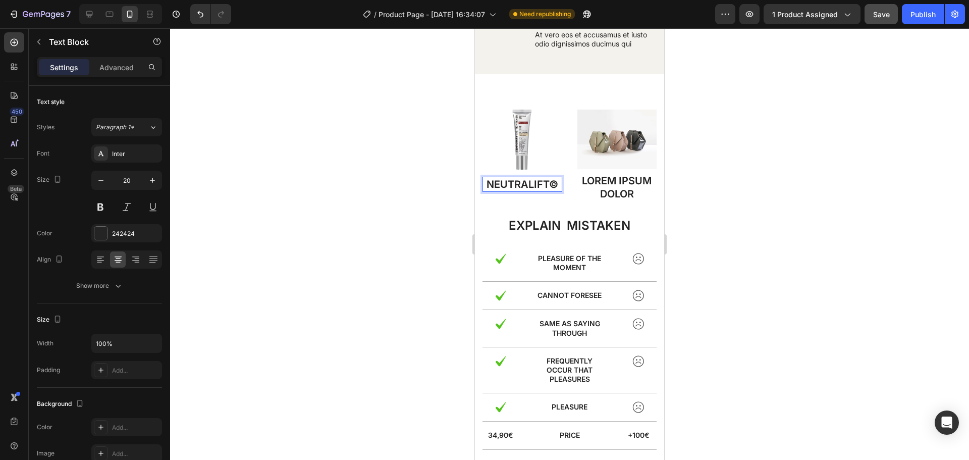
click at [546, 181] on p "Neutralift©" at bounding box center [523, 184] width 78 height 13
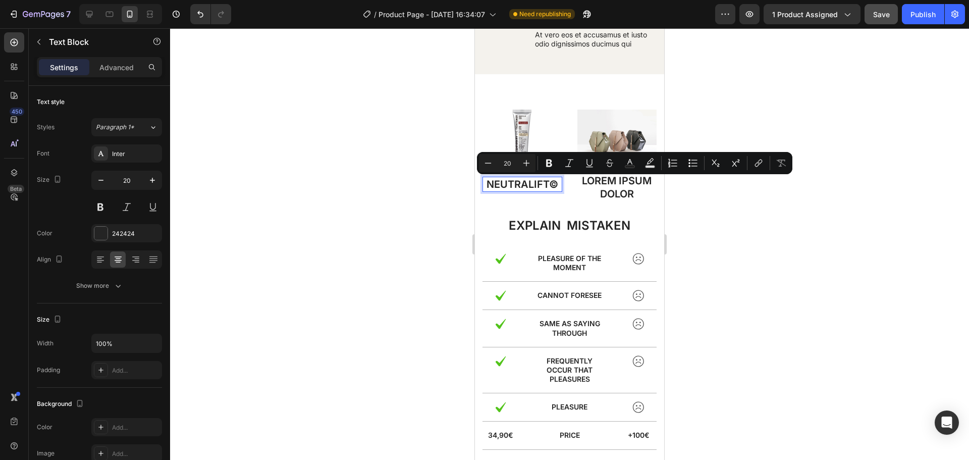
click at [546, 181] on p "Neutralift©" at bounding box center [523, 184] width 78 height 13
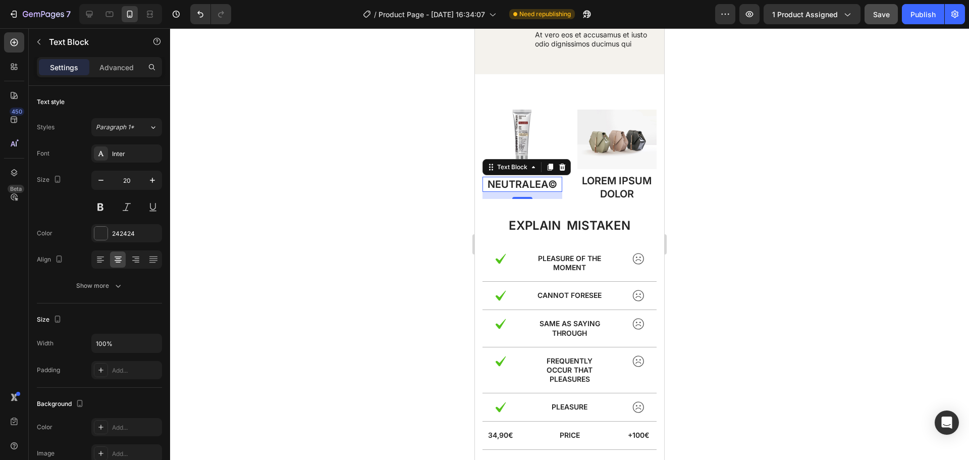
click at [345, 212] on div at bounding box center [569, 244] width 799 height 432
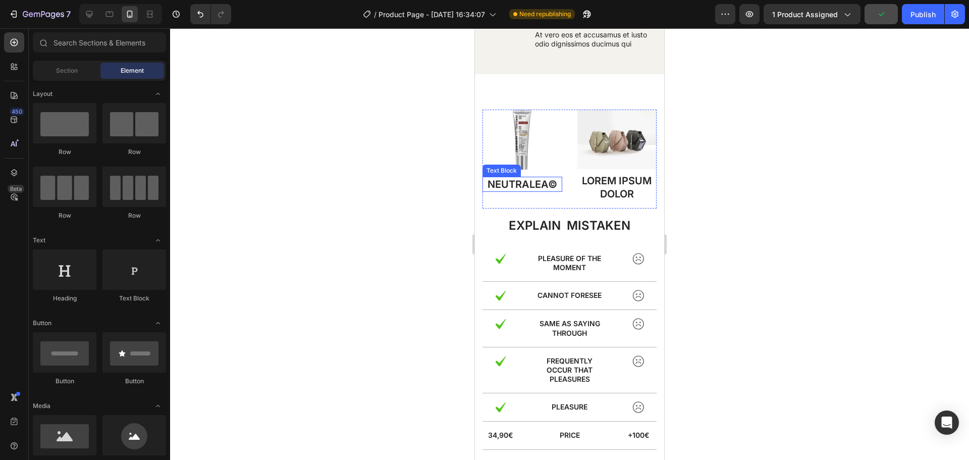
click at [544, 187] on p "NeutralEA©" at bounding box center [523, 184] width 78 height 13
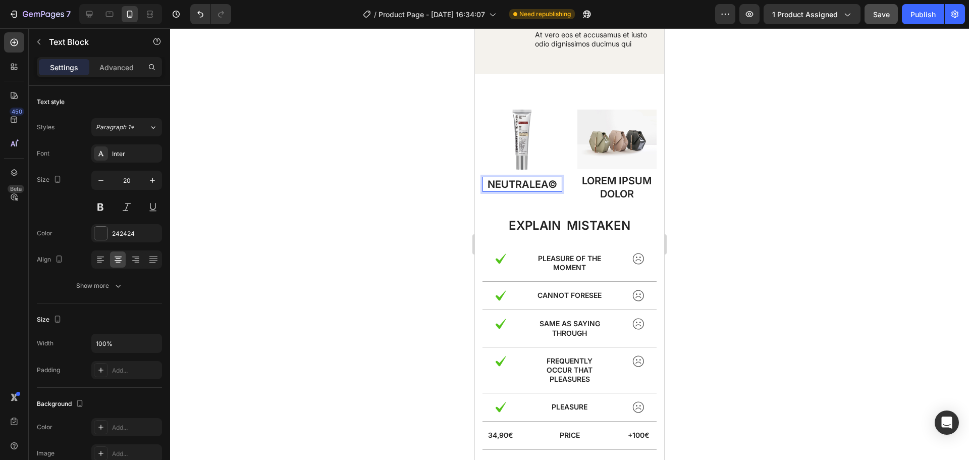
click at [544, 187] on p "NeutralEA©" at bounding box center [523, 184] width 78 height 13
click at [407, 189] on div at bounding box center [569, 244] width 799 height 432
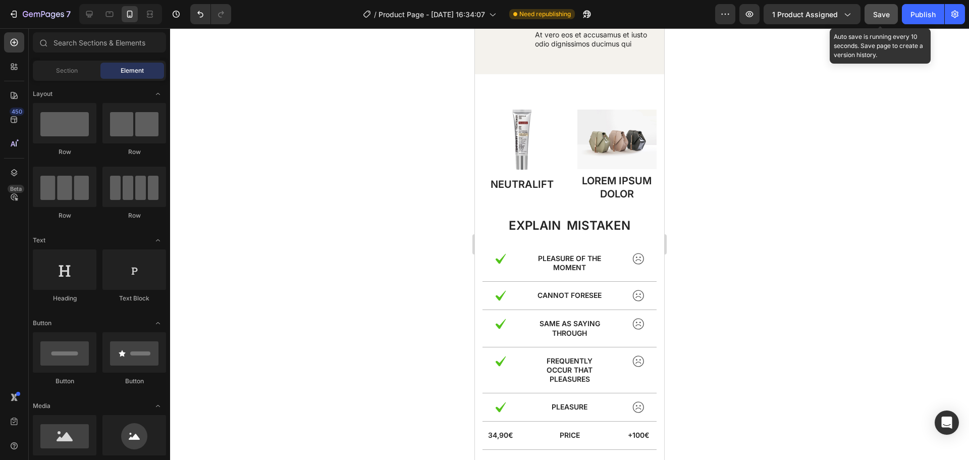
click at [882, 15] on span "Save" at bounding box center [882, 14] width 17 height 9
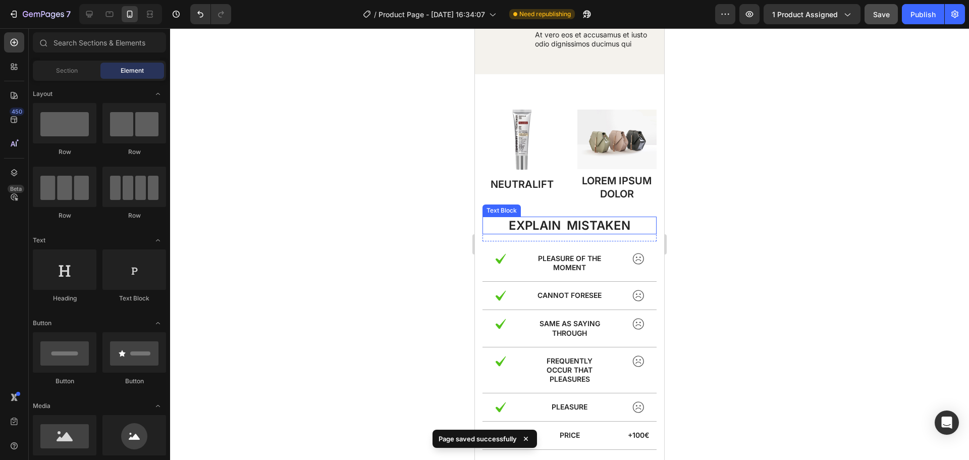
click at [603, 222] on p "explain mistaken" at bounding box center [570, 226] width 172 height 16
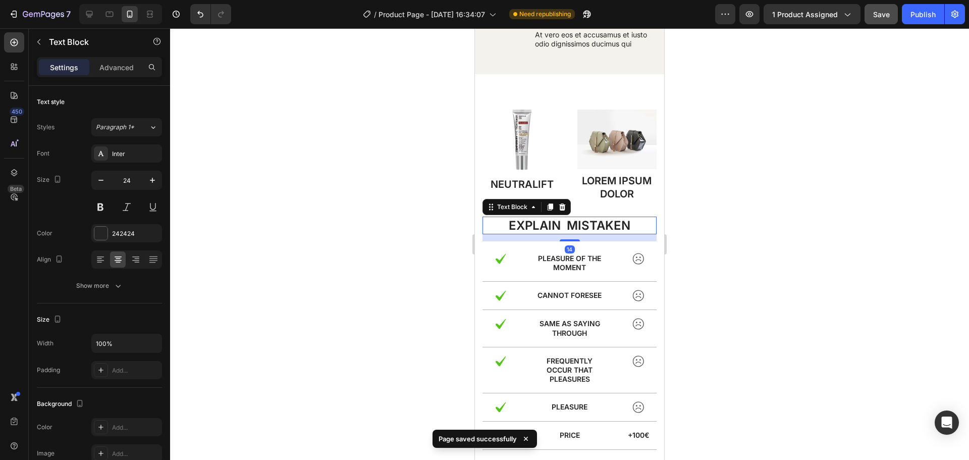
click at [603, 222] on p "explain mistaken" at bounding box center [570, 226] width 172 height 16
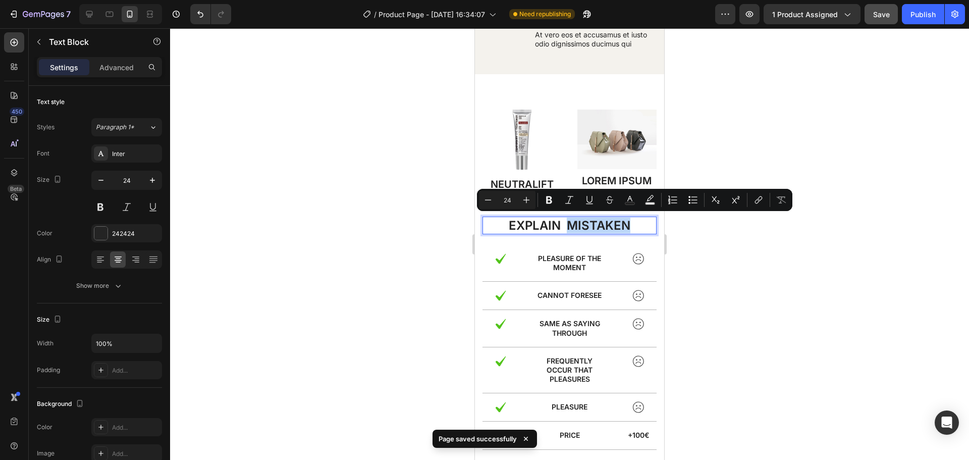
click at [629, 221] on p "explain mistaken" at bounding box center [570, 226] width 172 height 16
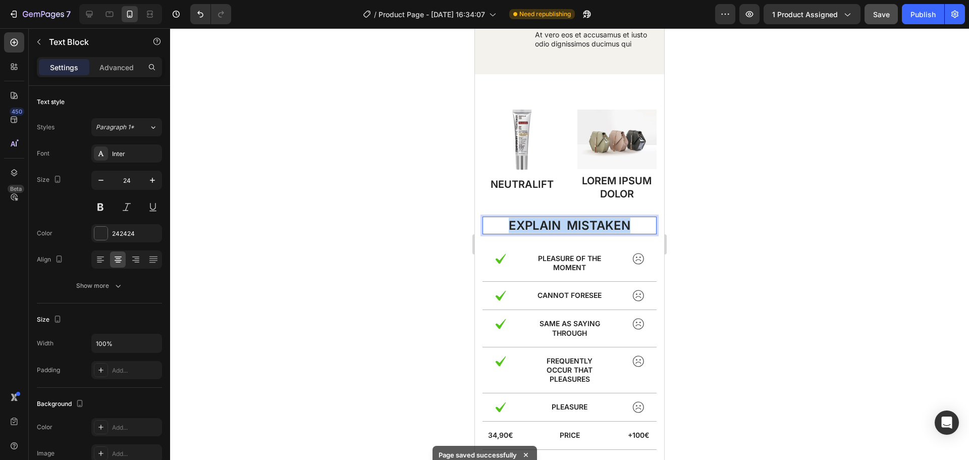
drag, startPoint x: 629, startPoint y: 221, endPoint x: 502, endPoint y: 227, distance: 126.9
click at [502, 227] on p "explain mistaken" at bounding box center [570, 226] width 172 height 16
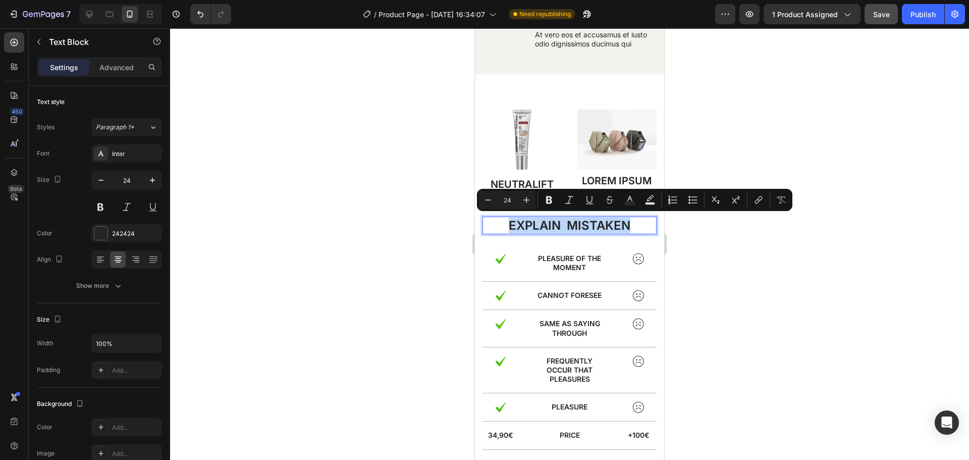
copy p "explain mistaken"
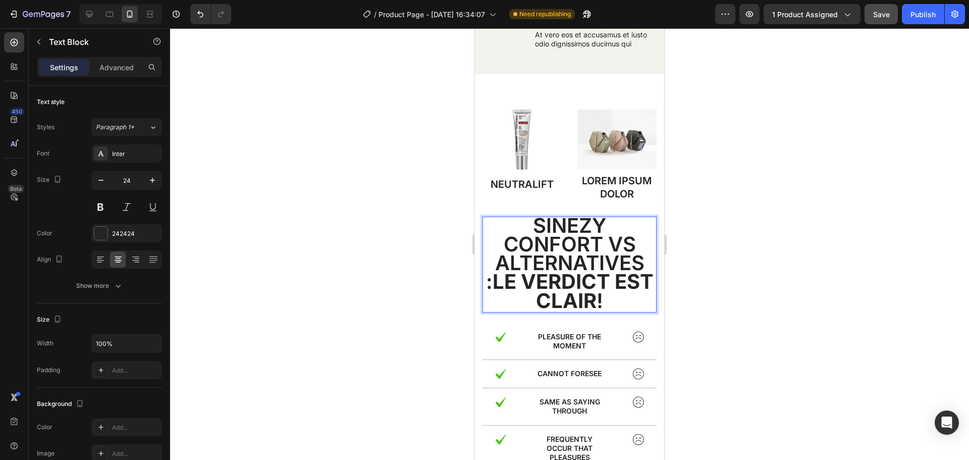
scroll to position [1, 0]
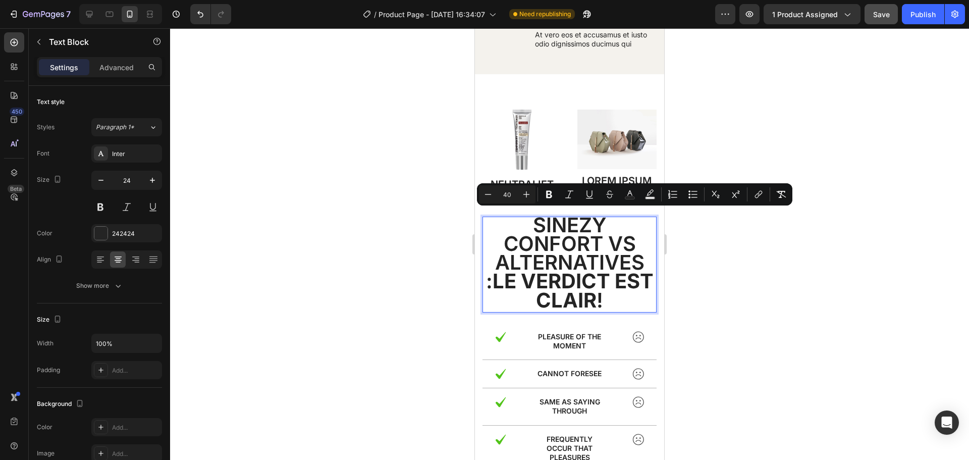
drag, startPoint x: 603, startPoint y: 294, endPoint x: 531, endPoint y: 220, distance: 103.5
click at [531, 220] on p "Sinezy Confort vs Alternatives : le verdict est clair !" at bounding box center [570, 264] width 172 height 94
click at [486, 192] on icon "Editor contextual toolbar" at bounding box center [488, 194] width 10 height 10
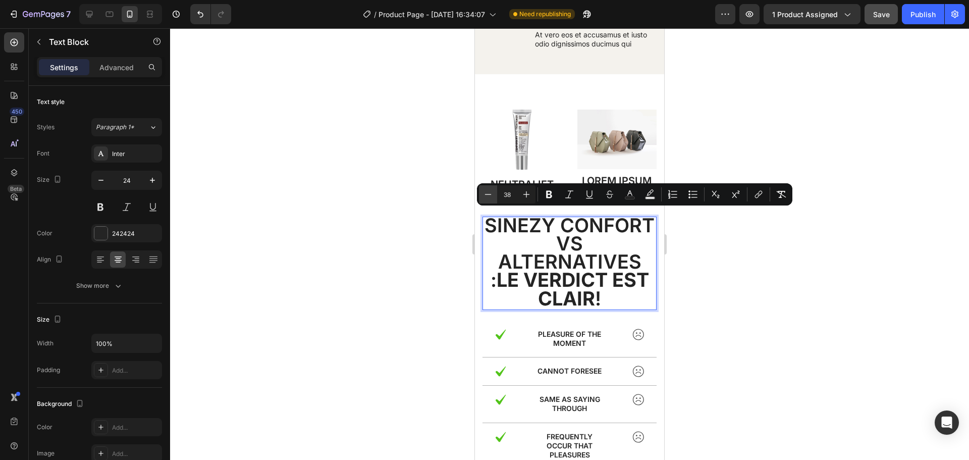
click at [486, 192] on icon "Editor contextual toolbar" at bounding box center [488, 194] width 10 height 10
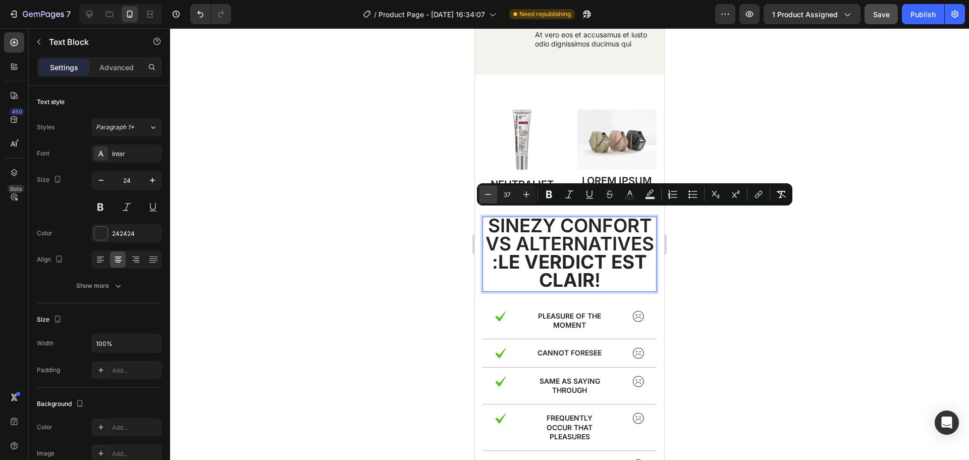
click at [486, 192] on icon "Editor contextual toolbar" at bounding box center [488, 194] width 10 height 10
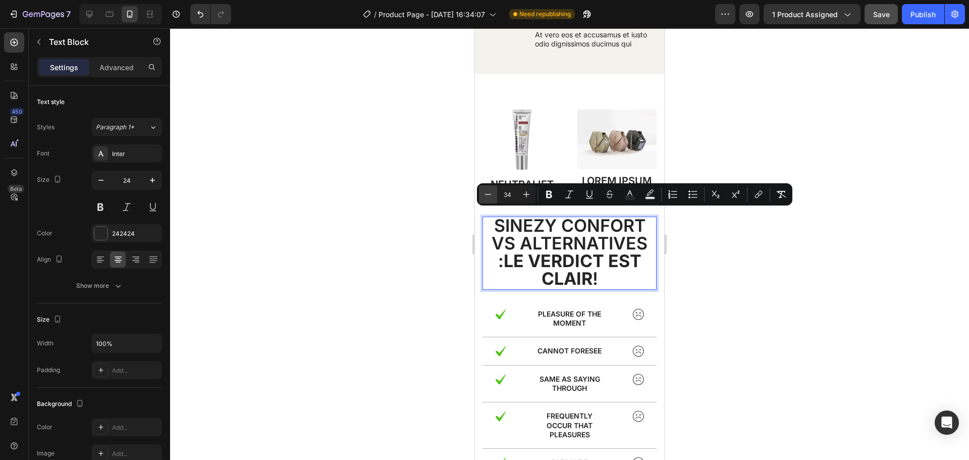
click at [486, 192] on icon "Editor contextual toolbar" at bounding box center [488, 194] width 10 height 10
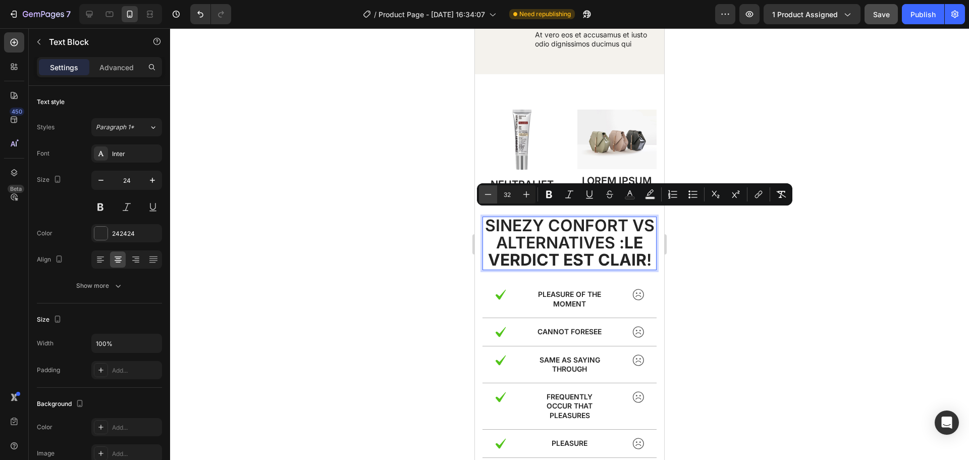
click at [486, 192] on icon "Editor contextual toolbar" at bounding box center [488, 194] width 10 height 10
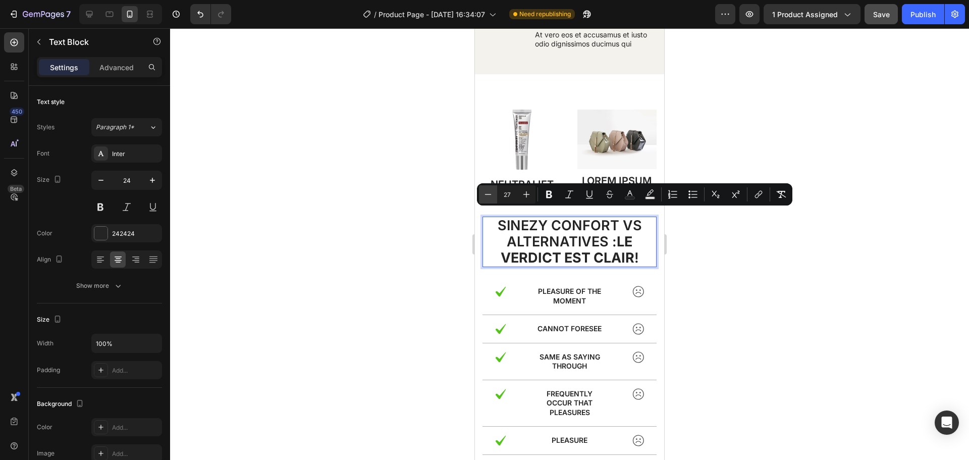
click at [486, 192] on icon "Editor contextual toolbar" at bounding box center [488, 194] width 10 height 10
type input "23"
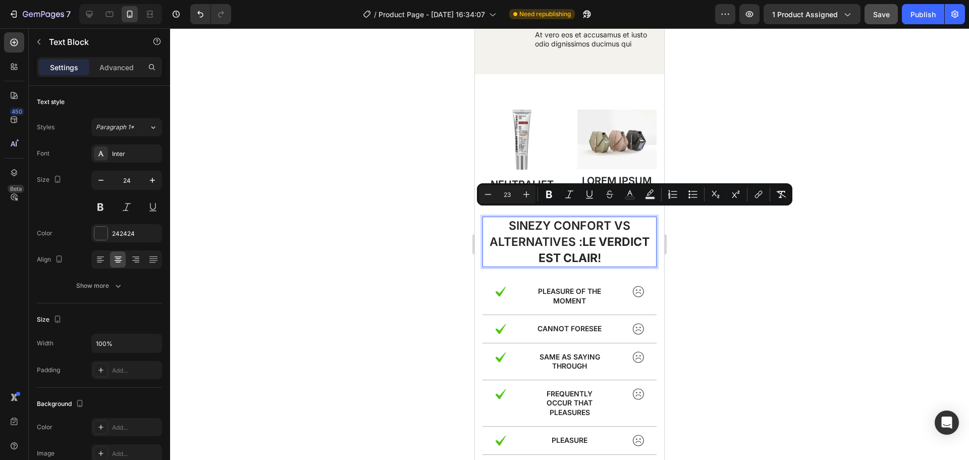
click at [512, 220] on span "Sinezy Confort vs Alternatives : le verdict est clair !" at bounding box center [570, 242] width 160 height 46
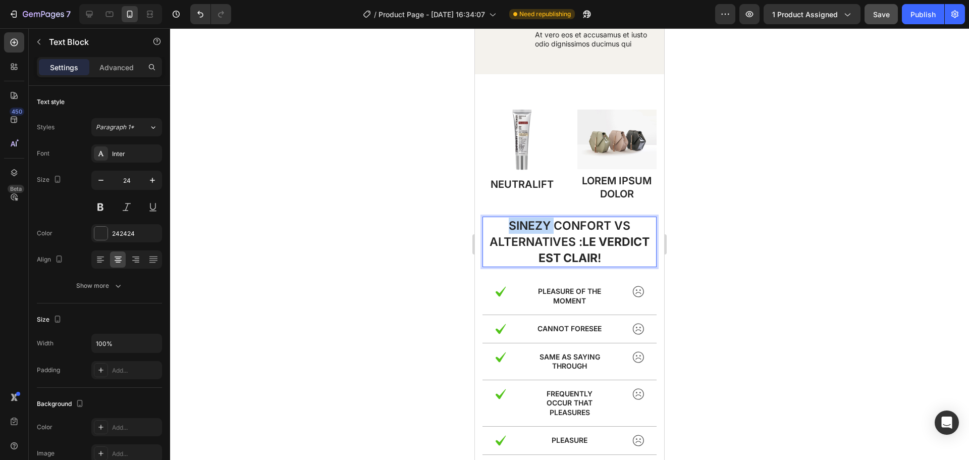
click at [512, 220] on span "Sinezy Confort vs Alternatives : le verdict est clair !" at bounding box center [570, 242] width 160 height 46
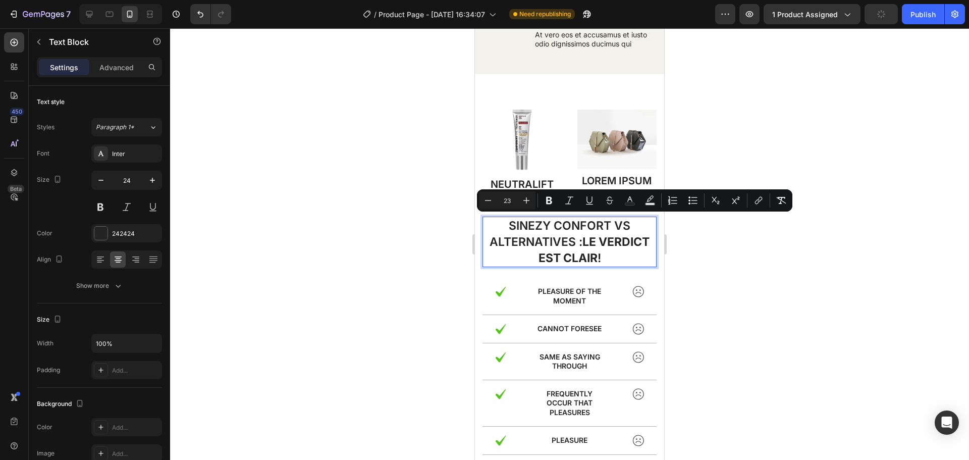
click at [560, 227] on span "Sinezy Confort vs Alternatives : le verdict est clair !" at bounding box center [570, 242] width 160 height 46
drag, startPoint x: 606, startPoint y: 224, endPoint x: 507, endPoint y: 220, distance: 99.0
click at [507, 220] on span "Sinezy Confort vs Alternatives : le verdict est clair !" at bounding box center [570, 242] width 160 height 46
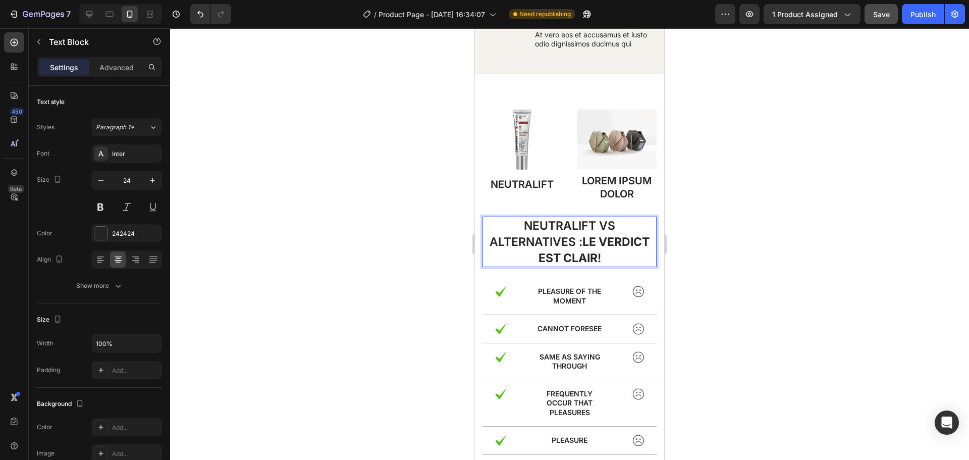
drag, startPoint x: 603, startPoint y: 253, endPoint x: 521, endPoint y: 220, distance: 89.0
click at [521, 220] on p "Neutralift vs Alternatives : le verdict est clair !" at bounding box center [570, 242] width 172 height 49
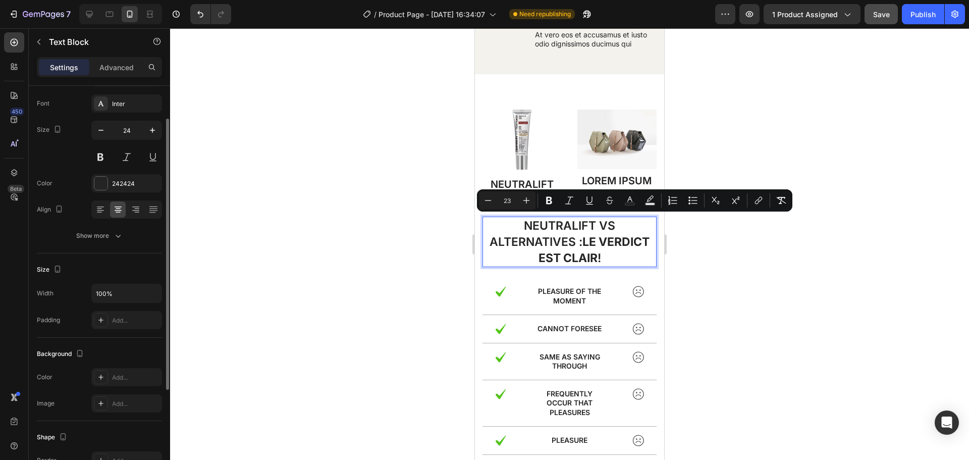
scroll to position [49, 0]
click at [106, 63] on p "Advanced" at bounding box center [116, 67] width 34 height 11
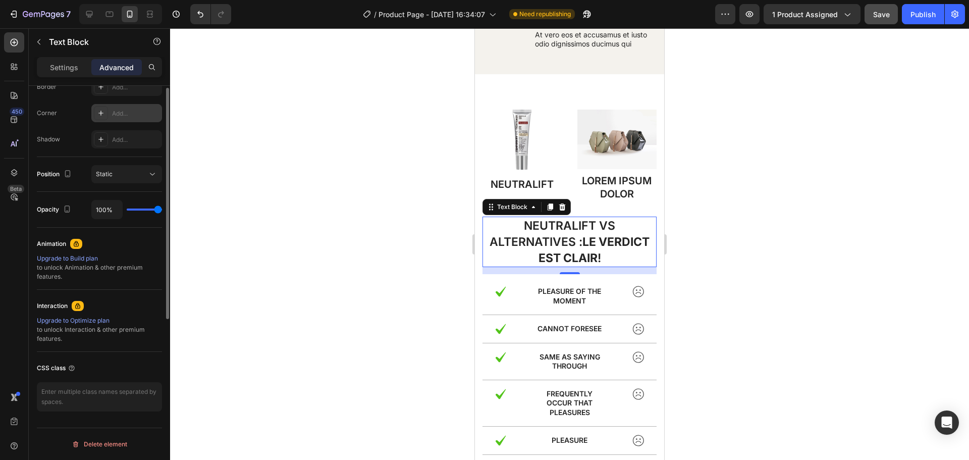
scroll to position [187, 0]
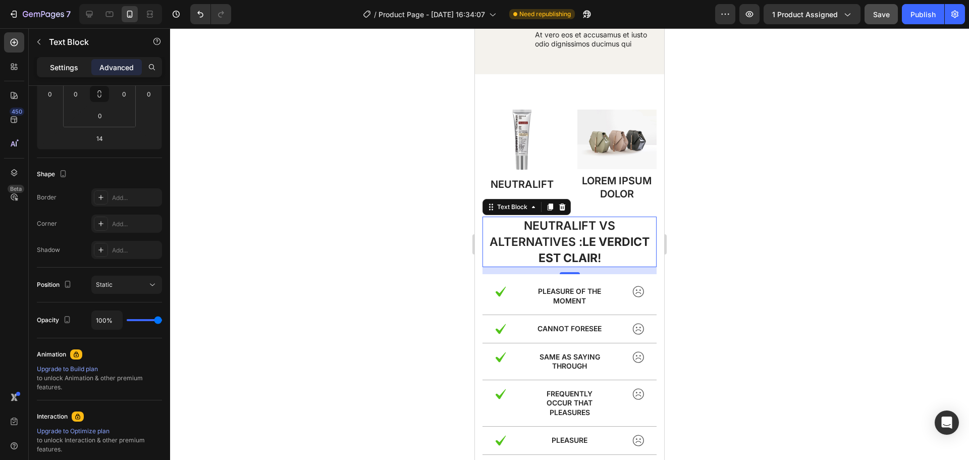
click at [67, 60] on div "Settings" at bounding box center [64, 67] width 50 height 16
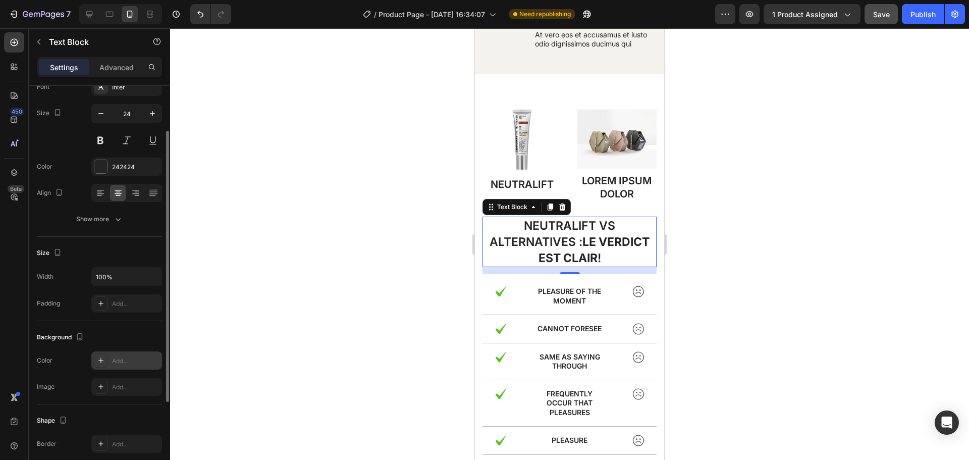
scroll to position [0, 0]
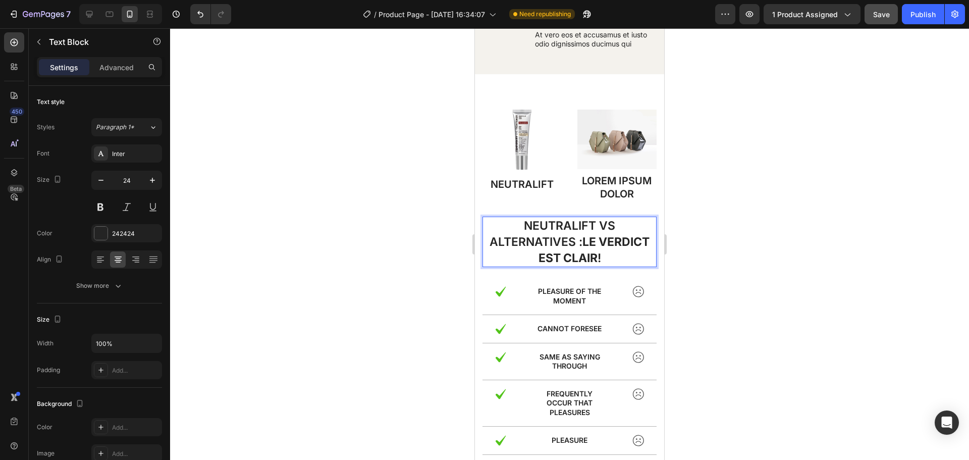
click at [546, 226] on span "Neutralift vs Alternatives : le verdict est clair !" at bounding box center [570, 242] width 160 height 46
click at [552, 239] on span "Neutralift vs Alternatives : le verdict est clair !" at bounding box center [570, 242] width 160 height 46
click at [525, 185] on p "NeutralIFT" at bounding box center [523, 184] width 78 height 13
click at [567, 246] on p "Neutralift vs Alternatives : le verdict est clair !" at bounding box center [570, 242] width 172 height 49
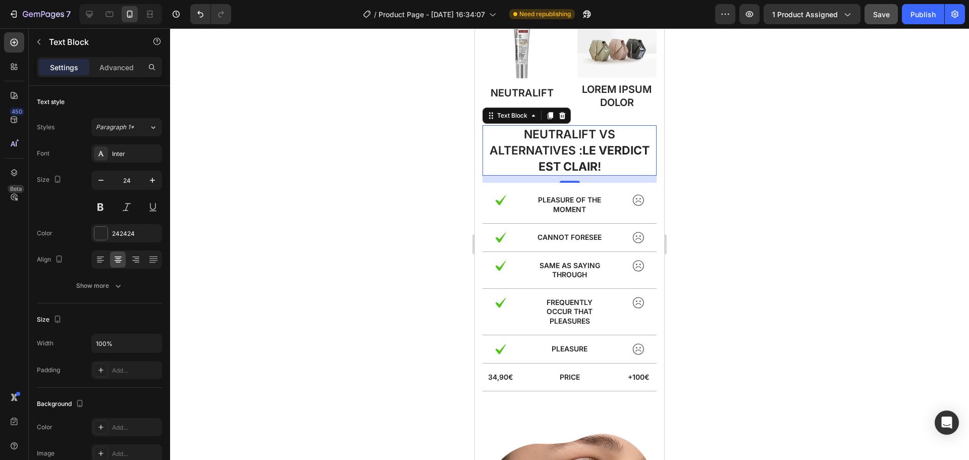
scroll to position [2449, 0]
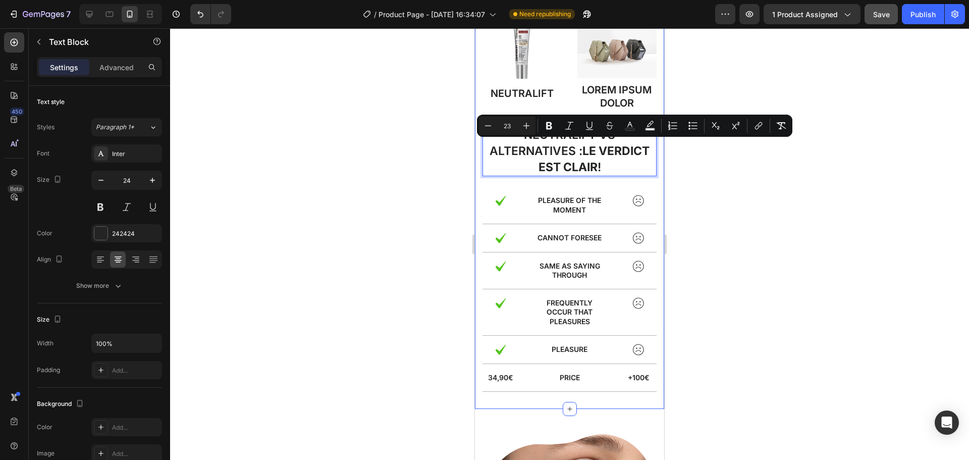
drag, startPoint x: 599, startPoint y: 165, endPoint x: 482, endPoint y: 142, distance: 118.8
click at [482, 142] on div "Image NeutralIFT Text Block Image Lorem ipsum dolor Text Block Row Neutralift v…" at bounding box center [569, 196] width 189 height 426
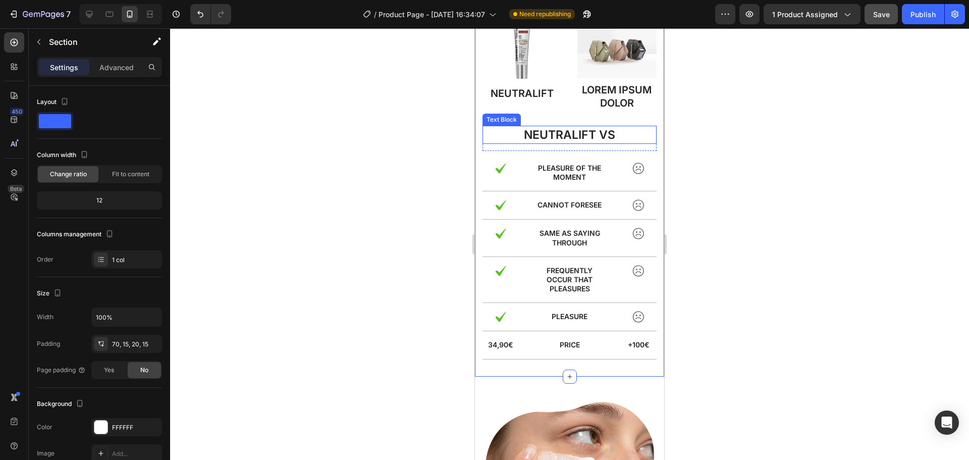
click at [542, 136] on span "Neutralift vs" at bounding box center [569, 135] width 91 height 14
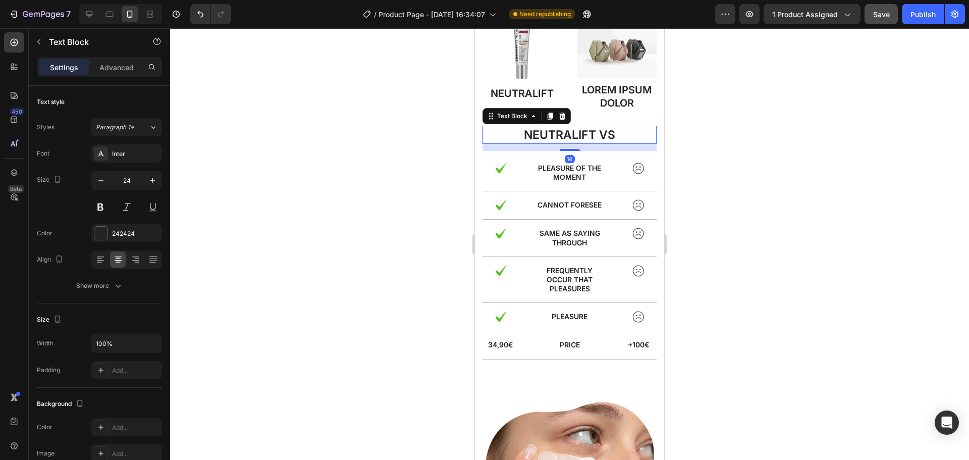
click at [715, 231] on div at bounding box center [569, 244] width 799 height 432
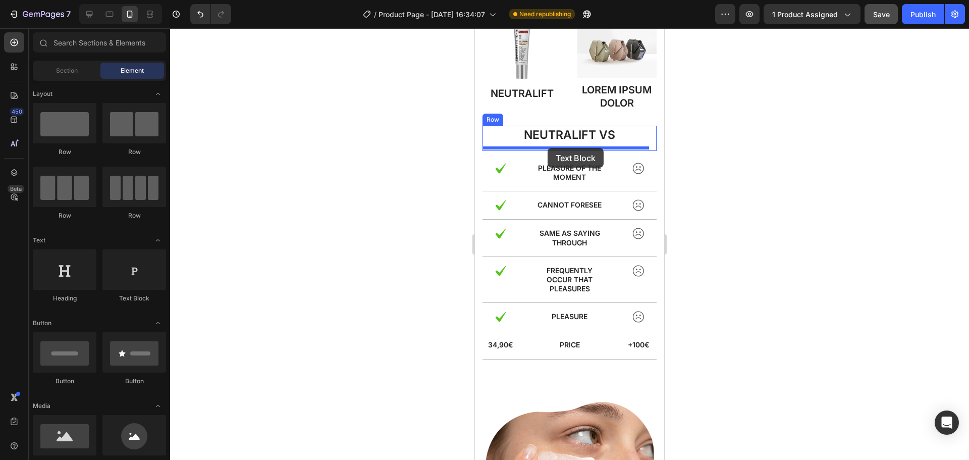
drag, startPoint x: 609, startPoint y: 308, endPoint x: 548, endPoint y: 148, distance: 170.9
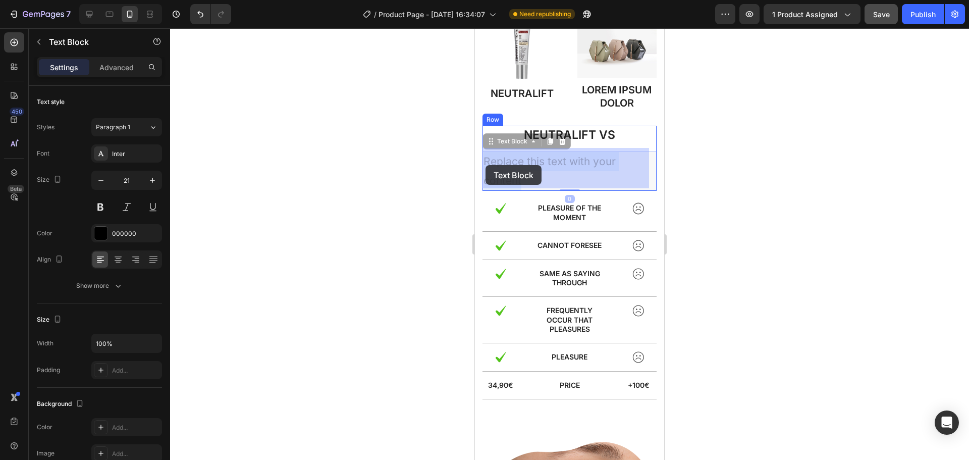
drag, startPoint x: 524, startPoint y: 175, endPoint x: 490, endPoint y: 166, distance: 34.5
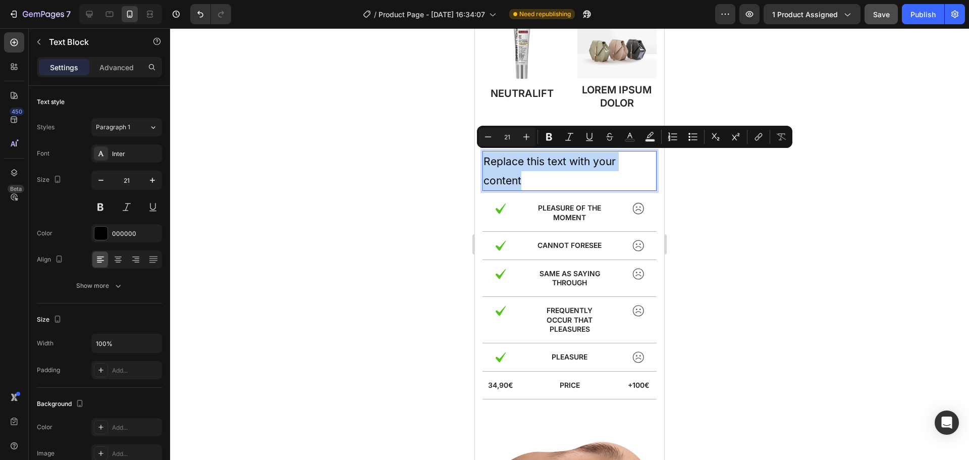
drag, startPoint x: 524, startPoint y: 179, endPoint x: 486, endPoint y: 162, distance: 41.4
click at [486, 162] on p "Replace this text with your content" at bounding box center [570, 171] width 172 height 38
click at [492, 140] on icon "Editor contextual toolbar" at bounding box center [488, 137] width 10 height 10
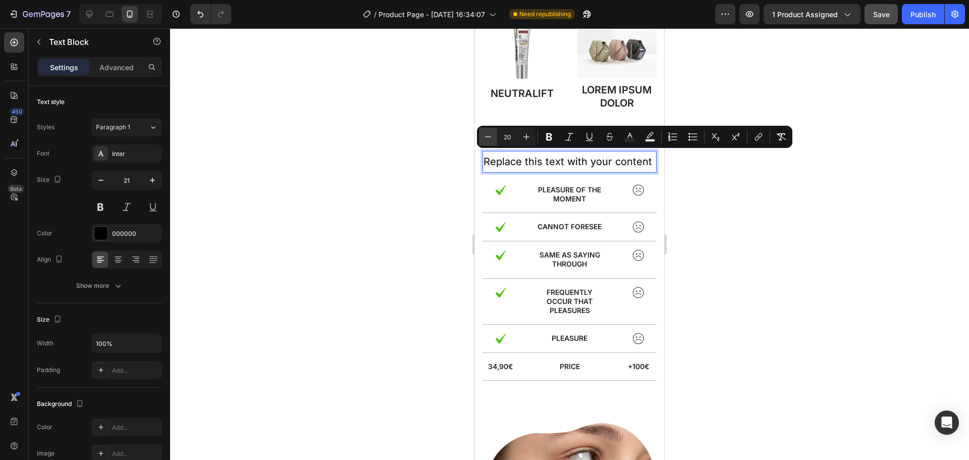
click at [492, 140] on icon "Editor contextual toolbar" at bounding box center [488, 137] width 10 height 10
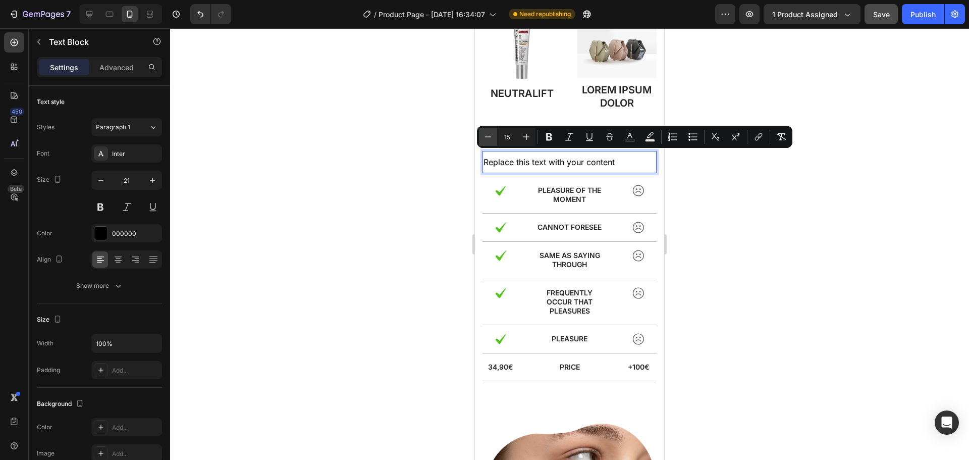
click at [492, 140] on icon "Editor contextual toolbar" at bounding box center [488, 137] width 10 height 10
click at [524, 138] on icon "Editor contextual toolbar" at bounding box center [527, 137] width 10 height 10
type input "13"
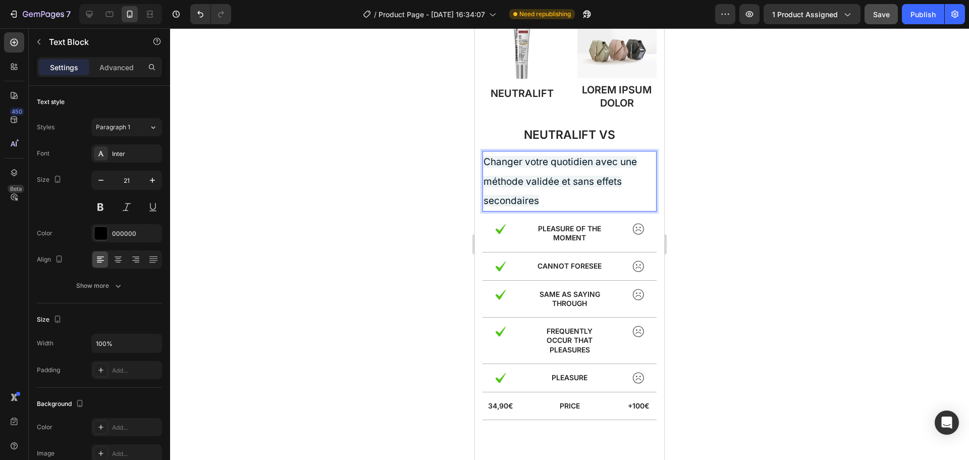
click at [538, 197] on span "Changer votre quotidien avec une méthode validée et sans effets secondaires" at bounding box center [560, 181] width 153 height 51
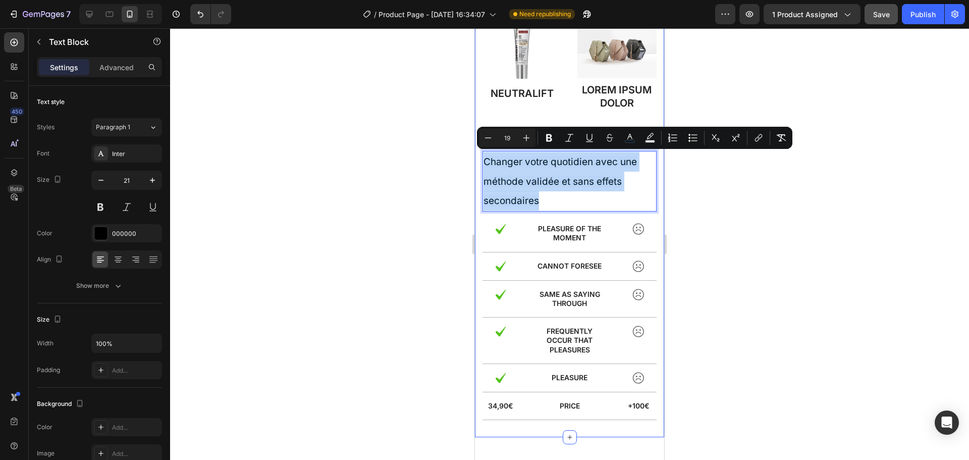
drag, startPoint x: 539, startPoint y: 200, endPoint x: 481, endPoint y: 160, distance: 70.7
click at [481, 160] on div "Image NeutralIFT Text Block Image Lorem ipsum dolor Text Block Row Neutralift v…" at bounding box center [569, 210] width 189 height 454
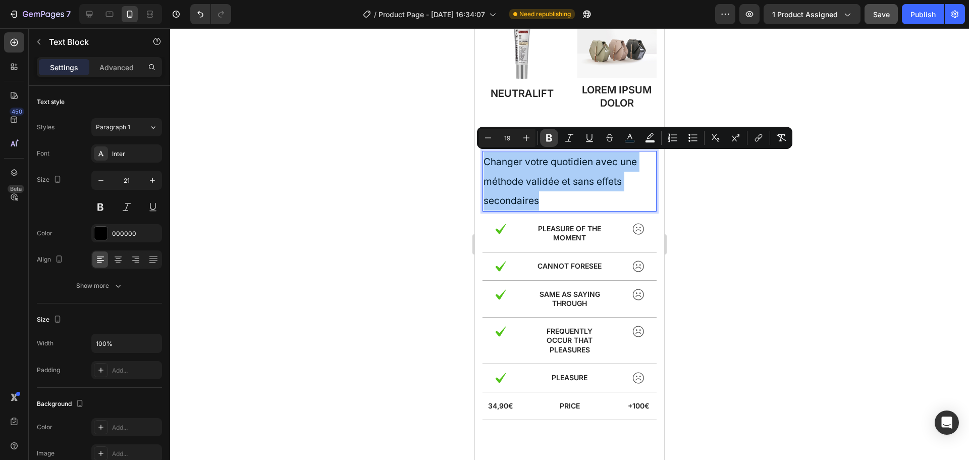
click at [554, 139] on icon "Editor contextual toolbar" at bounding box center [549, 138] width 10 height 10
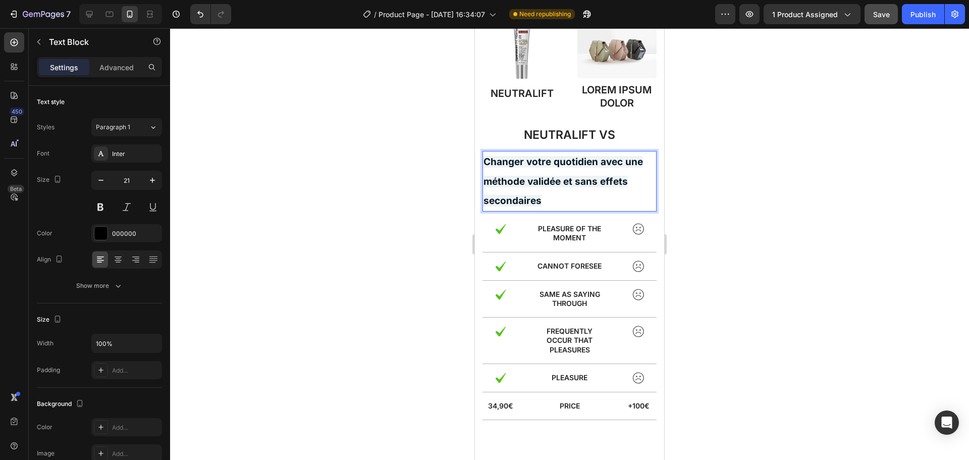
click at [554, 139] on p "Neutralift vs" at bounding box center [570, 135] width 172 height 16
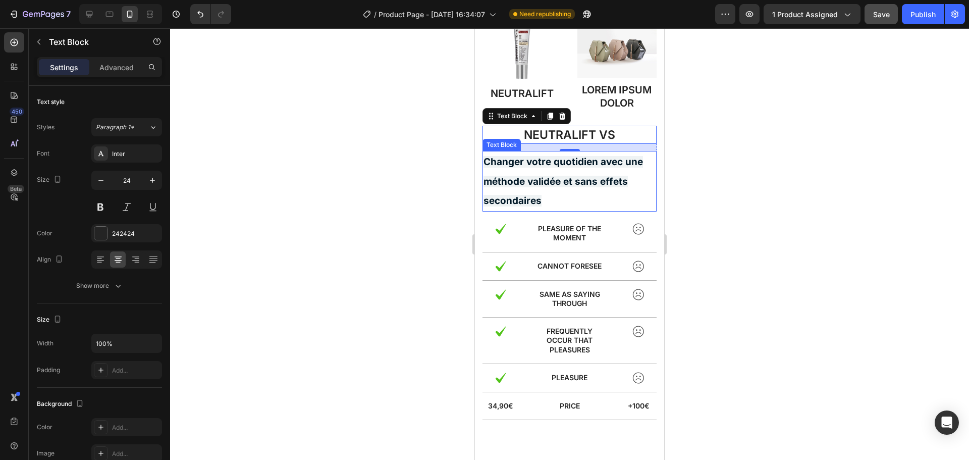
click at [538, 199] on strong "Changer votre quotidien avec une méthode validée et sans effets secondaires" at bounding box center [564, 181] width 160 height 51
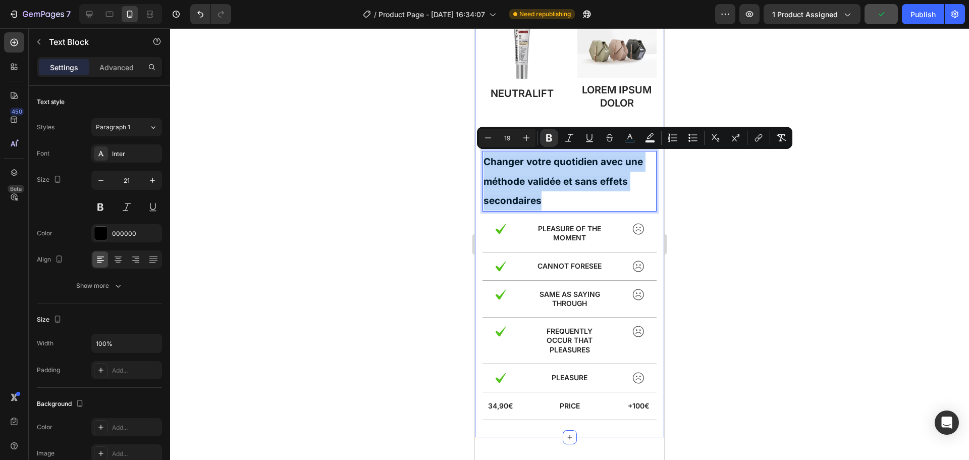
drag, startPoint x: 546, startPoint y: 199, endPoint x: 482, endPoint y: 164, distance: 72.5
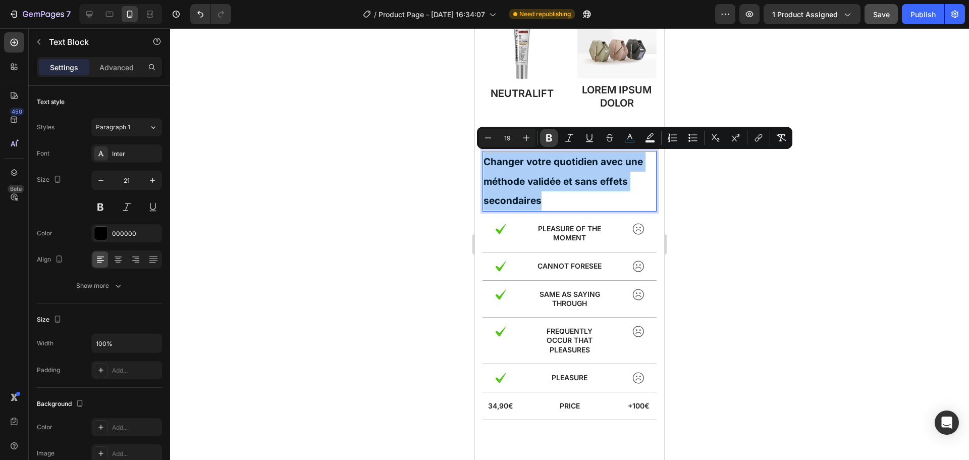
click at [549, 135] on icon "Editor contextual toolbar" at bounding box center [549, 138] width 6 height 8
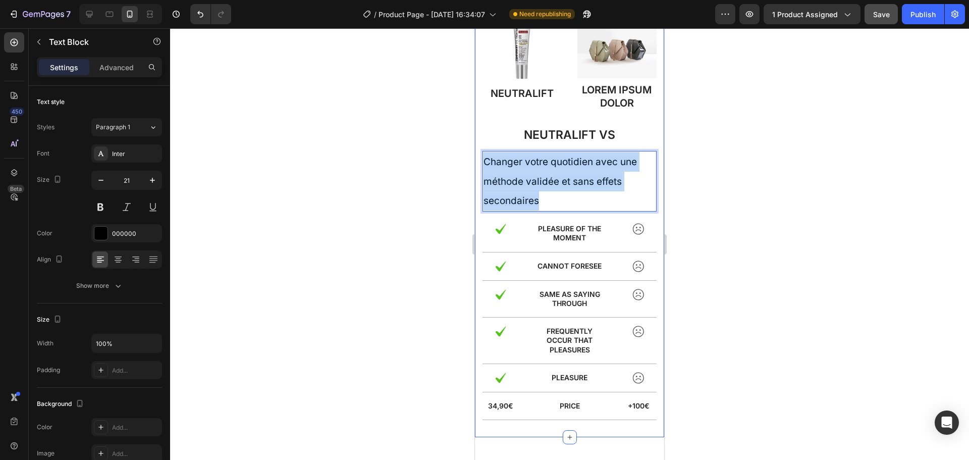
drag, startPoint x: 545, startPoint y: 195, endPoint x: 482, endPoint y: 161, distance: 72.5
click at [482, 161] on div "Image NeutralIFT Text Block Image Lorem ipsum dolor Text Block Row Neutralift v…" at bounding box center [569, 210] width 189 height 454
copy span "Changer votre quotidien avec une méthode validée et sans effets secondaires"
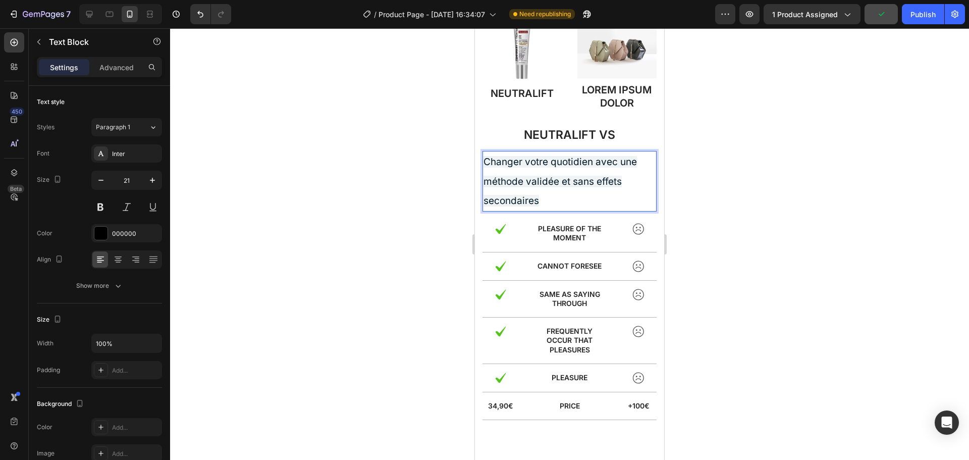
click at [549, 188] on p "Changer votre quotidien avec une méthode validée et sans effets secondaires" at bounding box center [570, 181] width 172 height 59
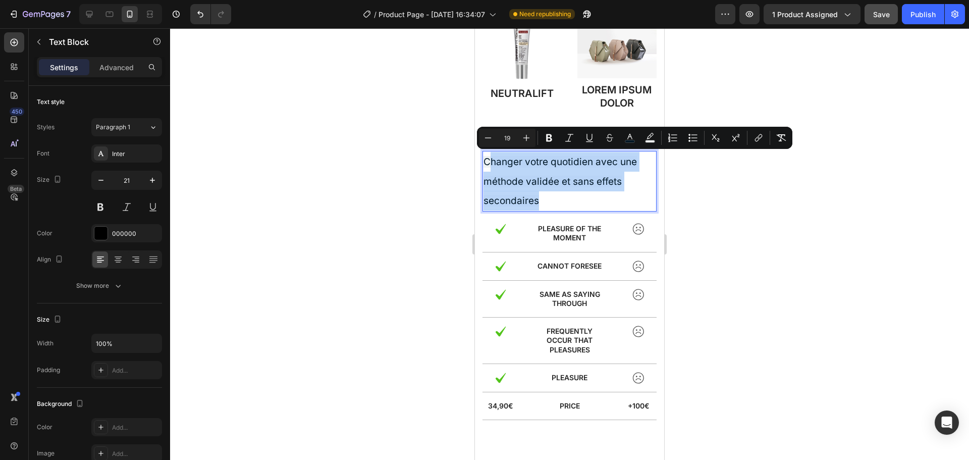
drag, startPoint x: 546, startPoint y: 200, endPoint x: 488, endPoint y: 162, distance: 69.9
click at [488, 162] on p "Changer votre quotidien avec une méthode validée et sans effets secondaires" at bounding box center [570, 181] width 172 height 59
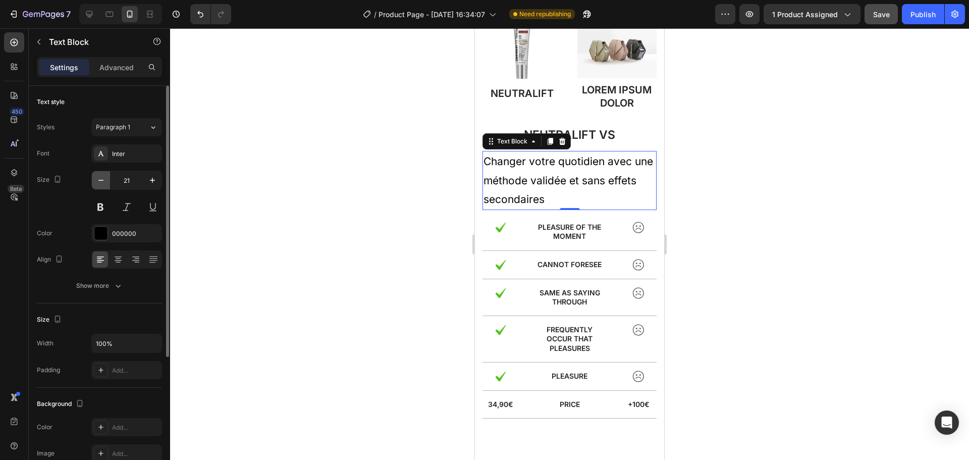
click at [109, 184] on button "button" at bounding box center [101, 180] width 18 height 18
click at [101, 183] on icon "button" at bounding box center [101, 180] width 10 height 10
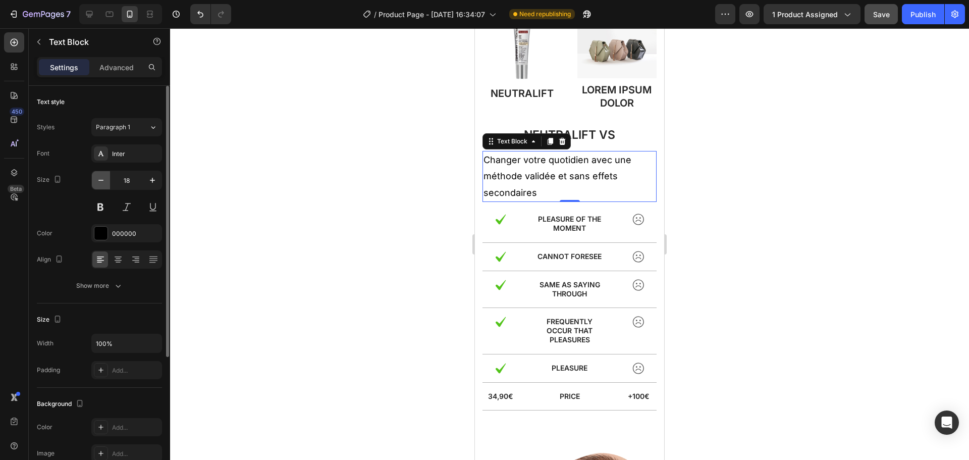
click at [101, 183] on icon "button" at bounding box center [101, 180] width 10 height 10
type input "17"
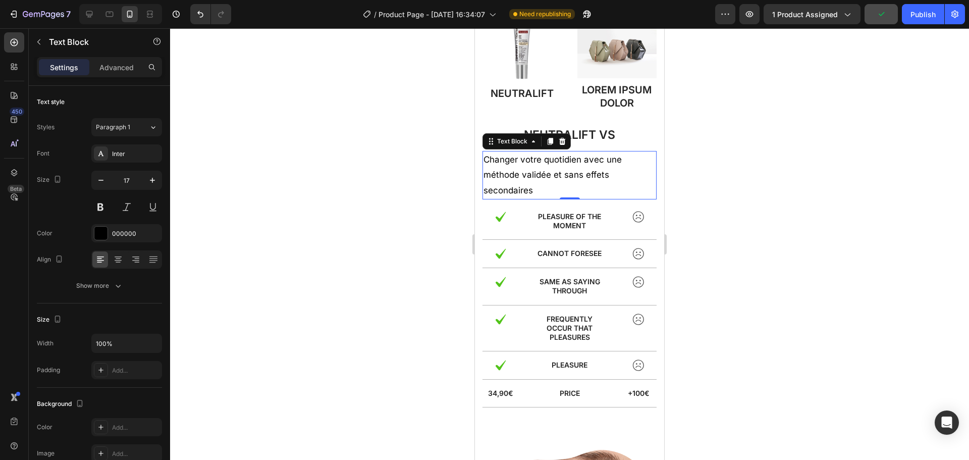
click at [515, 182] on p "Changer votre quotidien avec une méthode validée et sans effets secondaires" at bounding box center [570, 175] width 172 height 46
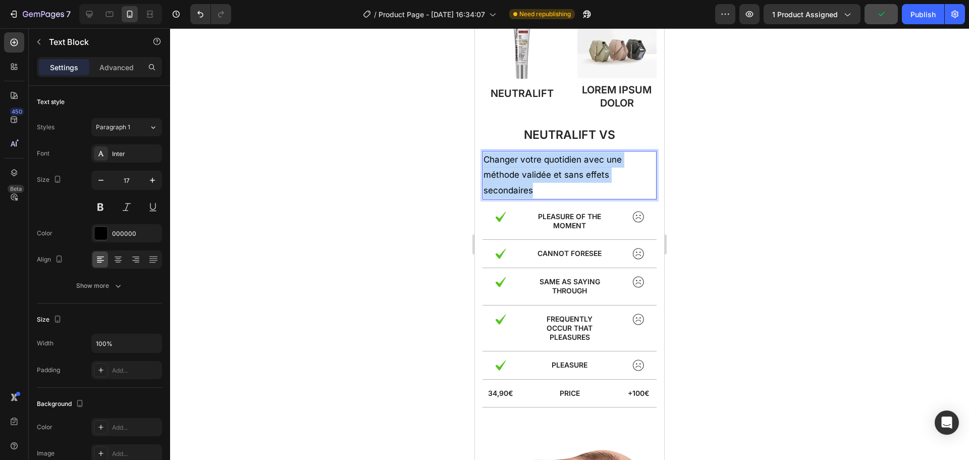
drag, startPoint x: 538, startPoint y: 188, endPoint x: 487, endPoint y: 156, distance: 60.5
click at [487, 156] on p "Changer votre quotidien avec une méthode validée et sans effets secondaires" at bounding box center [570, 175] width 172 height 46
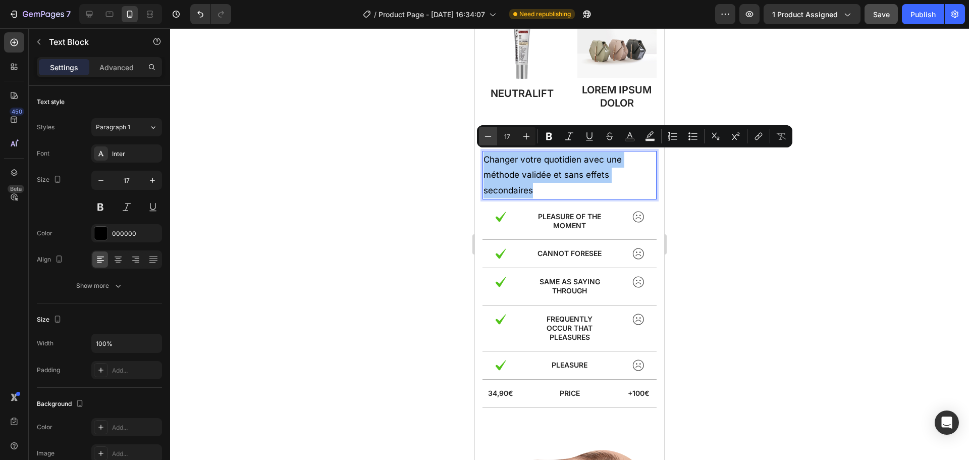
click at [490, 138] on icon "Editor contextual toolbar" at bounding box center [488, 136] width 10 height 10
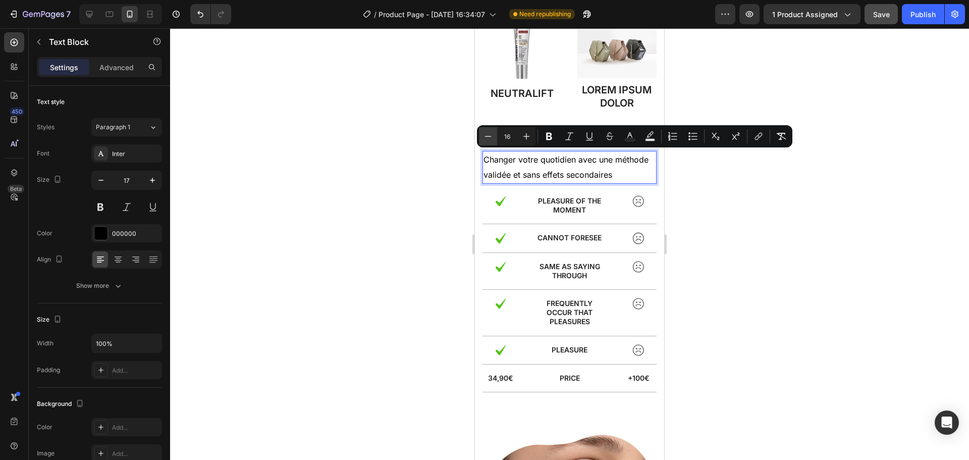
click at [490, 138] on icon "Editor contextual toolbar" at bounding box center [488, 136] width 10 height 10
type input "15"
click at [606, 170] on p "Changer votre quotidien avec une méthode validée et sans effets secondaires" at bounding box center [570, 168] width 172 height 32
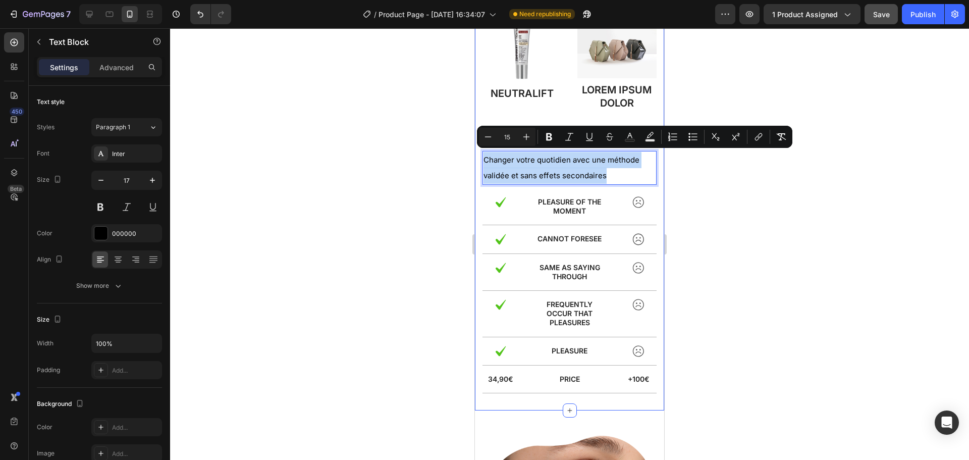
drag, startPoint x: 612, startPoint y: 173, endPoint x: 480, endPoint y: 159, distance: 132.5
click at [480, 159] on div "Image NeutralIFT Text Block Image Lorem ipsum dolor Text Block Row Neutralift v…" at bounding box center [569, 196] width 189 height 427
click at [629, 179] on p "Changer votre quotidien avec une méthode validée et sans effets secondaires" at bounding box center [570, 168] width 172 height 32
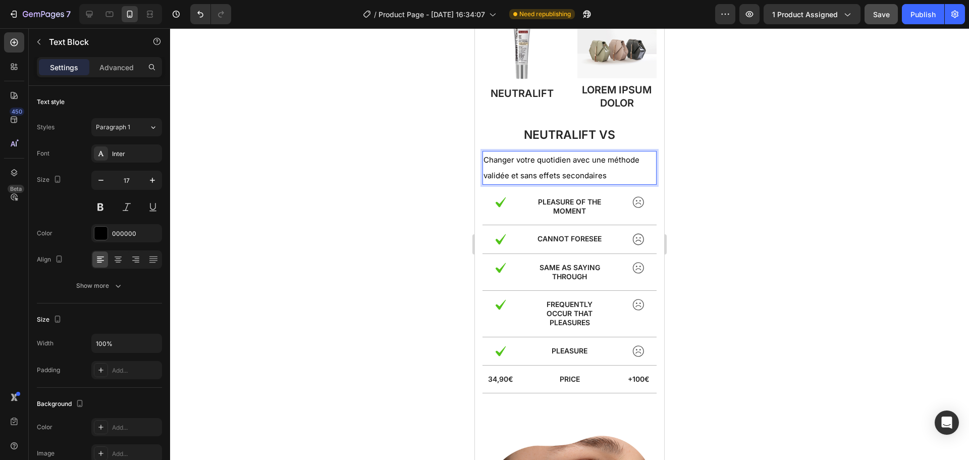
click at [722, 182] on div at bounding box center [569, 244] width 799 height 432
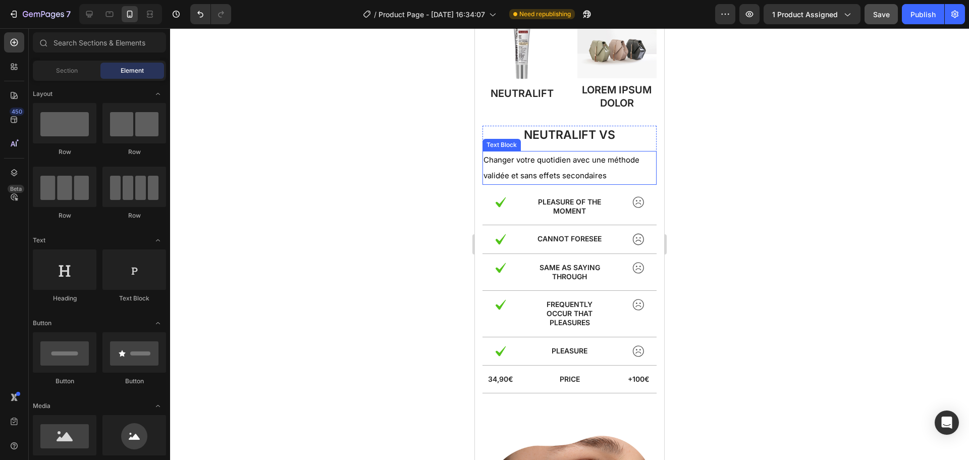
click at [625, 173] on p "Changer votre quotidien avec une méthode validée et sans effets secondaires" at bounding box center [570, 168] width 172 height 32
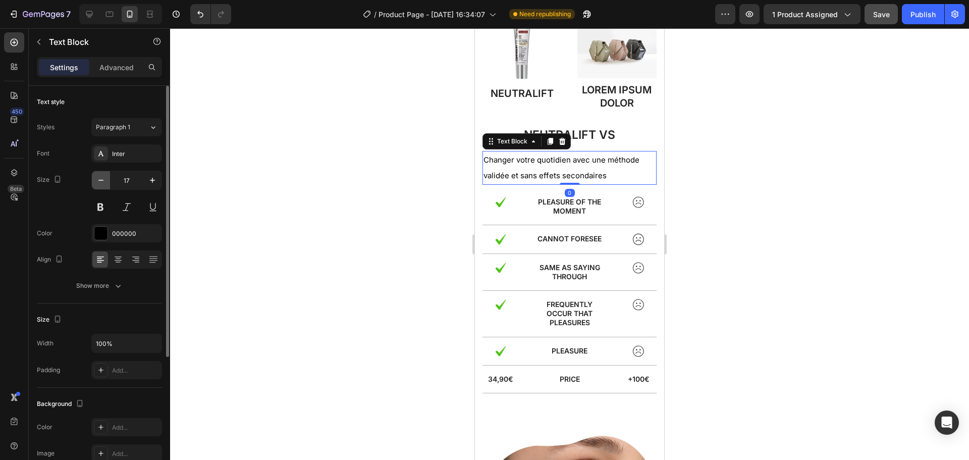
click at [94, 182] on button "button" at bounding box center [101, 180] width 18 height 18
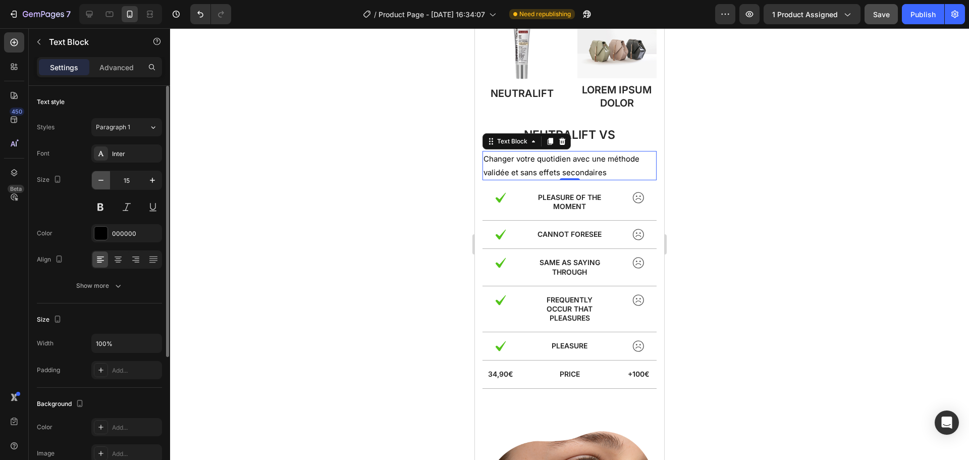
click at [94, 182] on button "button" at bounding box center [101, 180] width 18 height 18
click at [95, 182] on button "button" at bounding box center [101, 180] width 18 height 18
type input "13"
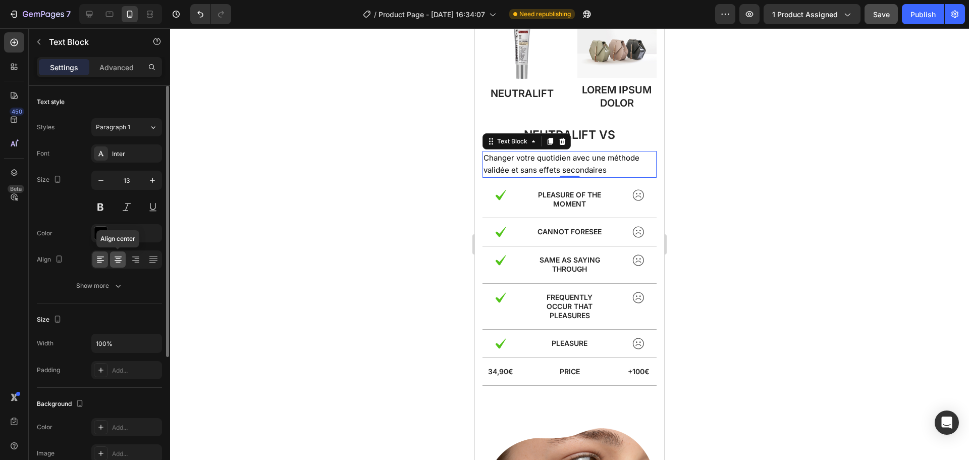
click at [118, 262] on icon at bounding box center [118, 259] width 10 height 10
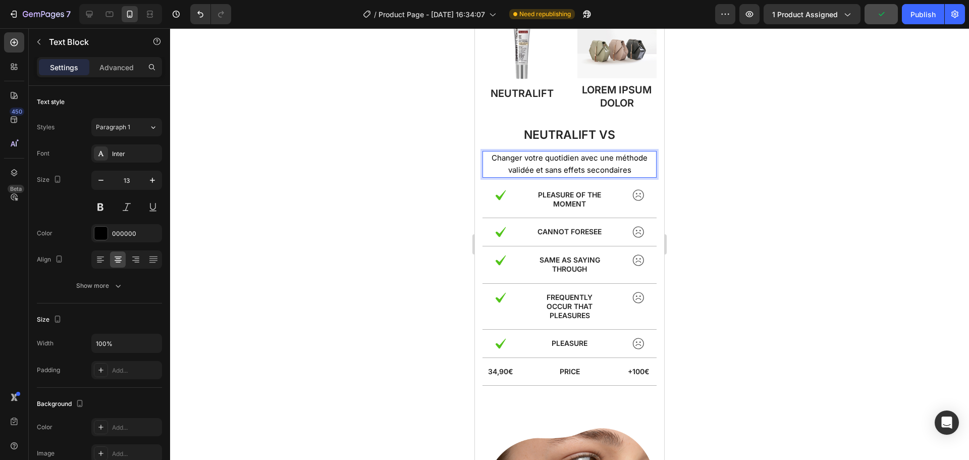
click at [707, 172] on div at bounding box center [569, 244] width 799 height 432
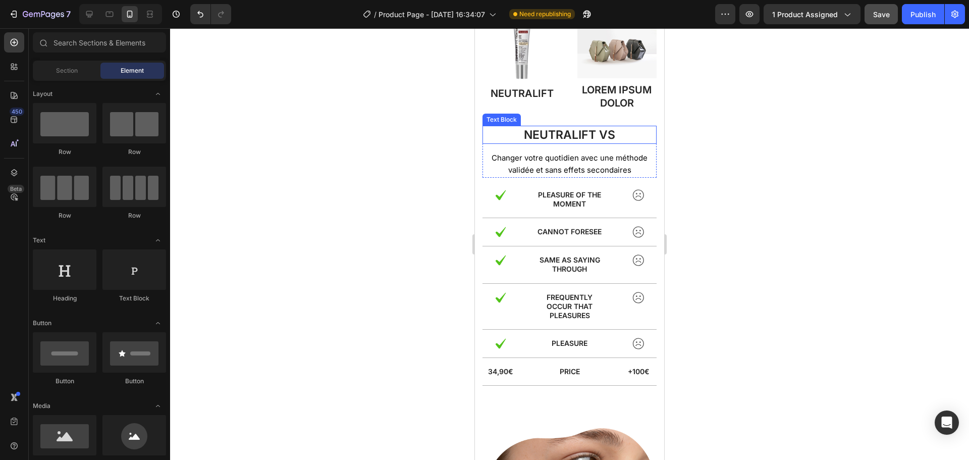
click at [571, 128] on span "Neutralift vs" at bounding box center [569, 135] width 91 height 14
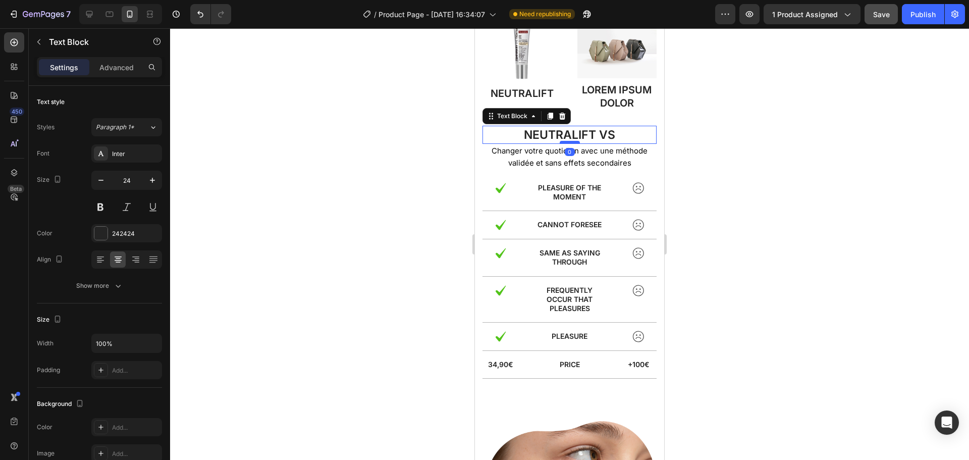
drag, startPoint x: 569, startPoint y: 146, endPoint x: 568, endPoint y: 138, distance: 8.6
click at [568, 141] on div at bounding box center [570, 142] width 20 height 3
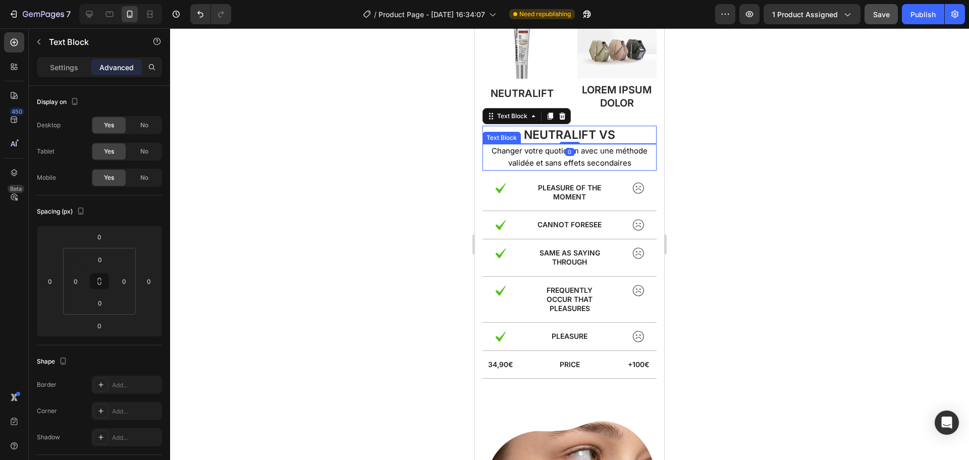
click at [568, 163] on span "Changer votre quotidien avec une méthode validée et sans effets secondaires" at bounding box center [570, 157] width 156 height 22
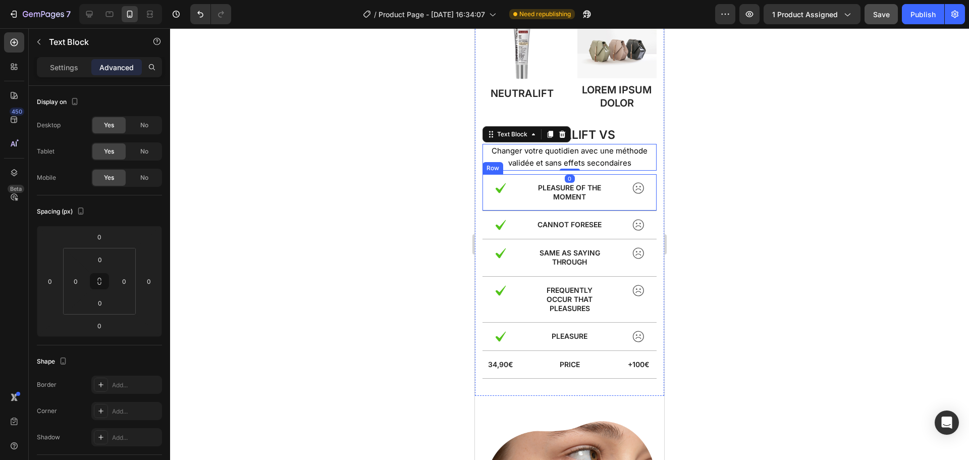
click at [590, 175] on div "Image pleasure of the moment Text Block Image Row" at bounding box center [570, 192] width 174 height 37
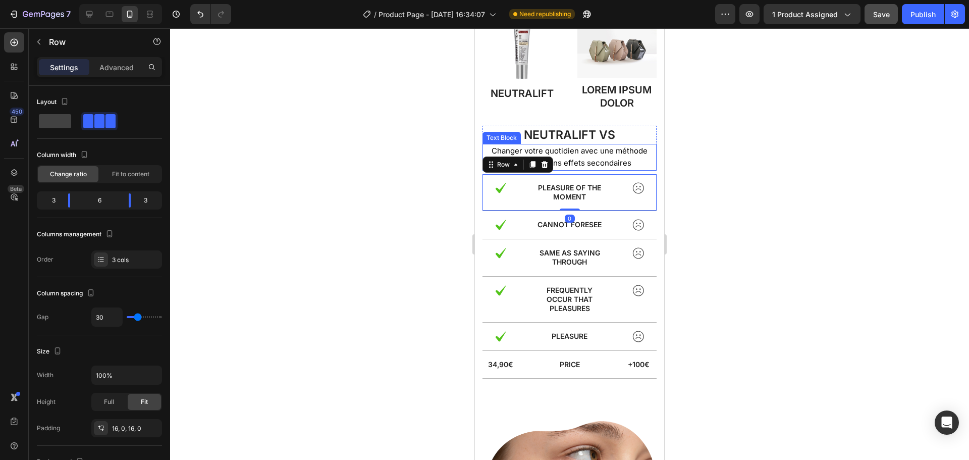
click at [580, 168] on div "Changer votre quotidien avec une méthode validée et sans effets secondaires" at bounding box center [570, 157] width 174 height 27
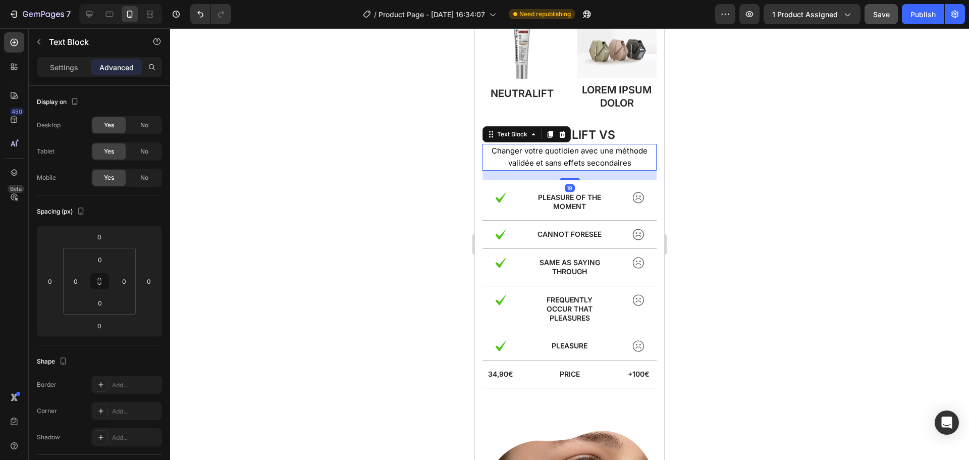
drag, startPoint x: 569, startPoint y: 167, endPoint x: 652, endPoint y: 165, distance: 83.3
click at [568, 178] on div at bounding box center [570, 179] width 20 height 2
type input "20"
click at [721, 168] on div at bounding box center [569, 244] width 799 height 432
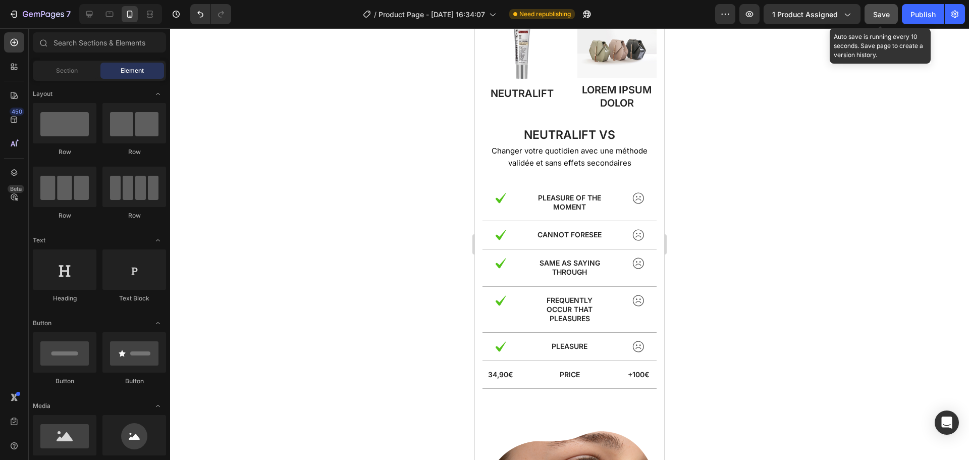
click at [874, 11] on span "Save" at bounding box center [882, 14] width 17 height 9
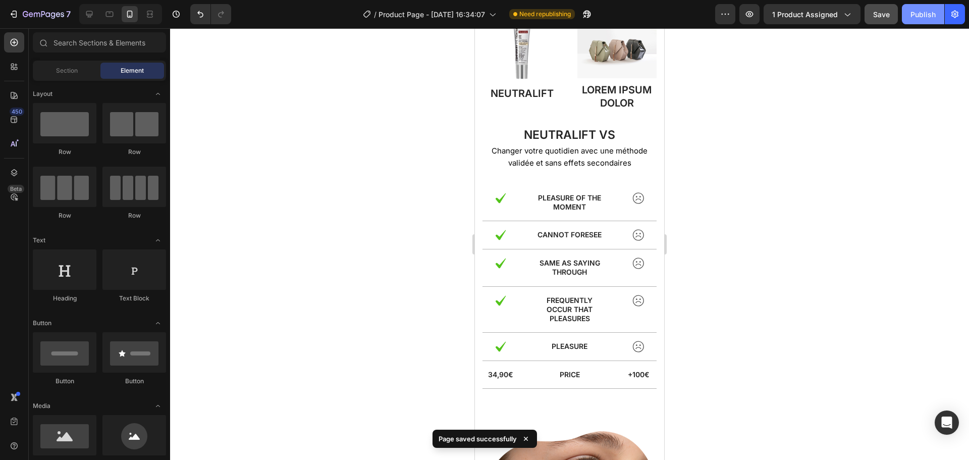
click at [920, 23] on button "Publish" at bounding box center [923, 14] width 42 height 20
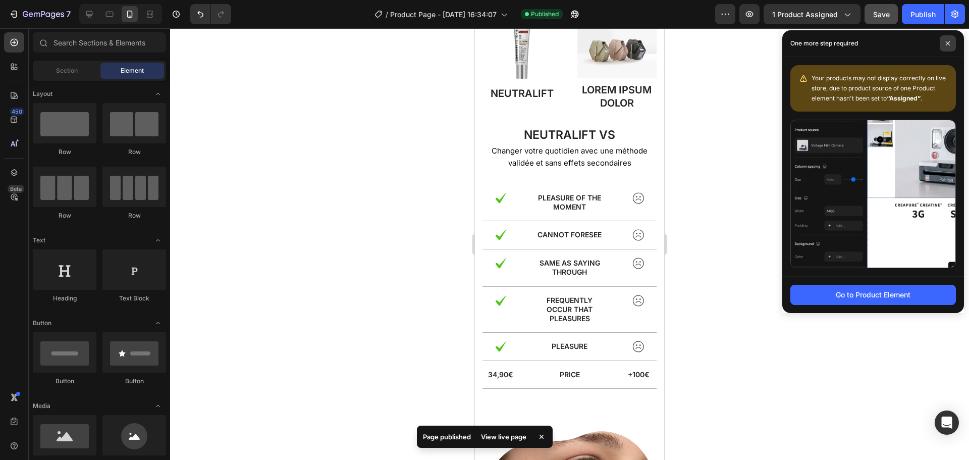
click at [952, 41] on span at bounding box center [948, 43] width 16 height 16
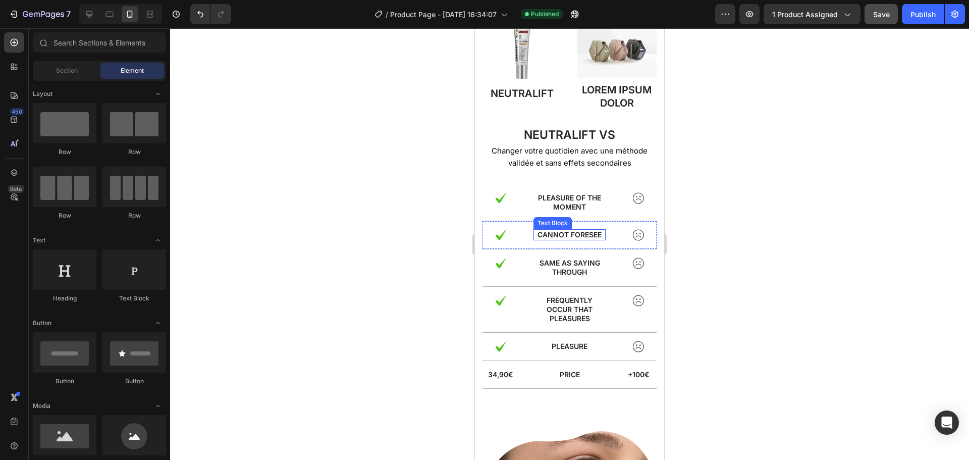
click at [568, 232] on p "cannot foresee" at bounding box center [570, 234] width 70 height 9
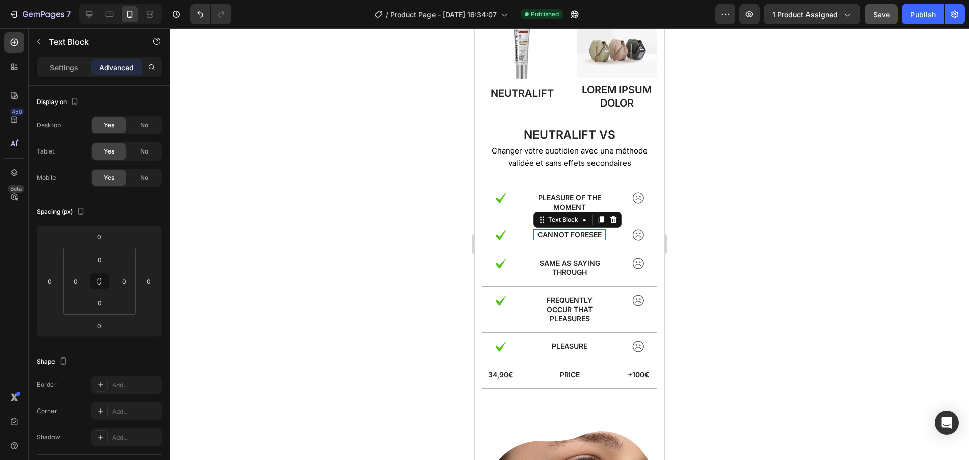
click at [568, 232] on p "cannot foresee" at bounding box center [570, 234] width 70 height 9
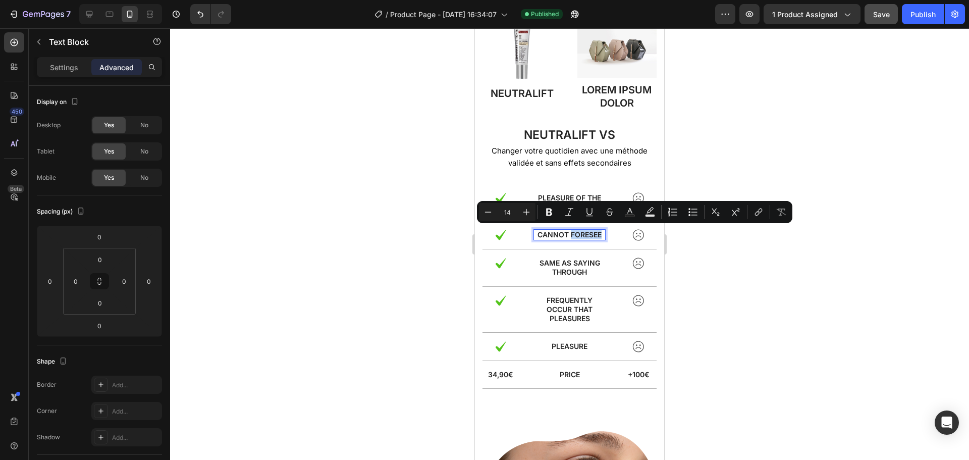
click at [595, 233] on p "cannot foresee" at bounding box center [570, 234] width 70 height 9
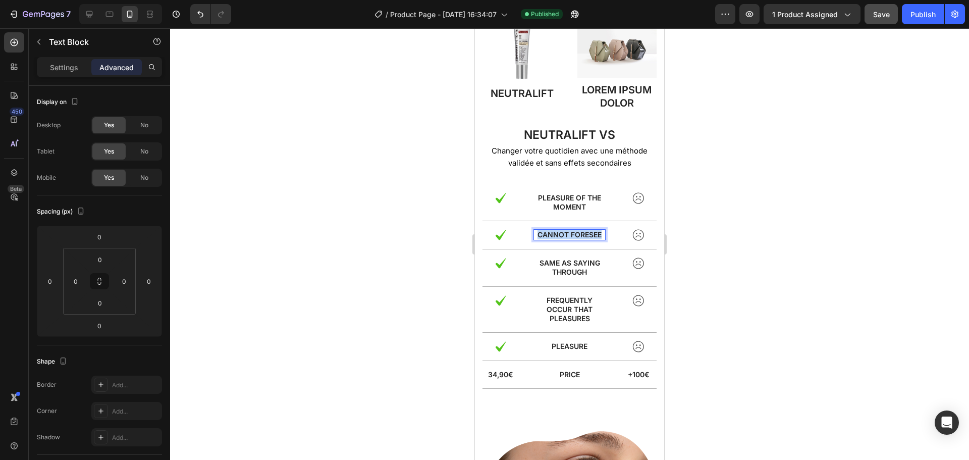
drag, startPoint x: 598, startPoint y: 233, endPoint x: 536, endPoint y: 236, distance: 62.2
click at [536, 236] on p "cannot foresee" at bounding box center [570, 234] width 70 height 9
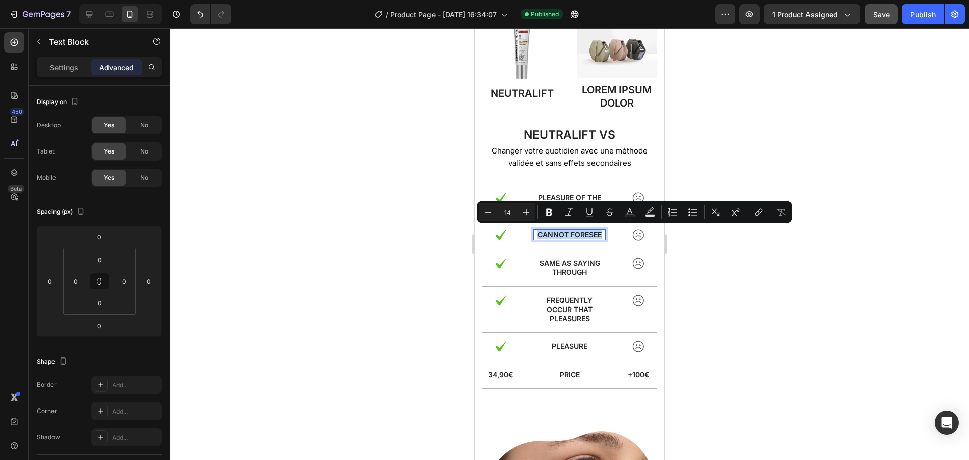
copy p "cannot foresee"
click at [553, 193] on p "pleasure of the moment" at bounding box center [570, 202] width 70 height 18
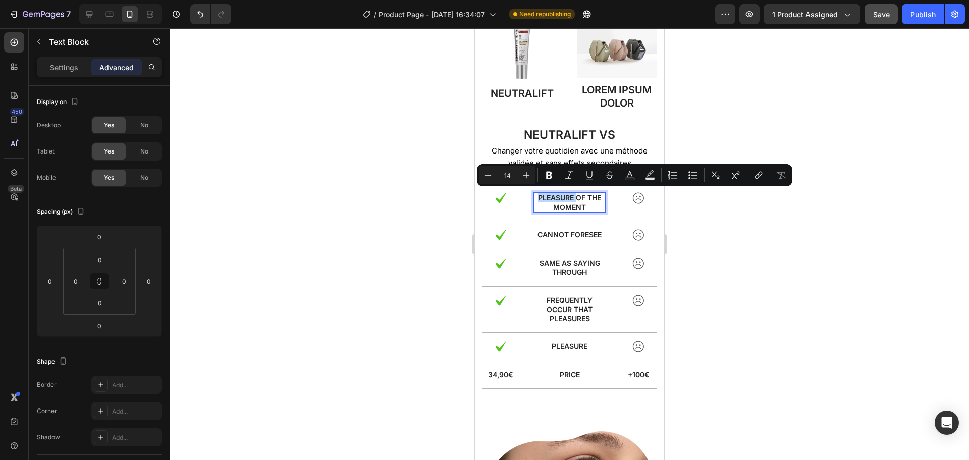
click at [586, 205] on p "pleasure of the moment" at bounding box center [570, 202] width 70 height 18
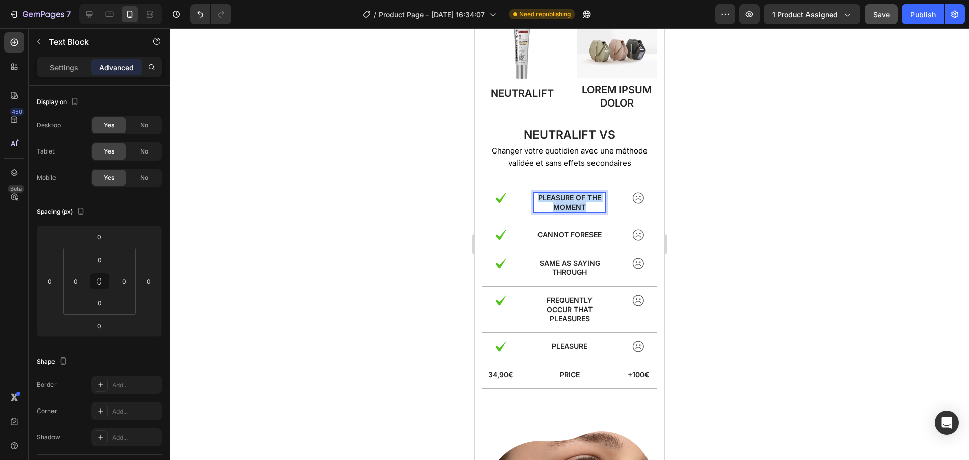
drag, startPoint x: 586, startPoint y: 204, endPoint x: 535, endPoint y: 196, distance: 51.7
click at [535, 196] on p "pleasure of the moment" at bounding box center [570, 202] width 70 height 18
click at [568, 203] on strong "Résultats rapides" at bounding box center [570, 202] width 40 height 18
click at [577, 230] on p "cannot foresee" at bounding box center [570, 234] width 70 height 9
drag, startPoint x: 597, startPoint y: 231, endPoint x: 535, endPoint y: 233, distance: 62.6
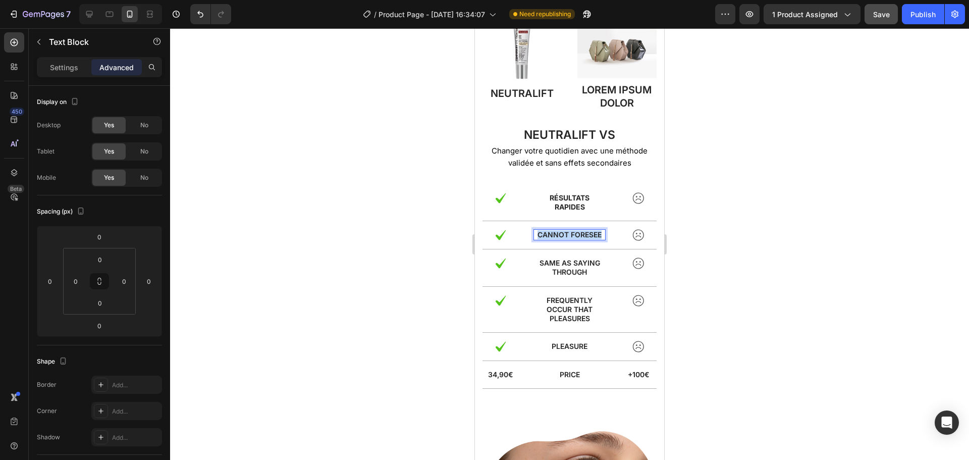
click at [535, 233] on p "cannot foresee" at bounding box center [570, 234] width 70 height 9
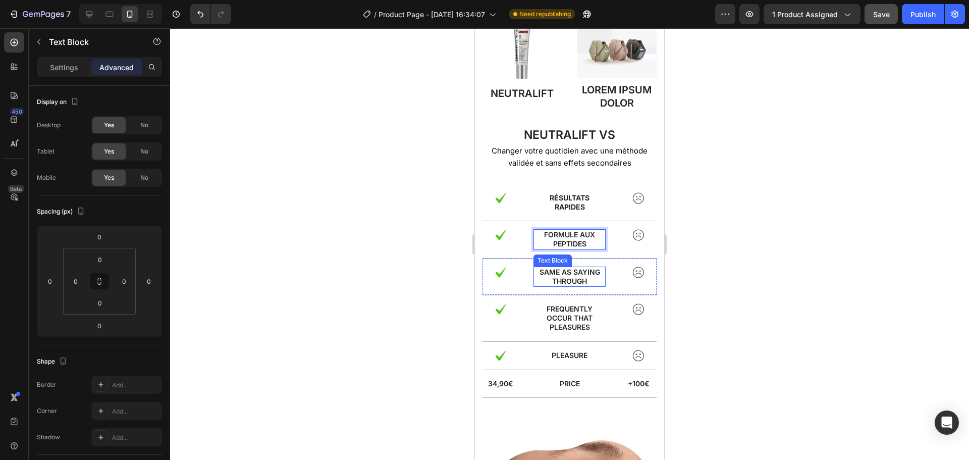
click at [562, 269] on p "same as saying through" at bounding box center [570, 277] width 70 height 18
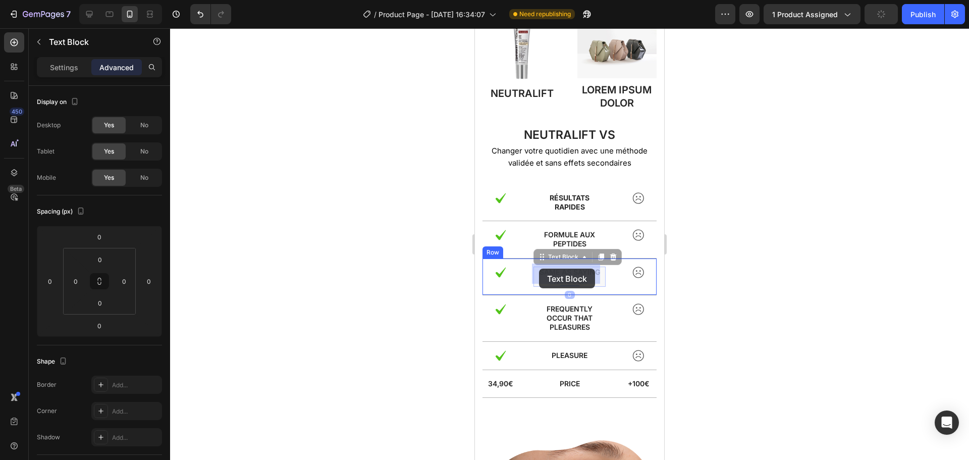
drag, startPoint x: 585, startPoint y: 275, endPoint x: 539, endPoint y: 269, distance: 46.4
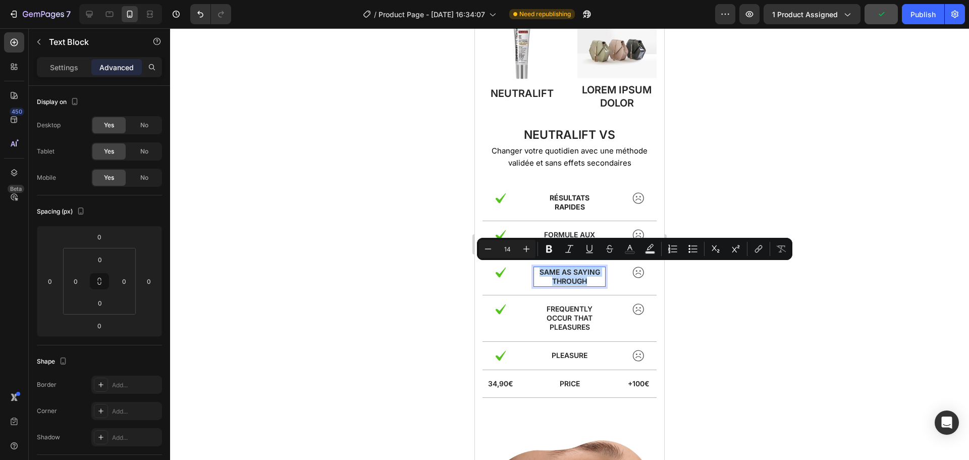
drag, startPoint x: 587, startPoint y: 276, endPoint x: 536, endPoint y: 270, distance: 51.4
click at [536, 270] on p "same as saying through" at bounding box center [570, 277] width 70 height 18
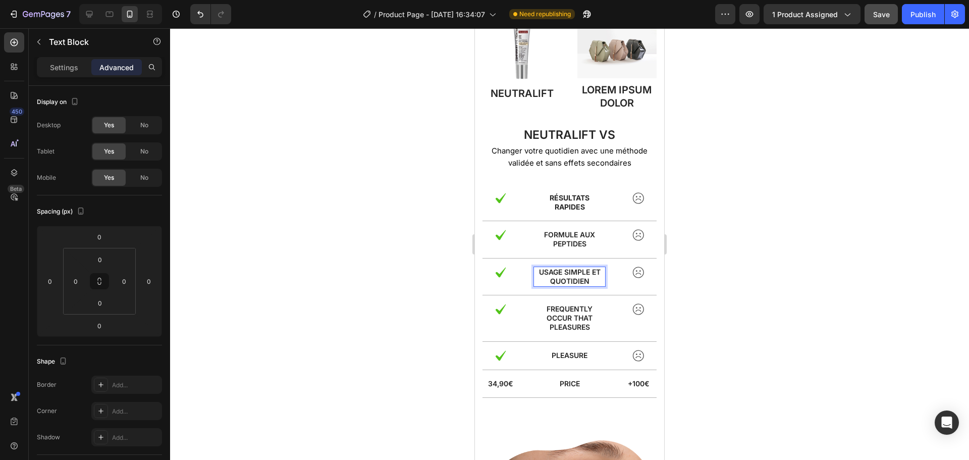
click at [588, 269] on p "Usage simple et quotidien" at bounding box center [570, 277] width 70 height 18
click at [577, 317] on p "frequently occur that pleasures" at bounding box center [570, 318] width 70 height 28
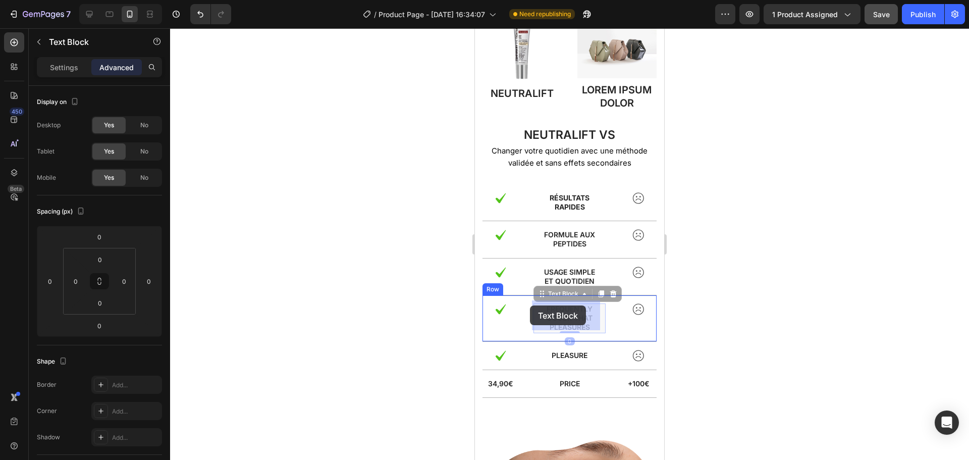
drag, startPoint x: 589, startPoint y: 325, endPoint x: 530, endPoint y: 305, distance: 61.8
click at [530, 305] on div "iPhone 13 Mini ( 375 px) iPhone 13 Mini iPhone 13 Pro iPhone 11 Pro Max iPhone …" at bounding box center [569, 249] width 189 height 5340
drag, startPoint x: 587, startPoint y: 324, endPoint x: 544, endPoint y: 308, distance: 45.9
click at [544, 308] on p "frequently occur that pleasures" at bounding box center [570, 318] width 70 height 28
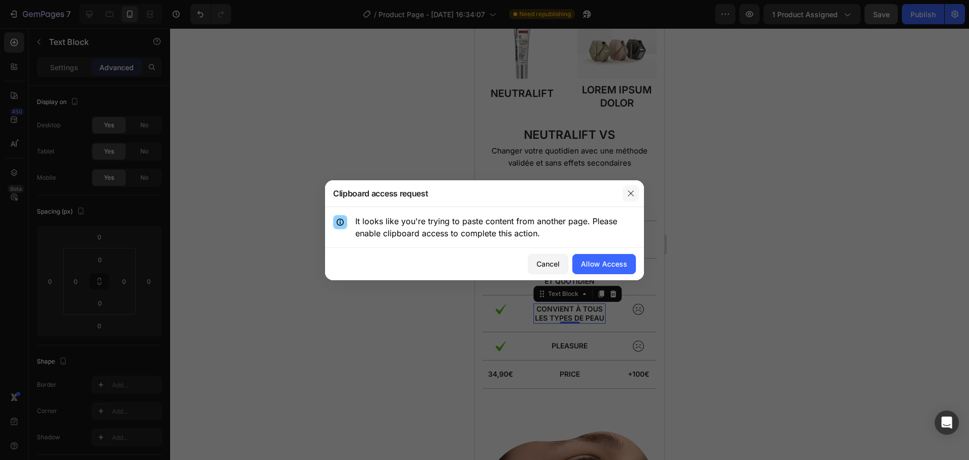
click at [633, 191] on icon "button" at bounding box center [631, 193] width 6 height 6
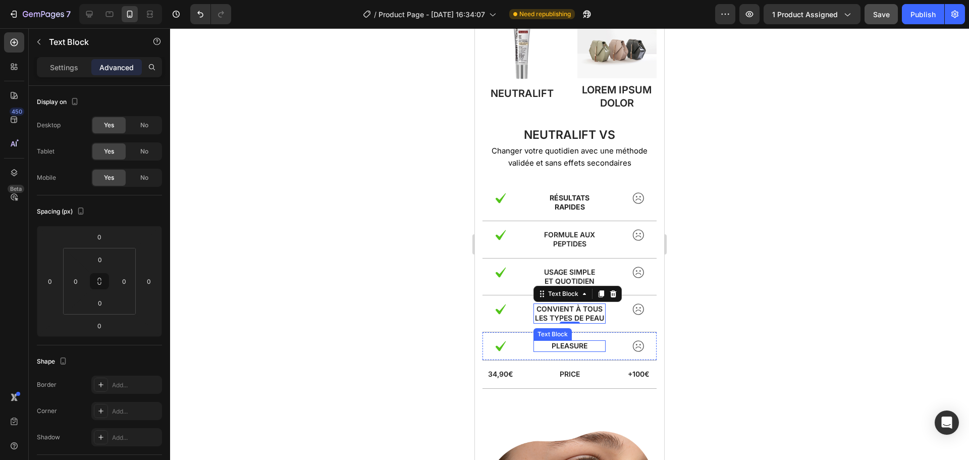
click at [571, 346] on div "pleasure" at bounding box center [570, 345] width 72 height 11
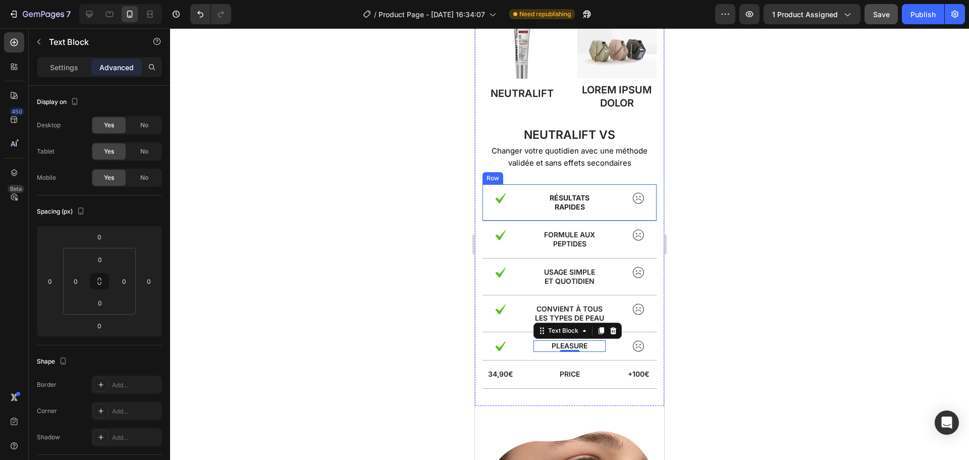
click at [572, 189] on div "Image Résultats rapides Text Block Image Row" at bounding box center [570, 202] width 174 height 37
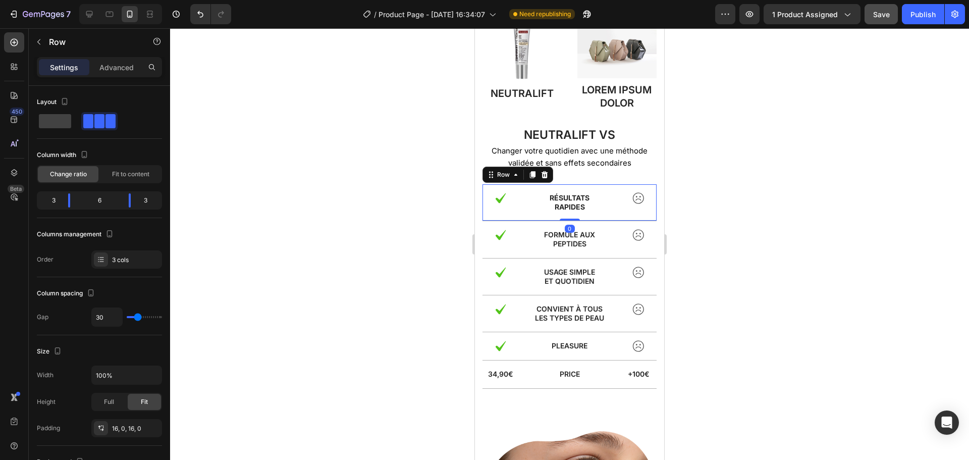
click at [572, 211] on div "Image Résultats rapides Text Block Image Row 0" at bounding box center [570, 202] width 174 height 37
click at [565, 200] on strong "Résultats rapides" at bounding box center [570, 202] width 40 height 18
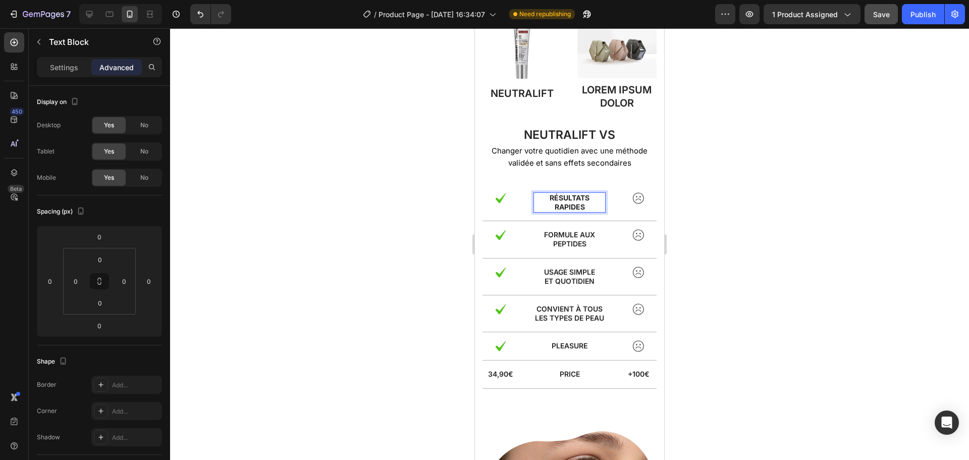
click at [583, 204] on p "Résultats rapides" at bounding box center [570, 202] width 70 height 18
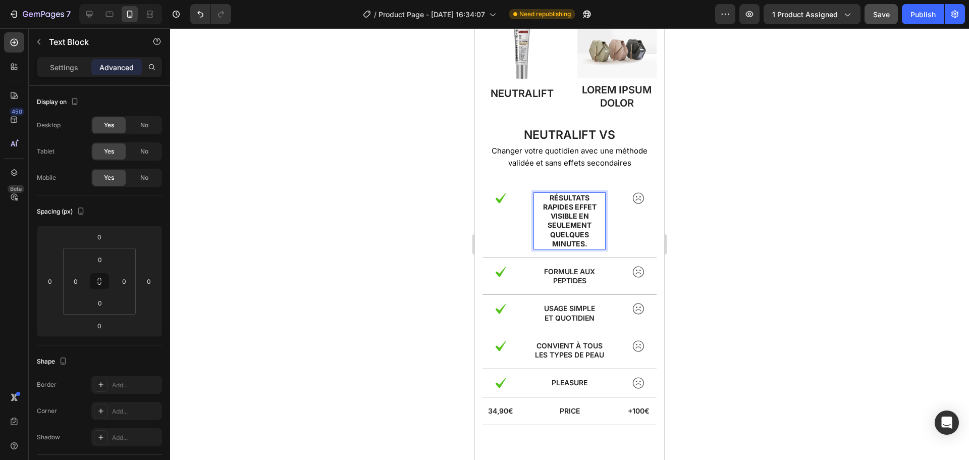
click at [571, 204] on strong "Résultats rapides Effet visible en seulement quelques minutes." at bounding box center [570, 220] width 54 height 55
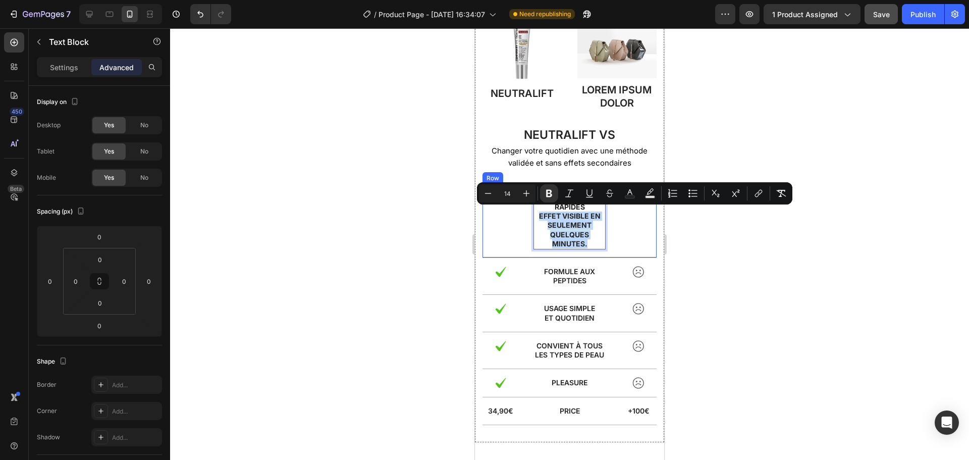
drag, startPoint x: 587, startPoint y: 241, endPoint x: 528, endPoint y: 212, distance: 66.4
click at [528, 212] on div "Image Résultats rapides Effet visible en seulement quelques minutes. Text Block…" at bounding box center [570, 221] width 174 height 74
click at [490, 193] on icon "Editor contextual toolbar" at bounding box center [488, 193] width 10 height 10
click at [547, 193] on icon "Editor contextual toolbar" at bounding box center [549, 194] width 6 height 8
click at [490, 198] on icon "Editor contextual toolbar" at bounding box center [488, 193] width 10 height 10
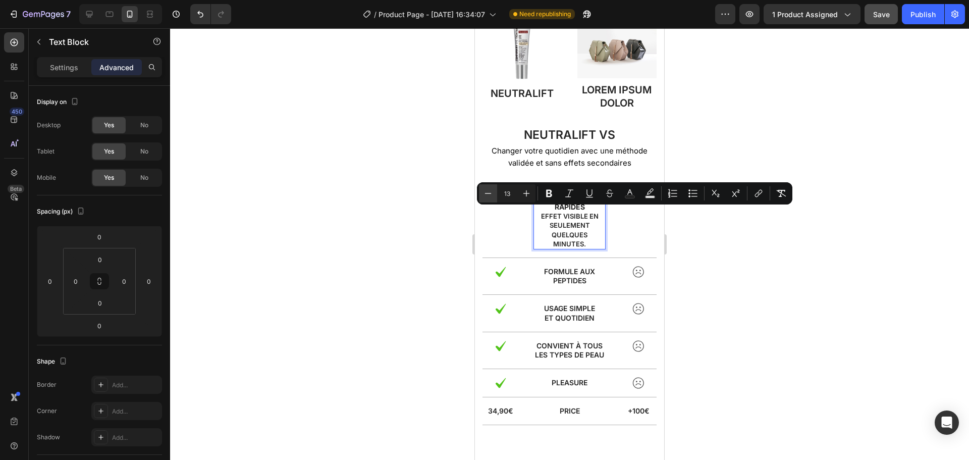
type input "12"
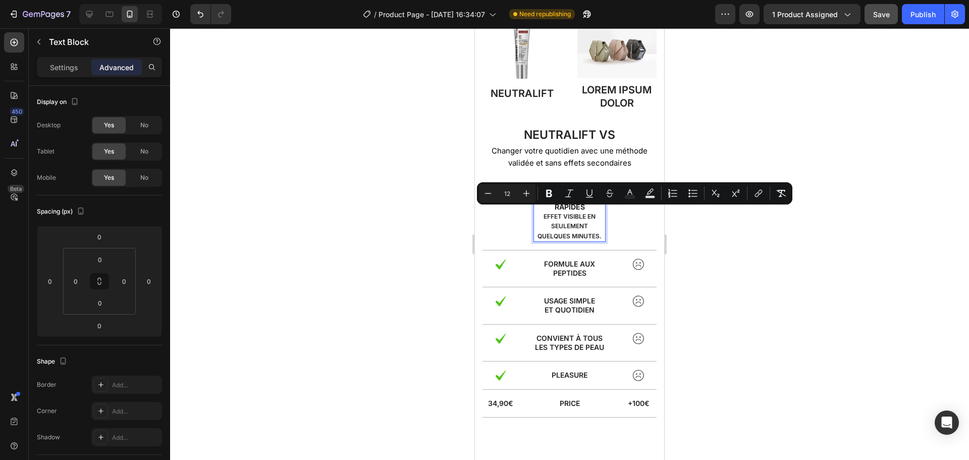
click at [565, 227] on p "Effet visible en seulement quelques minutes." at bounding box center [570, 226] width 70 height 29
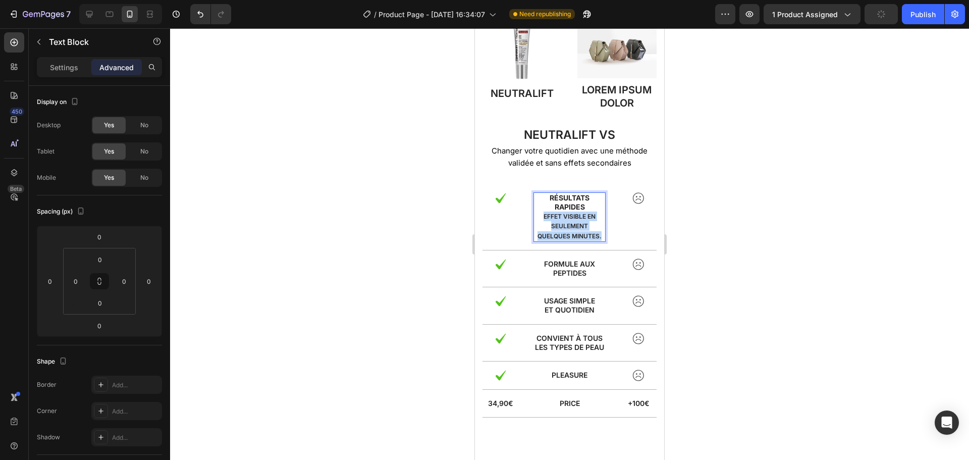
drag, startPoint x: 599, startPoint y: 234, endPoint x: 532, endPoint y: 213, distance: 69.8
click at [534, 213] on div "Résultats rapides Effet visible en seulement quelques minutes." at bounding box center [570, 216] width 72 height 49
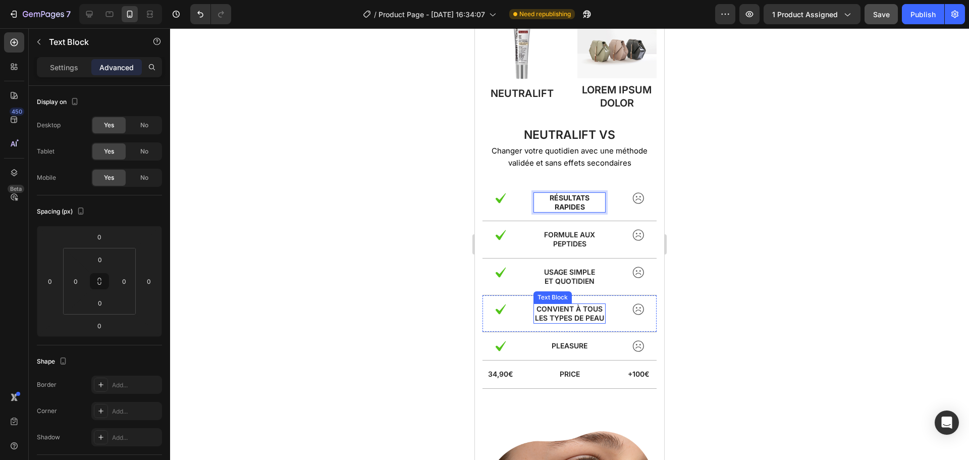
click at [553, 304] on p "Convient à tous les types de peau" at bounding box center [570, 313] width 70 height 18
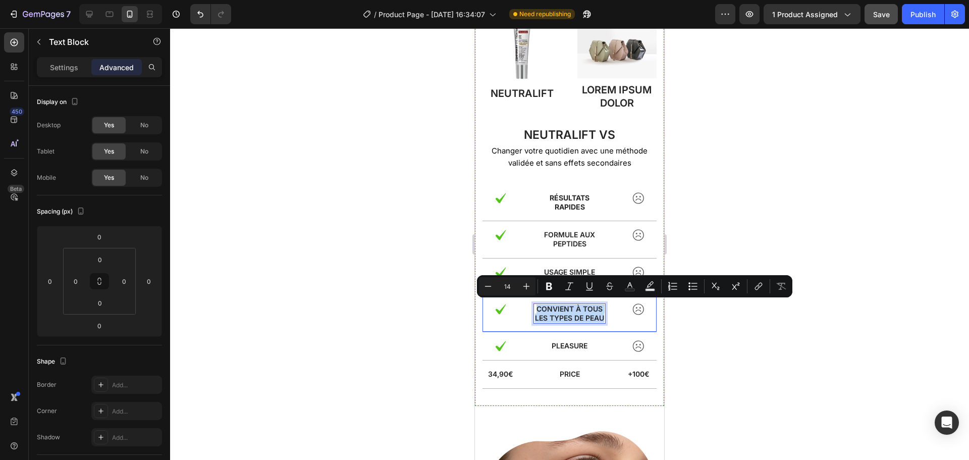
drag, startPoint x: 577, startPoint y: 324, endPoint x: 527, endPoint y: 308, distance: 52.7
click at [527, 308] on div "Image Convient à tous les types de peau Text Block 0 Image Row" at bounding box center [570, 313] width 174 height 37
click at [483, 285] on button "Minus" at bounding box center [488, 286] width 18 height 18
type input "13"
click at [554, 268] on p "Usage simple" at bounding box center [570, 272] width 70 height 9
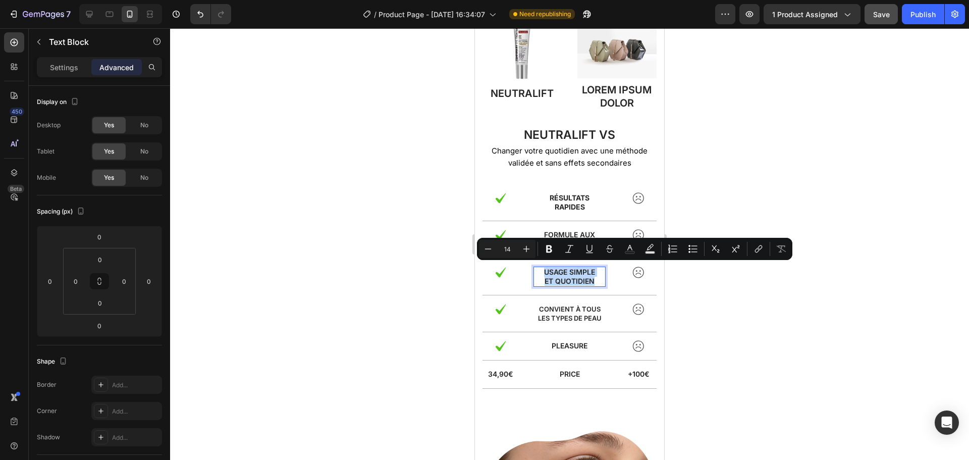
drag, startPoint x: 591, startPoint y: 277, endPoint x: 539, endPoint y: 267, distance: 53.4
click at [539, 267] on div "Usage simple et quotidien" at bounding box center [570, 277] width 72 height 20
click at [487, 251] on icon "Editor contextual toolbar" at bounding box center [488, 249] width 10 height 10
type input "13"
click at [552, 231] on p "Formule aux peptides" at bounding box center [570, 239] width 70 height 18
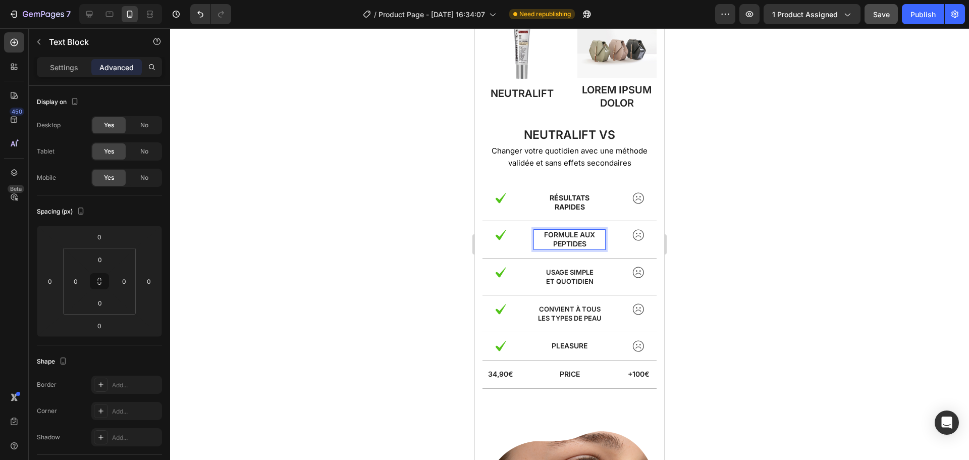
click at [582, 240] on p "Formule aux peptides" at bounding box center [570, 239] width 70 height 18
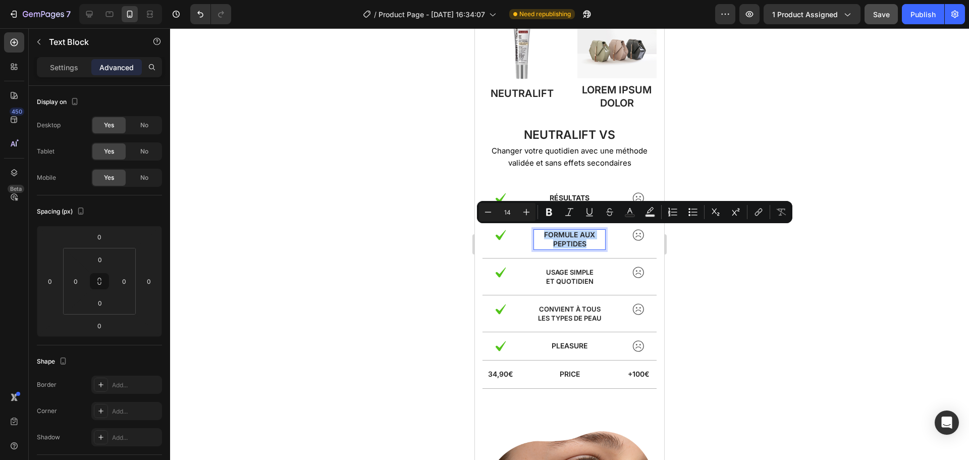
drag, startPoint x: 582, startPoint y: 240, endPoint x: 535, endPoint y: 231, distance: 48.4
click at [535, 231] on p "Formule aux peptides" at bounding box center [570, 239] width 70 height 18
click at [489, 214] on icon "Editor contextual toolbar" at bounding box center [488, 212] width 10 height 10
type input "13"
click at [560, 271] on span "Usage simple" at bounding box center [569, 272] width 47 height 8
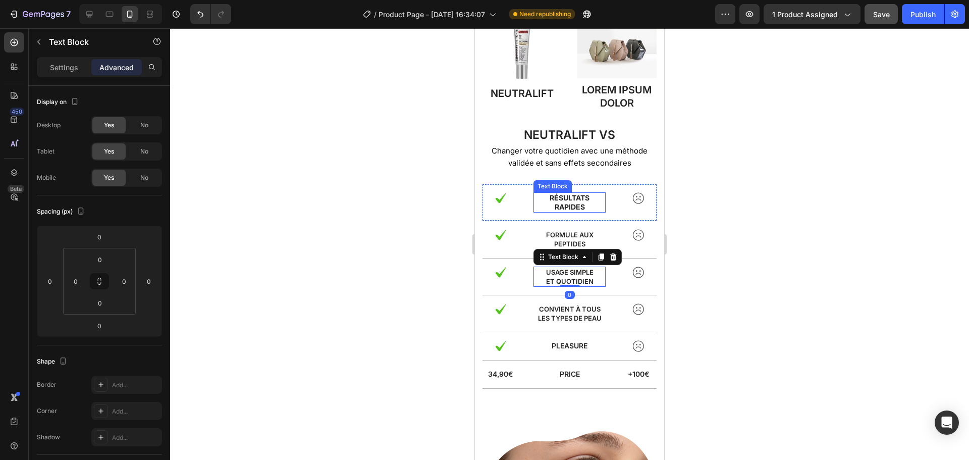
click at [562, 204] on strong "Résultats rapides" at bounding box center [570, 202] width 40 height 18
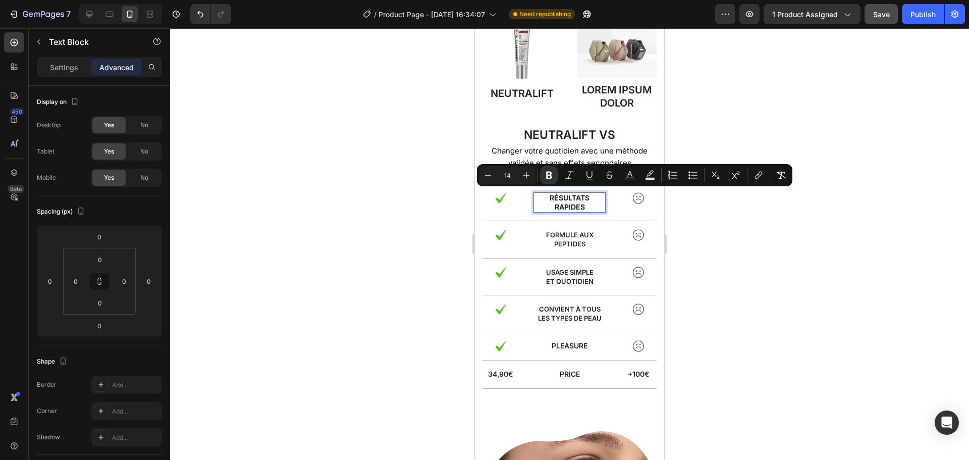
drag, startPoint x: 582, startPoint y: 202, endPoint x: 539, endPoint y: 192, distance: 43.6
click at [539, 193] on p "Résultats rapides" at bounding box center [570, 202] width 70 height 18
click at [488, 176] on icon "Editor contextual toolbar" at bounding box center [488, 175] width 10 height 10
type input "13"
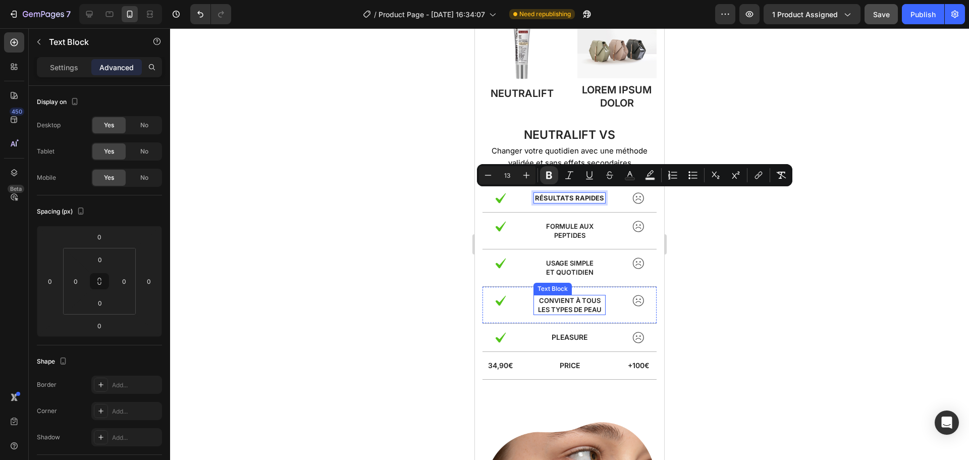
click at [565, 307] on span "Convient à tous les types de peau" at bounding box center [570, 304] width 64 height 17
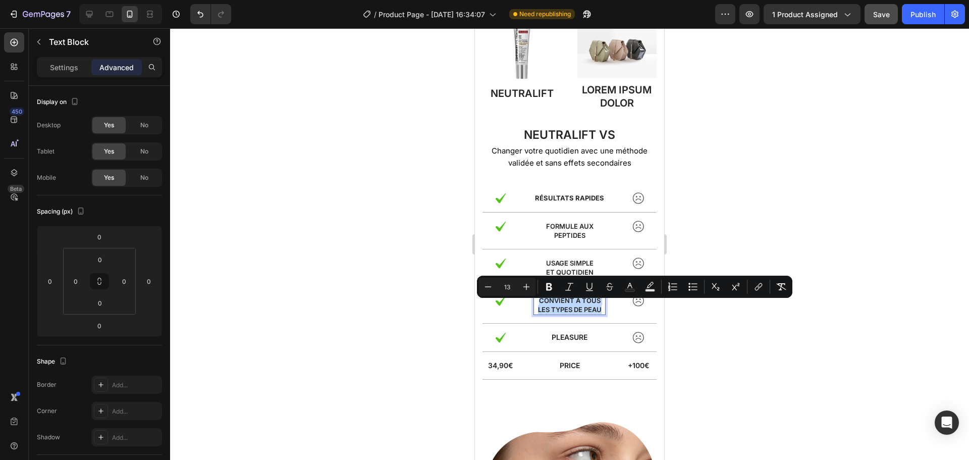
drag, startPoint x: 598, startPoint y: 317, endPoint x: 535, endPoint y: 306, distance: 63.5
click at [538, 306] on span "Convient à tous les types de peau" at bounding box center [570, 304] width 64 height 17
click at [487, 289] on icon "Editor contextual toolbar" at bounding box center [488, 287] width 10 height 10
type input "12"
click at [564, 267] on span "Usage simple" at bounding box center [569, 263] width 47 height 8
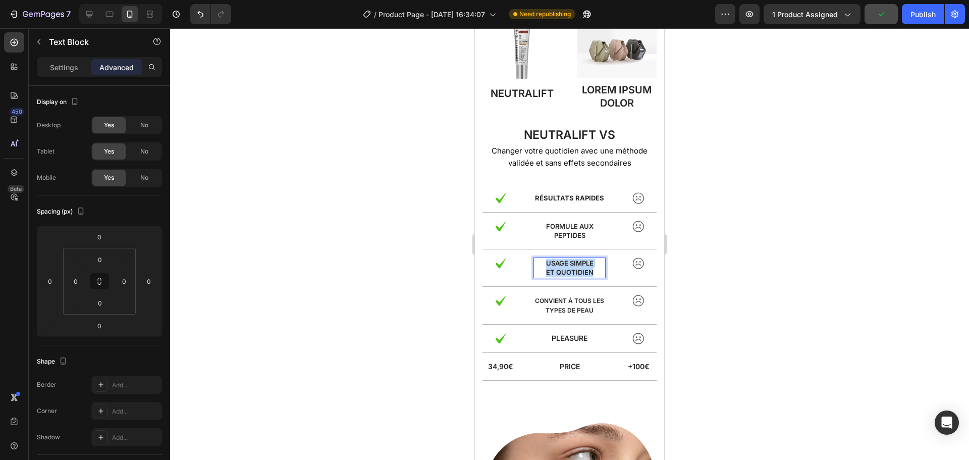
drag, startPoint x: 591, startPoint y: 278, endPoint x: 539, endPoint y: 271, distance: 52.1
click at [539, 271] on div "Usage simple et quotidien" at bounding box center [570, 268] width 72 height 20
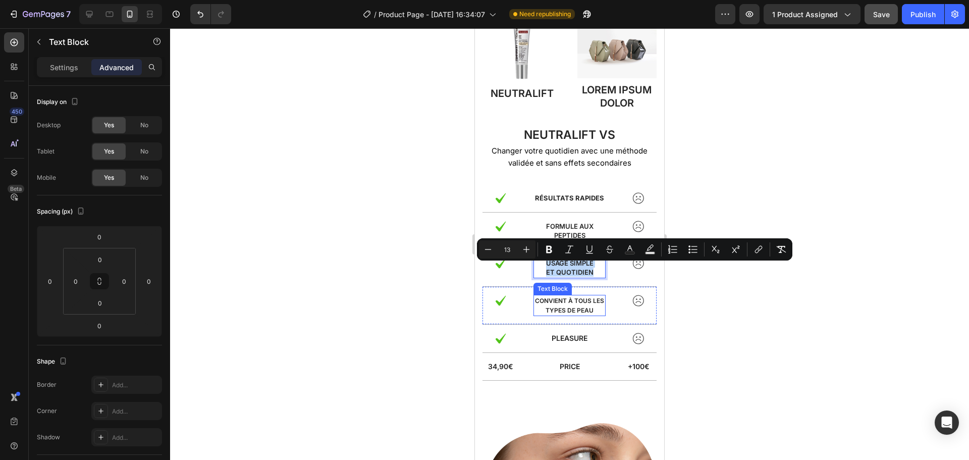
click at [566, 306] on span "Convient à tous les types de peau" at bounding box center [569, 305] width 69 height 17
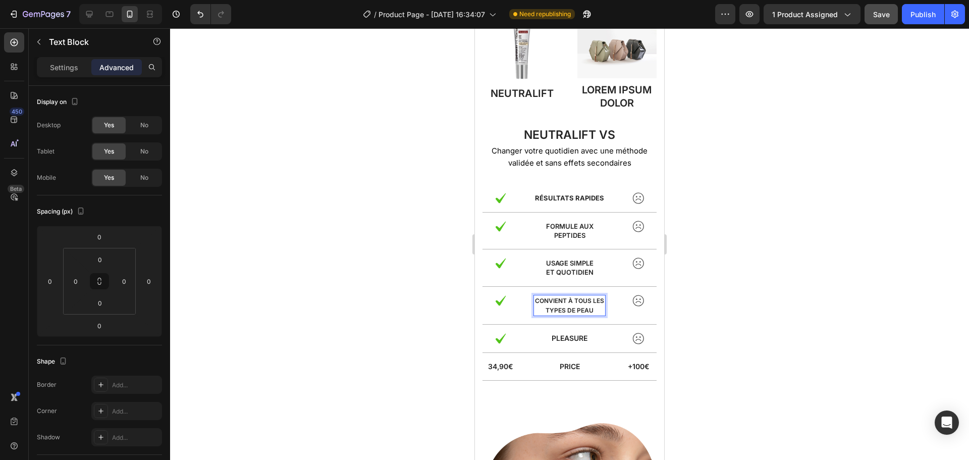
drag, startPoint x: 595, startPoint y: 316, endPoint x: 566, endPoint y: 311, distance: 30.2
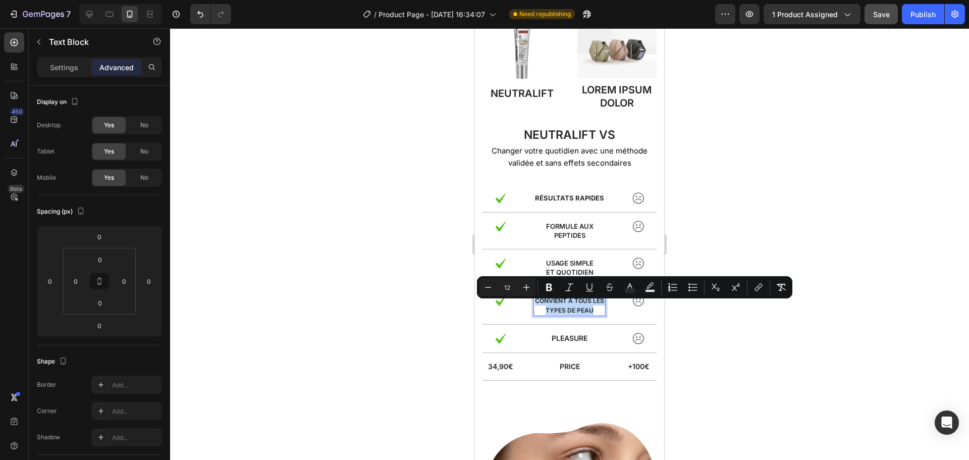
drag, startPoint x: 597, startPoint y: 317, endPoint x: 539, endPoint y: 305, distance: 59.7
click at [539, 305] on p "Convient à tous les types de peau" at bounding box center [570, 305] width 70 height 19
click at [522, 288] on icon "Editor contextual toolbar" at bounding box center [527, 287] width 10 height 10
type input "13"
click at [572, 342] on p "pleasure" at bounding box center [570, 337] width 70 height 9
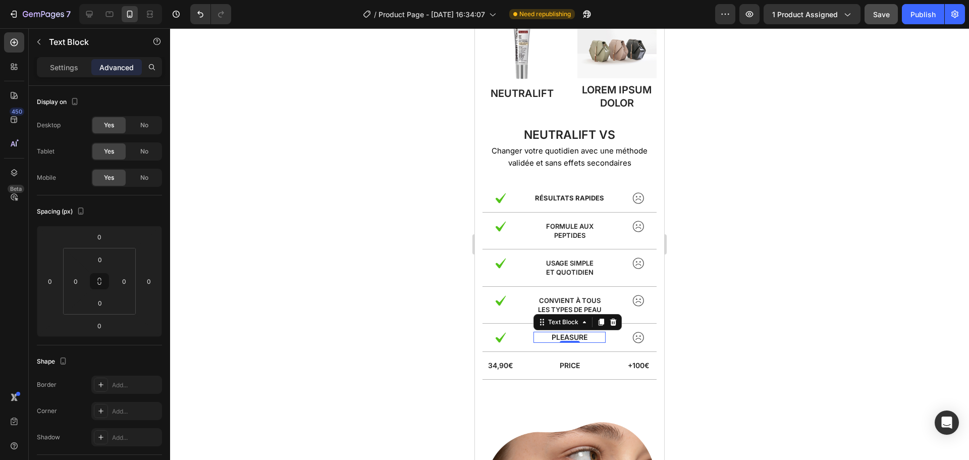
click at [564, 342] on p "pleasure" at bounding box center [570, 337] width 70 height 9
click at [570, 340] on p "pleasure" at bounding box center [570, 337] width 70 height 9
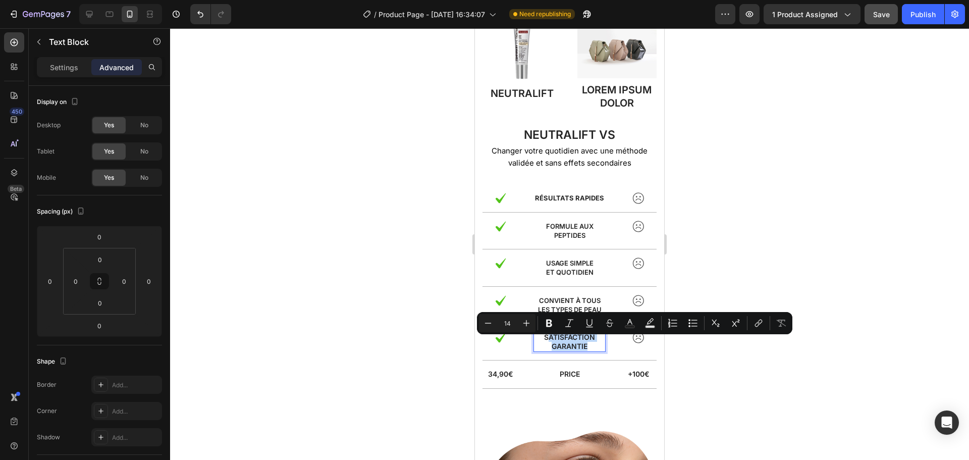
drag, startPoint x: 583, startPoint y: 349, endPoint x: 543, endPoint y: 345, distance: 40.1
click at [543, 345] on p "Satisfaction garantie" at bounding box center [570, 342] width 70 height 18
click at [489, 325] on icon "Editor contextual toolbar" at bounding box center [488, 323] width 10 height 10
type input "13"
click at [550, 344] on span "atisfaction garantie" at bounding box center [572, 341] width 44 height 17
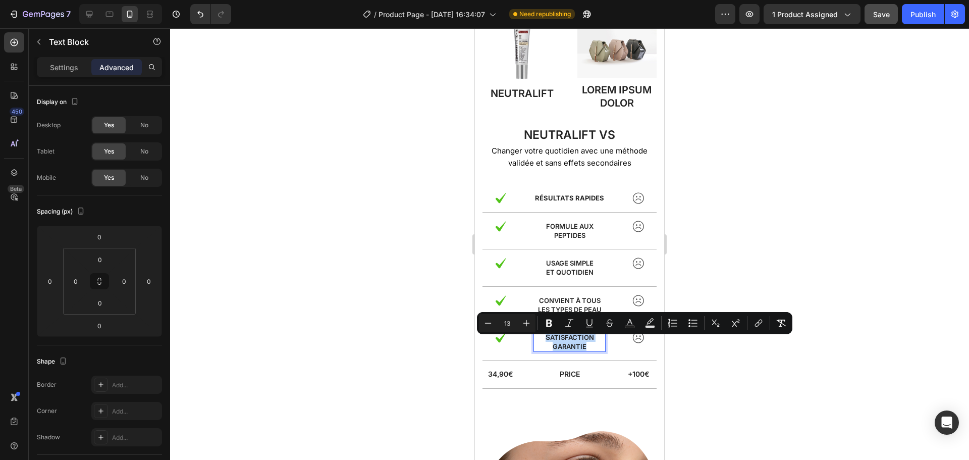
drag, startPoint x: 582, startPoint y: 351, endPoint x: 535, endPoint y: 340, distance: 48.3
click at [535, 340] on p "S atisfaction garantie" at bounding box center [570, 342] width 70 height 18
click at [487, 321] on icon "Editor contextual toolbar" at bounding box center [488, 323] width 10 height 10
click at [530, 321] on icon "Editor contextual toolbar" at bounding box center [527, 323] width 10 height 10
type input "13"
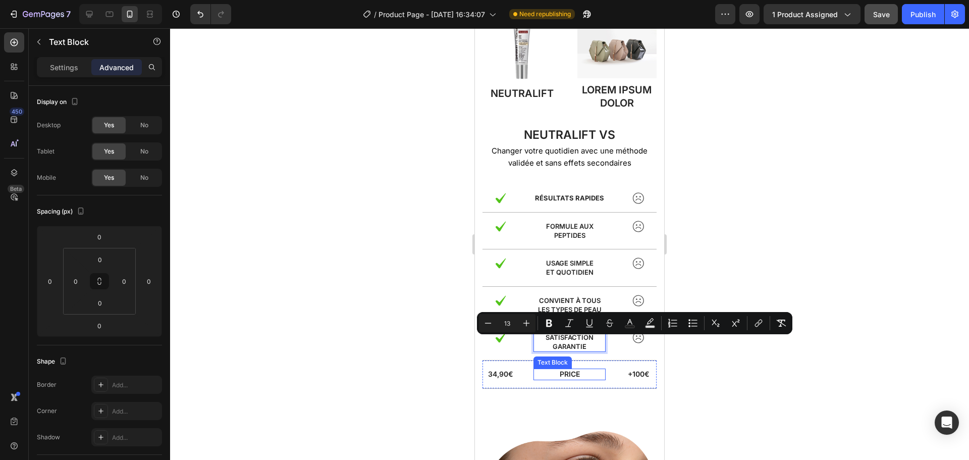
click at [569, 379] on p "Price" at bounding box center [570, 374] width 70 height 9
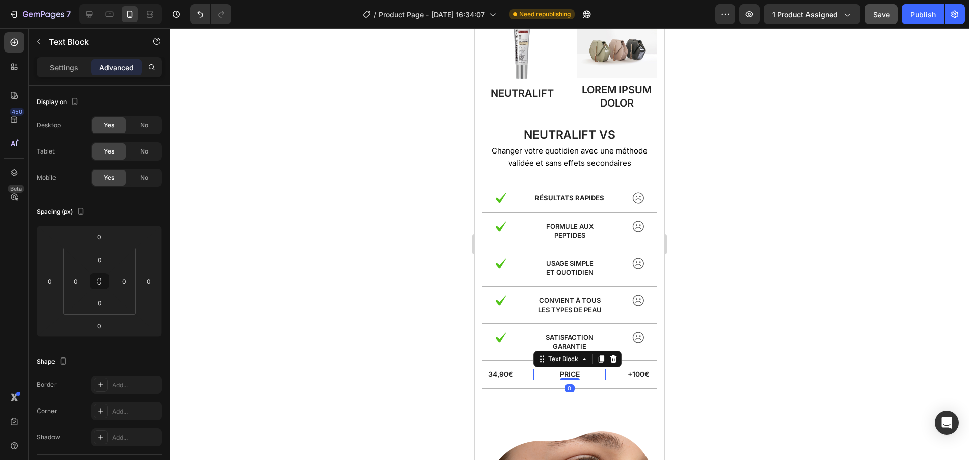
click at [569, 379] on p "Price" at bounding box center [570, 374] width 70 height 9
click at [747, 384] on div at bounding box center [569, 244] width 799 height 432
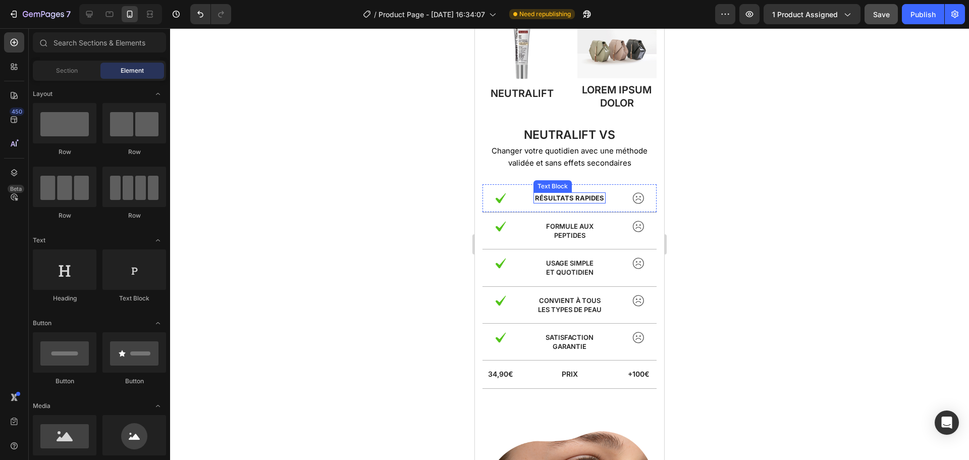
click at [568, 202] on p "Résultats rapides" at bounding box center [570, 197] width 70 height 9
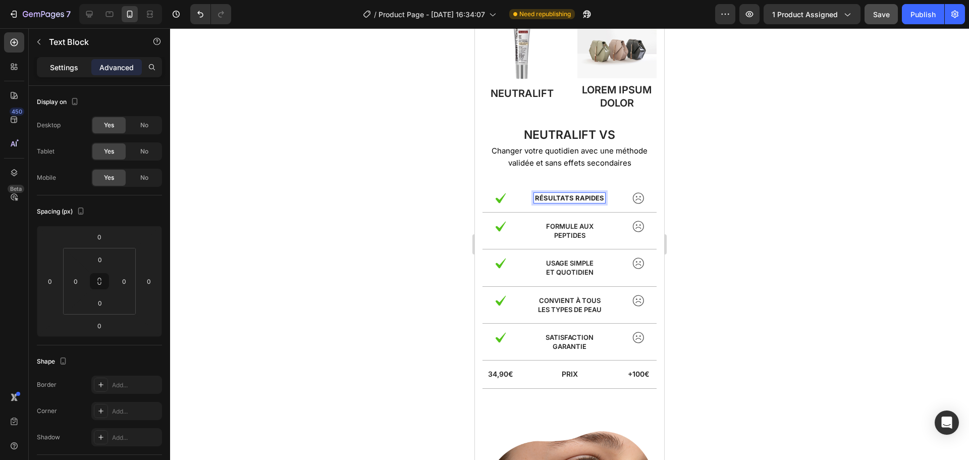
click at [66, 73] on div "Settings" at bounding box center [64, 67] width 50 height 16
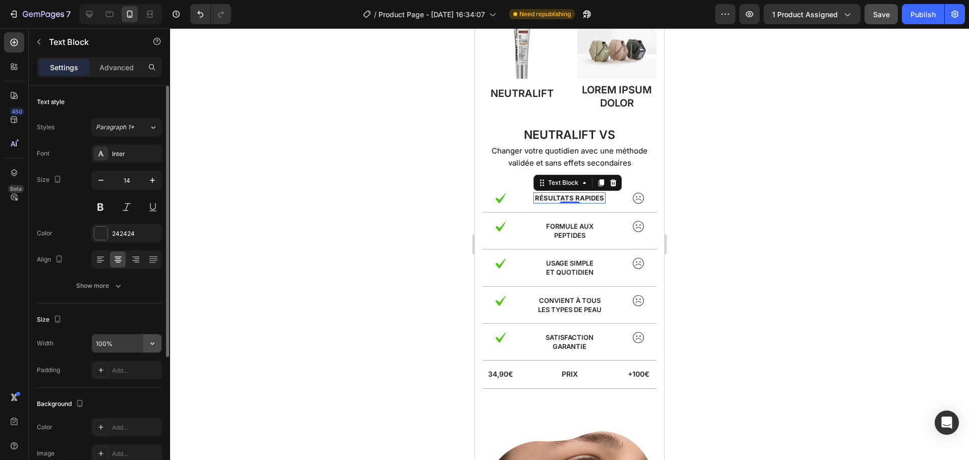
click at [148, 344] on icon "button" at bounding box center [152, 343] width 10 height 10
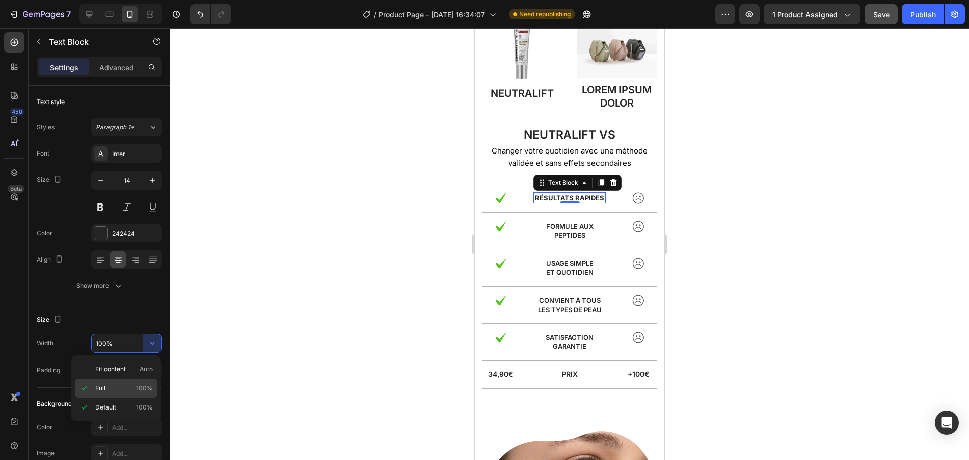
click at [111, 398] on div "Full 100%" at bounding box center [116, 407] width 83 height 19
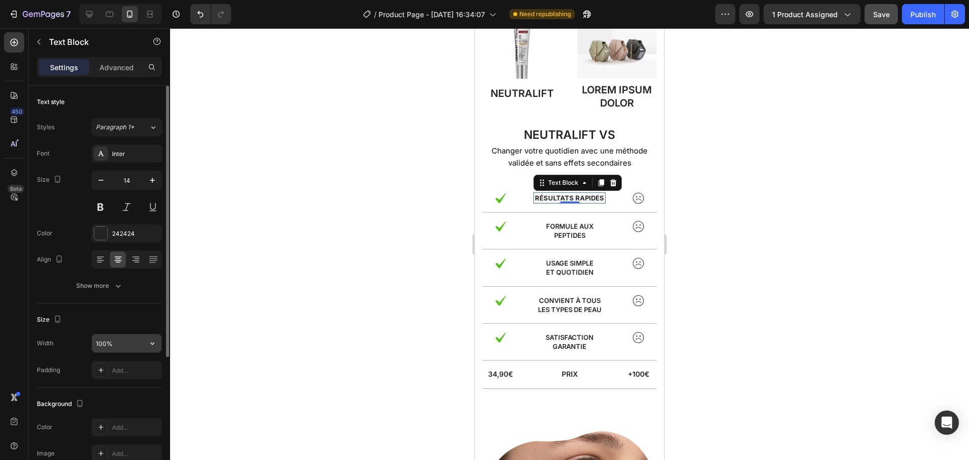
click at [122, 342] on input "100%" at bounding box center [127, 343] width 70 height 18
click at [146, 343] on button "button" at bounding box center [152, 343] width 18 height 18
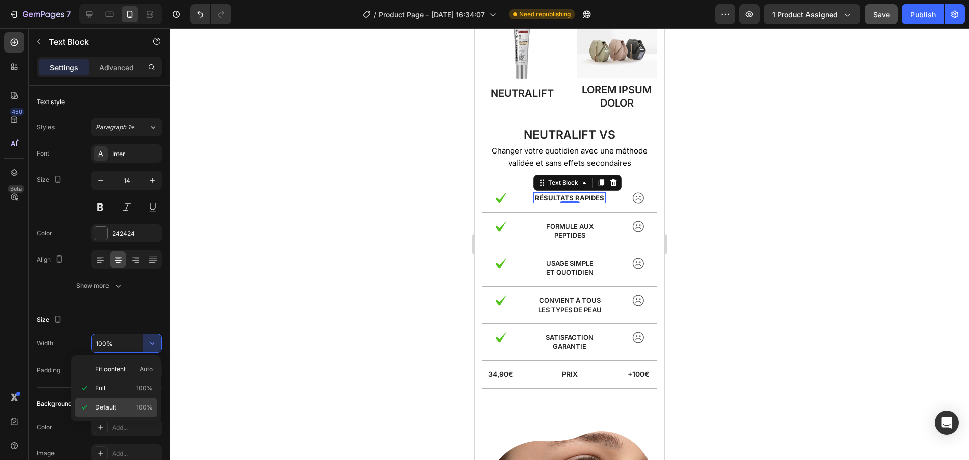
click at [121, 401] on div "Default 100%" at bounding box center [116, 407] width 83 height 19
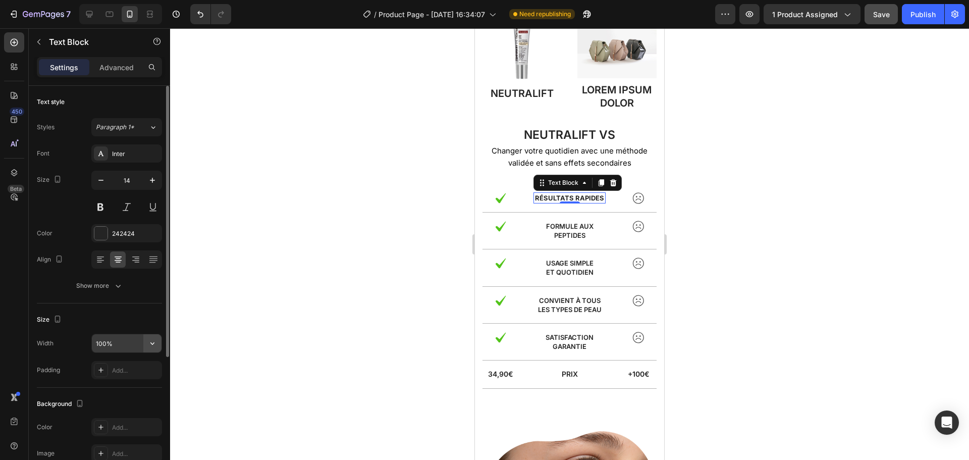
click at [147, 344] on button "button" at bounding box center [152, 343] width 18 height 18
click at [104, 338] on input "100%" at bounding box center [127, 343] width 70 height 18
drag, startPoint x: 104, startPoint y: 339, endPoint x: 94, endPoint y: 339, distance: 9.6
click at [94, 339] on input "110%" at bounding box center [127, 343] width 70 height 18
drag, startPoint x: 109, startPoint y: 341, endPoint x: 90, endPoint y: 340, distance: 19.2
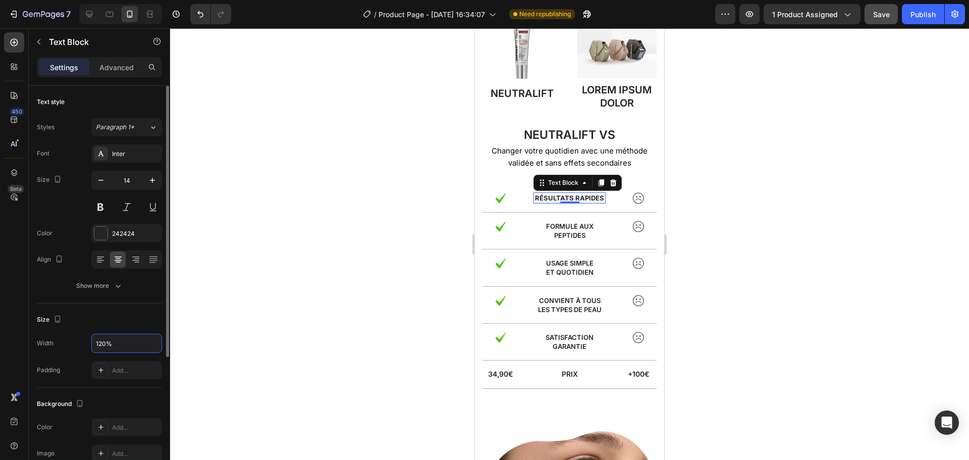
click at [90, 340] on div "Width 120%" at bounding box center [99, 343] width 125 height 19
click at [98, 340] on input "120%" at bounding box center [127, 343] width 70 height 18
click at [98, 341] on input "120%" at bounding box center [127, 343] width 70 height 18
click at [127, 316] on div "Size" at bounding box center [99, 320] width 125 height 16
click at [103, 339] on input "150%" at bounding box center [127, 343] width 70 height 18
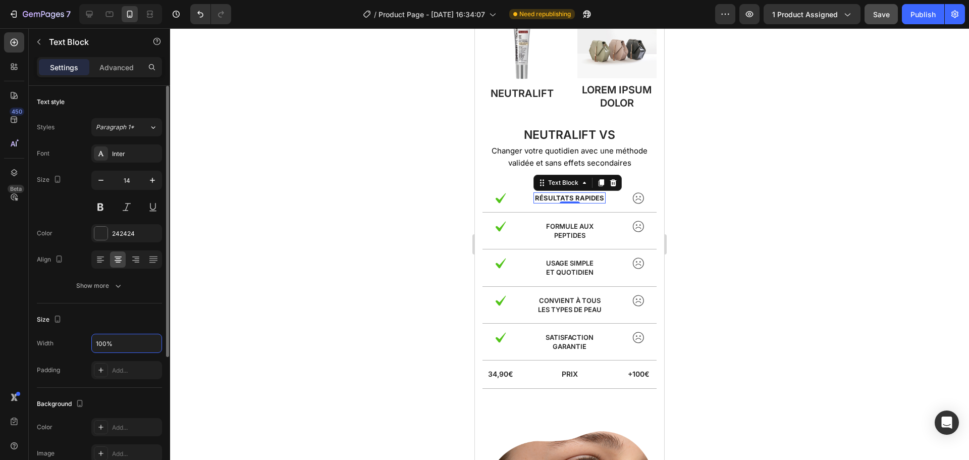
type input "100%"
click at [108, 326] on div "Size" at bounding box center [99, 320] width 125 height 16
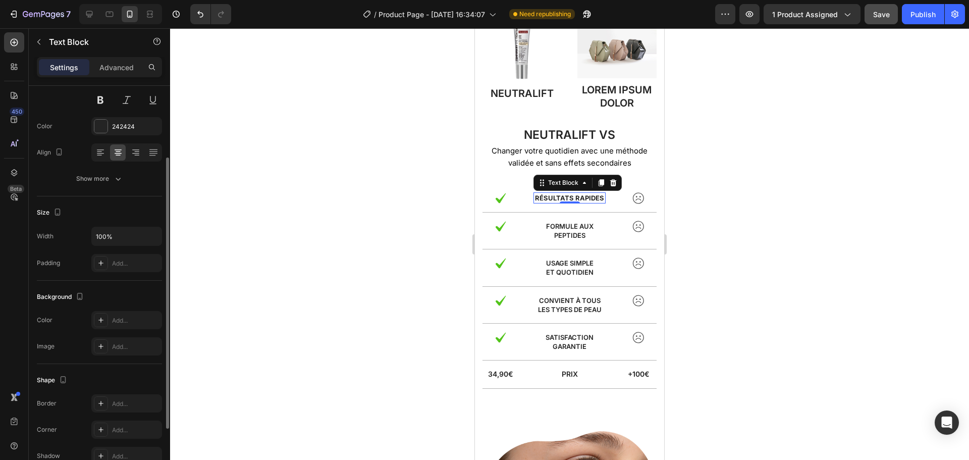
scroll to position [195, 0]
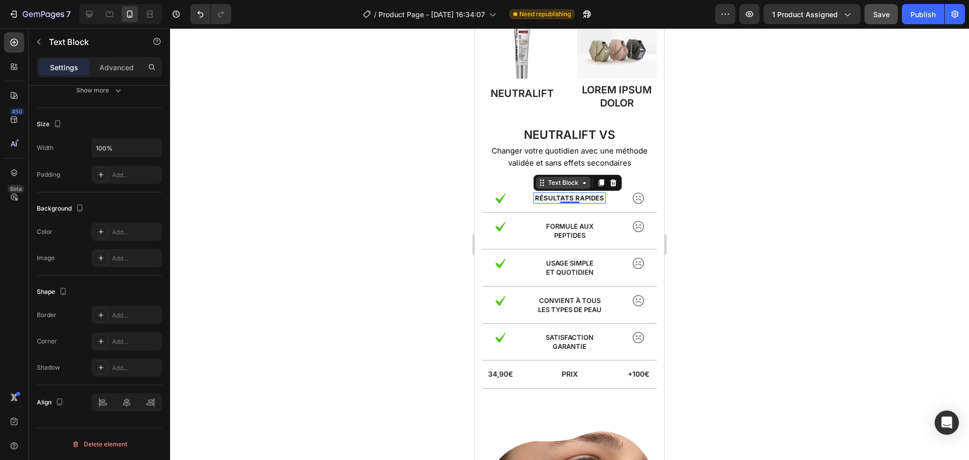
click at [553, 181] on div "Text Block" at bounding box center [563, 182] width 34 height 9
click at [563, 197] on strong "Résultats rapides" at bounding box center [569, 198] width 69 height 8
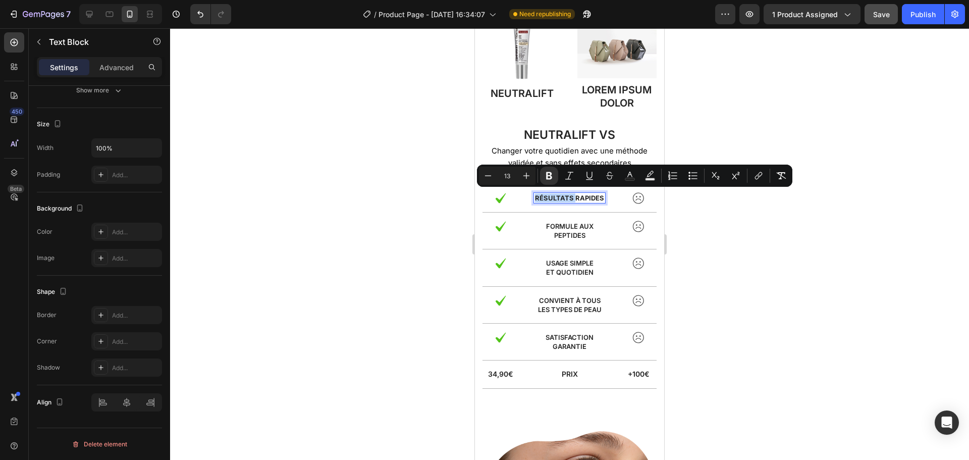
drag, startPoint x: 581, startPoint y: 204, endPoint x: 541, endPoint y: 194, distance: 40.7
click at [541, 194] on p "Résultats rapides" at bounding box center [570, 197] width 70 height 9
click at [546, 235] on span "Formule aux peptides" at bounding box center [569, 230] width 47 height 17
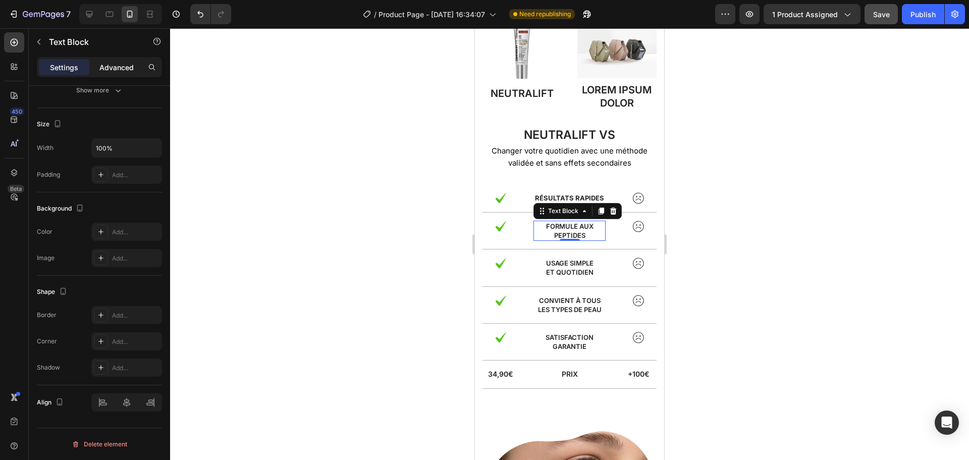
click at [121, 70] on p "Advanced" at bounding box center [116, 67] width 34 height 11
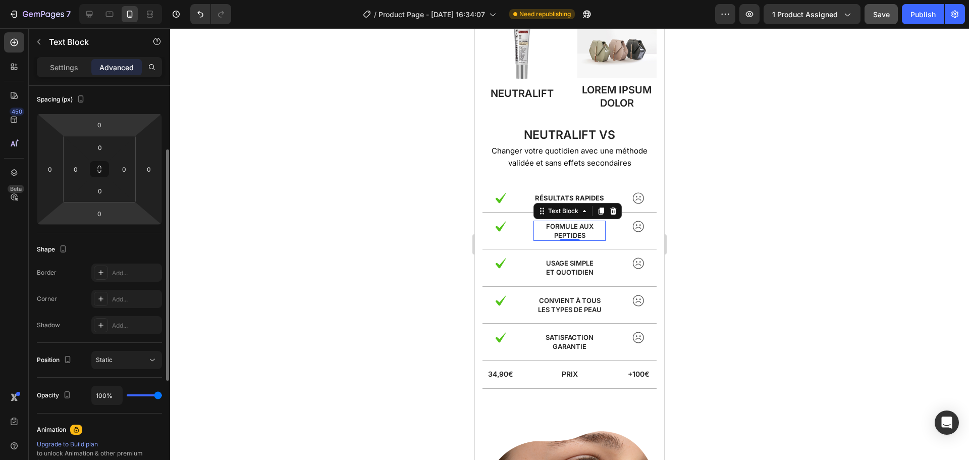
scroll to position [112, 0]
click at [81, 171] on input "0" at bounding box center [75, 169] width 15 height 15
drag, startPoint x: 81, startPoint y: 171, endPoint x: 69, endPoint y: 169, distance: 12.4
click at [69, 169] on input "10" at bounding box center [75, 169] width 15 height 15
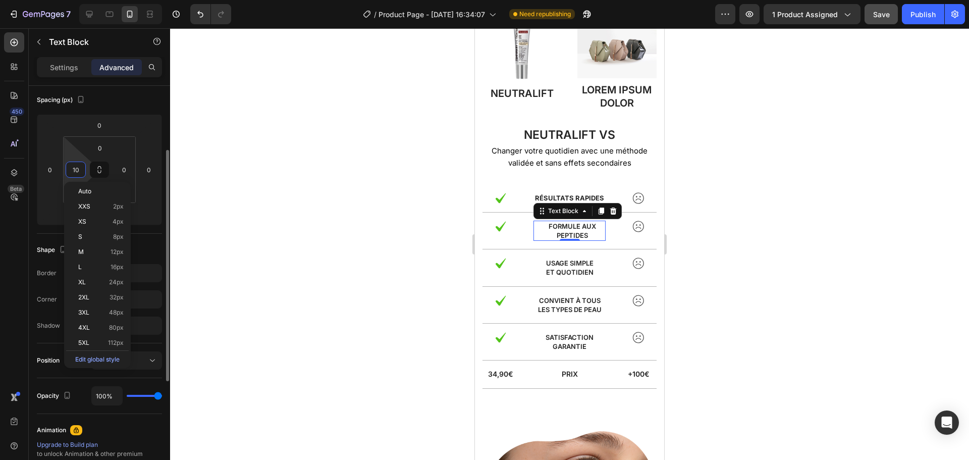
type input "0"
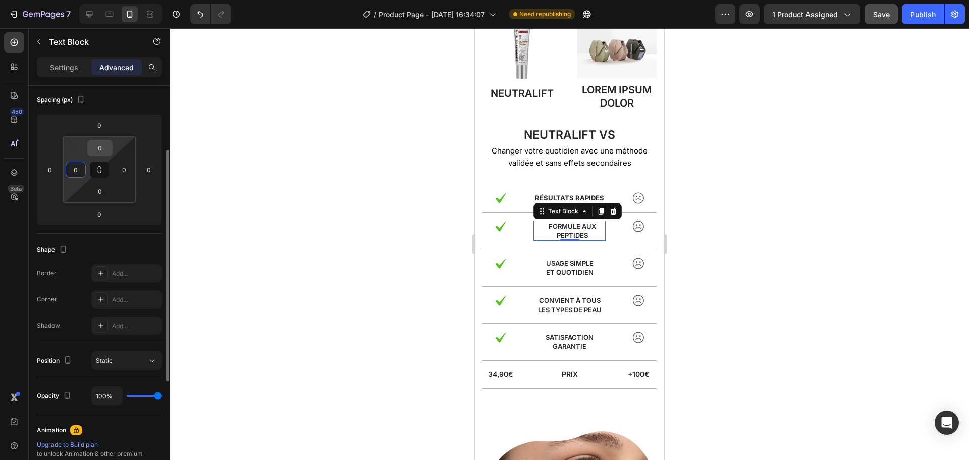
click at [95, 149] on input "0" at bounding box center [100, 147] width 20 height 15
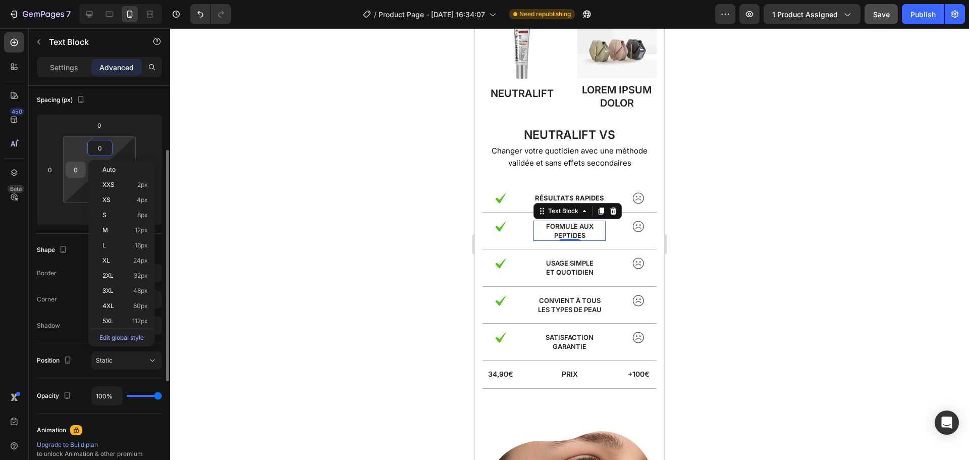
click at [79, 170] on input "0" at bounding box center [75, 169] width 15 height 15
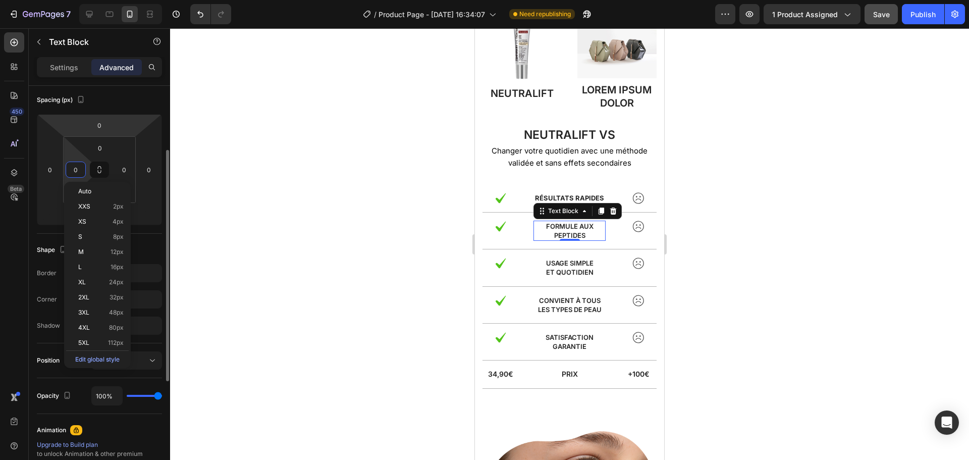
click at [124, 96] on div "Spacing (px)" at bounding box center [99, 100] width 125 height 16
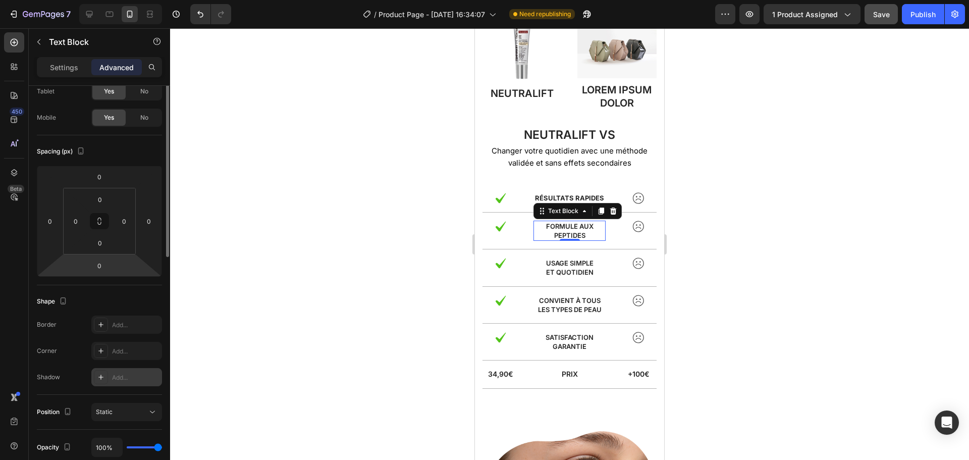
scroll to position [0, 0]
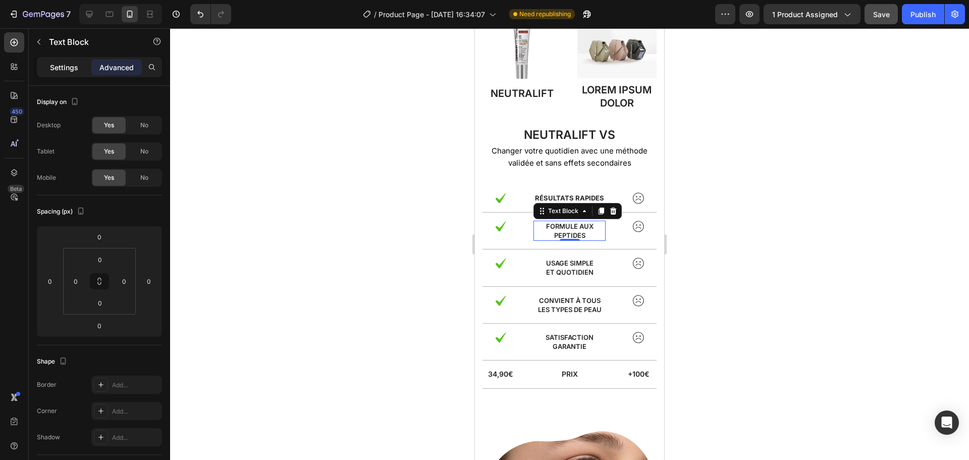
click at [66, 63] on p "Settings" at bounding box center [64, 67] width 28 height 11
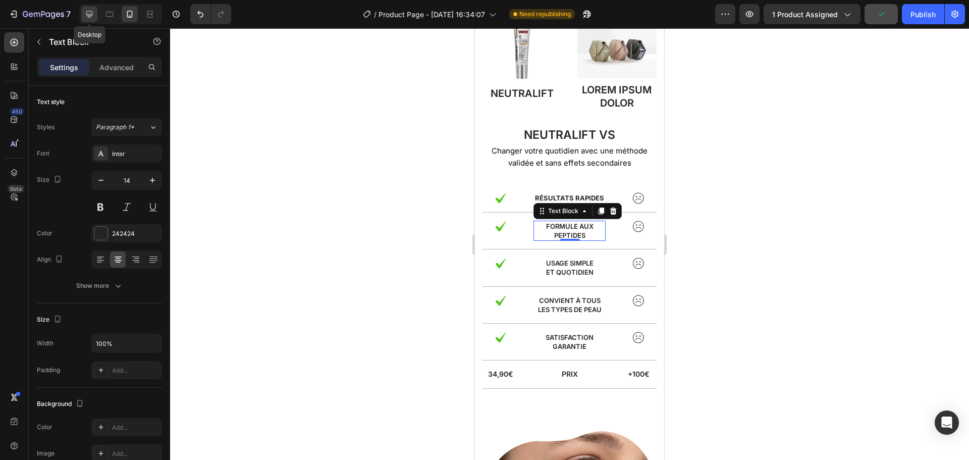
click at [89, 18] on icon at bounding box center [89, 14] width 10 height 10
type input "16"
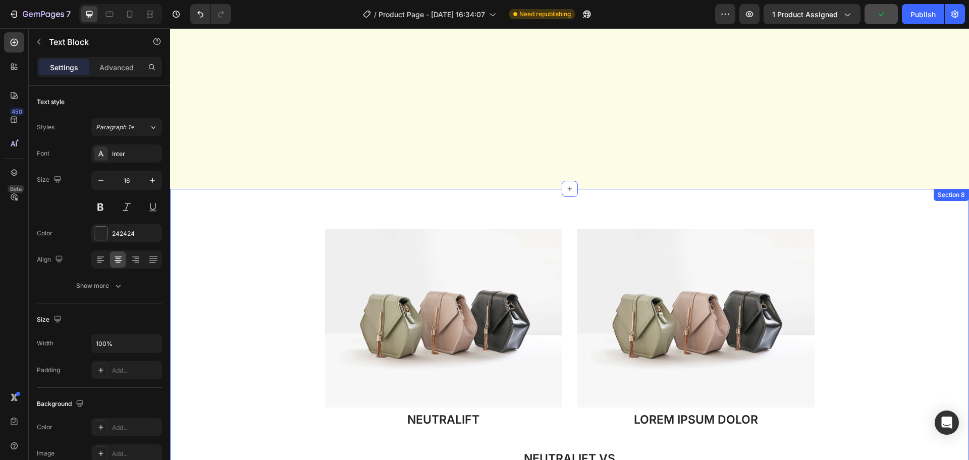
scroll to position [2931, 0]
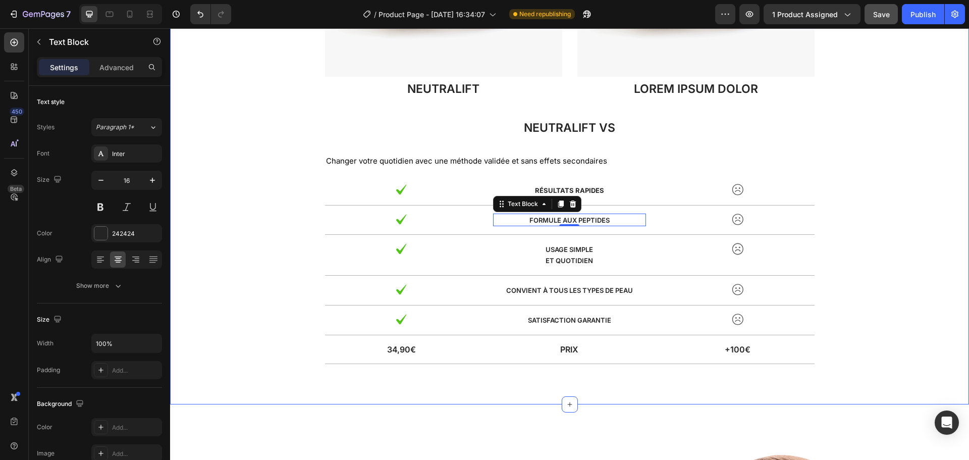
click at [319, 226] on div "Image NeutralIFT Text Block Image Lorem ipsum dolor Text Block Row Neutralift v…" at bounding box center [570, 136] width 784 height 474
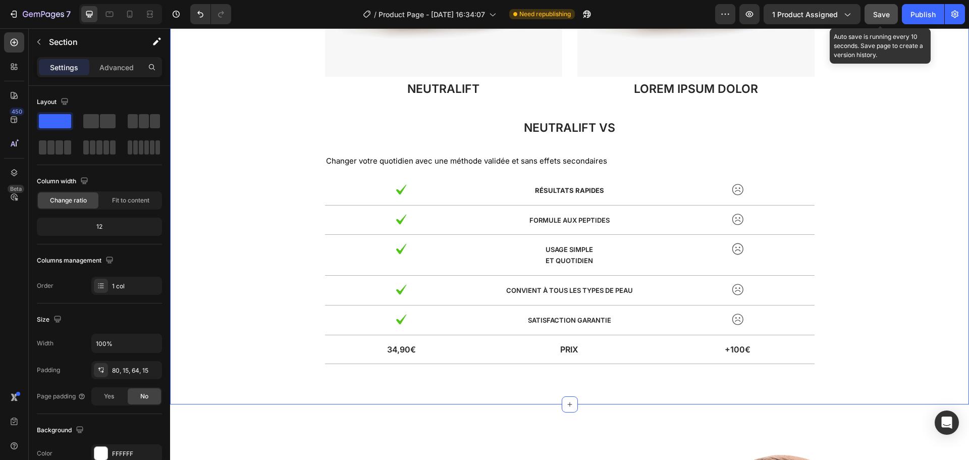
click at [880, 15] on span "Save" at bounding box center [882, 14] width 17 height 9
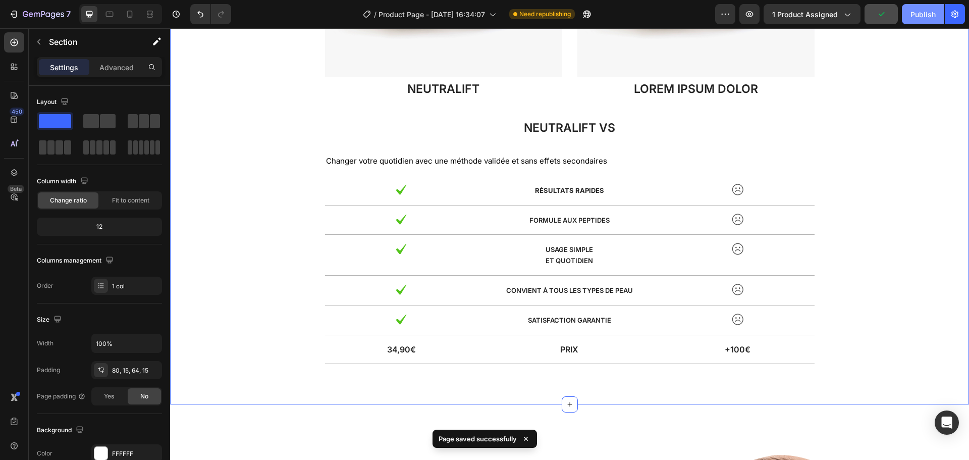
click at [911, 16] on div "Publish" at bounding box center [923, 14] width 25 height 11
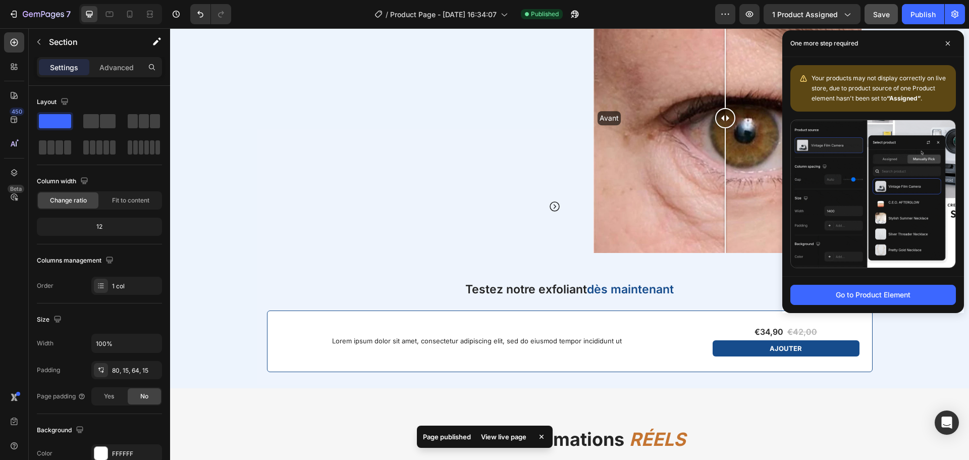
scroll to position [1245, 0]
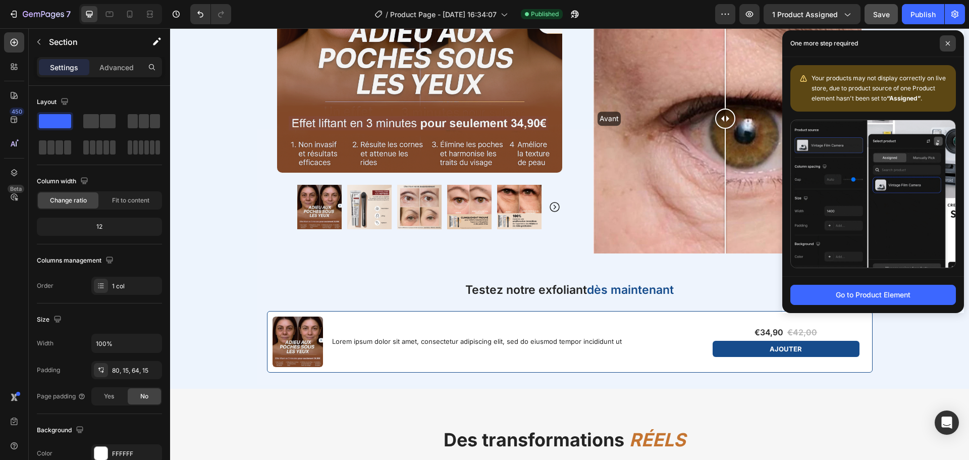
click at [950, 44] on icon at bounding box center [948, 43] width 5 height 5
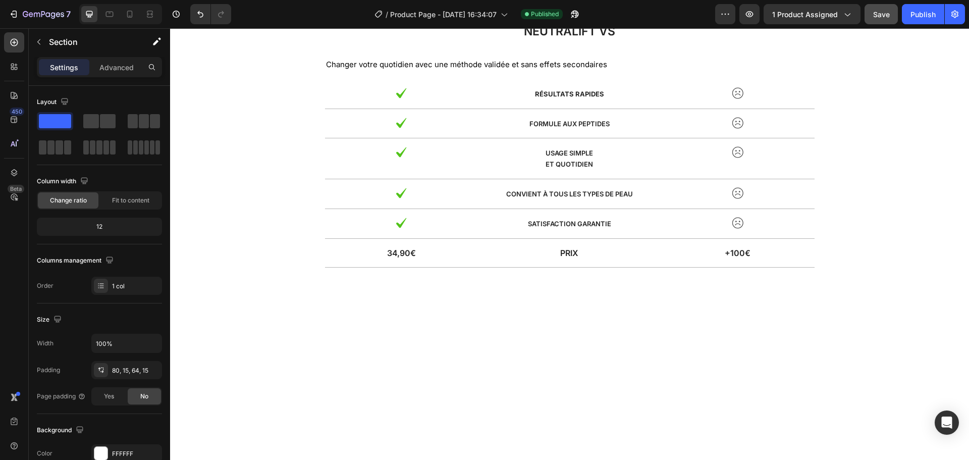
scroll to position [2487, 0]
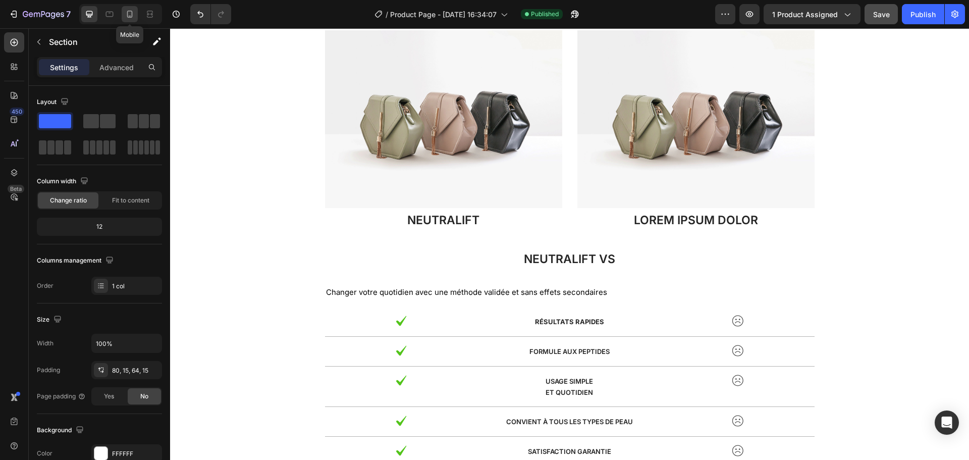
click at [130, 8] on div at bounding box center [130, 14] width 16 height 16
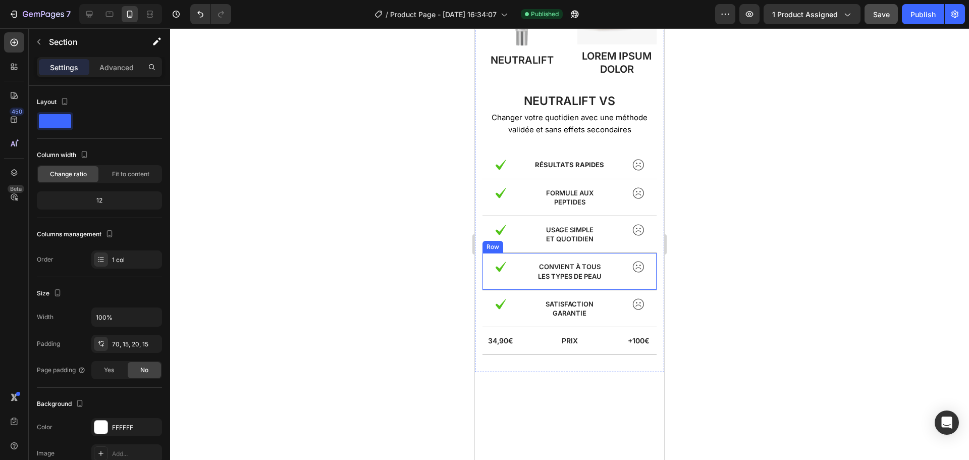
scroll to position [1977, 0]
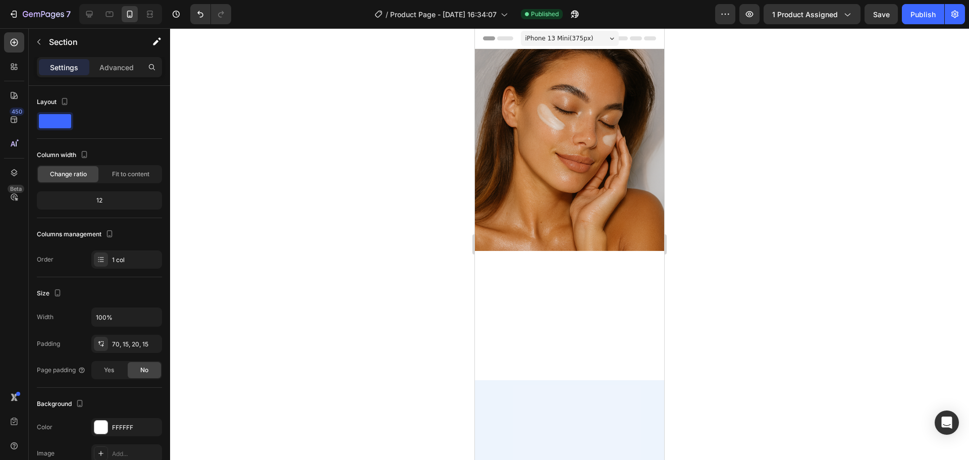
scroll to position [1977, 0]
